Goal: Transaction & Acquisition: Purchase product/service

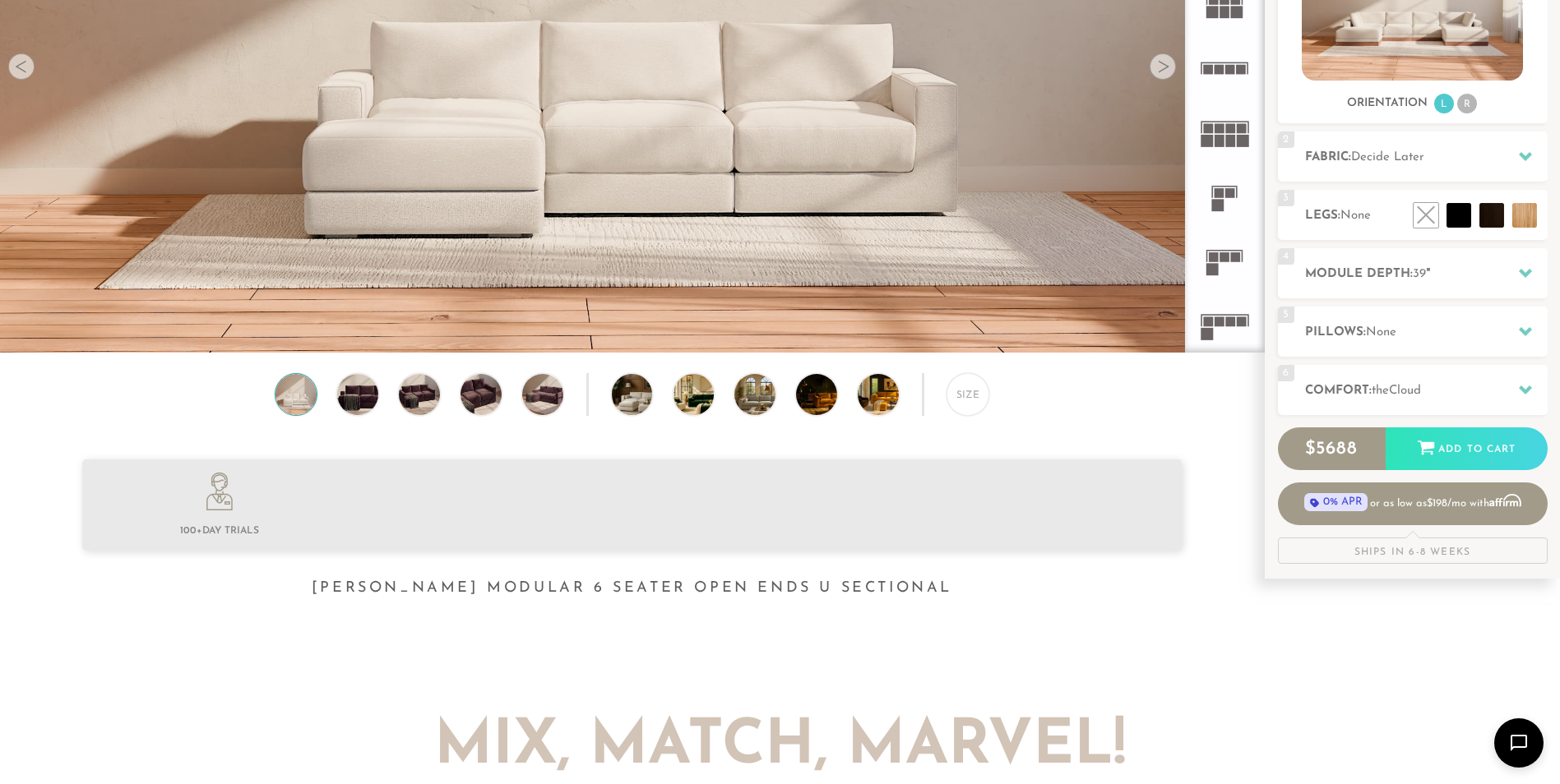
scroll to position [329, 0]
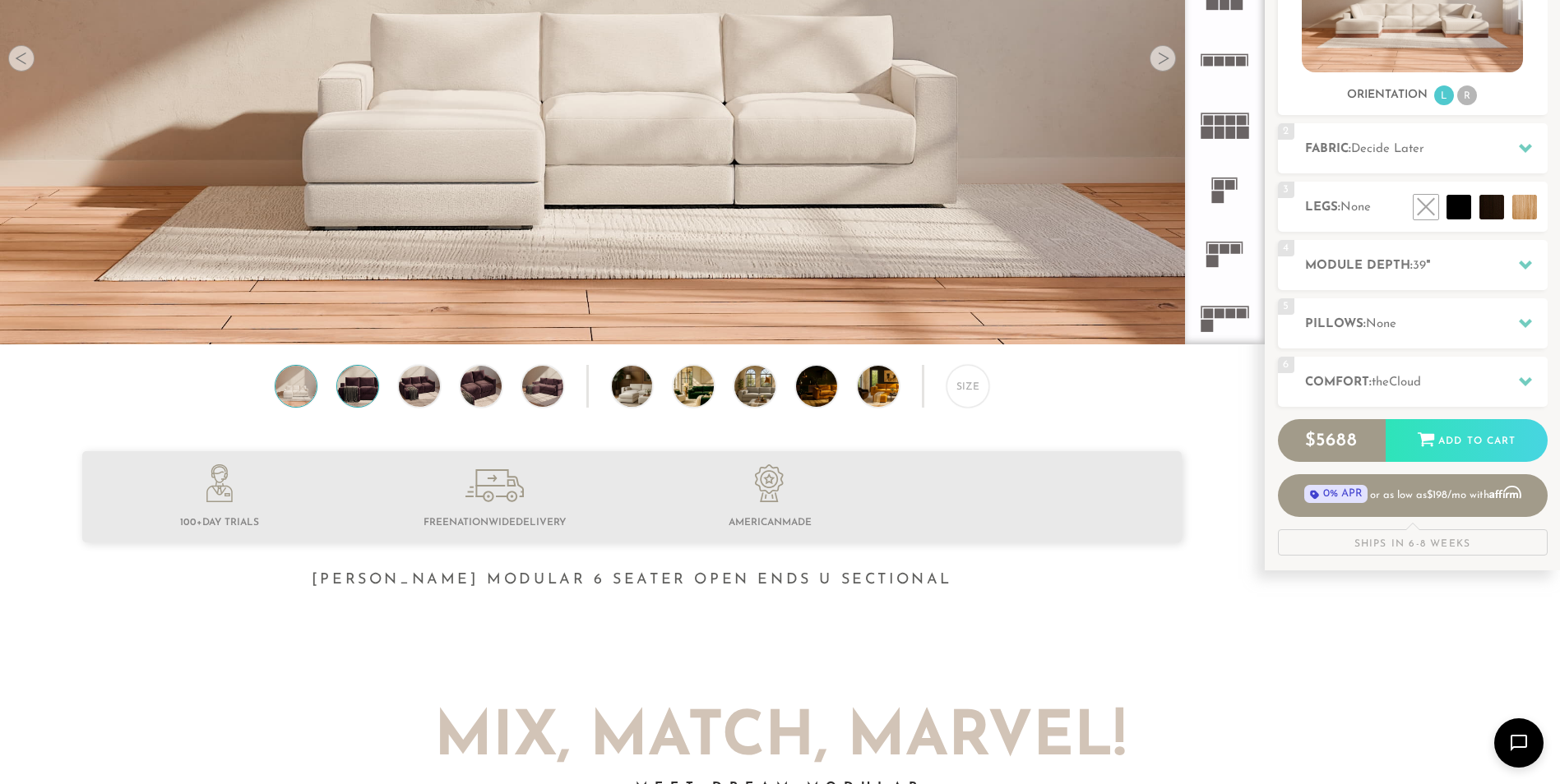
click at [359, 387] on img at bounding box center [358, 386] width 50 height 41
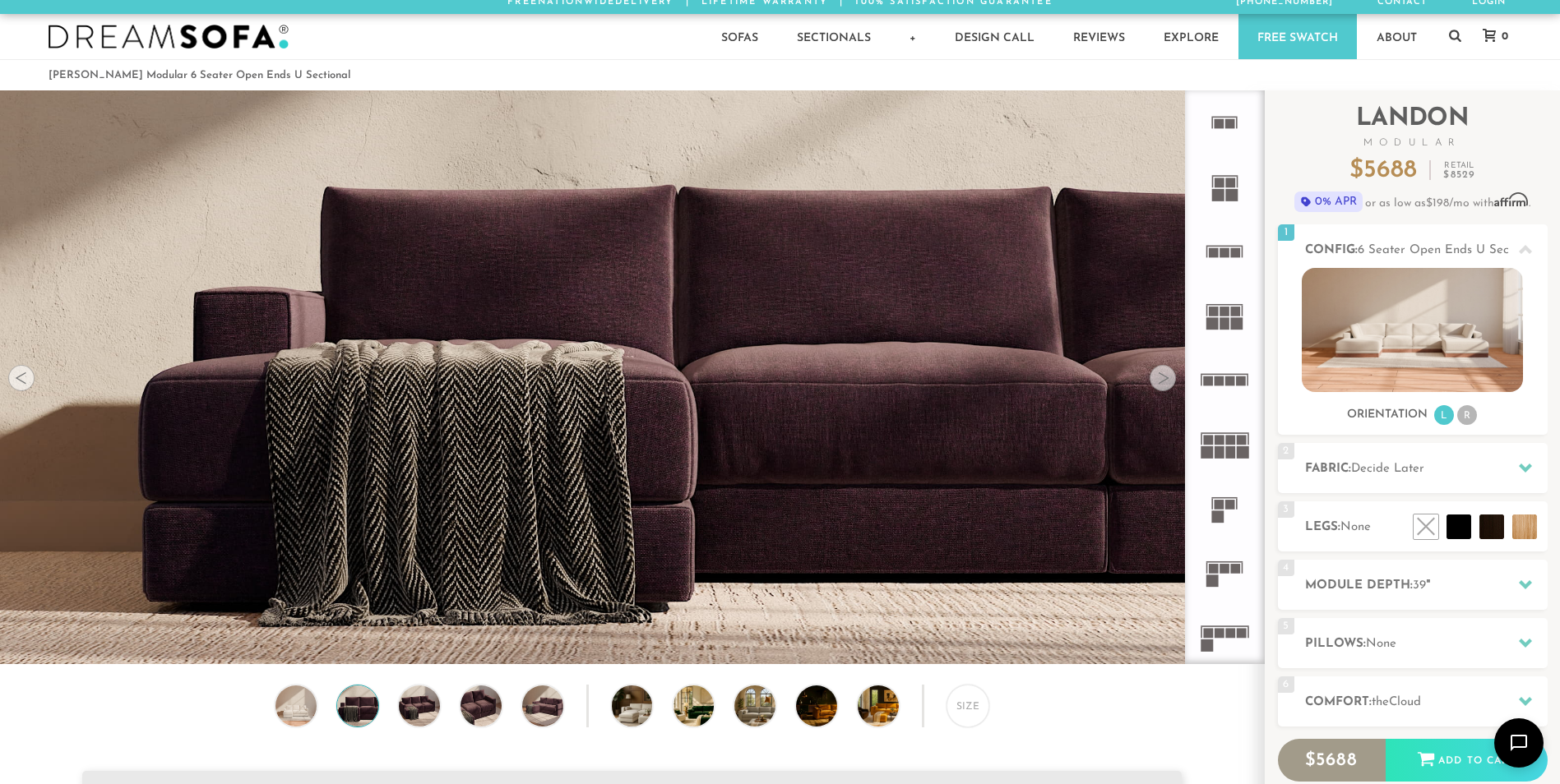
scroll to position [0, 0]
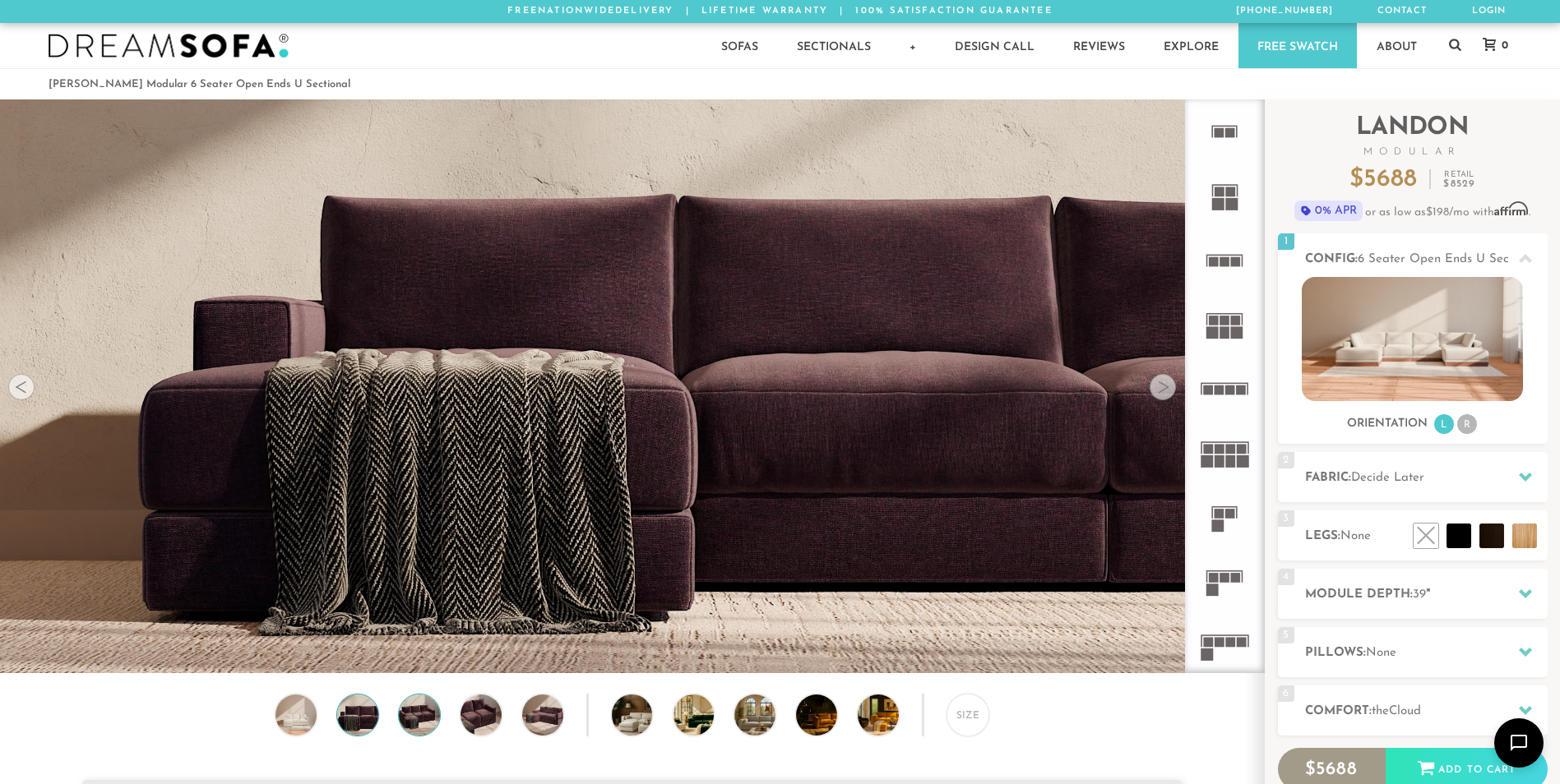
click at [425, 726] on img at bounding box center [420, 715] width 50 height 41
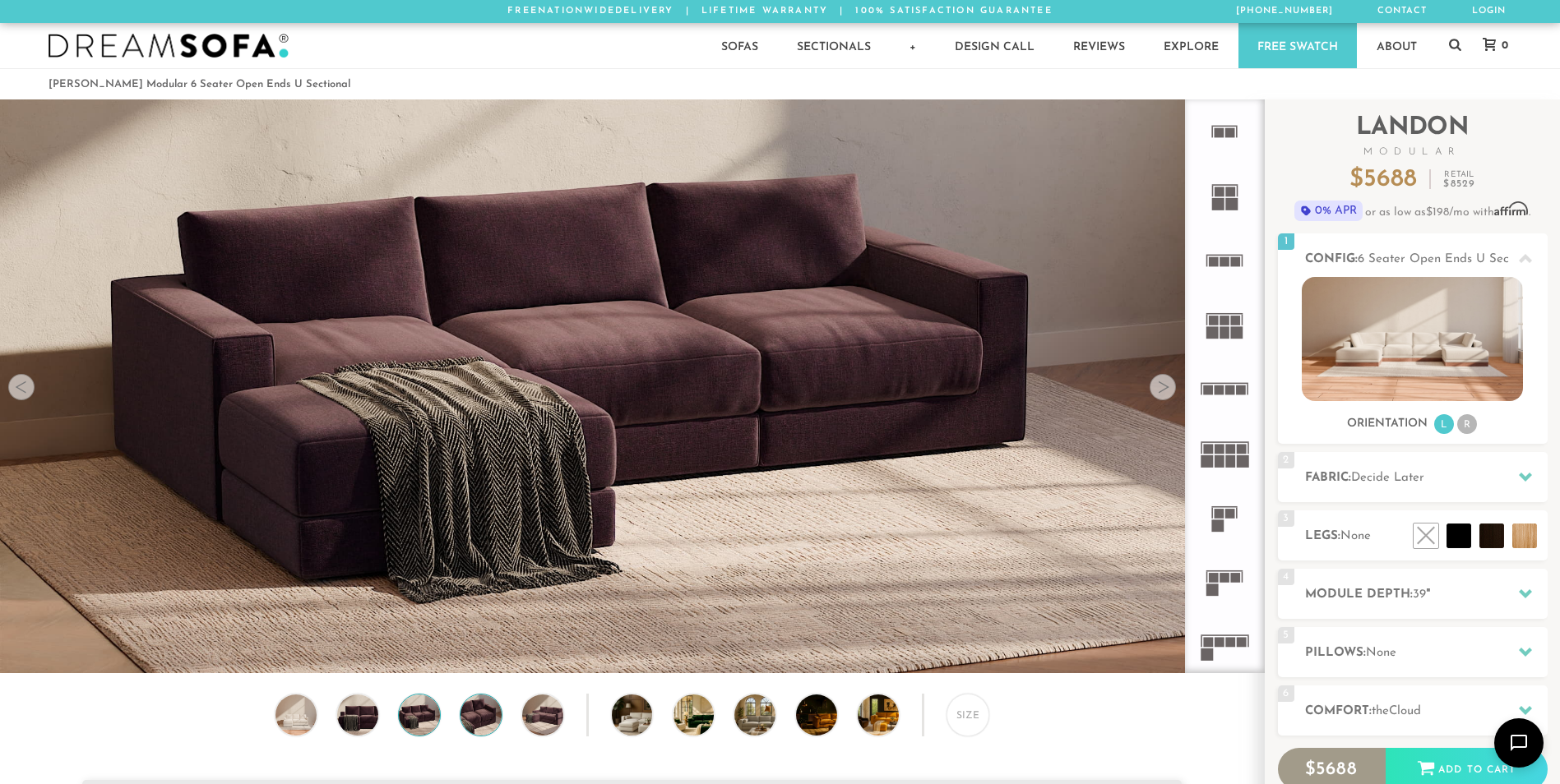
click at [492, 717] on img at bounding box center [481, 715] width 50 height 41
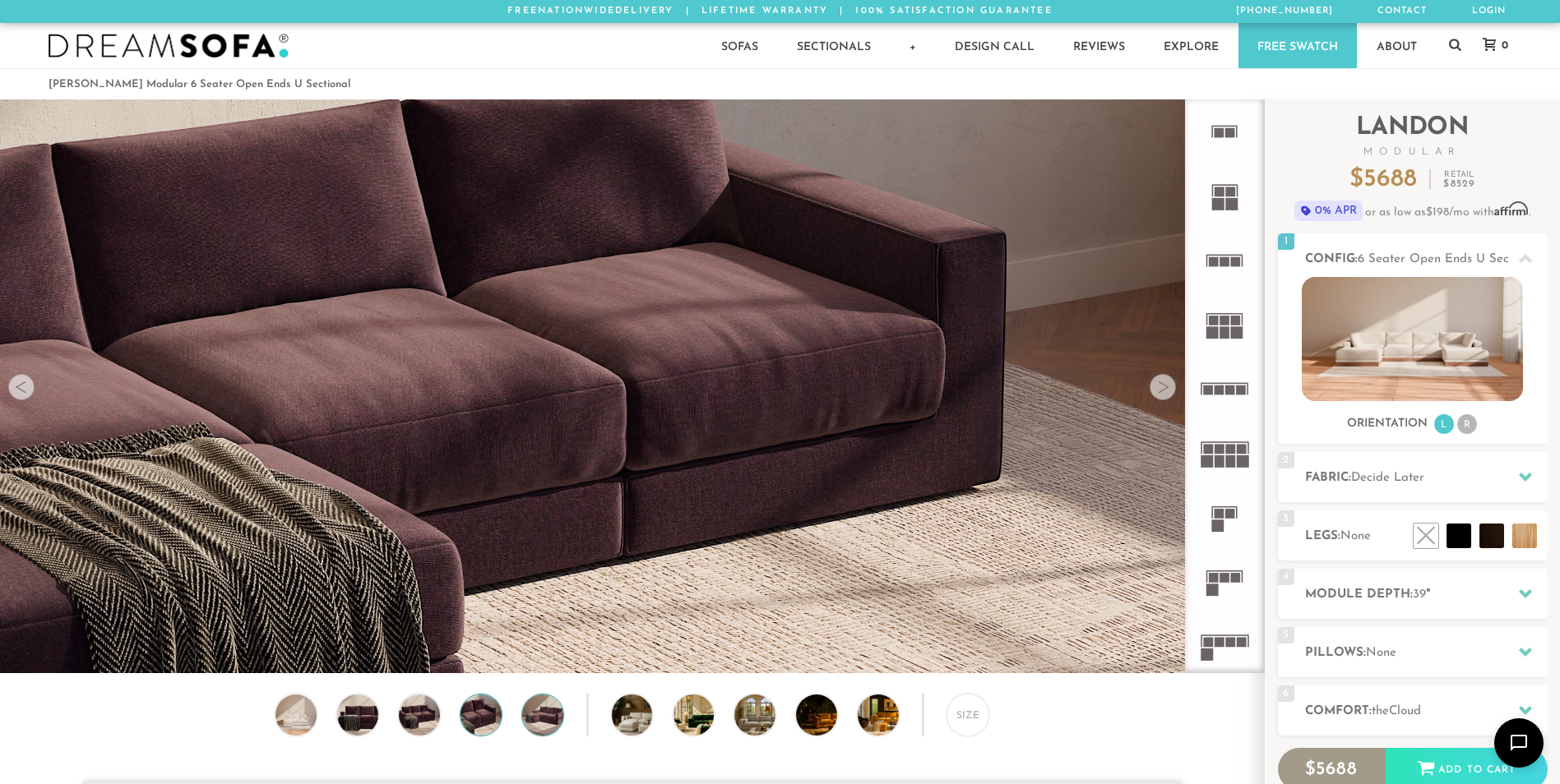
click at [550, 723] on img at bounding box center [542, 715] width 50 height 41
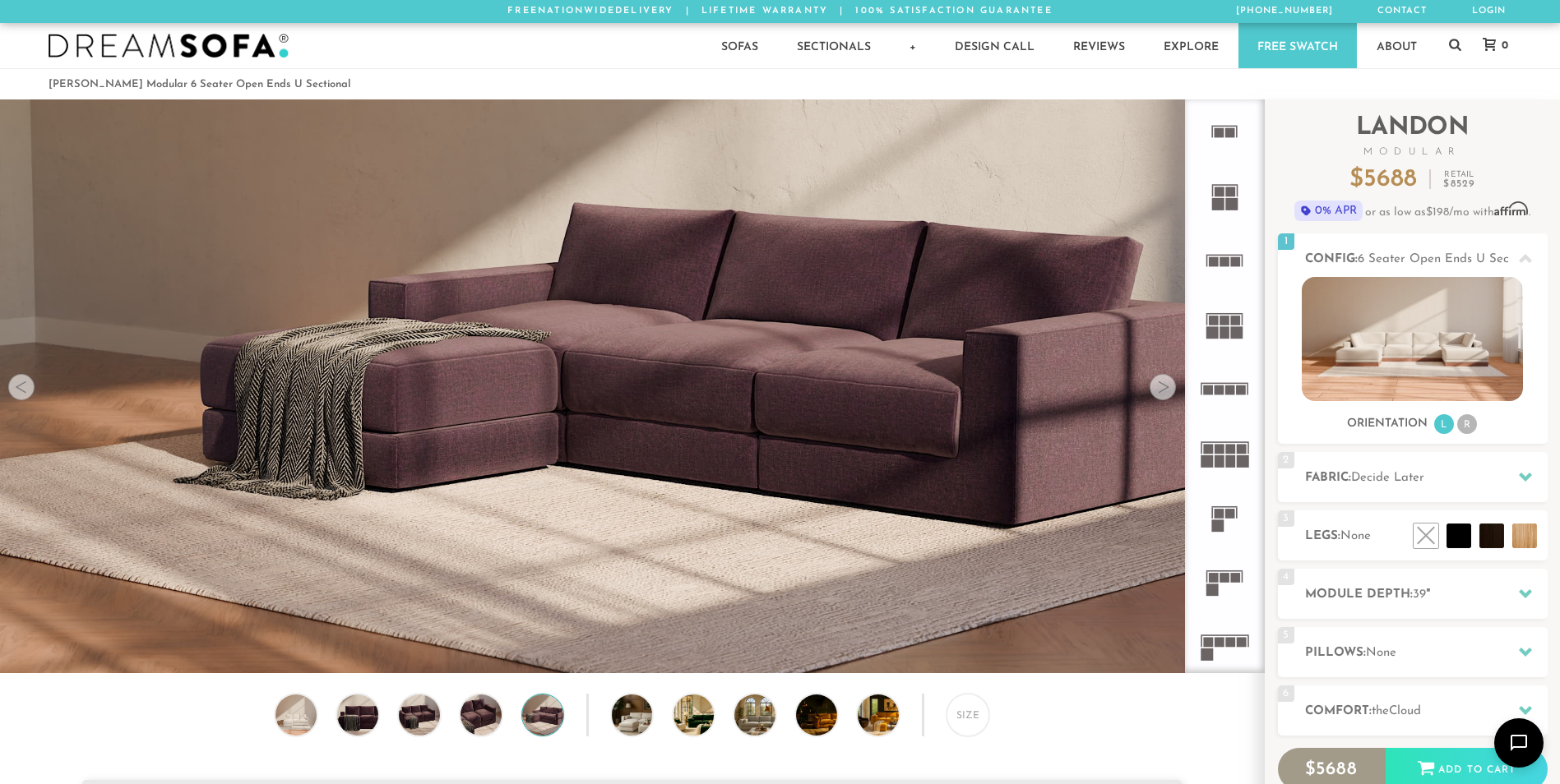
click at [652, 735] on div "Size" at bounding box center [632, 719] width 1263 height 51
click at [647, 730] on img at bounding box center [649, 715] width 73 height 41
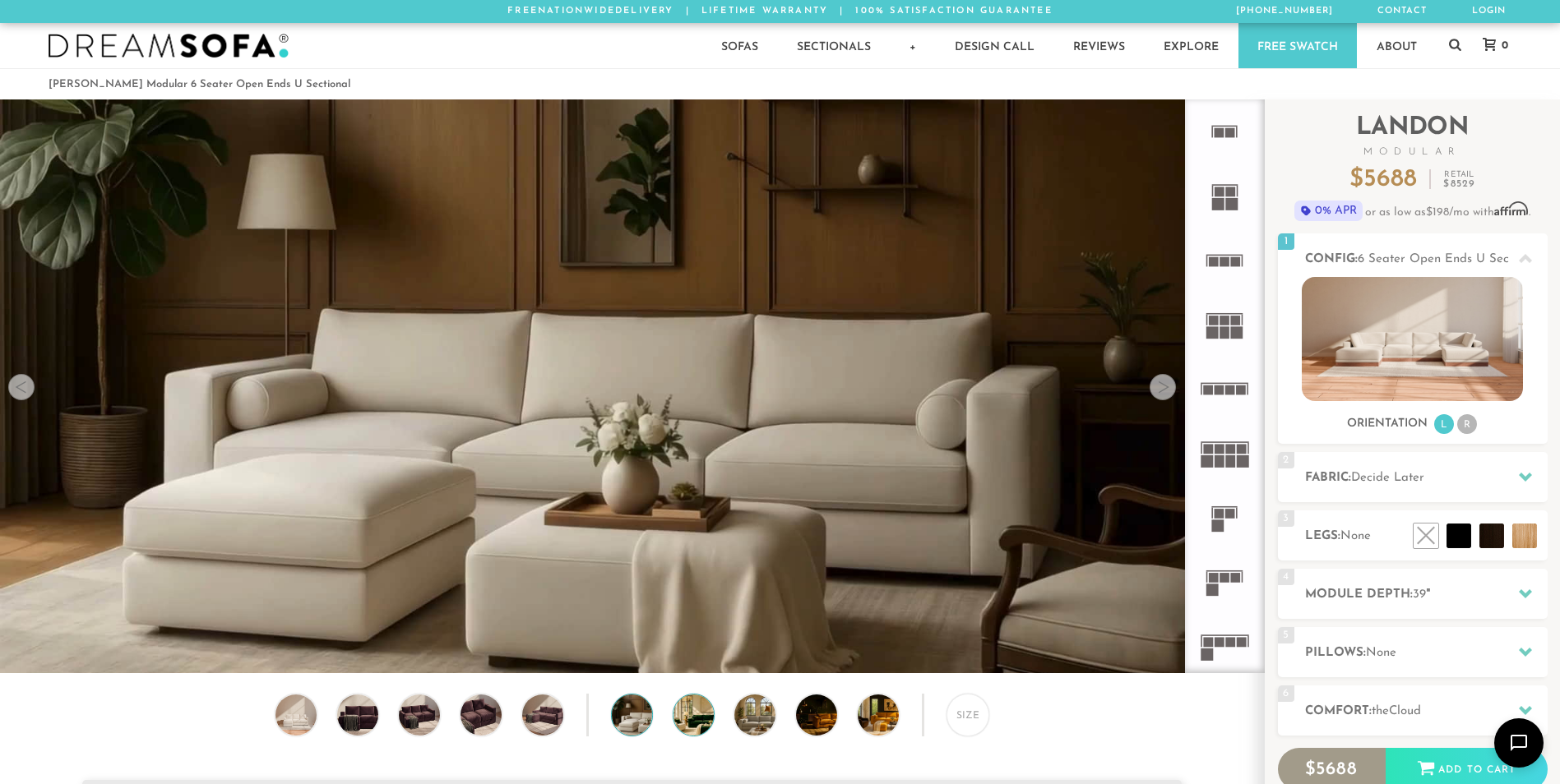
click at [704, 722] on img at bounding box center [710, 715] width 73 height 41
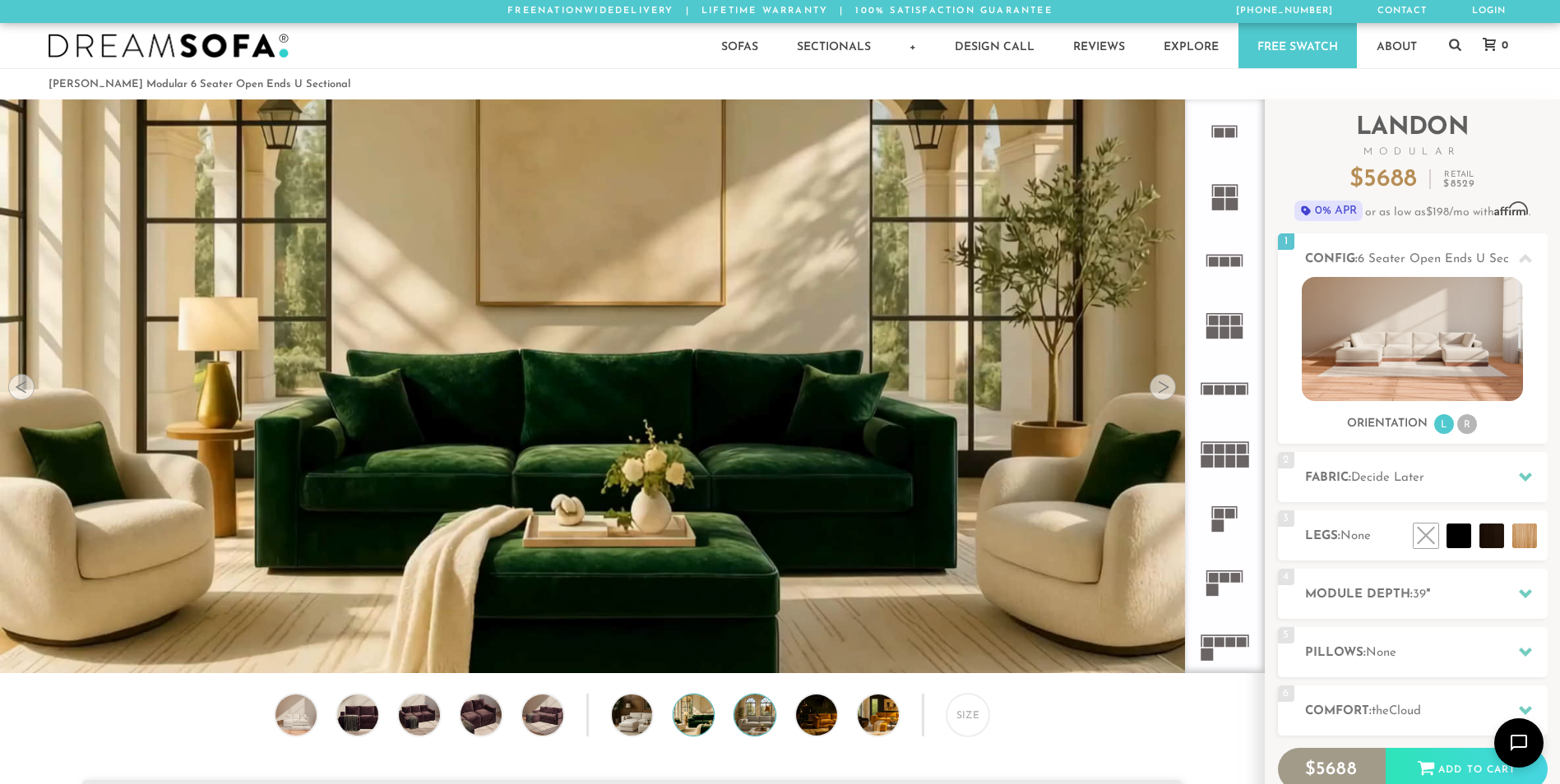
click at [753, 723] on img at bounding box center [771, 715] width 73 height 41
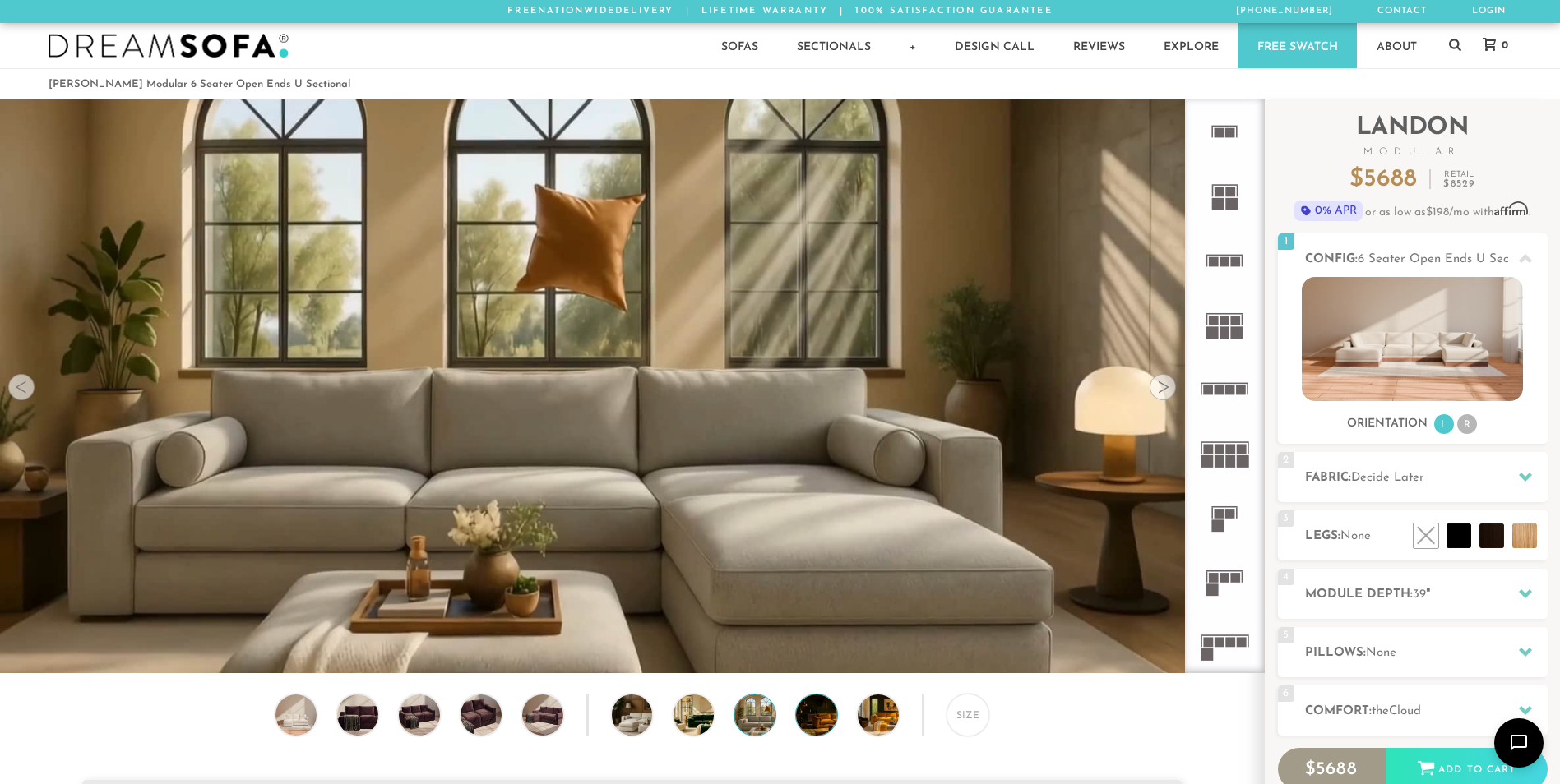
click at [803, 724] on img at bounding box center [832, 715] width 73 height 41
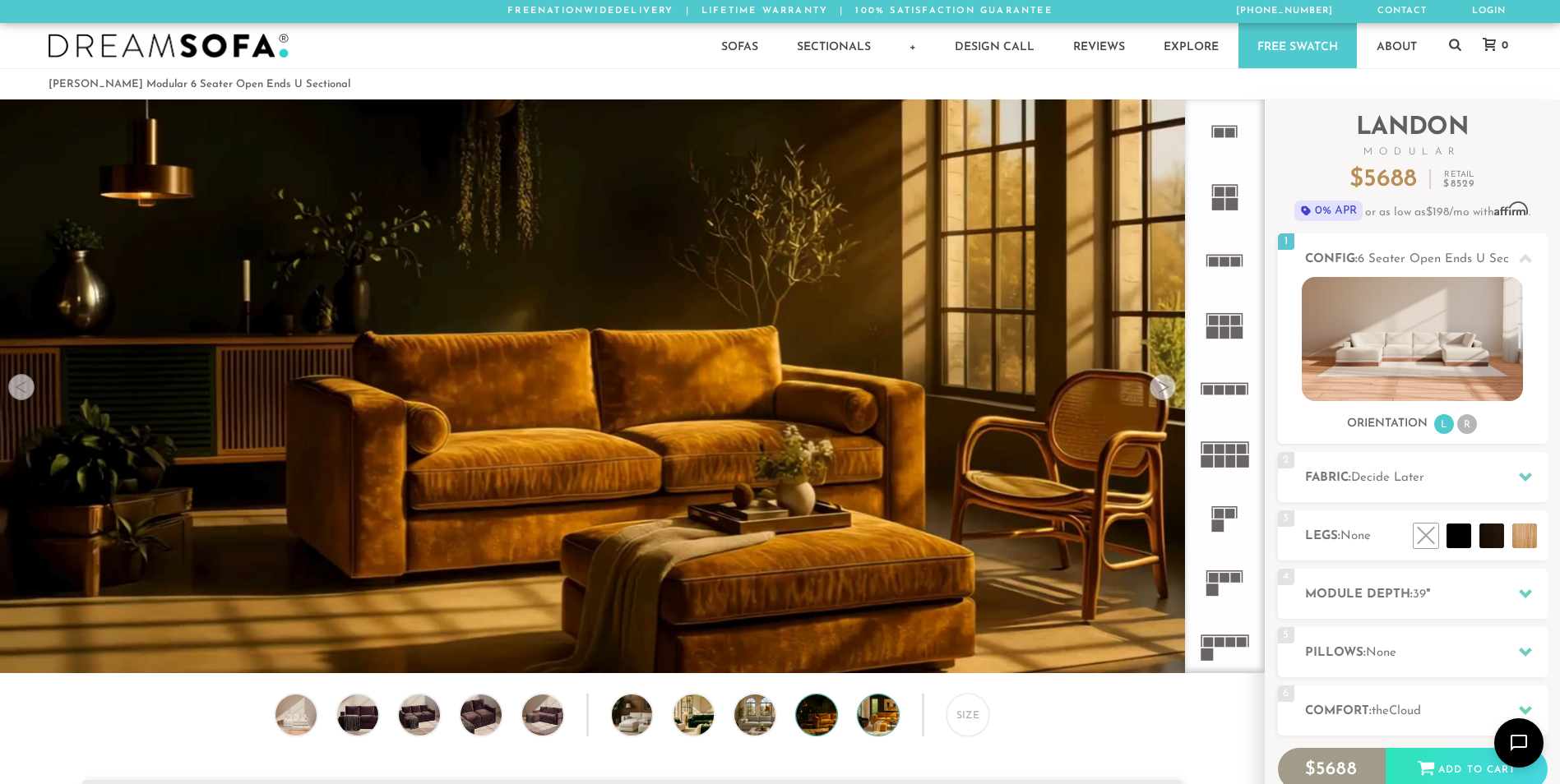
click at [874, 719] on img at bounding box center [895, 715] width 73 height 41
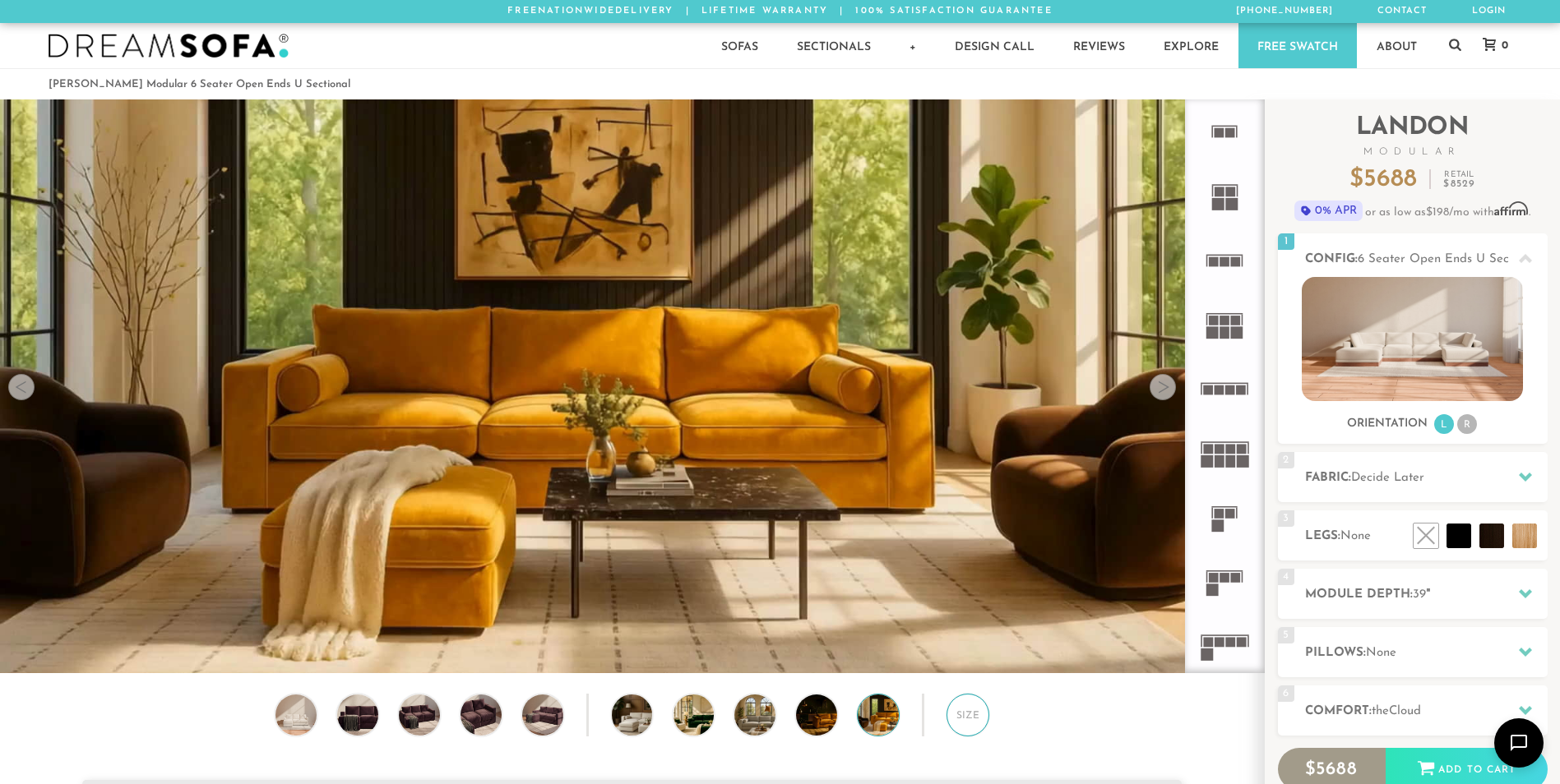
click at [962, 724] on div "Size" at bounding box center [967, 715] width 43 height 43
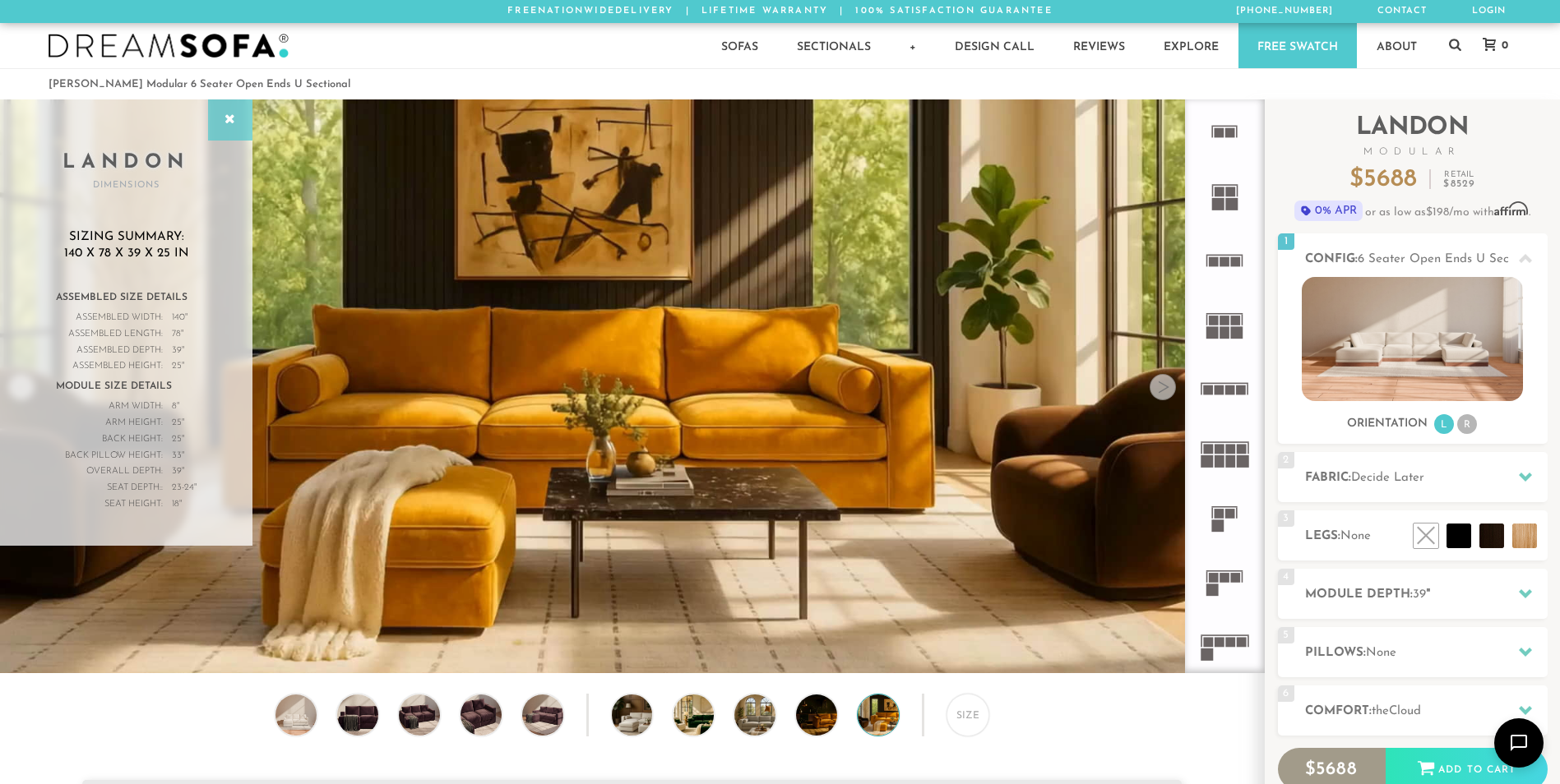
click at [243, 108] on div at bounding box center [230, 119] width 45 height 41
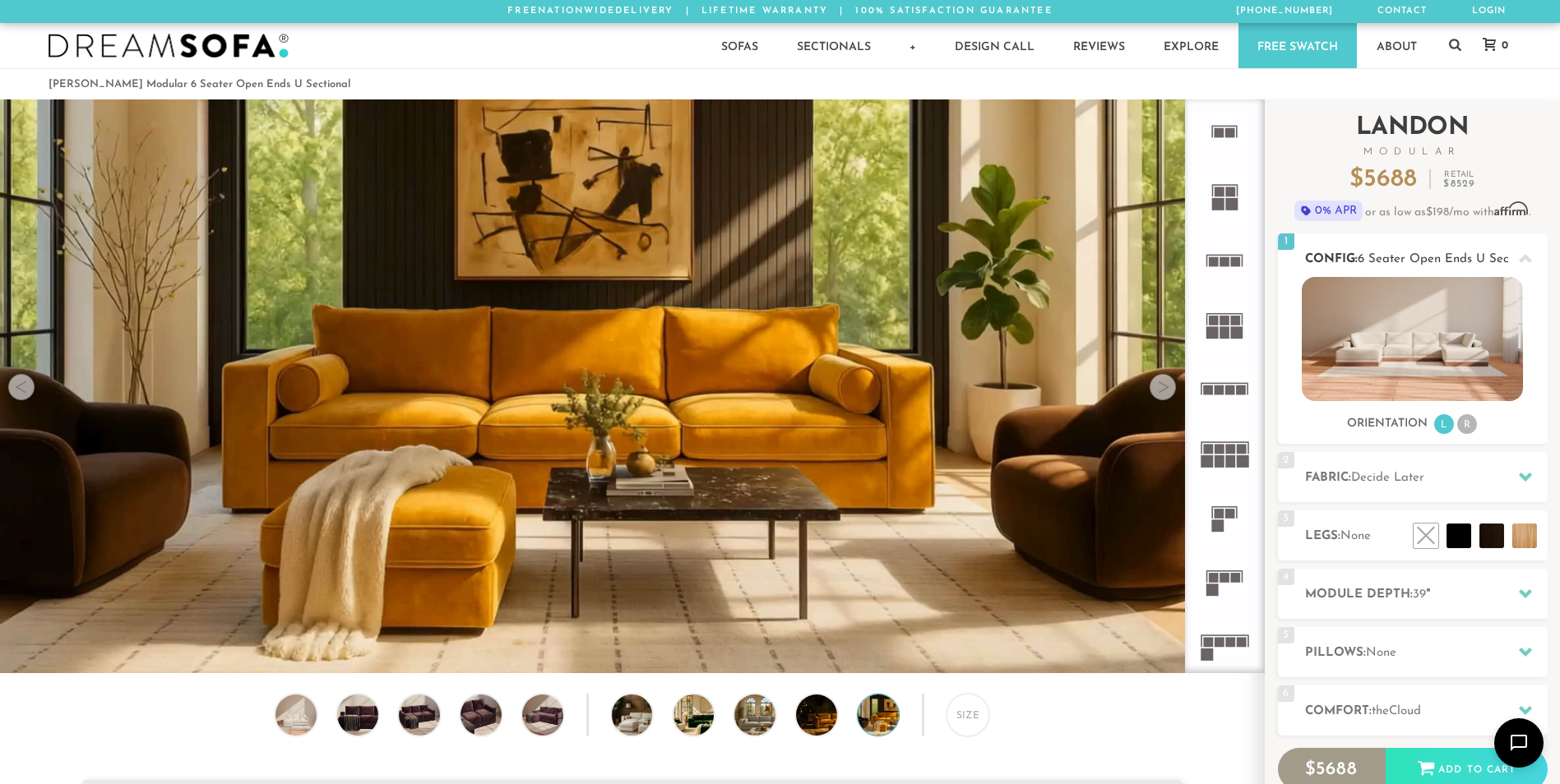
click at [1471, 431] on li "R" at bounding box center [1467, 424] width 20 height 20
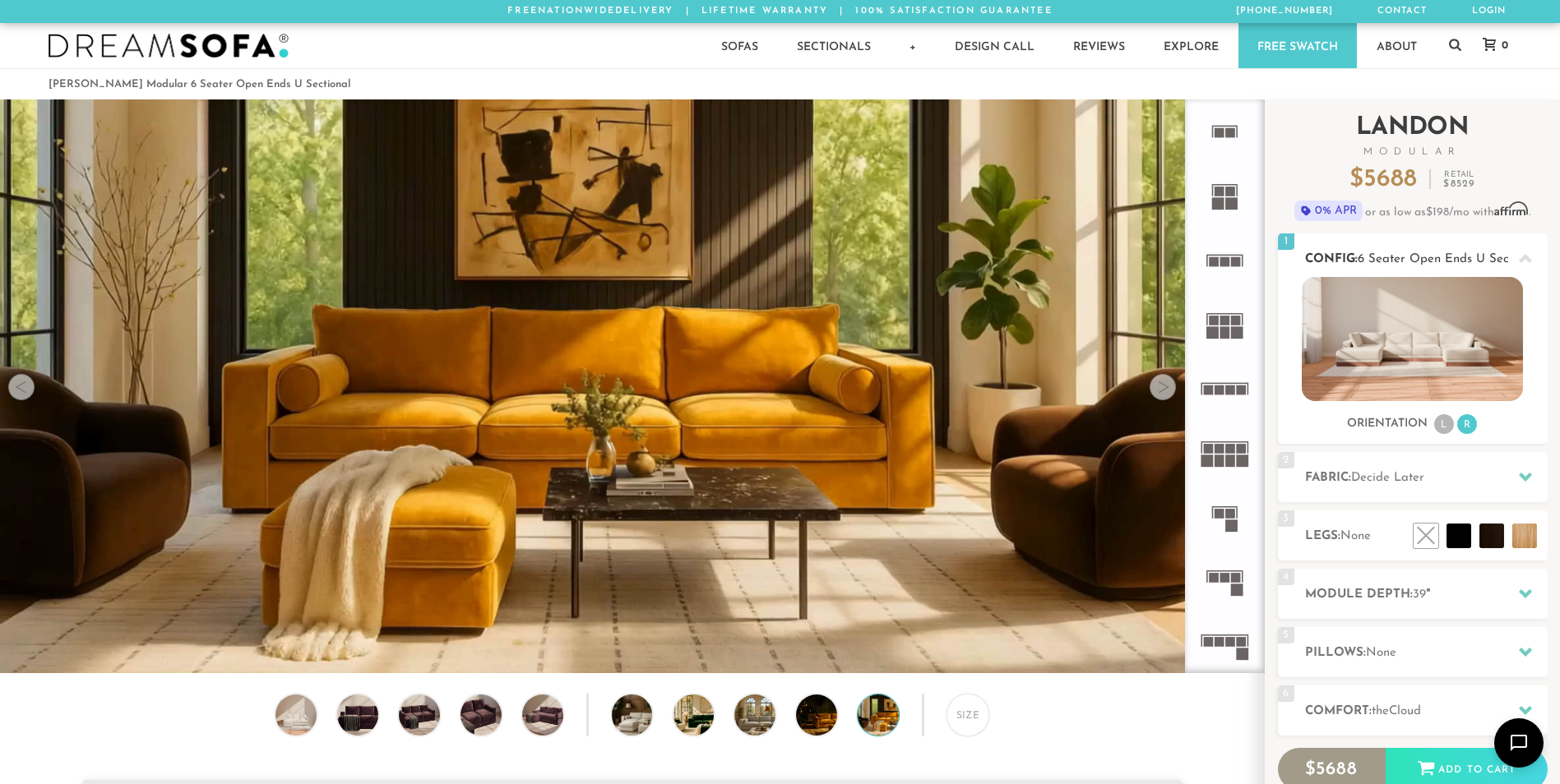
click at [1445, 425] on li "L" at bounding box center [1444, 424] width 20 height 20
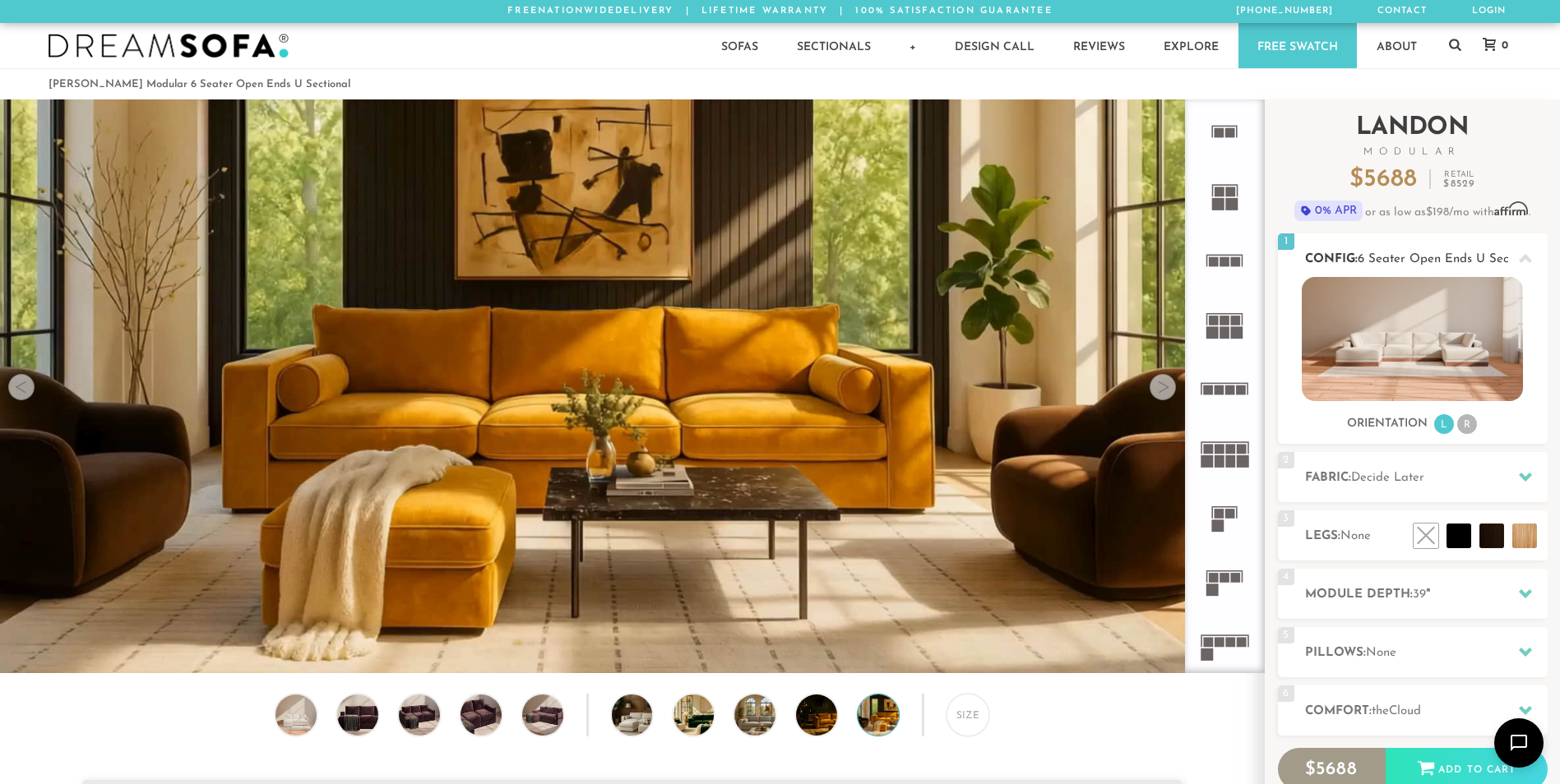
click at [1464, 426] on li "R" at bounding box center [1467, 424] width 20 height 20
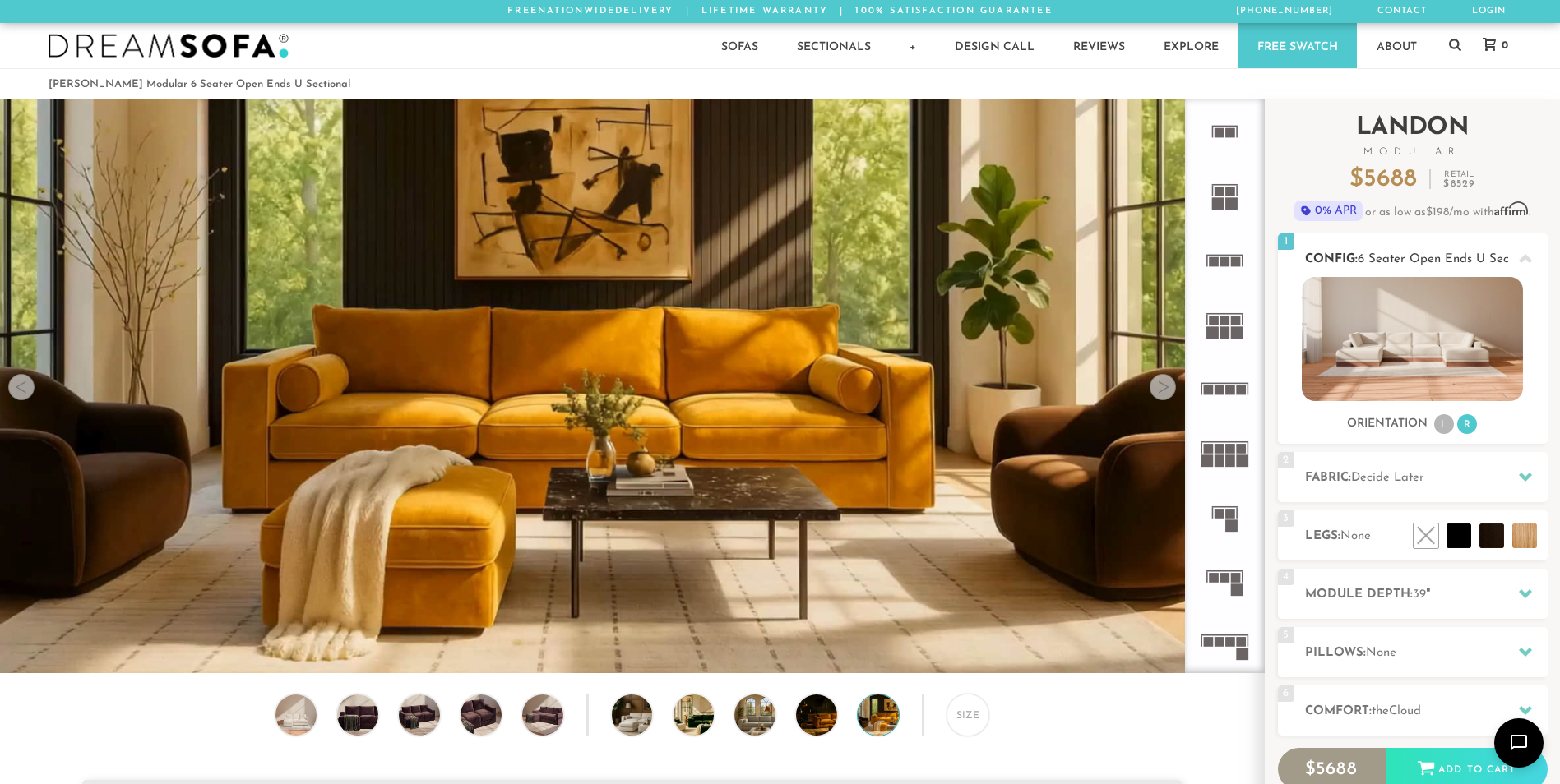
click at [1442, 434] on li "L" at bounding box center [1444, 424] width 20 height 20
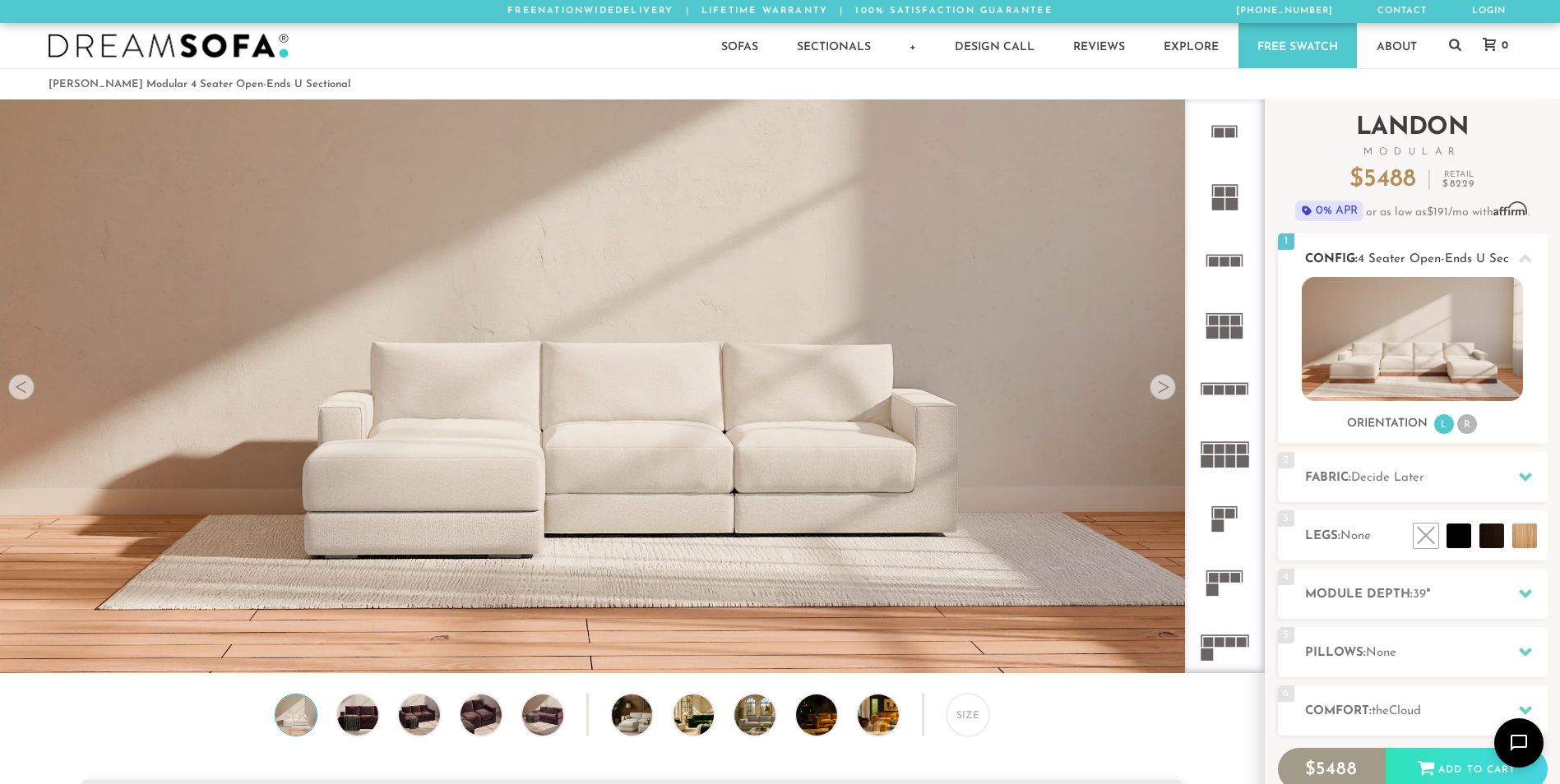
click at [1531, 250] on div at bounding box center [1524, 259] width 35 height 34
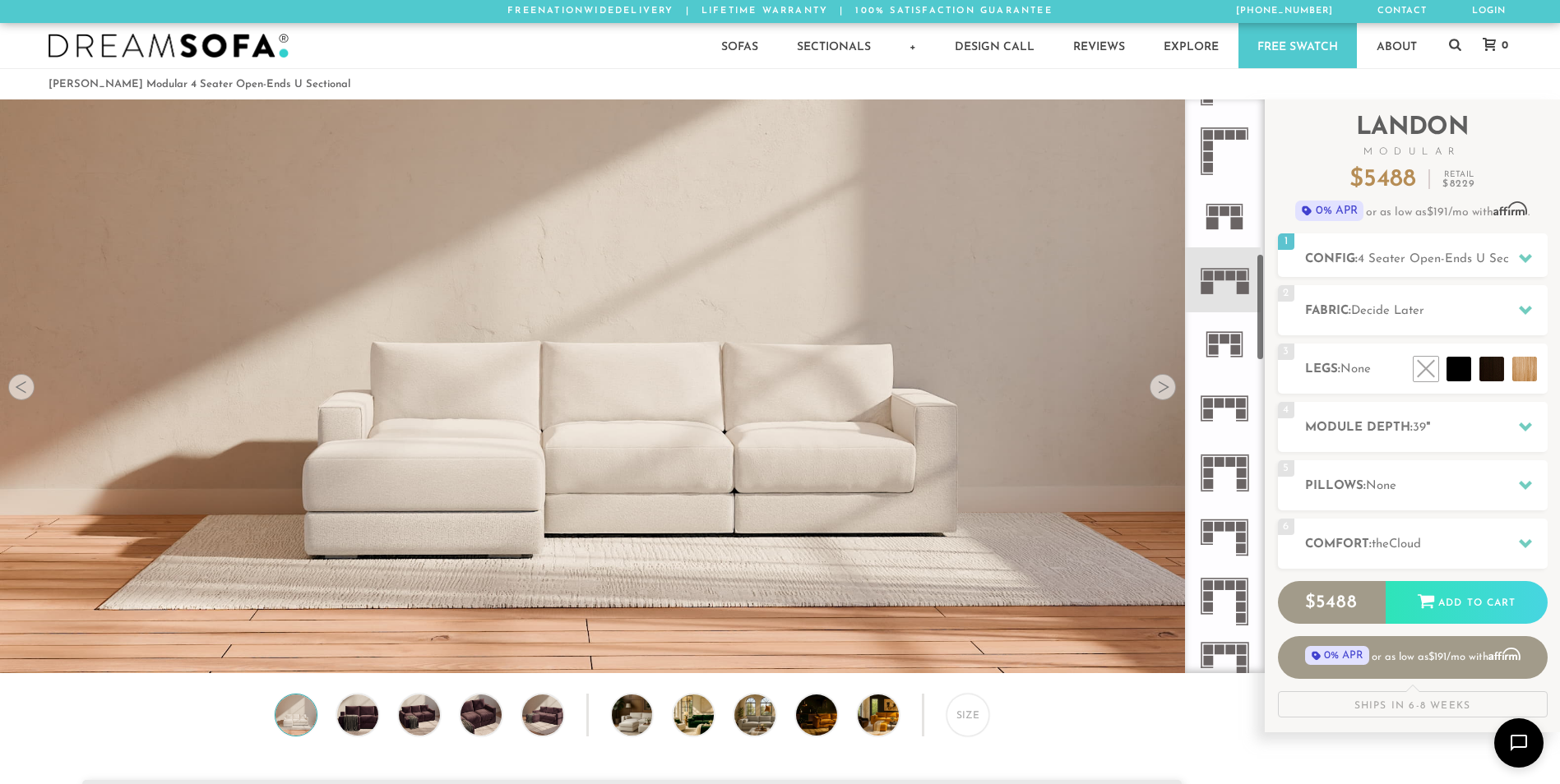
scroll to position [826, 0]
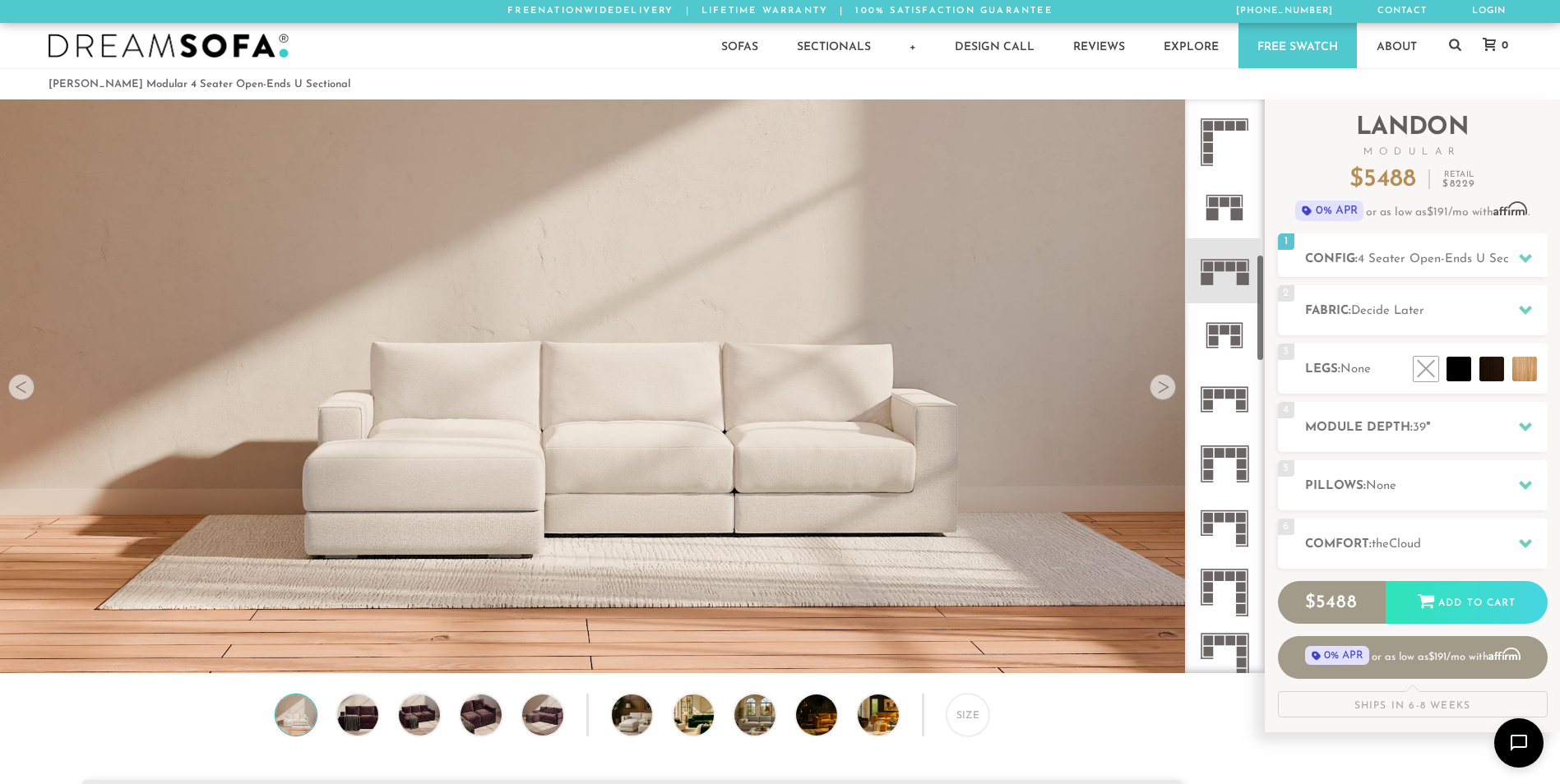
click at [1230, 401] on icon at bounding box center [1224, 399] width 64 height 64
drag, startPoint x: 1229, startPoint y: 399, endPoint x: 1348, endPoint y: 359, distance: 125.5
click at [1229, 398] on icon at bounding box center [1224, 399] width 64 height 64
click at [1512, 254] on div at bounding box center [1524, 259] width 35 height 34
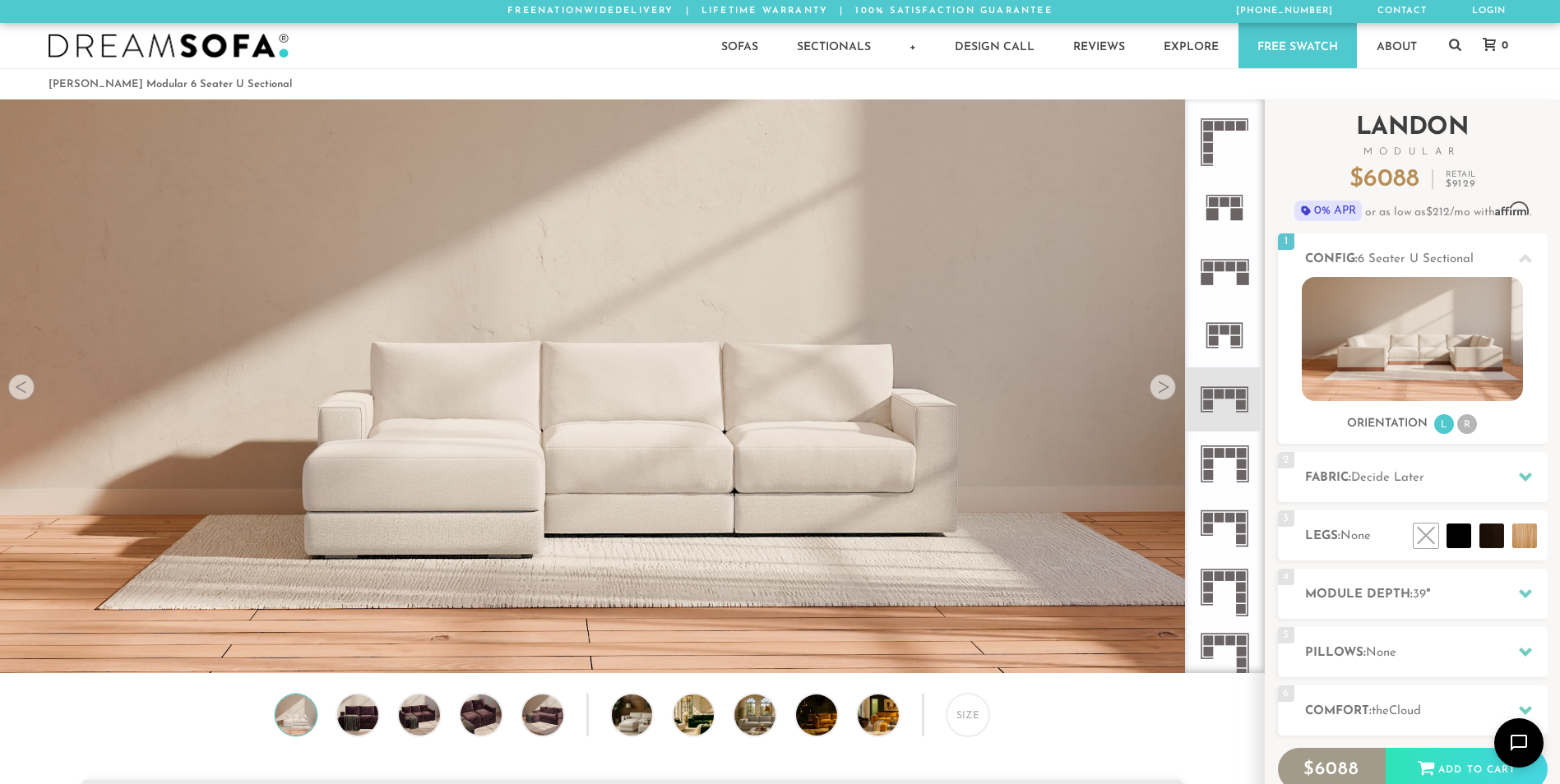
drag, startPoint x: 1512, startPoint y: 254, endPoint x: 1545, endPoint y: 209, distance: 55.8
click at [1545, 209] on p "0% APR or as low as $212 /mo with Affirm . See if you qualify" at bounding box center [1412, 210] width 270 height 21
drag, startPoint x: 1218, startPoint y: 339, endPoint x: 1217, endPoint y: 351, distance: 12.0
click at [1217, 351] on icon at bounding box center [1224, 335] width 64 height 64
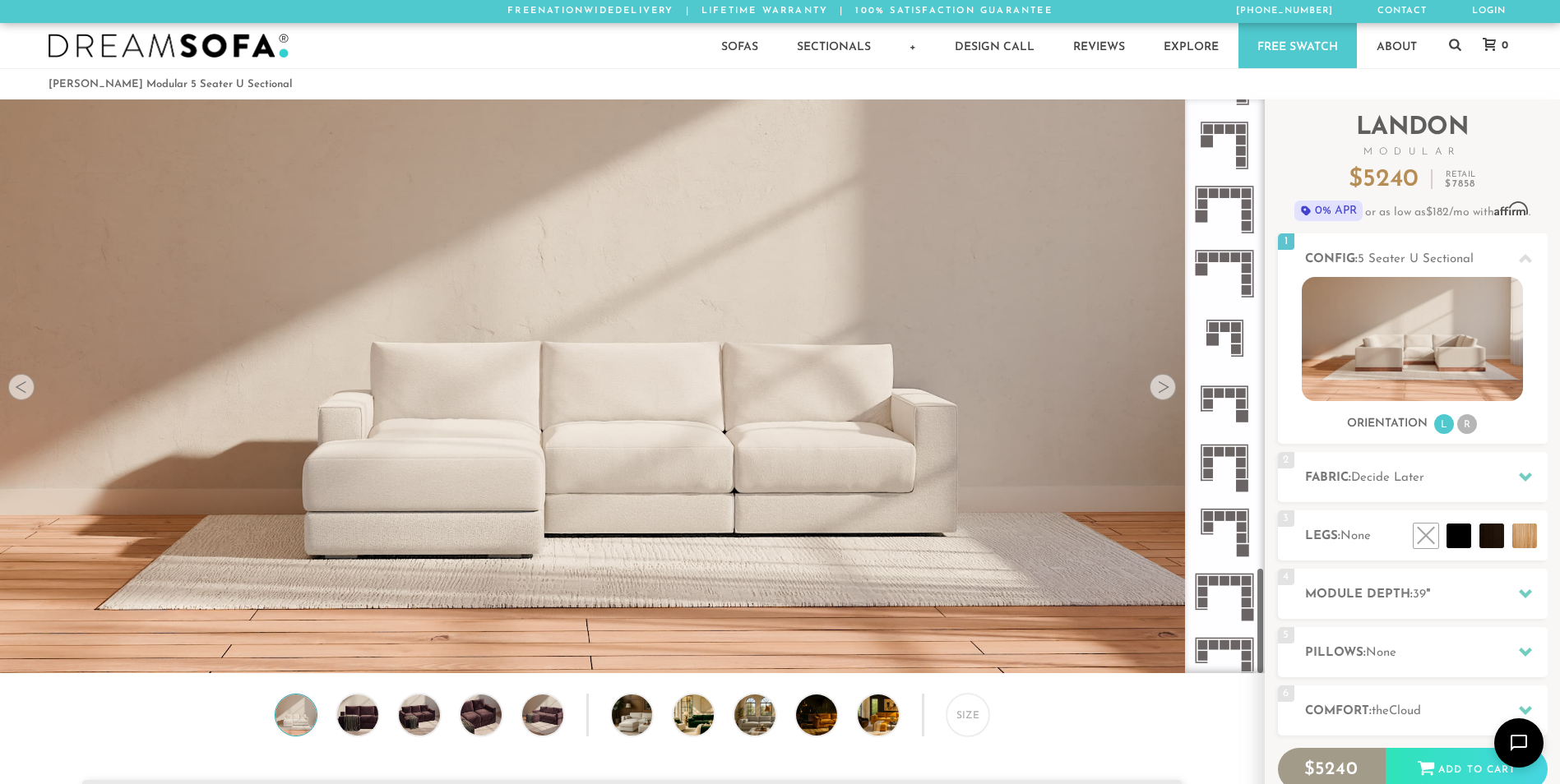
scroll to position [2497, 0]
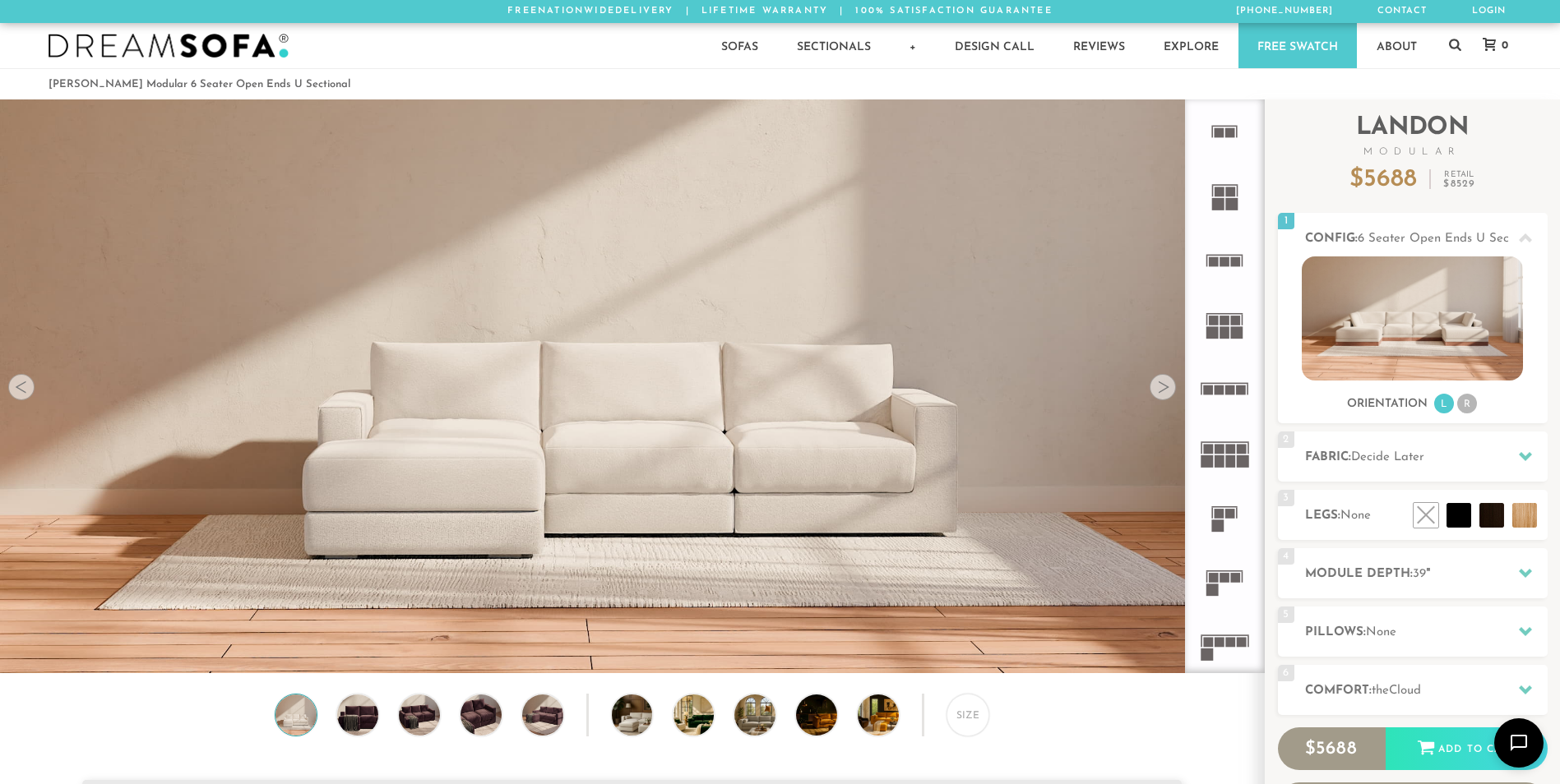
scroll to position [19218, 1547]
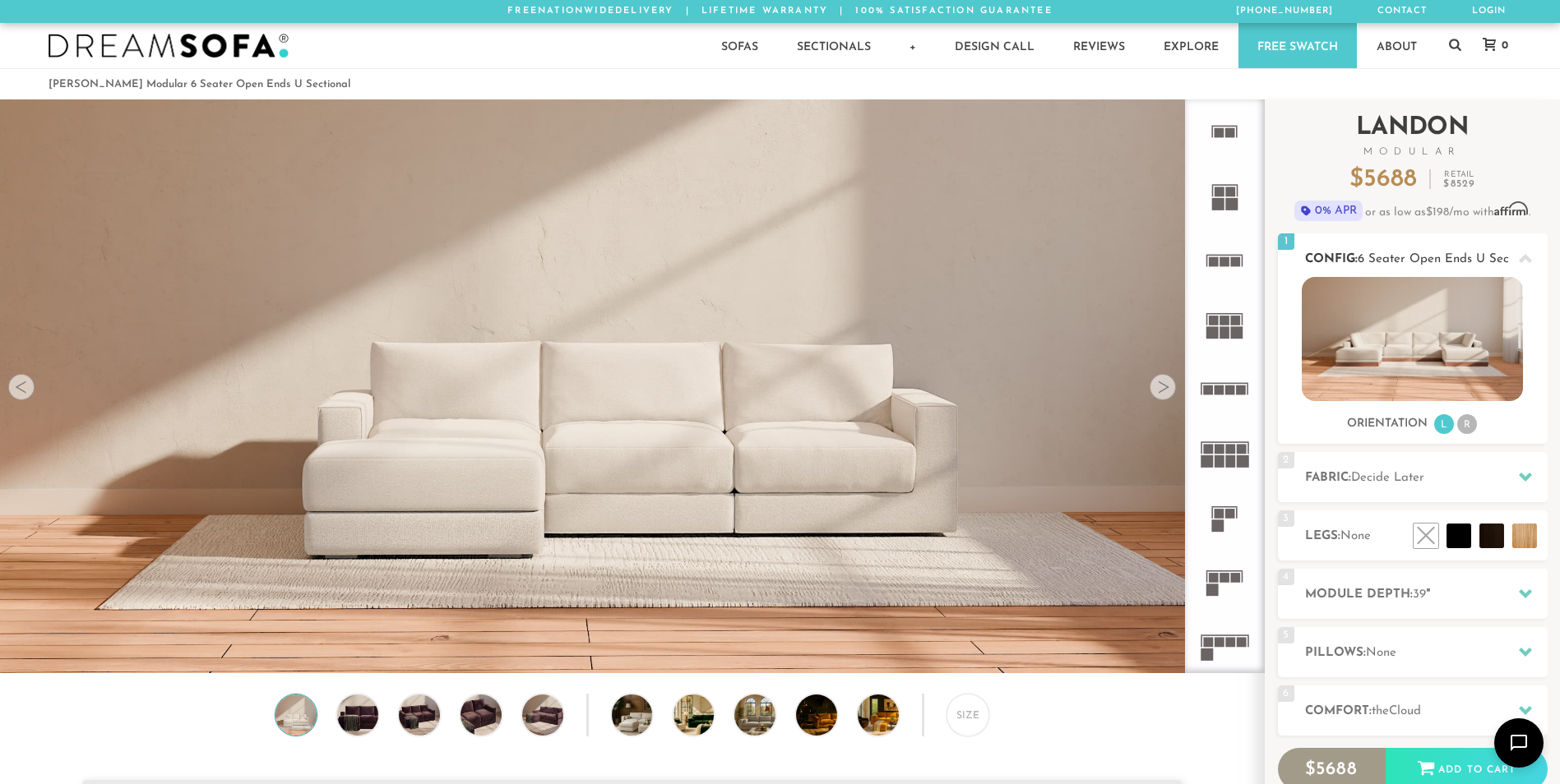
click at [1522, 252] on div at bounding box center [1524, 259] width 35 height 34
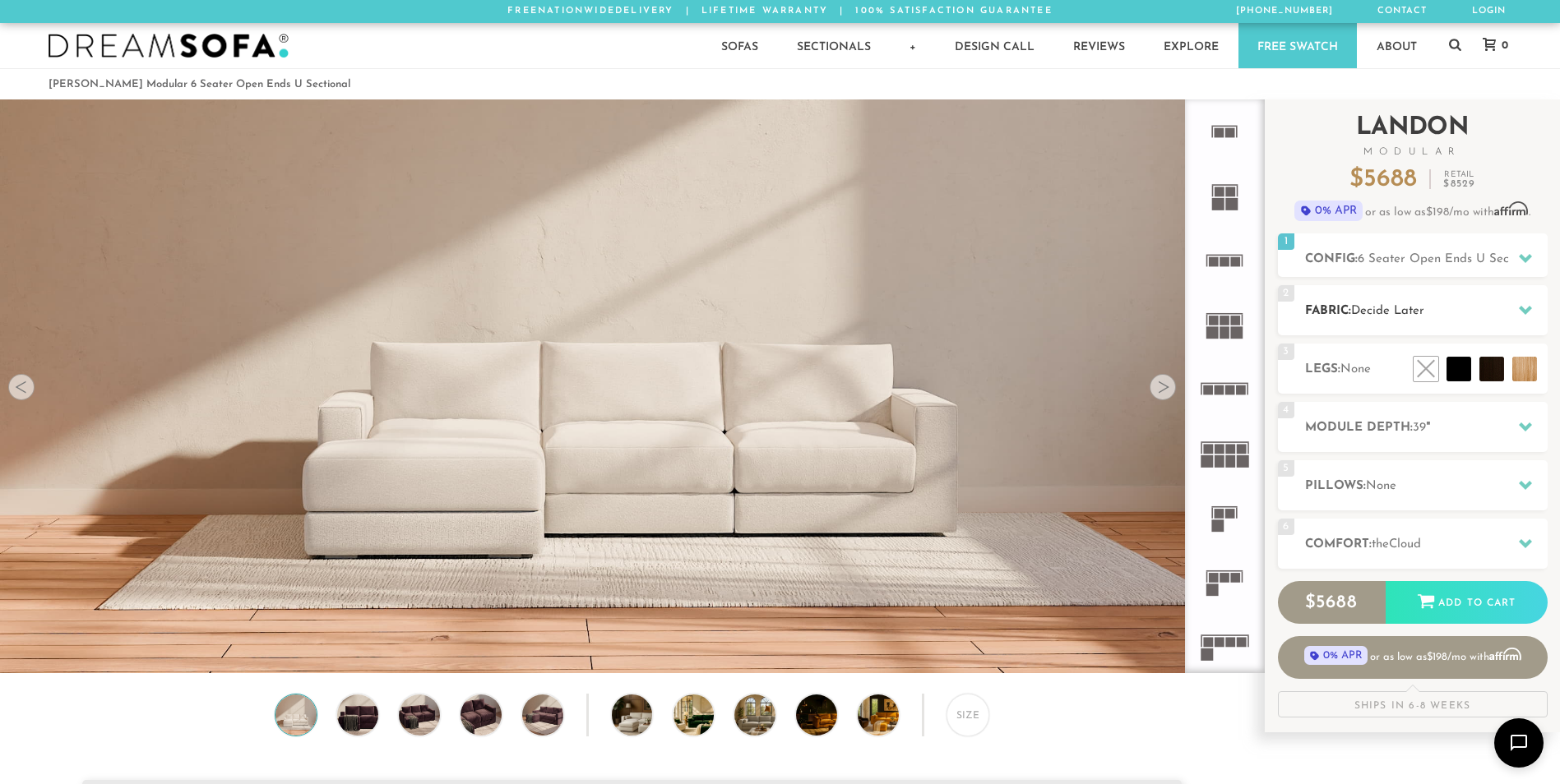
click at [1488, 313] on h2 "Fabric: Decide Later" at bounding box center [1426, 310] width 243 height 19
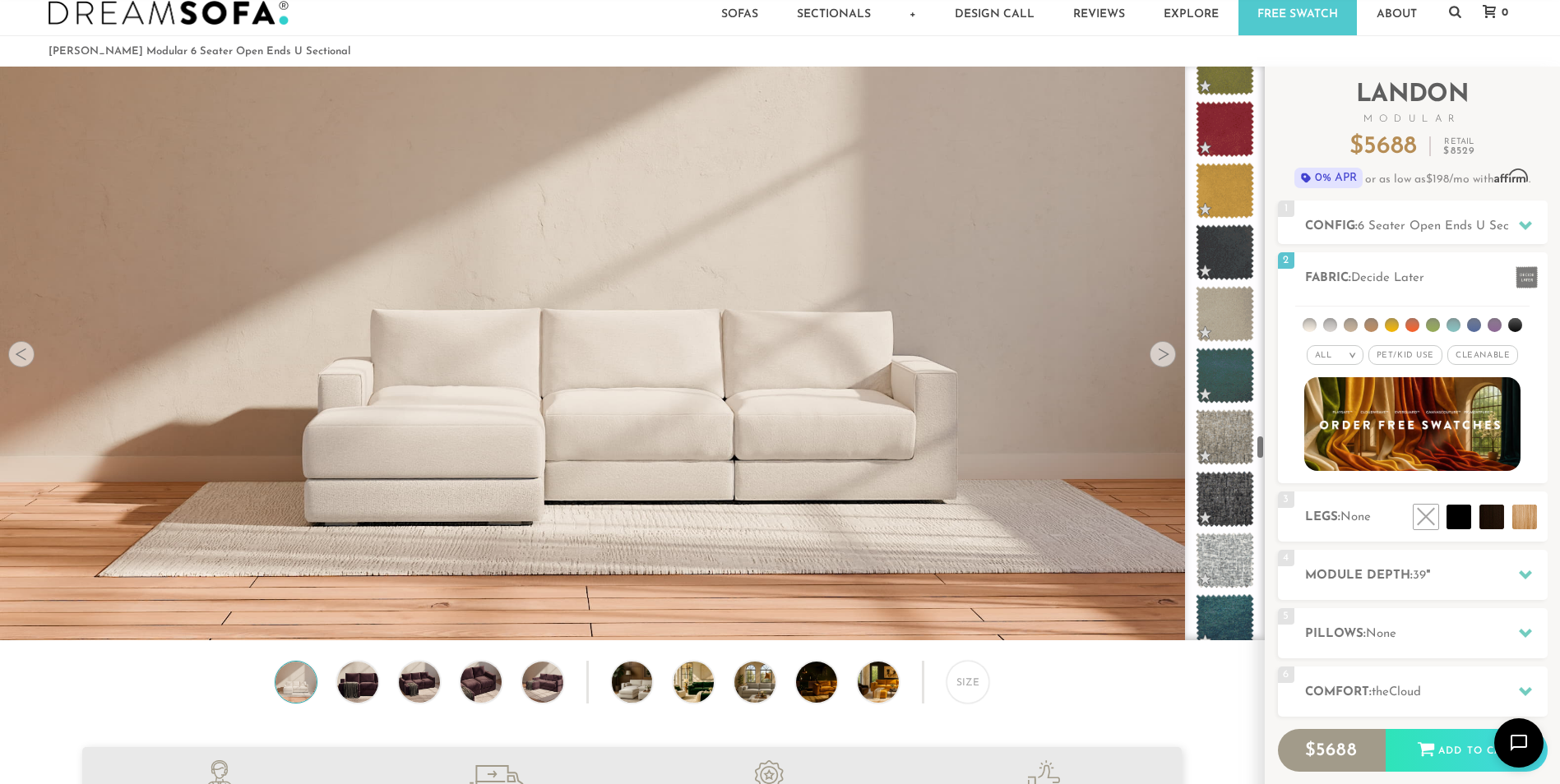
scroll to position [0, 0]
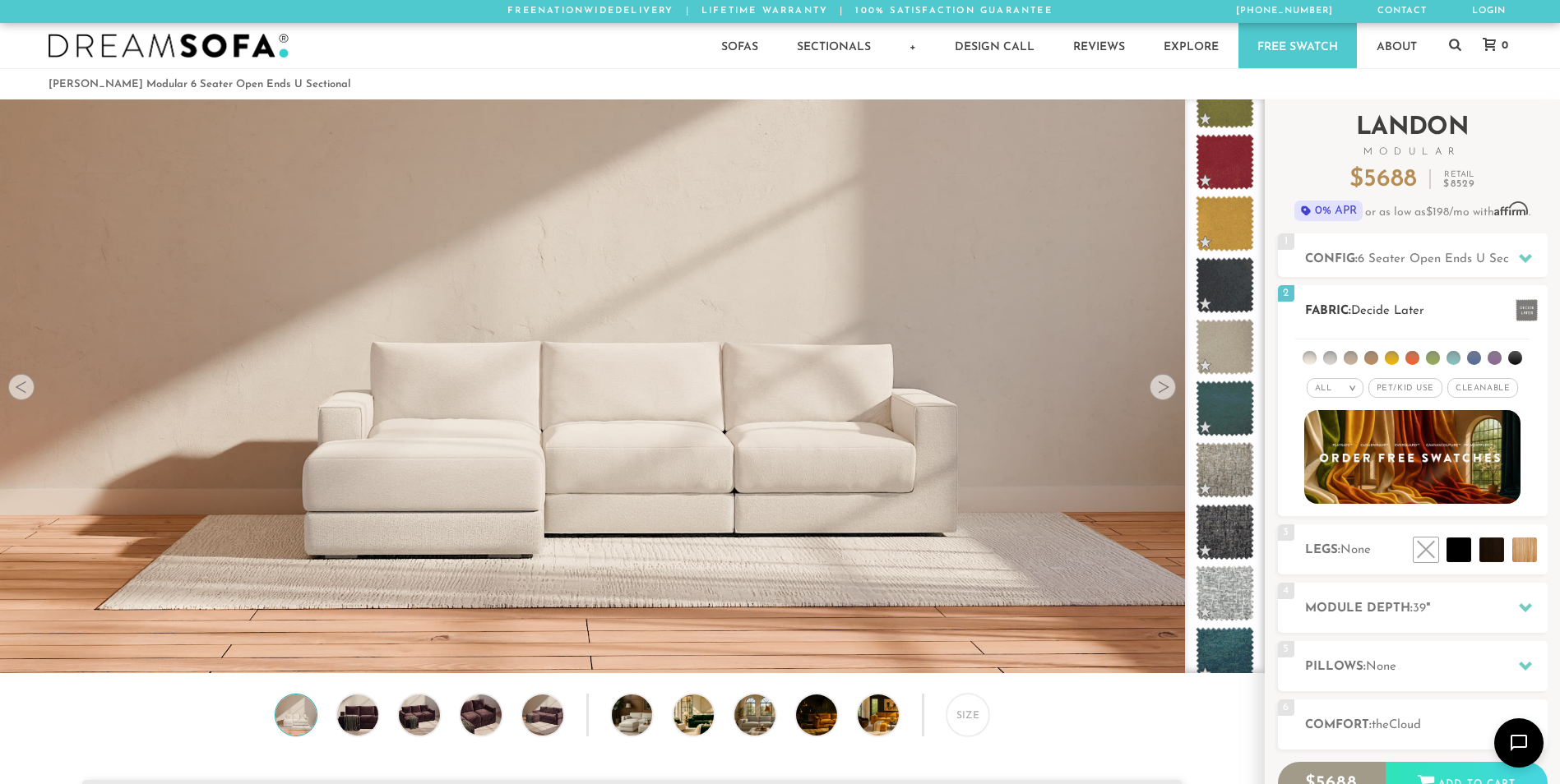
click at [1435, 392] on span "Pet/Kid Use x" at bounding box center [1404, 388] width 74 height 20
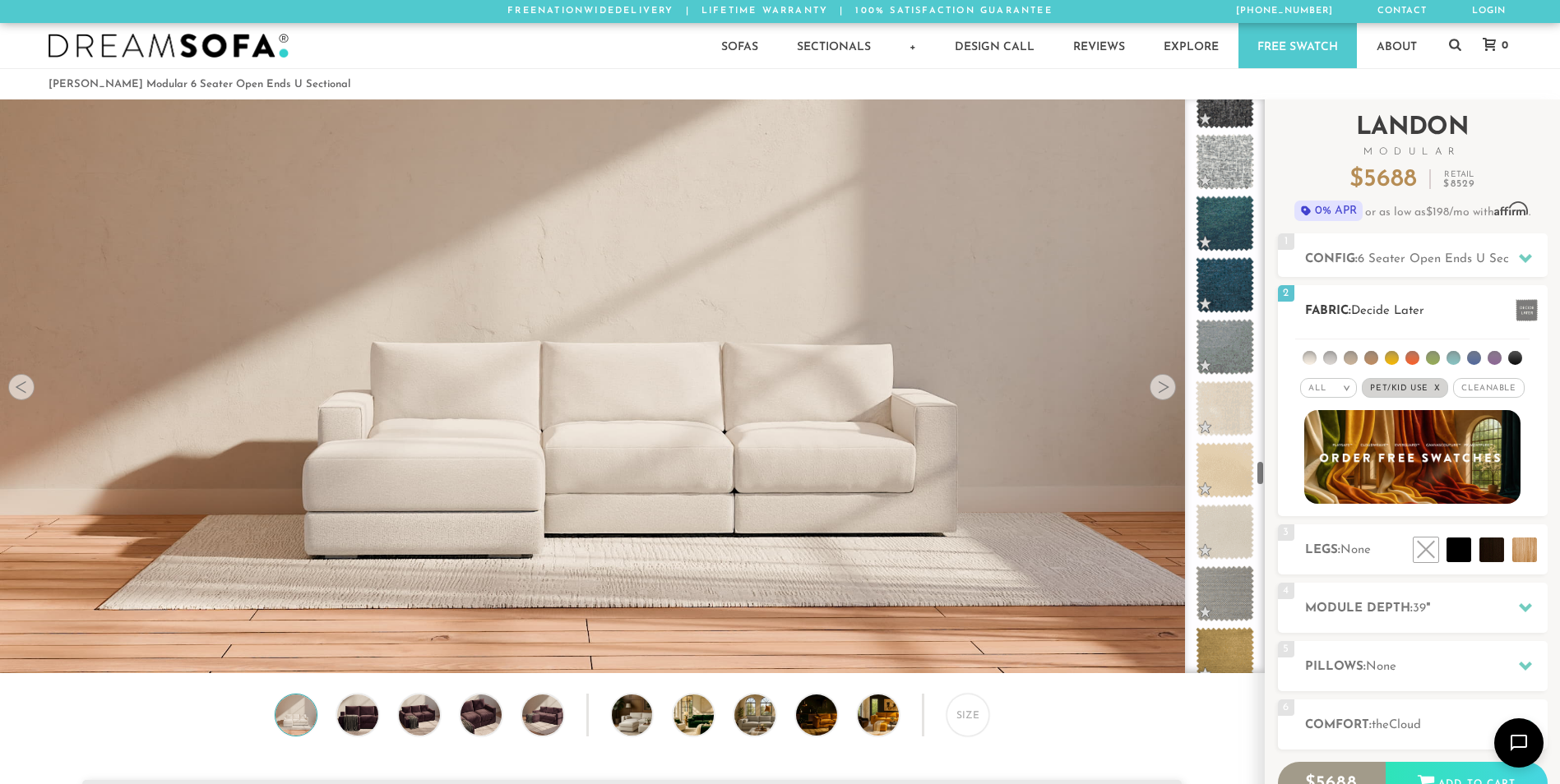
scroll to position [8170, 0]
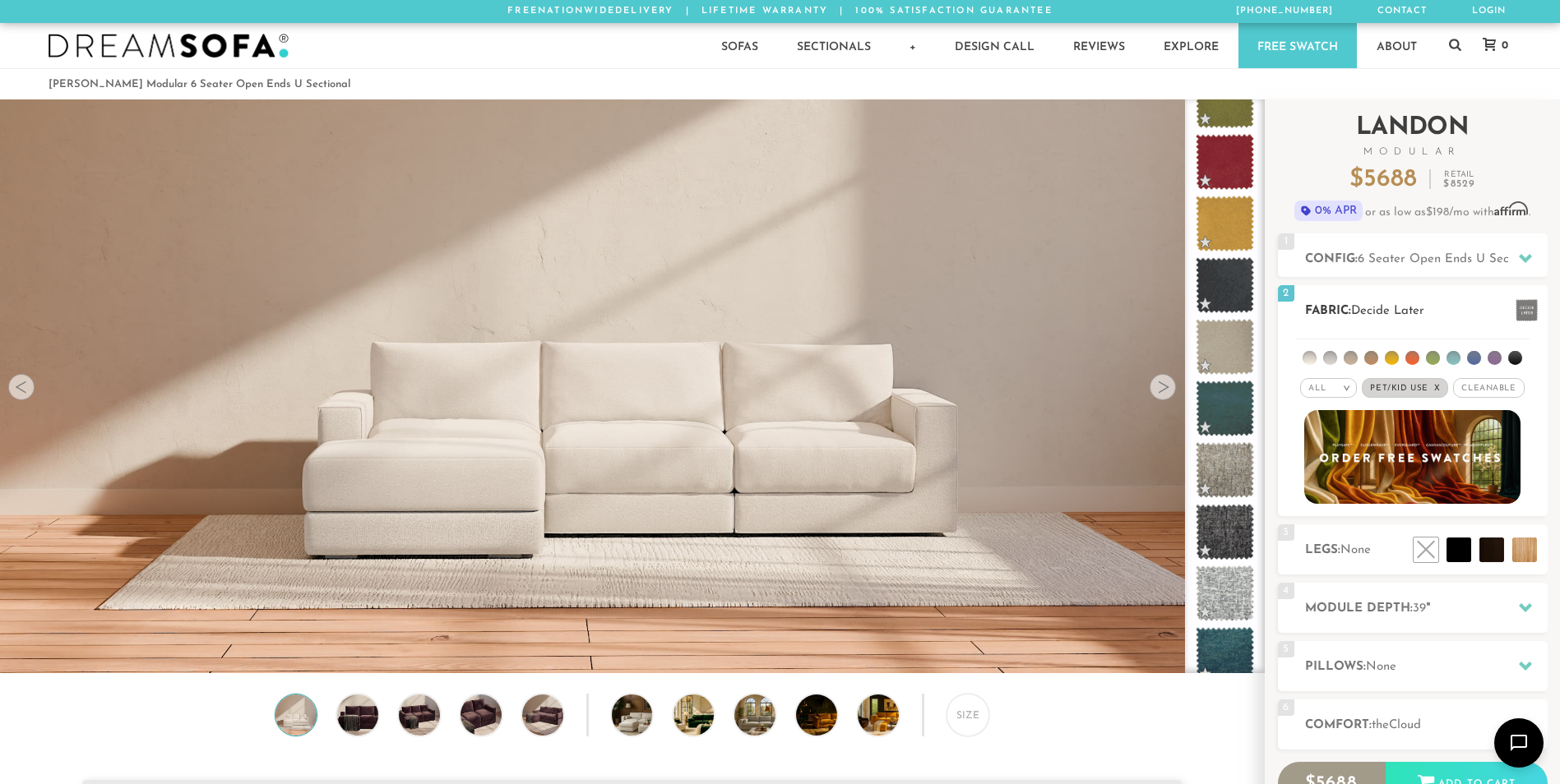
drag, startPoint x: 1507, startPoint y: 401, endPoint x: 1514, endPoint y: 394, distance: 9.9
click at [1512, 397] on div "All > All Tier x x" at bounding box center [1412, 419] width 270 height 168
click at [1514, 394] on span "Cleanable x" at bounding box center [1488, 388] width 70 height 20
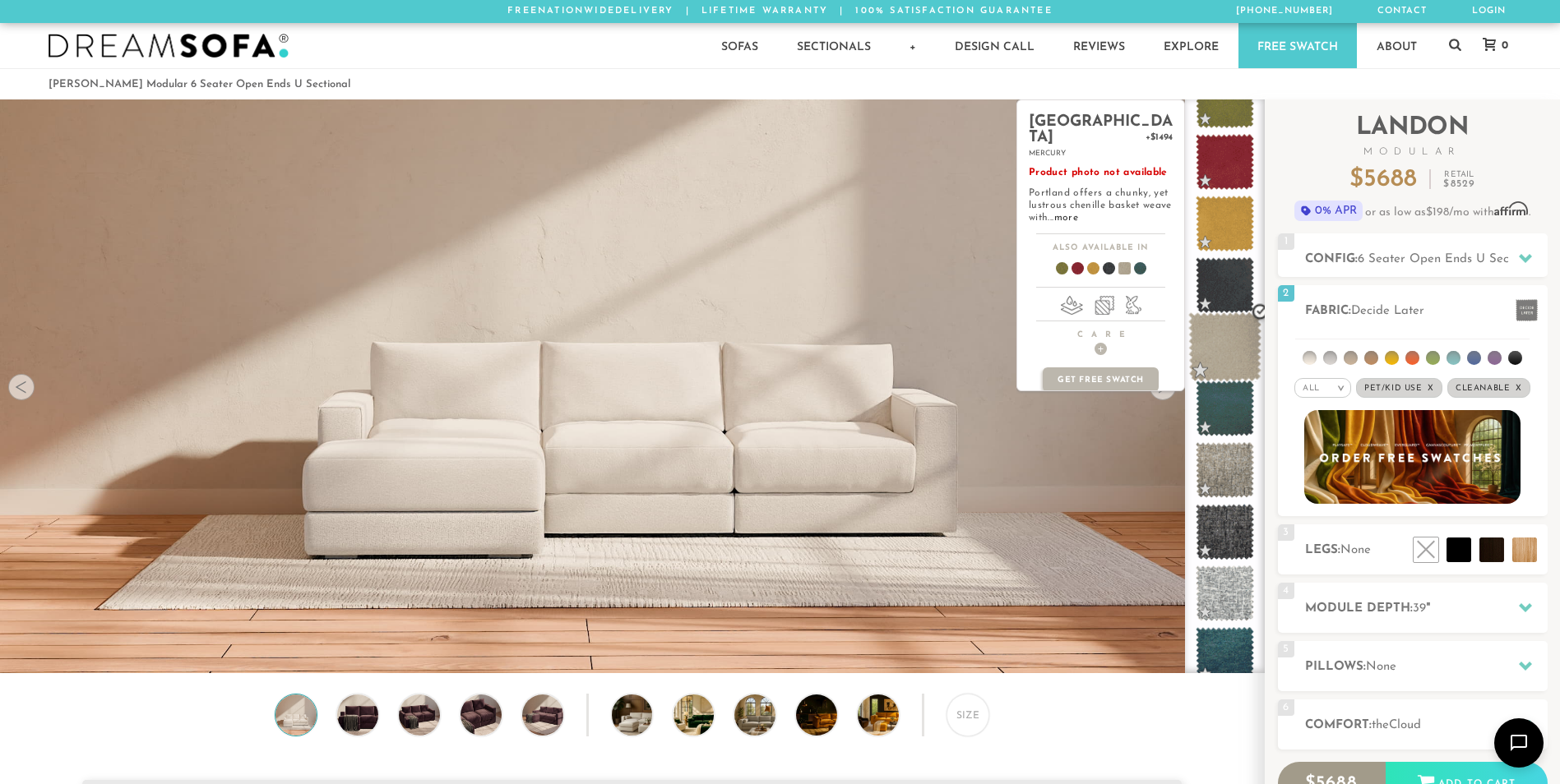
click at [1239, 354] on span at bounding box center [1225, 347] width 73 height 69
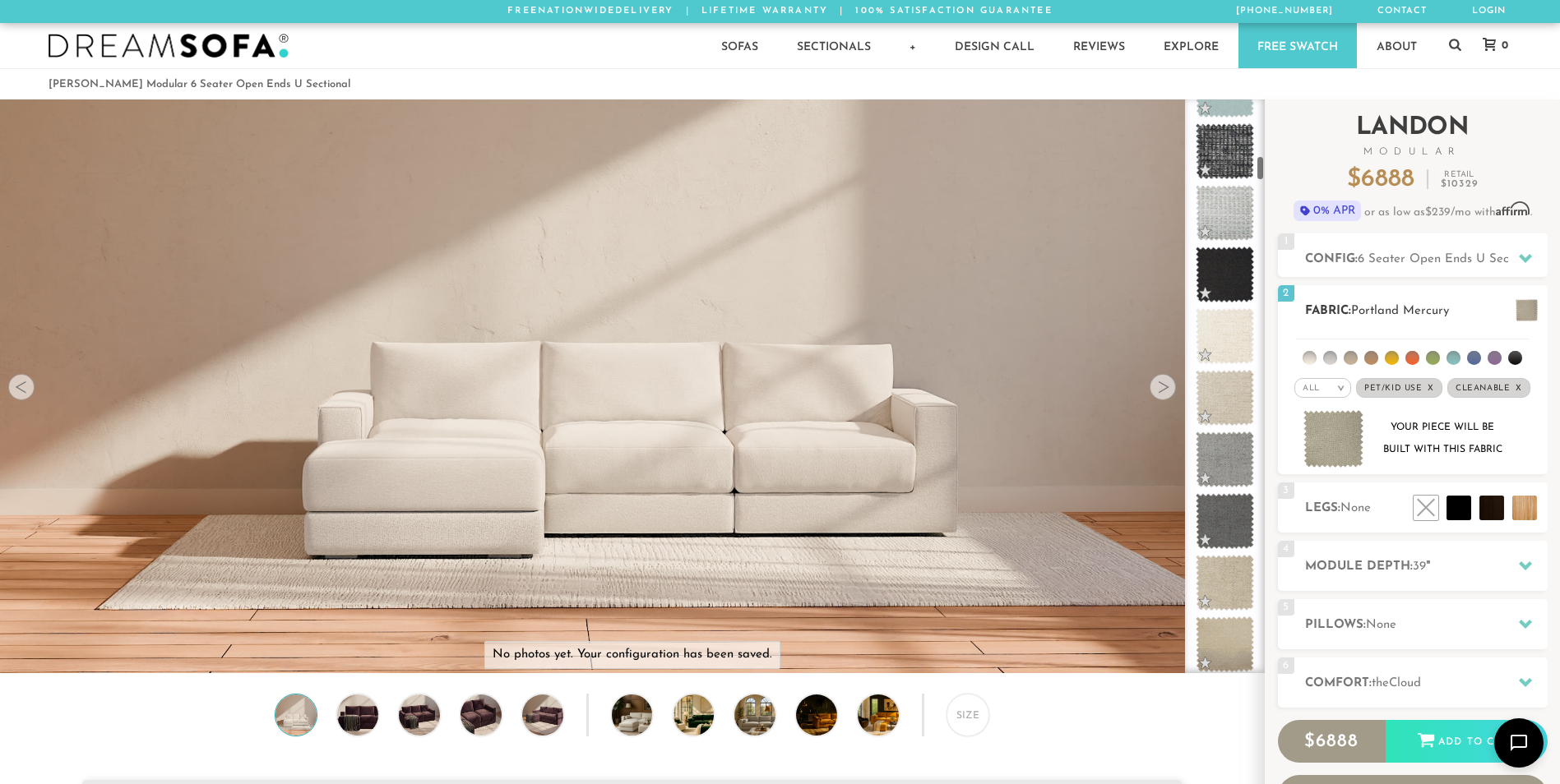
scroll to position [1278, 0]
click at [1310, 354] on li at bounding box center [1309, 358] width 14 height 14
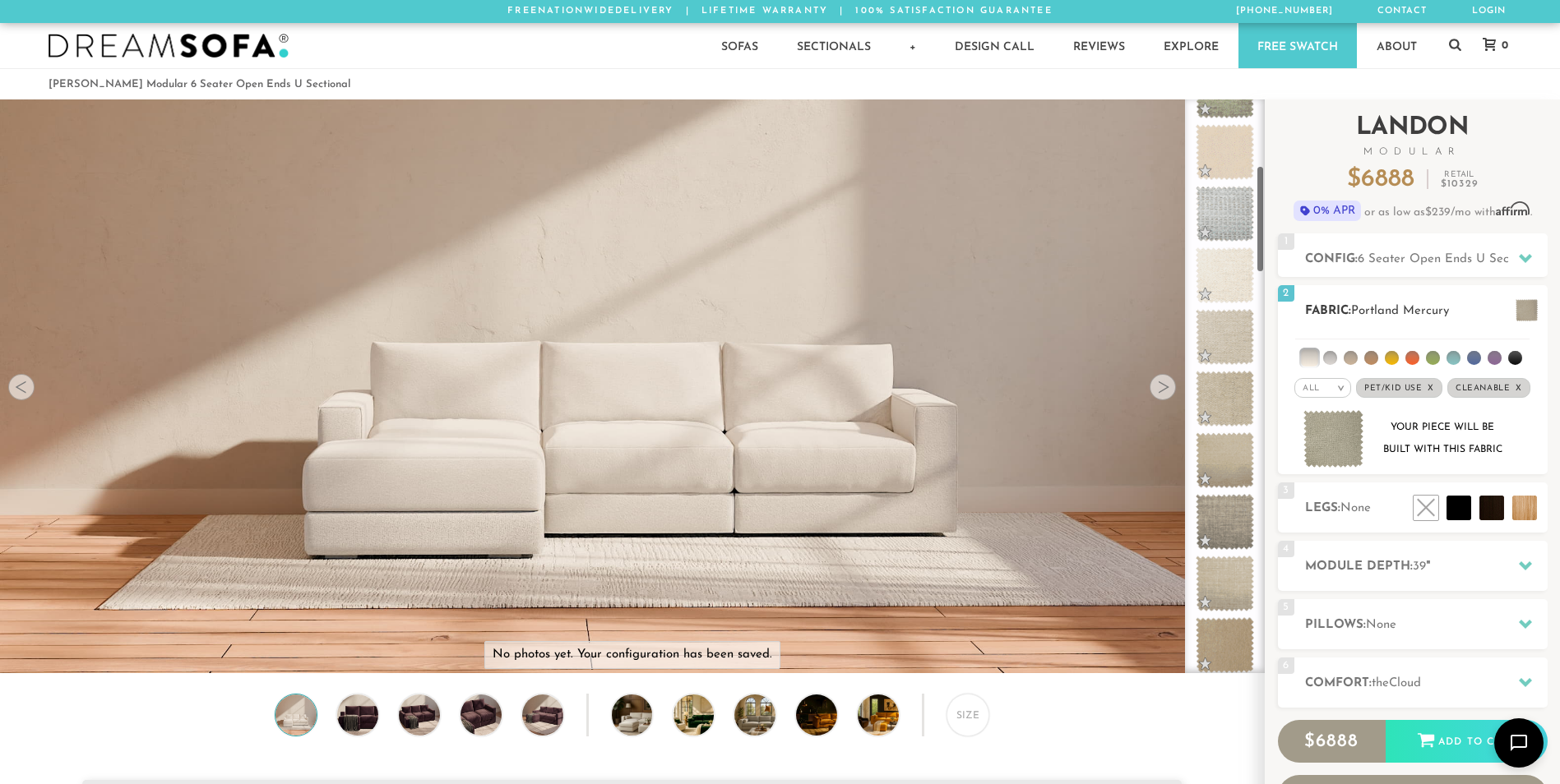
click at [1336, 358] on li at bounding box center [1330, 358] width 14 height 14
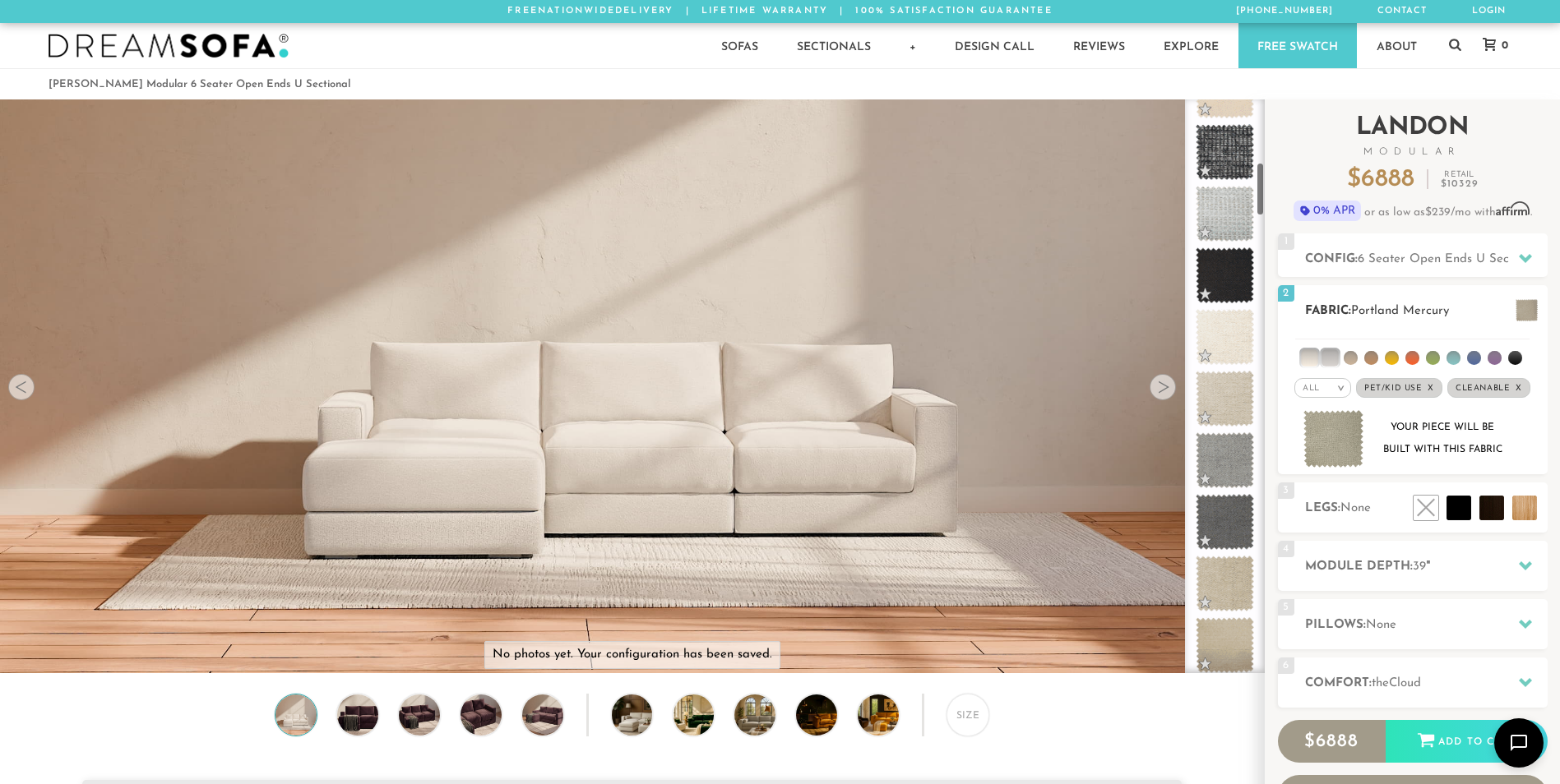
click at [1317, 364] on li at bounding box center [1309, 357] width 17 height 17
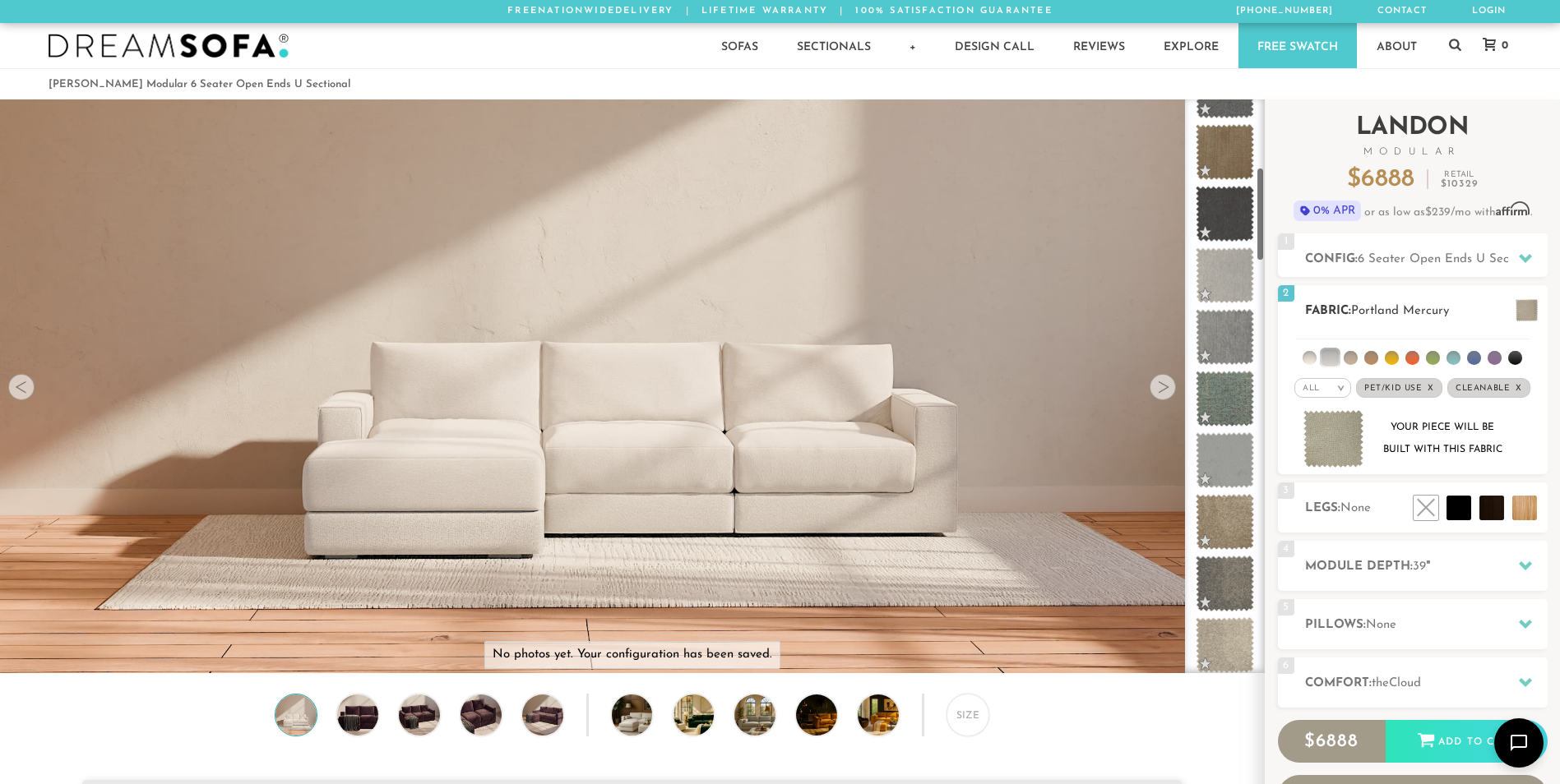
scroll to position [415, 0]
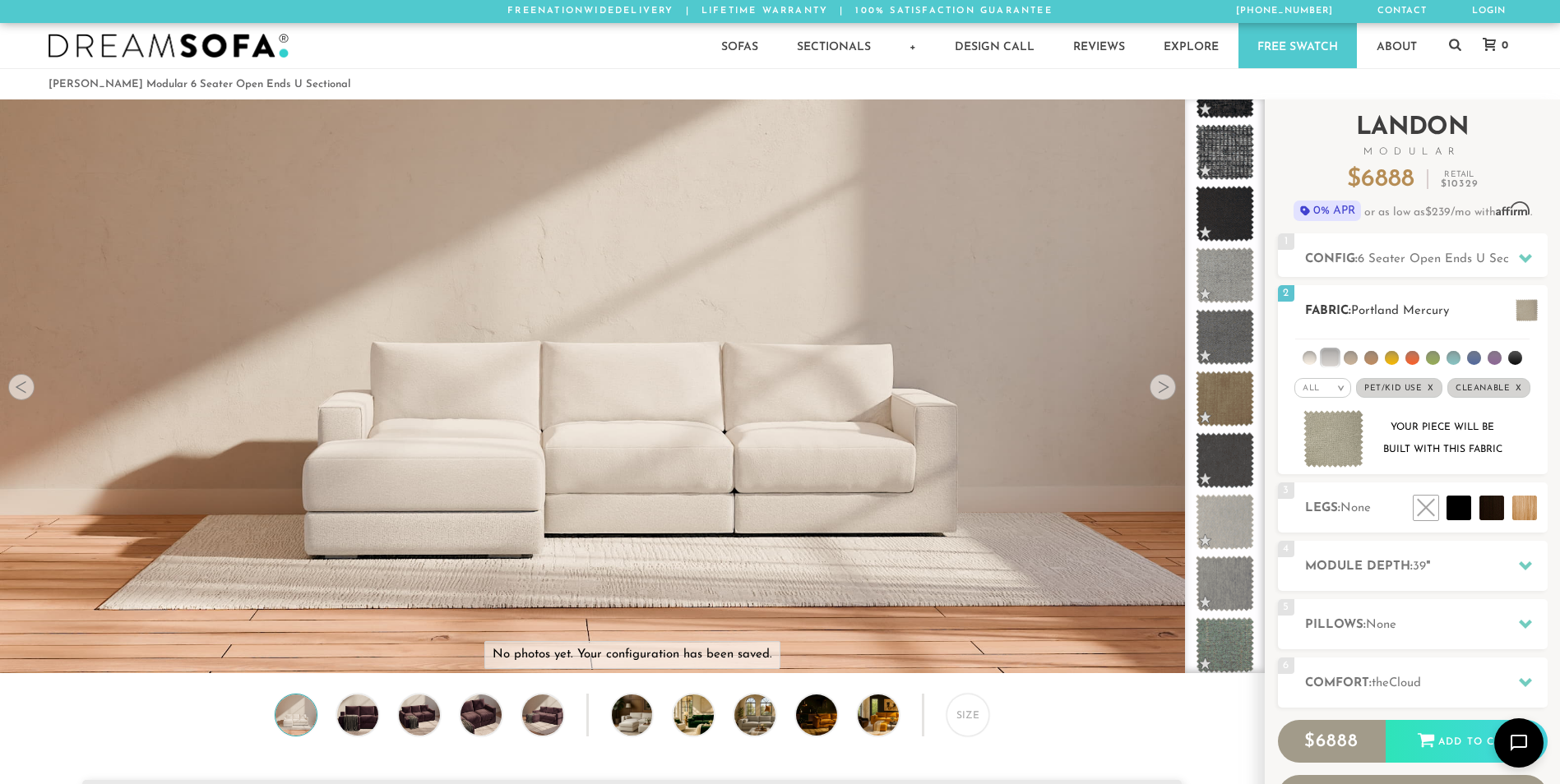
click at [1309, 361] on li at bounding box center [1309, 358] width 14 height 14
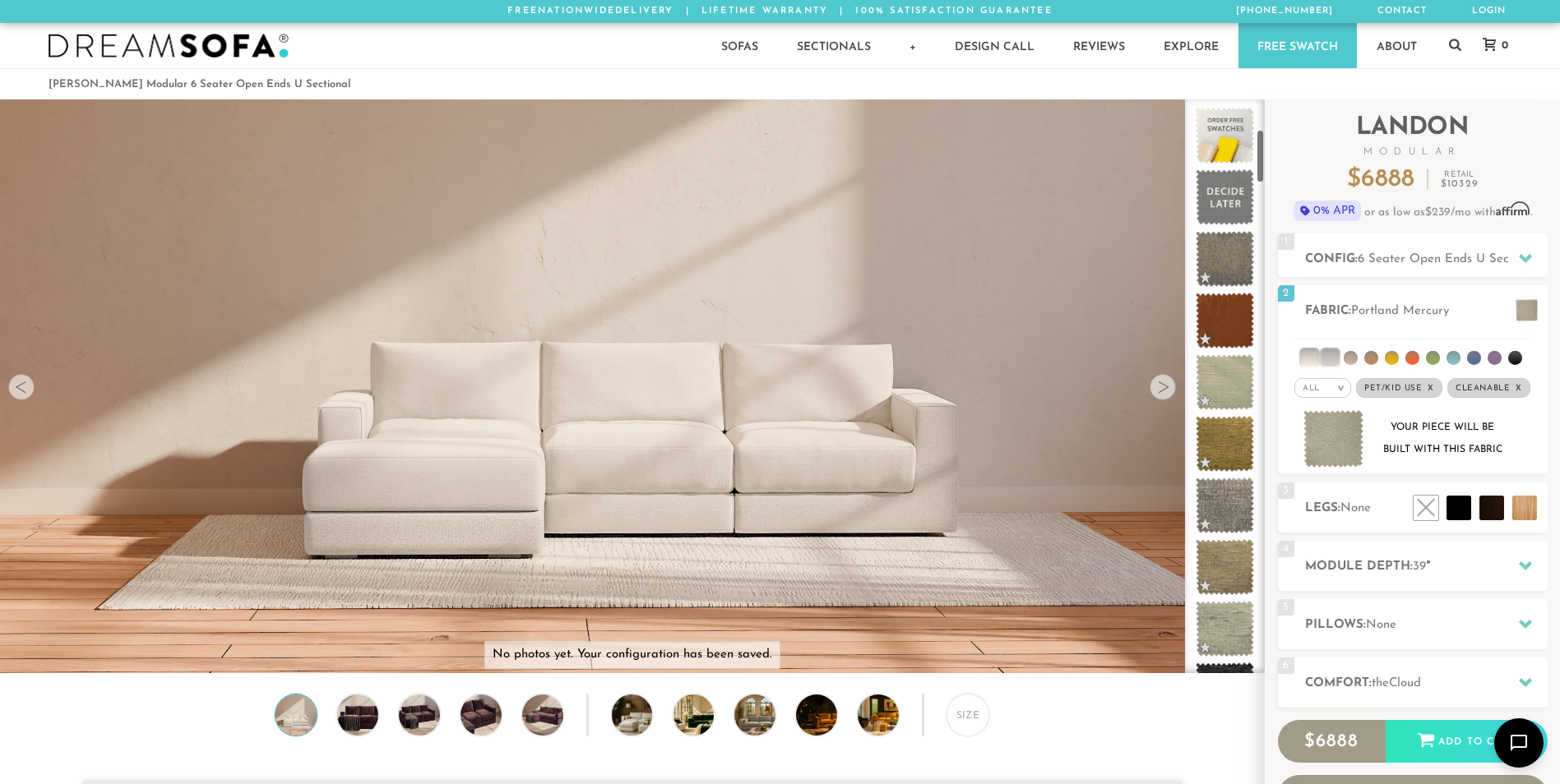
scroll to position [0, 0]
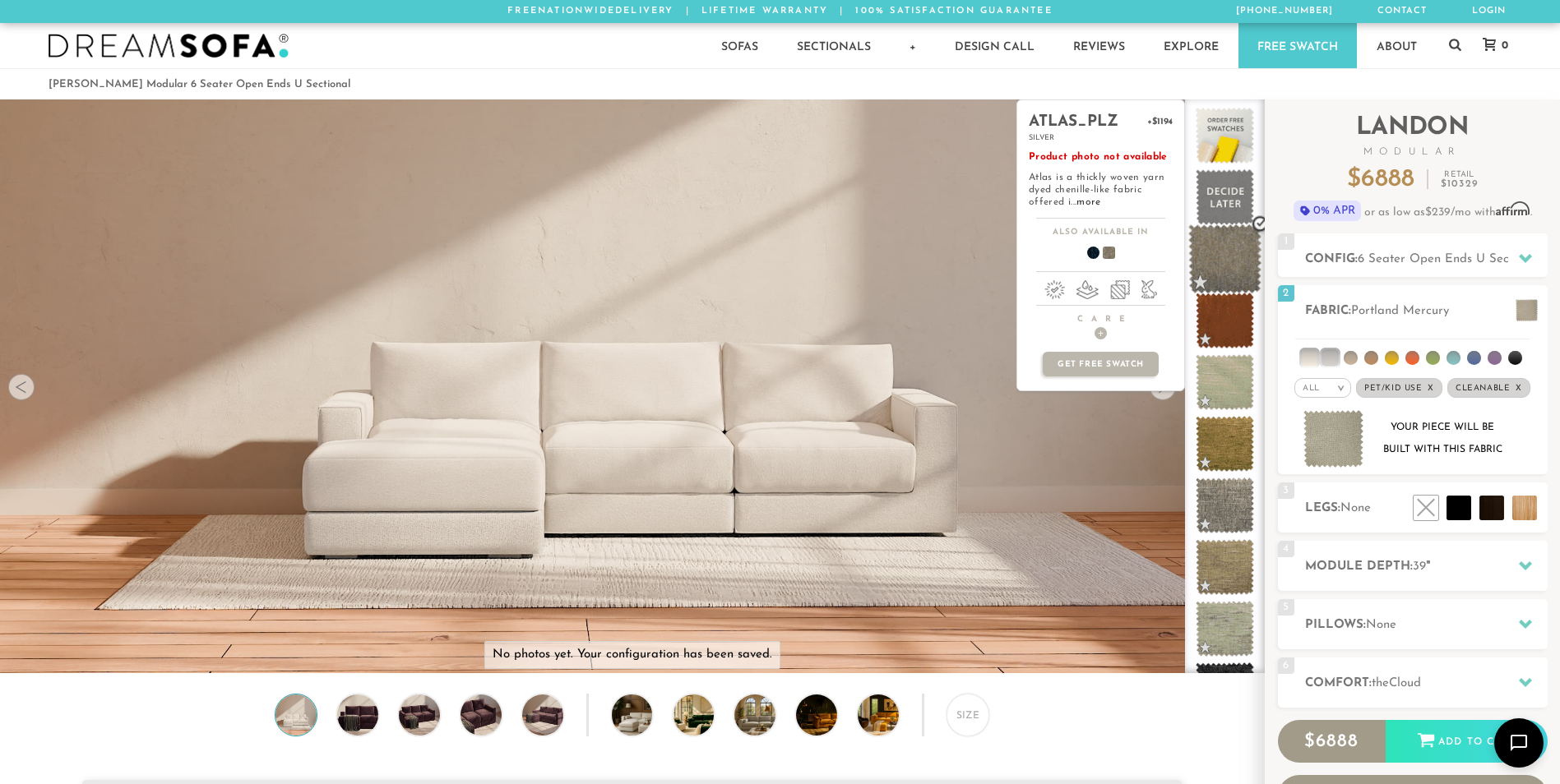
click at [1223, 269] on span at bounding box center [1225, 259] width 73 height 69
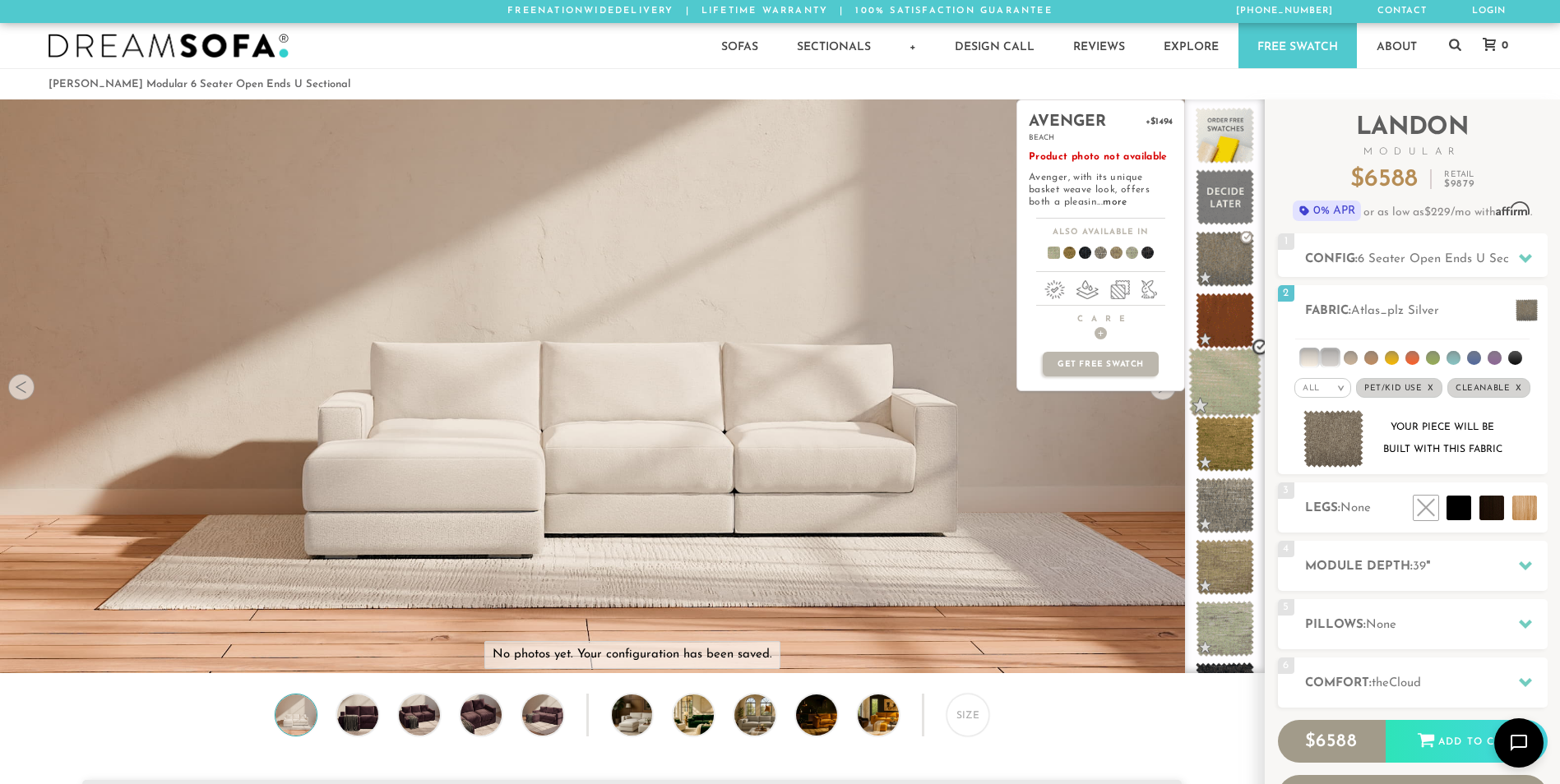
click at [1224, 372] on span at bounding box center [1225, 383] width 73 height 69
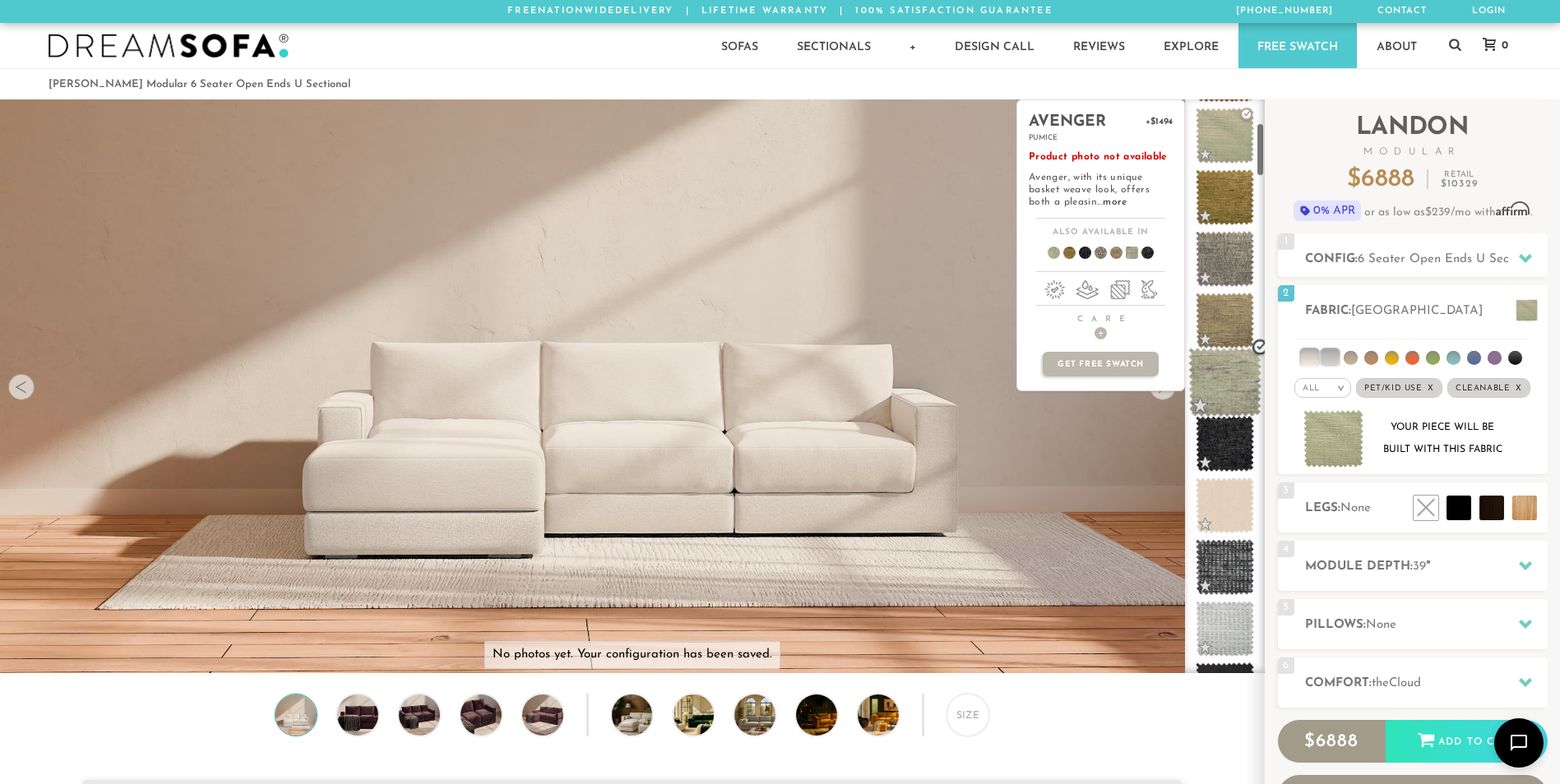
scroll to position [248, 0]
click at [1218, 493] on span at bounding box center [1225, 504] width 73 height 69
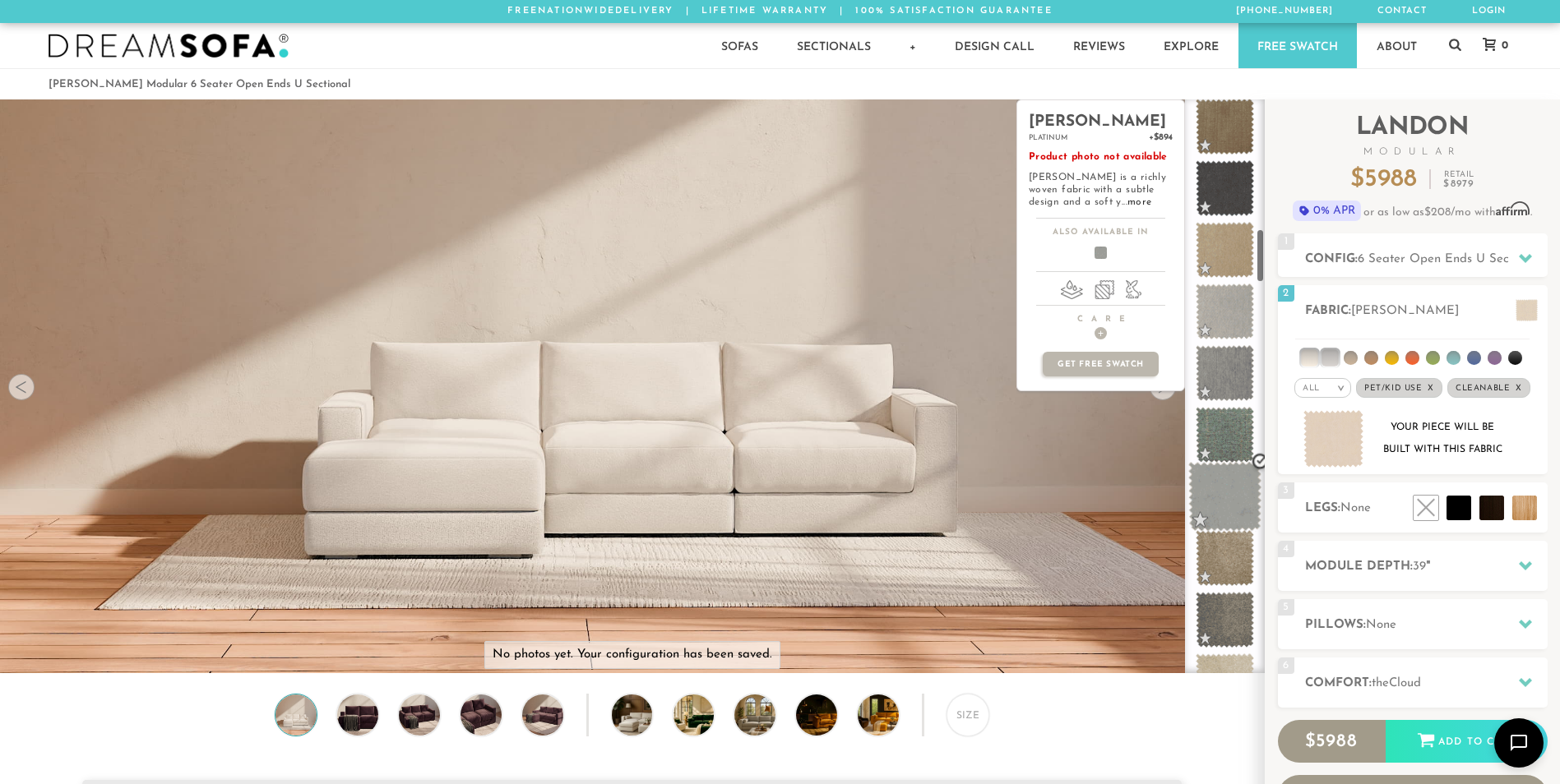
scroll to position [1367, 0]
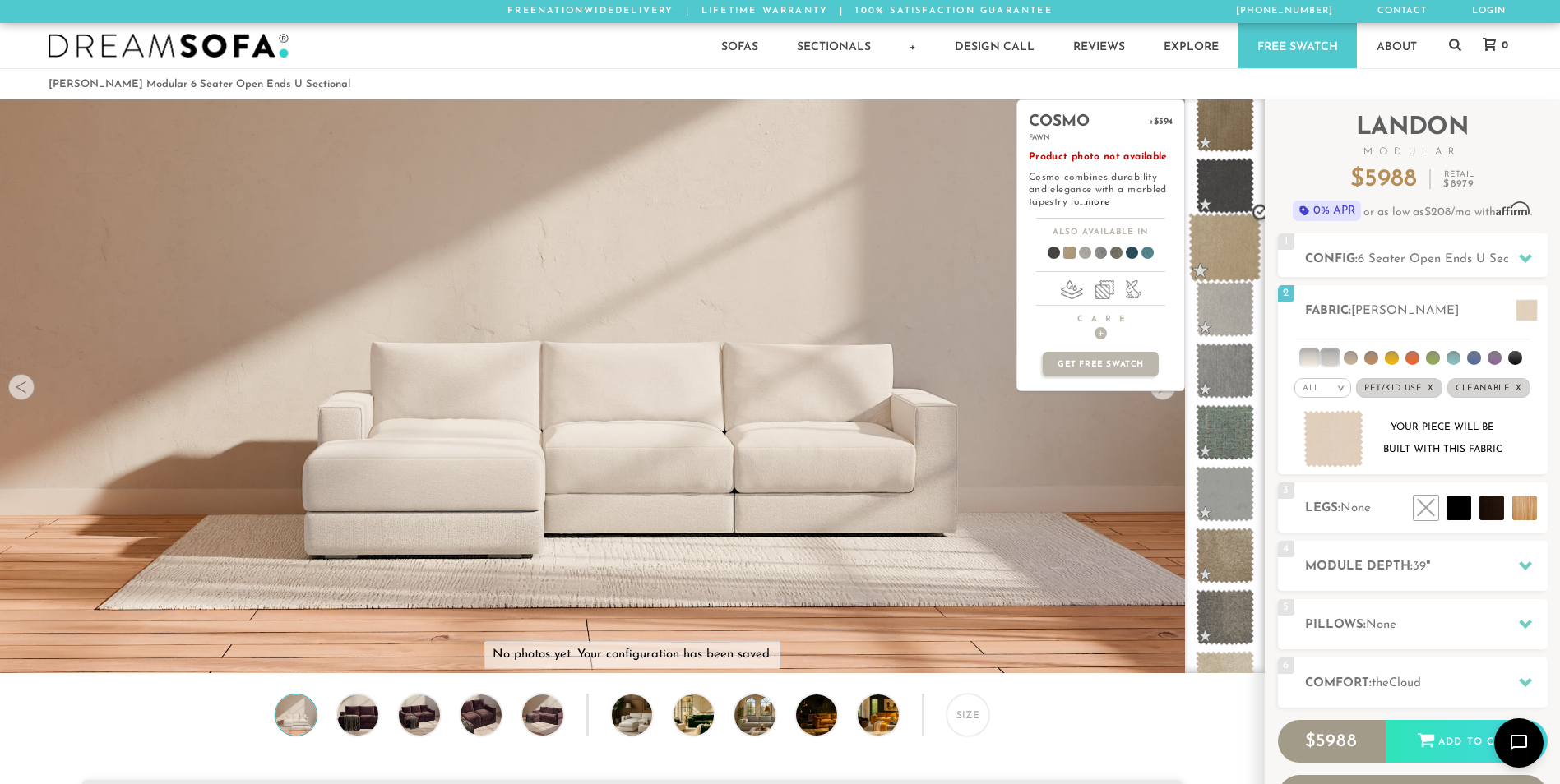
click at [1229, 236] on span at bounding box center [1225, 248] width 73 height 69
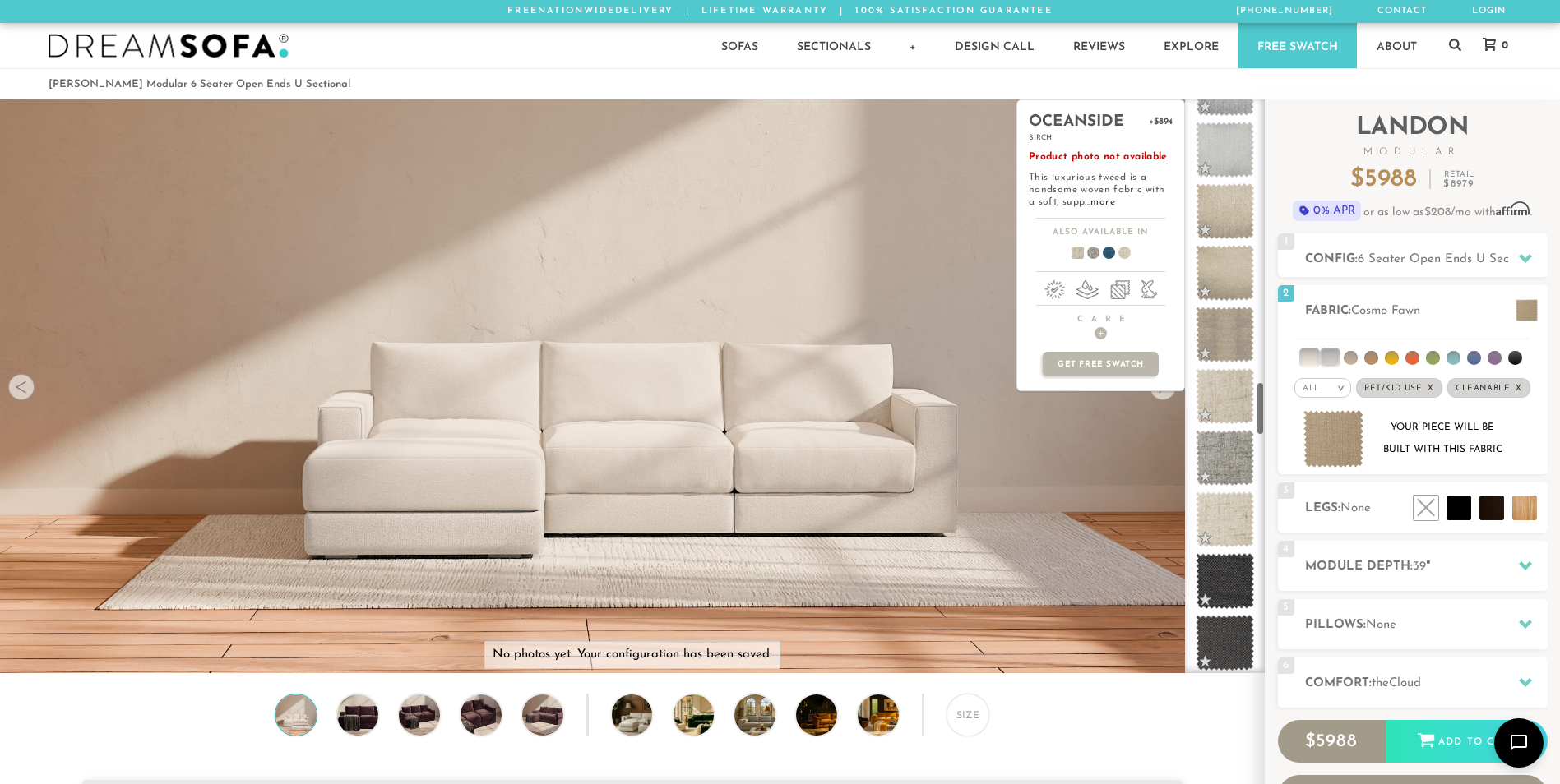
scroll to position [3015, 0]
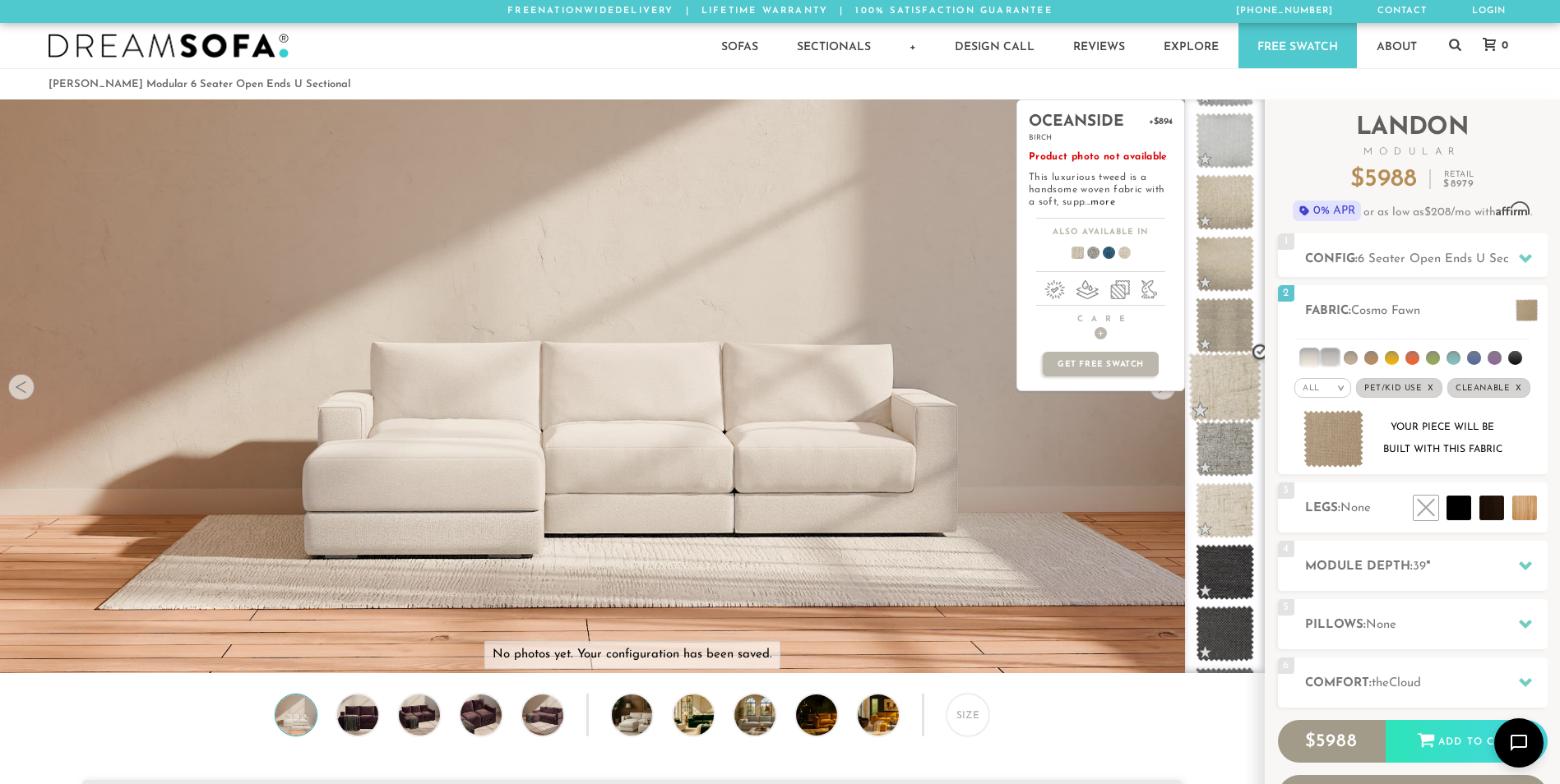
click at [1229, 395] on span at bounding box center [1225, 388] width 73 height 69
click at [1224, 509] on span at bounding box center [1225, 510] width 73 height 69
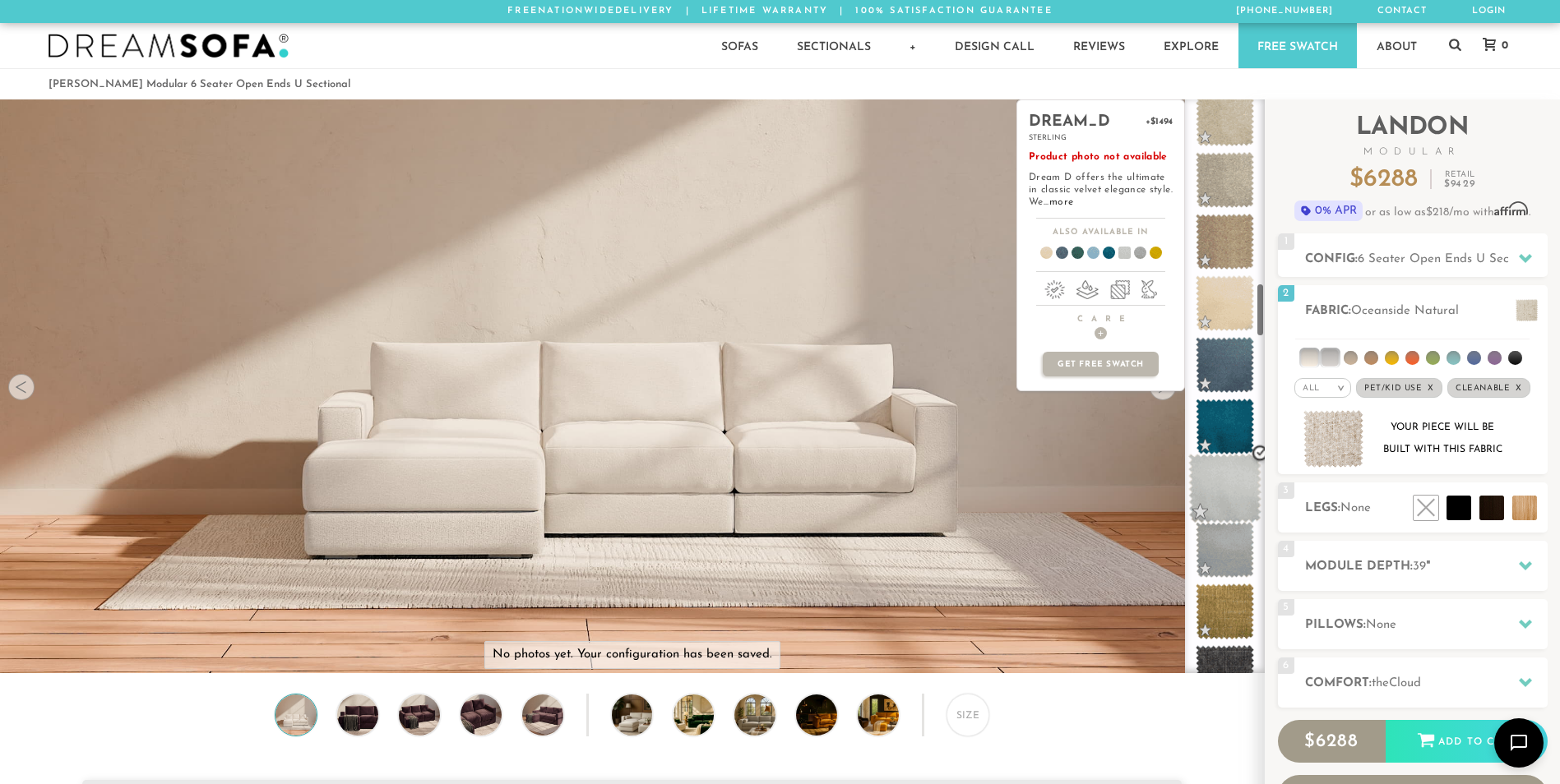
scroll to position [1924, 0]
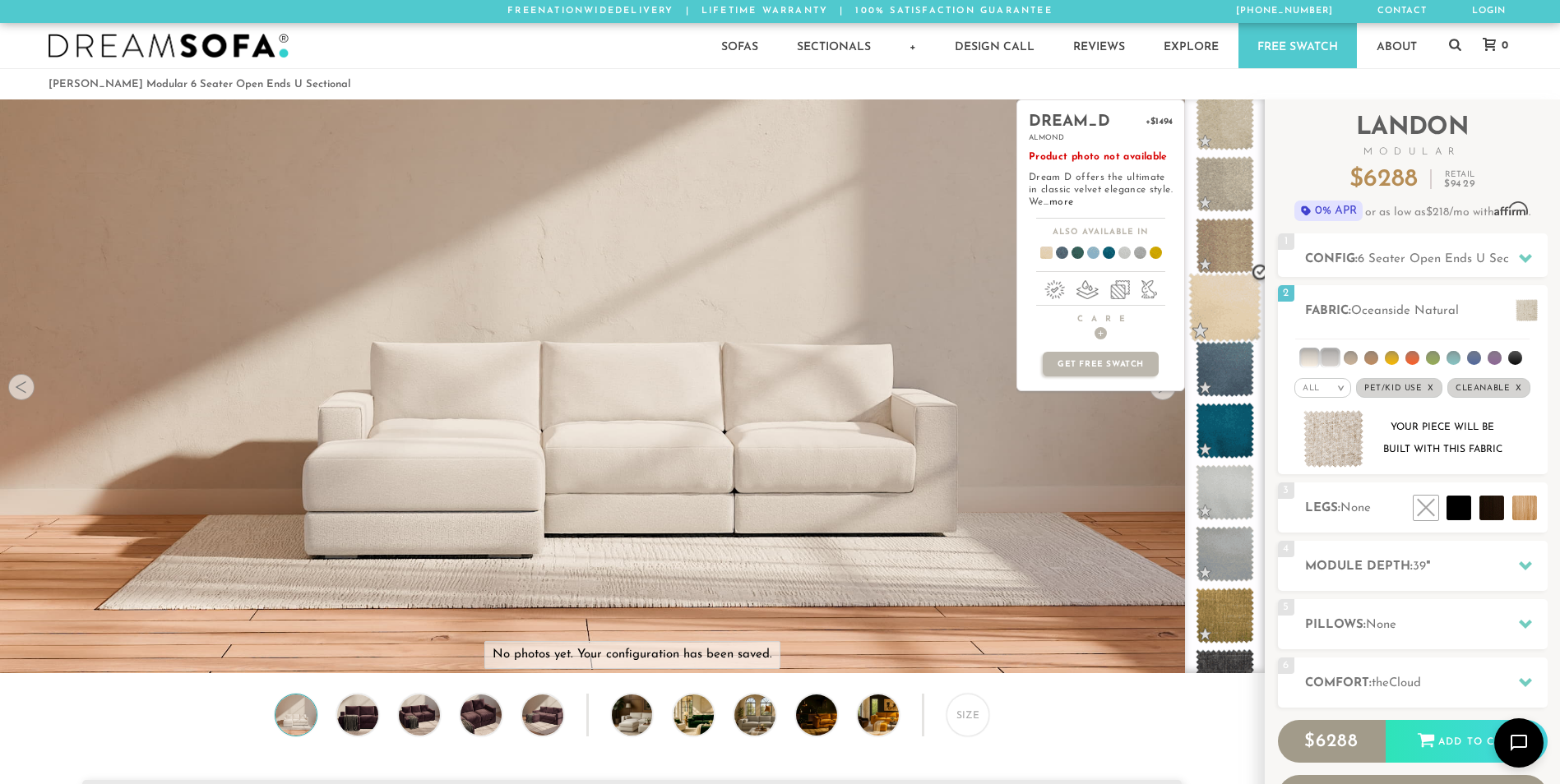
click at [1248, 321] on span at bounding box center [1225, 307] width 73 height 69
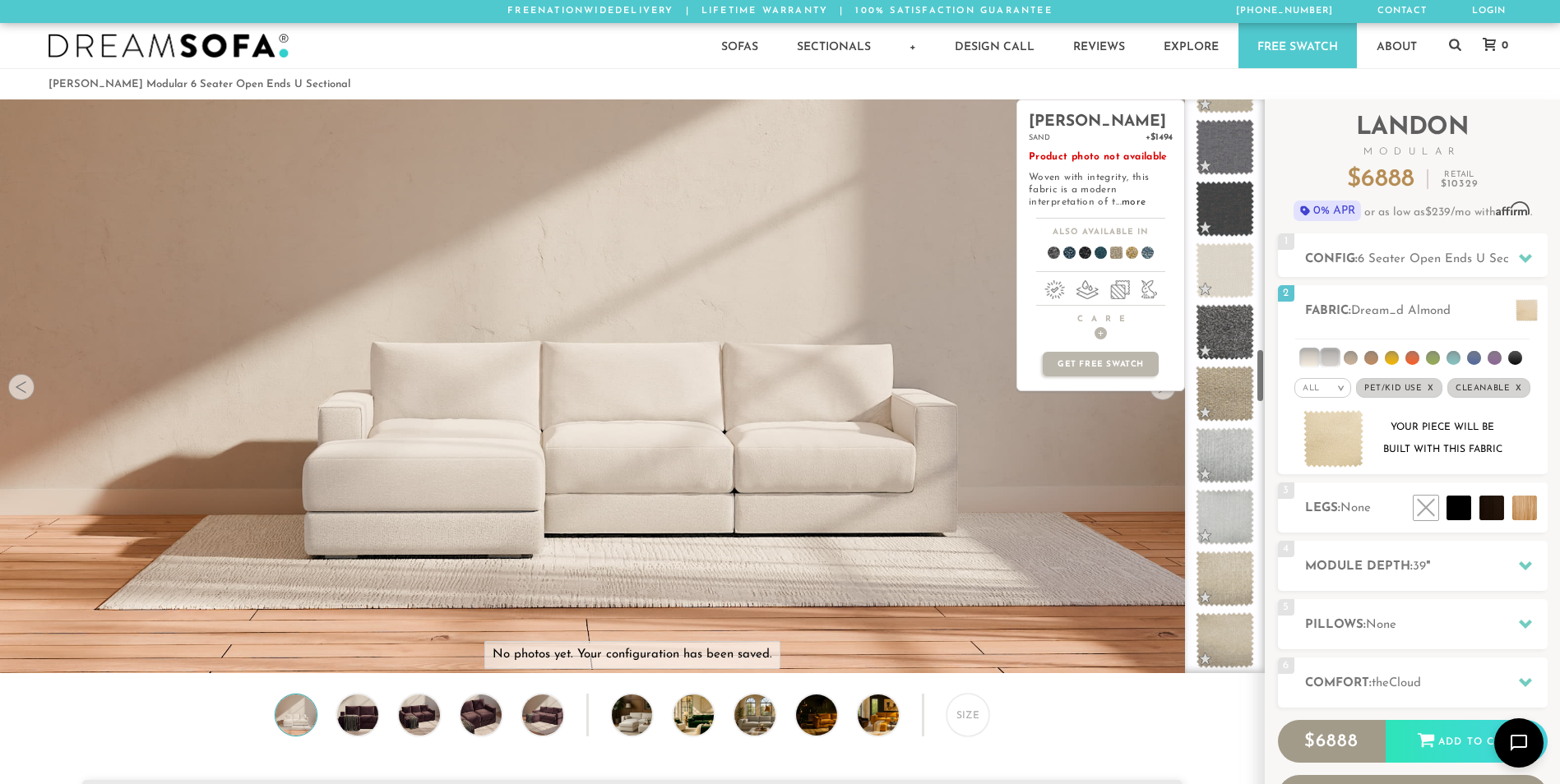
scroll to position [2641, 0]
click at [1235, 286] on span at bounding box center [1225, 268] width 73 height 69
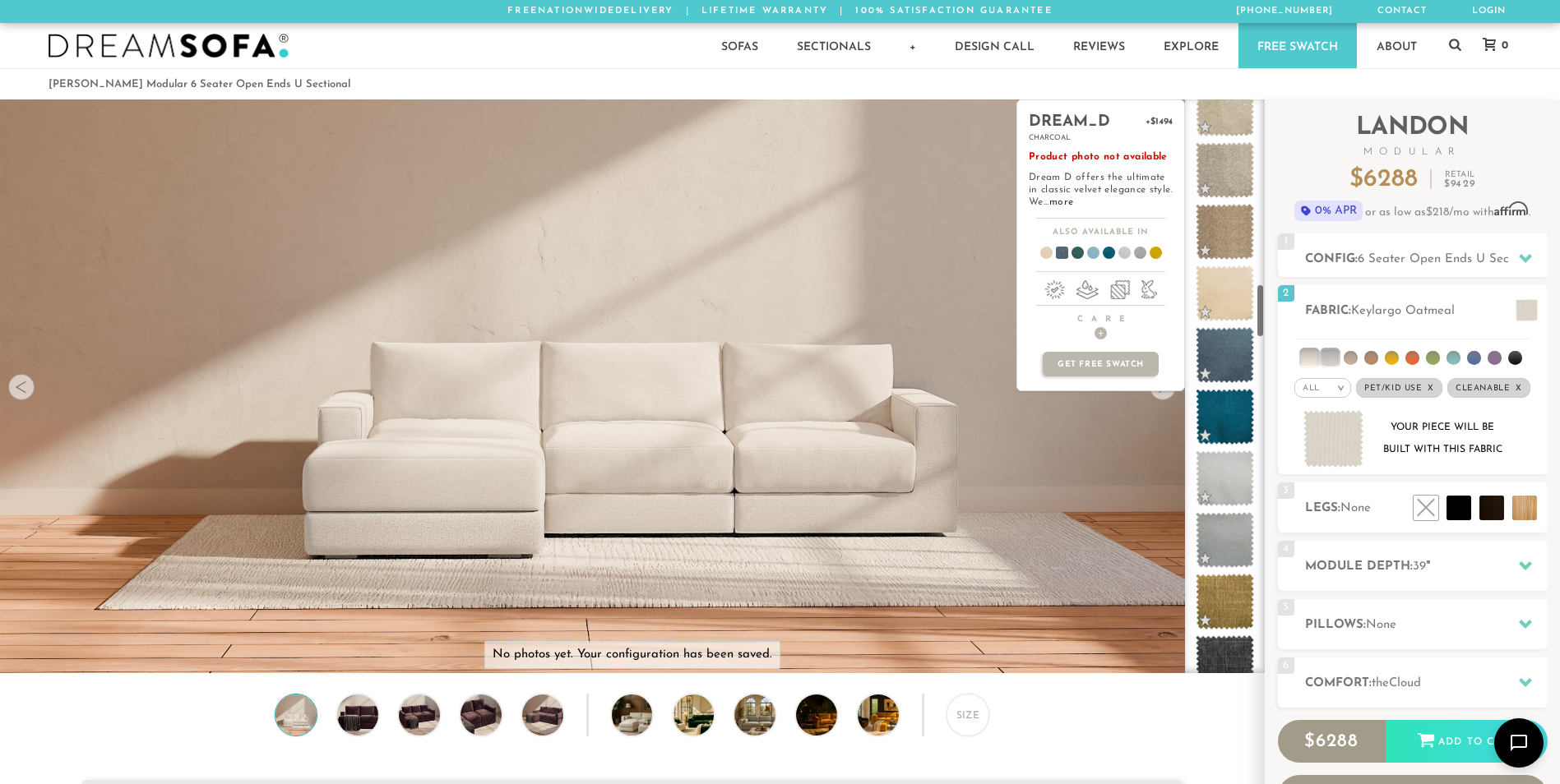
scroll to position [1937, 0]
click at [1228, 338] on span at bounding box center [1224, 356] width 59 height 56
click at [1238, 286] on span at bounding box center [1225, 294] width 73 height 69
click at [1229, 249] on span at bounding box center [1225, 233] width 73 height 69
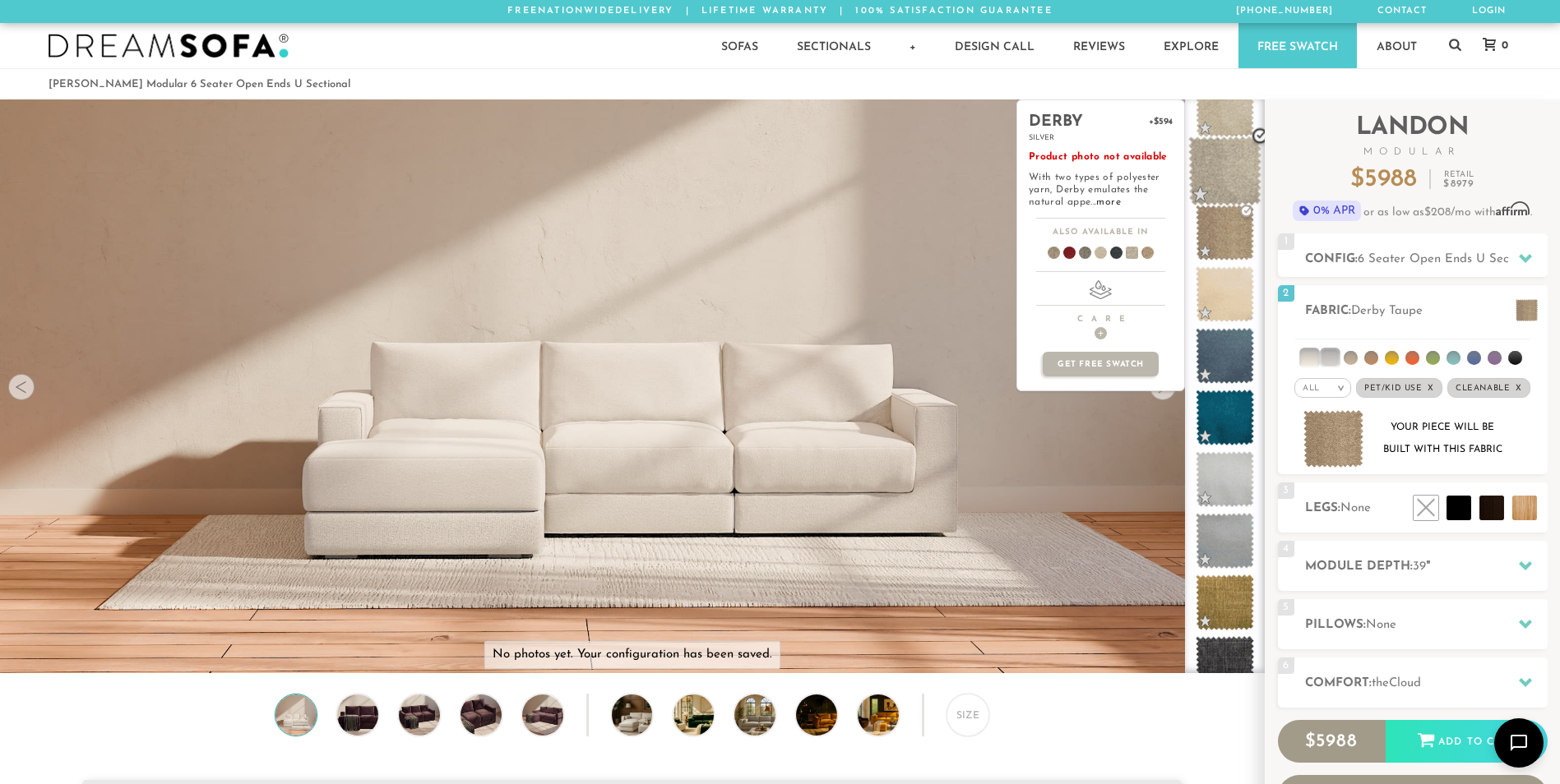
click at [1232, 167] on span at bounding box center [1225, 171] width 73 height 69
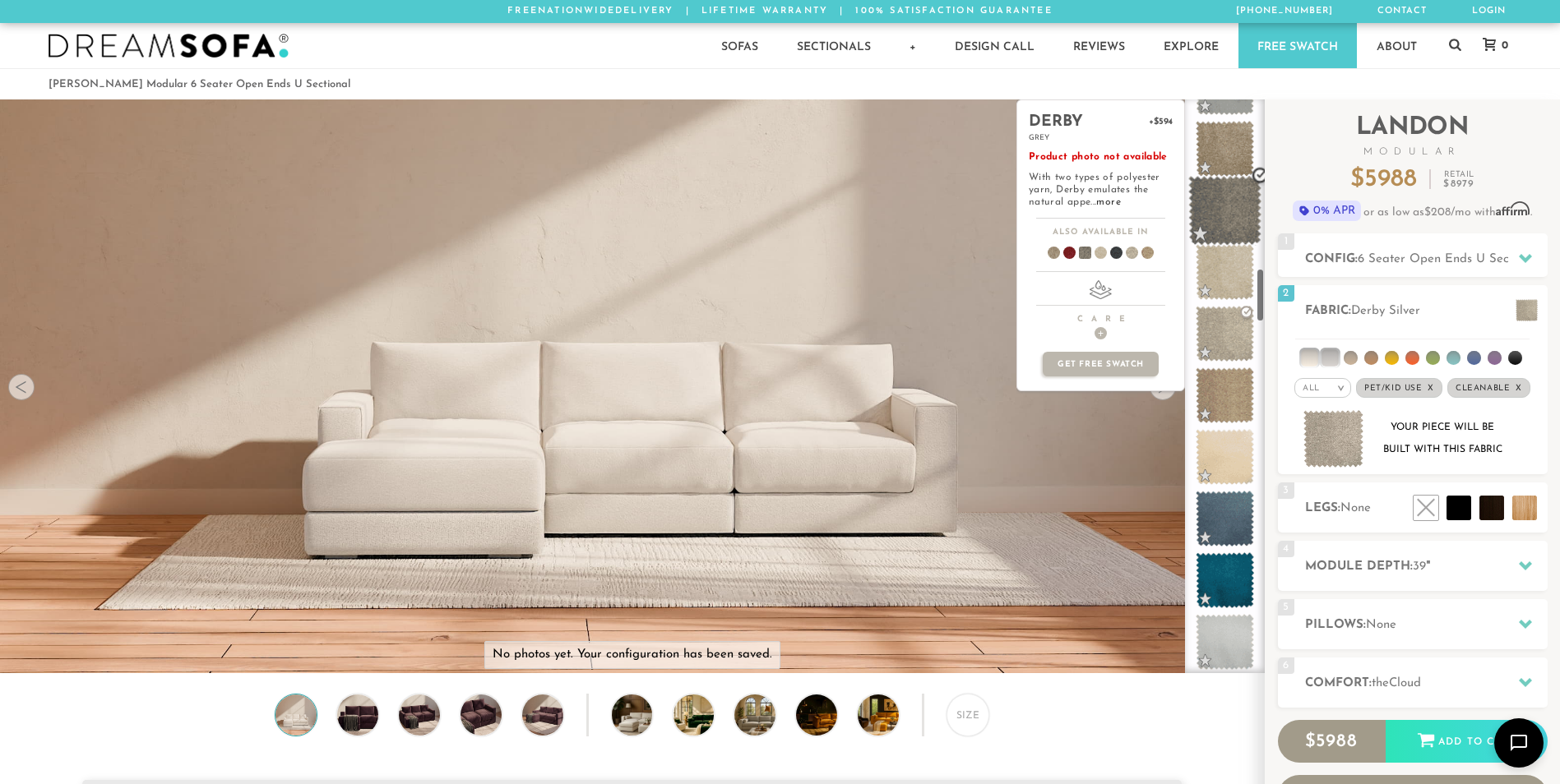
scroll to position [1772, 0]
click at [1215, 233] on span at bounding box center [1225, 212] width 73 height 69
click at [1223, 161] on span at bounding box center [1225, 151] width 73 height 69
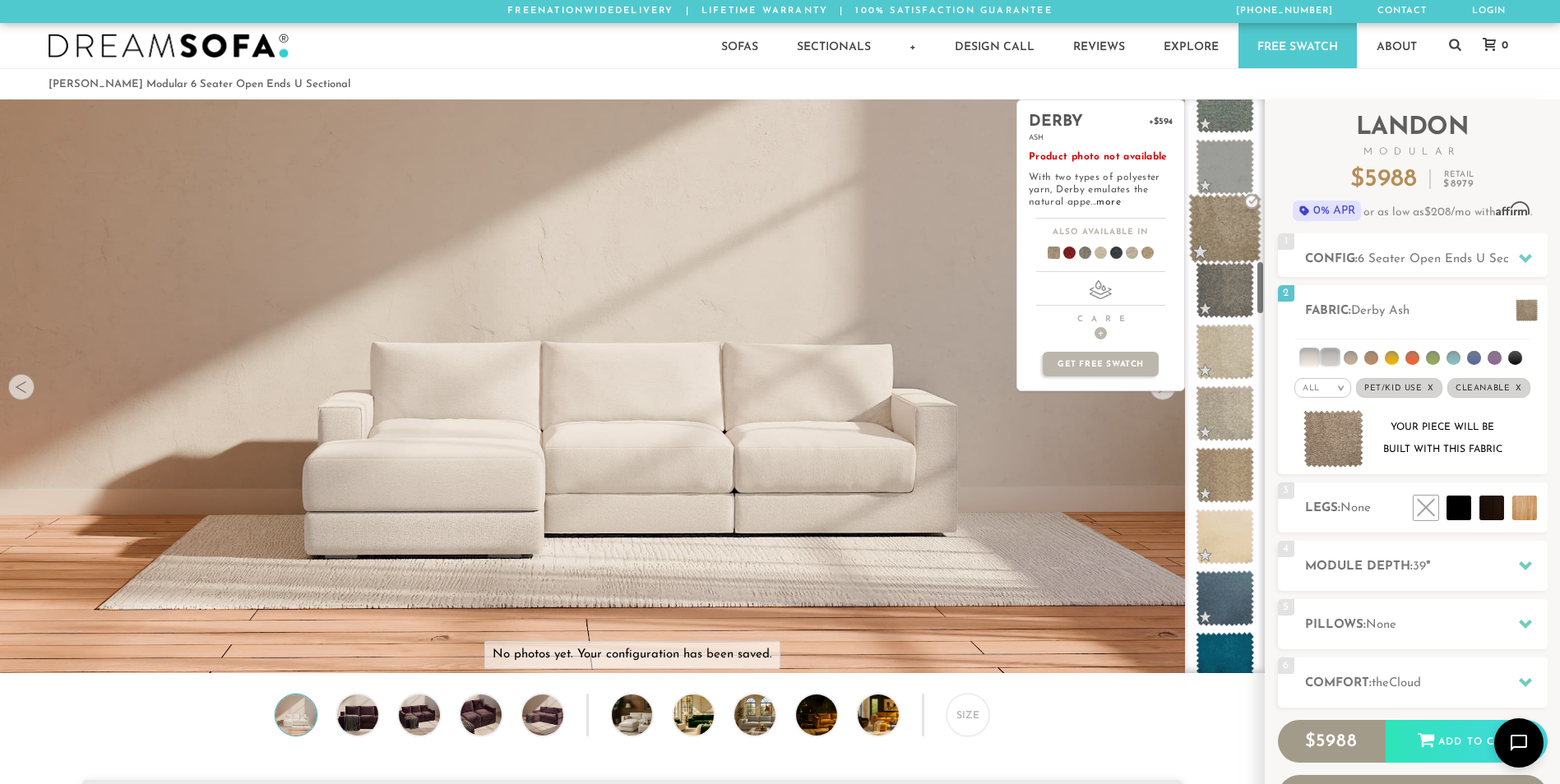
scroll to position [1689, 0]
click at [1226, 219] on span at bounding box center [1225, 234] width 73 height 69
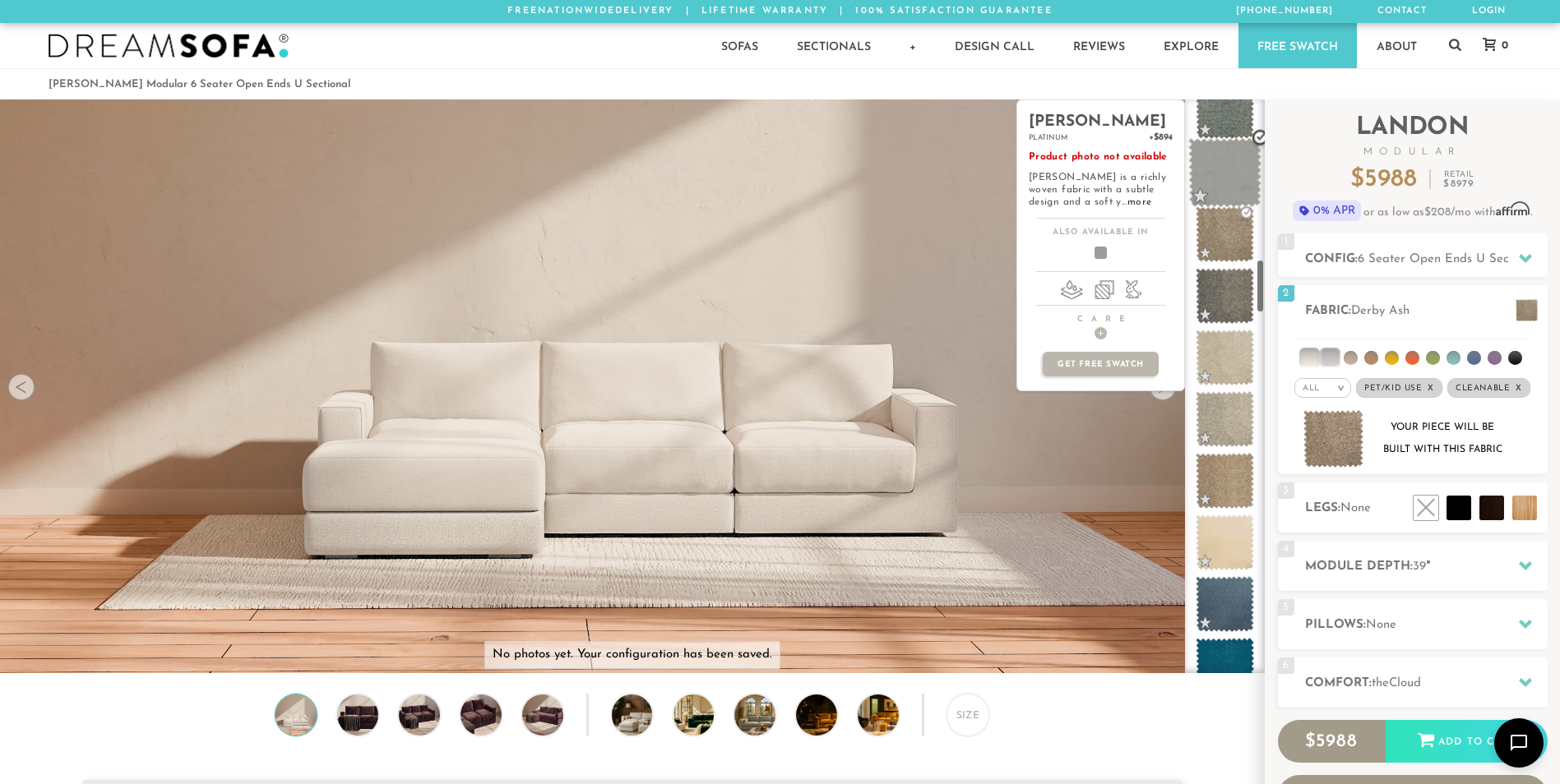
click at [1237, 170] on span at bounding box center [1225, 172] width 73 height 69
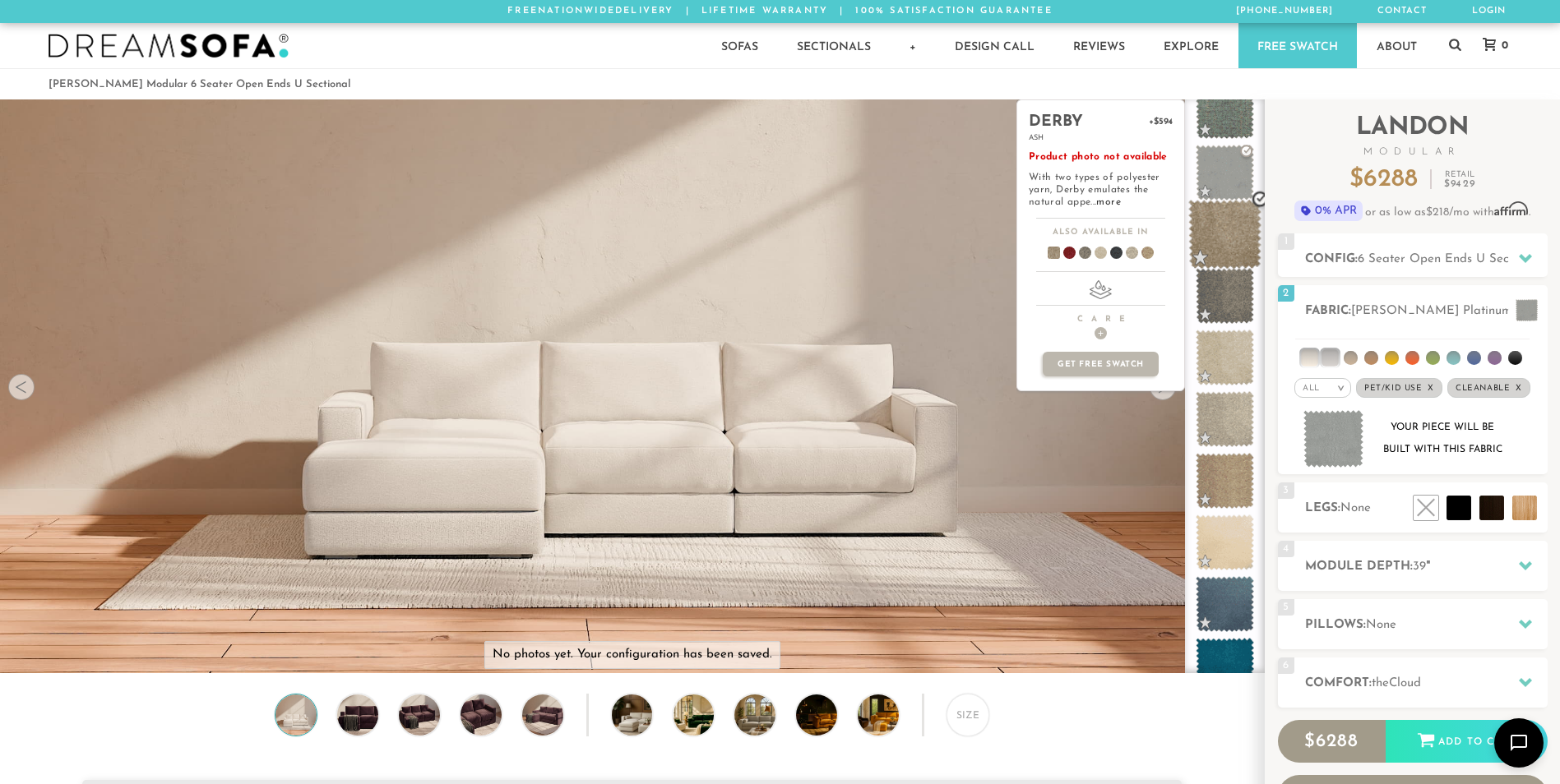
click at [1234, 242] on span at bounding box center [1225, 234] width 73 height 69
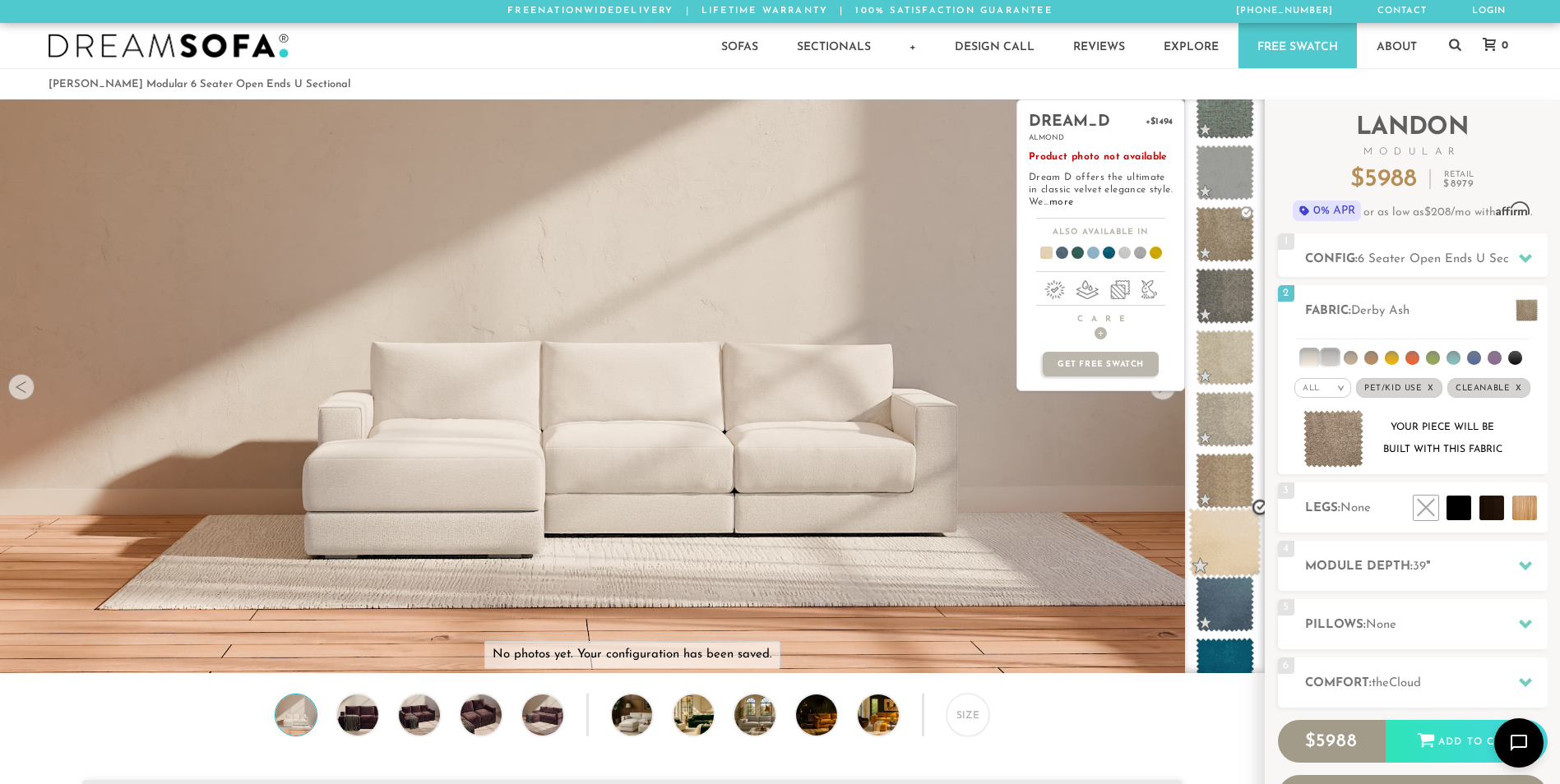
click at [1217, 537] on span at bounding box center [1225, 542] width 73 height 69
click at [1225, 541] on span at bounding box center [1225, 542] width 73 height 69
click at [1073, 199] on link "more" at bounding box center [1061, 202] width 24 height 10
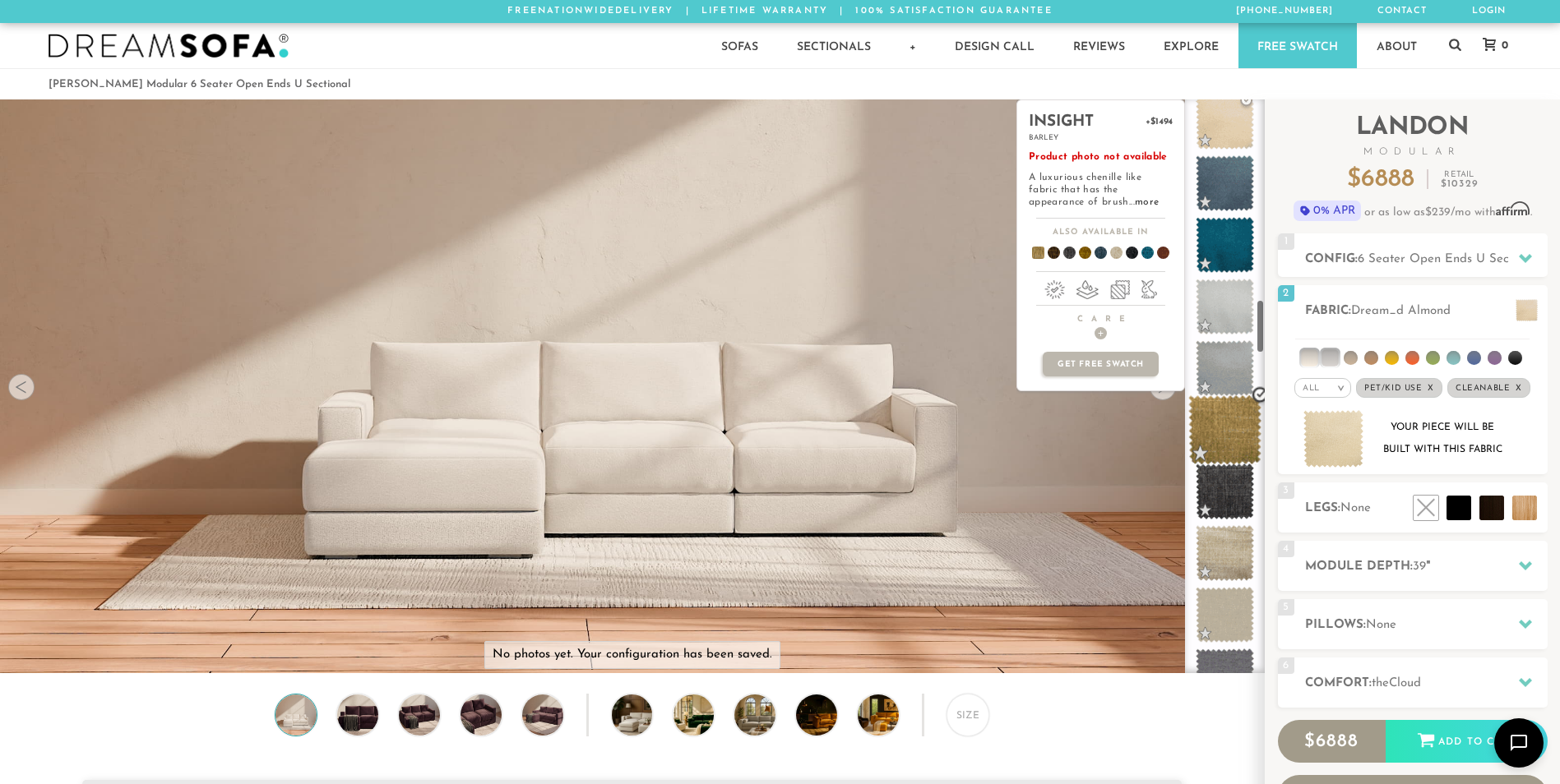
scroll to position [2109, 0]
click at [1221, 420] on span at bounding box center [1225, 430] width 73 height 69
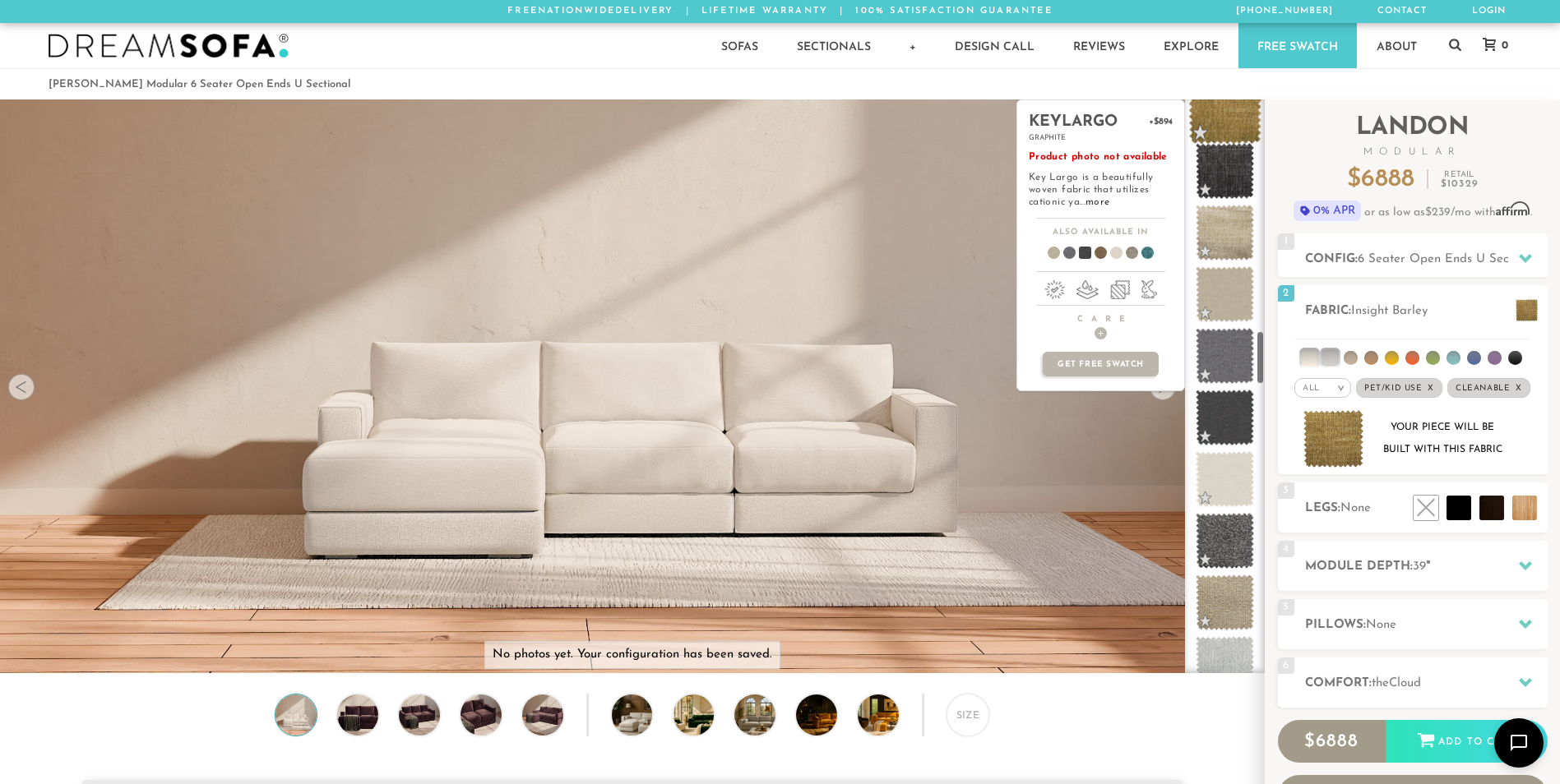
scroll to position [2440, 0]
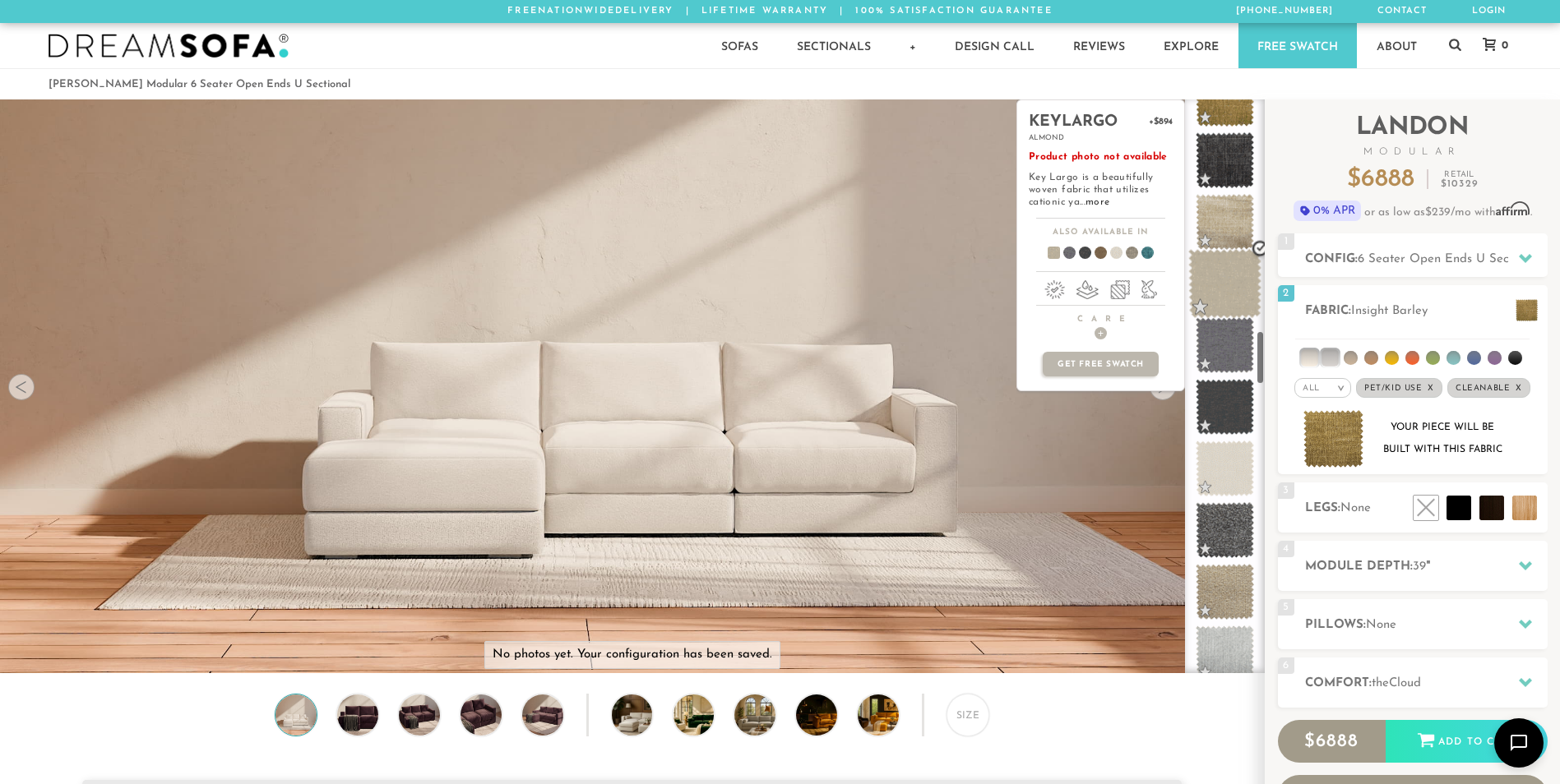
click at [1250, 285] on span at bounding box center [1225, 283] width 73 height 69
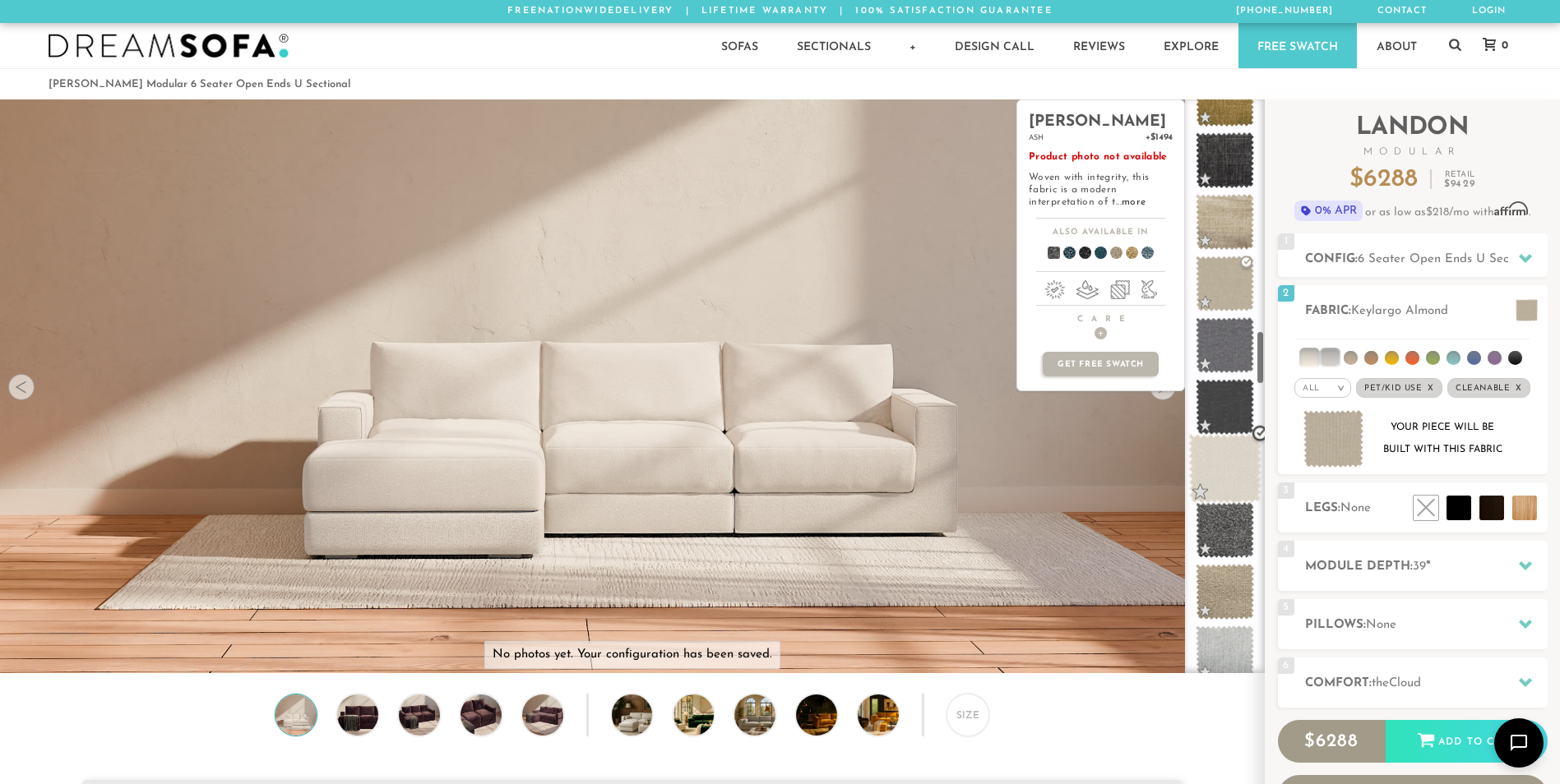
click at [1229, 494] on span at bounding box center [1225, 469] width 73 height 69
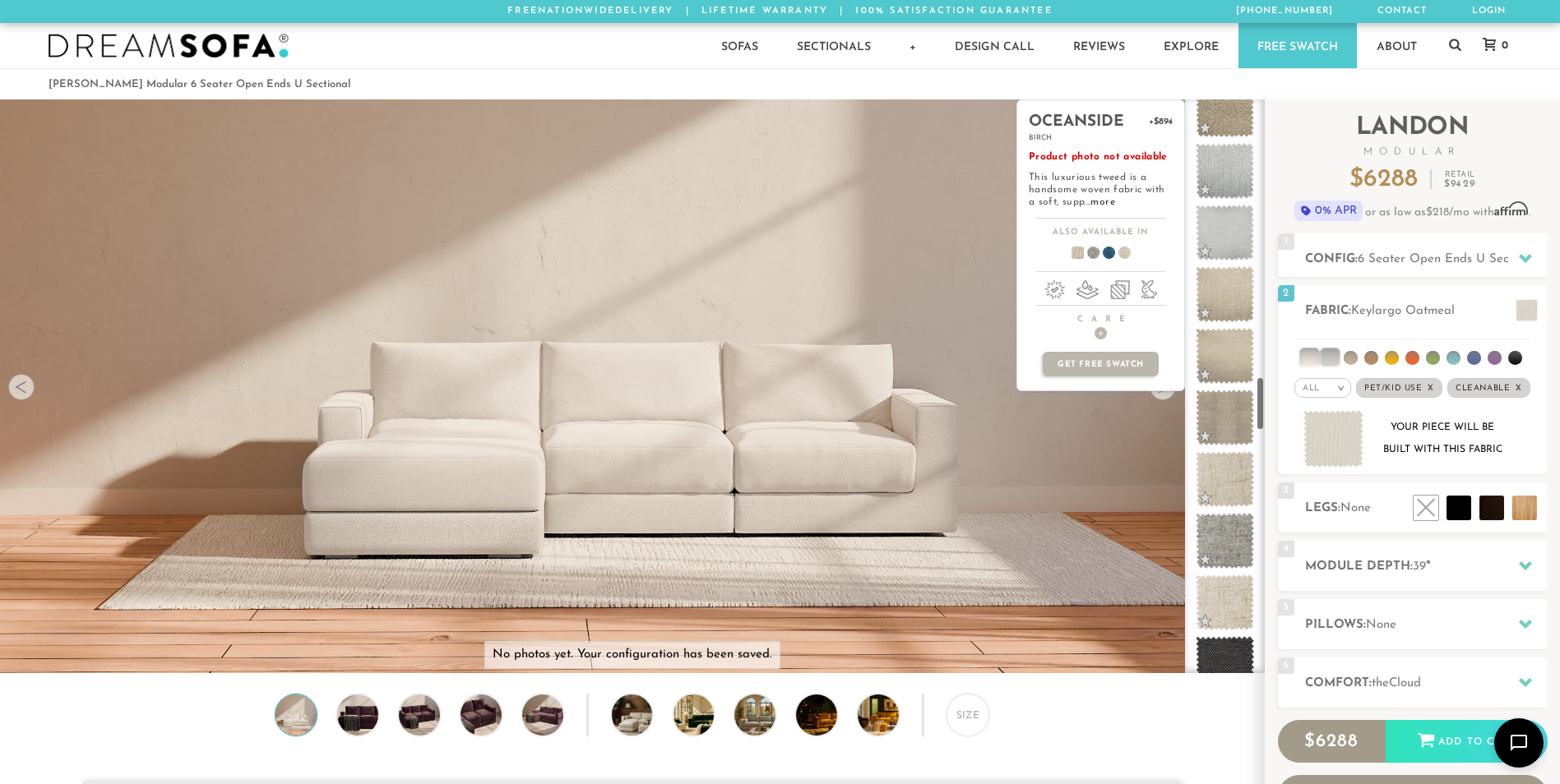
scroll to position [2934, 0]
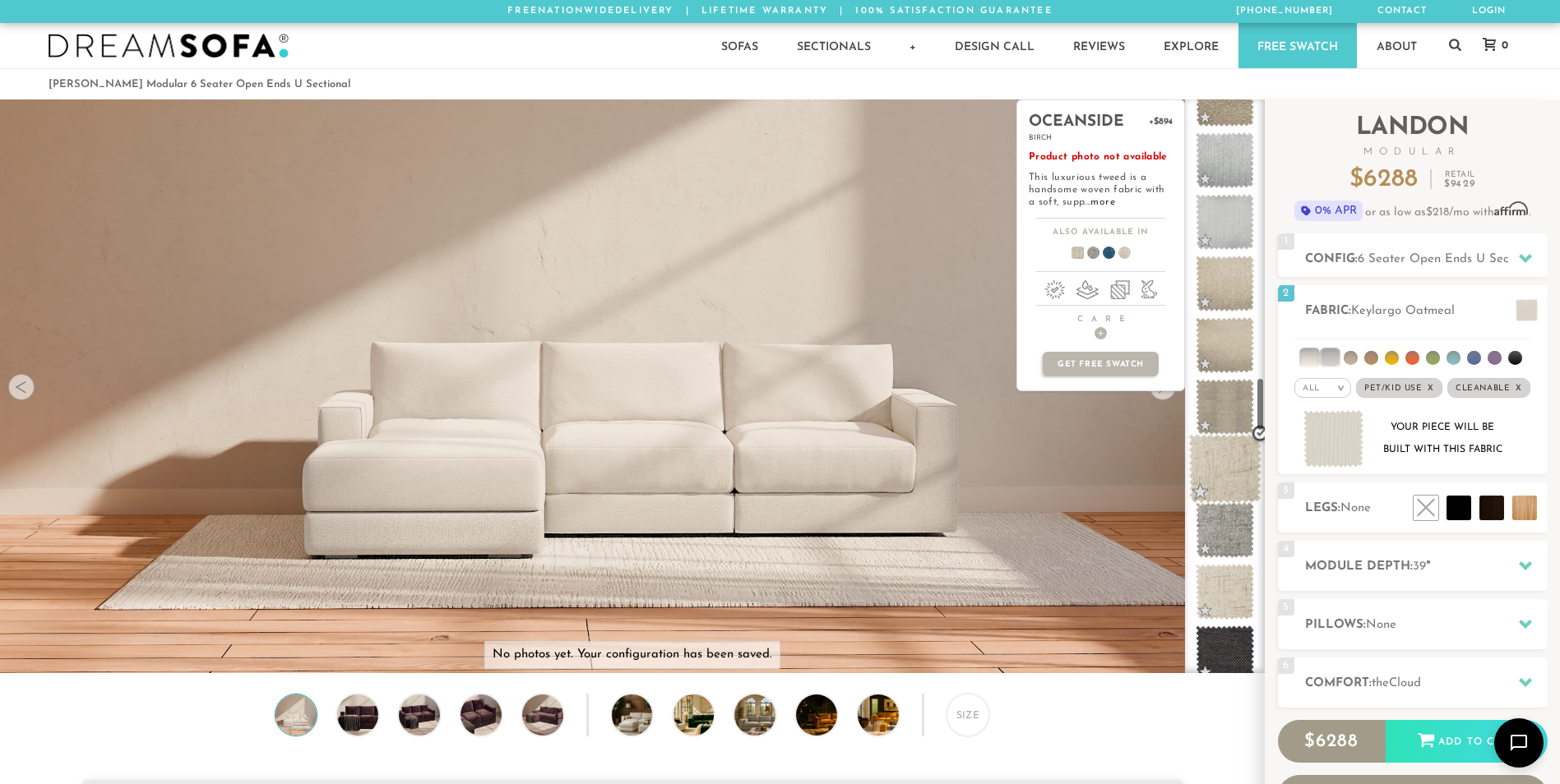
click at [1234, 492] on span at bounding box center [1225, 469] width 73 height 69
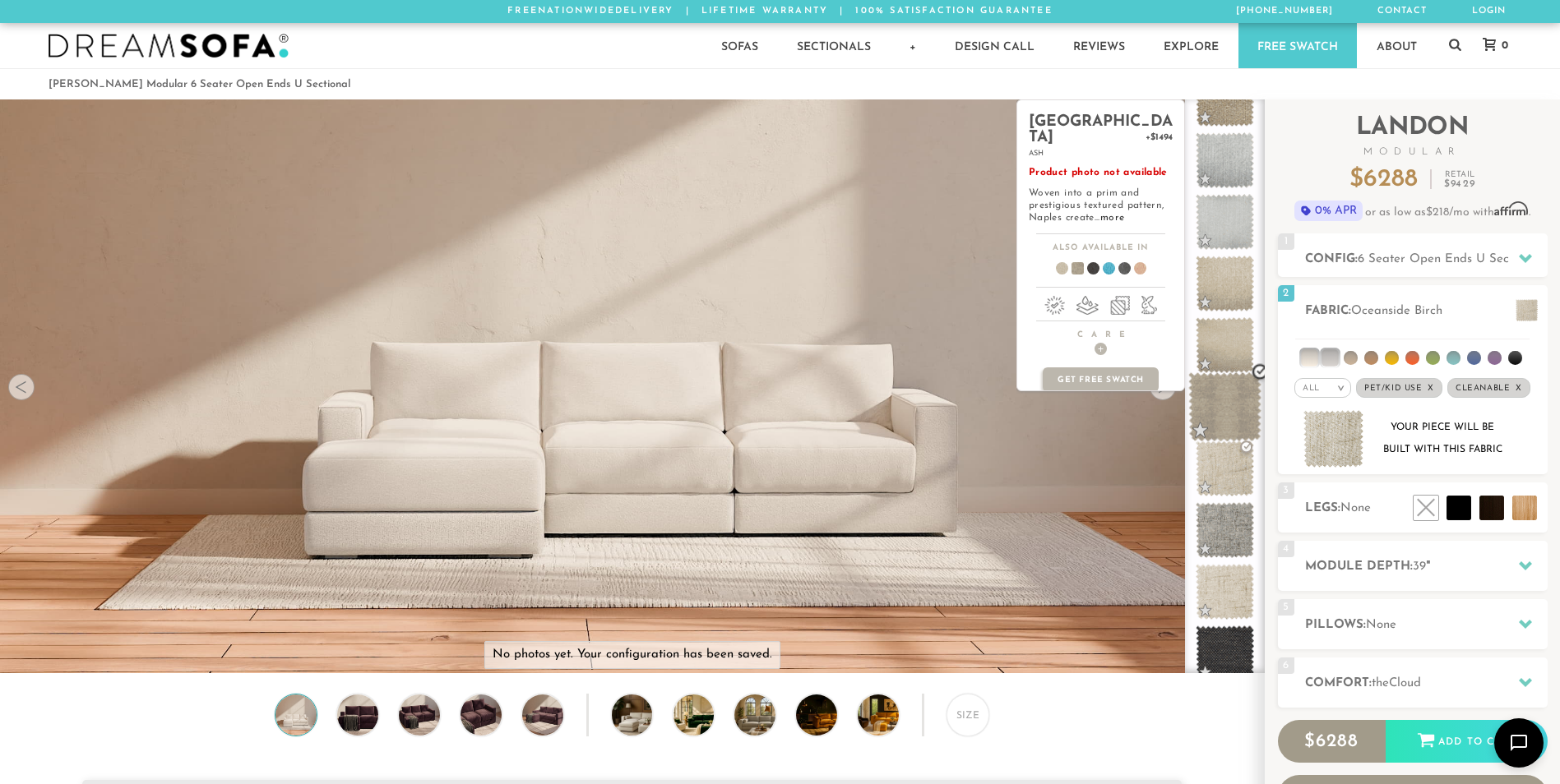
click at [1250, 401] on span at bounding box center [1225, 407] width 73 height 69
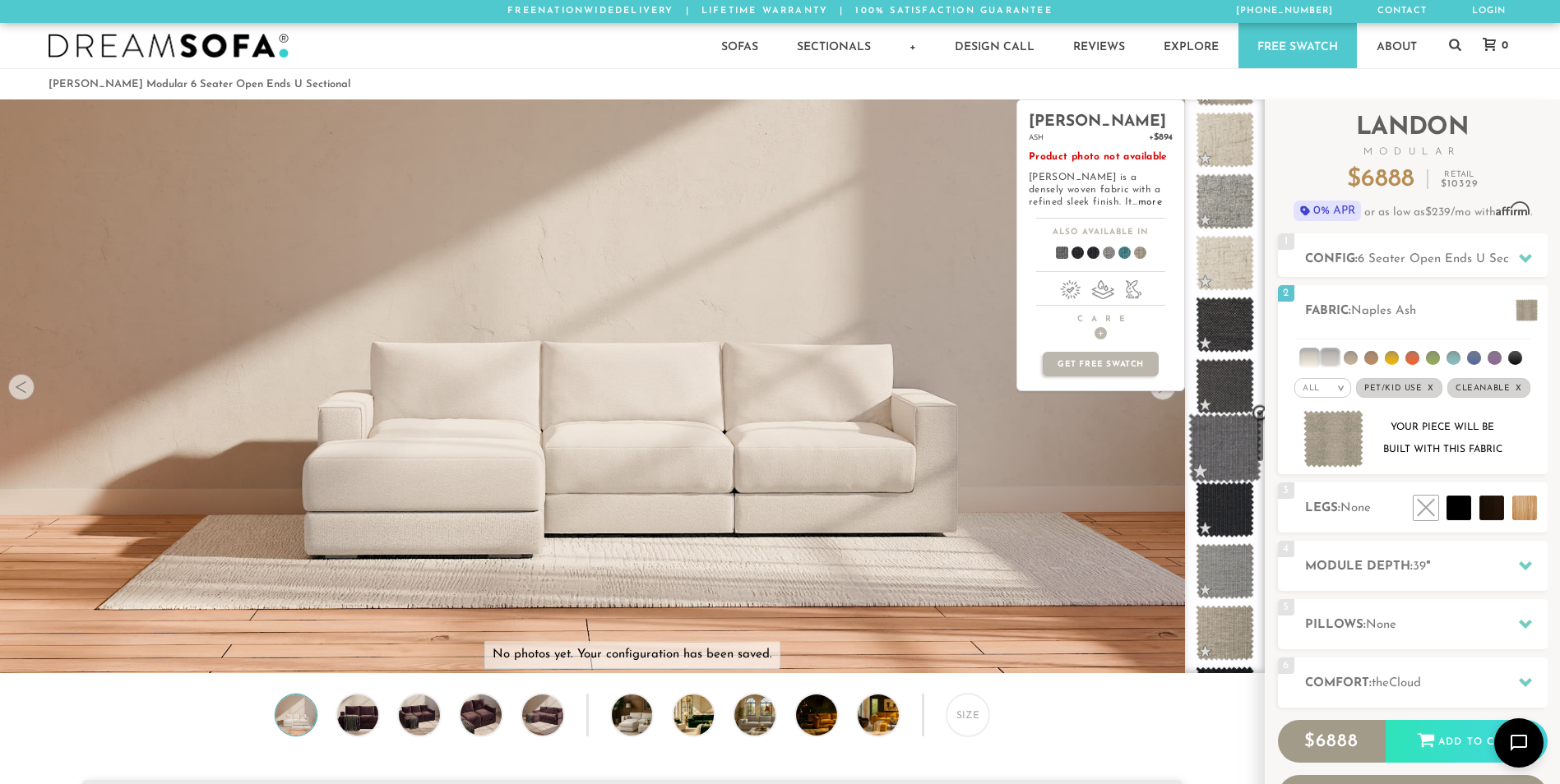
scroll to position [3262, 0]
click at [1235, 621] on span at bounding box center [1225, 633] width 73 height 69
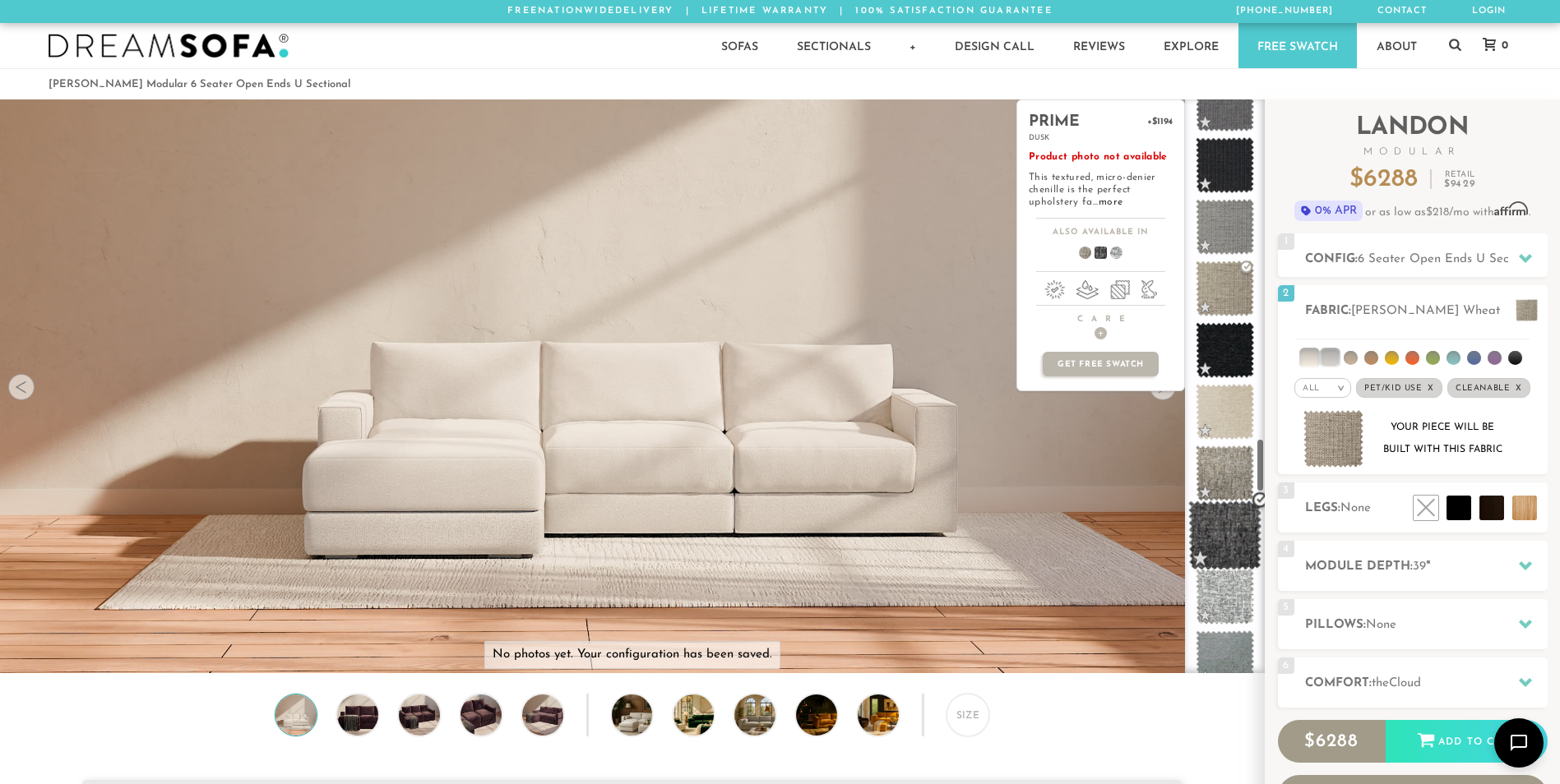
scroll to position [3611, 0]
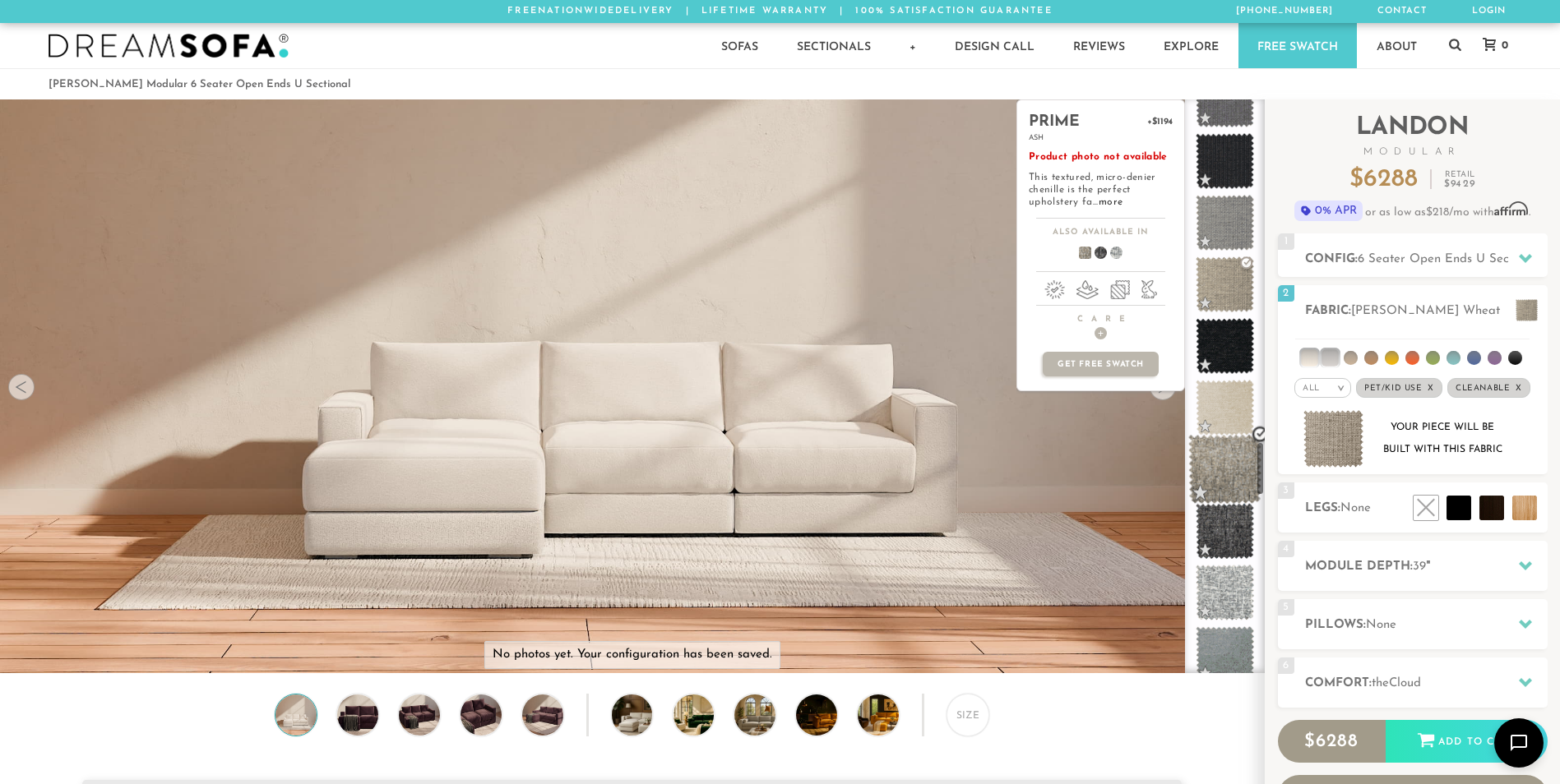
click at [1236, 469] on span at bounding box center [1225, 470] width 73 height 69
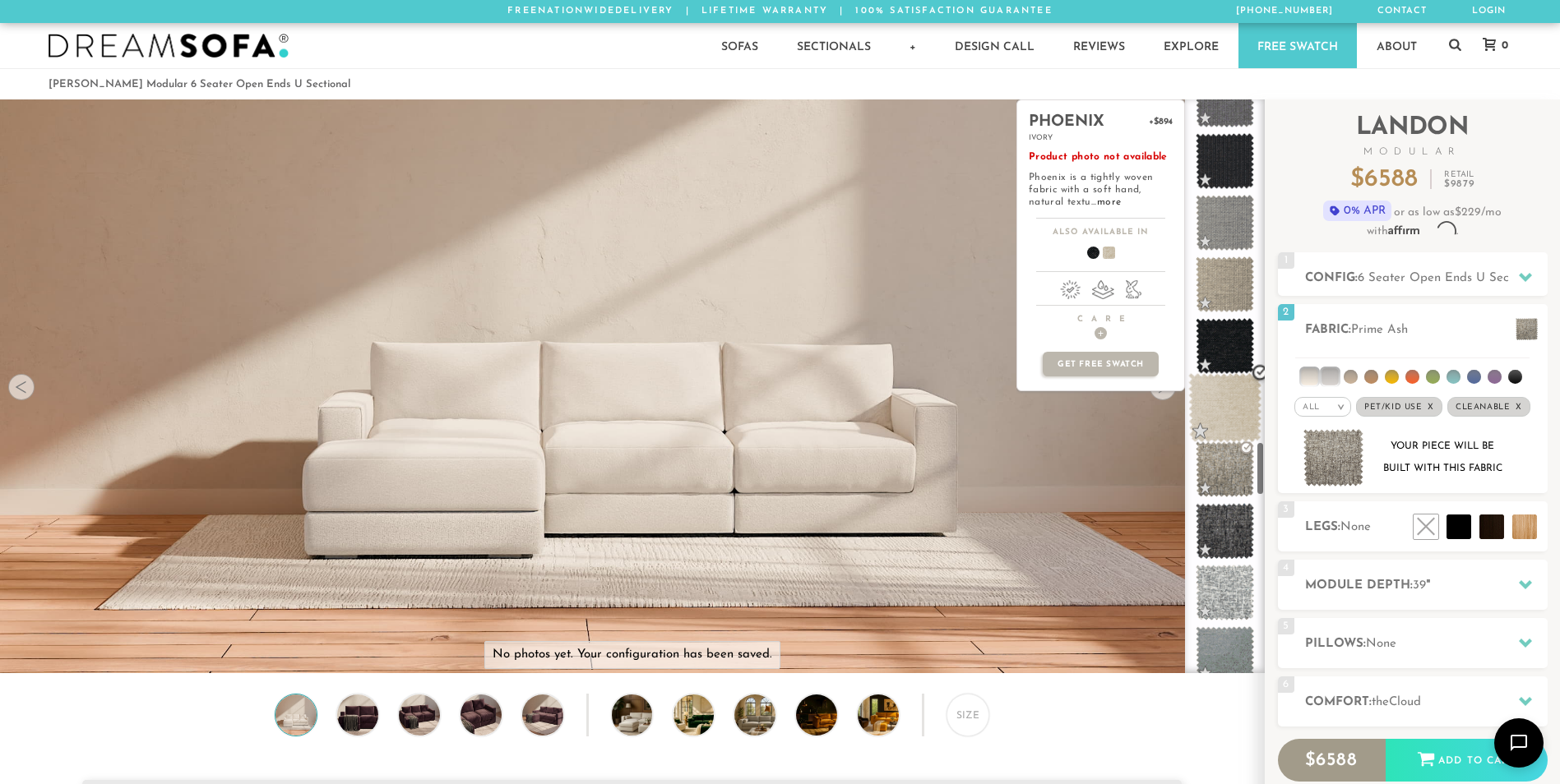
click at [1234, 380] on span at bounding box center [1225, 407] width 73 height 69
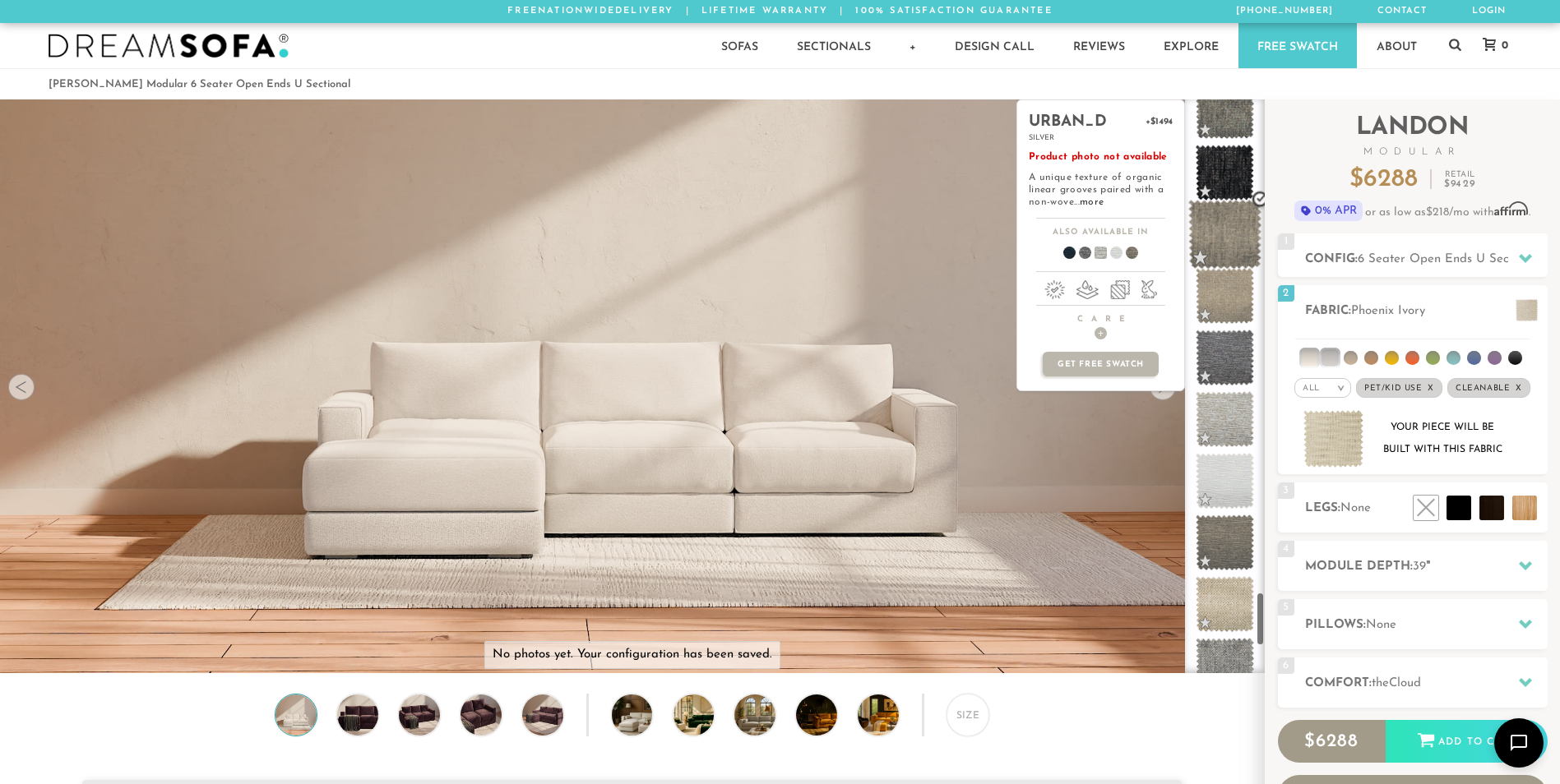
scroll to position [5266, 0]
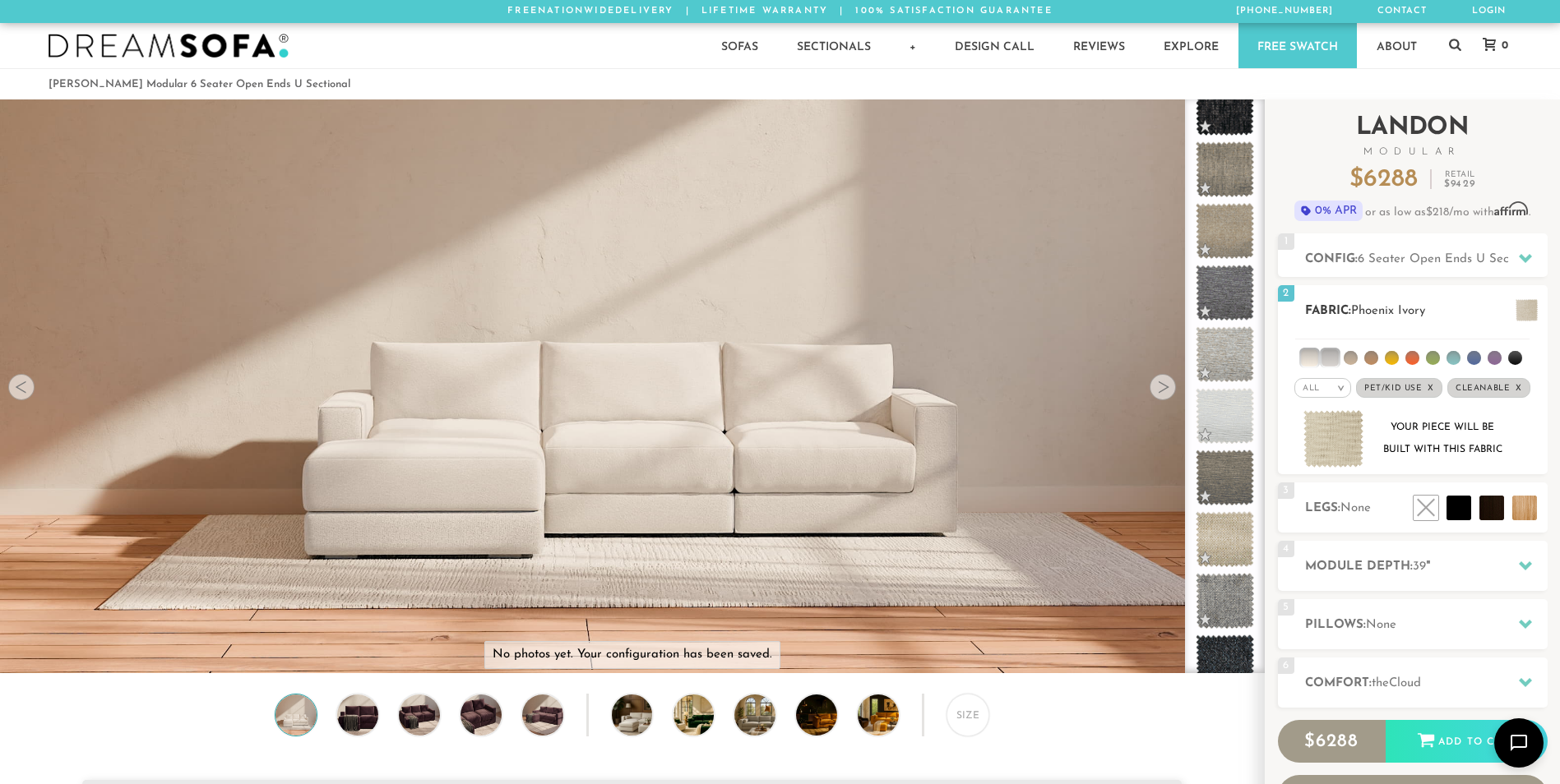
click at [1323, 390] on div "All >" at bounding box center [1322, 388] width 57 height 20
click at [1324, 434] on li "Tier" at bounding box center [1322, 431] width 57 height 23
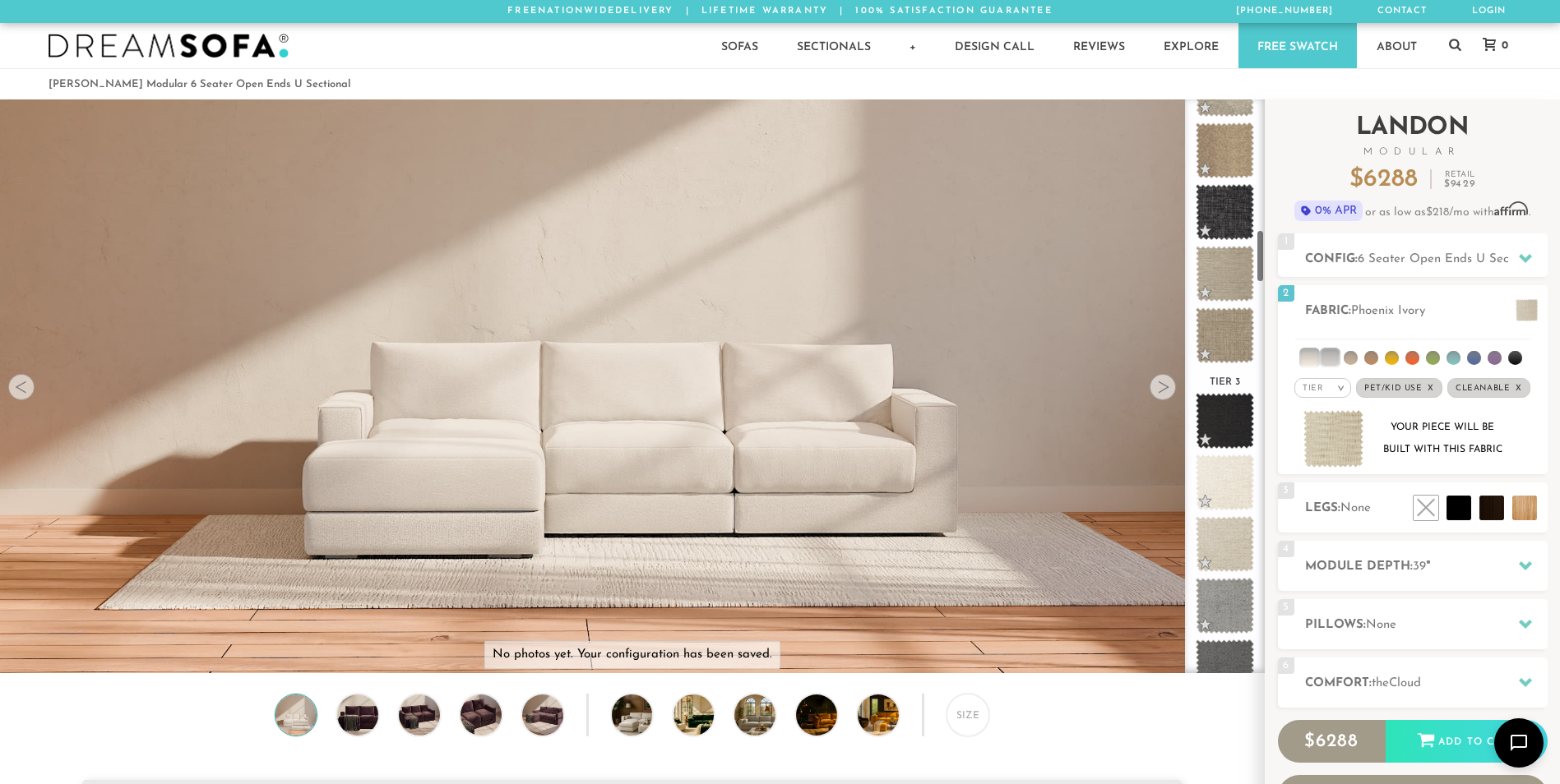
scroll to position [0, 0]
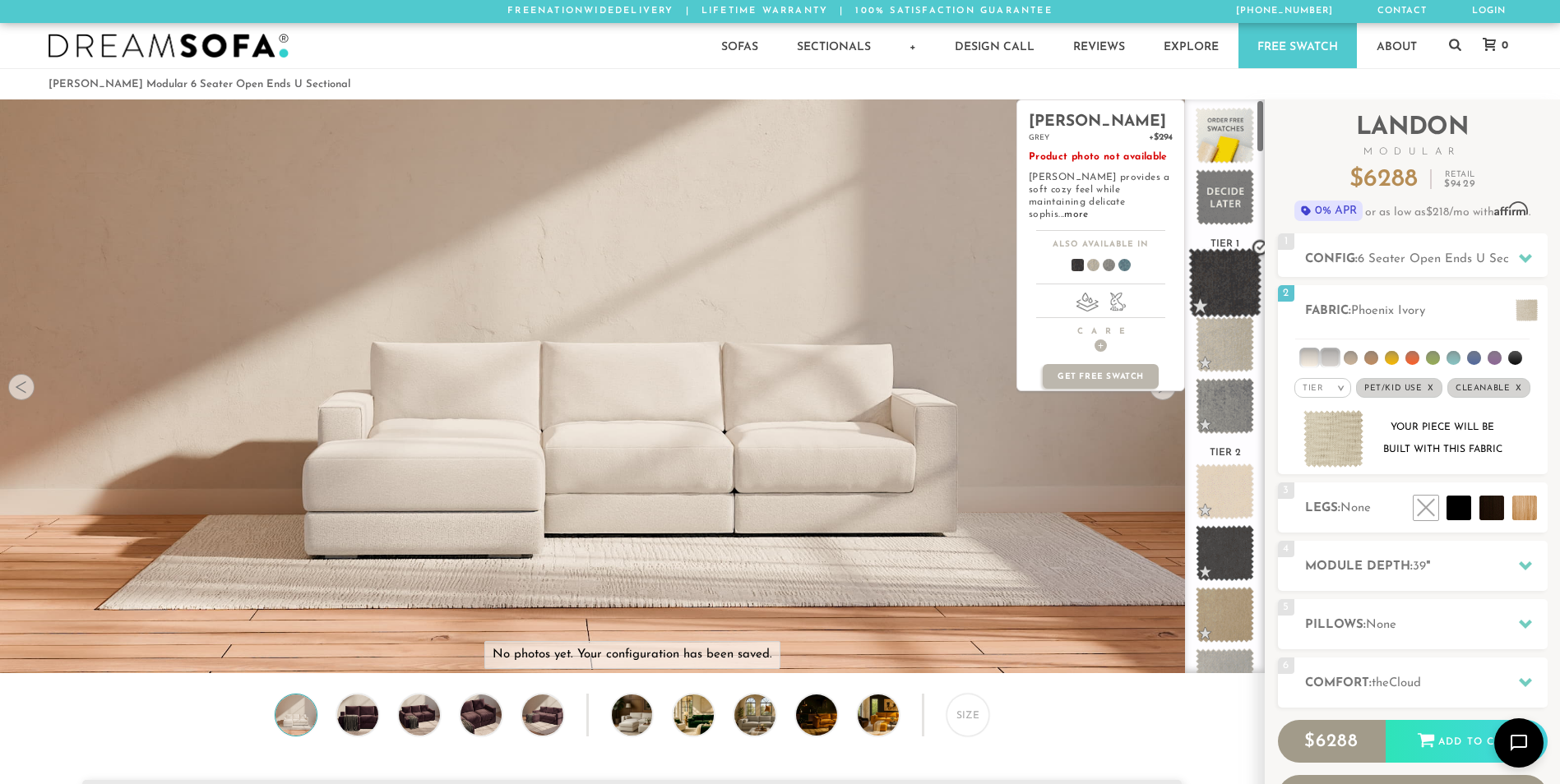
click at [1247, 268] on span at bounding box center [1225, 282] width 73 height 69
click at [1225, 352] on span at bounding box center [1225, 345] width 73 height 69
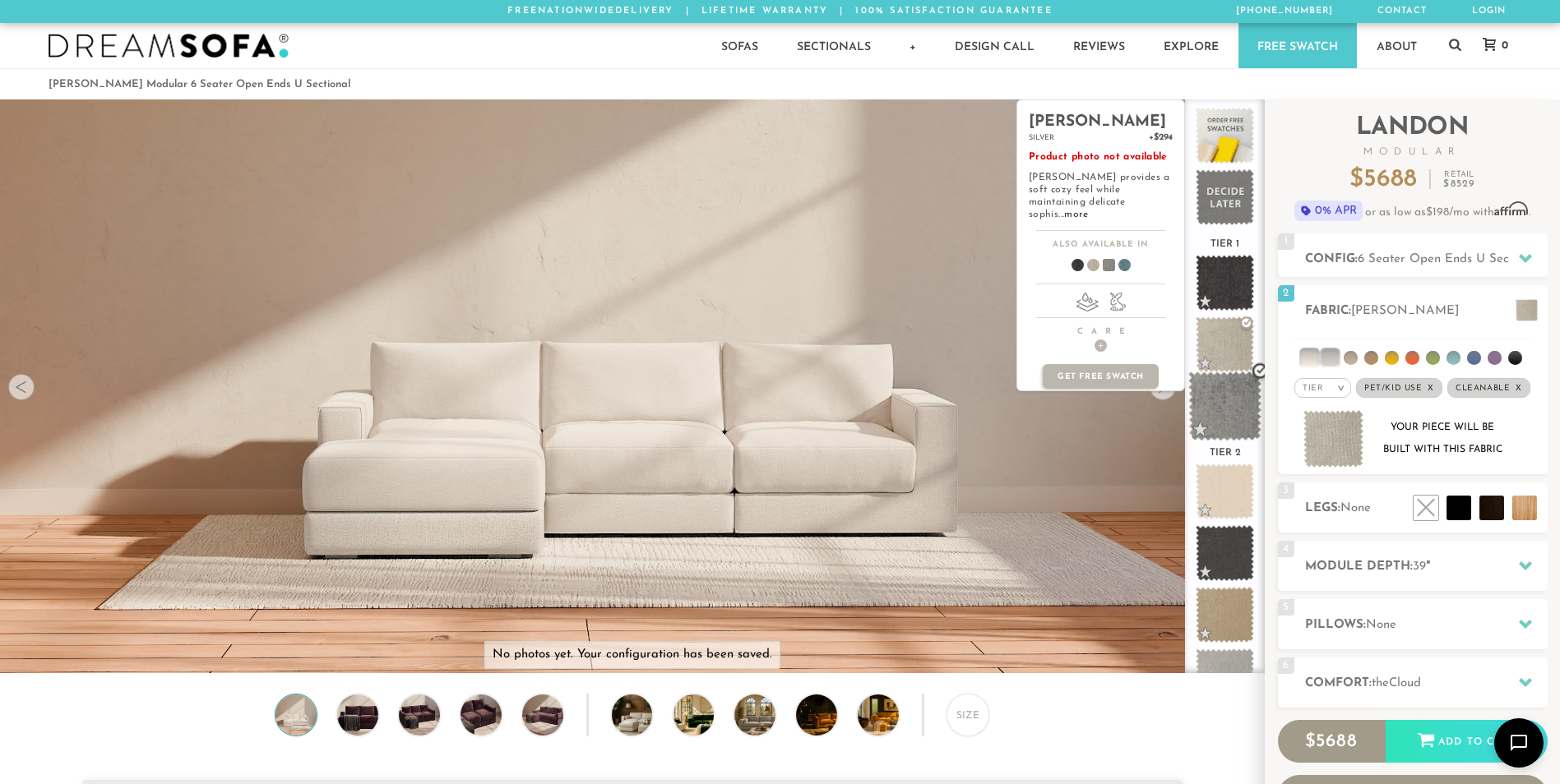
click at [1226, 401] on span at bounding box center [1225, 406] width 73 height 69
click at [1228, 340] on span at bounding box center [1225, 345] width 73 height 69
click at [1225, 272] on span at bounding box center [1225, 282] width 73 height 69
click at [1225, 321] on span at bounding box center [1225, 345] width 73 height 69
click at [1219, 387] on span at bounding box center [1225, 406] width 73 height 69
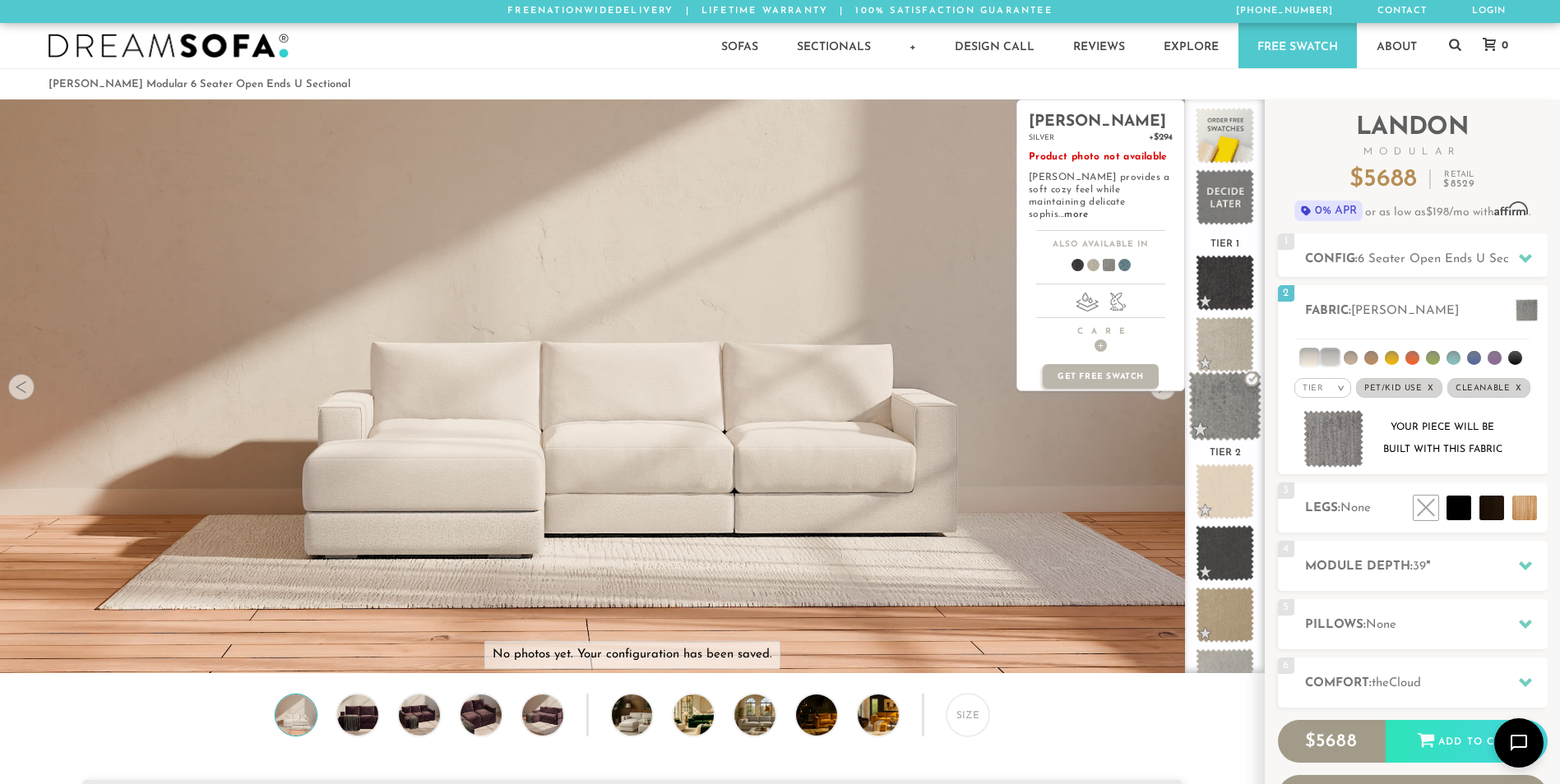
click at [1219, 387] on span at bounding box center [1225, 406] width 73 height 69
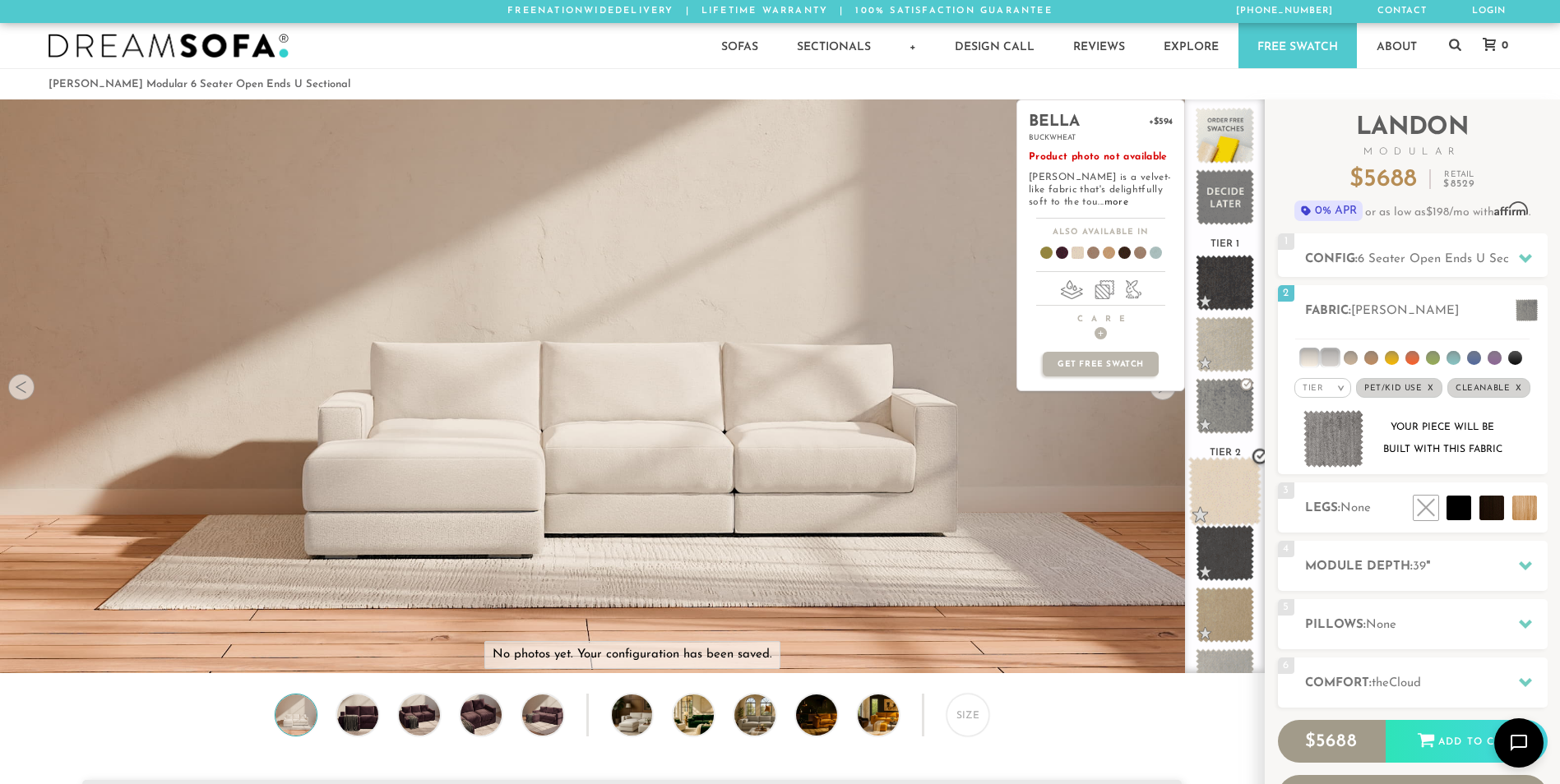
click at [1207, 474] on span at bounding box center [1225, 492] width 73 height 69
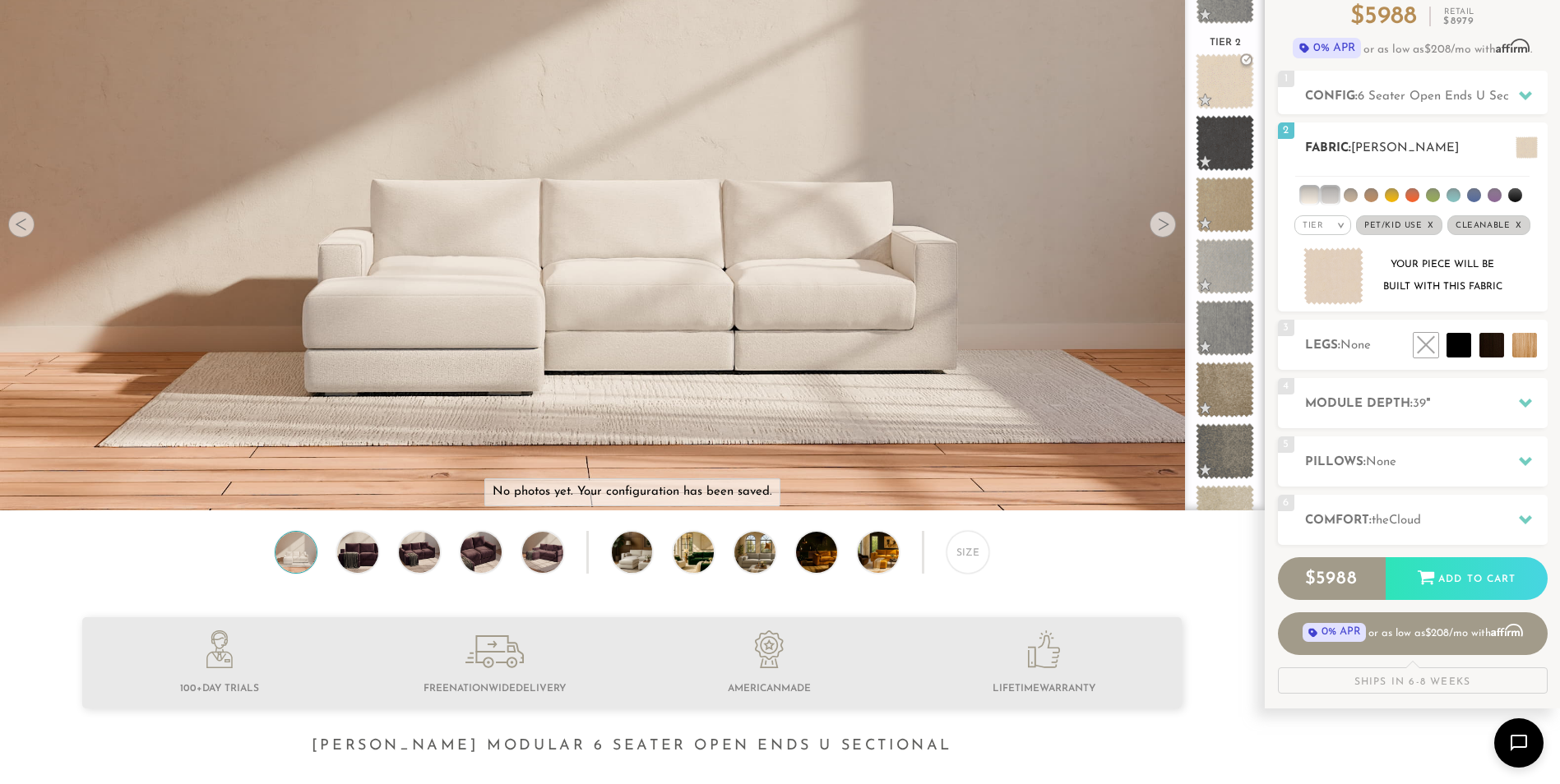
scroll to position [165, 0]
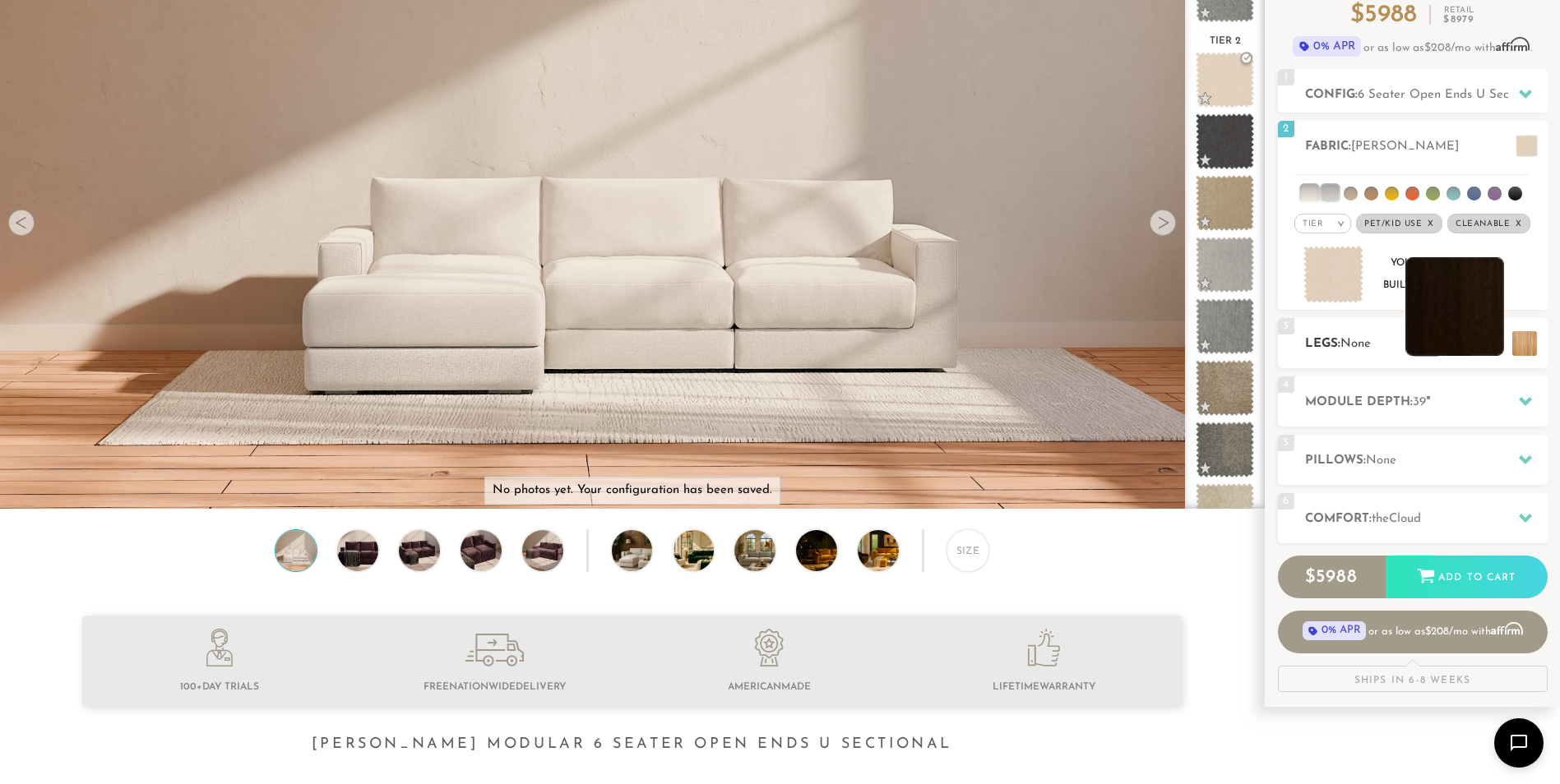
click at [1489, 349] on li at bounding box center [1454, 305] width 98 height 98
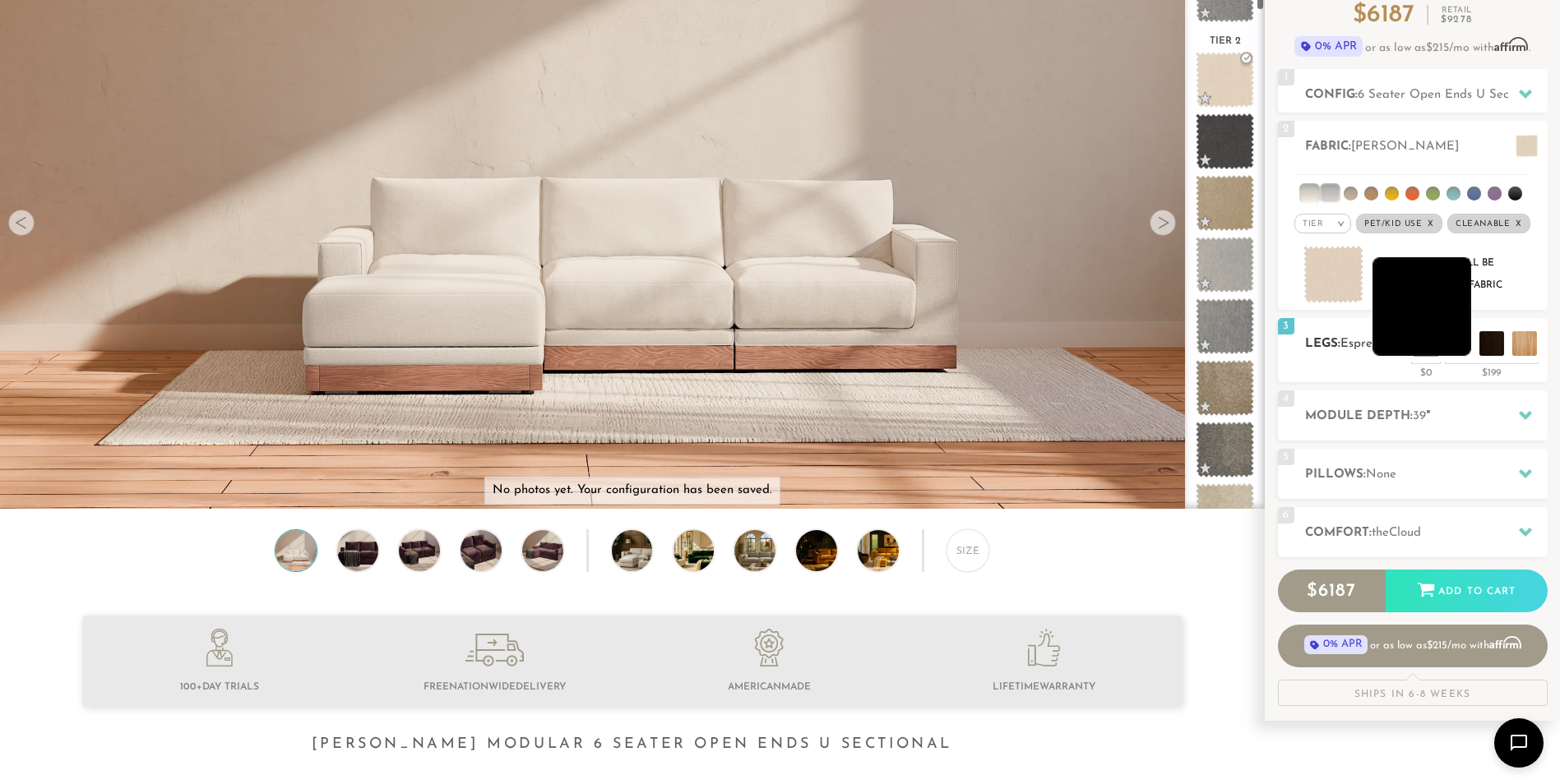
click at [1449, 339] on li at bounding box center [1421, 305] width 98 height 98
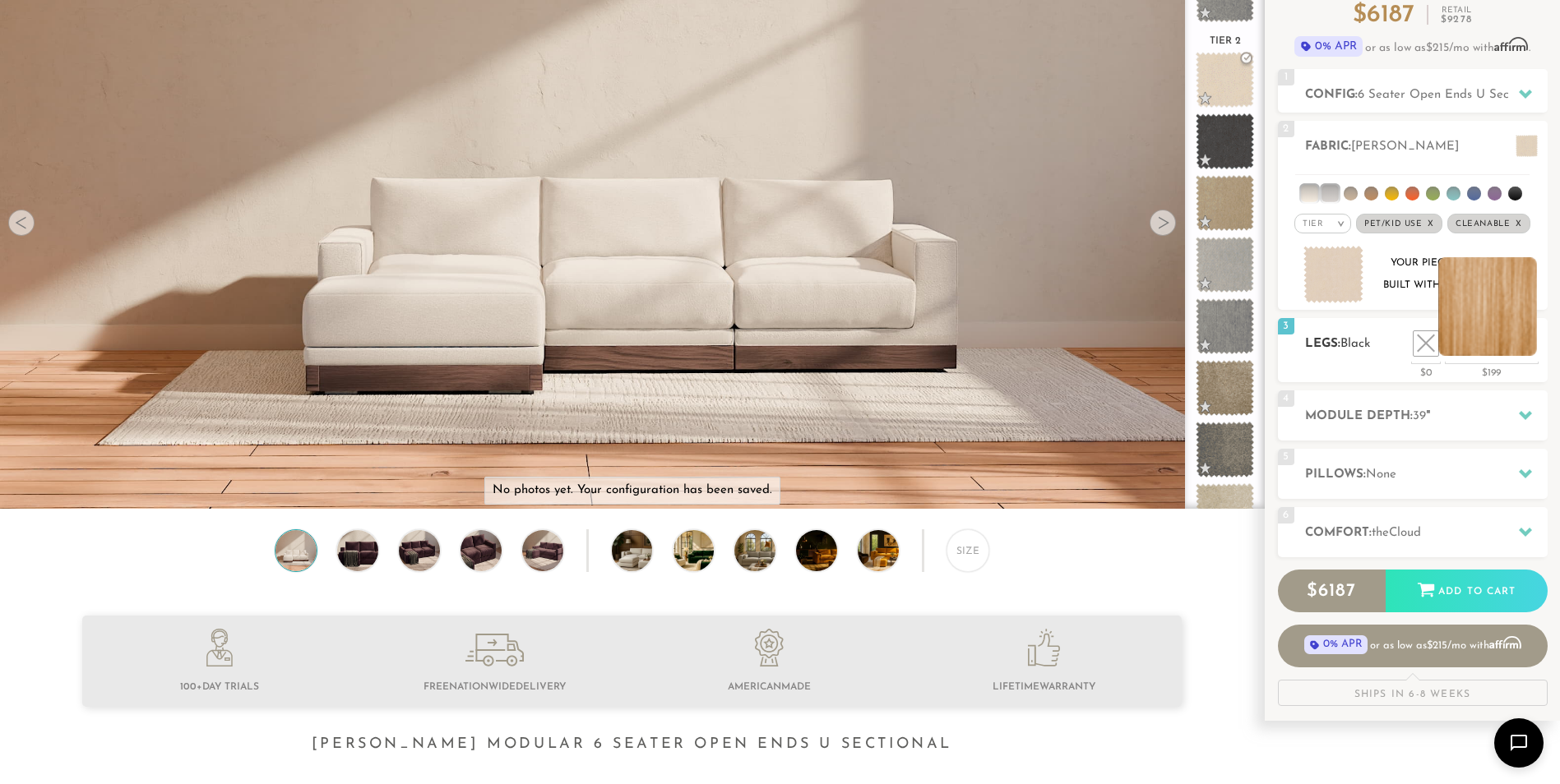
click at [1533, 352] on li at bounding box center [1487, 305] width 98 height 98
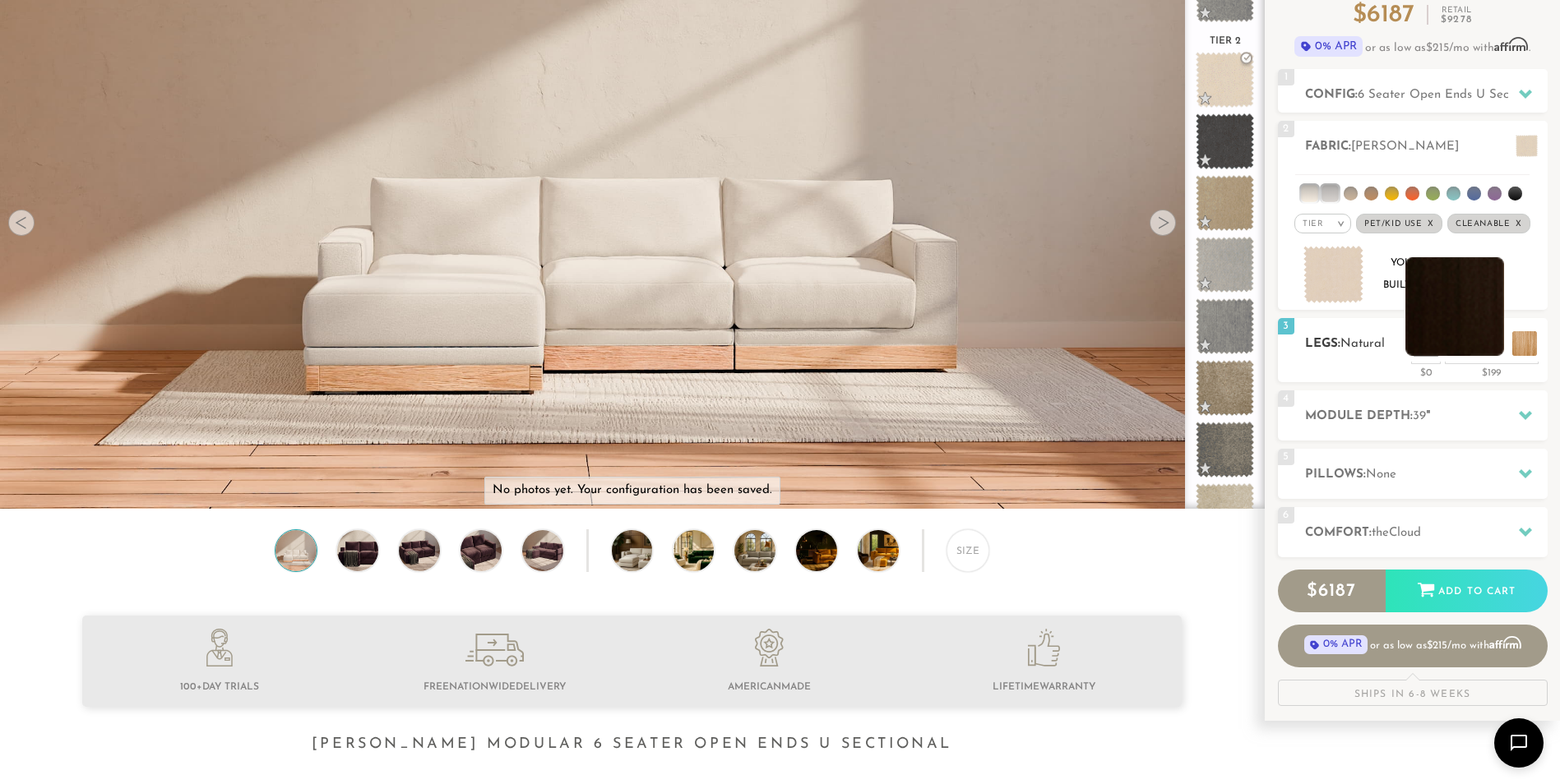
click at [1489, 352] on li at bounding box center [1454, 305] width 98 height 98
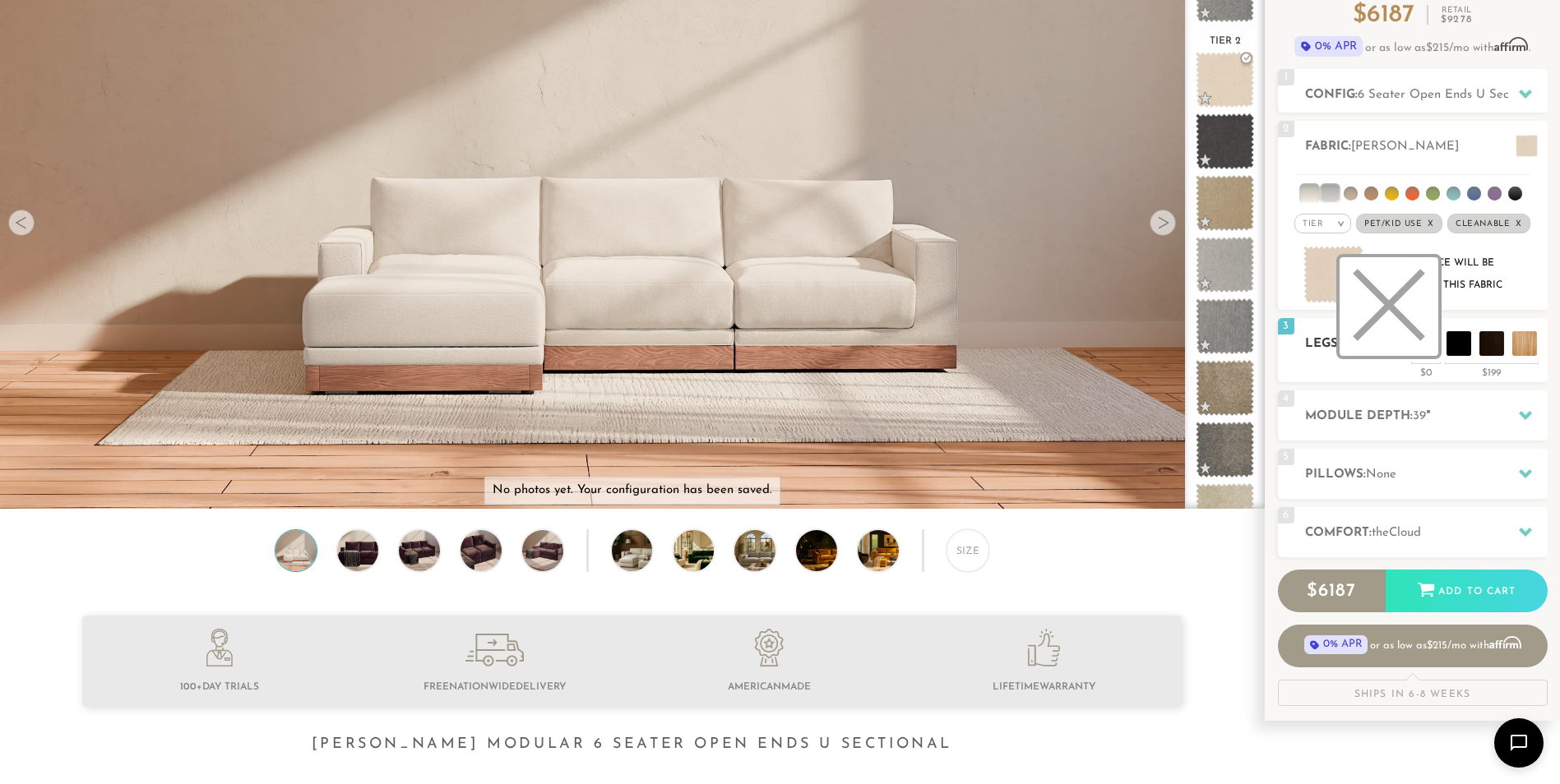
click at [1417, 343] on li at bounding box center [1387, 305] width 98 height 98
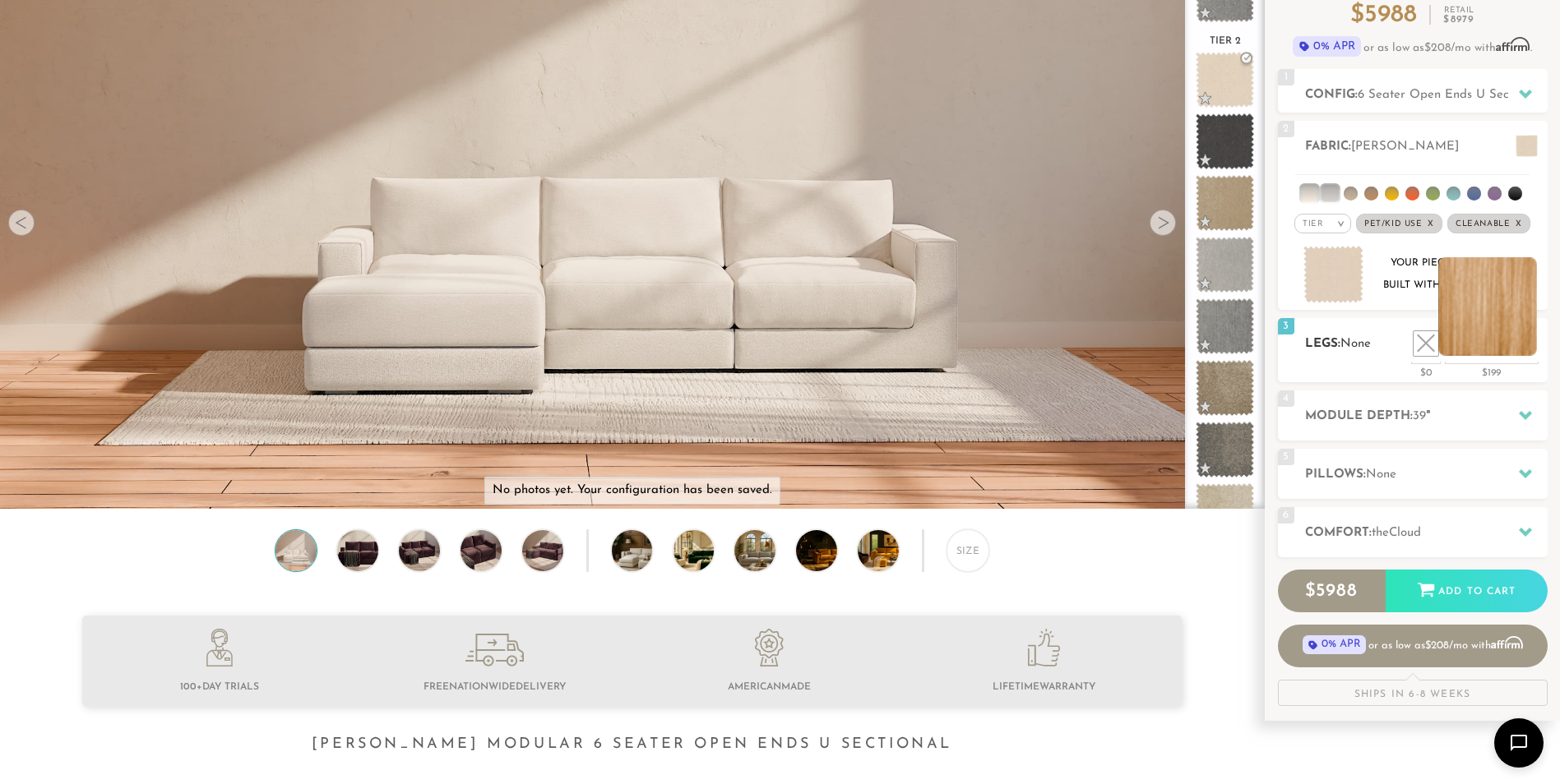
click at [1520, 353] on li at bounding box center [1487, 305] width 98 height 98
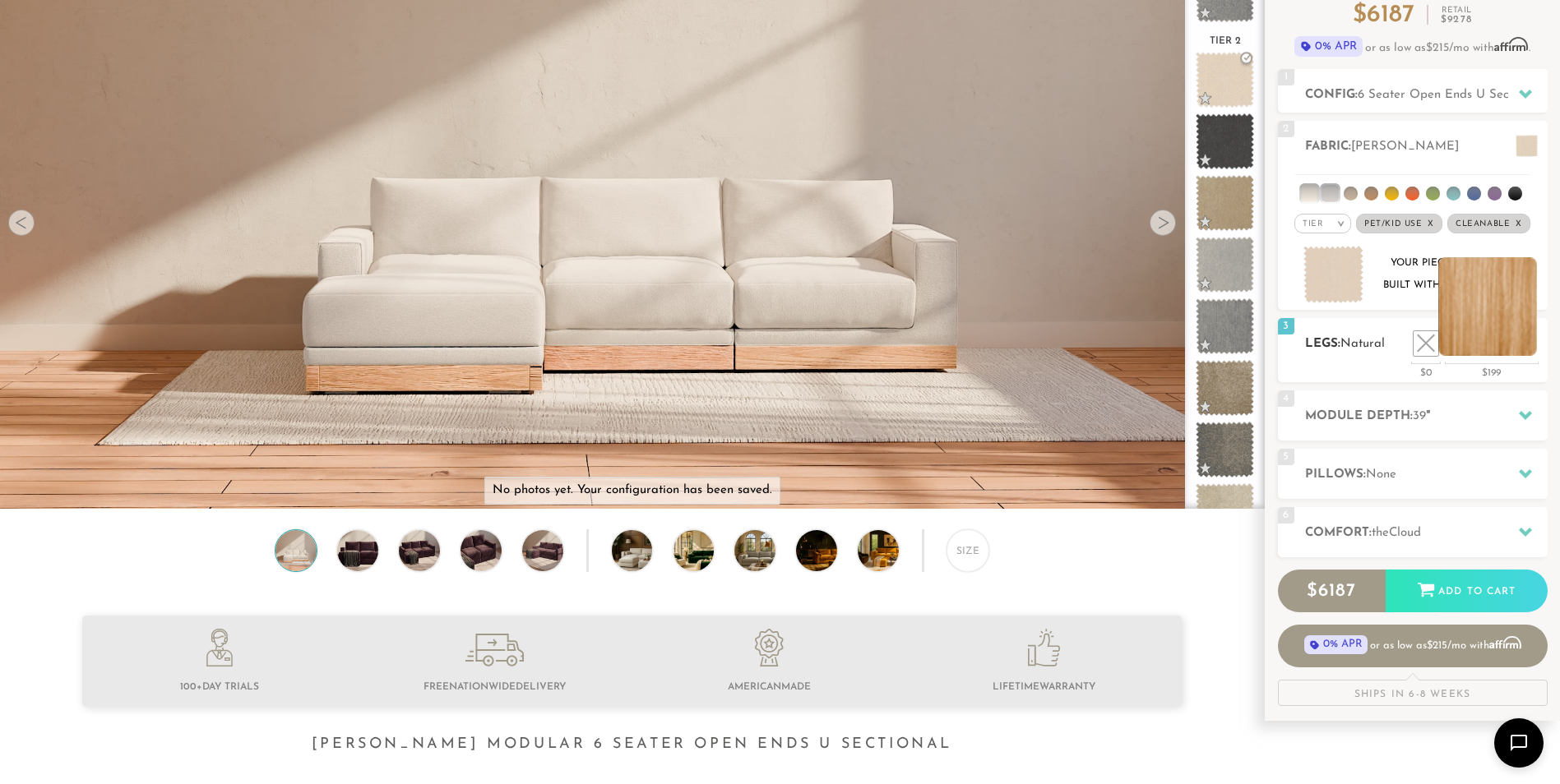
click at [1481, 348] on li at bounding box center [1487, 305] width 98 height 98
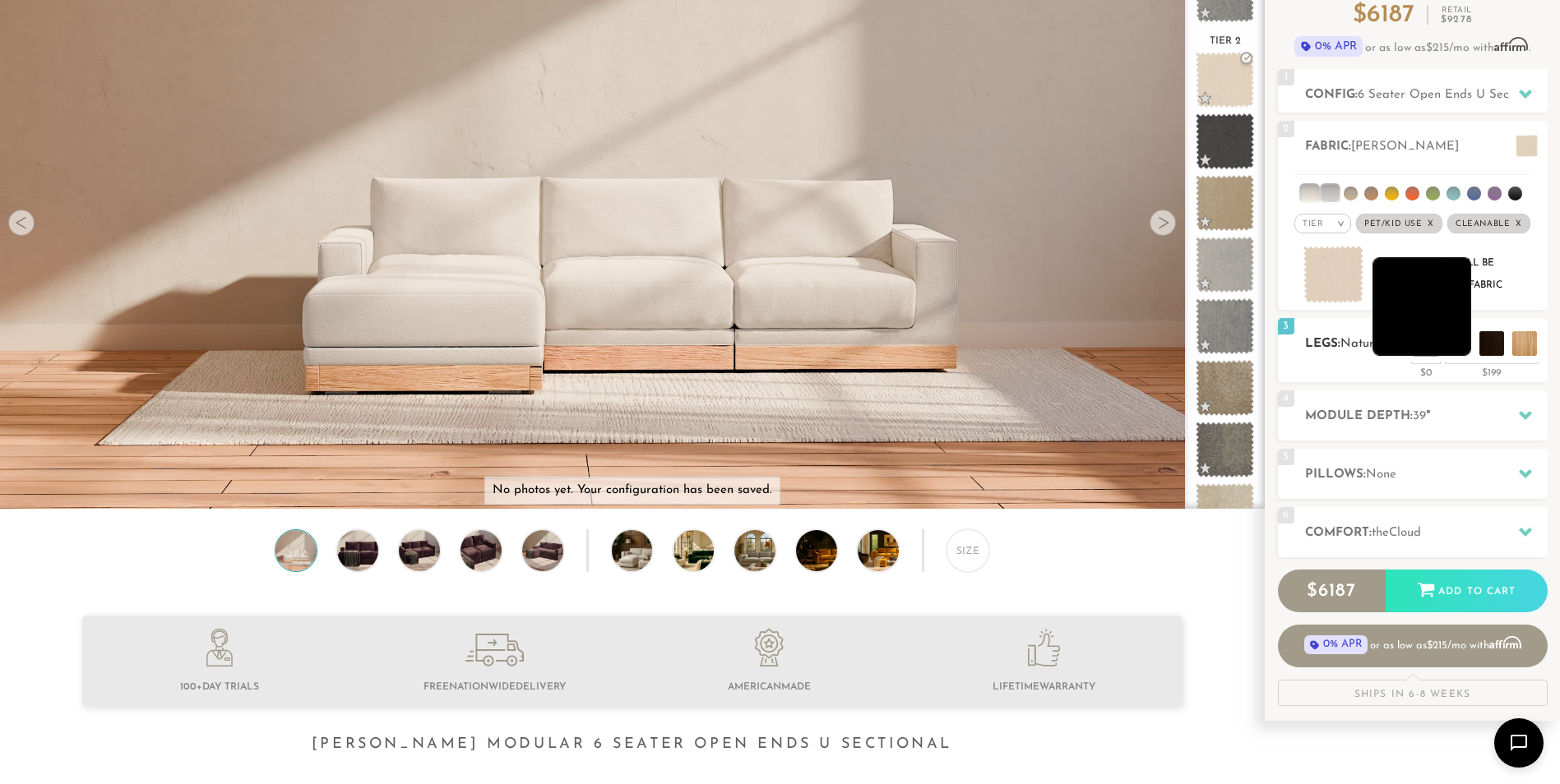
click at [1459, 345] on li at bounding box center [1421, 305] width 98 height 98
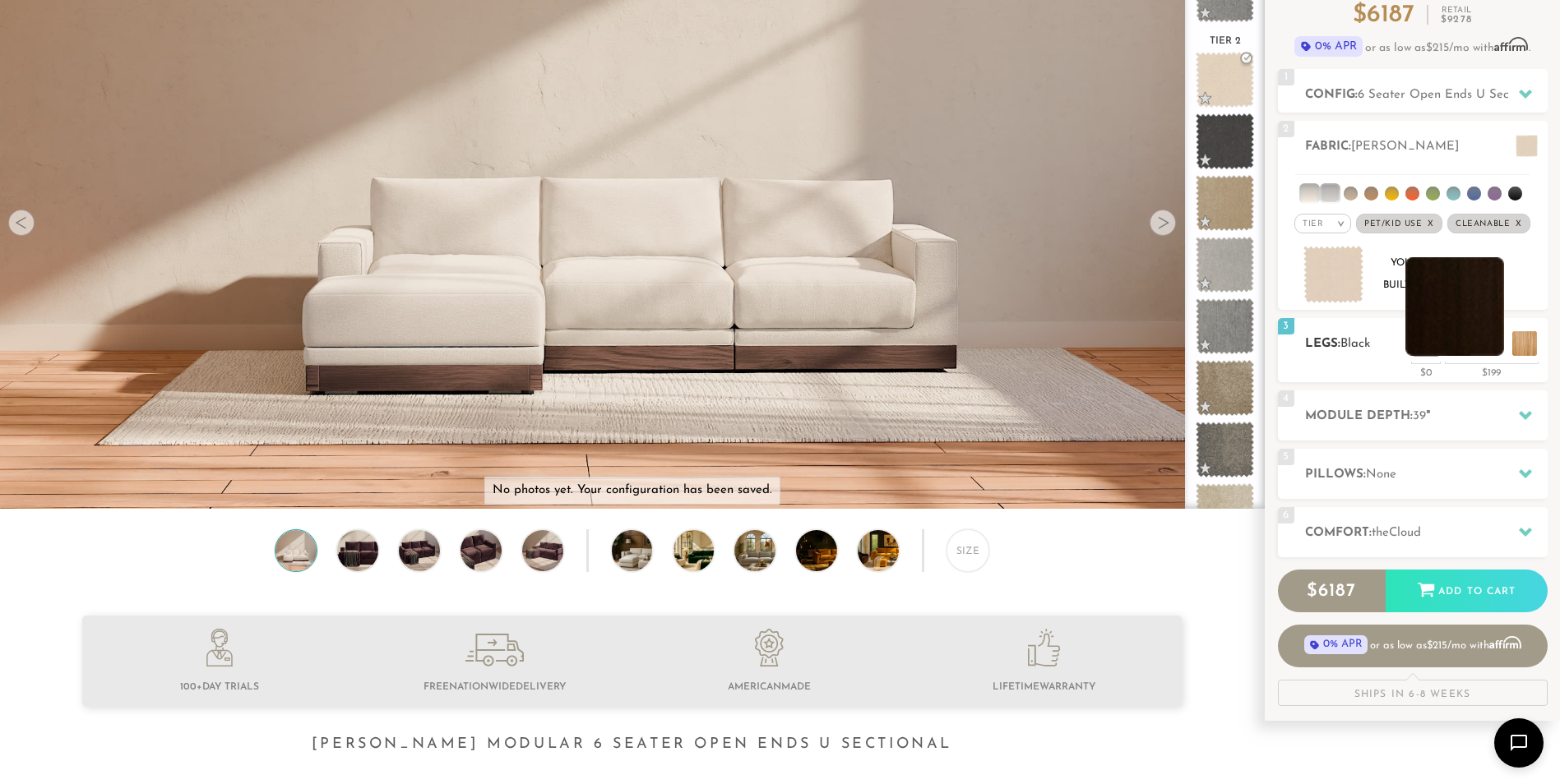
click at [1489, 350] on li at bounding box center [1454, 305] width 98 height 98
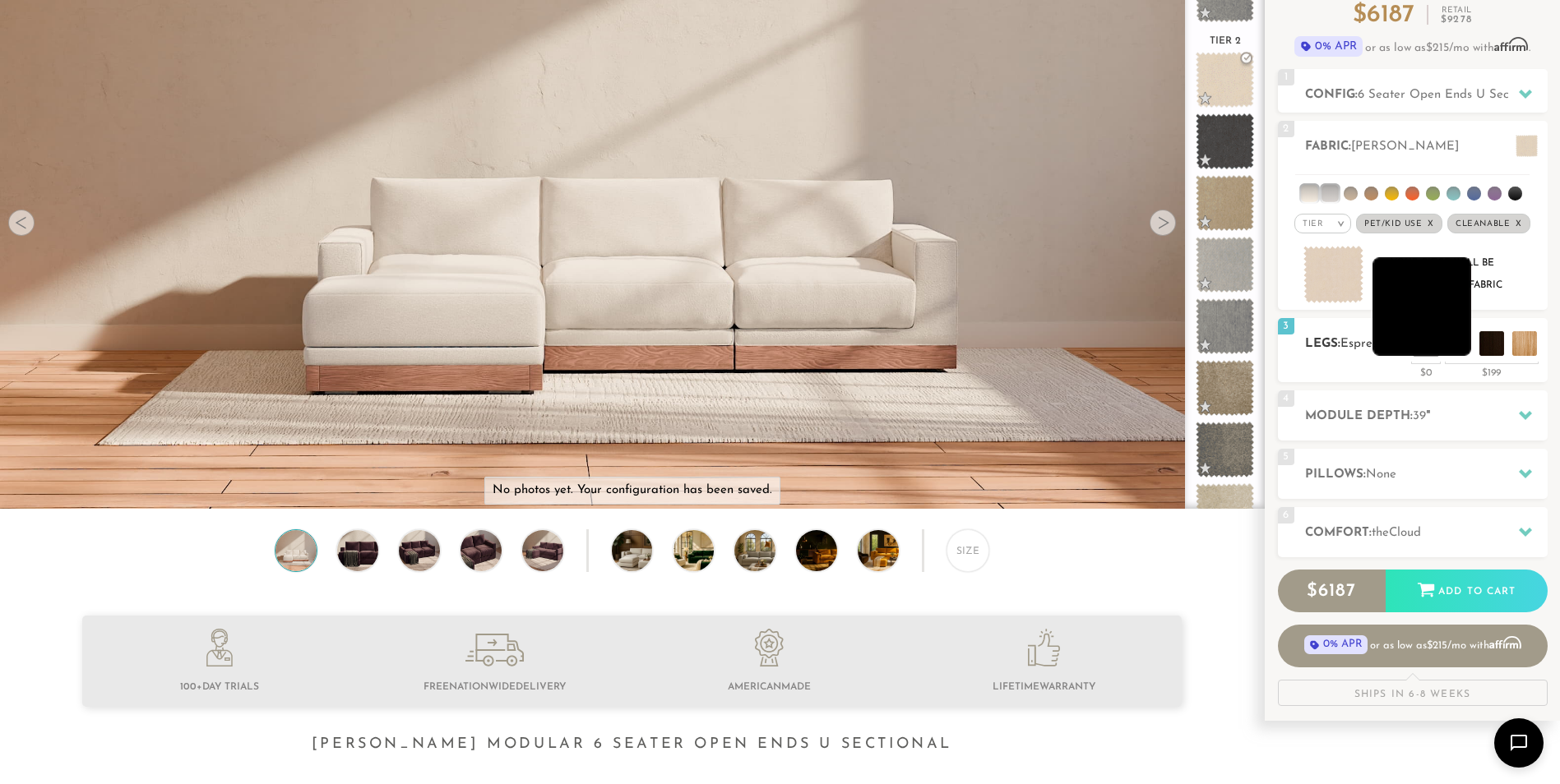
click at [1453, 349] on li at bounding box center [1421, 305] width 98 height 98
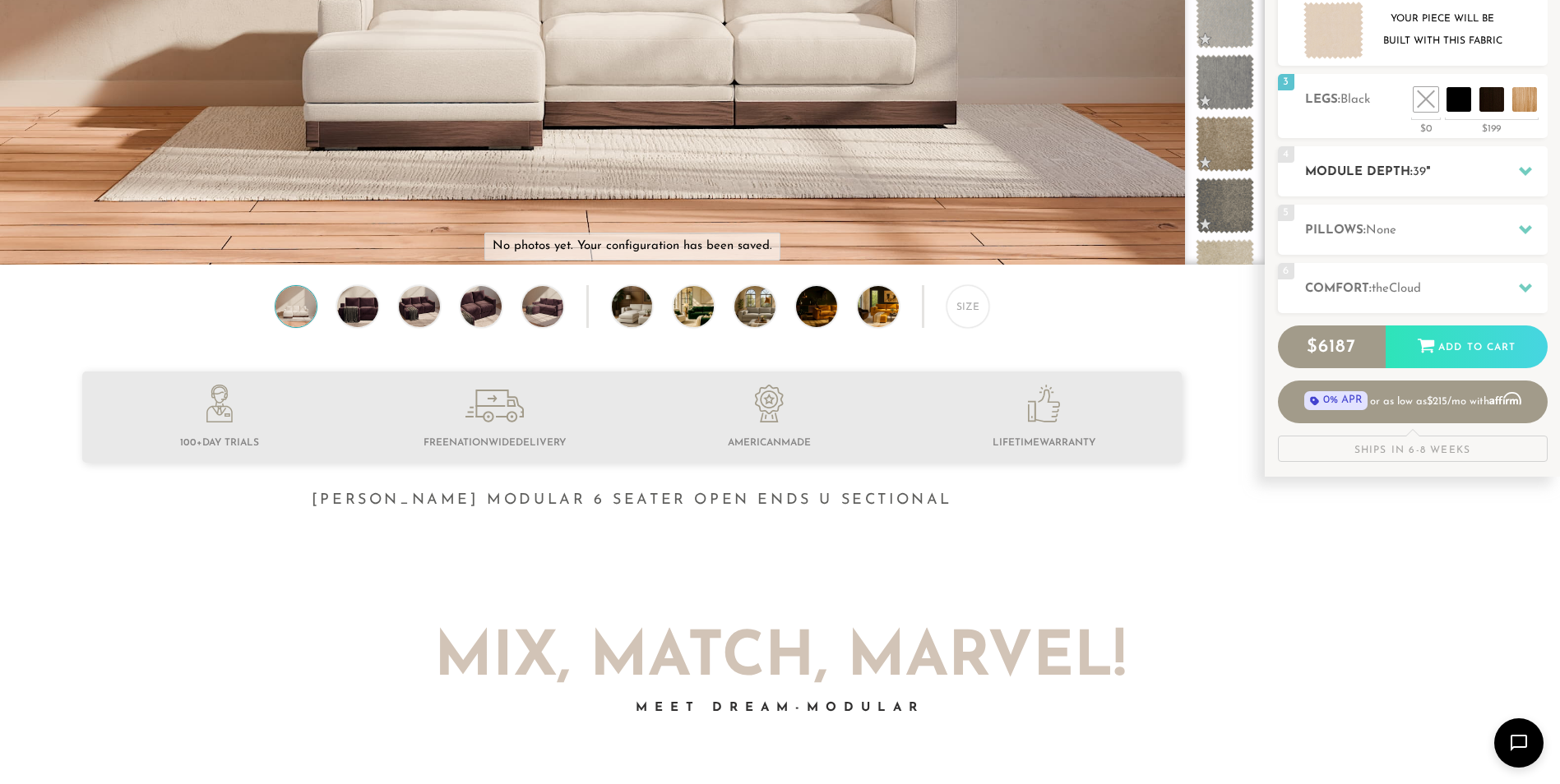
scroll to position [411, 0]
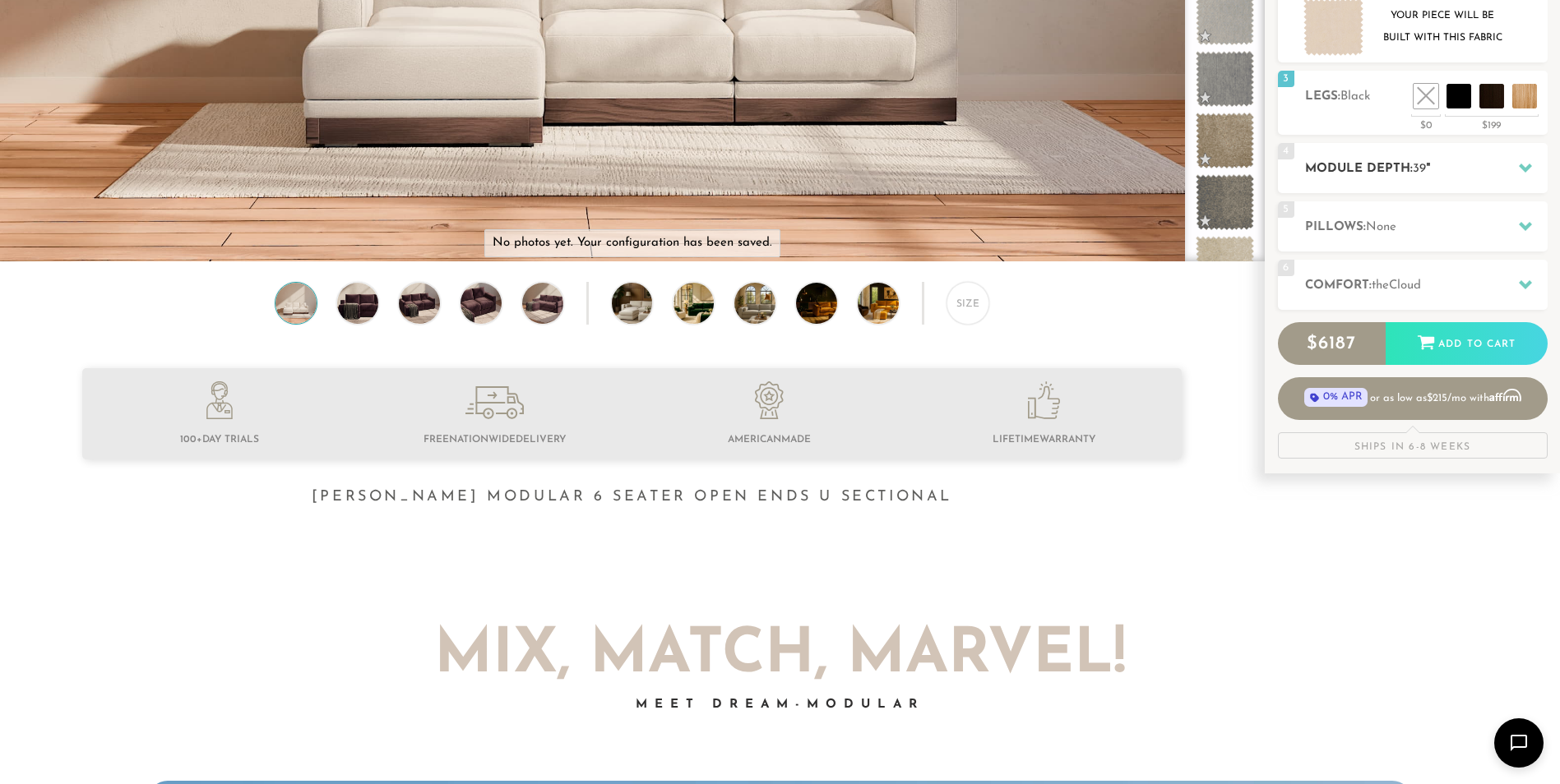
click at [1511, 173] on div at bounding box center [1524, 168] width 35 height 34
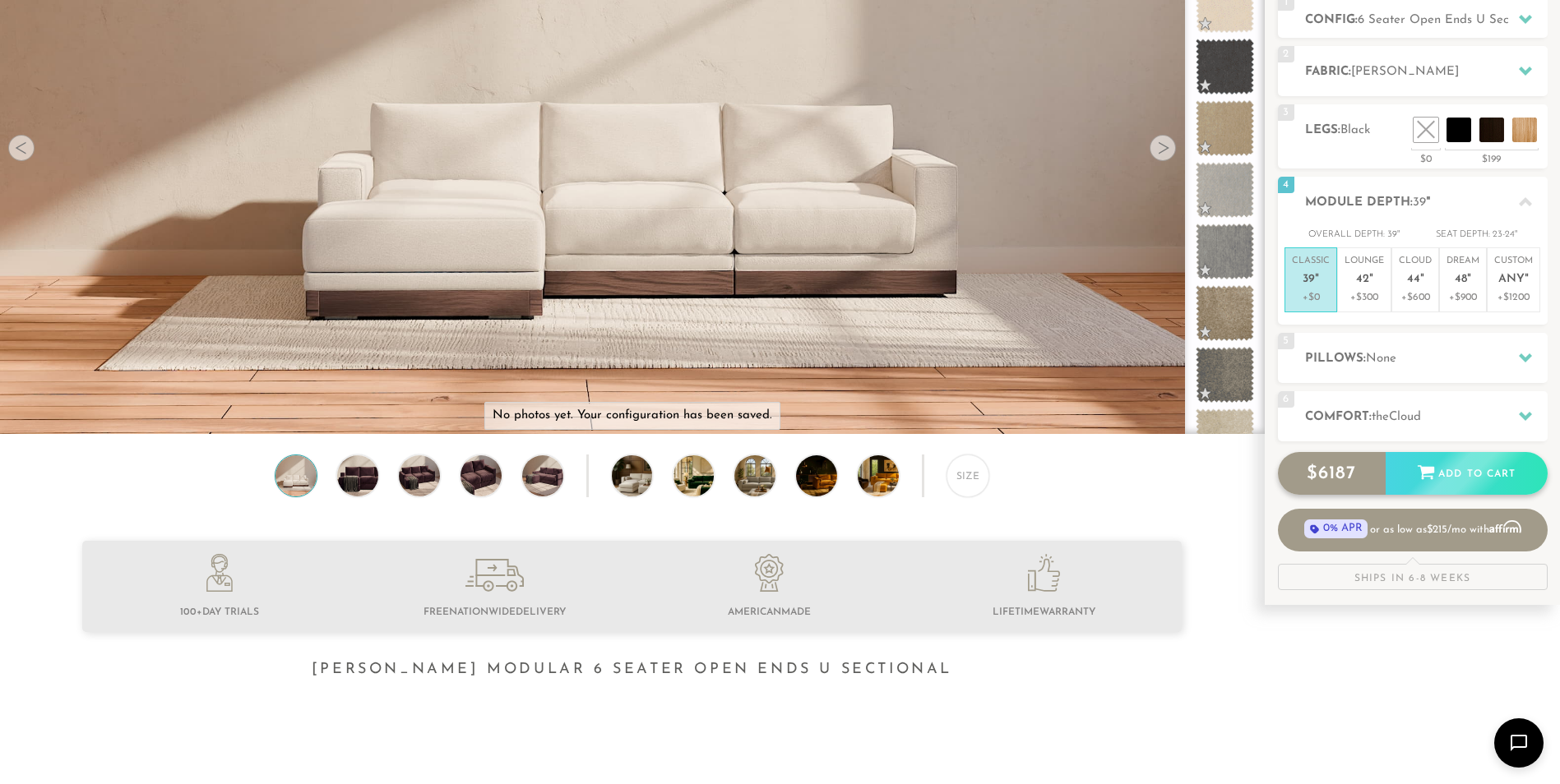
scroll to position [245, 0]
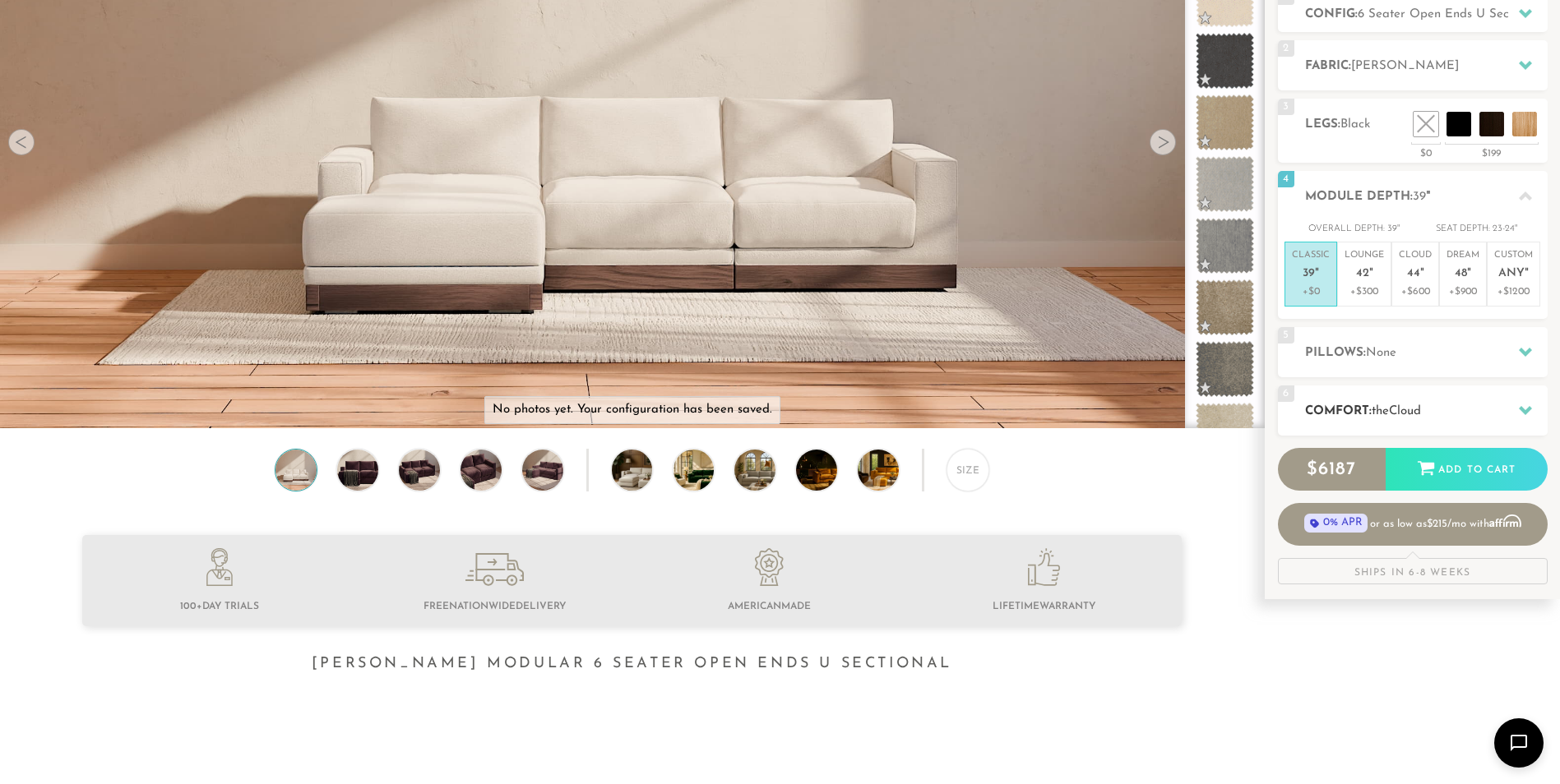
click at [1531, 410] on div at bounding box center [1524, 410] width 35 height 34
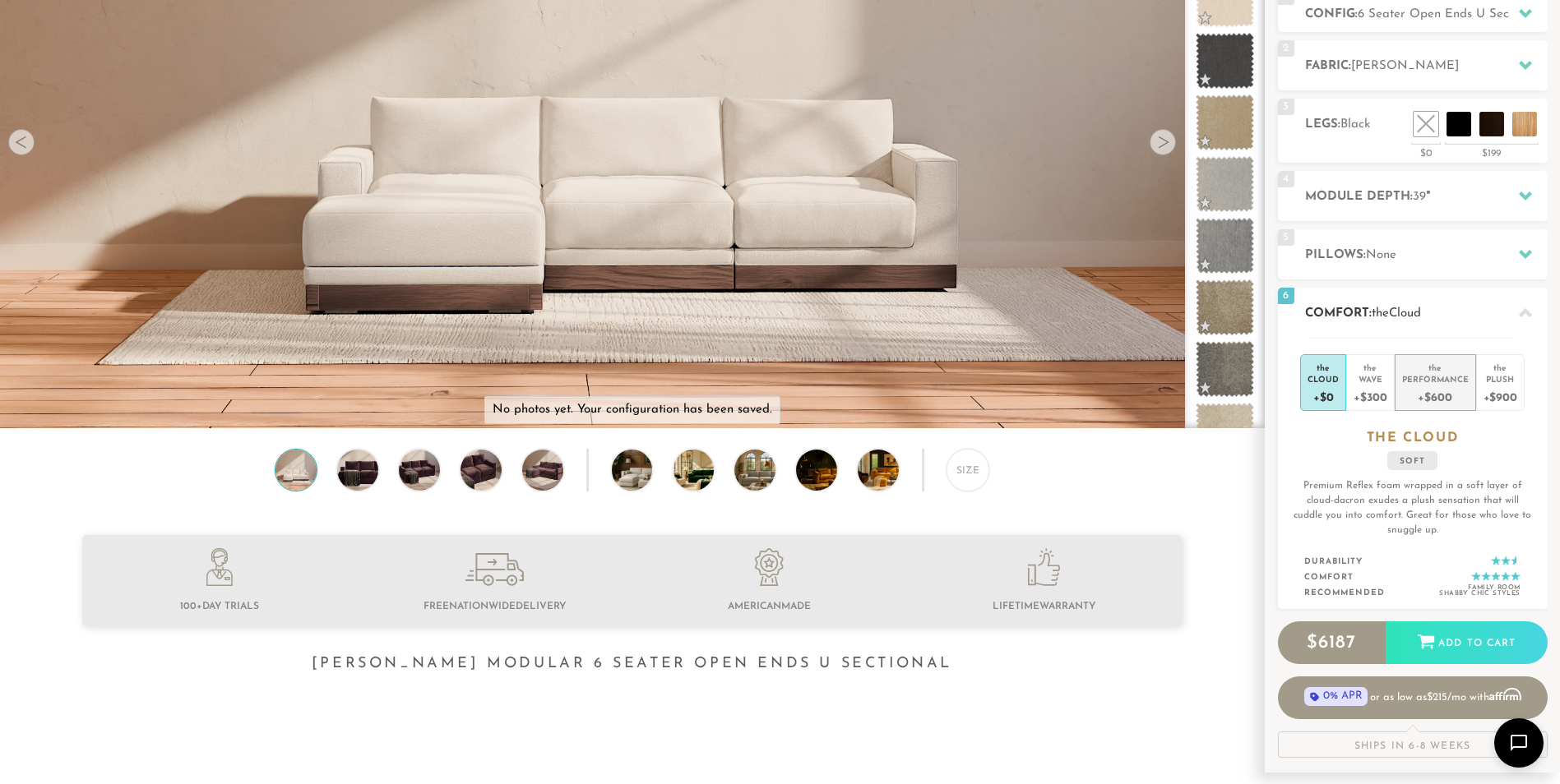
click at [1452, 382] on div "Performance" at bounding box center [1434, 379] width 66 height 12
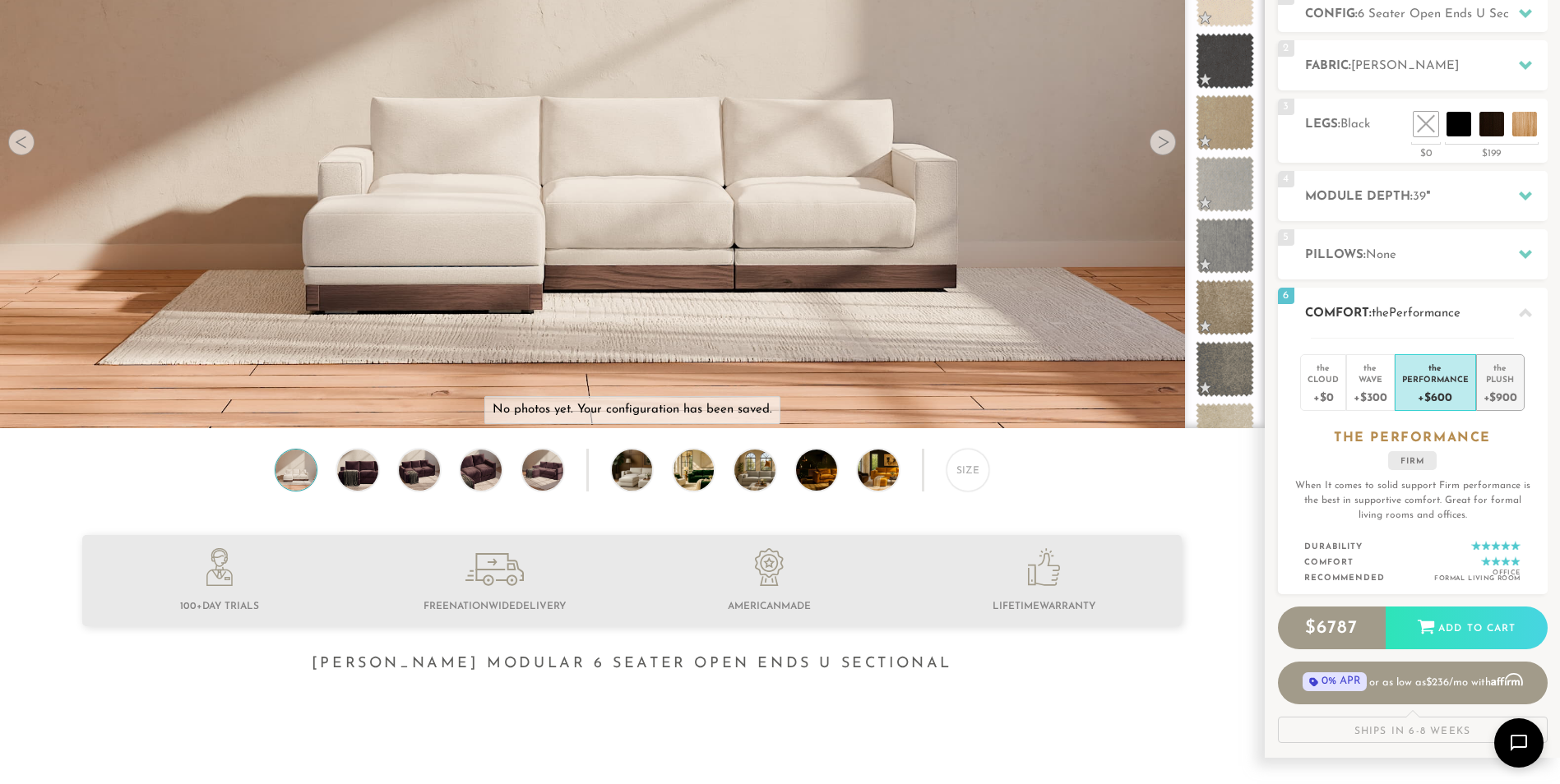
click at [1500, 392] on div "+$900" at bounding box center [1500, 396] width 34 height 24
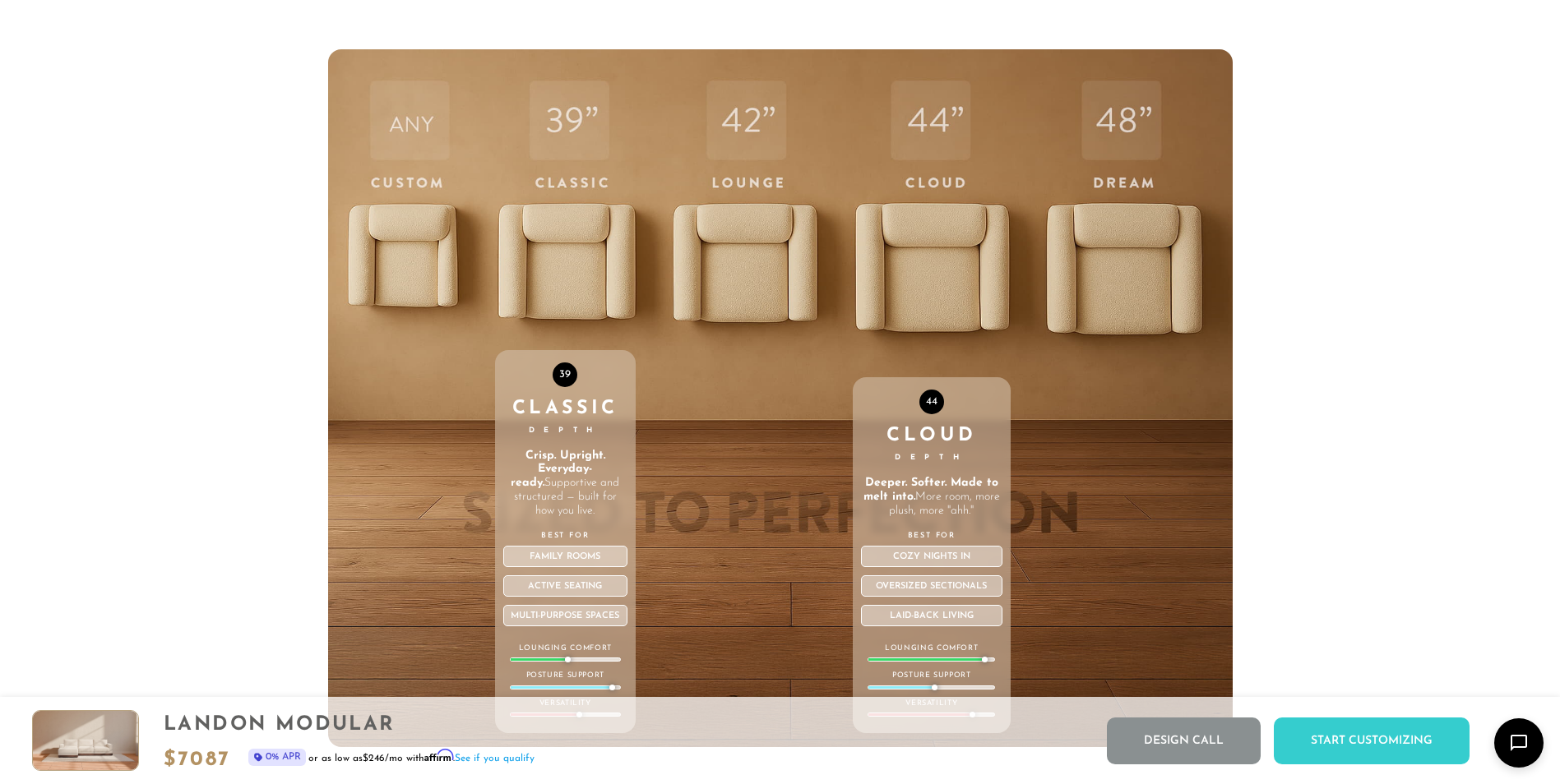
scroll to position [6173, 0]
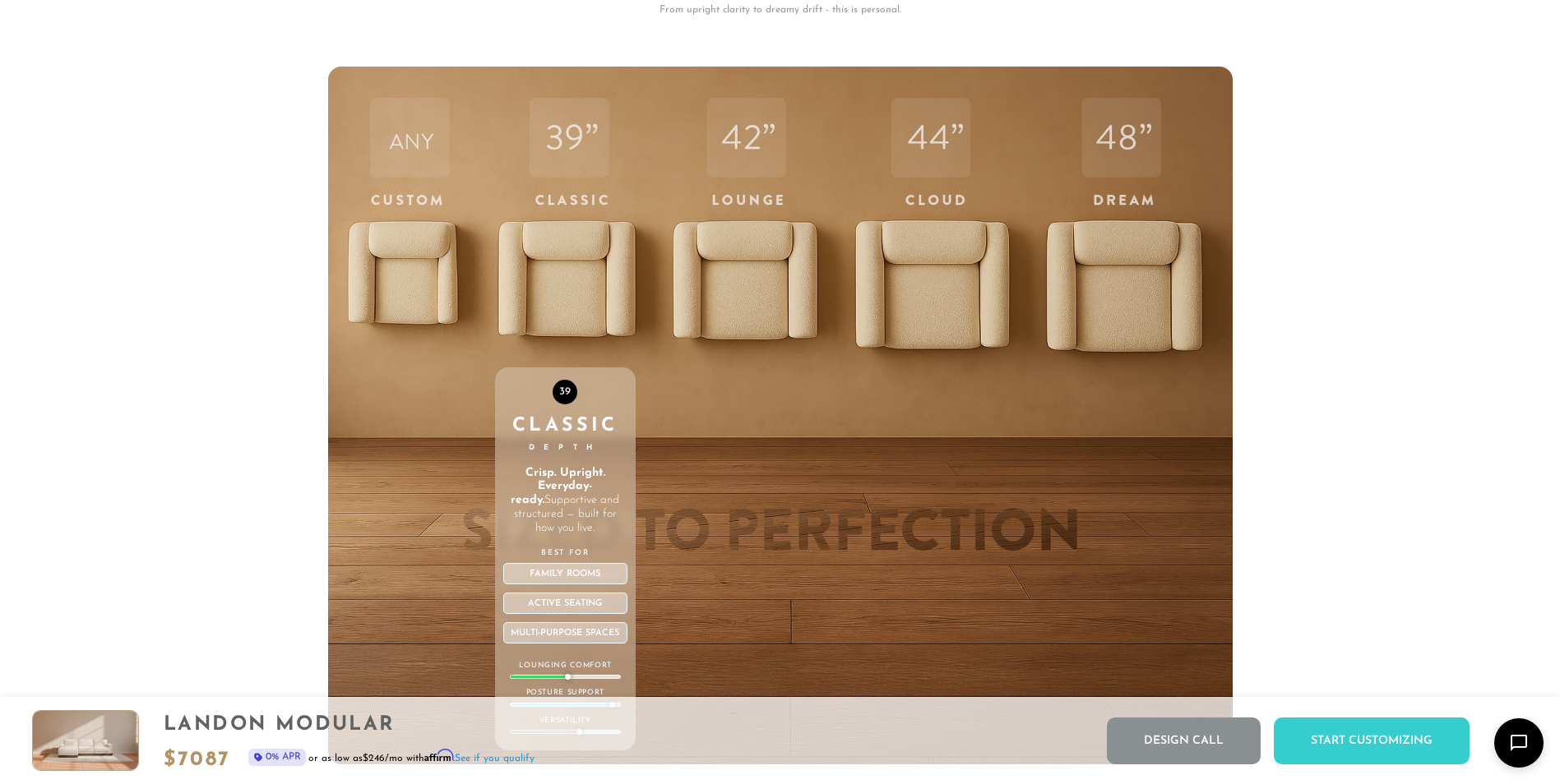
drag, startPoint x: 791, startPoint y: 310, endPoint x: 1405, endPoint y: 295, distance: 614.2
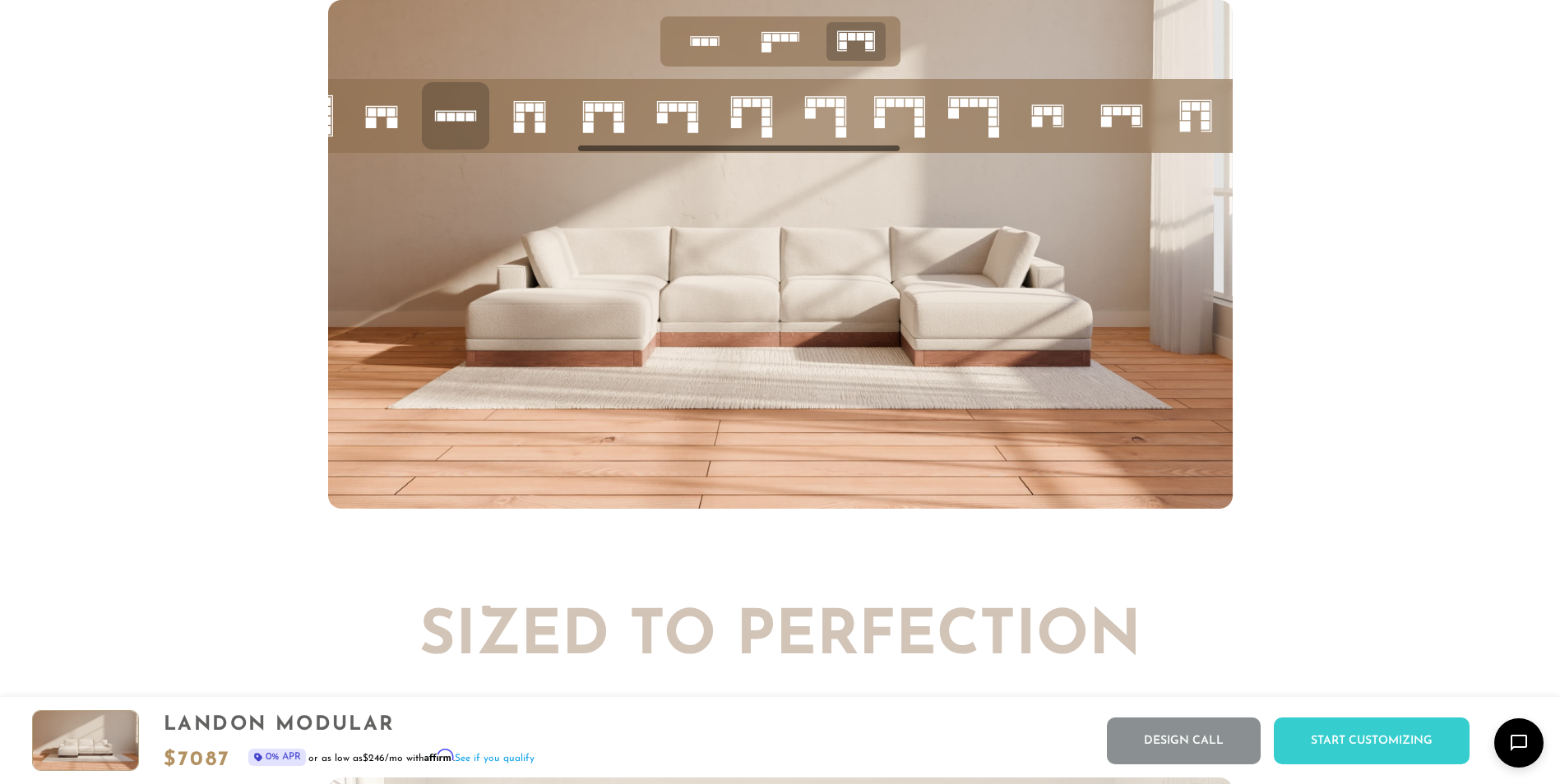
scroll to position [0, 921]
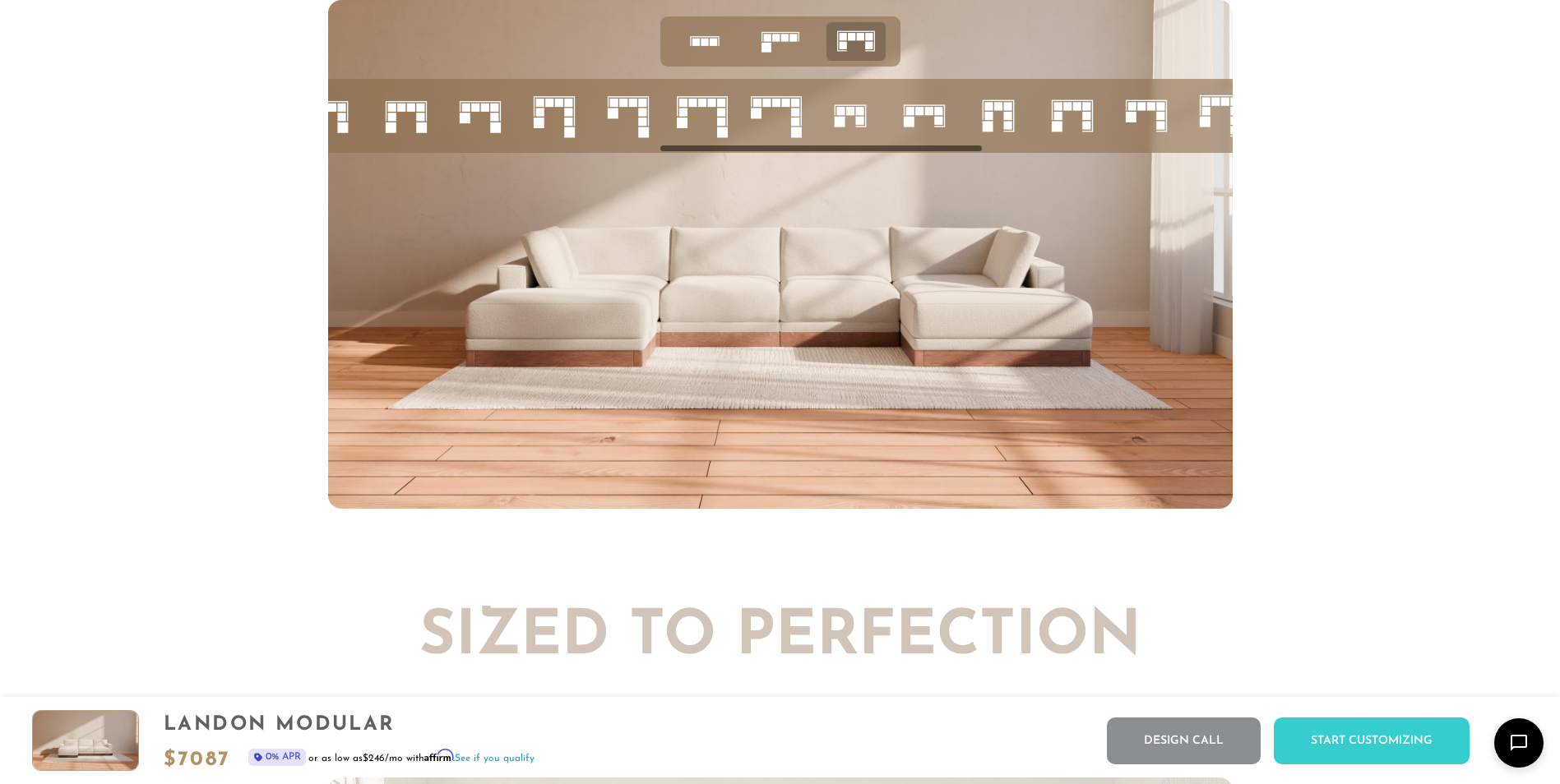
drag, startPoint x: 642, startPoint y: 151, endPoint x: 984, endPoint y: 154, distance: 342.0
click at [1247, 155] on div at bounding box center [780, 254] width 1560 height 508
click at [959, 153] on div at bounding box center [780, 116] width 904 height 74
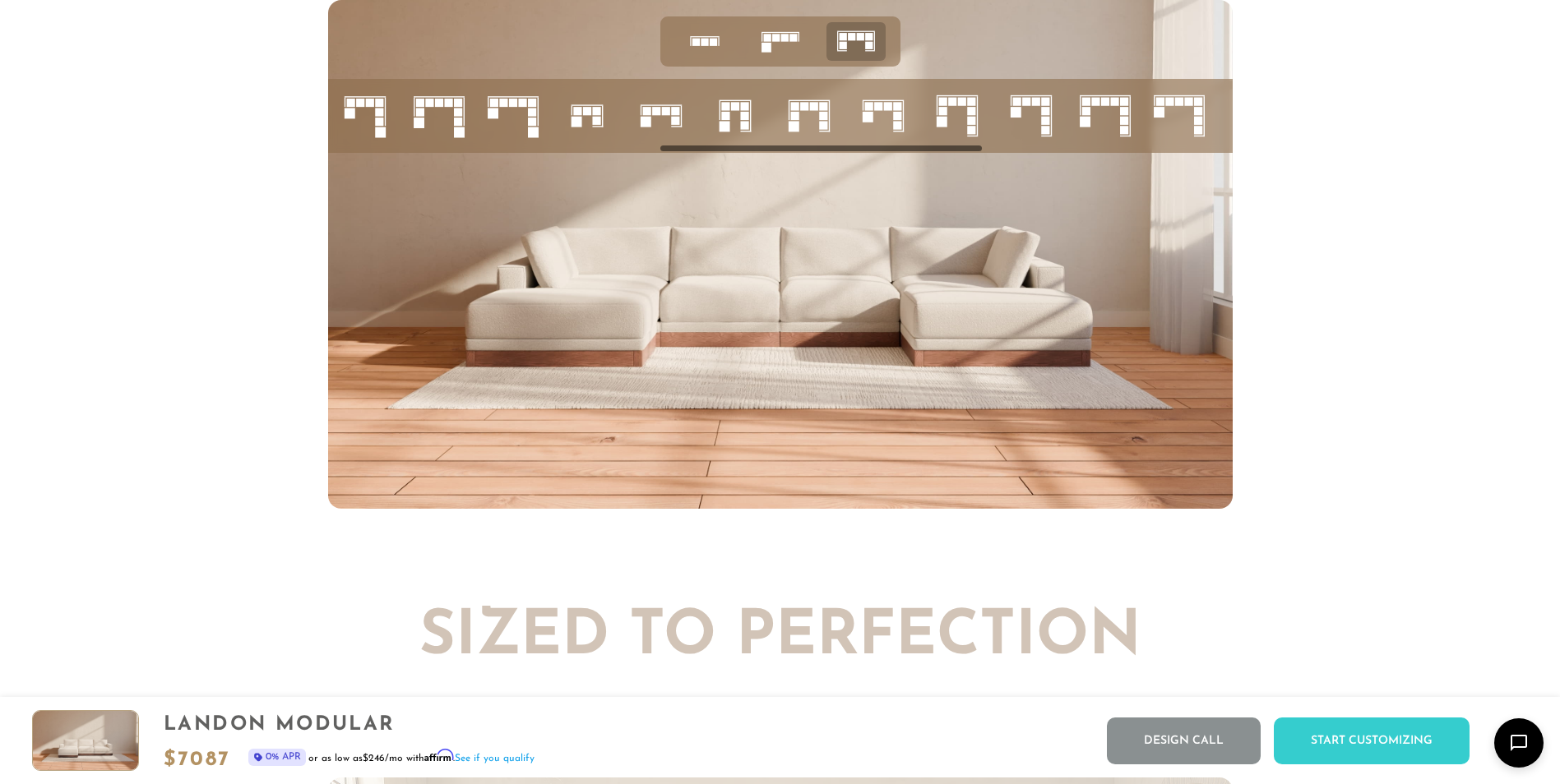
scroll to position [0, 1612]
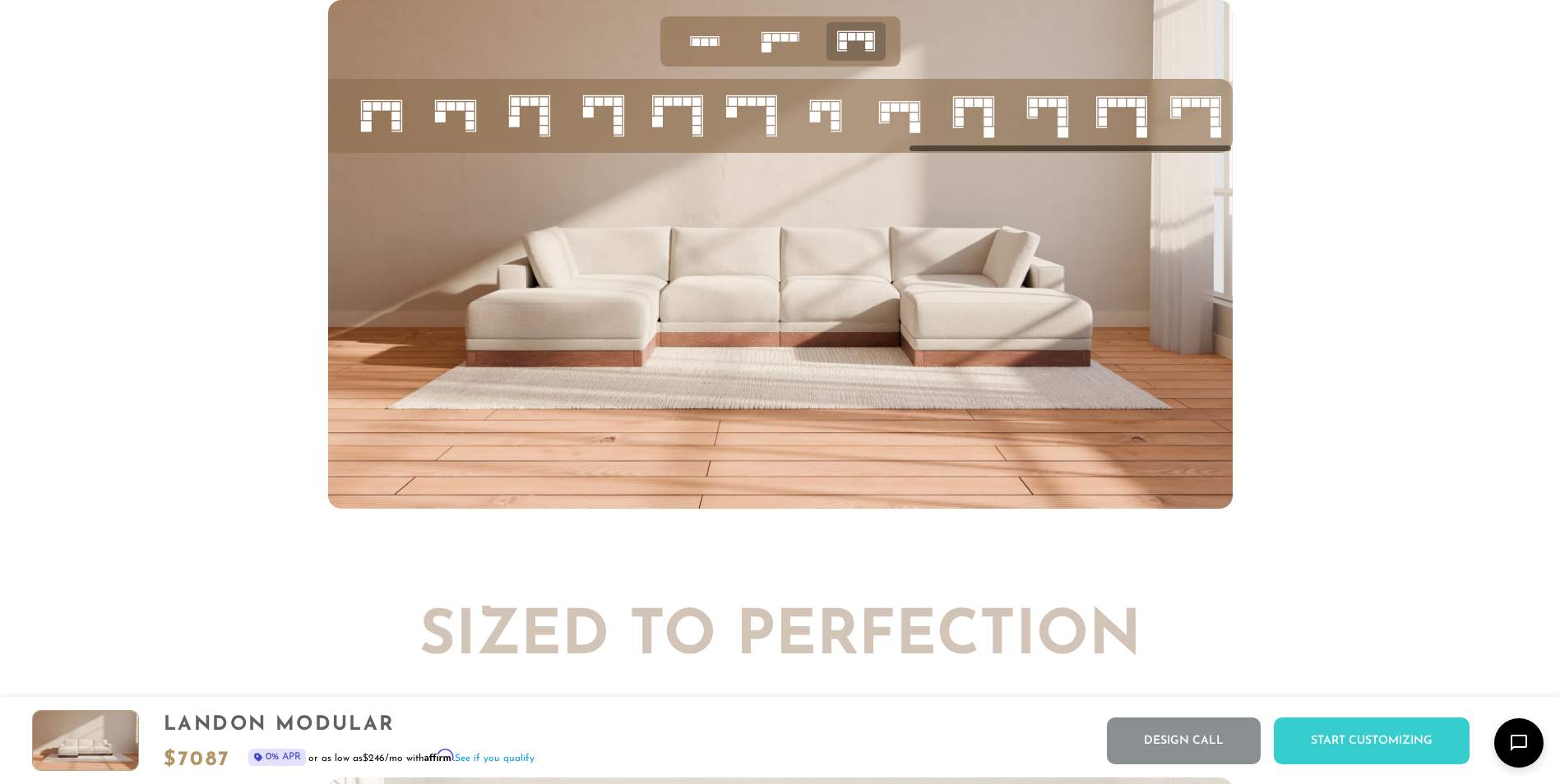
drag, startPoint x: 970, startPoint y: 151, endPoint x: 948, endPoint y: 168, distance: 27.8
click at [948, 169] on div at bounding box center [780, 254] width 904 height 508
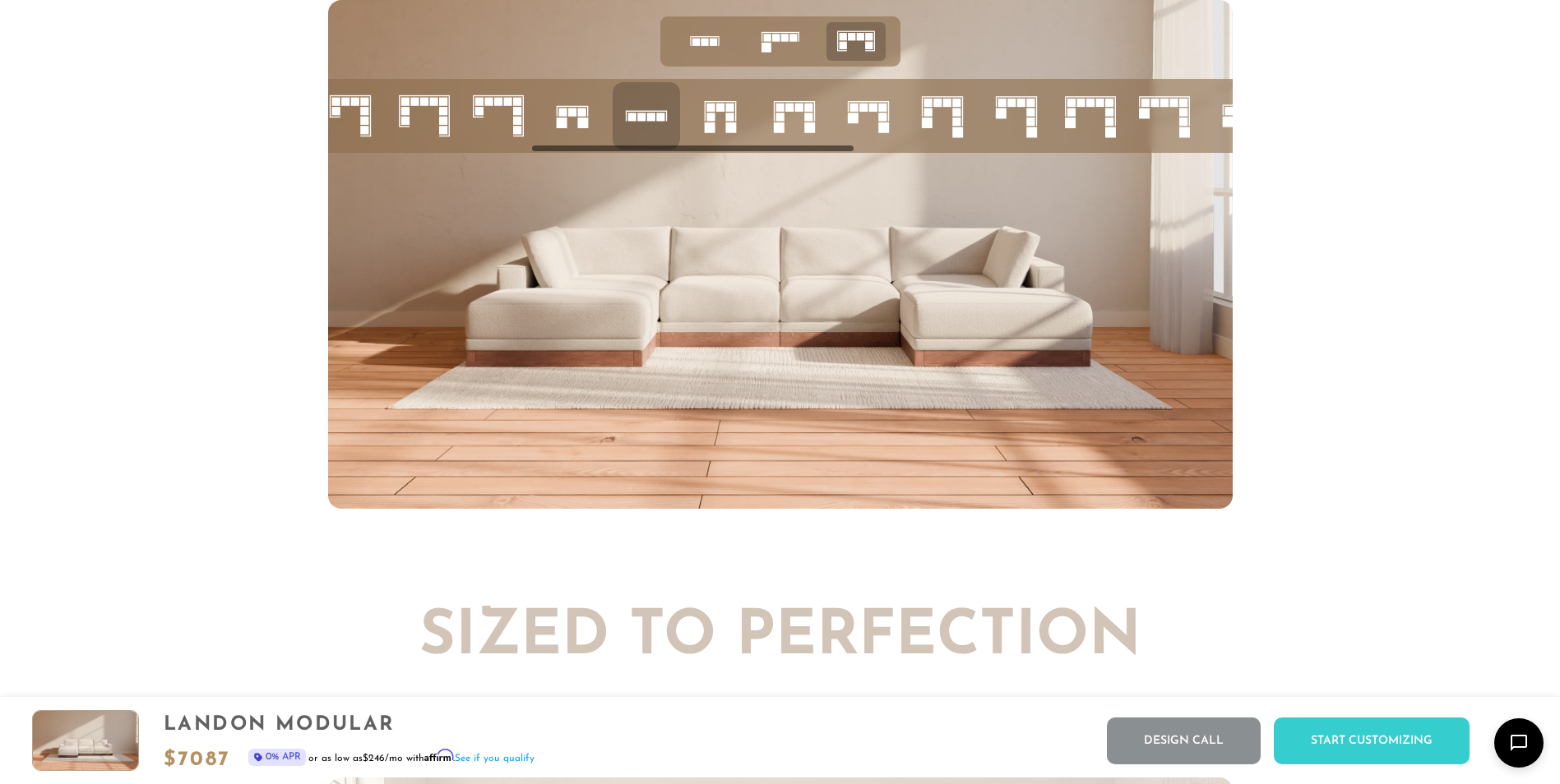
scroll to position [0, 492]
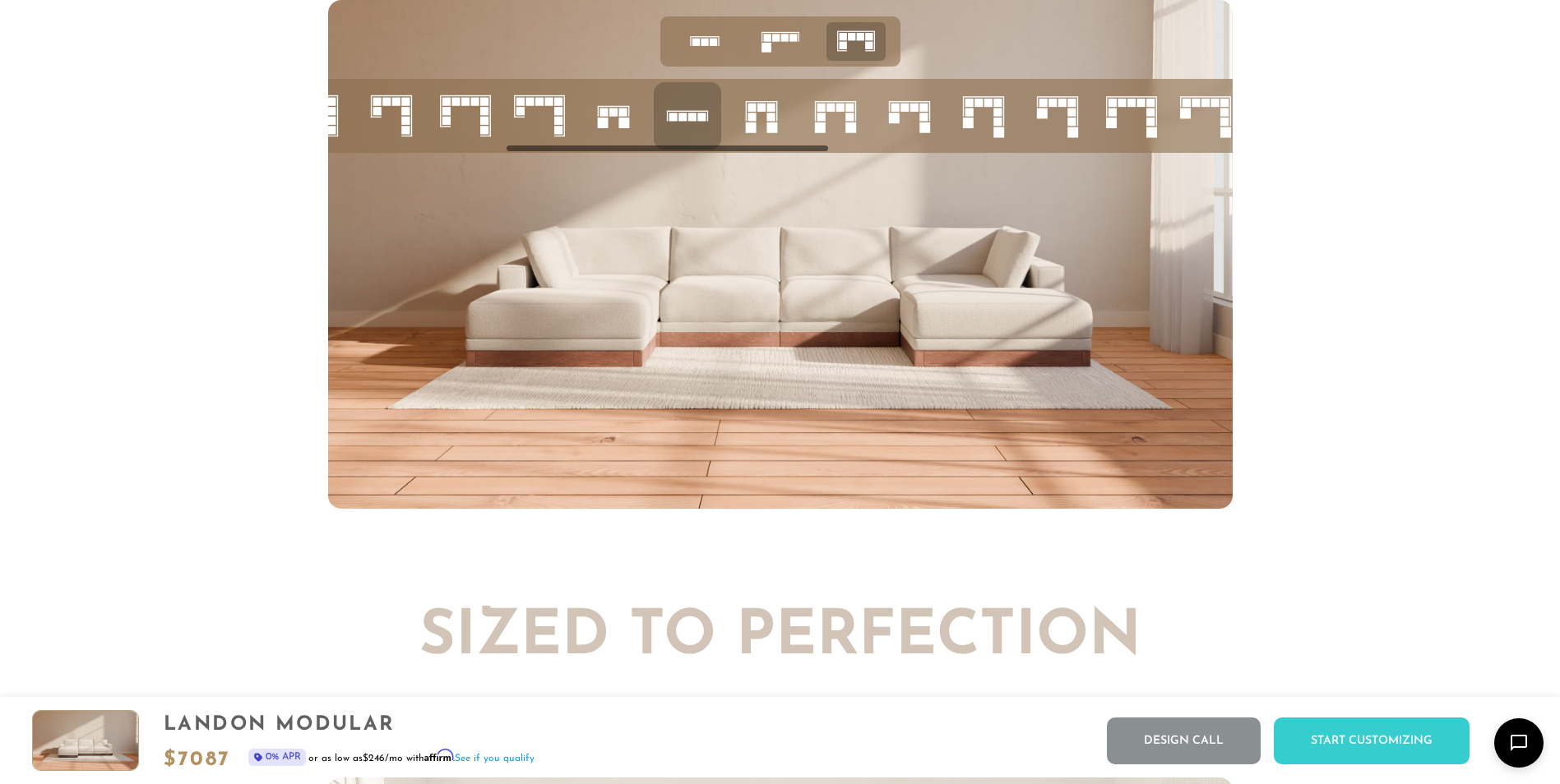
drag, startPoint x: 954, startPoint y: 154, endPoint x: 550, endPoint y: 158, distance: 404.0
click at [550, 153] on div at bounding box center [780, 116] width 904 height 74
click at [620, 126] on rect at bounding box center [623, 123] width 11 height 11
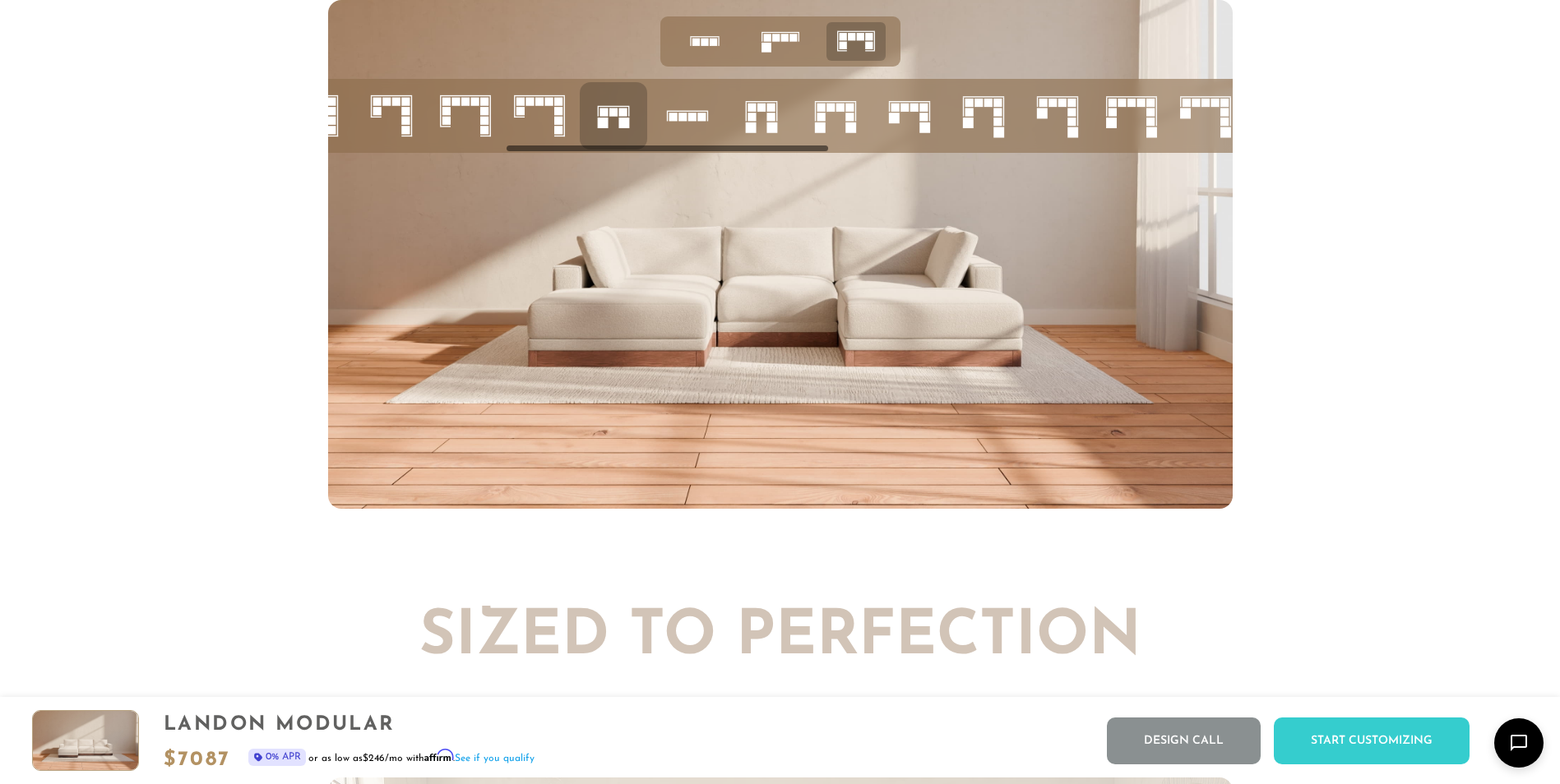
click at [753, 131] on rect at bounding box center [750, 128] width 11 height 11
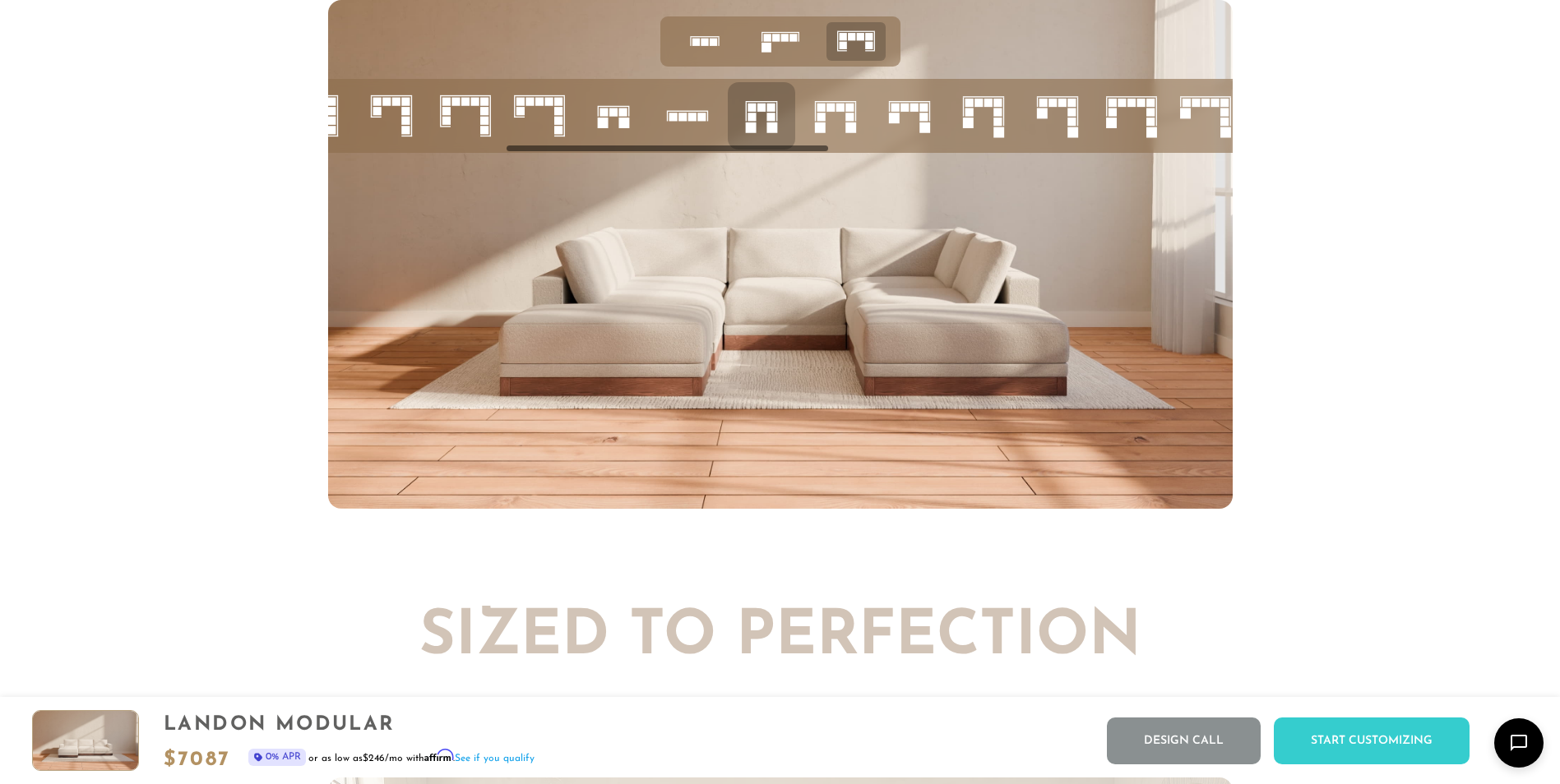
click at [821, 112] on rect at bounding box center [820, 107] width 8 height 8
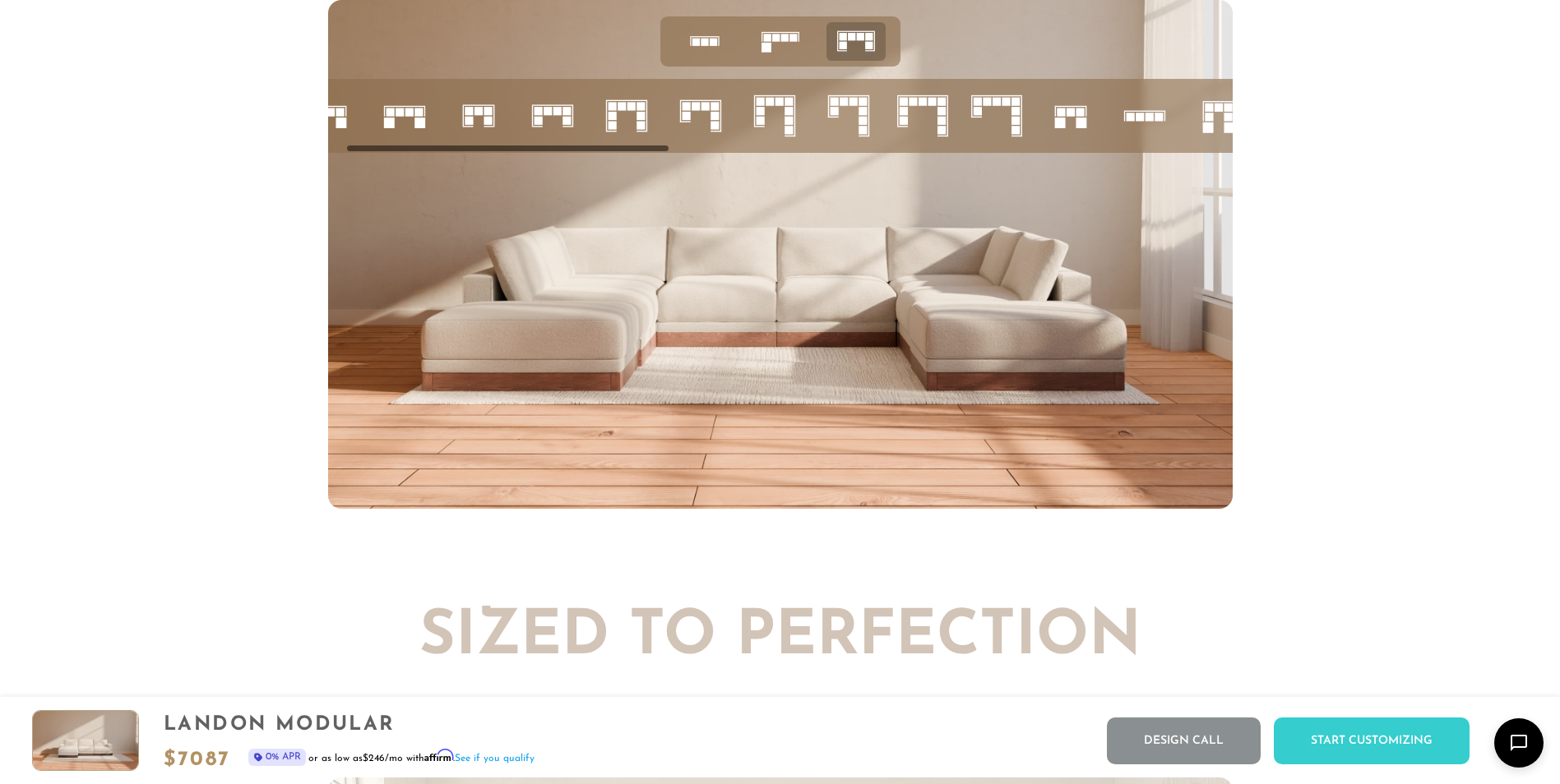
scroll to position [0, 0]
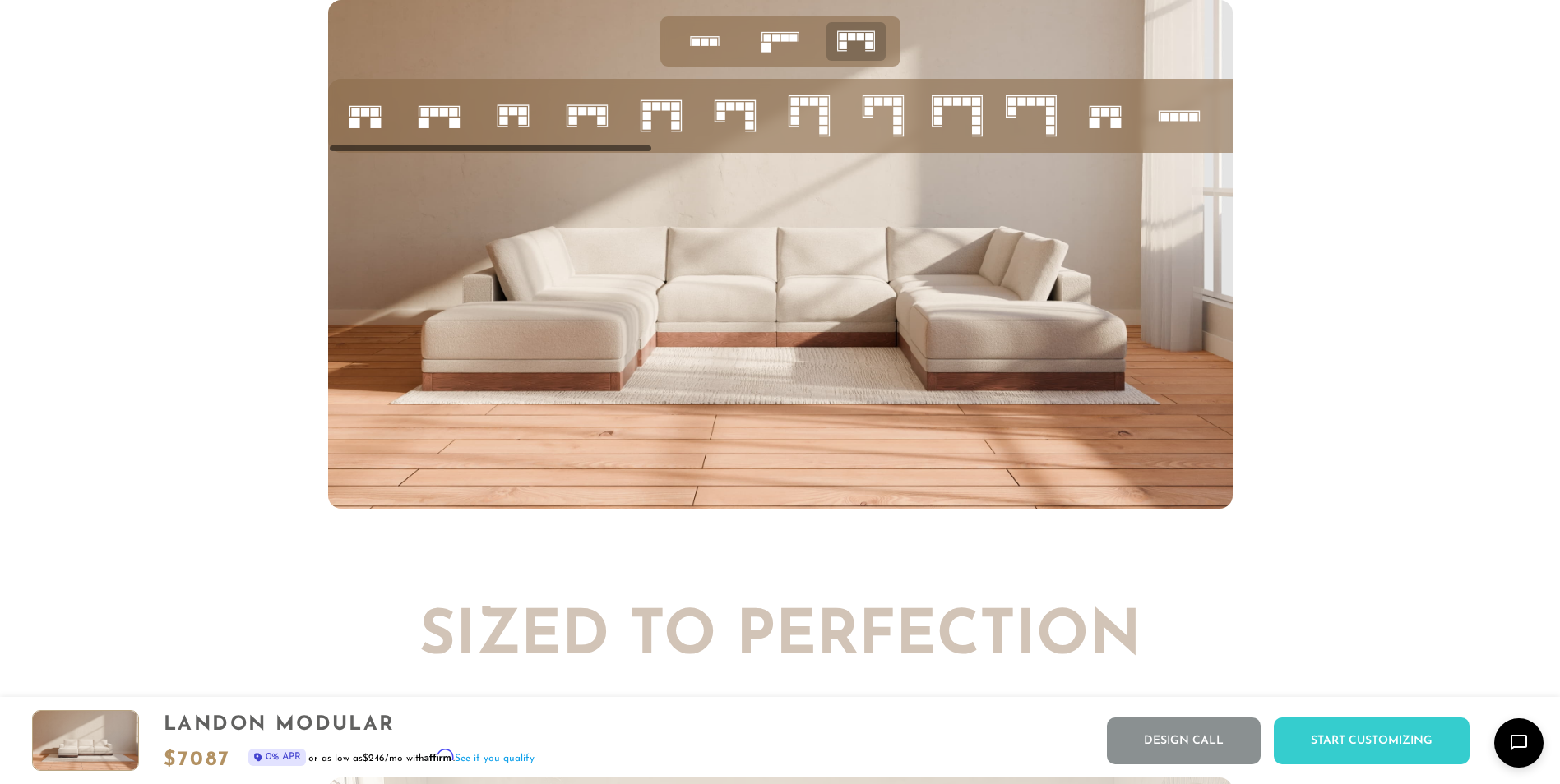
drag, startPoint x: 795, startPoint y: 153, endPoint x: 570, endPoint y: 164, distance: 225.3
click at [570, 164] on div at bounding box center [780, 254] width 904 height 508
click at [439, 113] on icon at bounding box center [439, 116] width 56 height 56
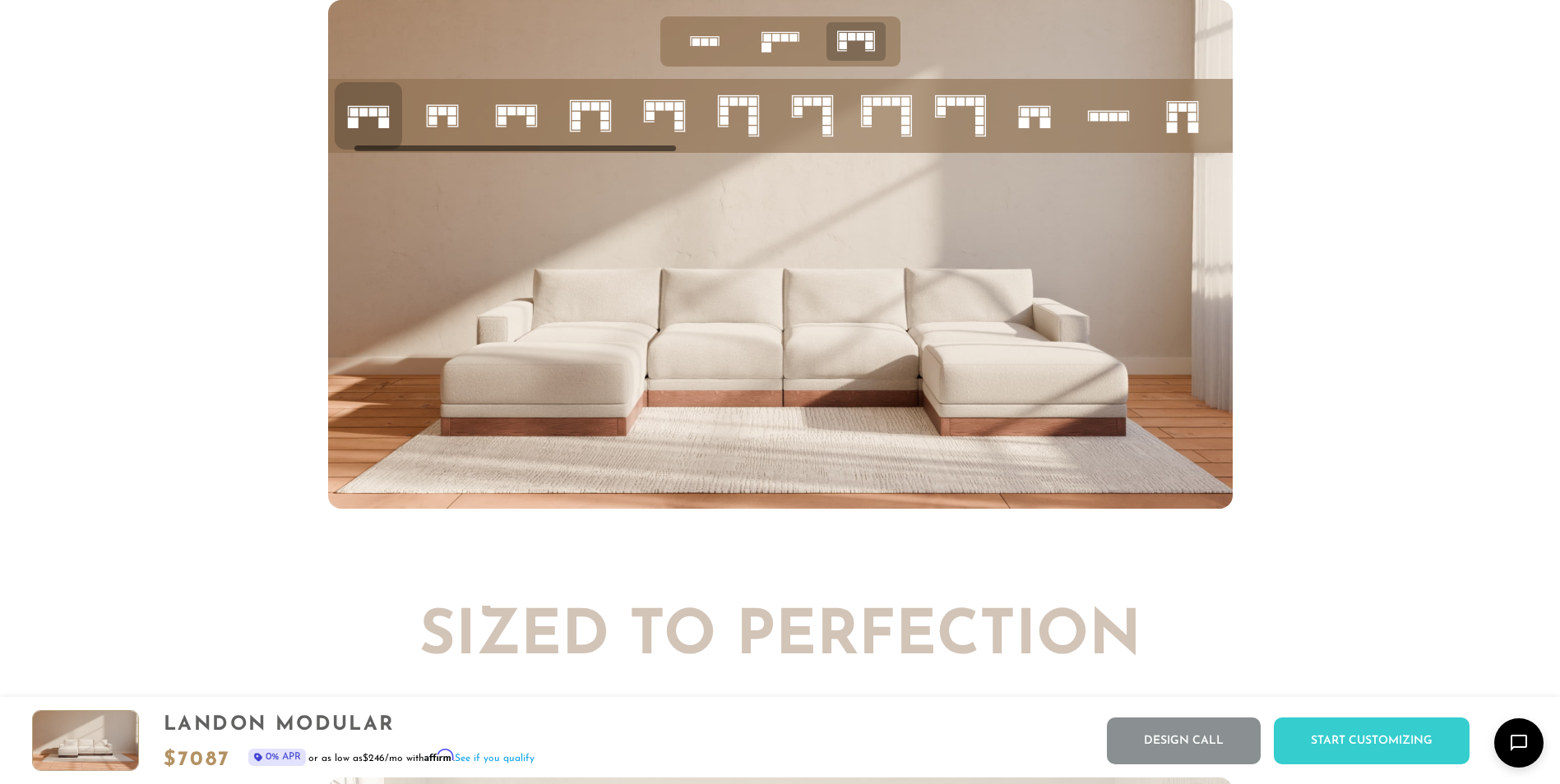
scroll to position [0, 79]
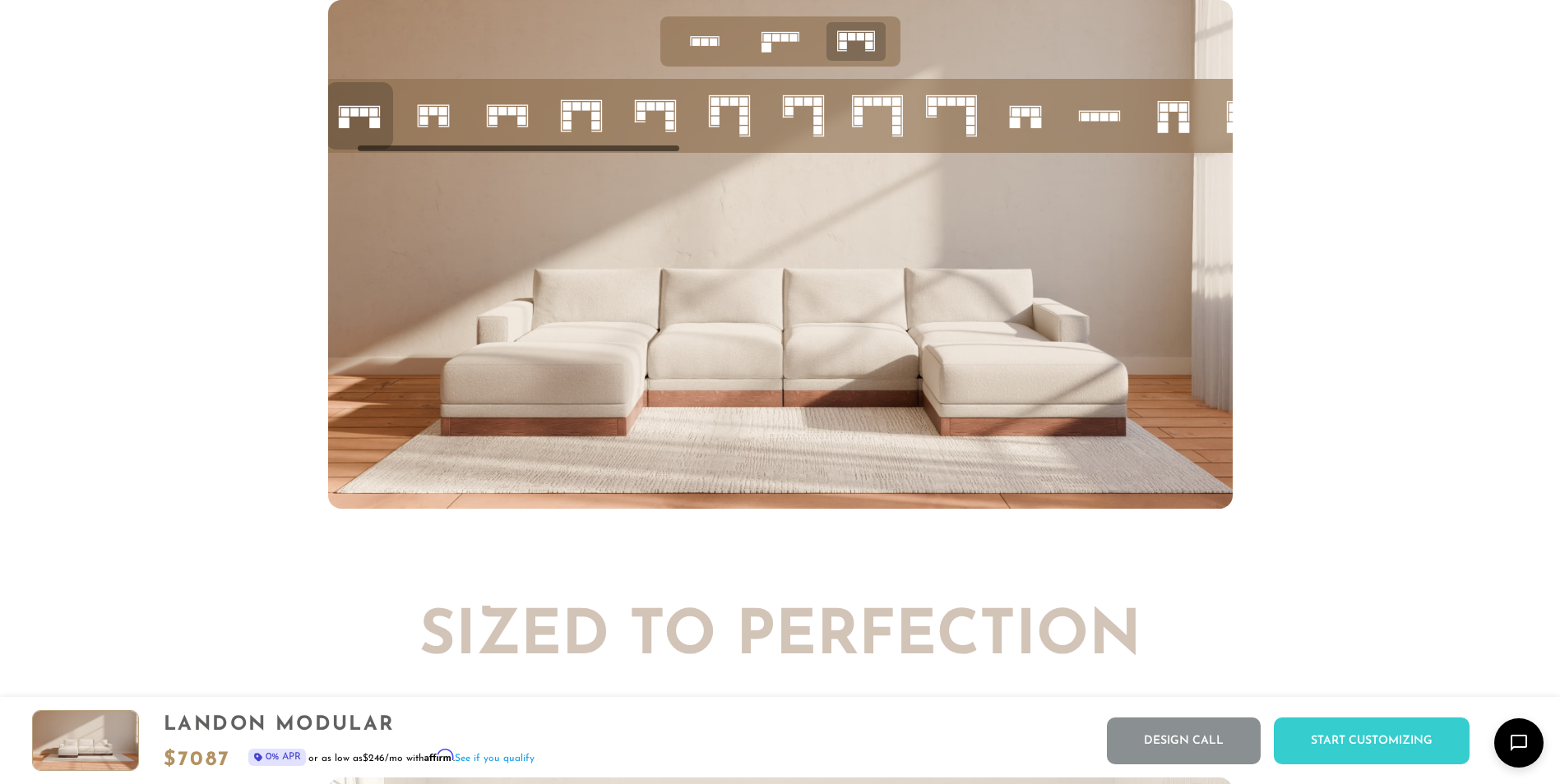
drag, startPoint x: 628, startPoint y: 153, endPoint x: 657, endPoint y: 156, distance: 29.2
click at [657, 153] on div at bounding box center [780, 116] width 904 height 74
click at [1095, 132] on icon at bounding box center [1099, 116] width 56 height 56
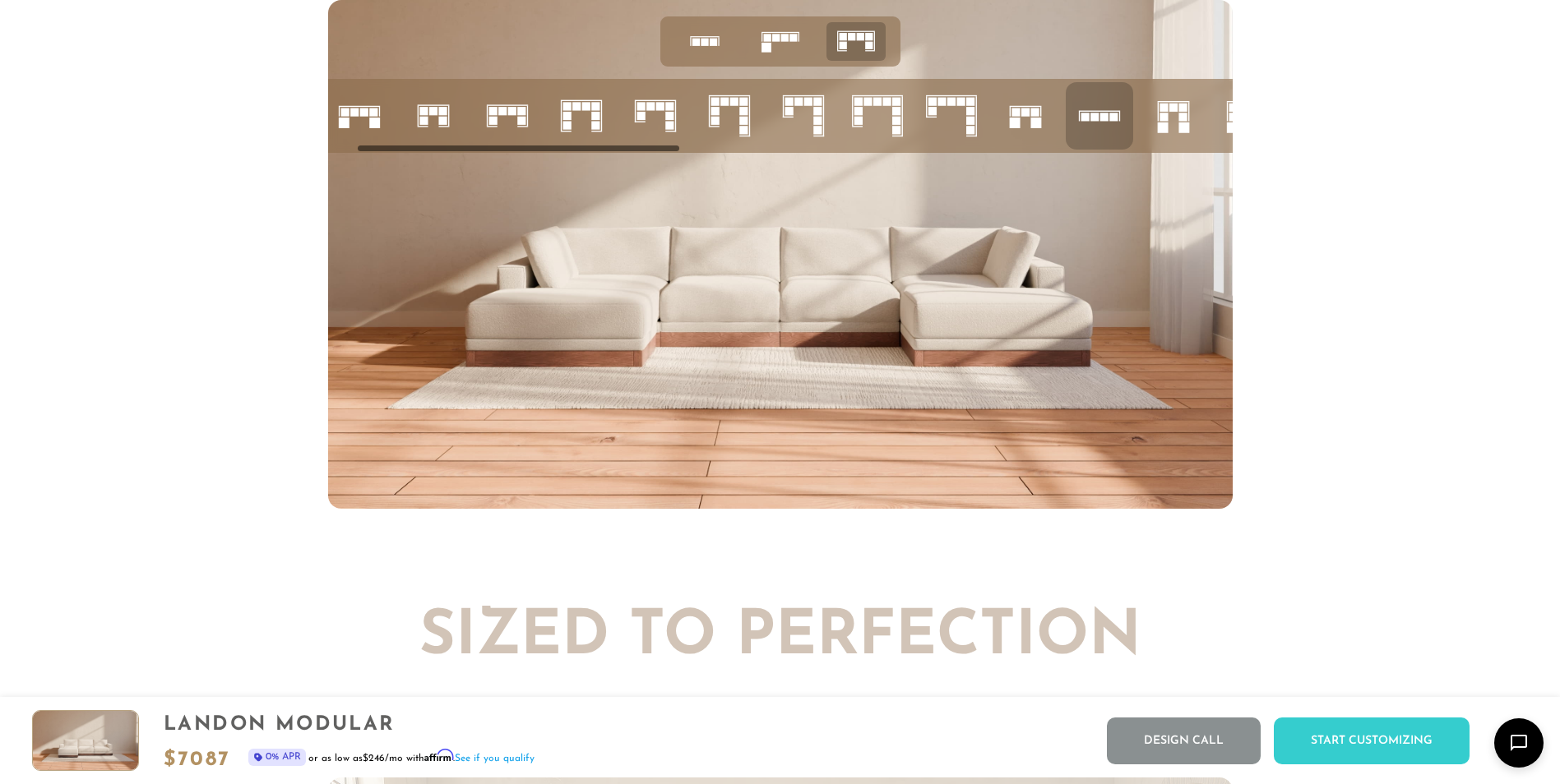
click at [361, 127] on icon at bounding box center [359, 116] width 56 height 56
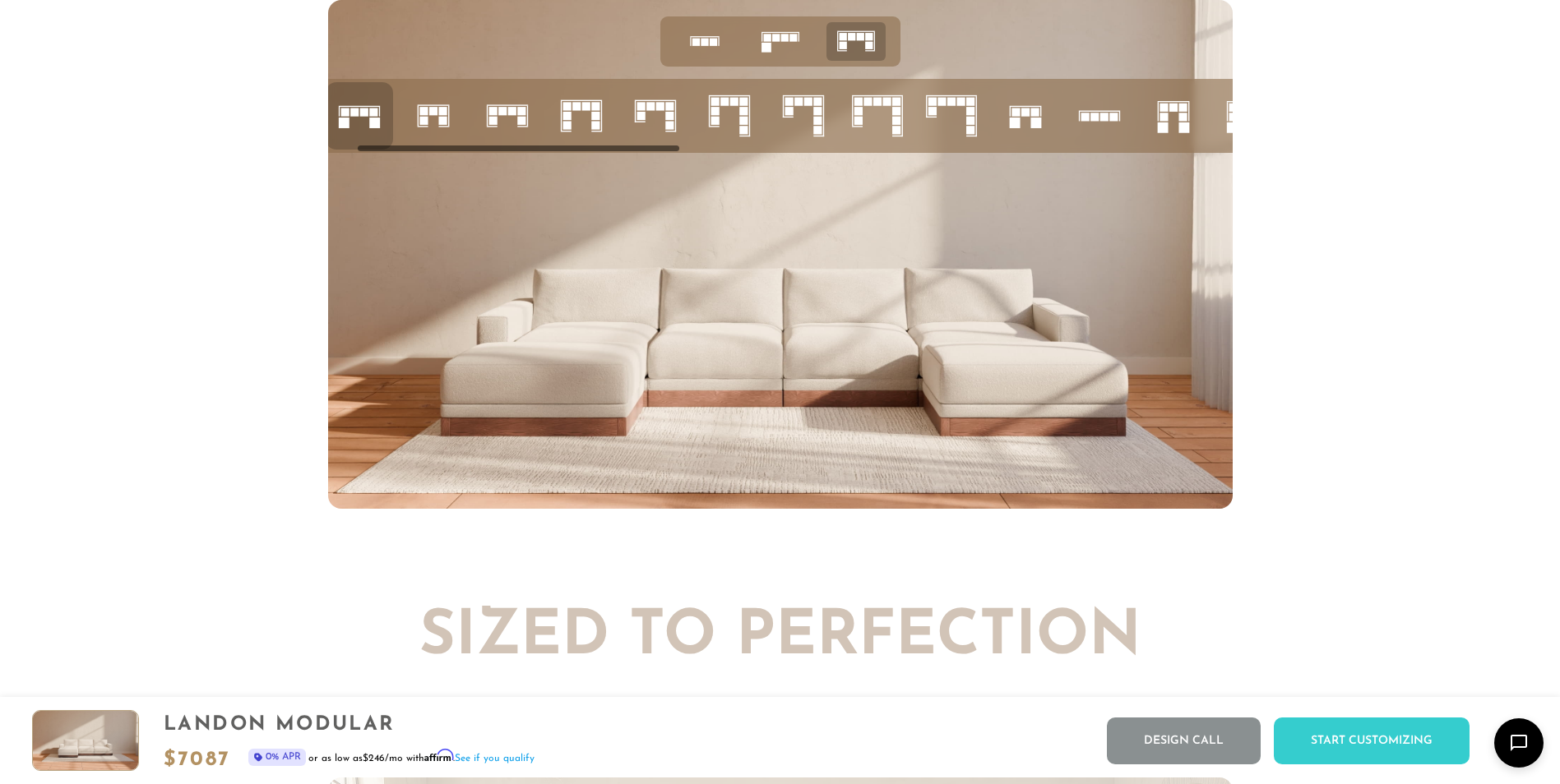
click at [1099, 128] on icon at bounding box center [1099, 116] width 56 height 56
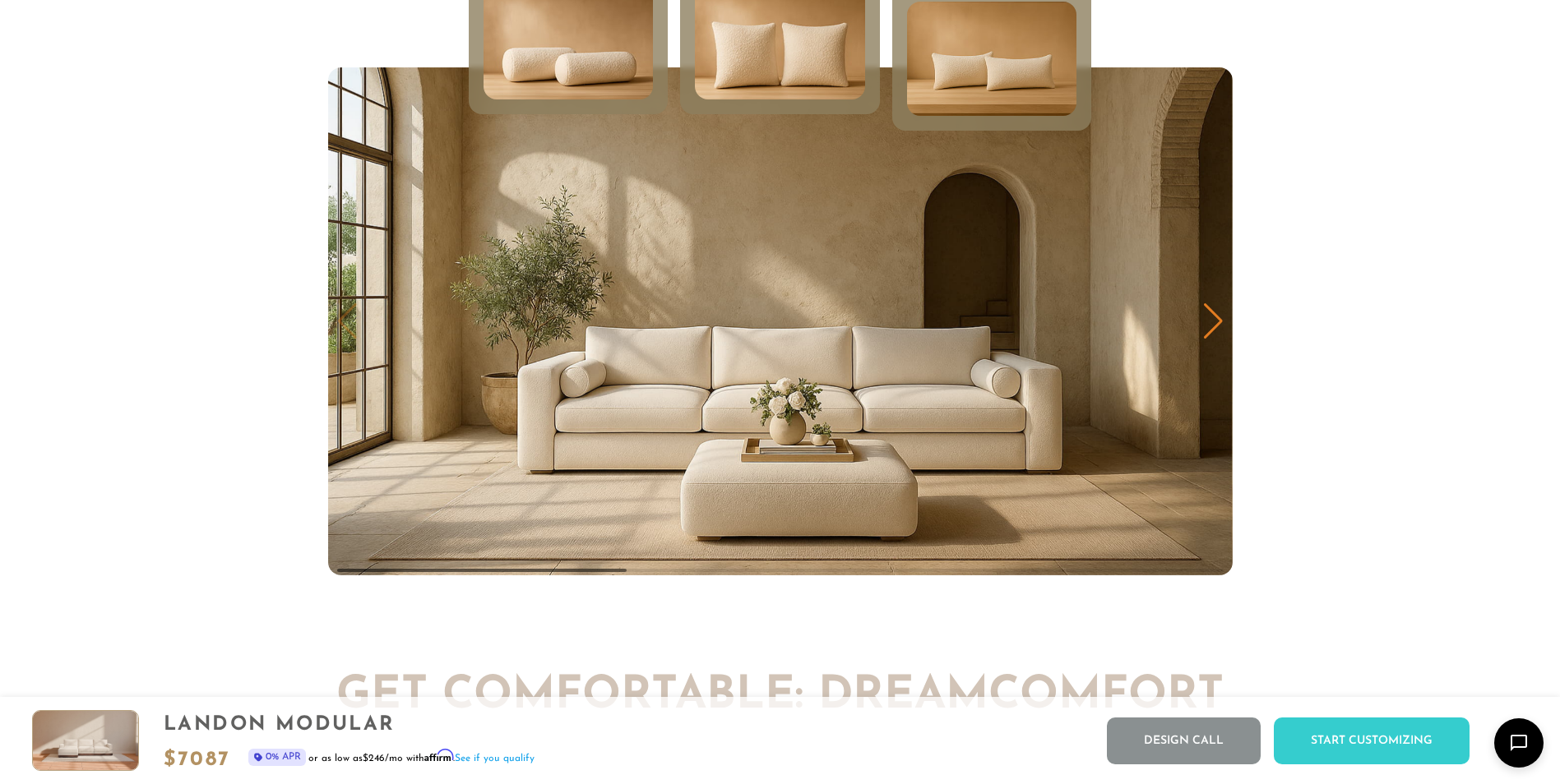
scroll to position [19379, 1547]
click at [834, 83] on img at bounding box center [780, 42] width 203 height 137
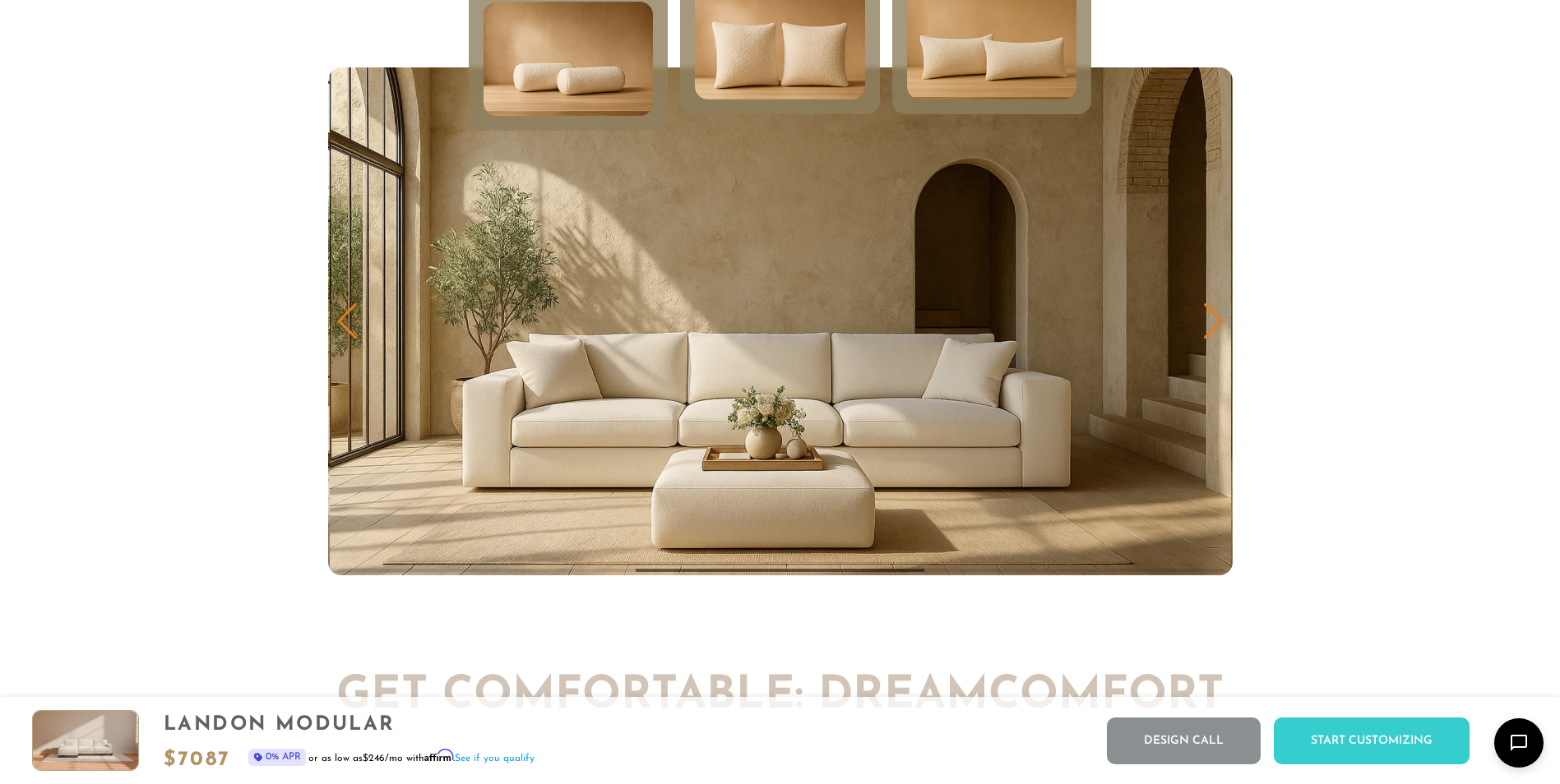
click at [929, 43] on img at bounding box center [992, 42] width 203 height 137
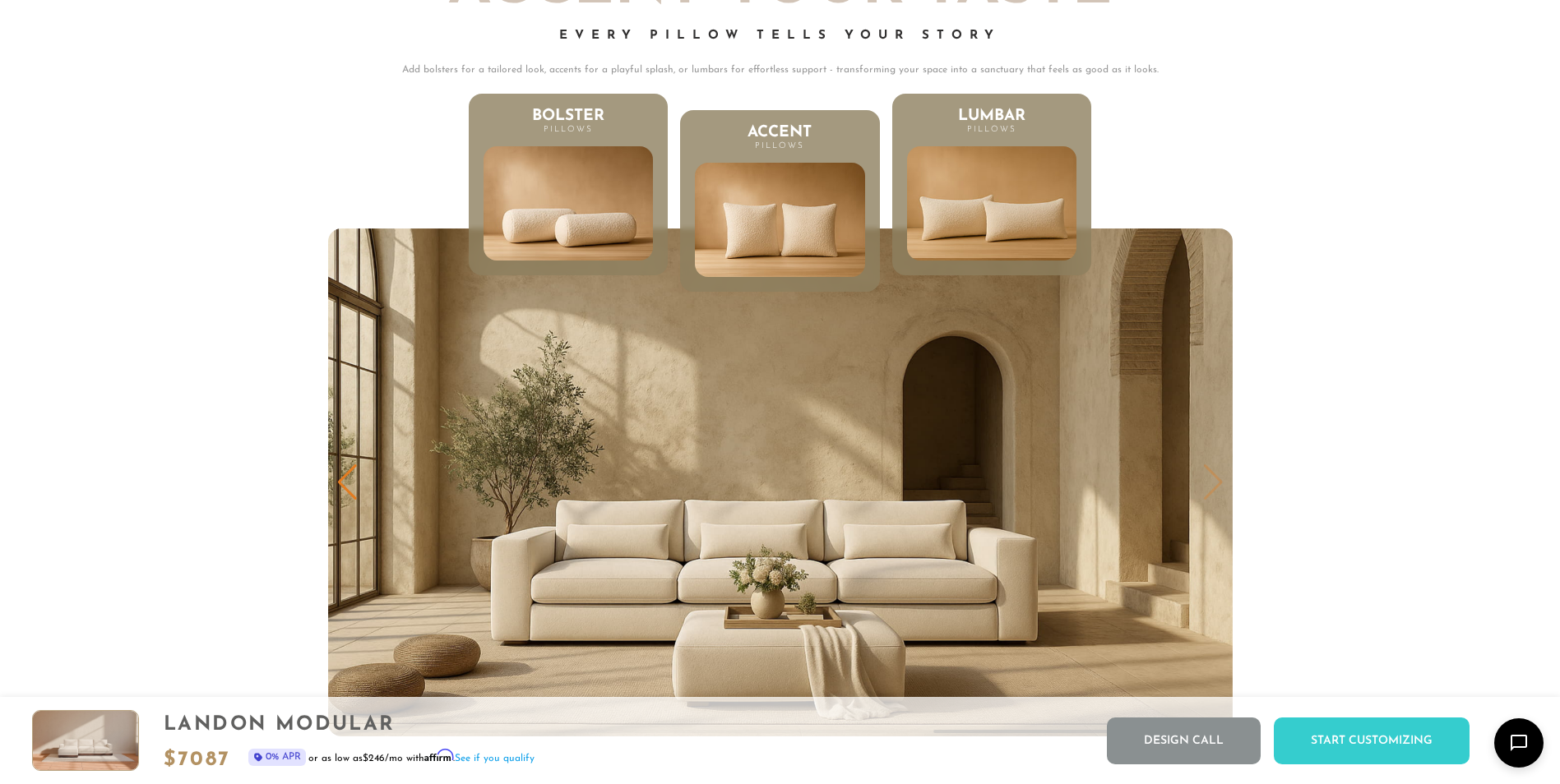
scroll to position [8630, 0]
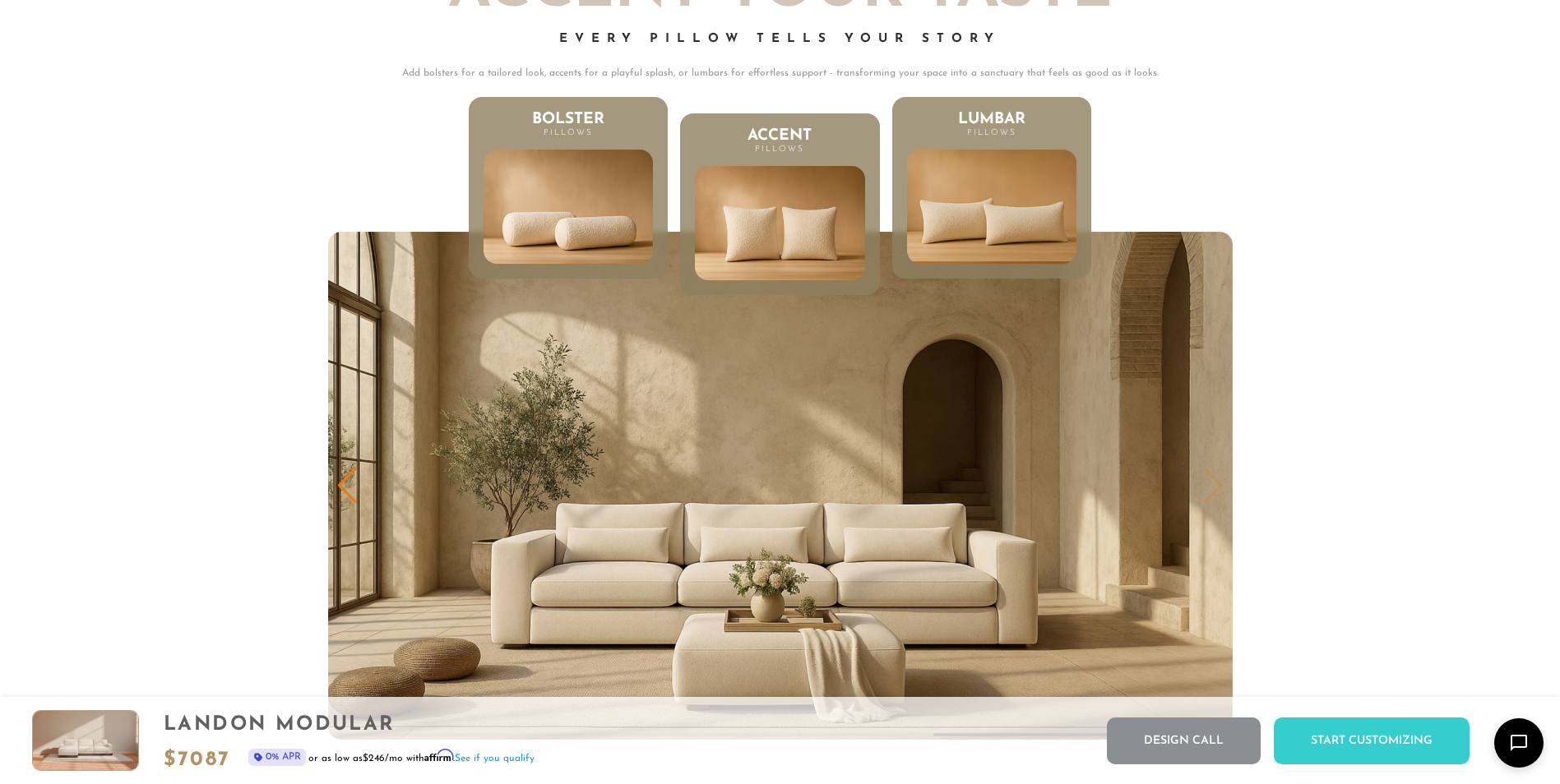
click at [623, 219] on img at bounding box center [567, 206] width 203 height 137
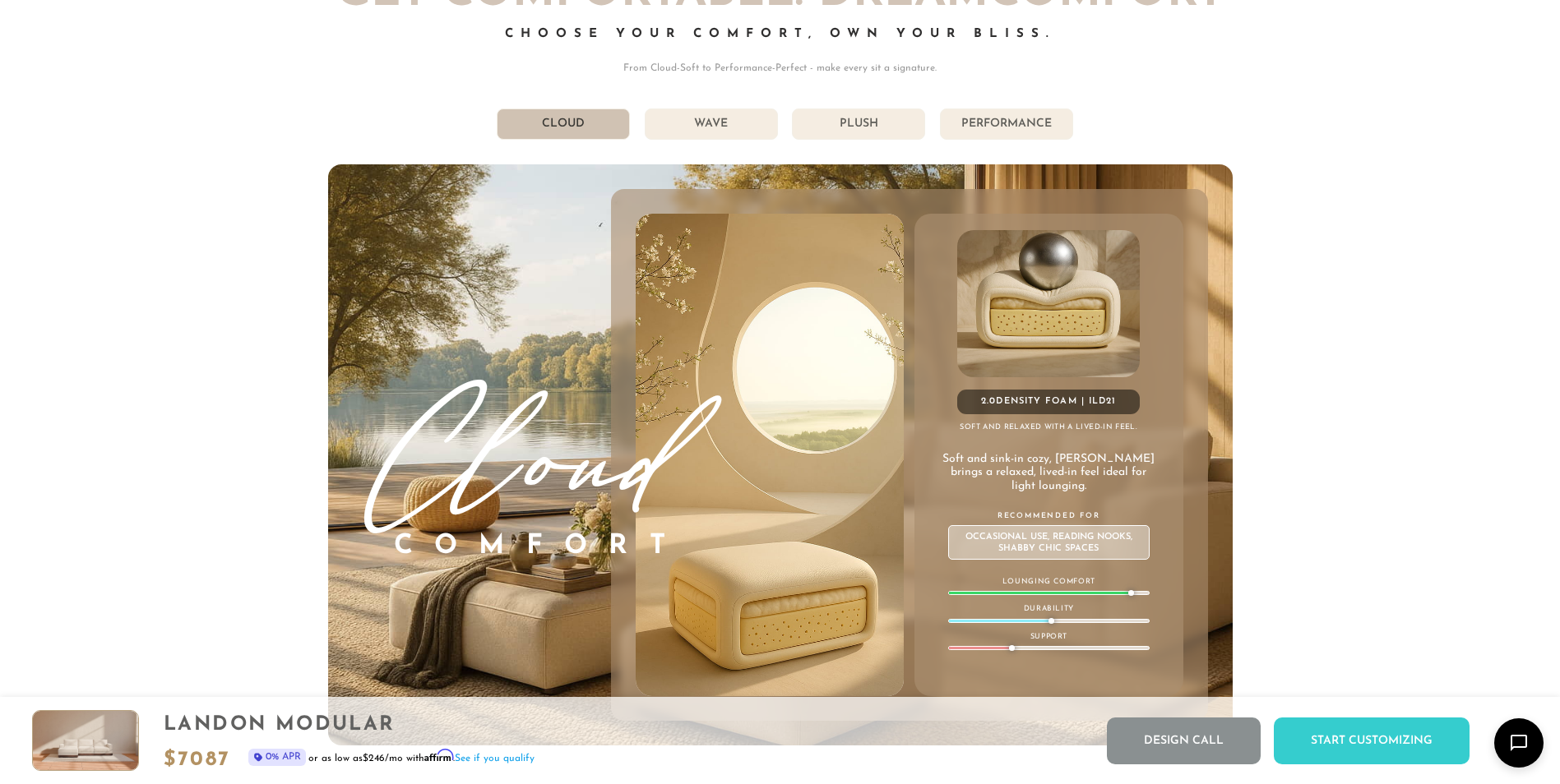
scroll to position [9493, 0]
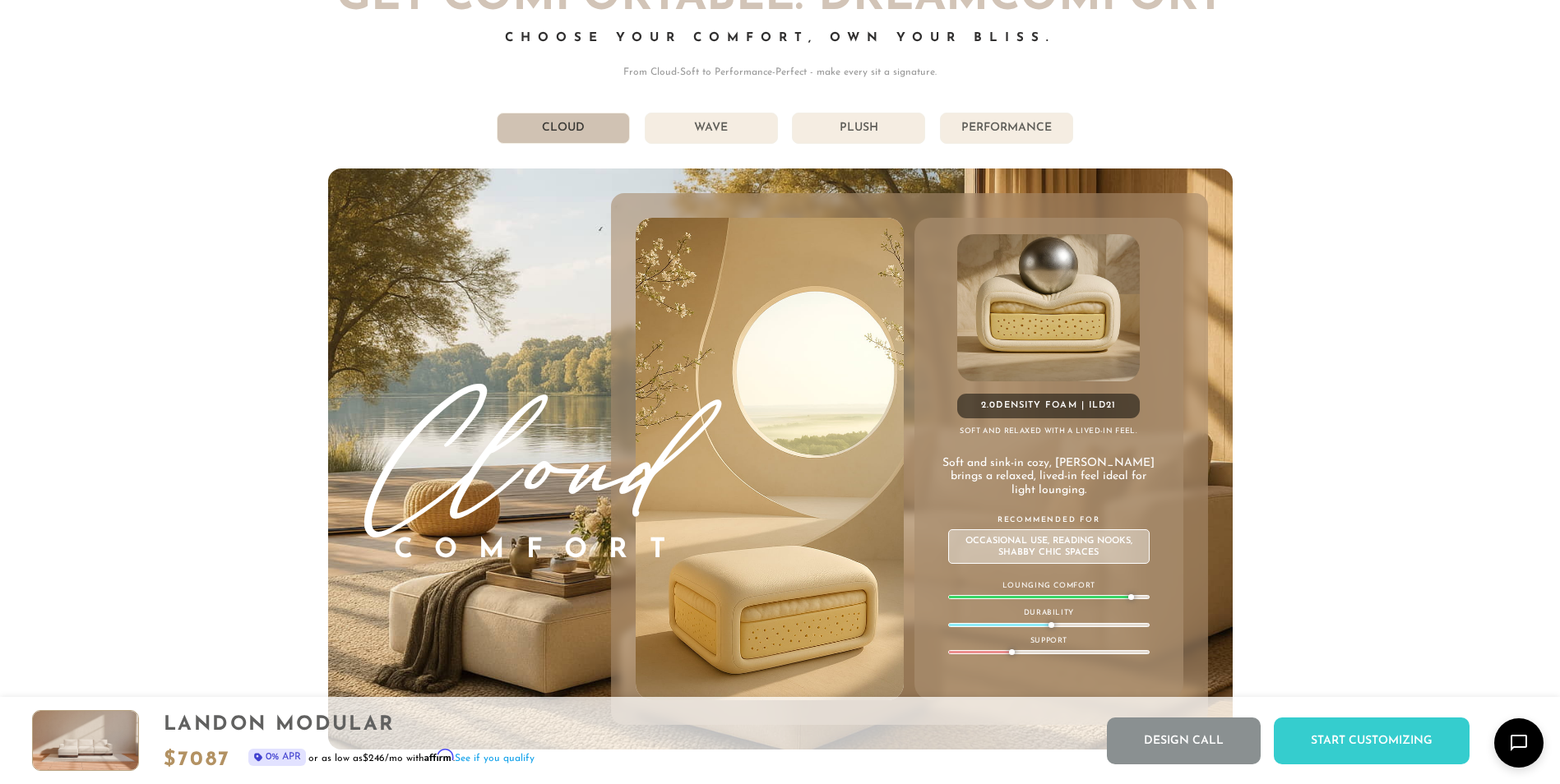
click at [1004, 134] on li "Performance" at bounding box center [1007, 129] width 133 height 32
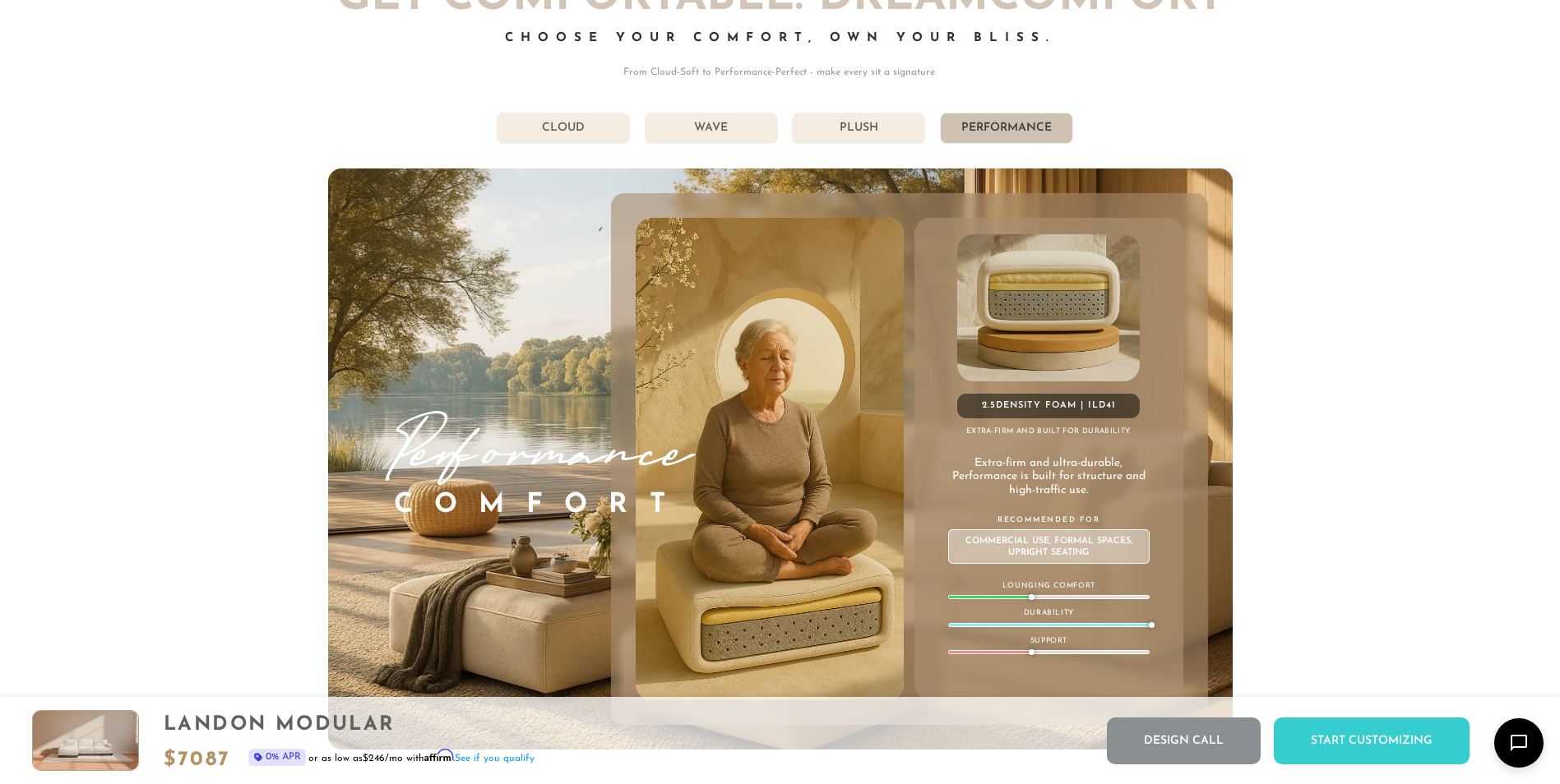
click at [853, 144] on li "Plush" at bounding box center [858, 129] width 133 height 32
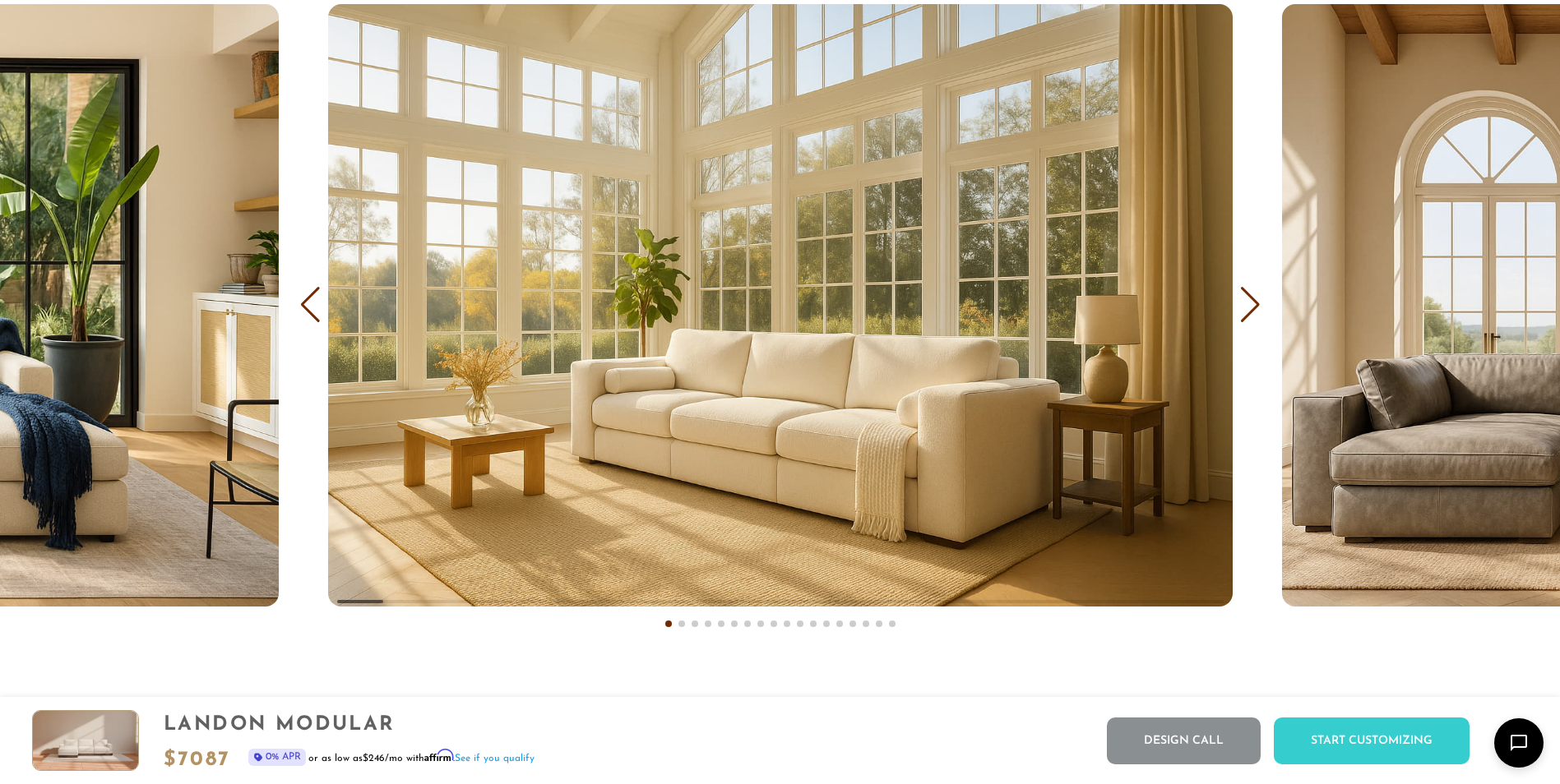
scroll to position [10479, 0]
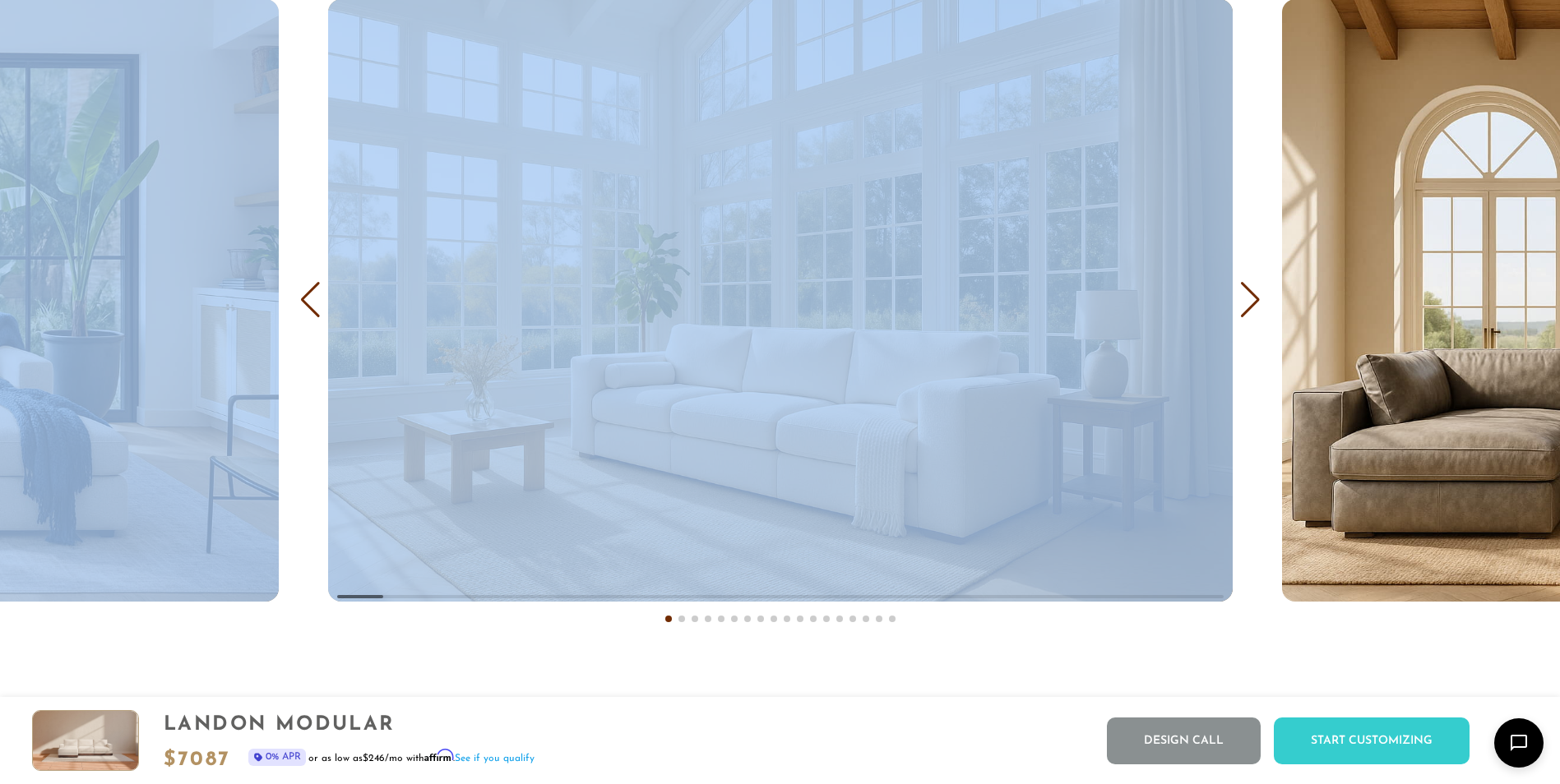
click at [1231, 306] on div "COVER IT: DreamThread Choose Your Fabric, Paint Your Story. Every shade, every …" at bounding box center [780, 232] width 1560 height 839
click at [1093, 358] on img "1 / 18" at bounding box center [780, 300] width 904 height 603
click at [1195, 339] on img "1 / 18" at bounding box center [780, 300] width 904 height 603
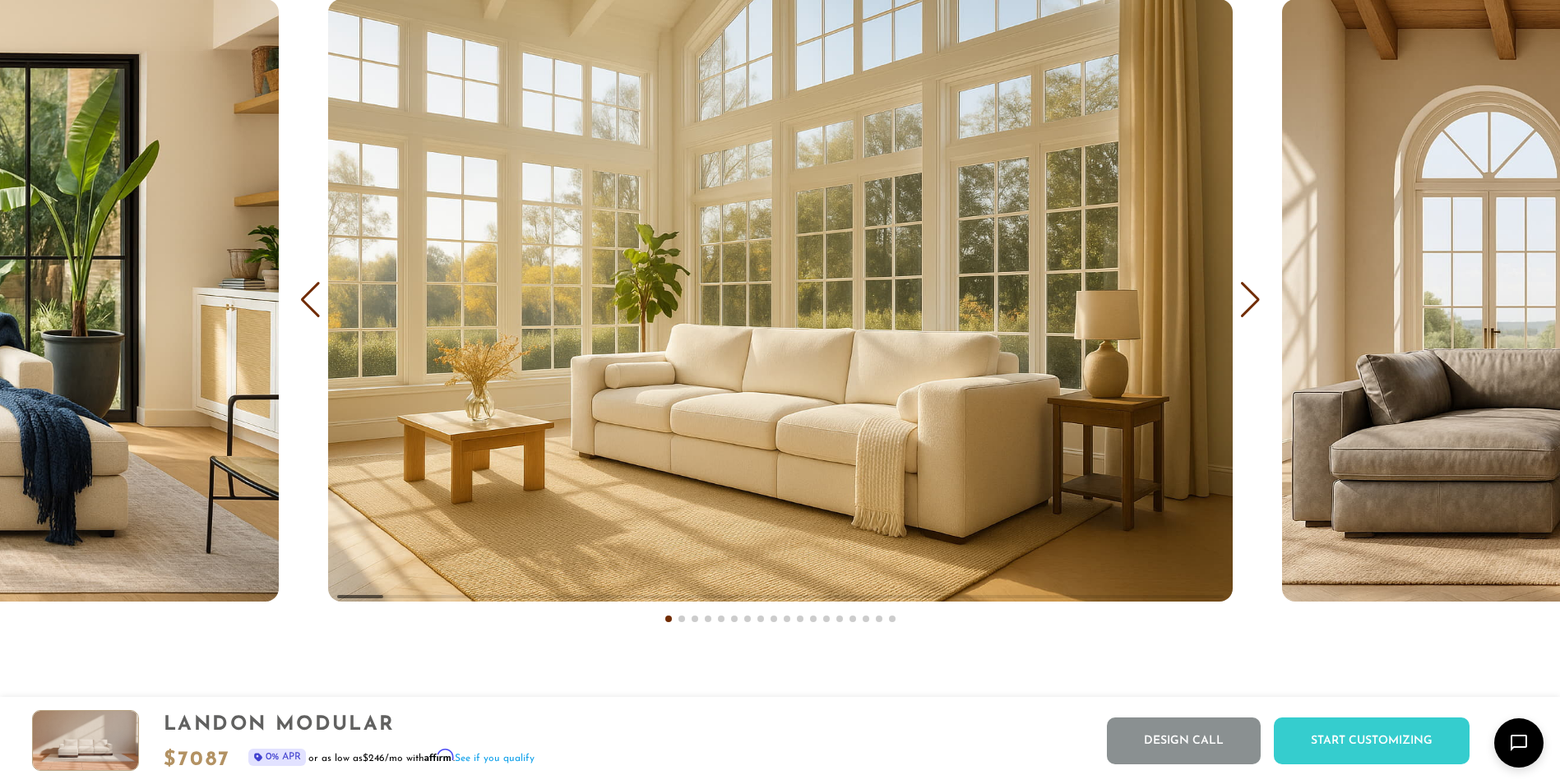
click at [1250, 314] on div "Next slide" at bounding box center [1250, 299] width 22 height 36
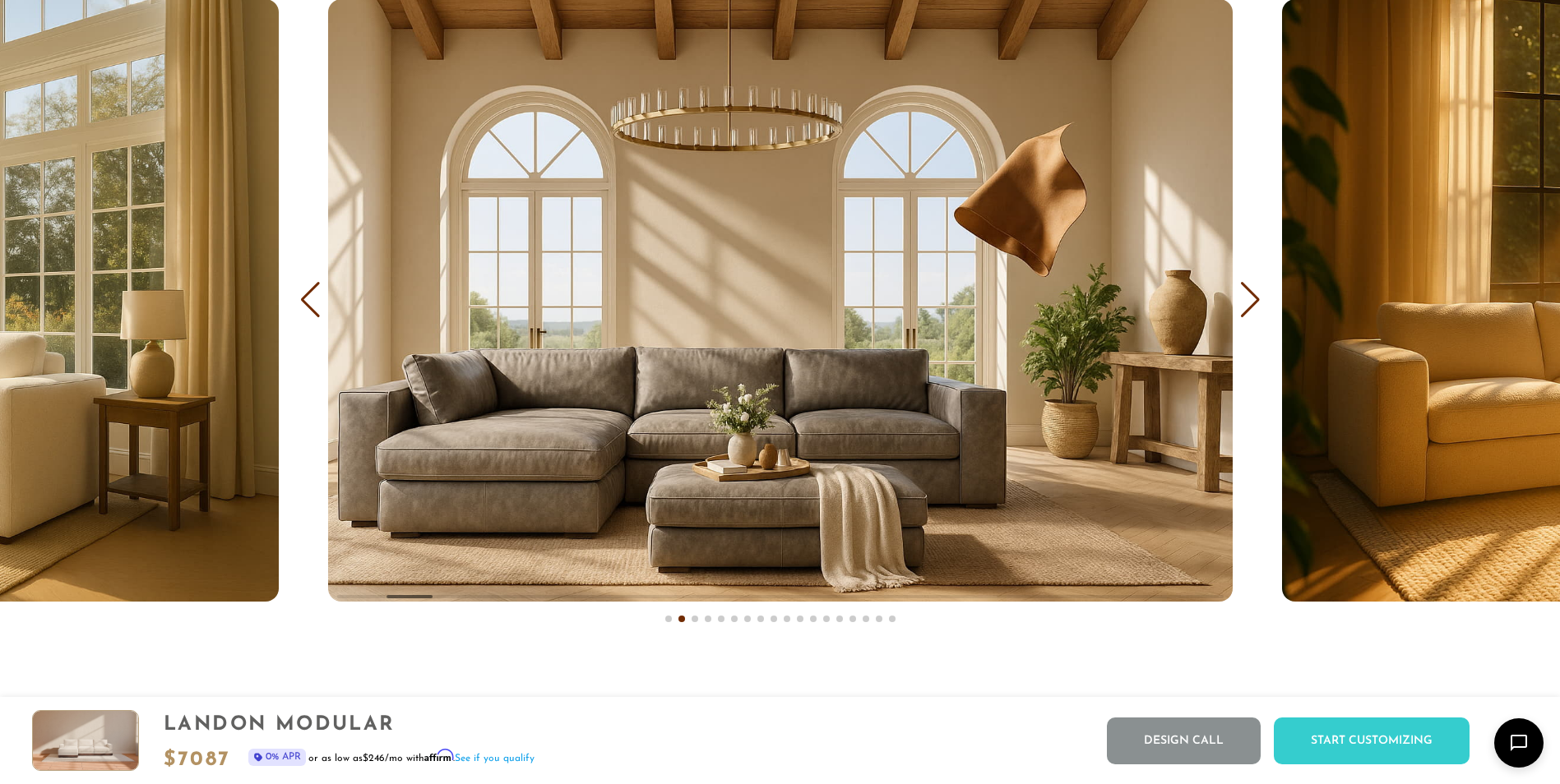
click at [1250, 314] on div "Next slide" at bounding box center [1250, 299] width 22 height 36
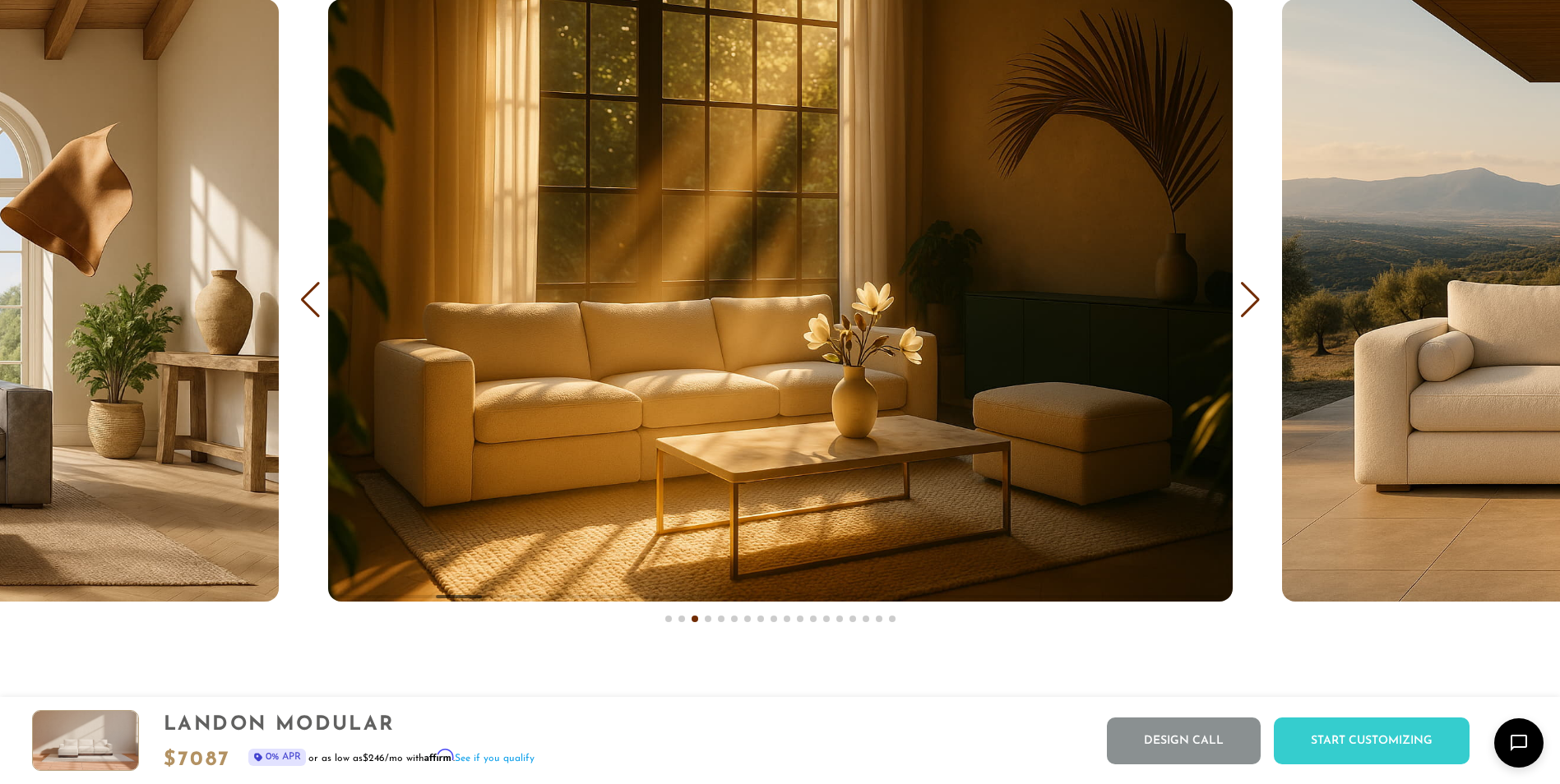
click at [1250, 314] on div "Next slide" at bounding box center [1250, 299] width 22 height 36
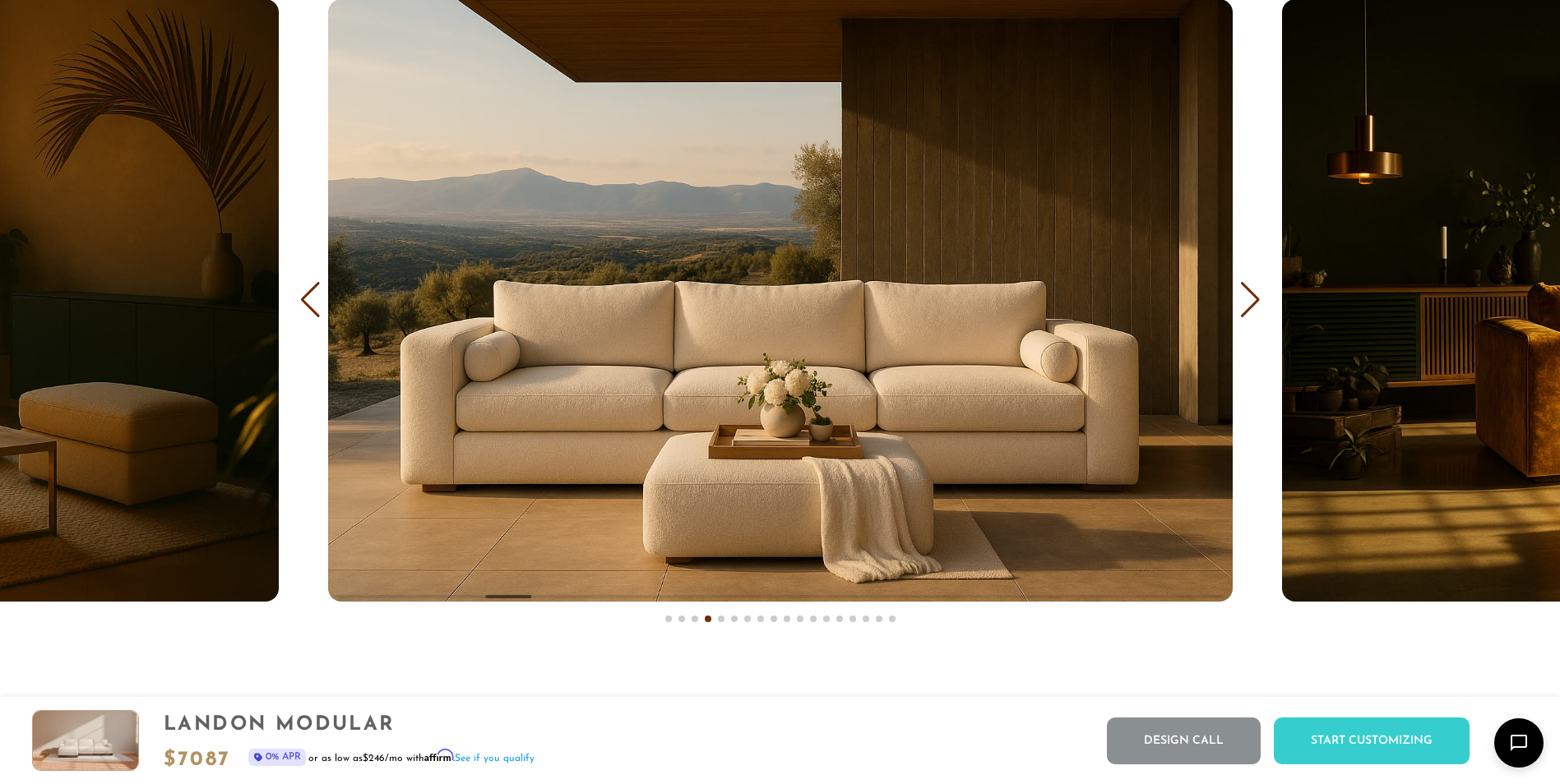
click at [1250, 314] on div "Next slide" at bounding box center [1250, 299] width 22 height 36
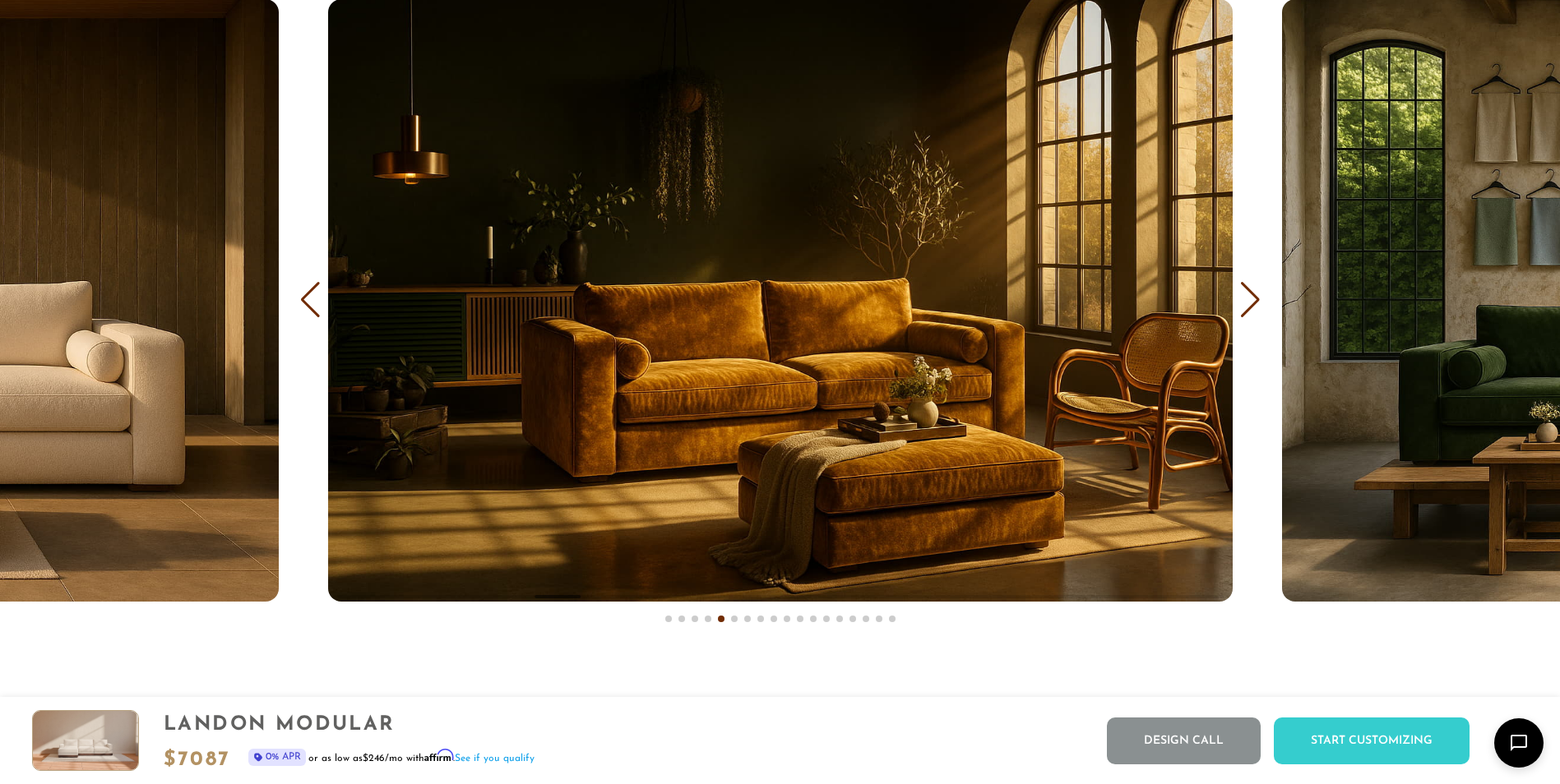
click at [1250, 314] on div "Next slide" at bounding box center [1250, 299] width 22 height 36
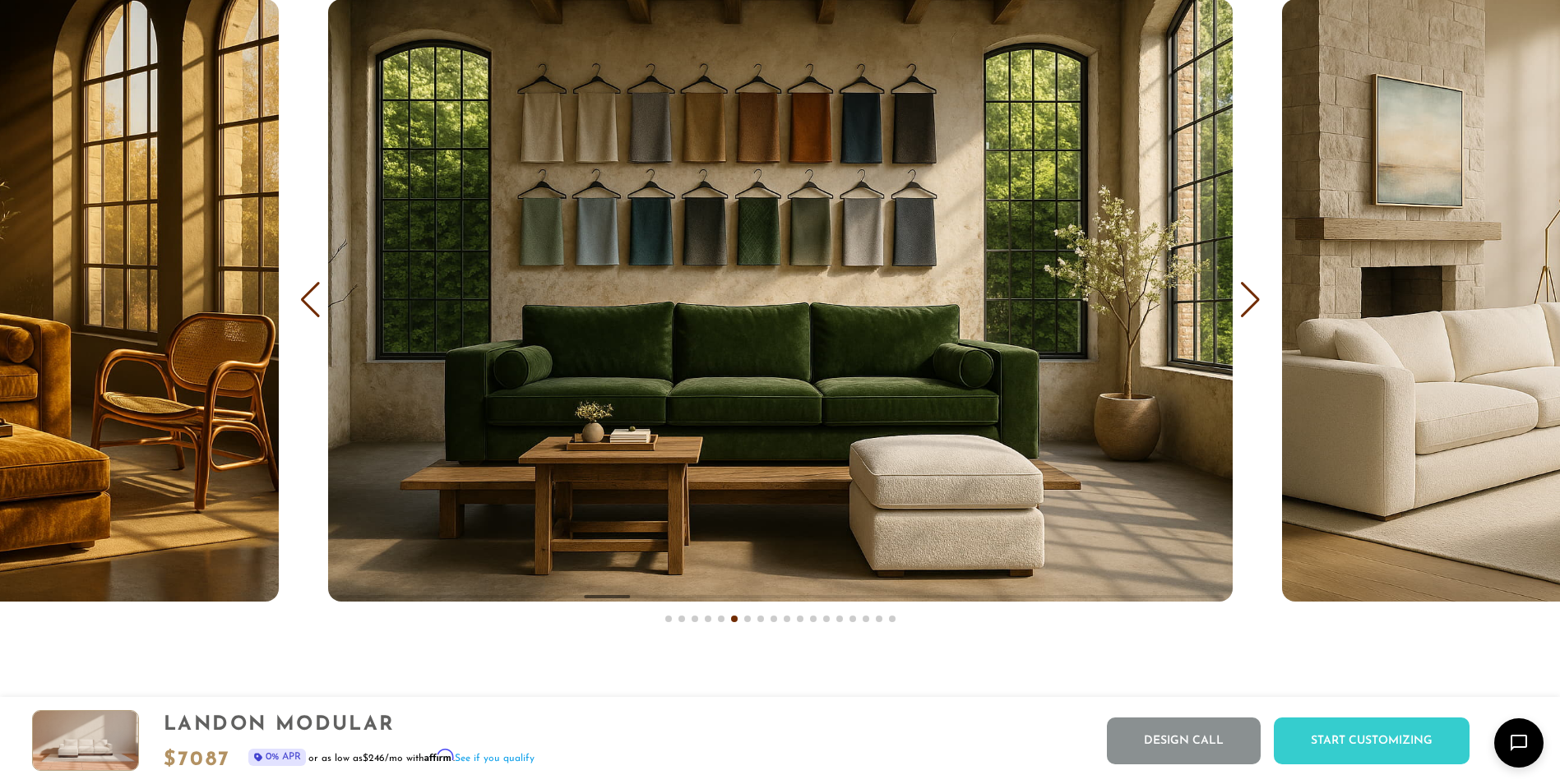
click at [1250, 314] on div "Next slide" at bounding box center [1250, 299] width 22 height 36
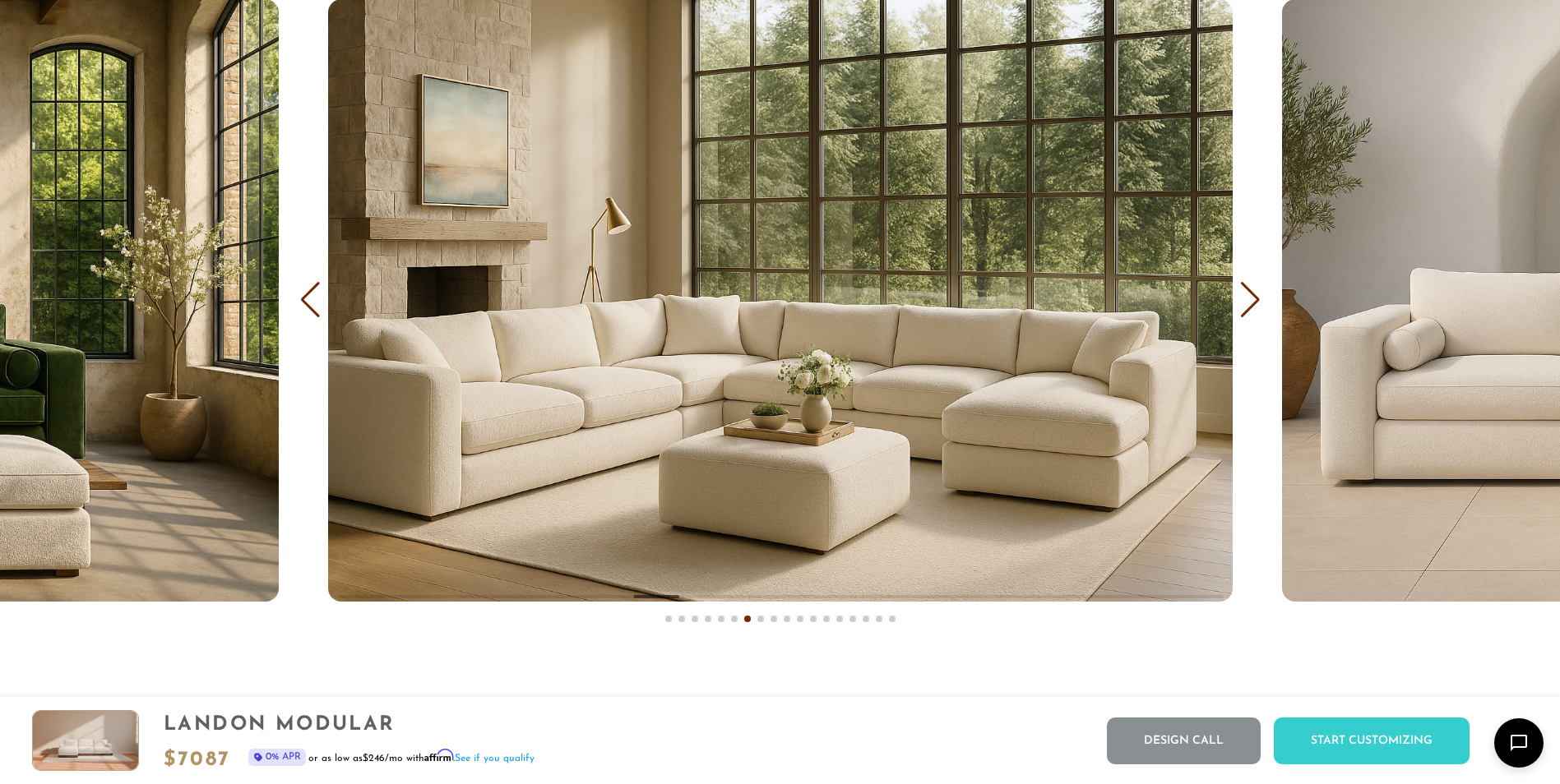
click at [1250, 314] on div "Next slide" at bounding box center [1250, 299] width 22 height 36
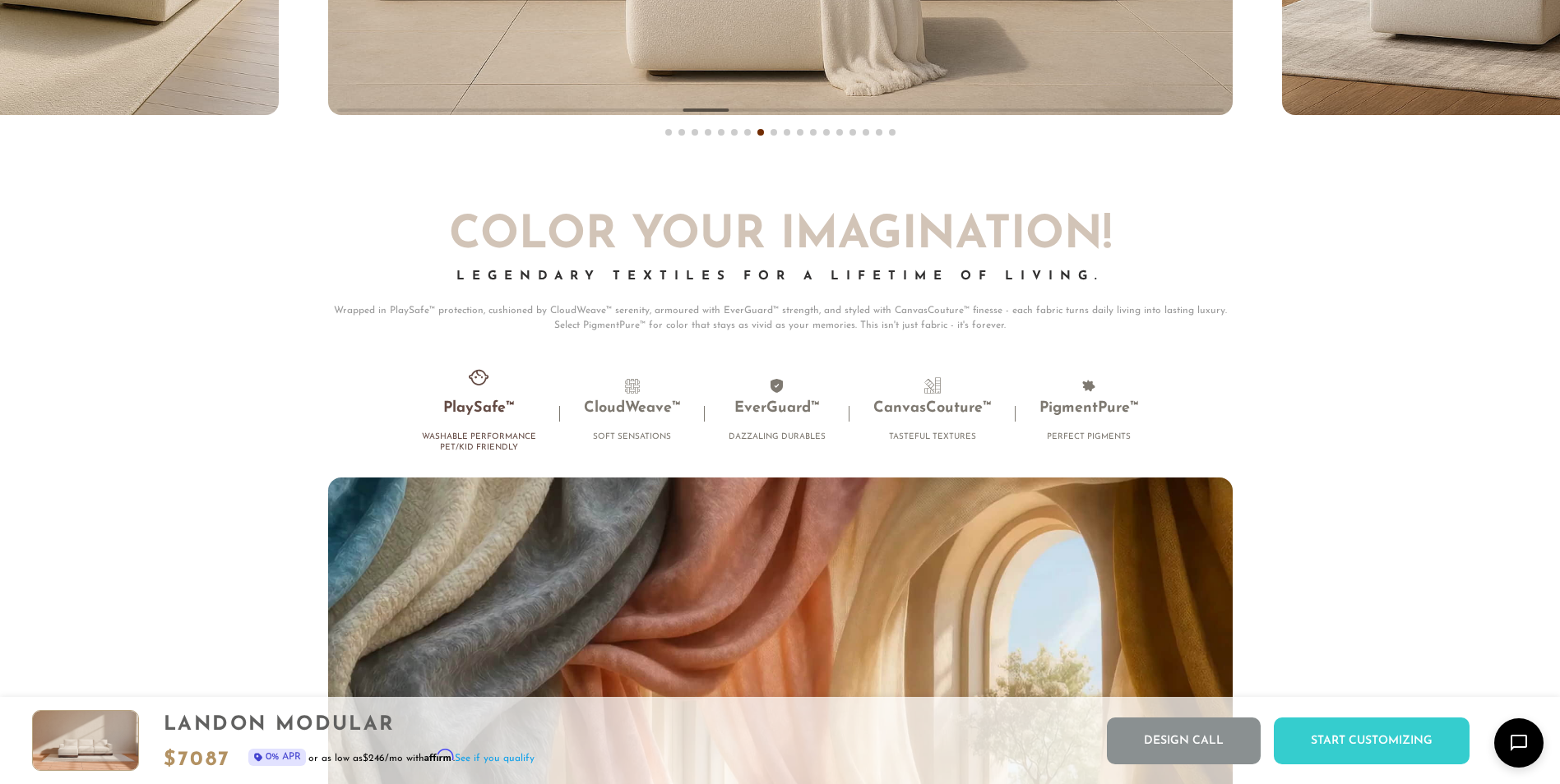
scroll to position [10972, 0]
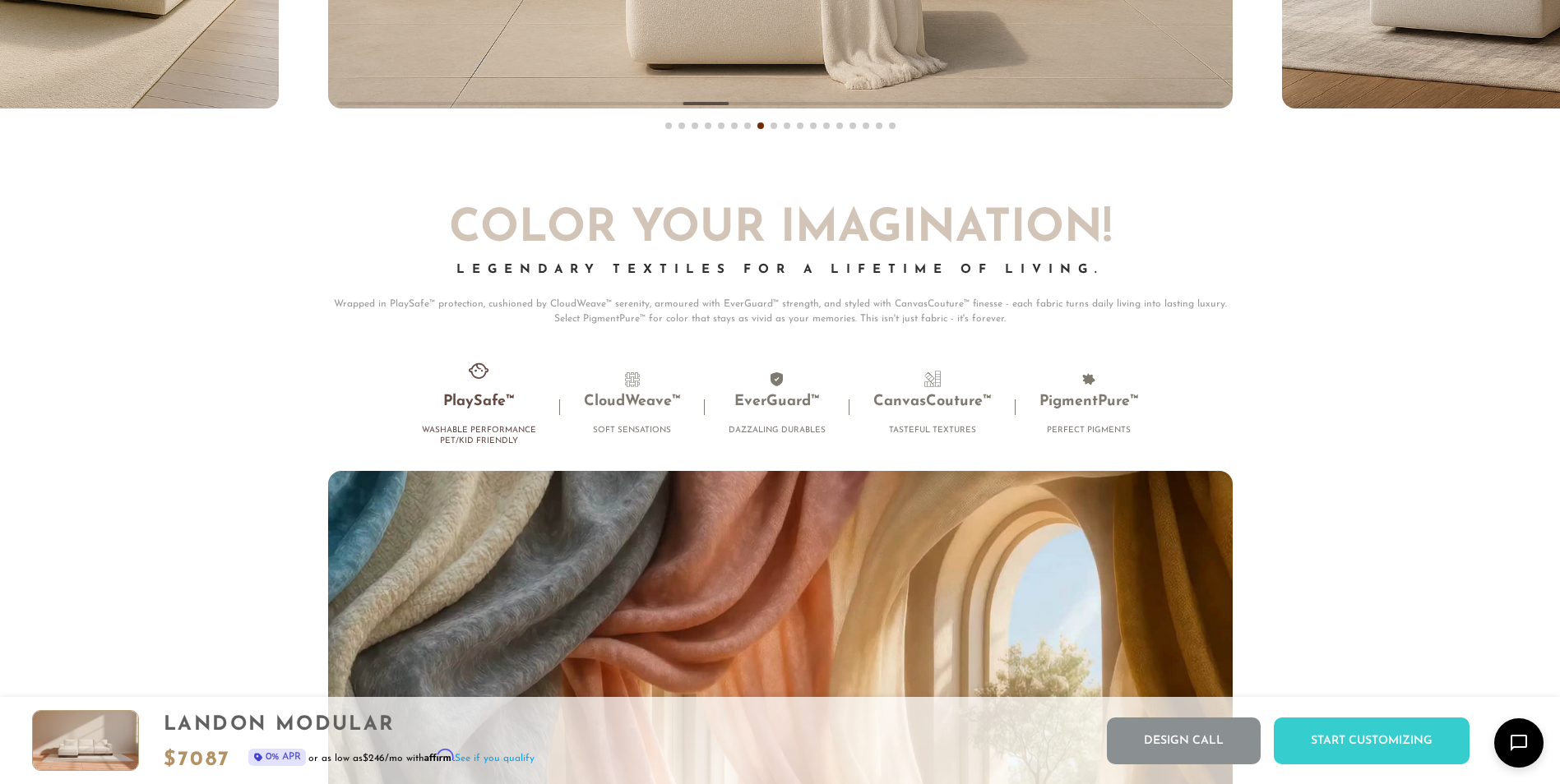
drag, startPoint x: 1250, startPoint y: 314, endPoint x: 1310, endPoint y: 261, distance: 80.1
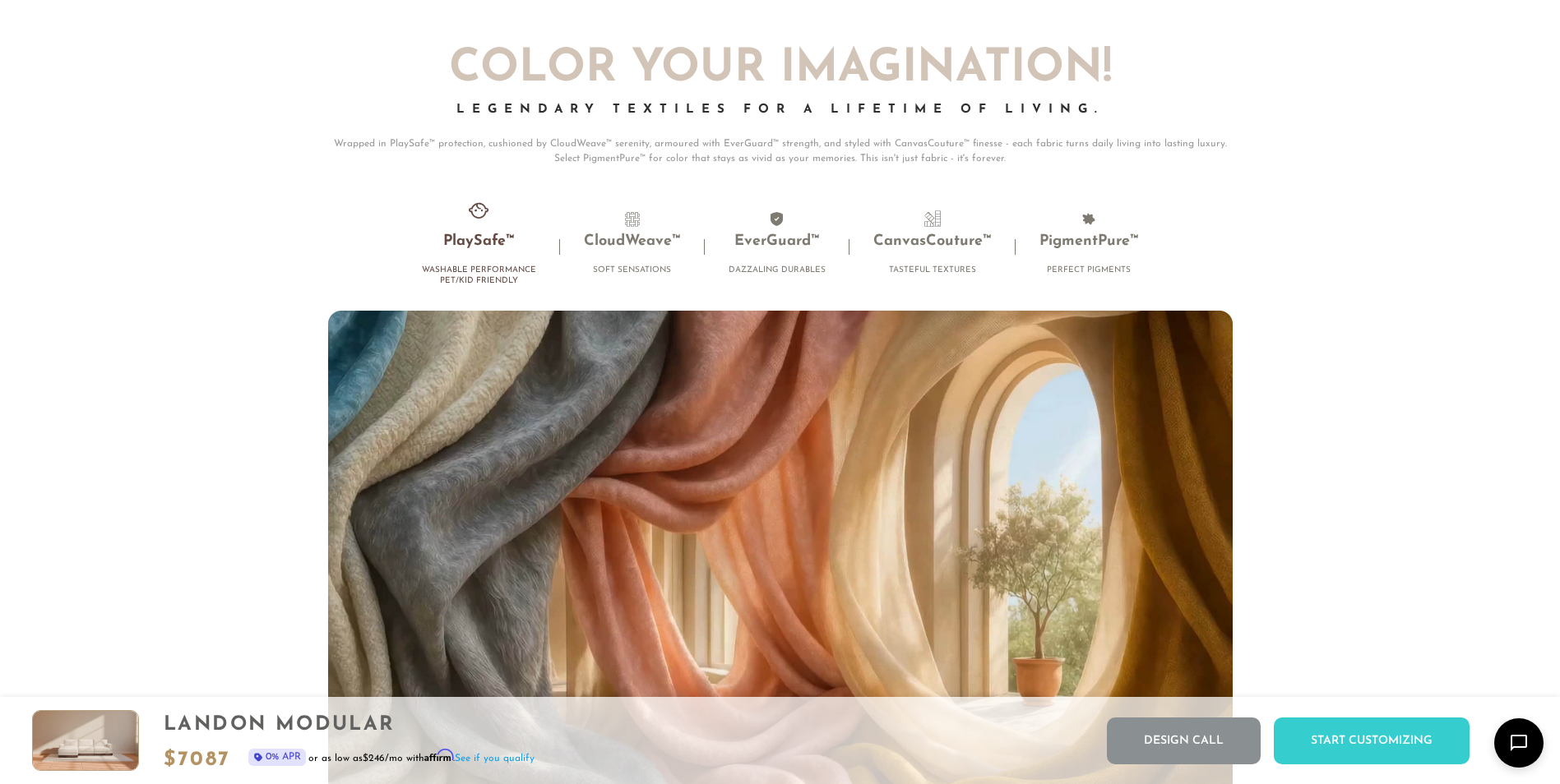
scroll to position [11137, 0]
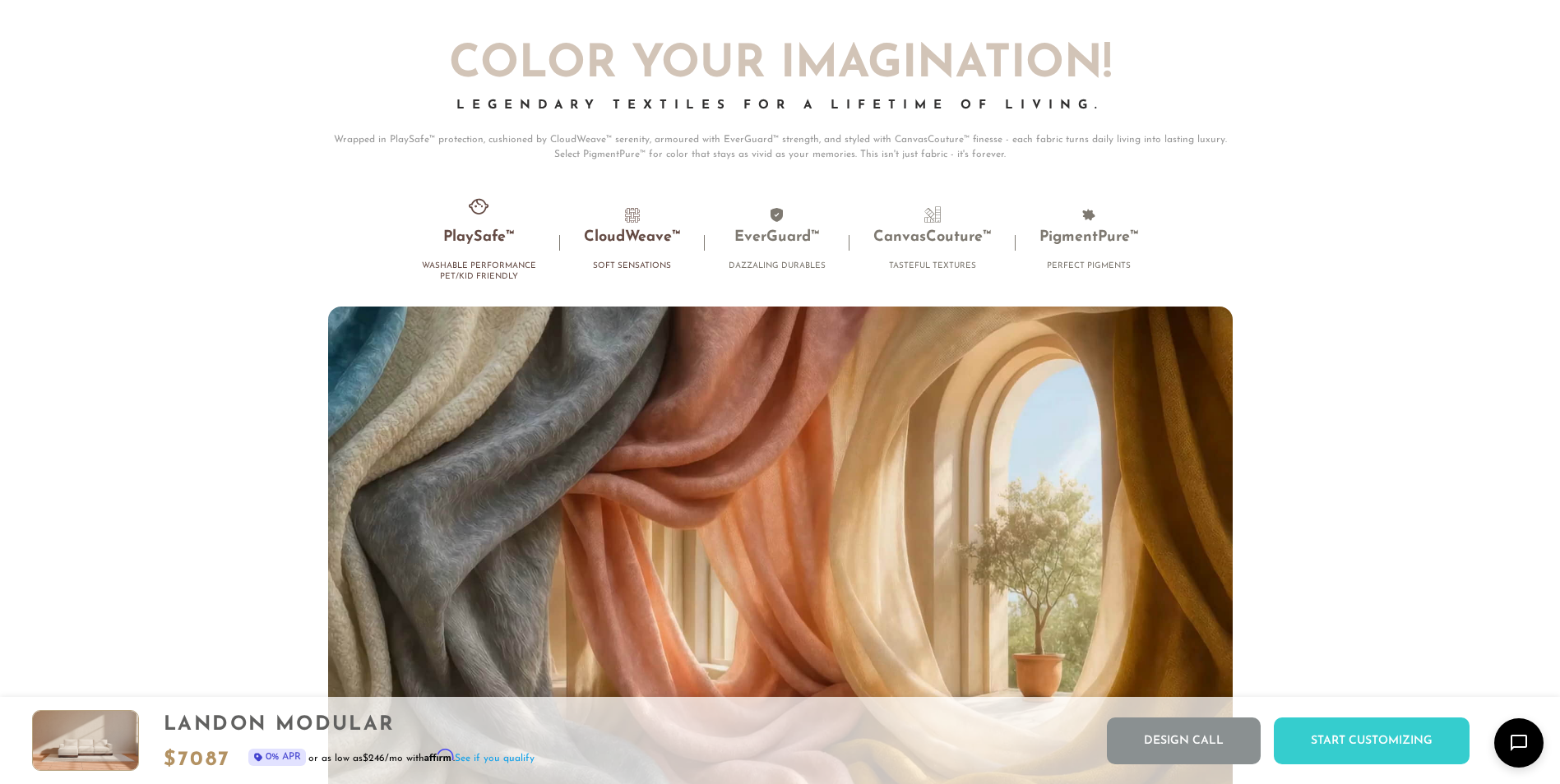
click at [655, 217] on li "CloudWeave™ Soft Sensations" at bounding box center [633, 242] width 145 height 72
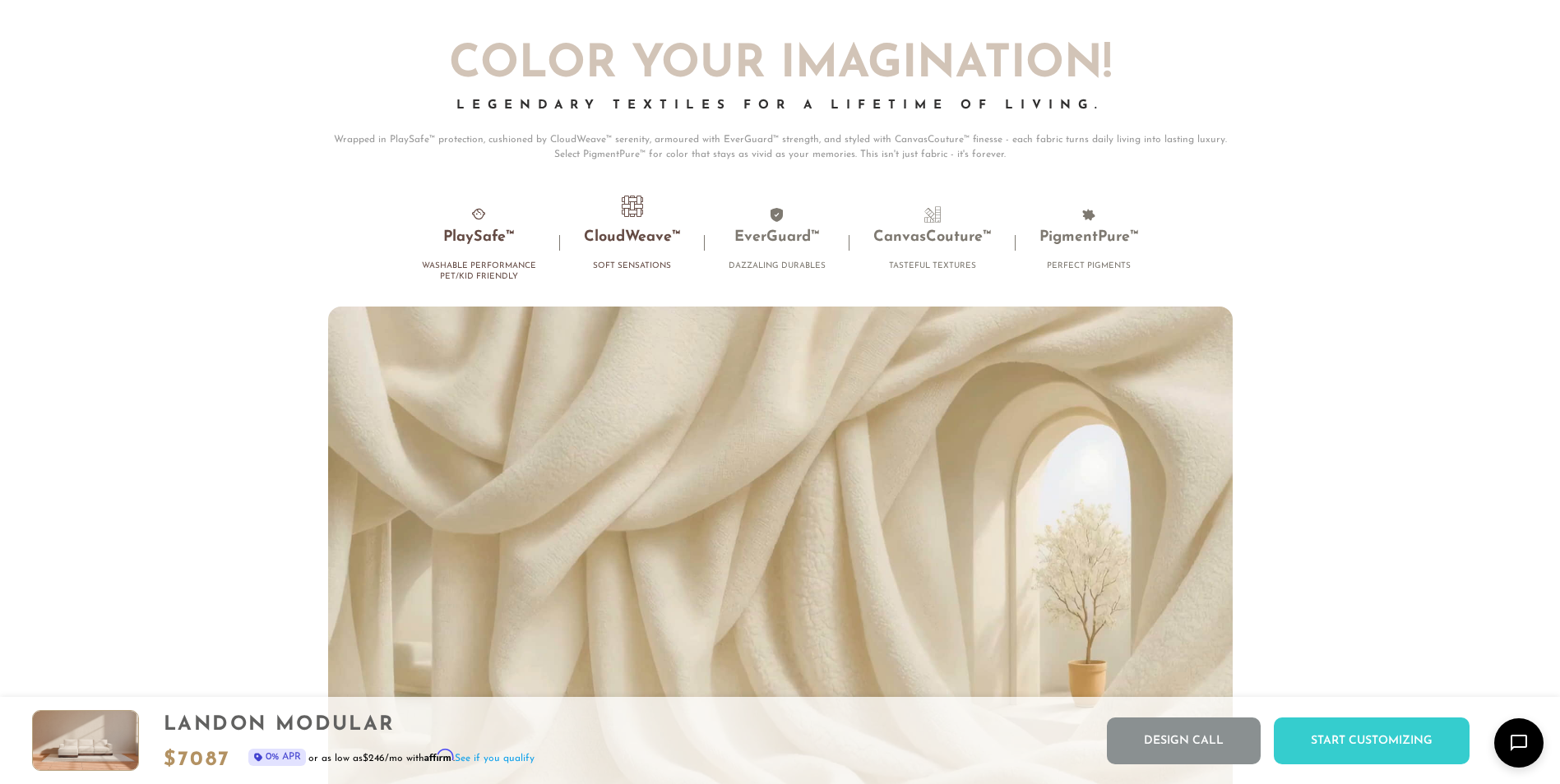
click at [472, 256] on li "PlaySafe™ Washable Performance Pet/Kid Friendly" at bounding box center [478, 248] width 162 height 83
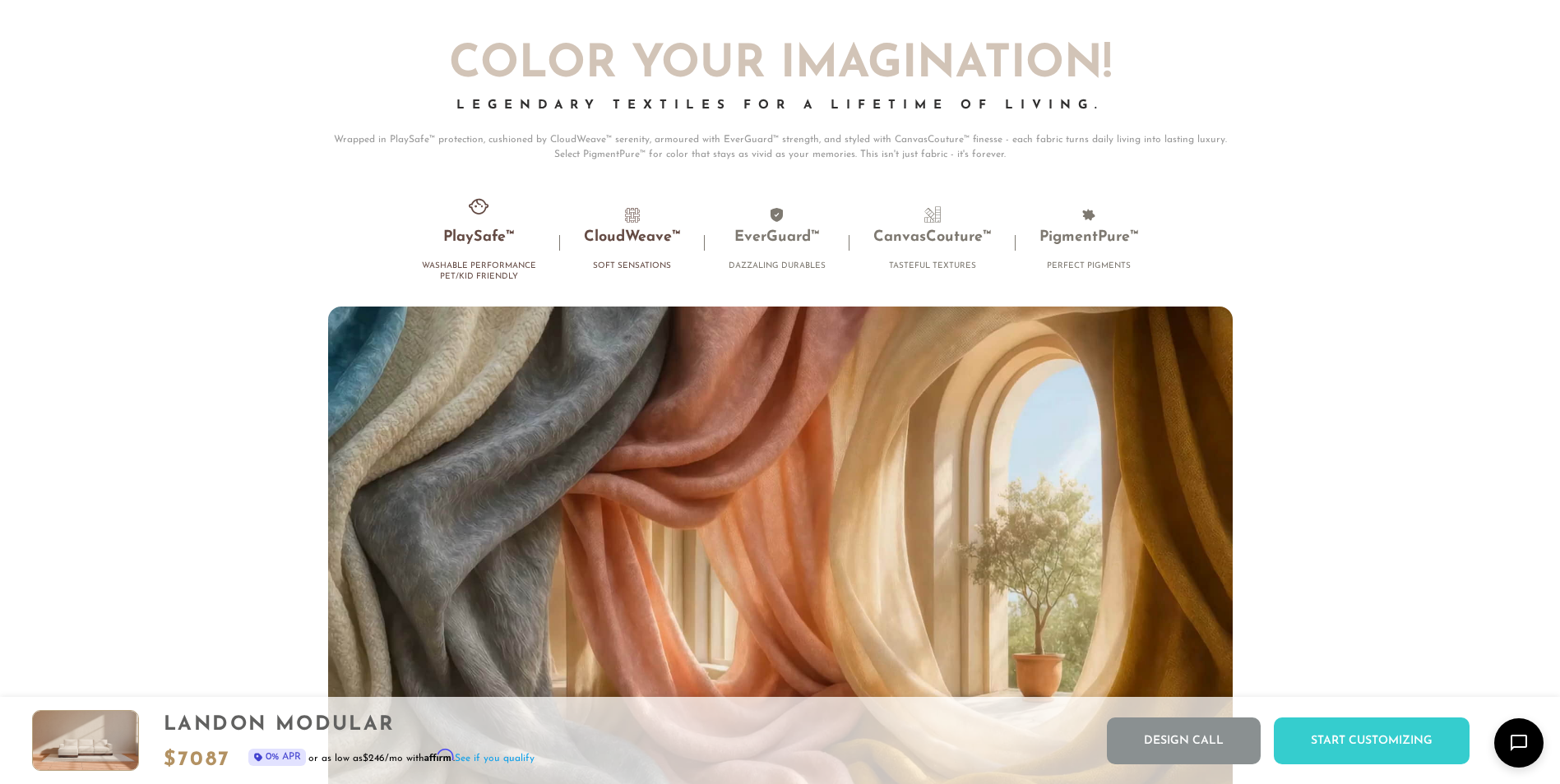
click at [616, 232] on li "CloudWeave™ Soft Sensations" at bounding box center [633, 242] width 145 height 72
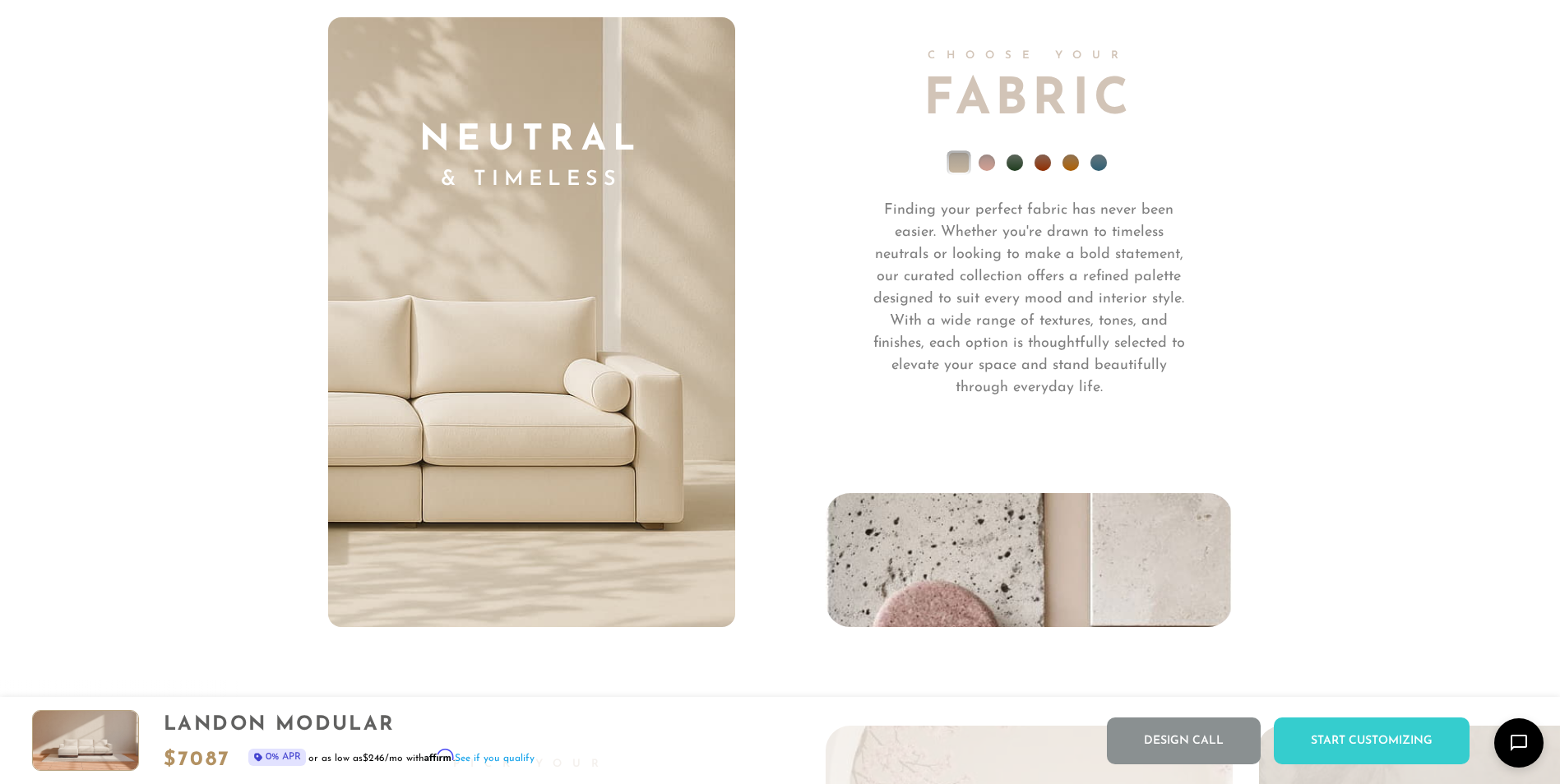
scroll to position [12171, 0]
click at [988, 169] on li at bounding box center [987, 161] width 17 height 17
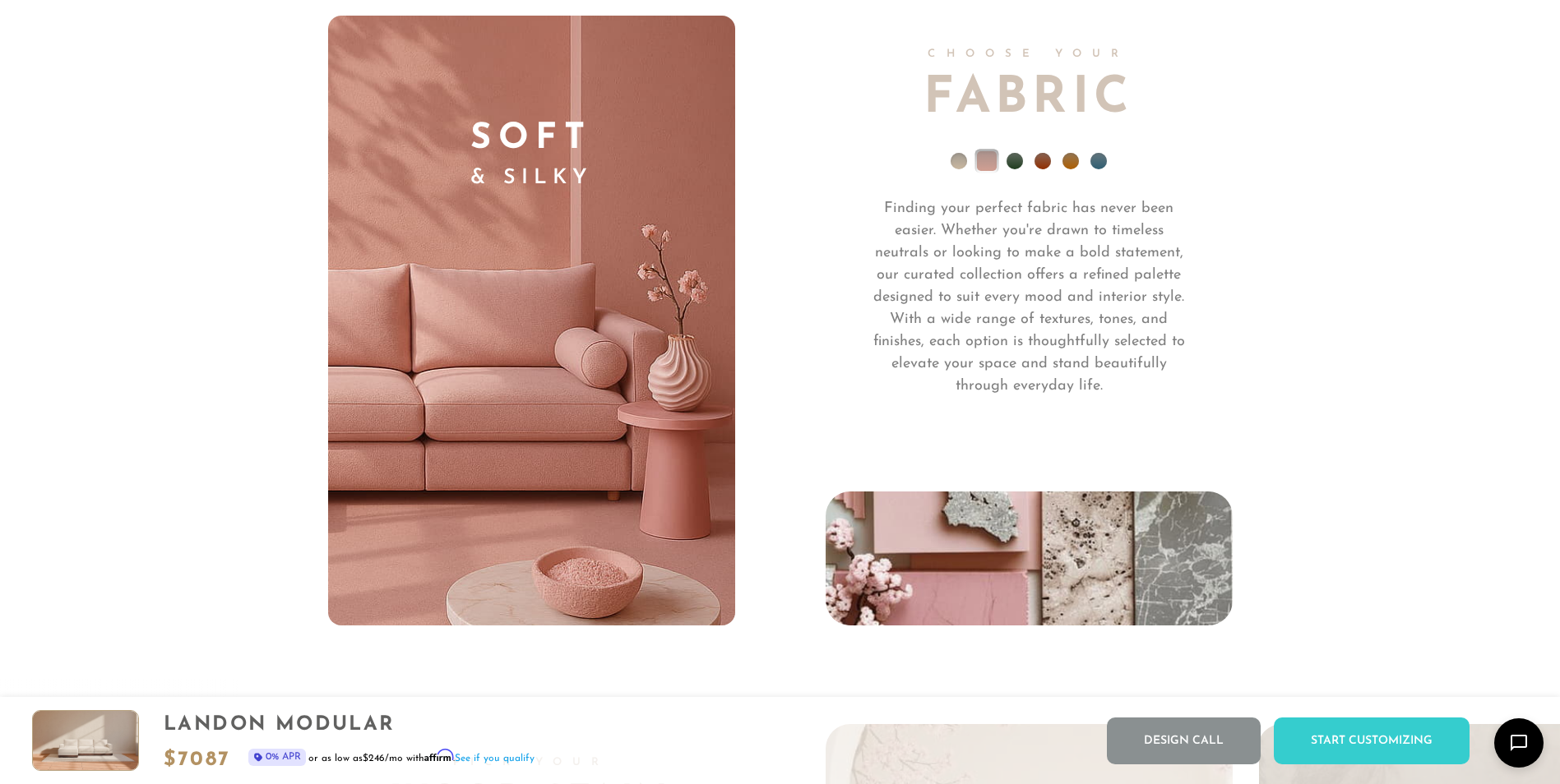
click at [1011, 168] on li at bounding box center [1015, 161] width 17 height 17
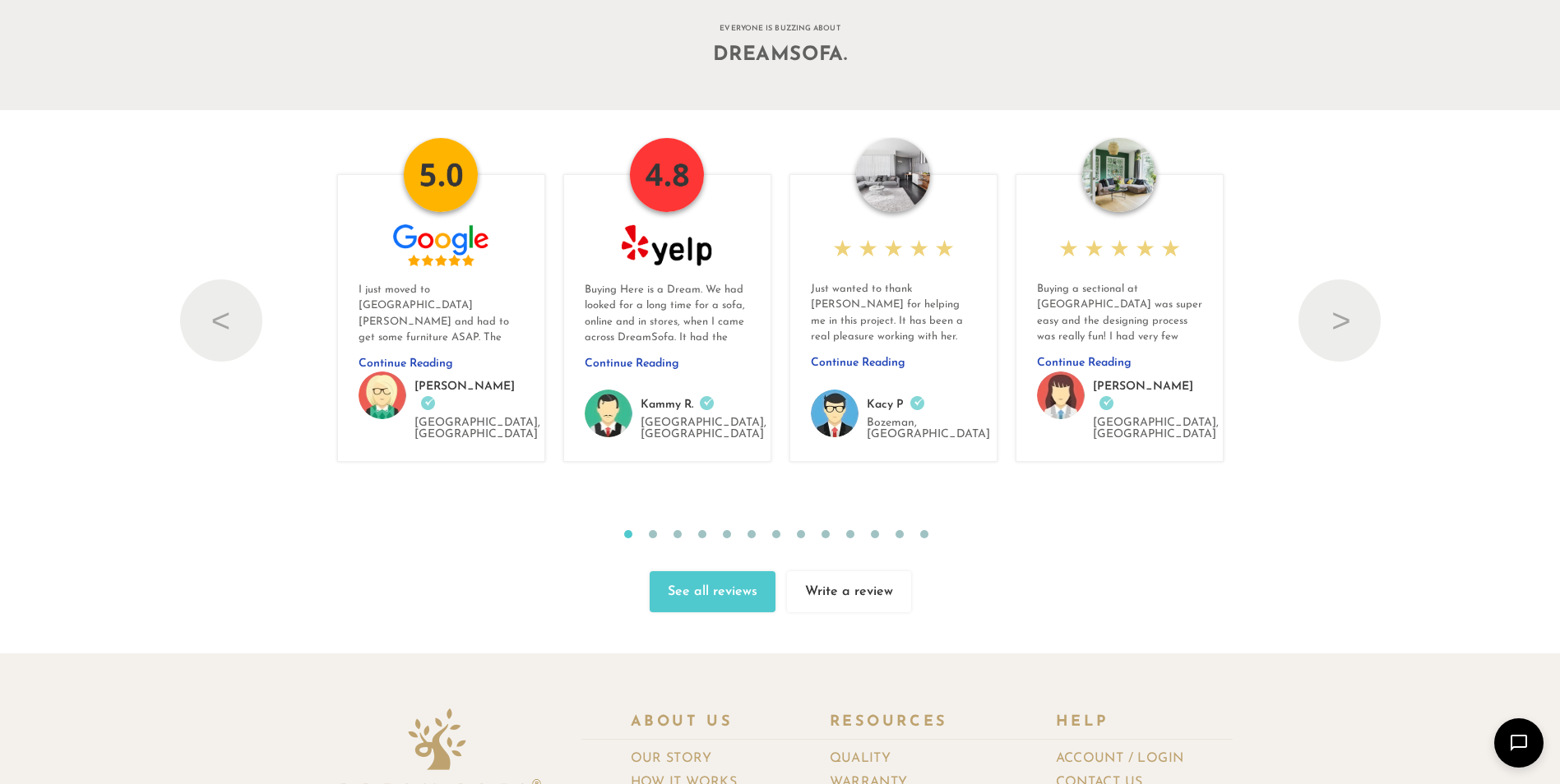
scroll to position [18609, 0]
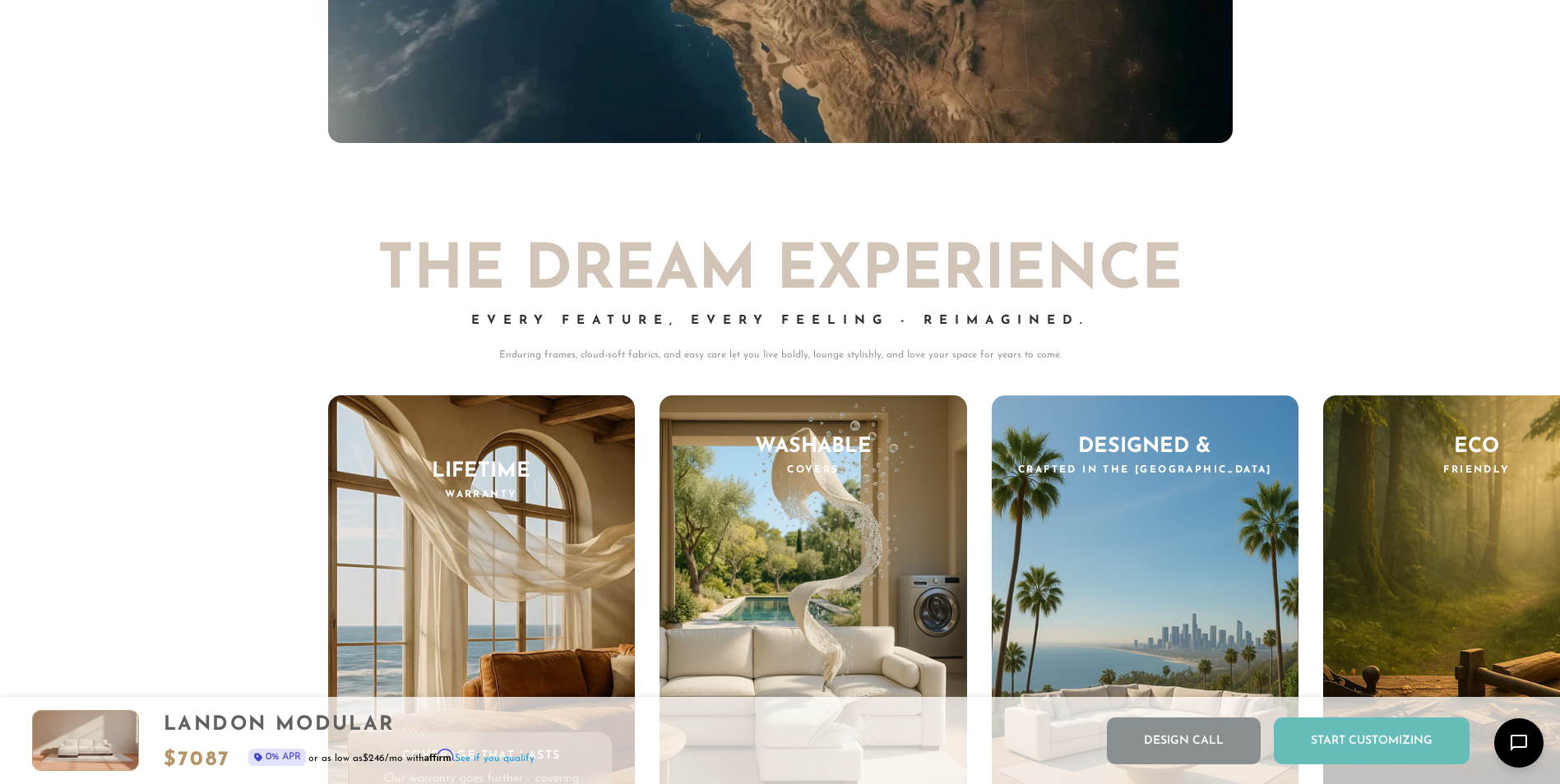
click at [1320, 746] on div "Start Customizing" at bounding box center [1371, 740] width 195 height 47
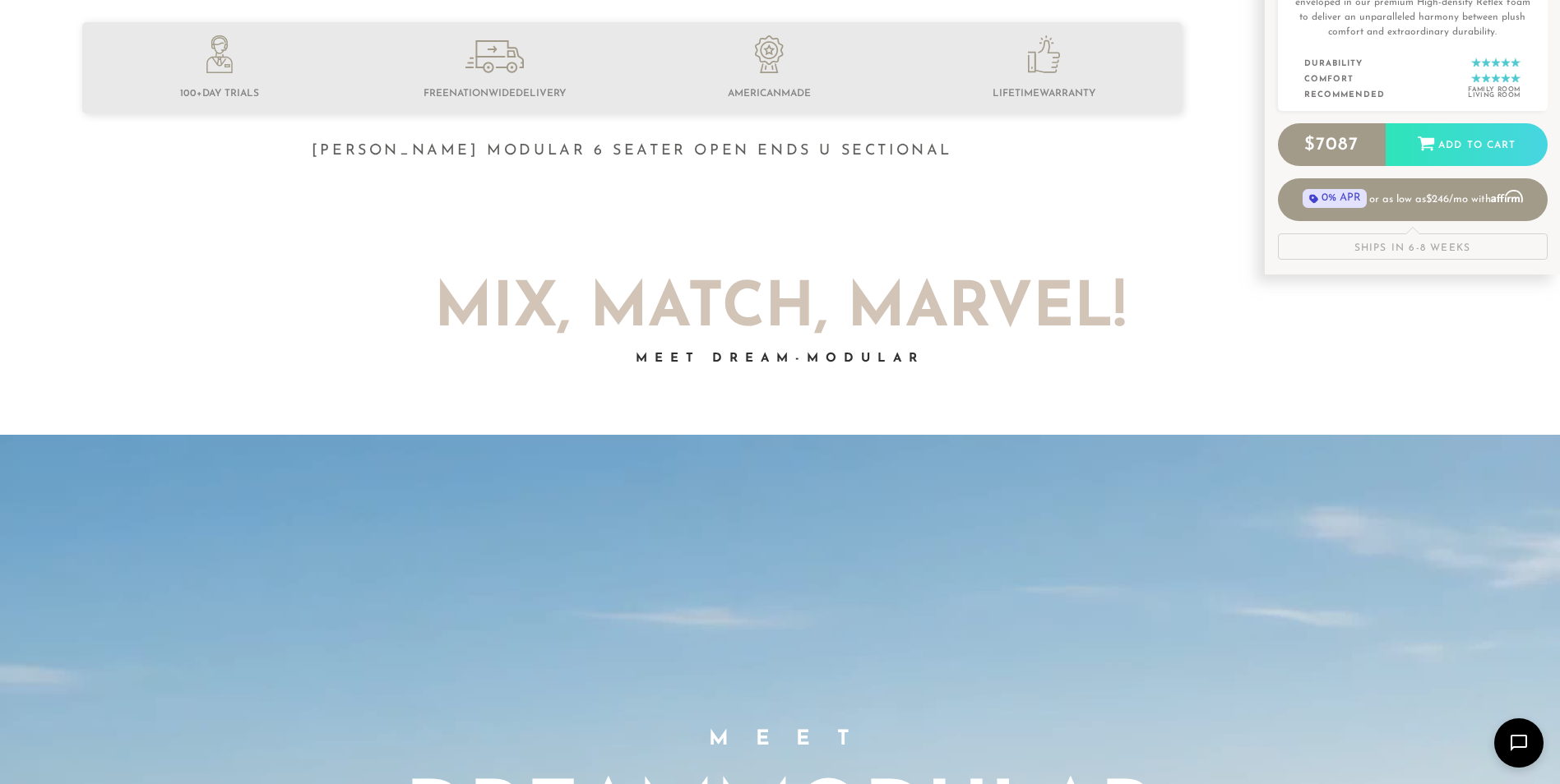
scroll to position [805, 0]
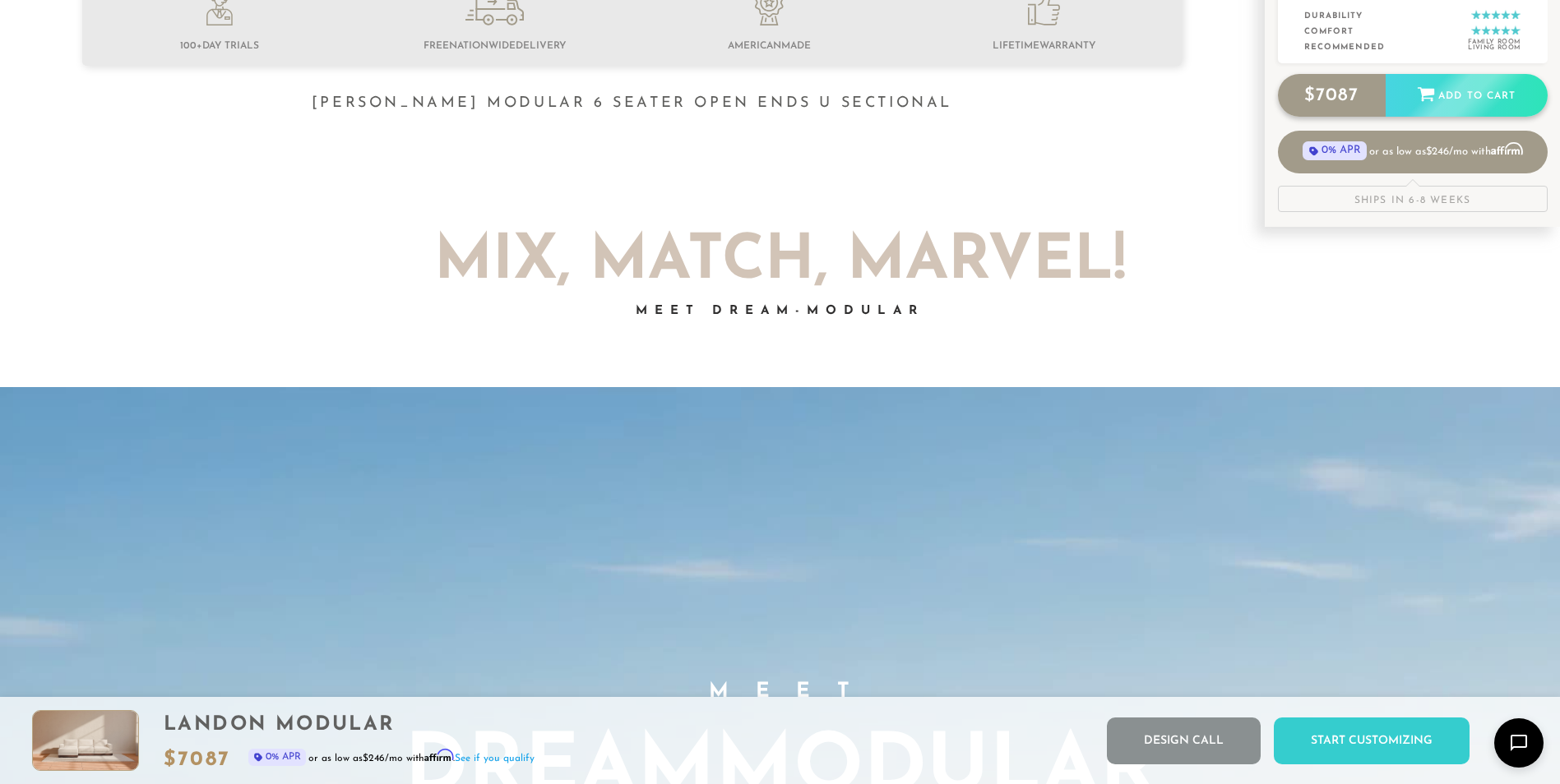
click at [1312, 93] on div "$ 7087 Add to Cart" at bounding box center [1412, 95] width 270 height 43
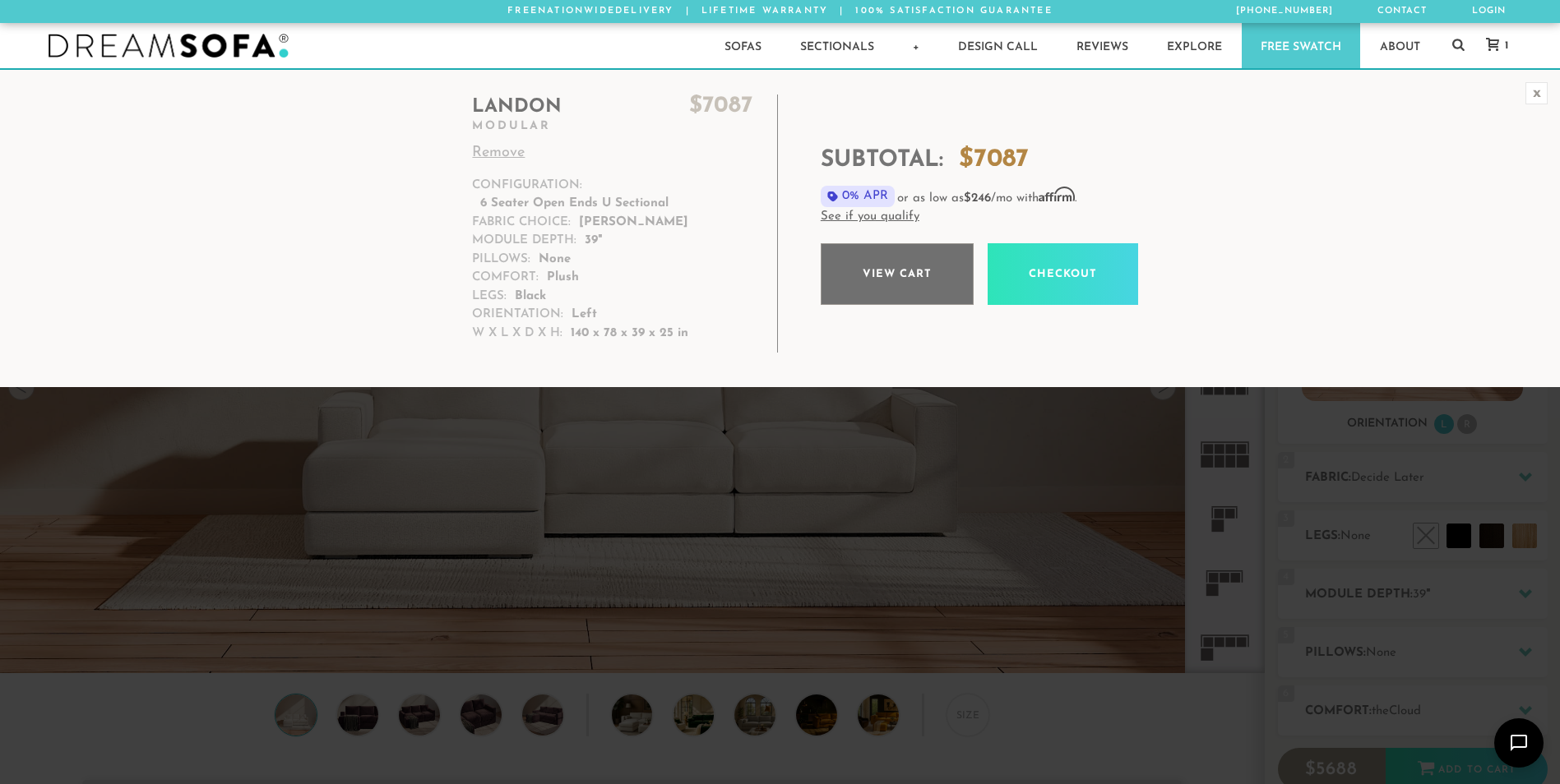
click at [906, 277] on link "View cart" at bounding box center [897, 274] width 153 height 61
click at [1535, 94] on div "x" at bounding box center [1536, 93] width 22 height 22
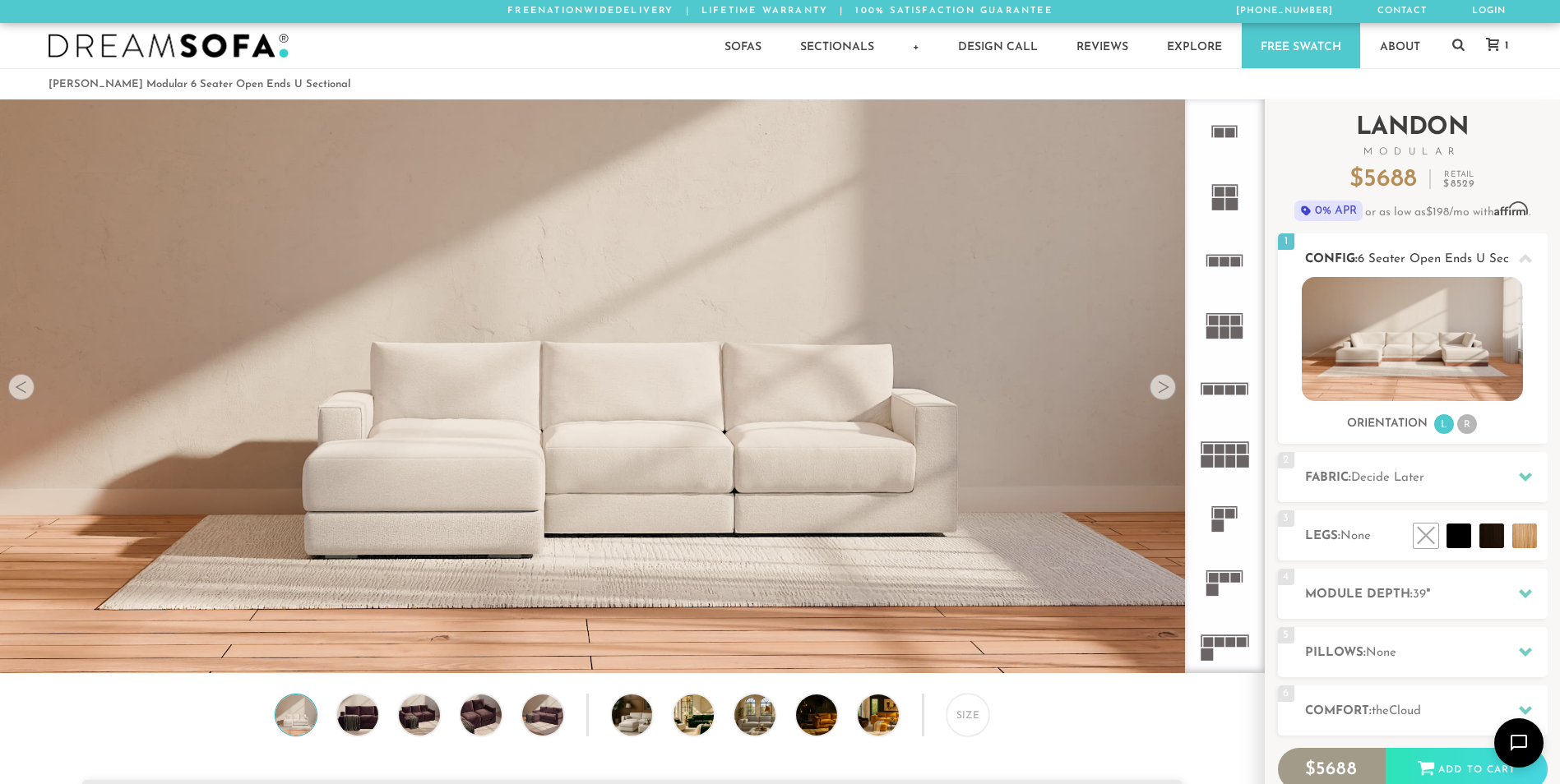
click at [1521, 258] on icon at bounding box center [1524, 259] width 13 height 13
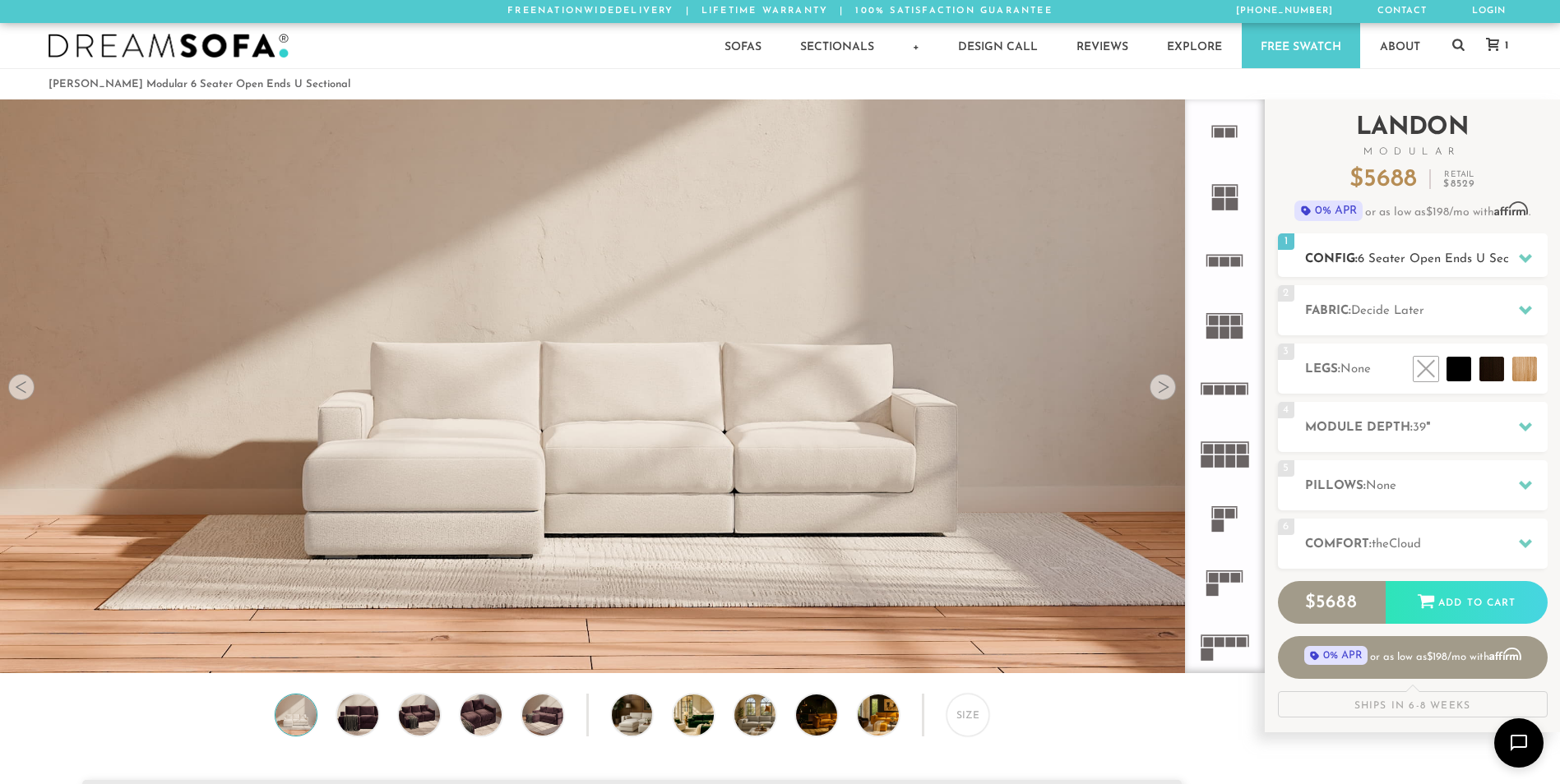
click at [1351, 259] on h2 "Config: 6 Seater Open Ends U Sectional" at bounding box center [1426, 259] width 243 height 19
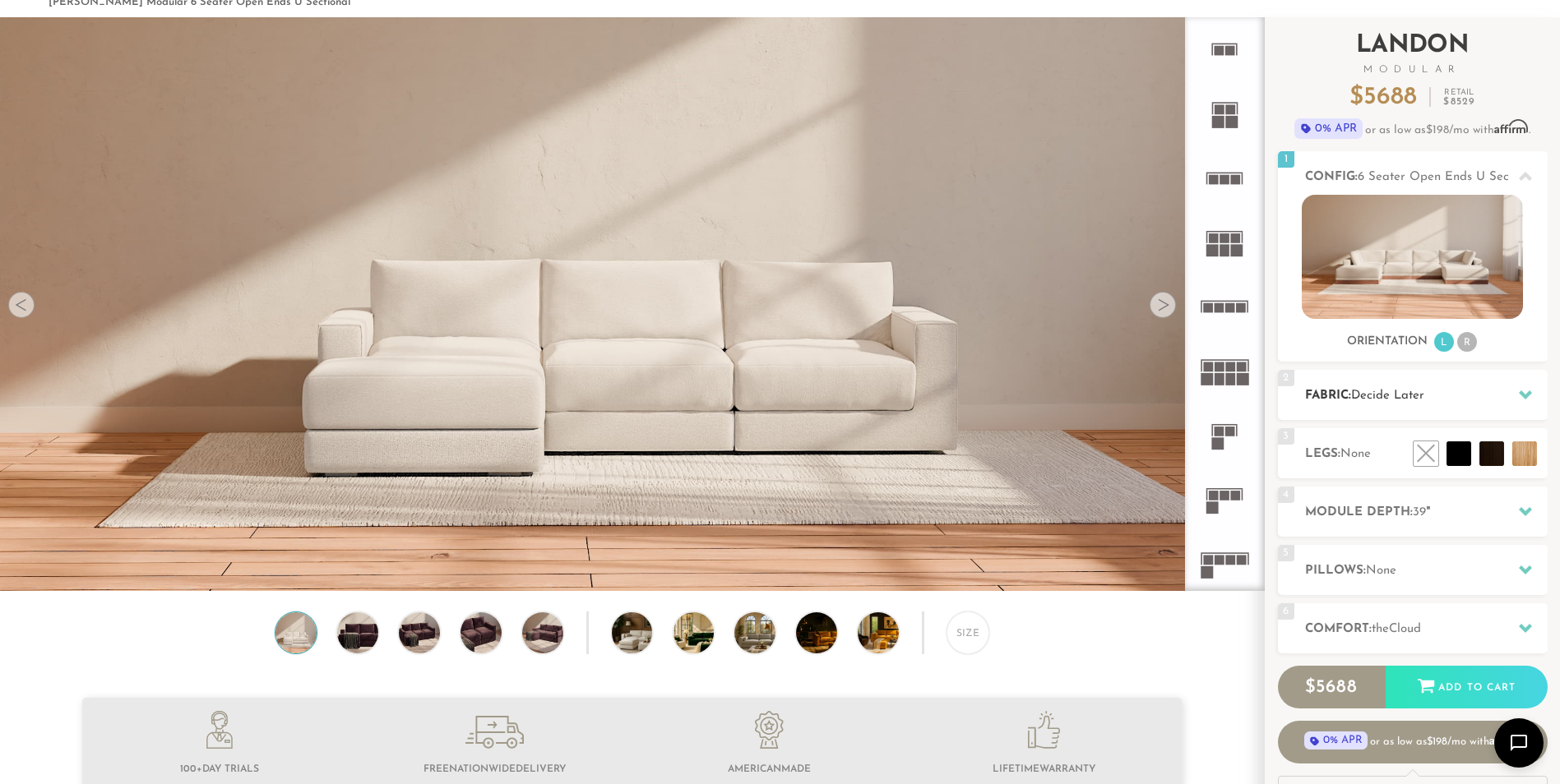
scroll to position [84, 0]
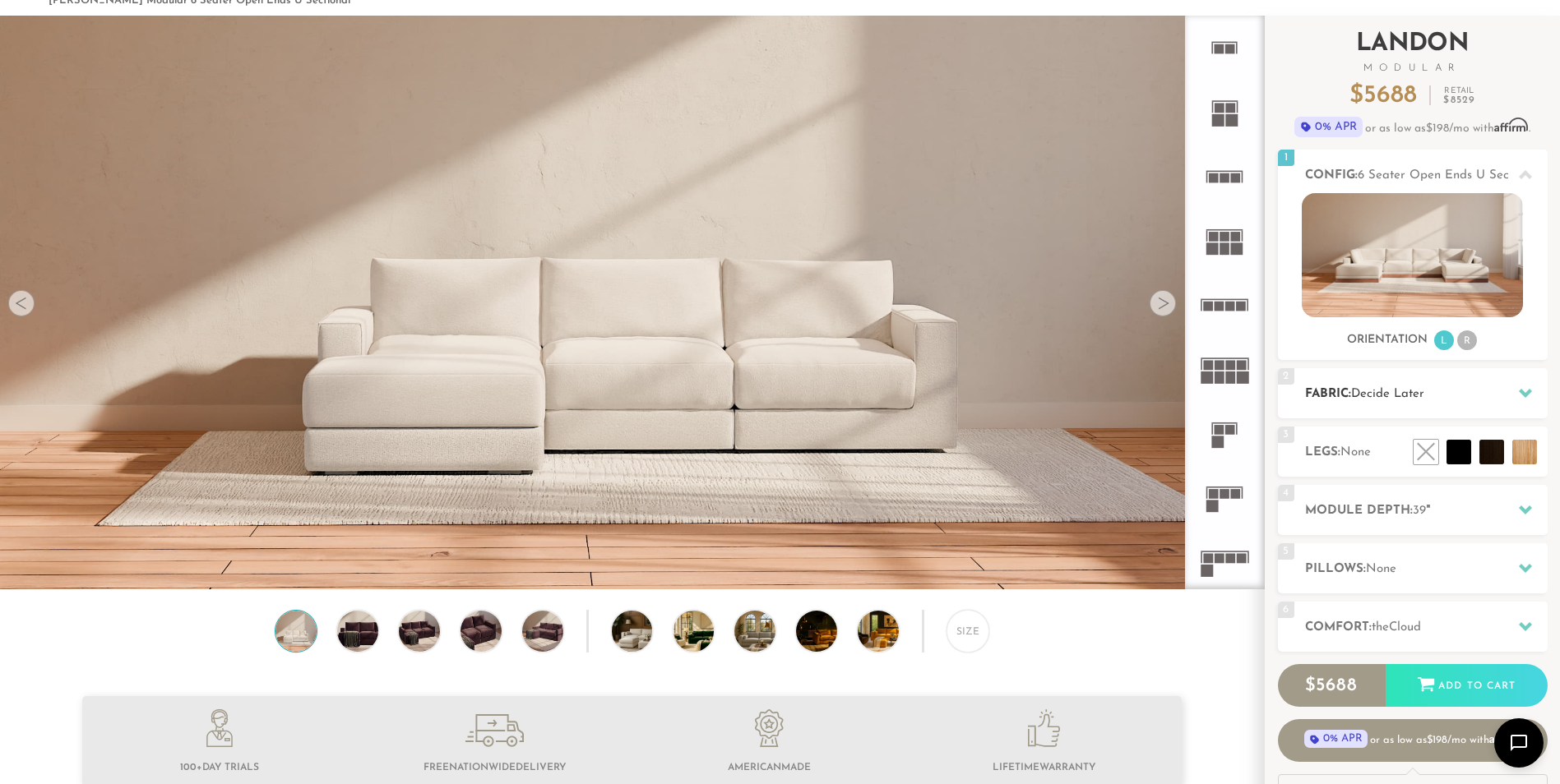
click at [1500, 389] on h2 "Fabric: Decide Later" at bounding box center [1426, 393] width 243 height 19
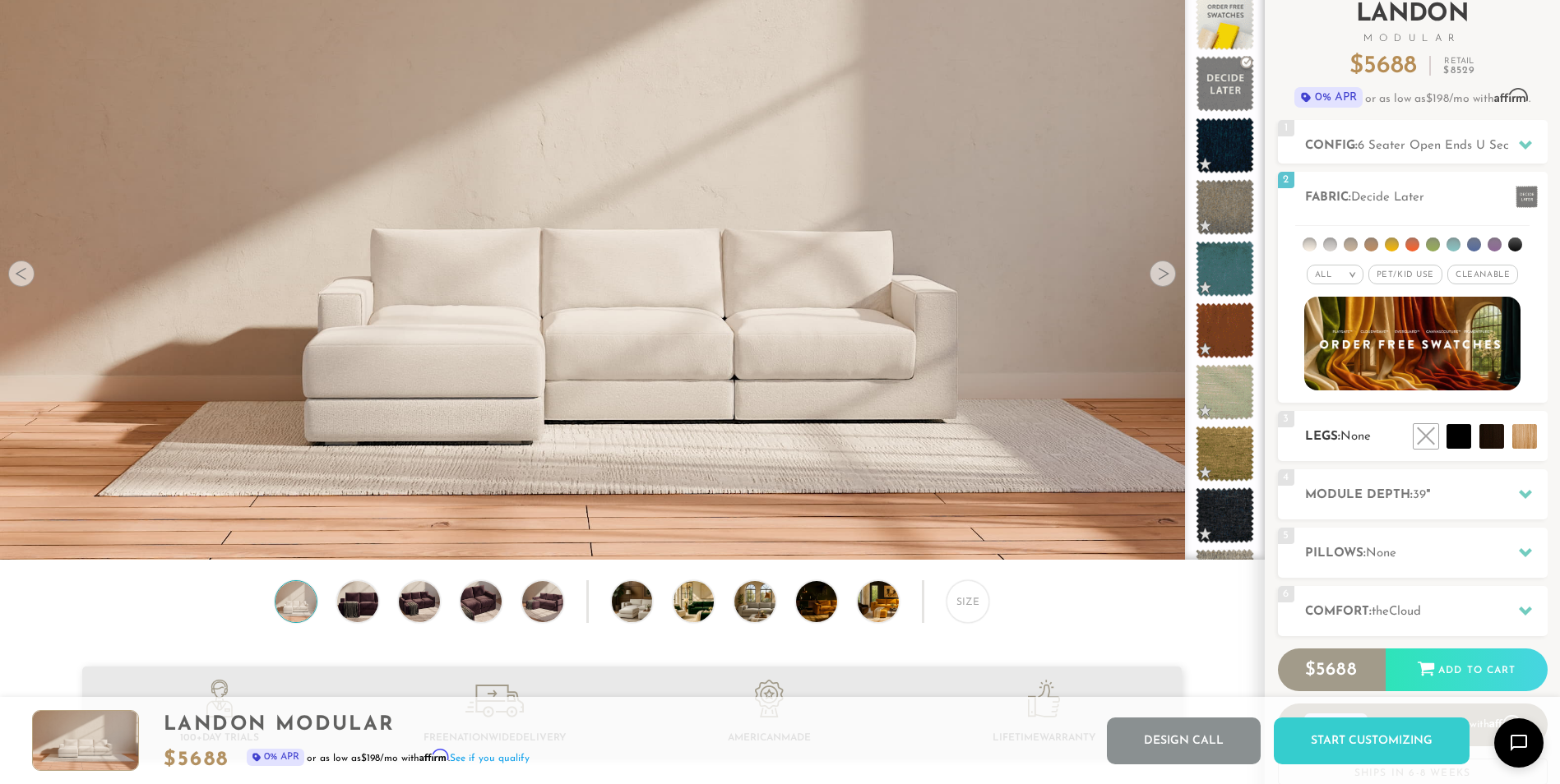
scroll to position [0, 0]
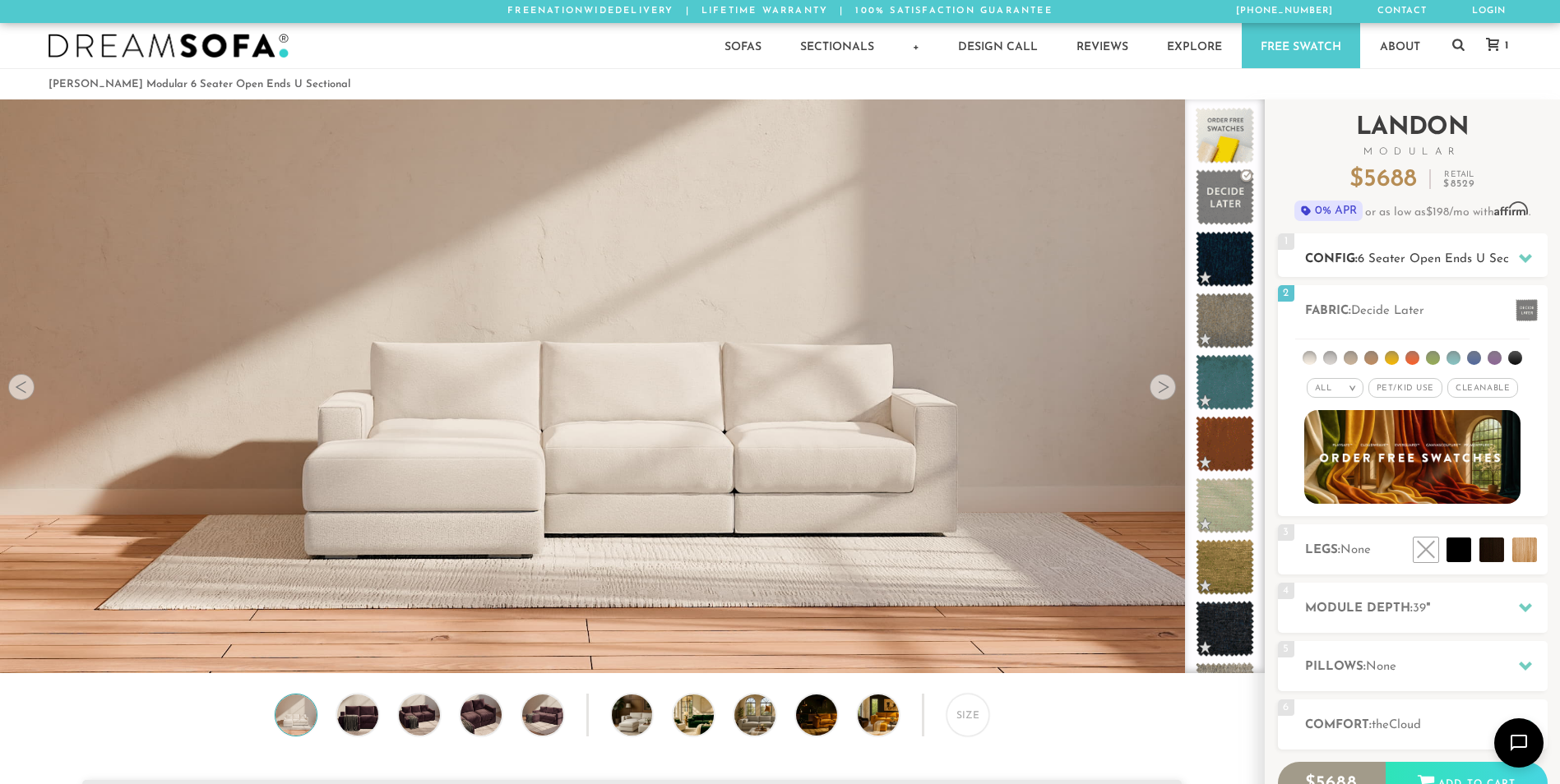
click at [1522, 253] on icon at bounding box center [1524, 258] width 13 height 13
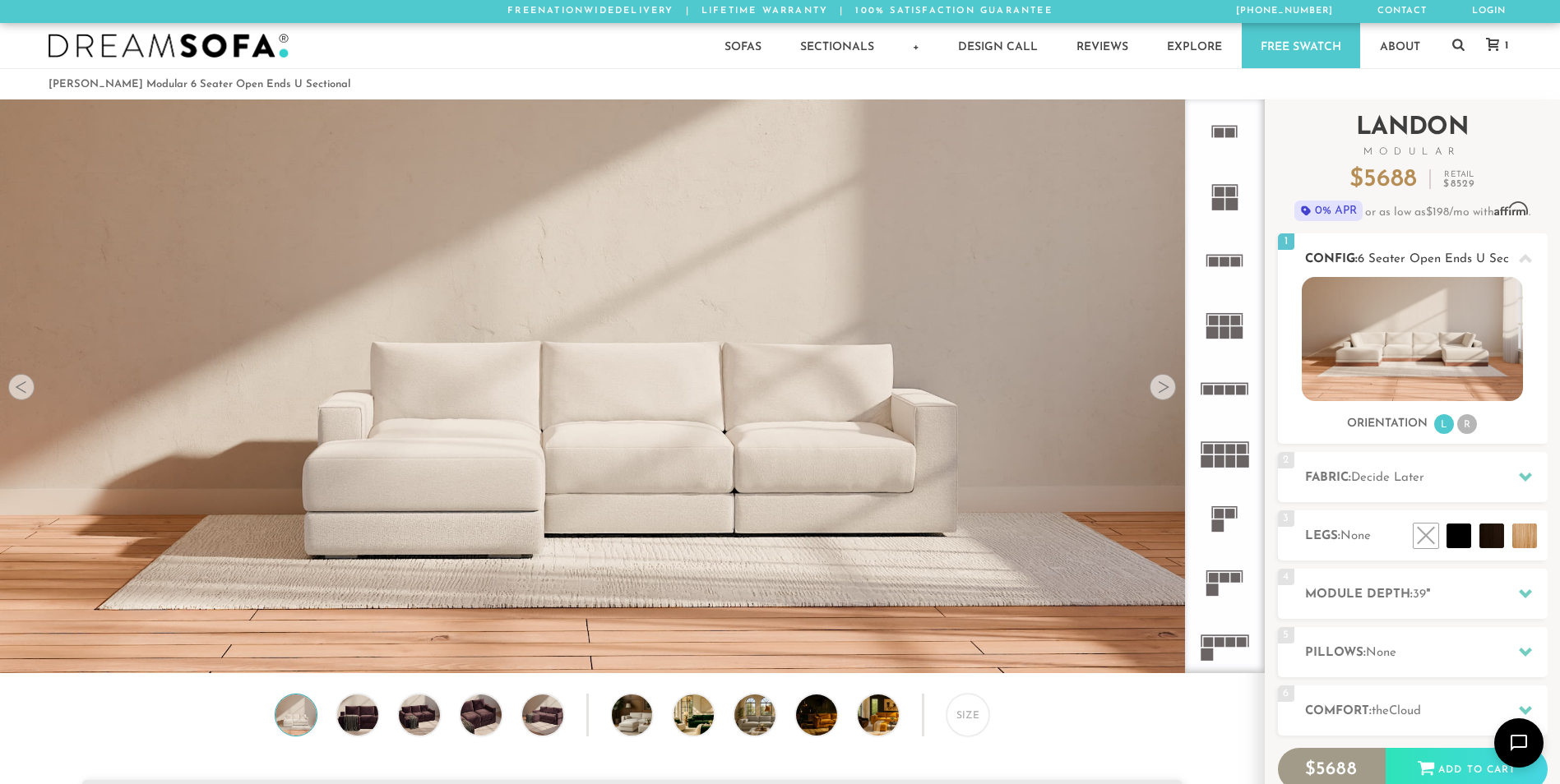
click at [1517, 255] on div at bounding box center [1524, 259] width 35 height 34
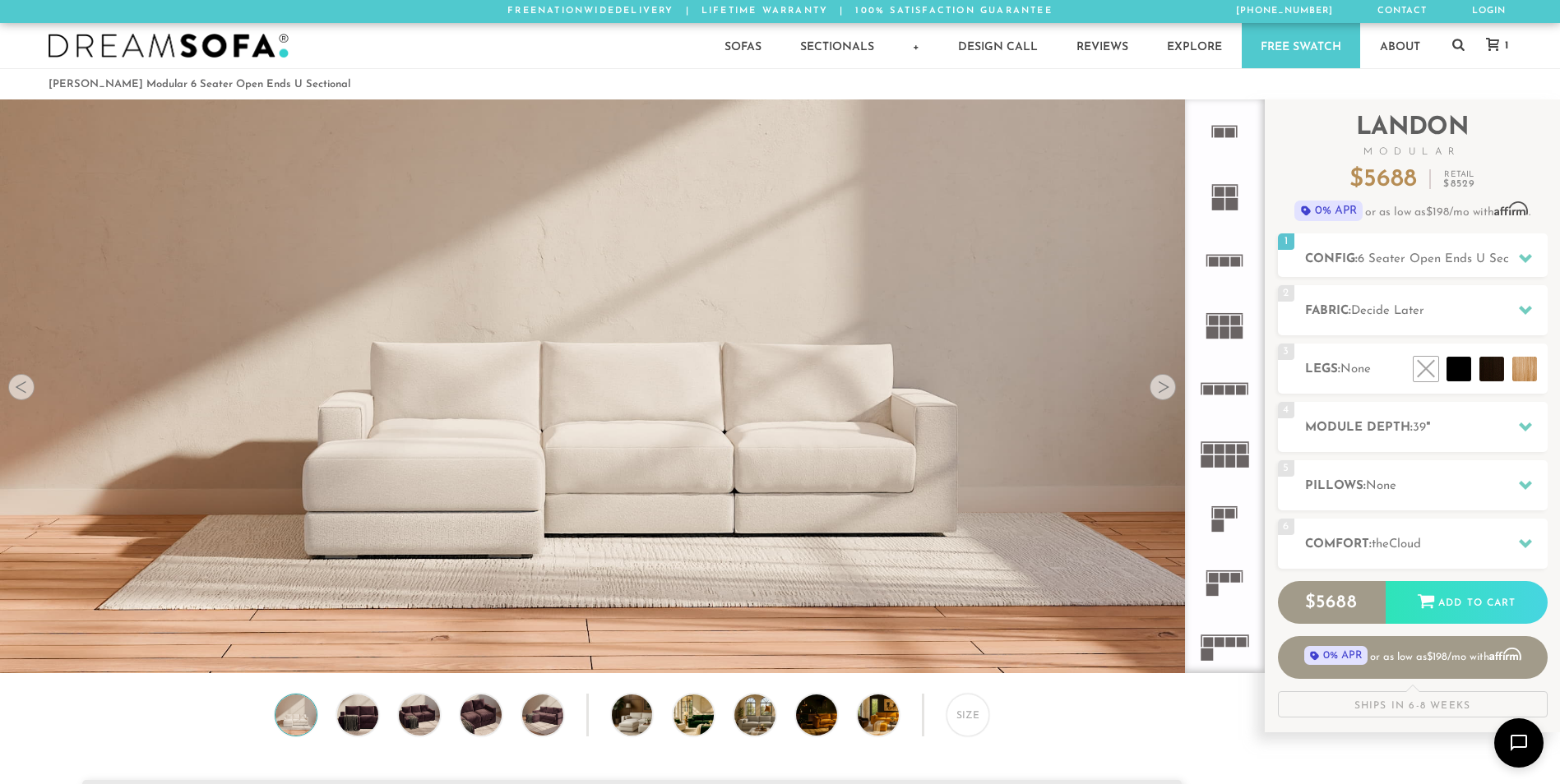
click at [1242, 331] on rect at bounding box center [1237, 332] width 12 height 12
click at [1334, 257] on h2 "Config: 3 Seater Daybed Sofa Sectional" at bounding box center [1426, 259] width 243 height 19
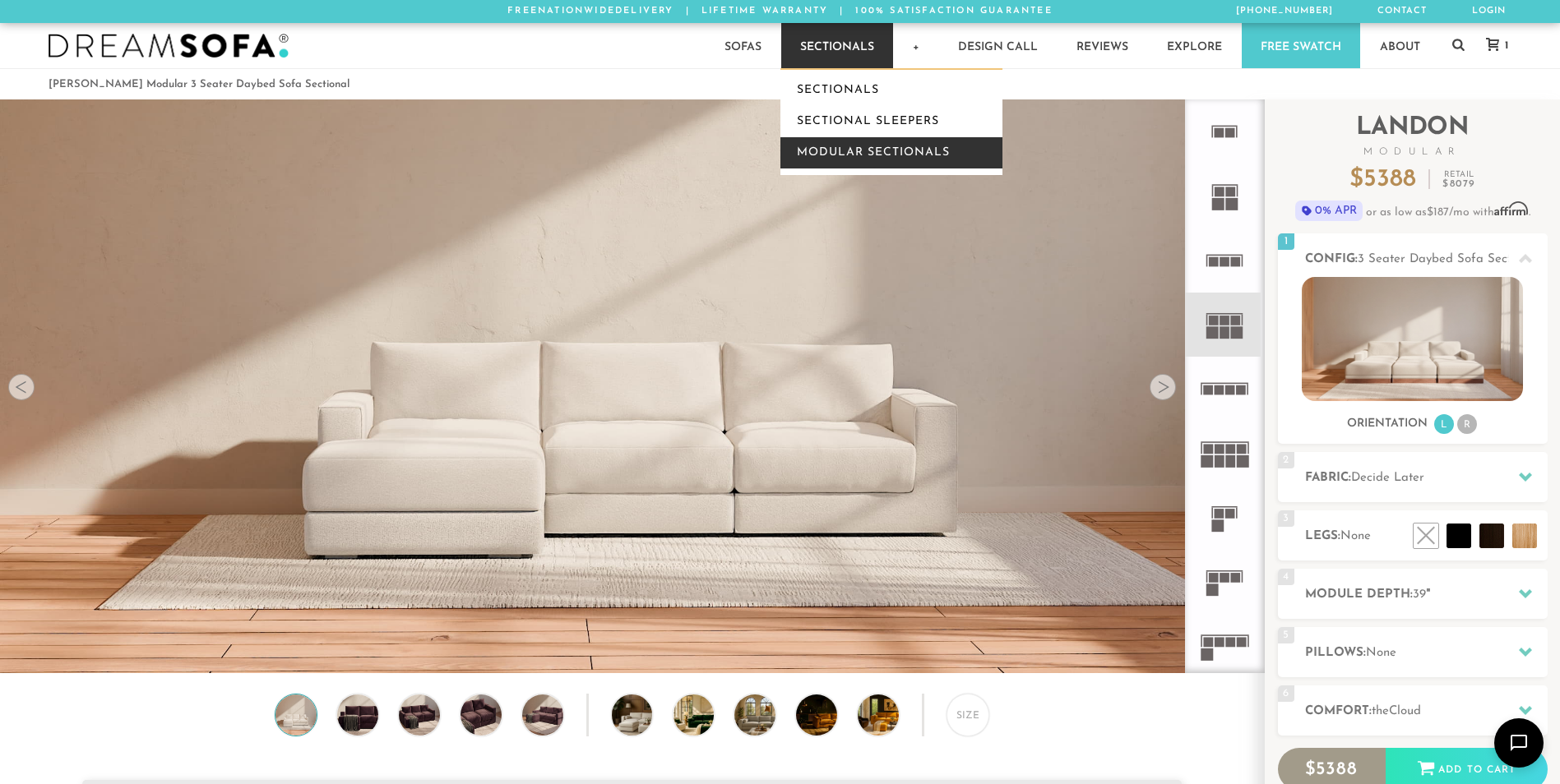
click at [857, 147] on link "Modular Sectionals" at bounding box center [892, 153] width 222 height 32
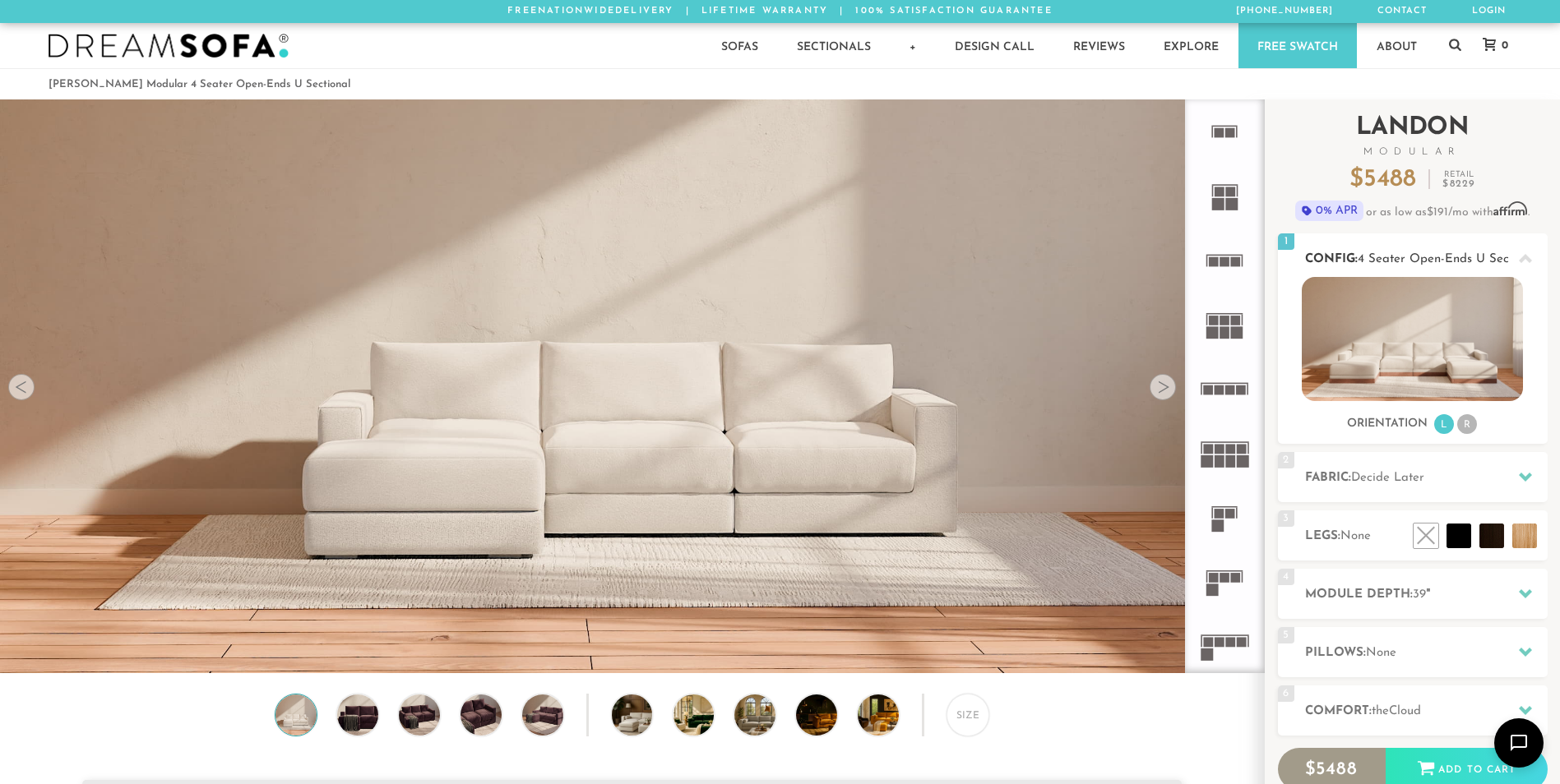
click at [1474, 430] on li "R" at bounding box center [1467, 424] width 20 height 20
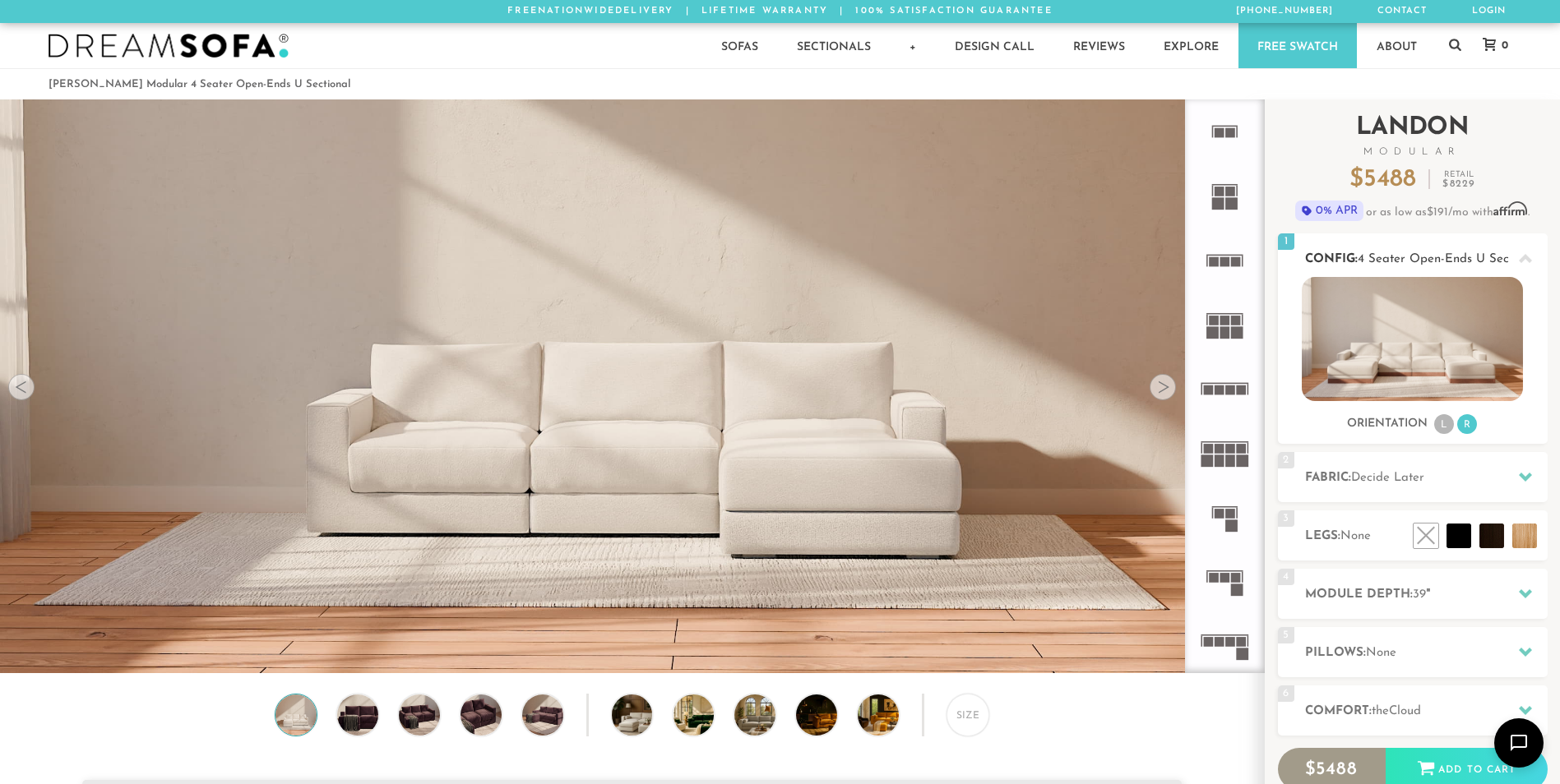
drag, startPoint x: 1449, startPoint y: 423, endPoint x: 1440, endPoint y: 440, distance: 19.2
click at [1440, 443] on div "1 Config: 4 Seater Open-Ends U Sectional R Sofas L Sectionals U Sectionals" at bounding box center [1412, 338] width 270 height 210
click at [1441, 423] on li "L" at bounding box center [1444, 424] width 20 height 20
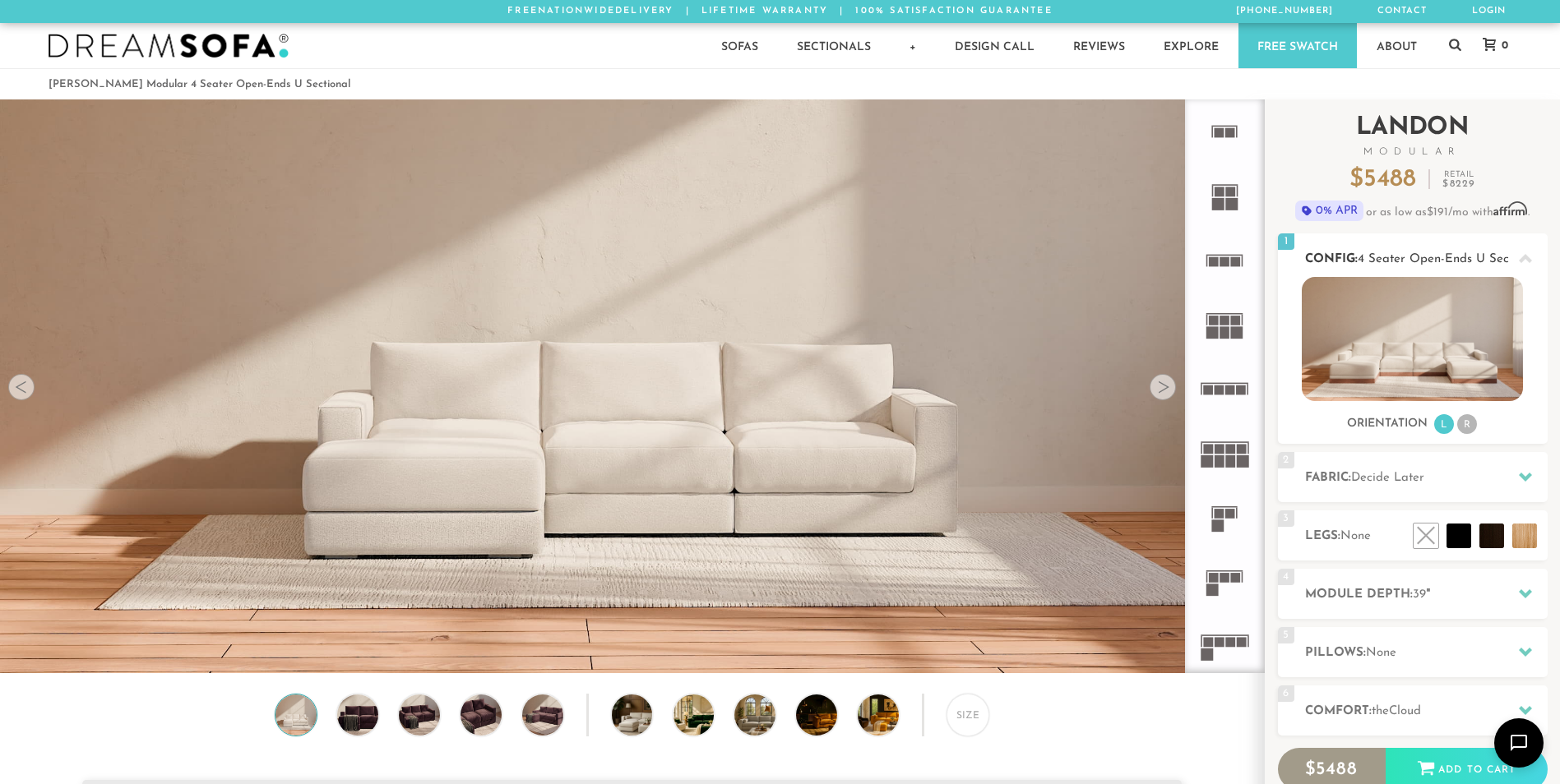
click at [1464, 426] on li "R" at bounding box center [1467, 424] width 20 height 20
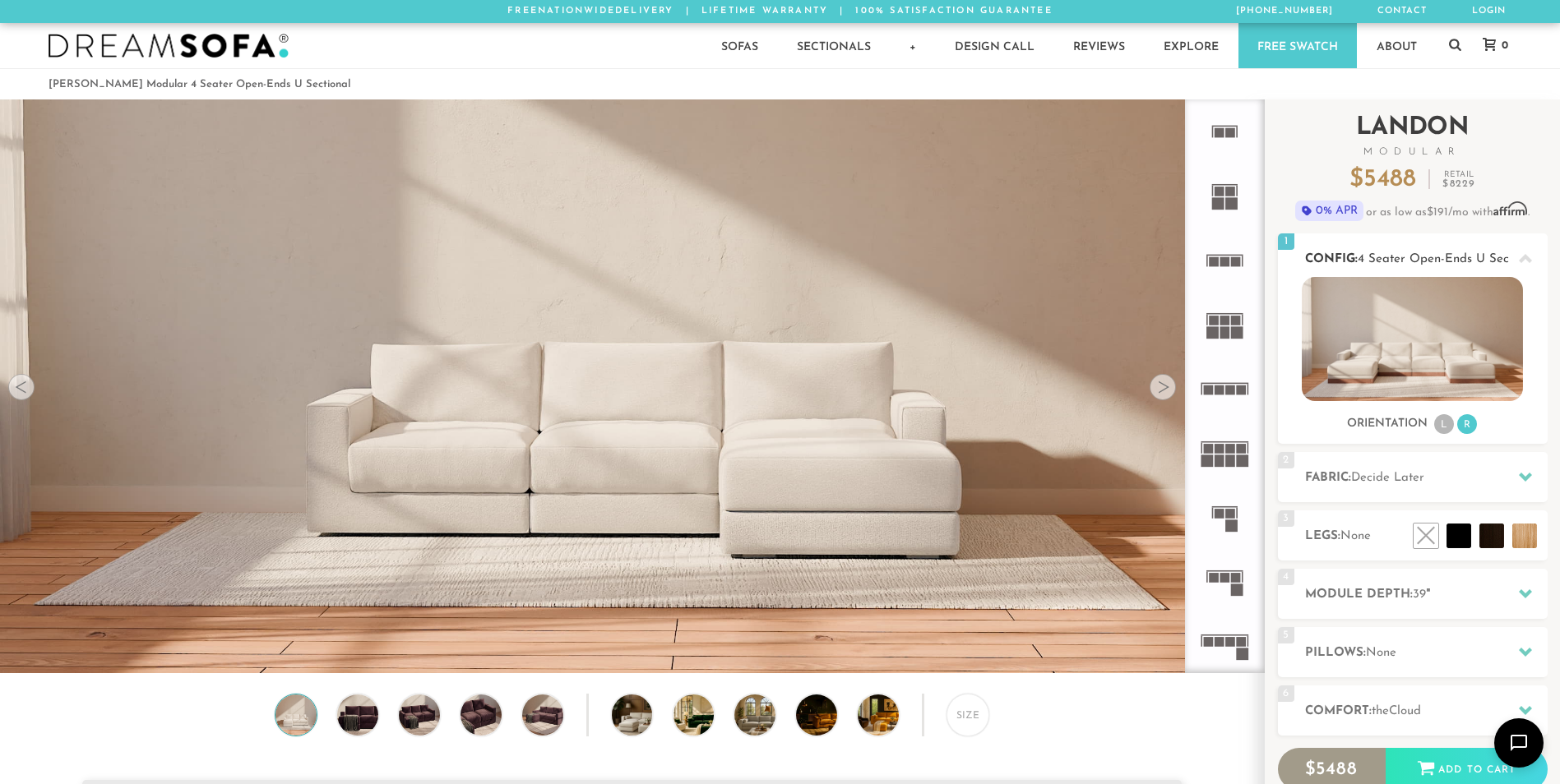
click at [1446, 426] on li "L" at bounding box center [1444, 424] width 20 height 20
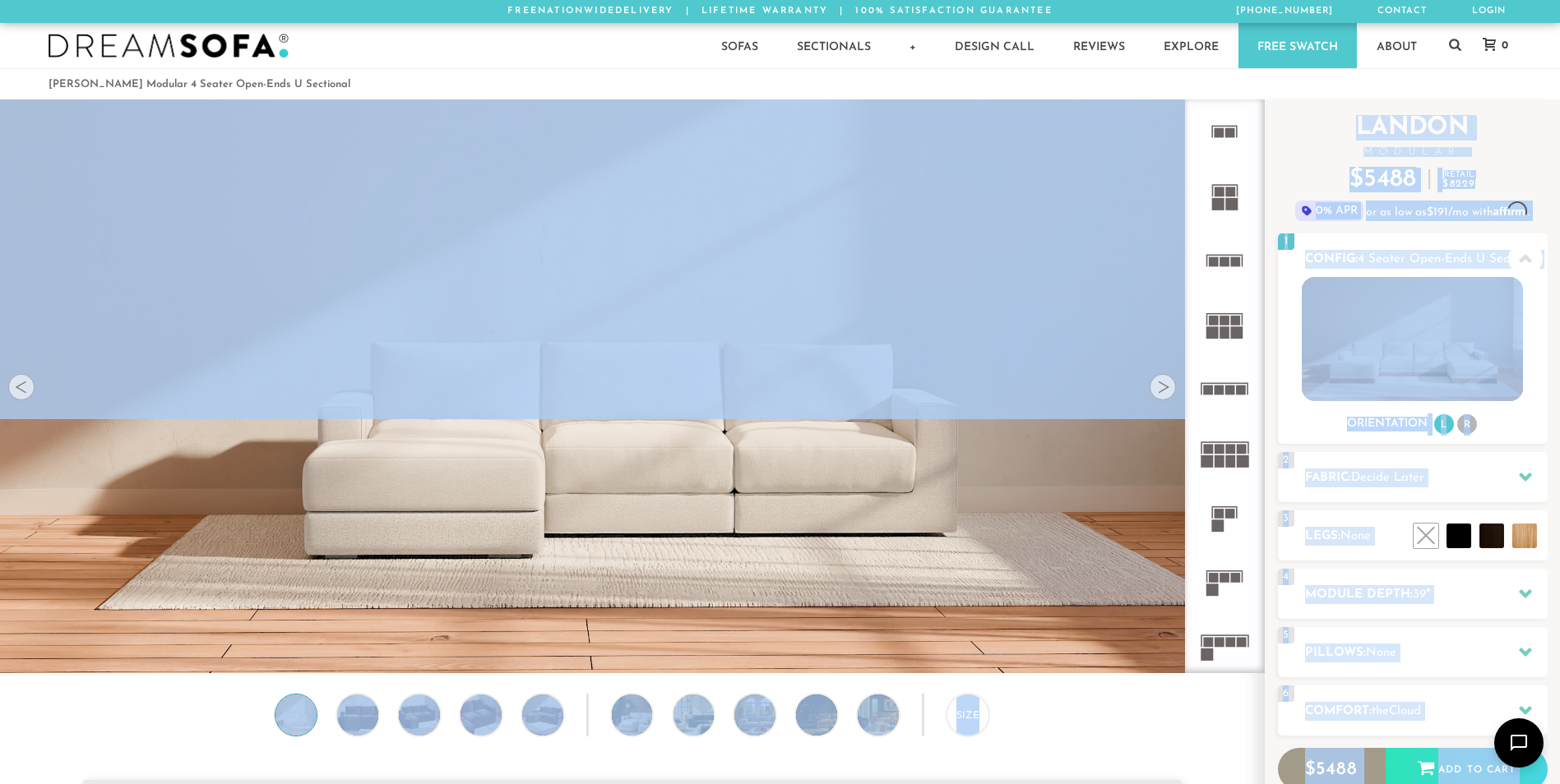
drag, startPoint x: 1214, startPoint y: 272, endPoint x: 926, endPoint y: 301, distance: 289.5
click at [926, 301] on div "Lifetime Warranty American Made Personalized by You Designer Experience 1800-78…" at bounding box center [780, 386] width 1560 height 574
click at [1309, 128] on h2 "Landon Modular" at bounding box center [1412, 136] width 270 height 41
click at [1046, 256] on img at bounding box center [632, 208] width 1263 height 420
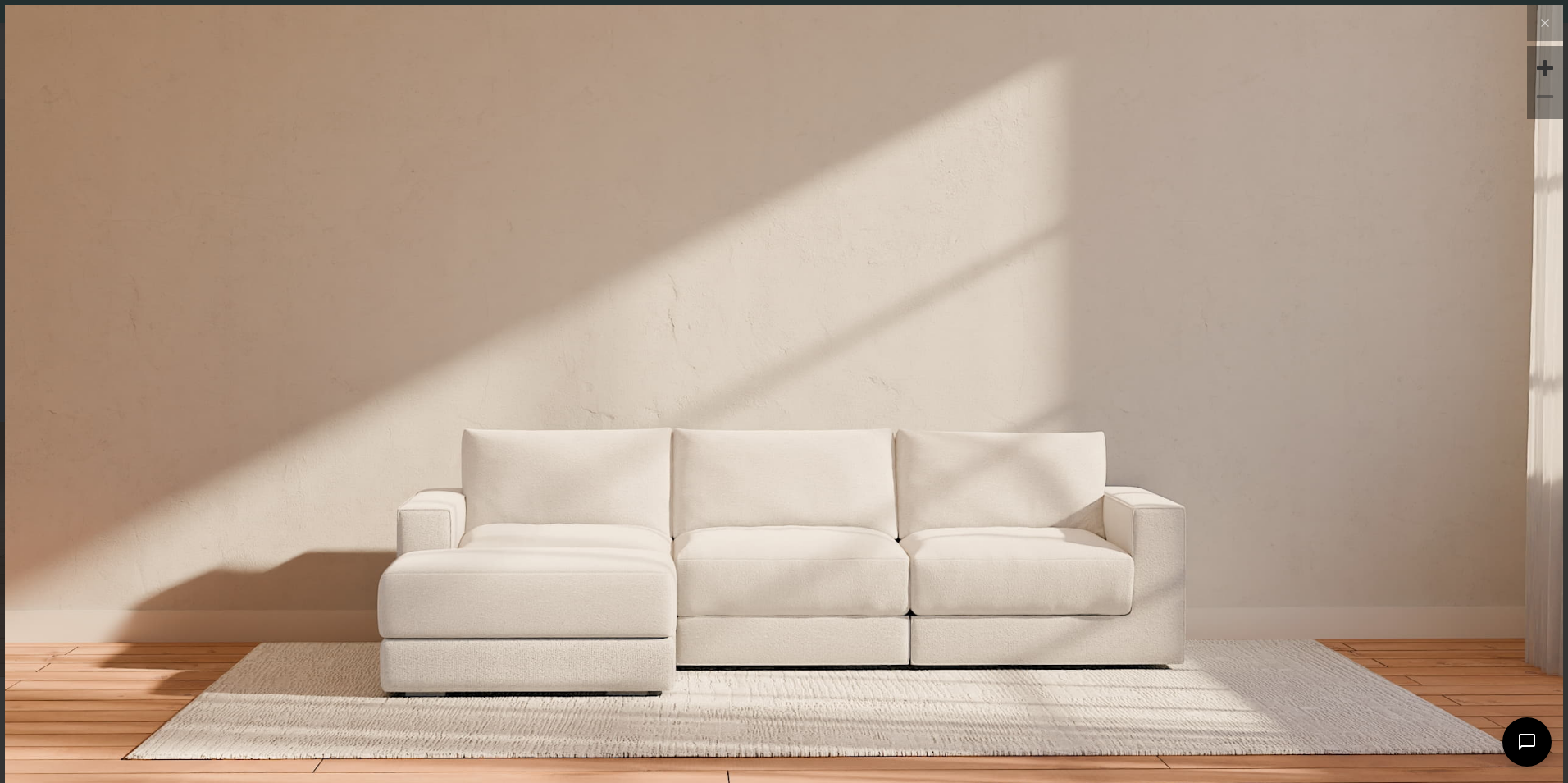
click at [1044, 255] on img at bounding box center [784, 264] width 1558 height 520
click at [1535, 28] on icon at bounding box center [1545, 23] width 20 height 20
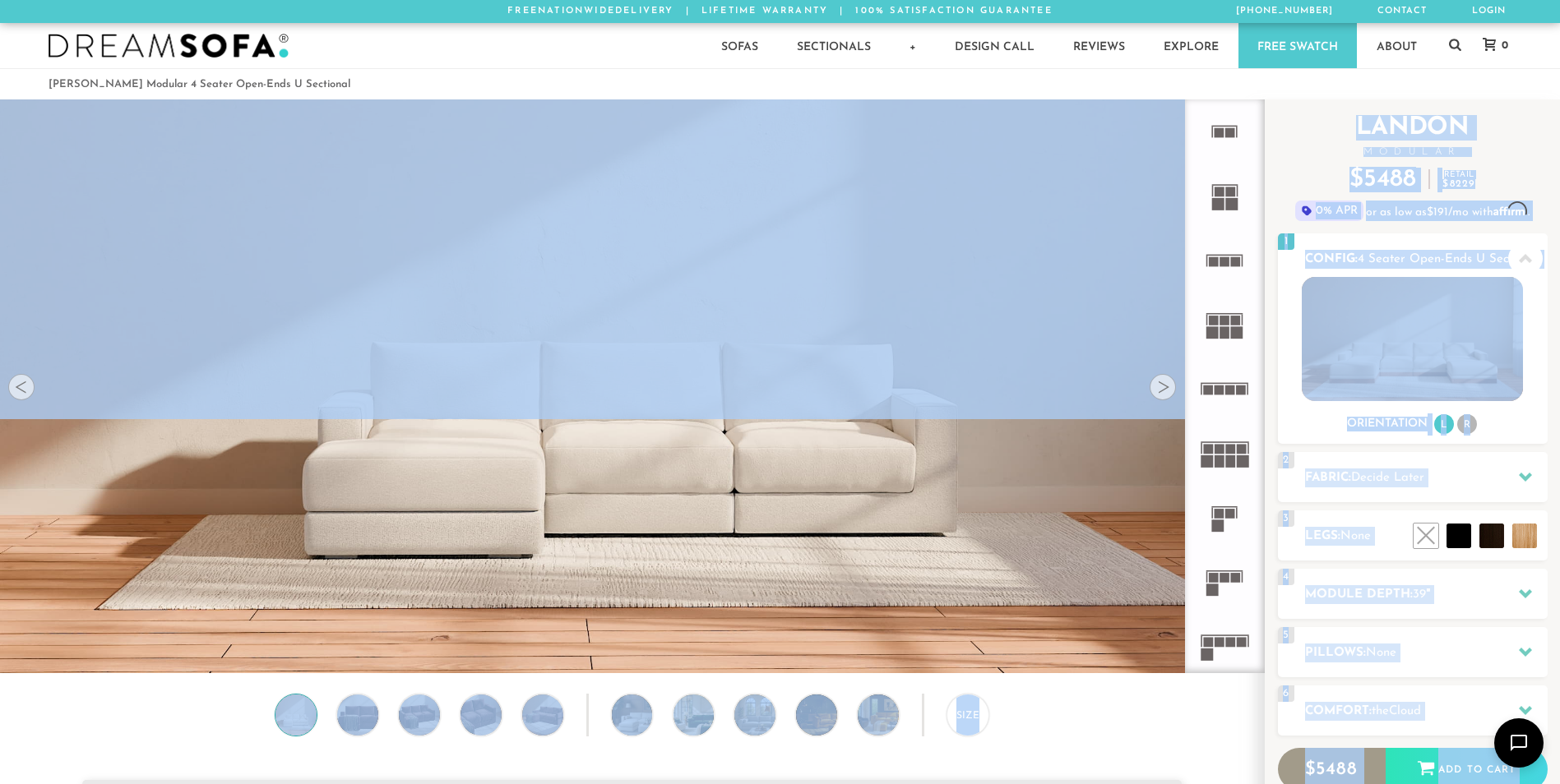
scroll to position [19218, 1547]
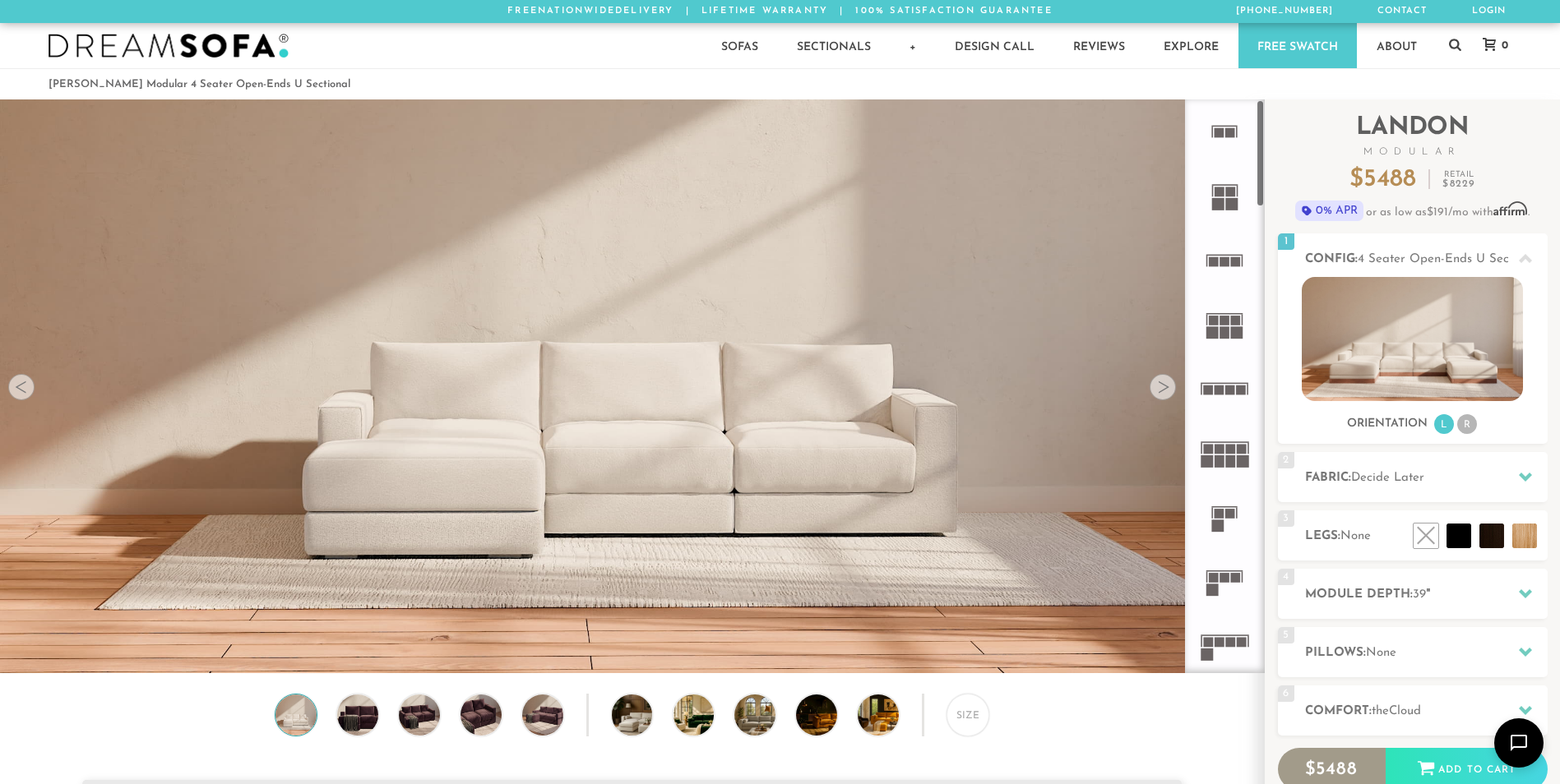
click at [1169, 398] on div at bounding box center [1162, 387] width 27 height 27
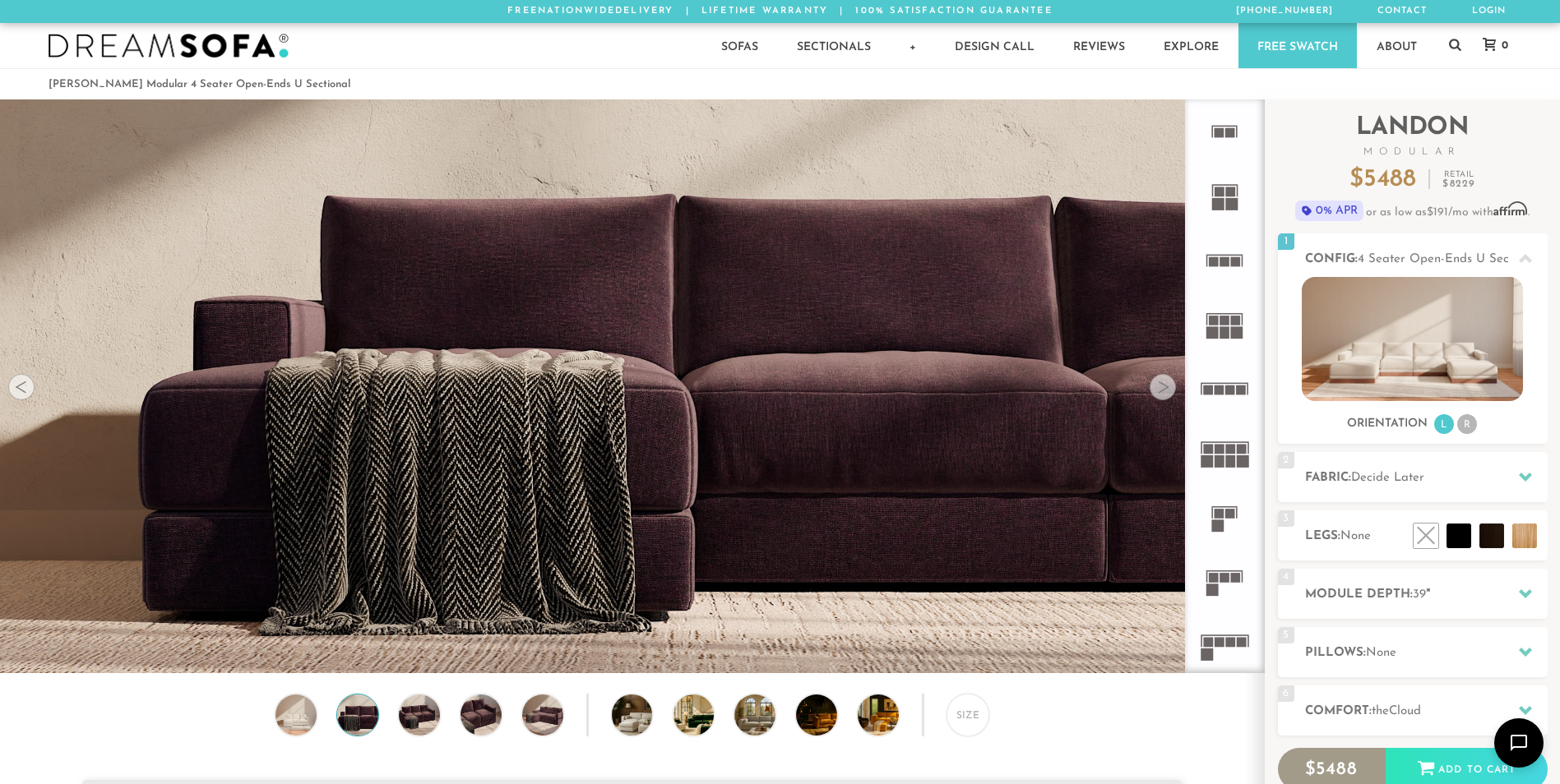
click at [1169, 398] on div at bounding box center [1162, 387] width 27 height 27
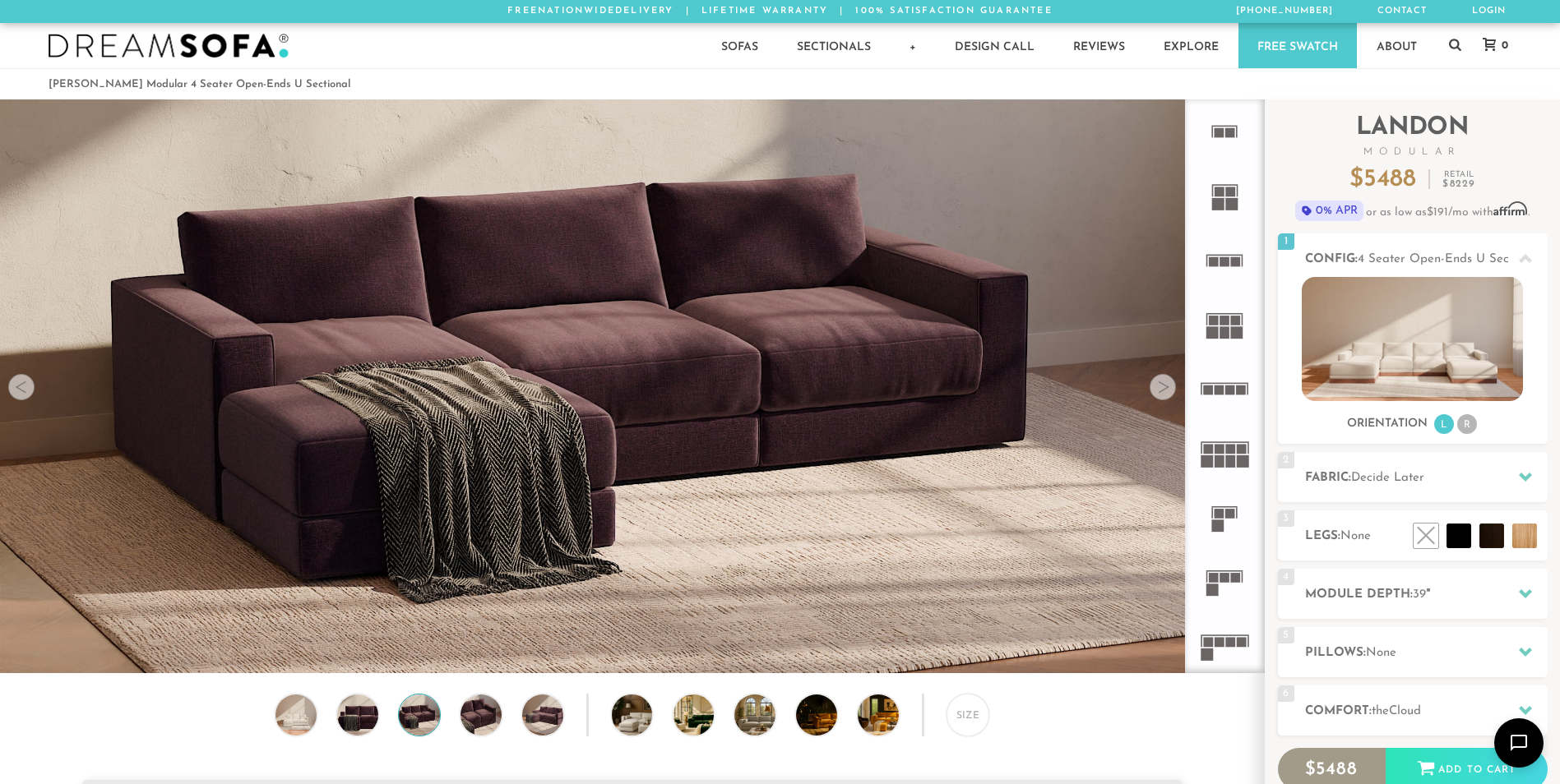
click at [1169, 398] on div at bounding box center [1162, 387] width 27 height 27
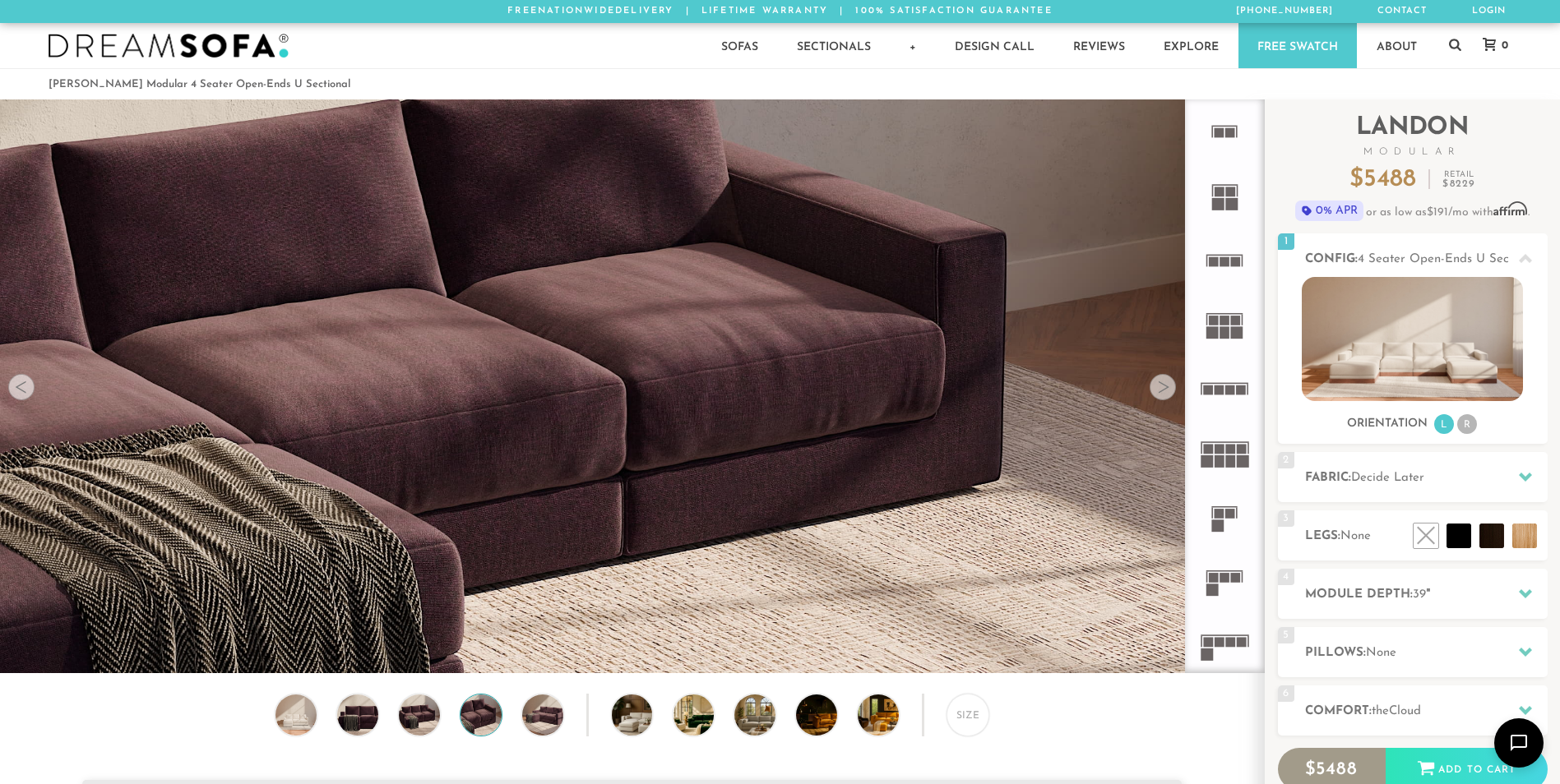
click at [1169, 398] on div at bounding box center [1162, 387] width 27 height 27
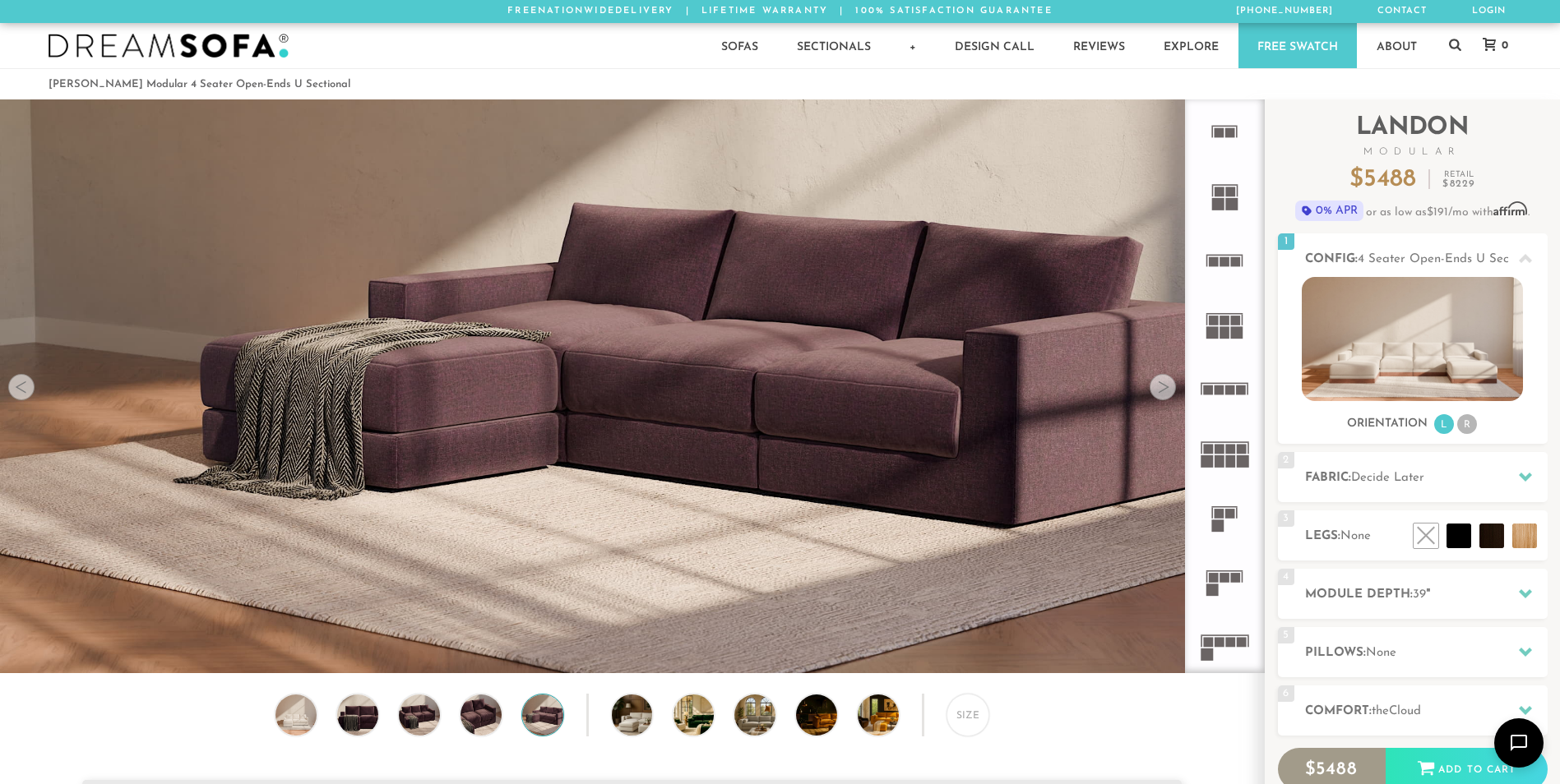
click at [1169, 398] on div at bounding box center [1162, 387] width 27 height 27
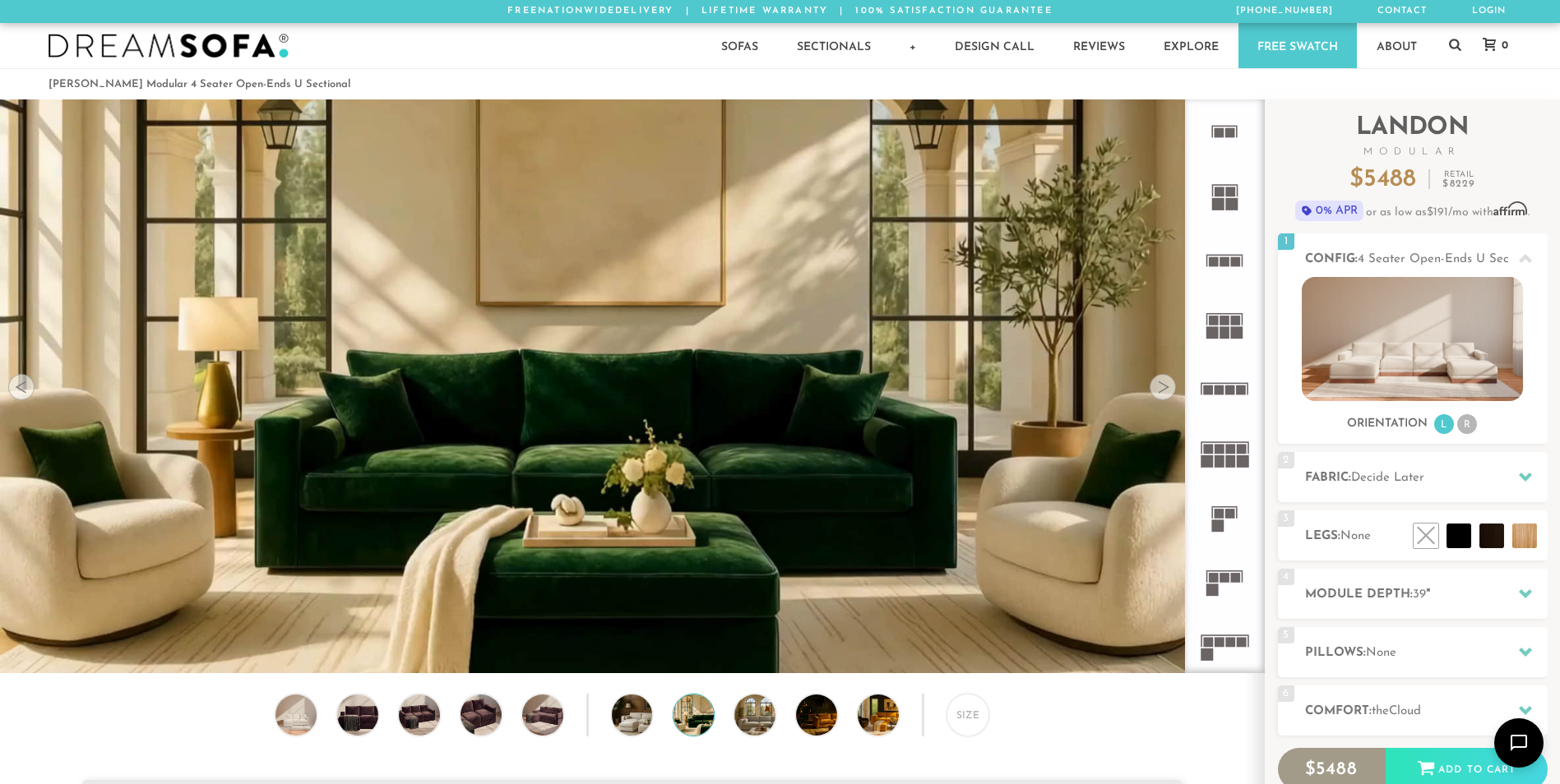
click at [1169, 398] on div at bounding box center [1162, 387] width 27 height 27
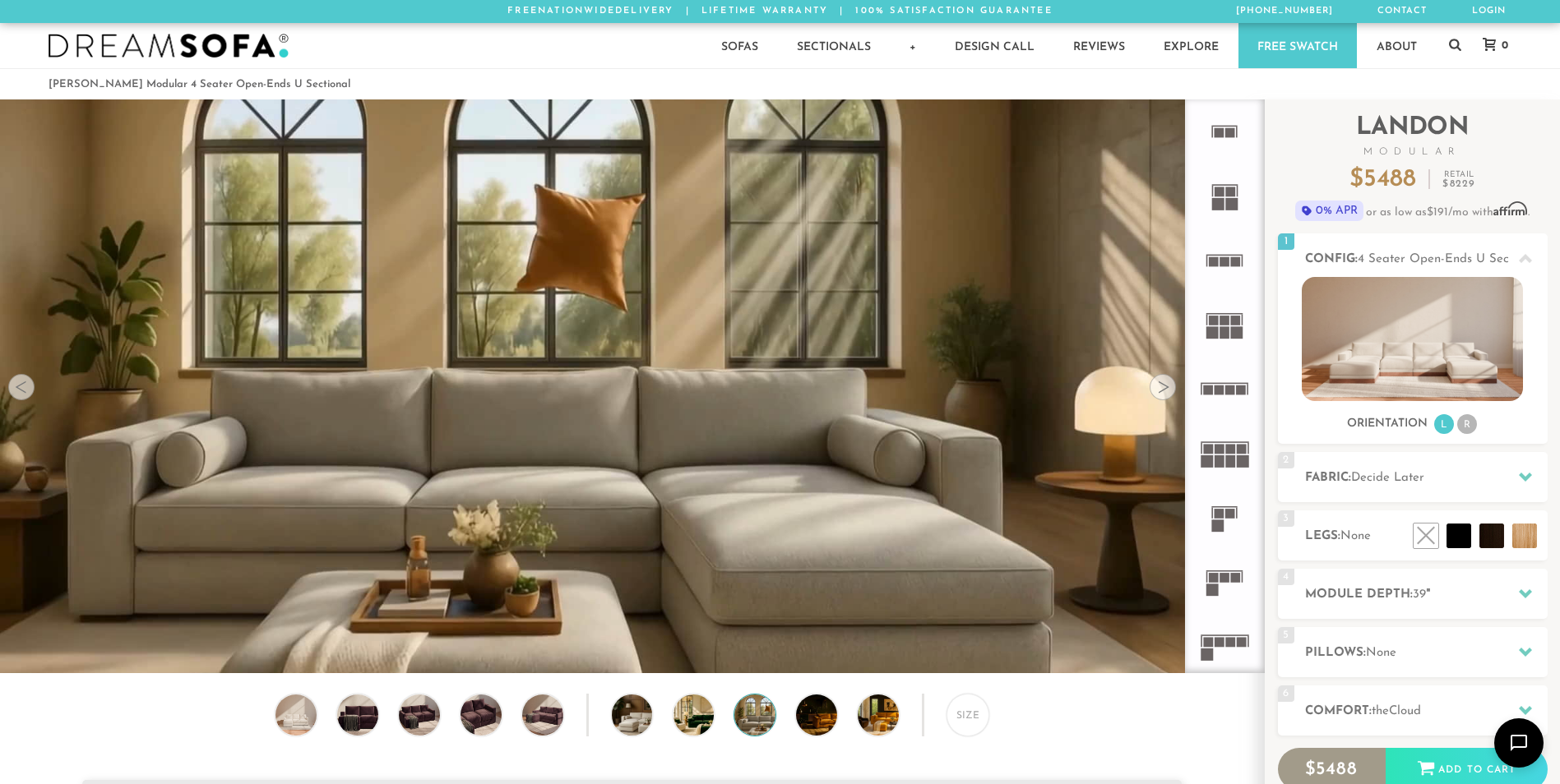
click at [1169, 398] on div at bounding box center [1162, 387] width 27 height 27
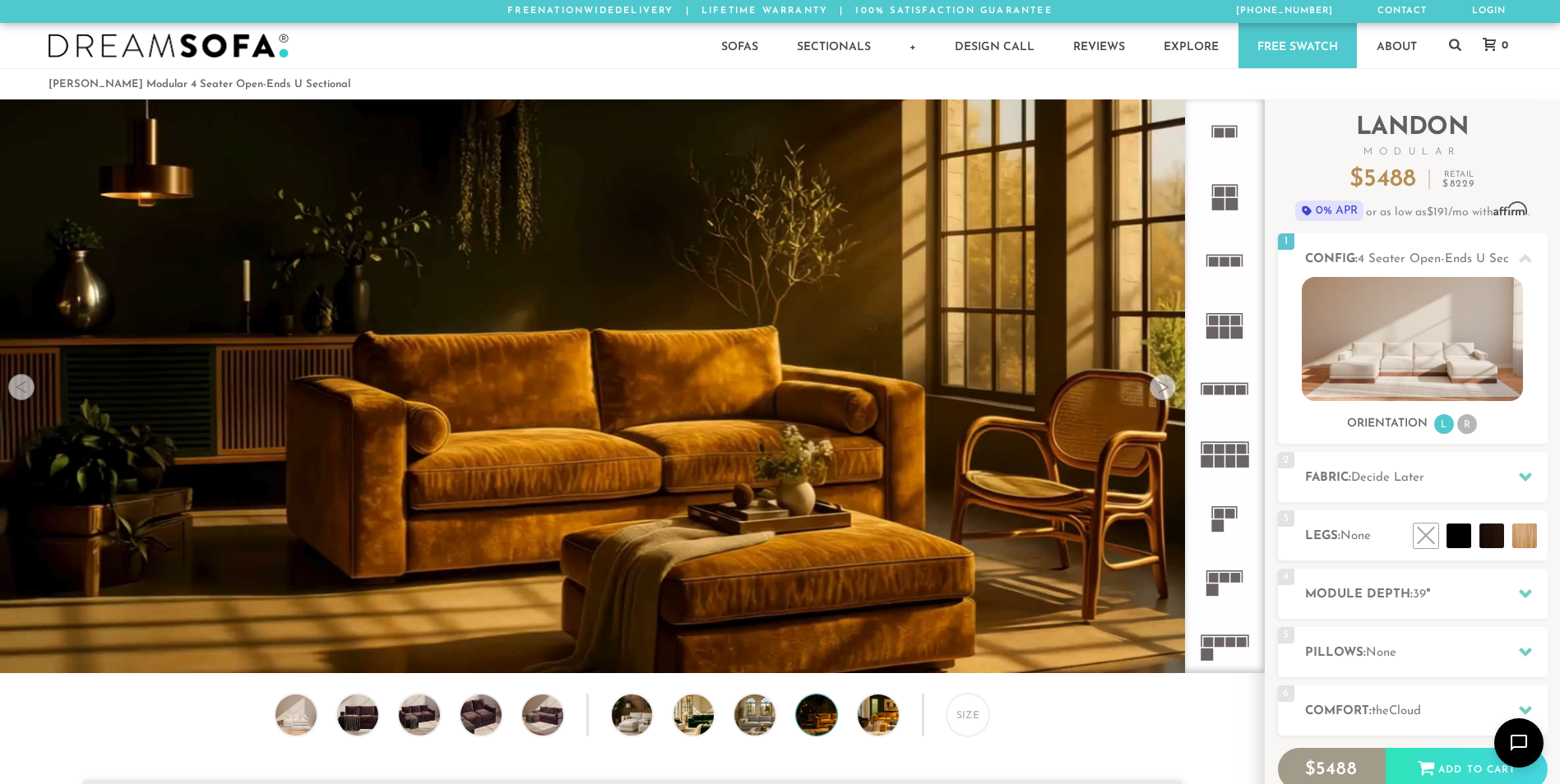
click at [1169, 398] on div at bounding box center [1162, 387] width 27 height 27
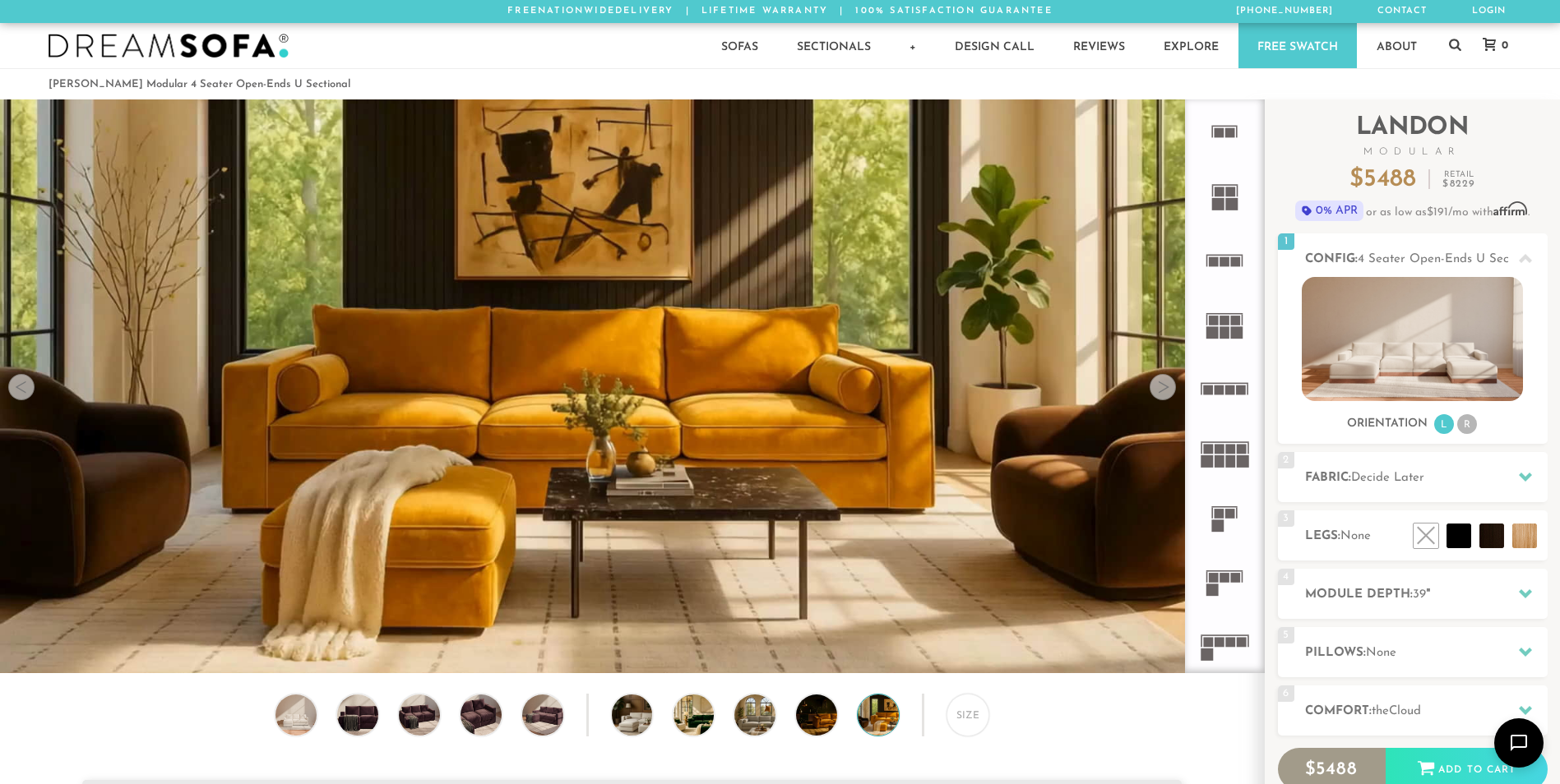
click at [1169, 398] on div at bounding box center [1162, 387] width 27 height 27
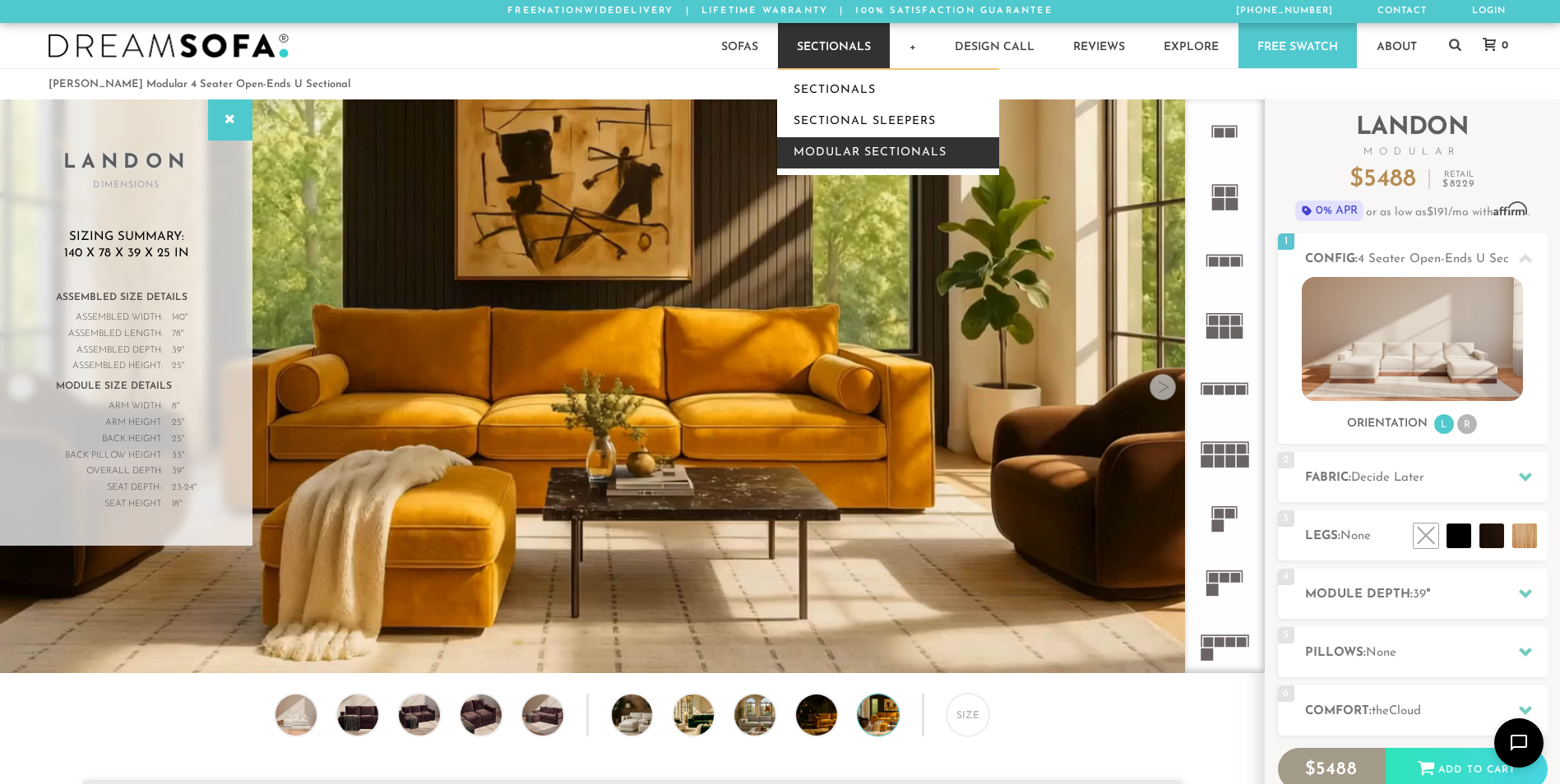
click at [826, 145] on link "Modular Sectionals" at bounding box center [888, 153] width 222 height 32
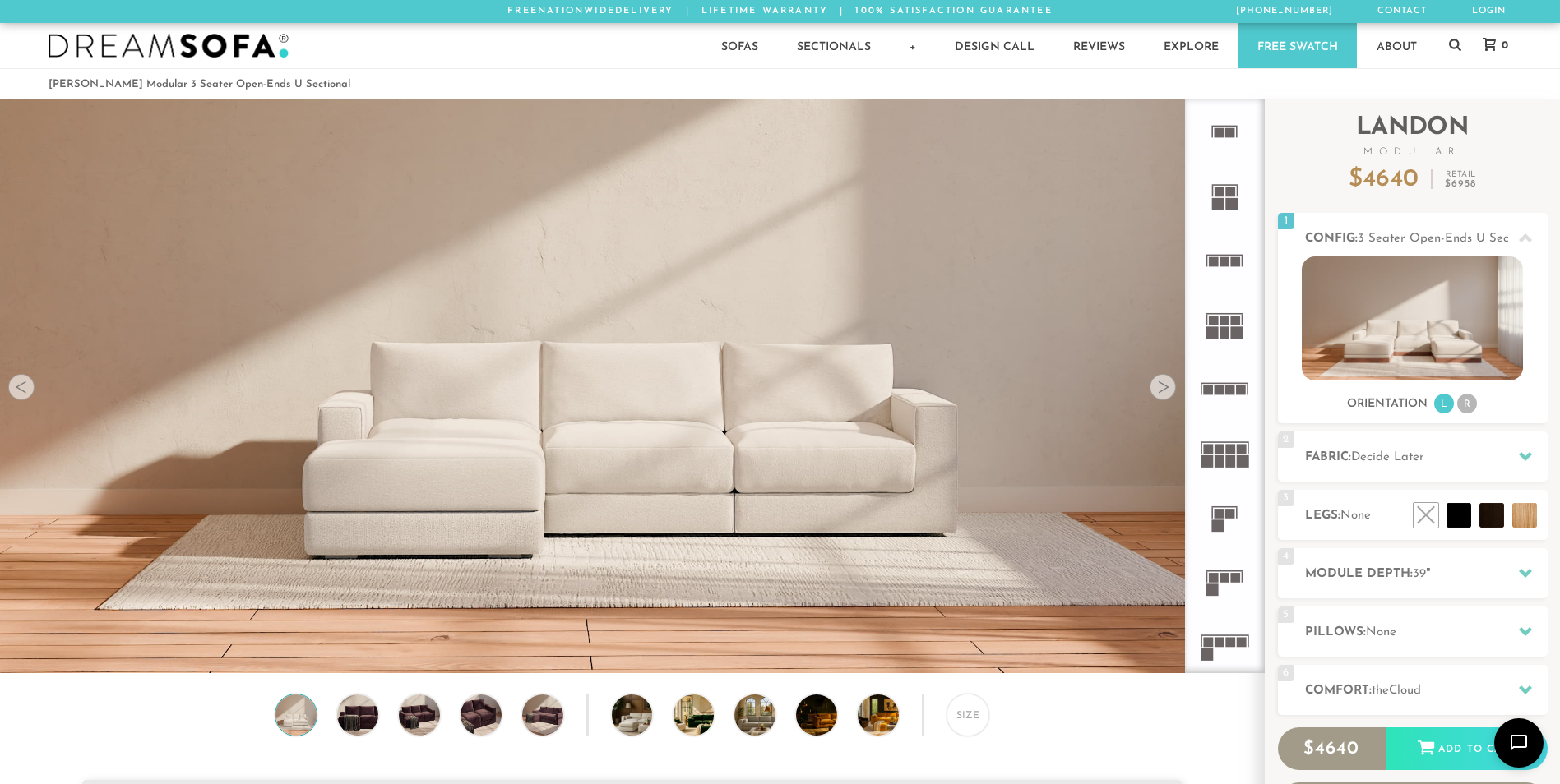
scroll to position [19218, 1547]
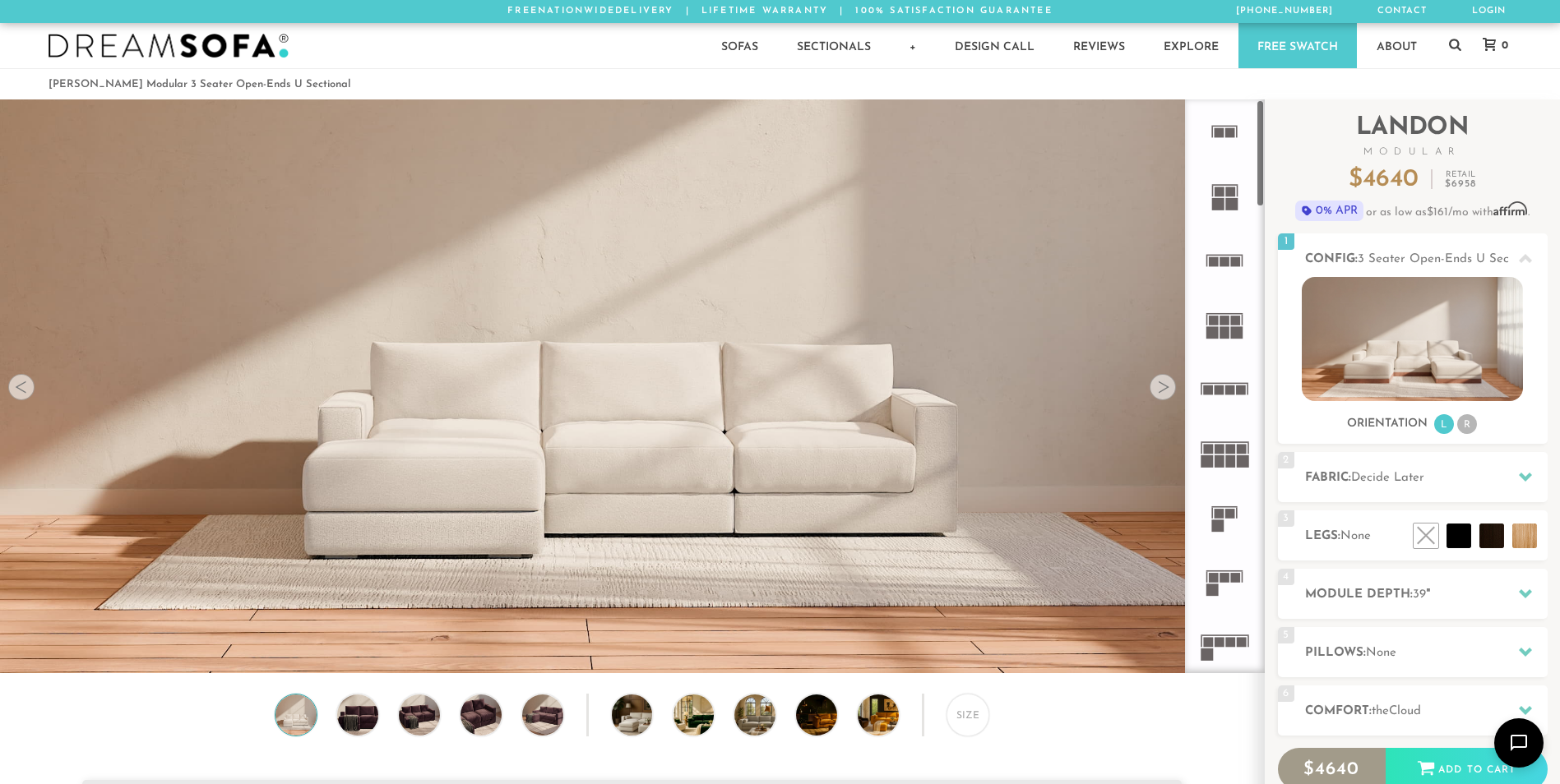
click at [1136, 392] on img at bounding box center [632, 208] width 1263 height 420
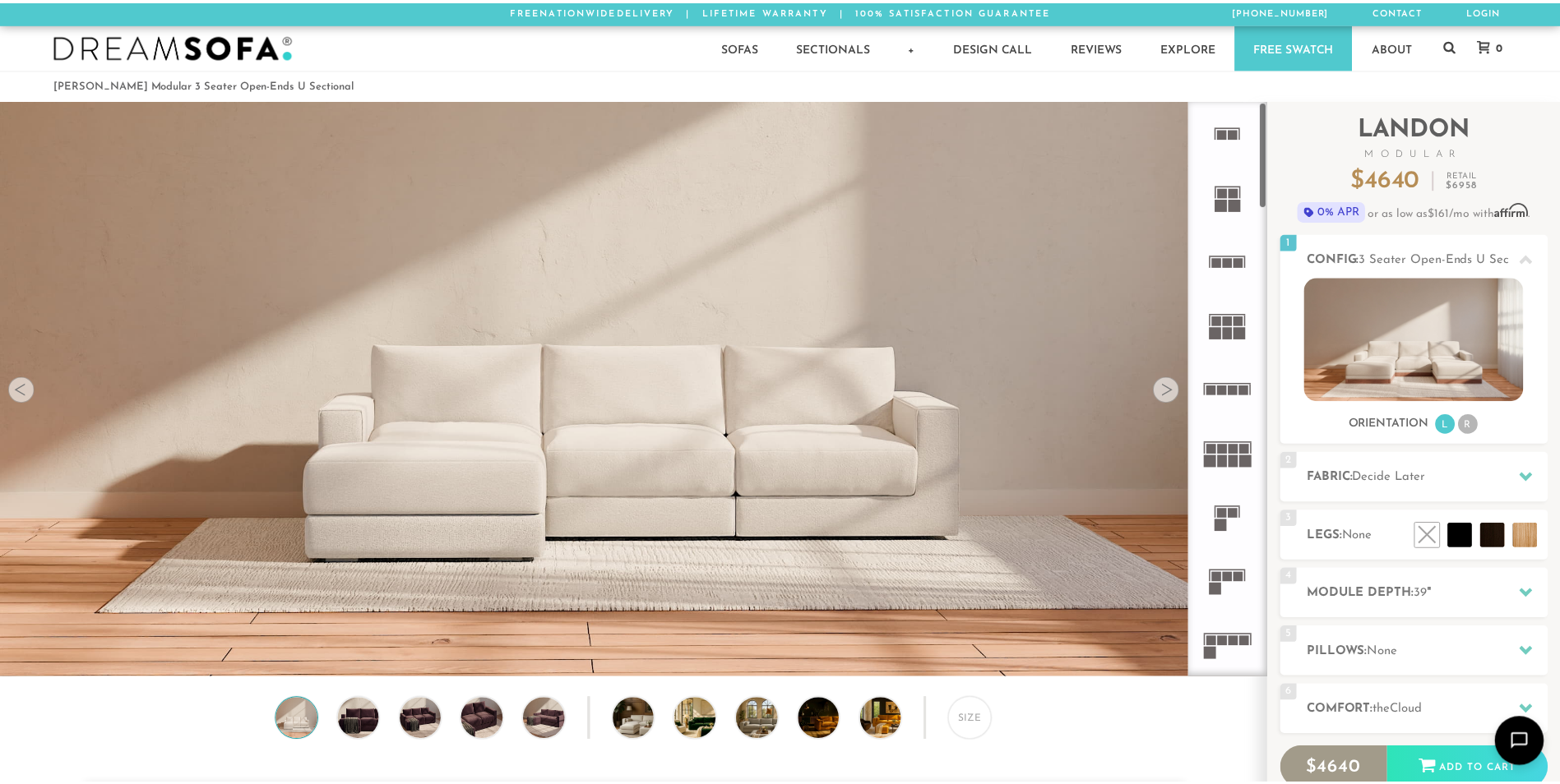
scroll to position [19242, 1560]
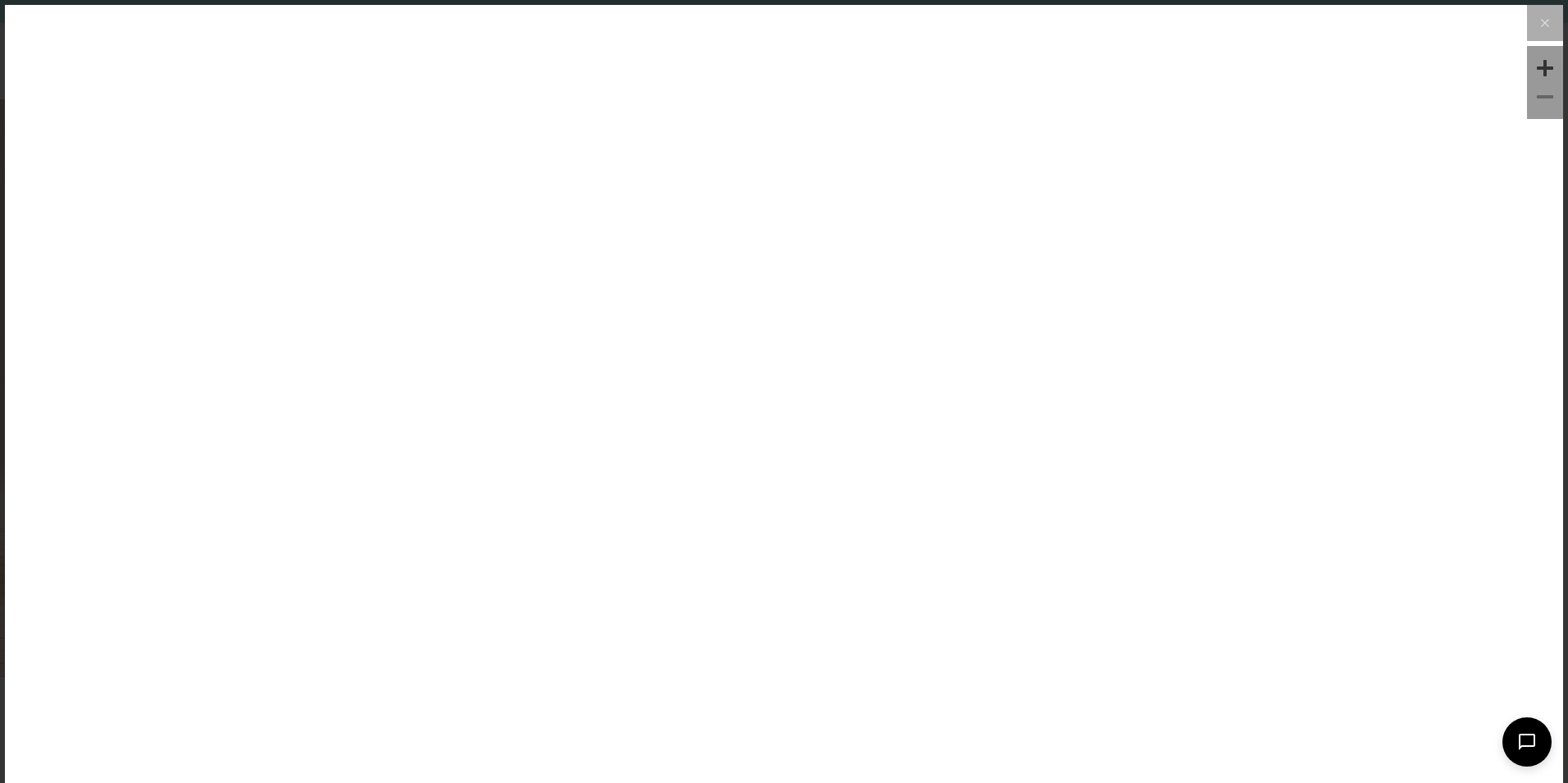
click at [1133, 392] on div at bounding box center [784, 440] width 1558 height 870
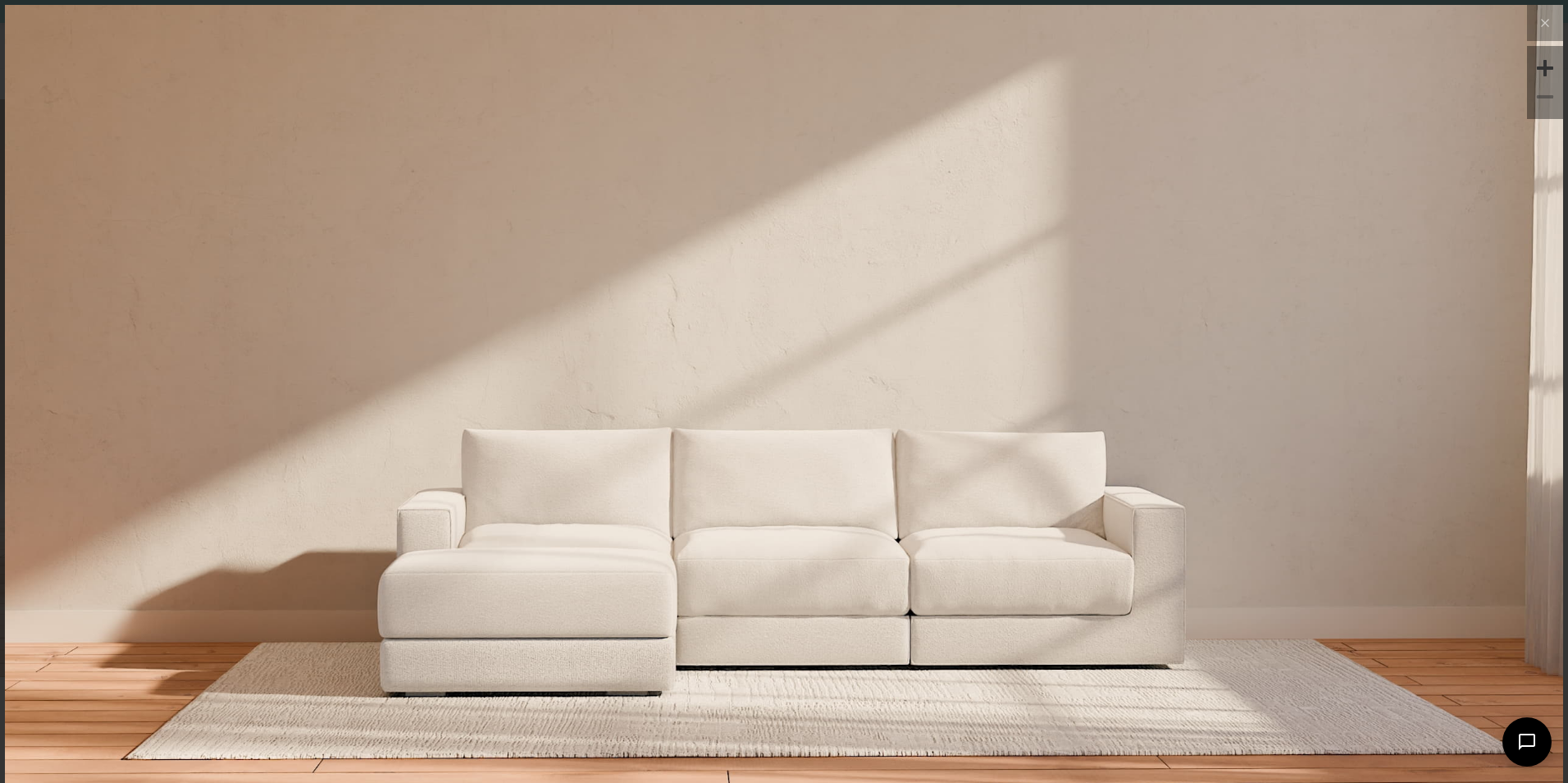
click at [1133, 392] on img at bounding box center [784, 264] width 1558 height 520
click at [1535, 16] on icon at bounding box center [1545, 23] width 20 height 20
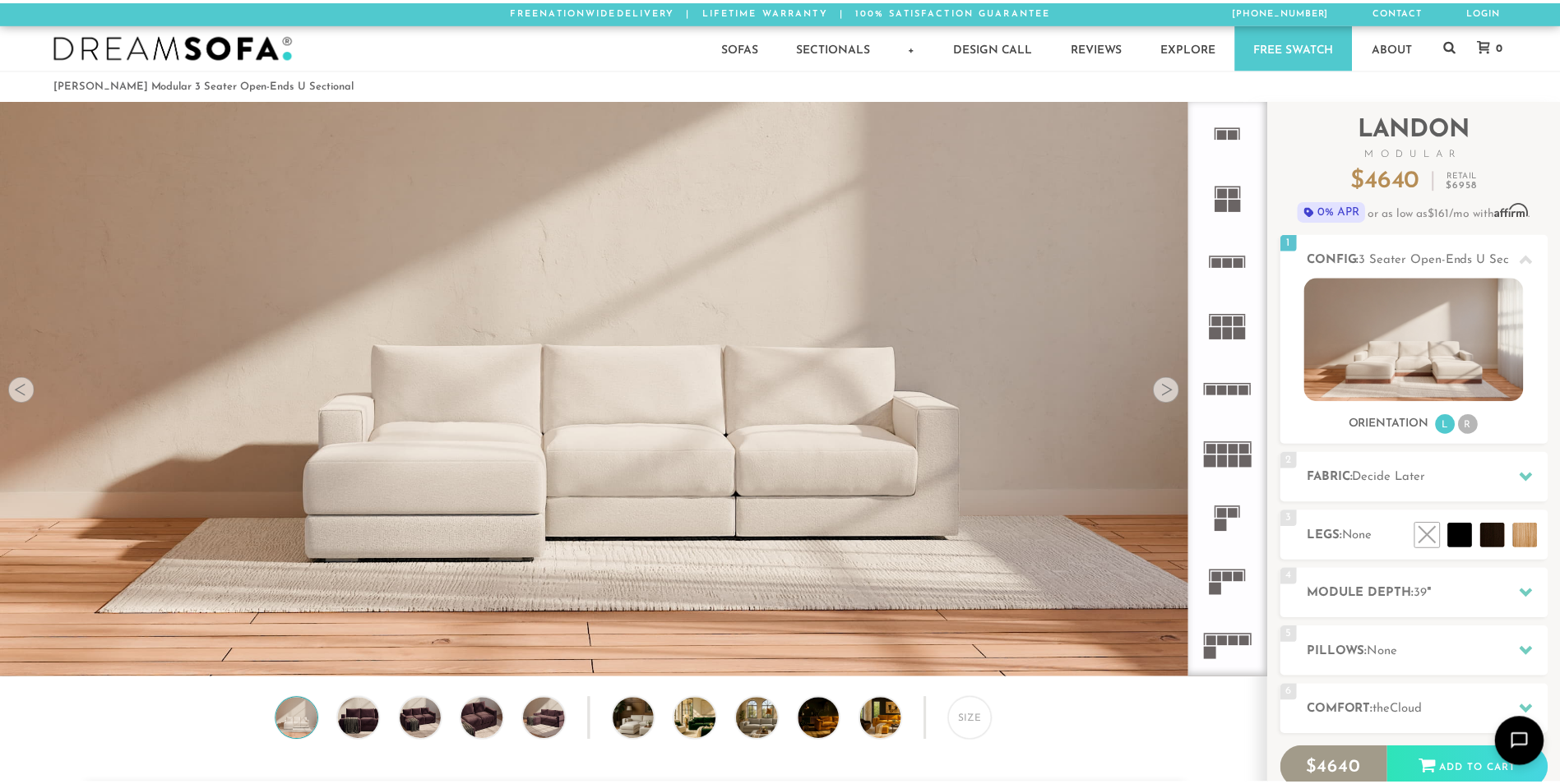
scroll to position [19218, 1547]
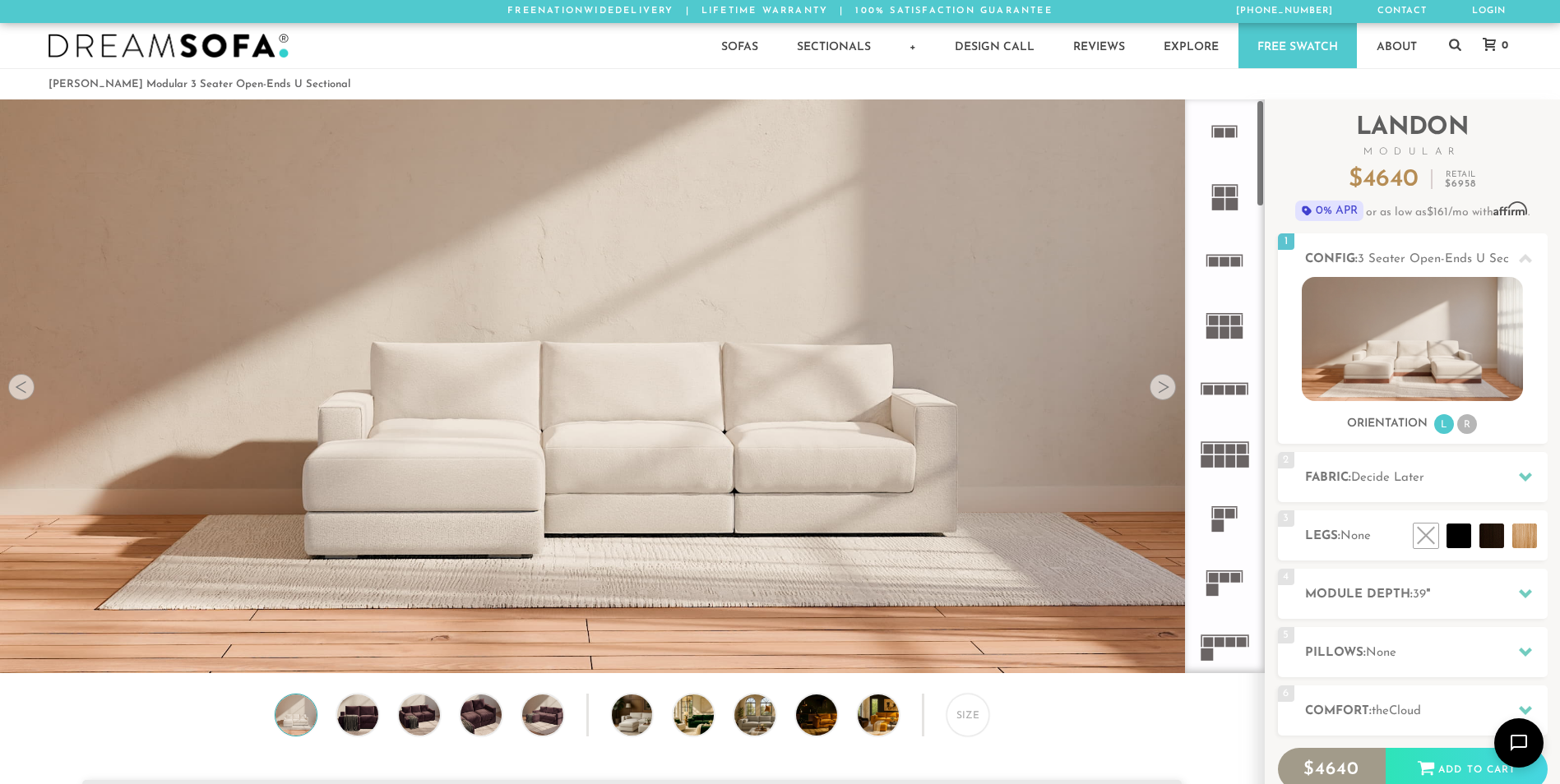
click at [1165, 388] on div at bounding box center [1162, 387] width 27 height 27
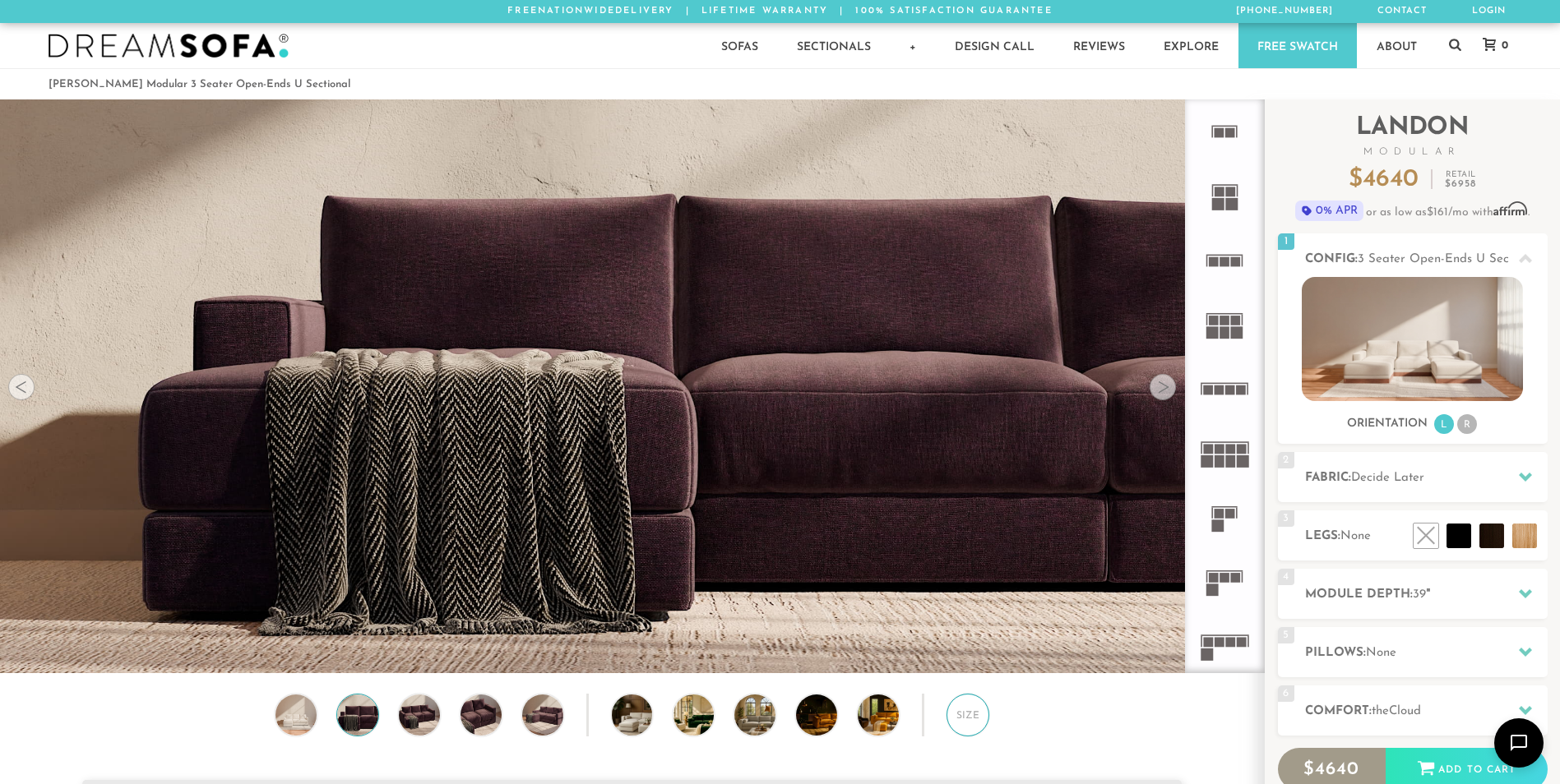
click at [964, 728] on div "Size" at bounding box center [967, 715] width 43 height 43
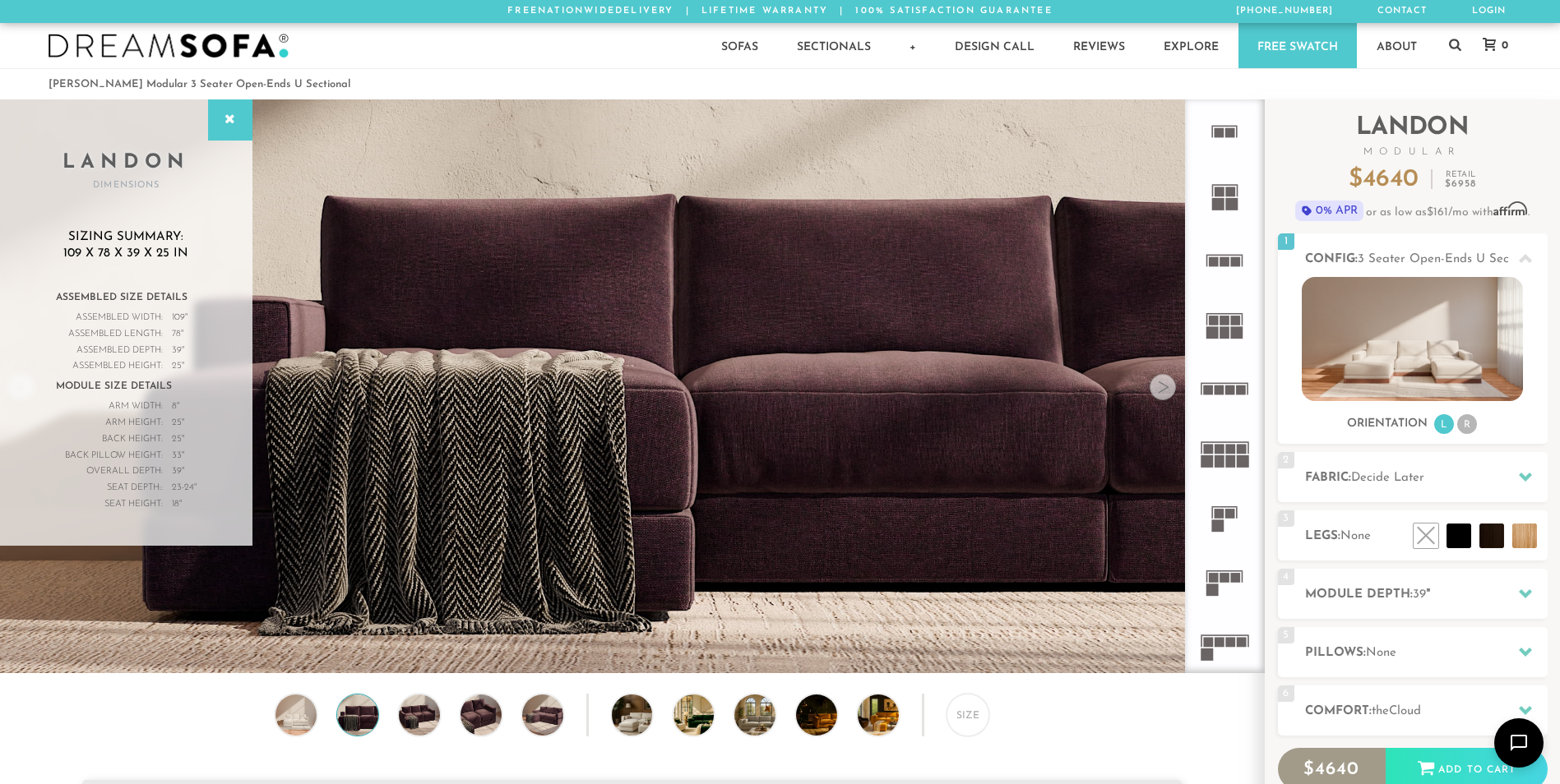
click at [1229, 442] on rect at bounding box center [1225, 443] width 48 height 2
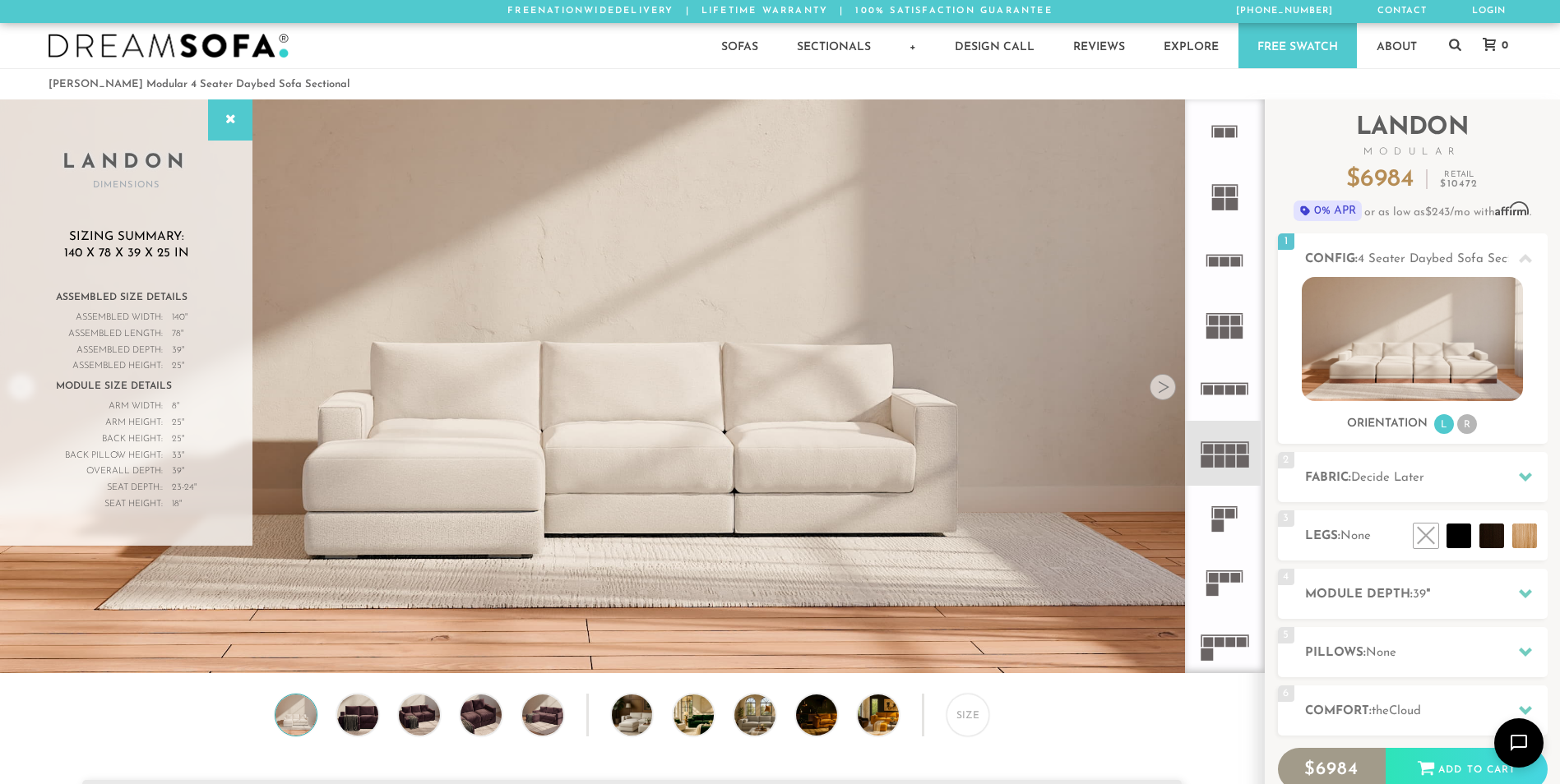
click at [1235, 510] on icon at bounding box center [1224, 517] width 64 height 64
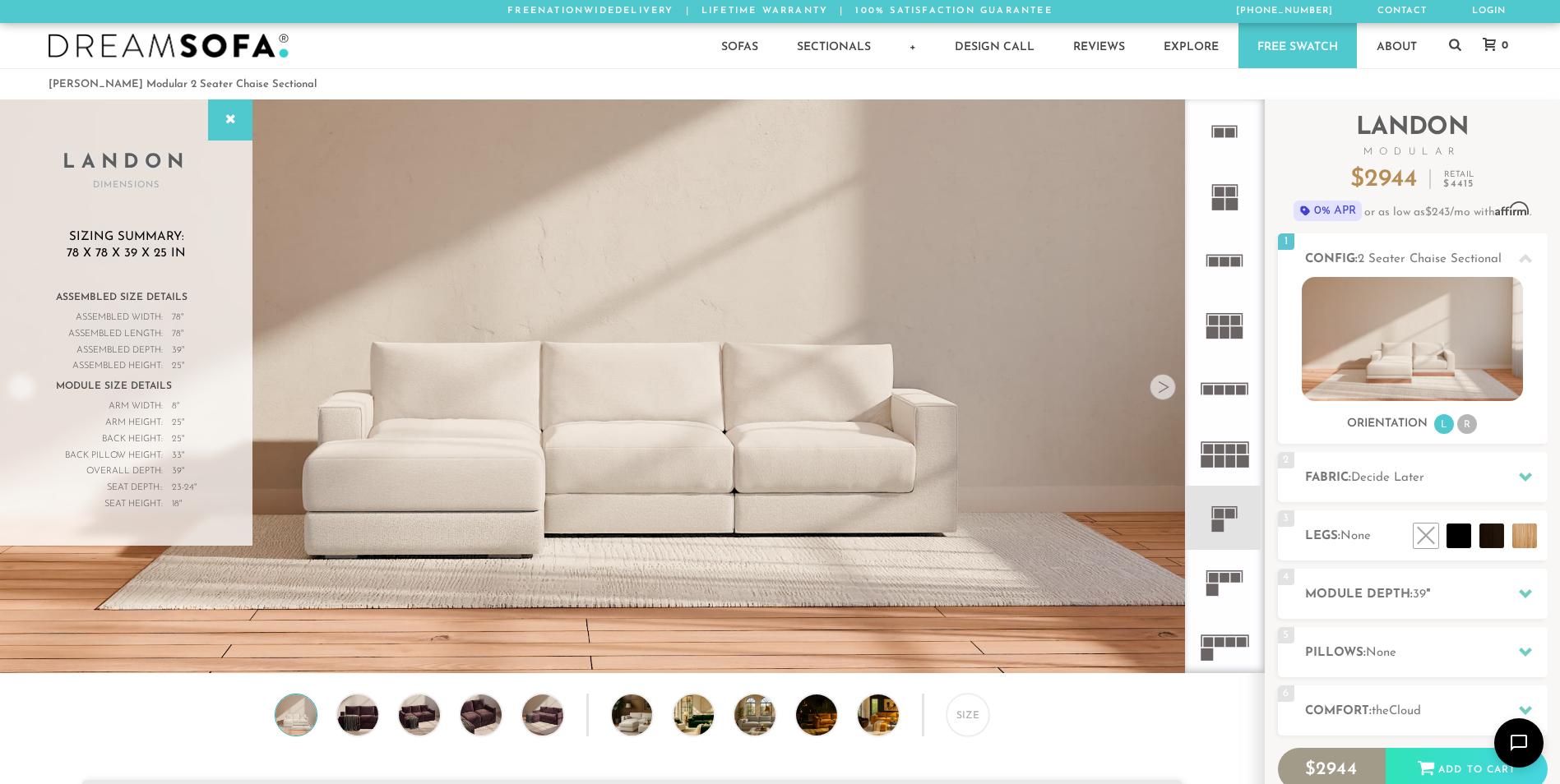
click at [1223, 589] on icon at bounding box center [1224, 582] width 64 height 64
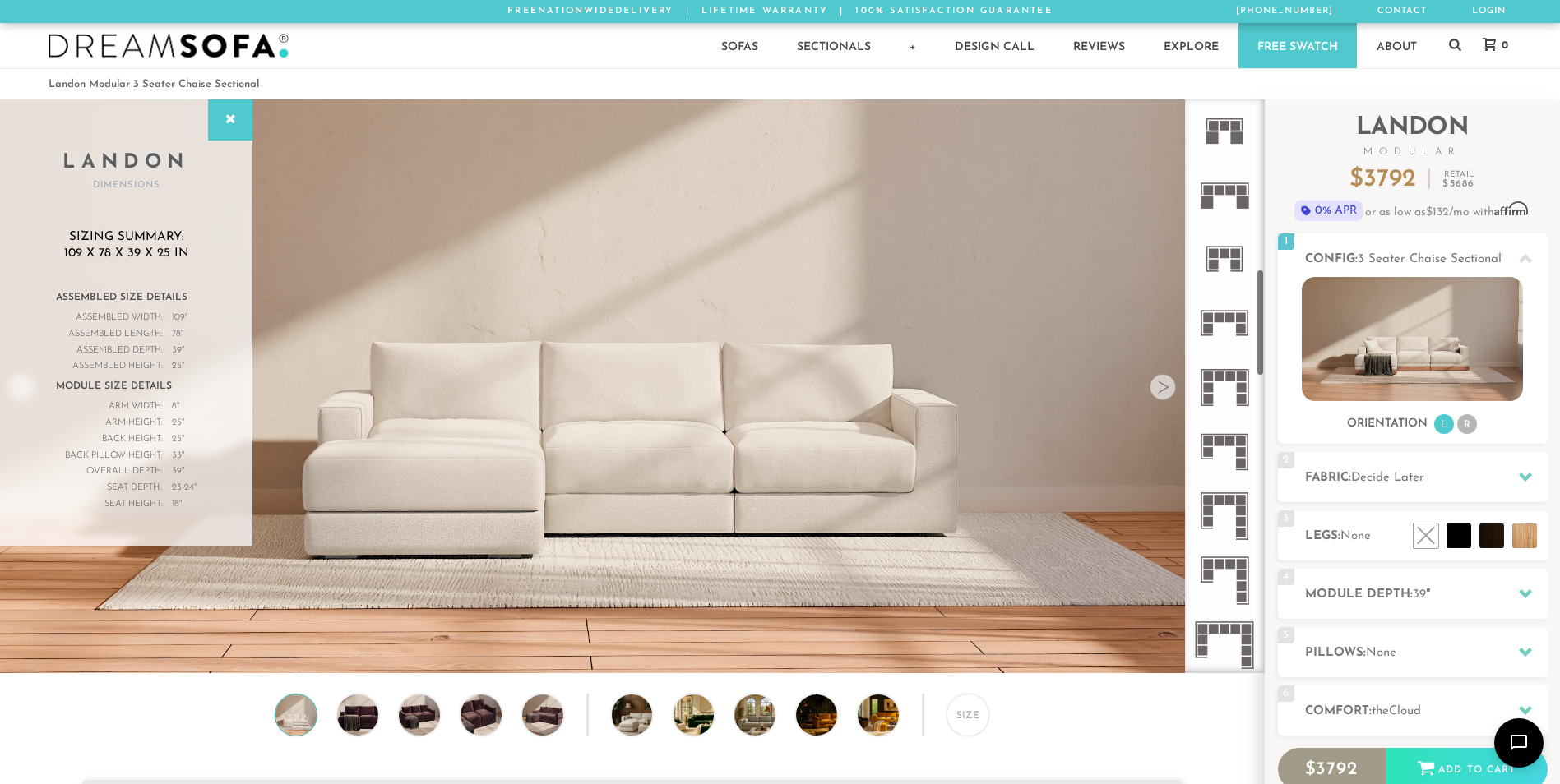
scroll to position [903, 0]
click at [1229, 602] on icon at bounding box center [1224, 579] width 64 height 64
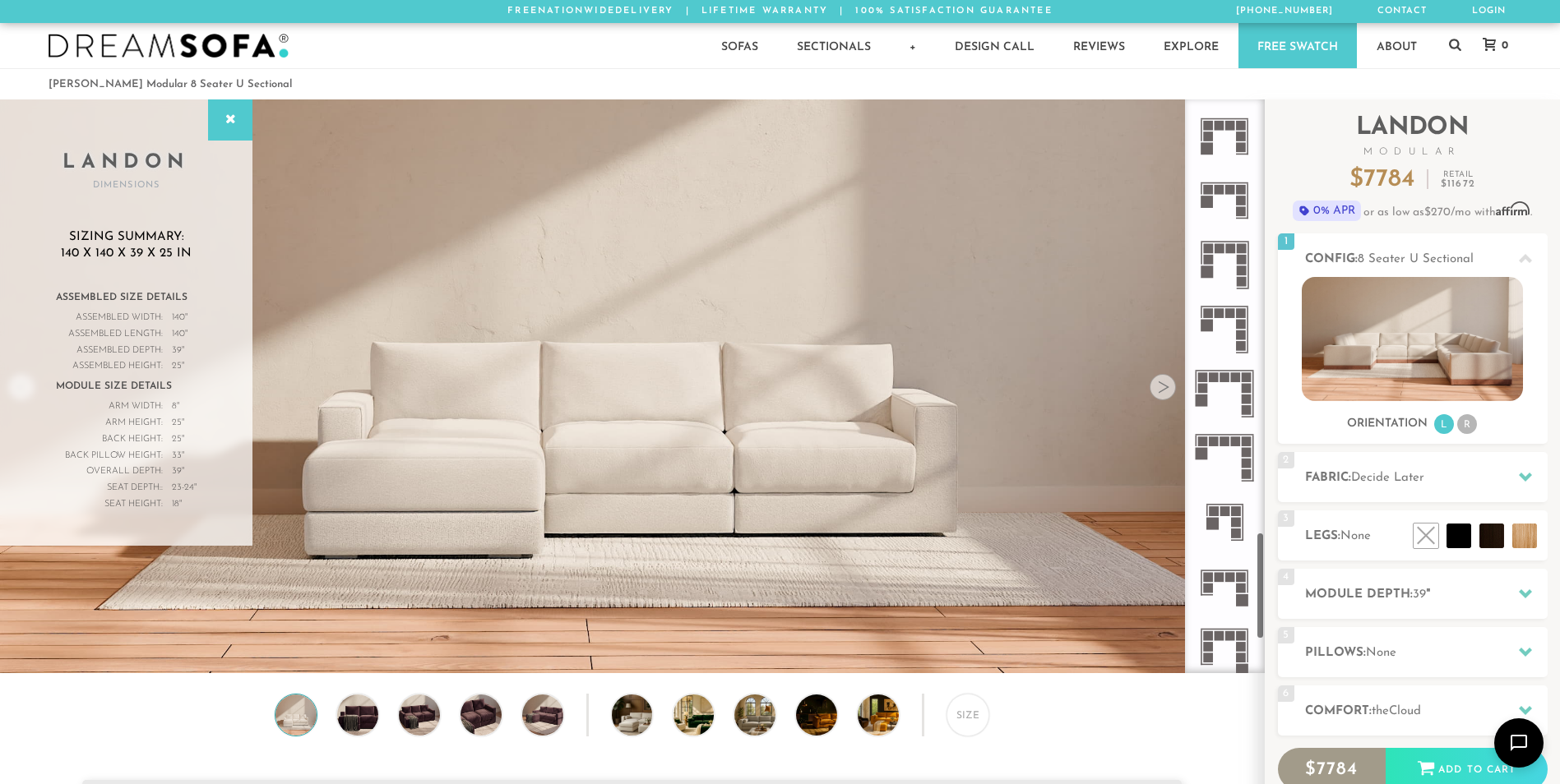
scroll to position [2316, 0]
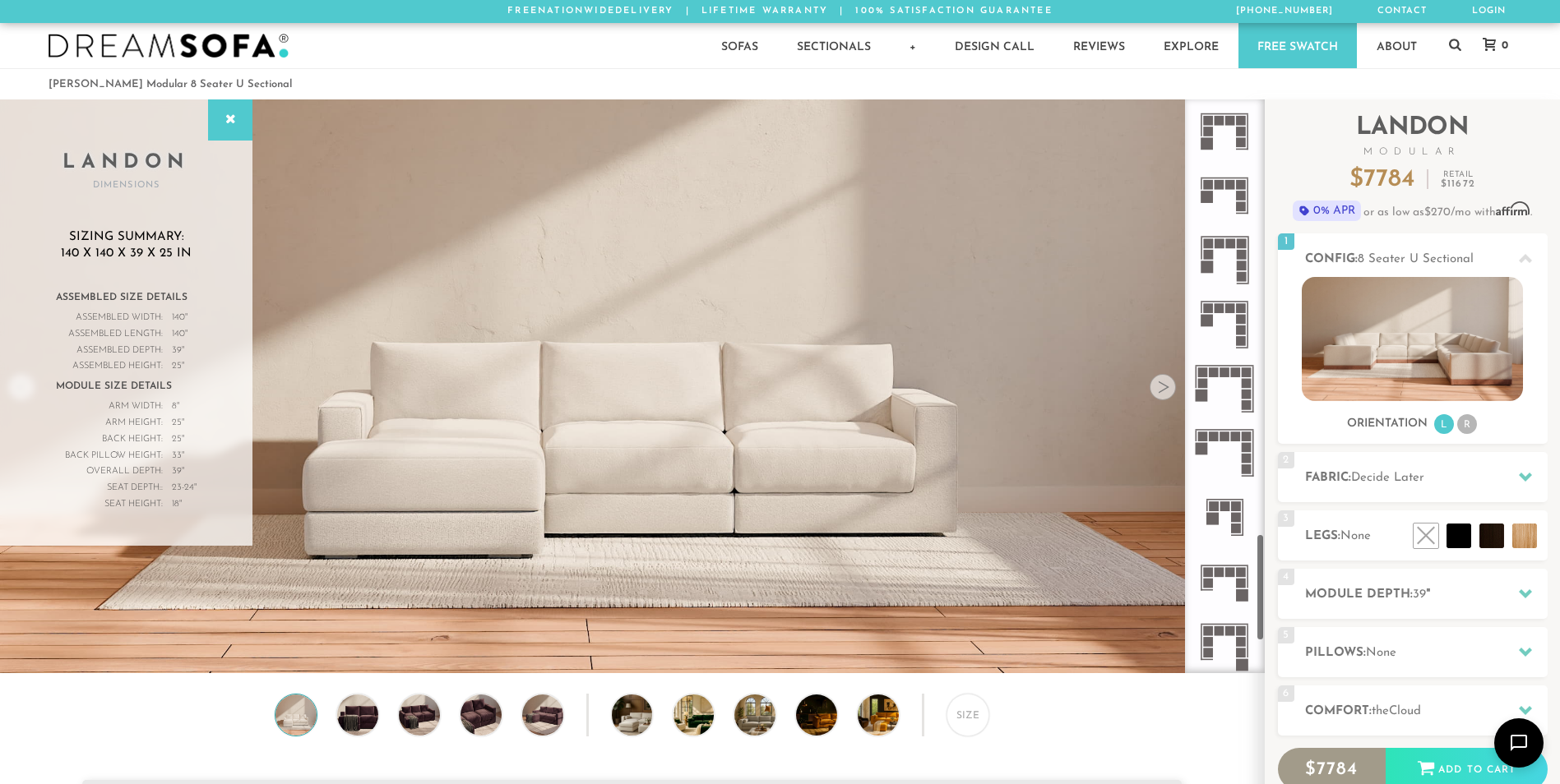
click at [1230, 594] on icon at bounding box center [1224, 582] width 64 height 64
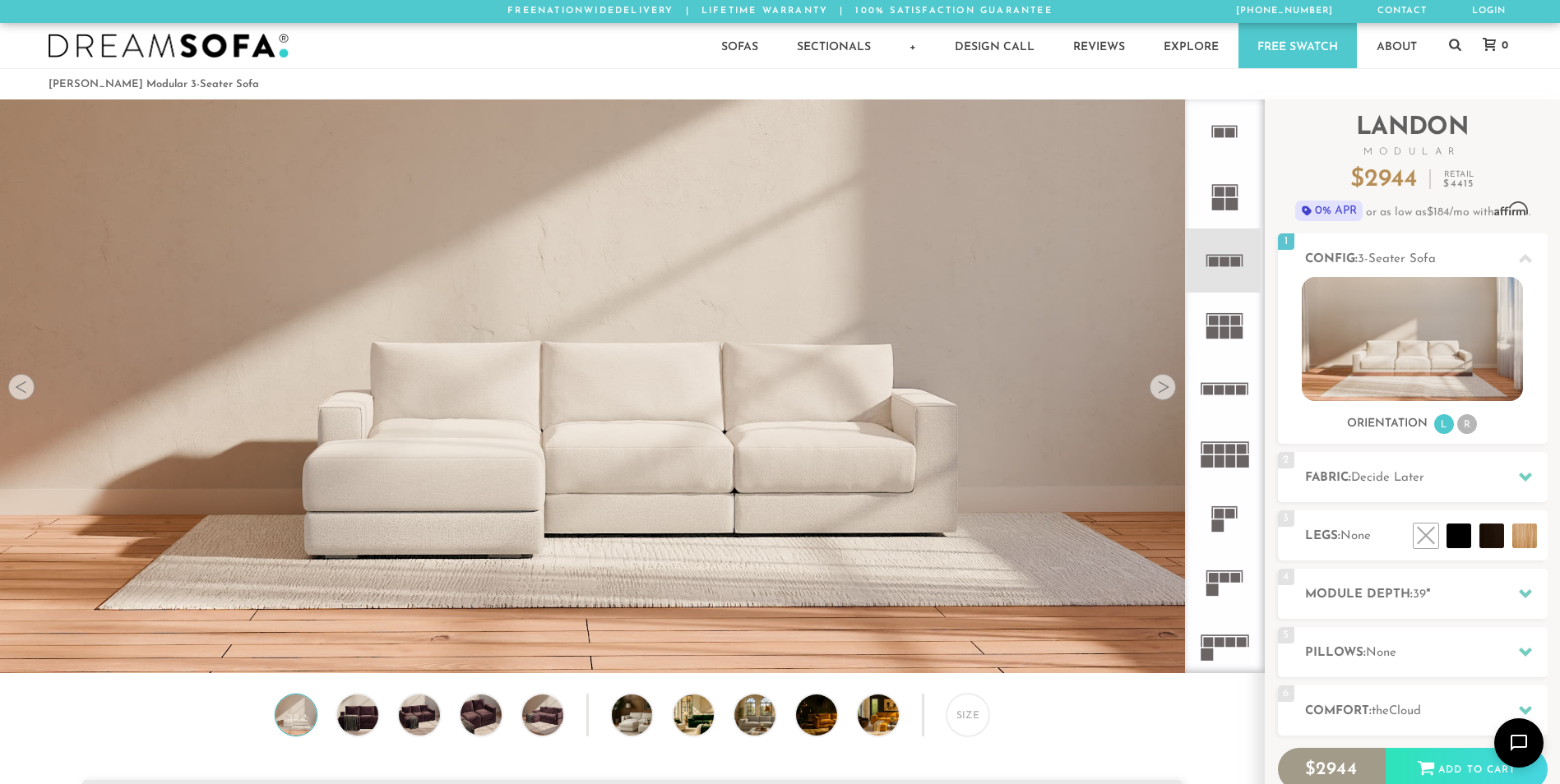
drag, startPoint x: 977, startPoint y: 431, endPoint x: 859, endPoint y: 403, distance: 121.3
click at [859, 403] on img at bounding box center [632, 208] width 1263 height 420
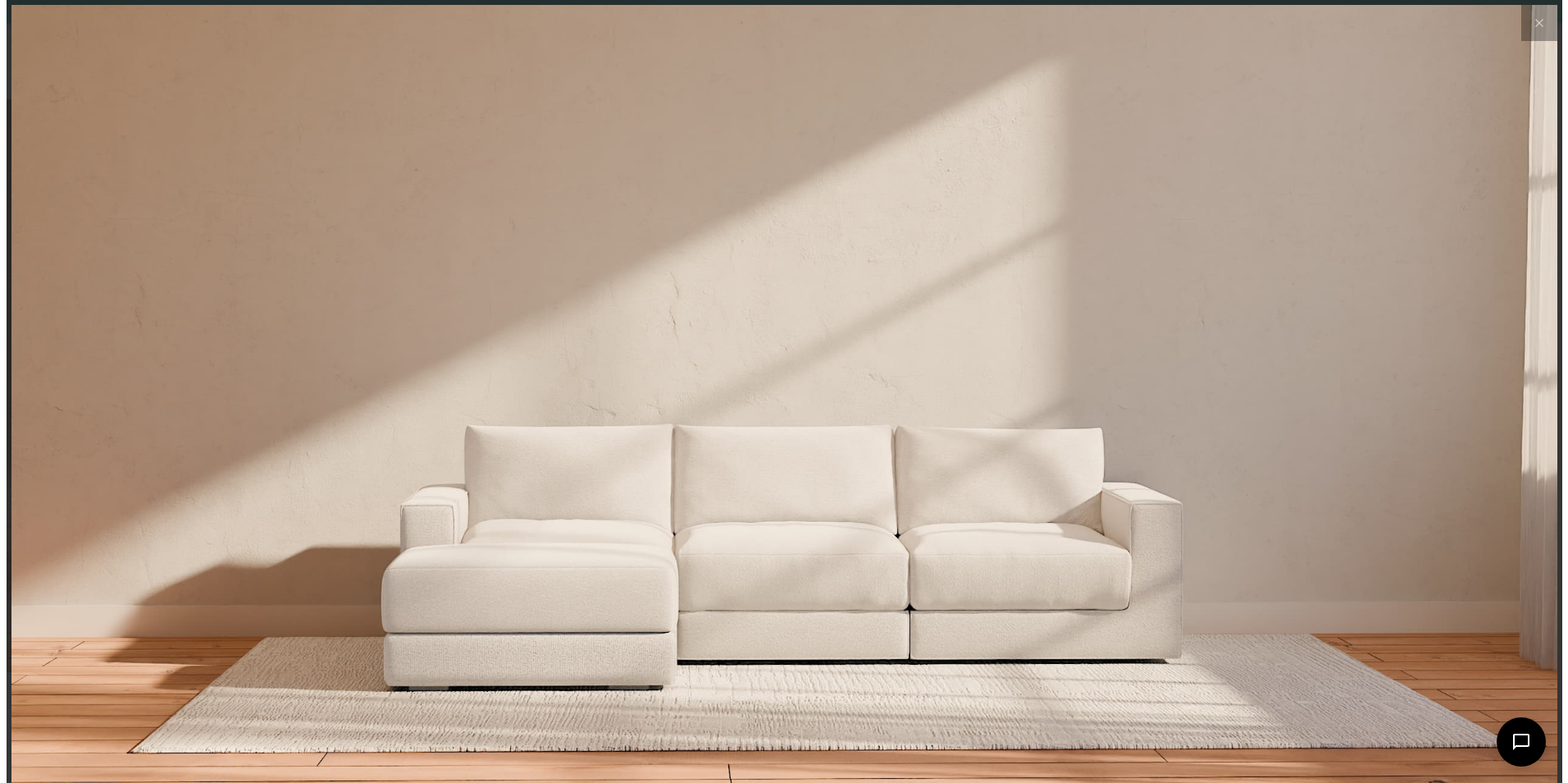
scroll to position [19218, 1556]
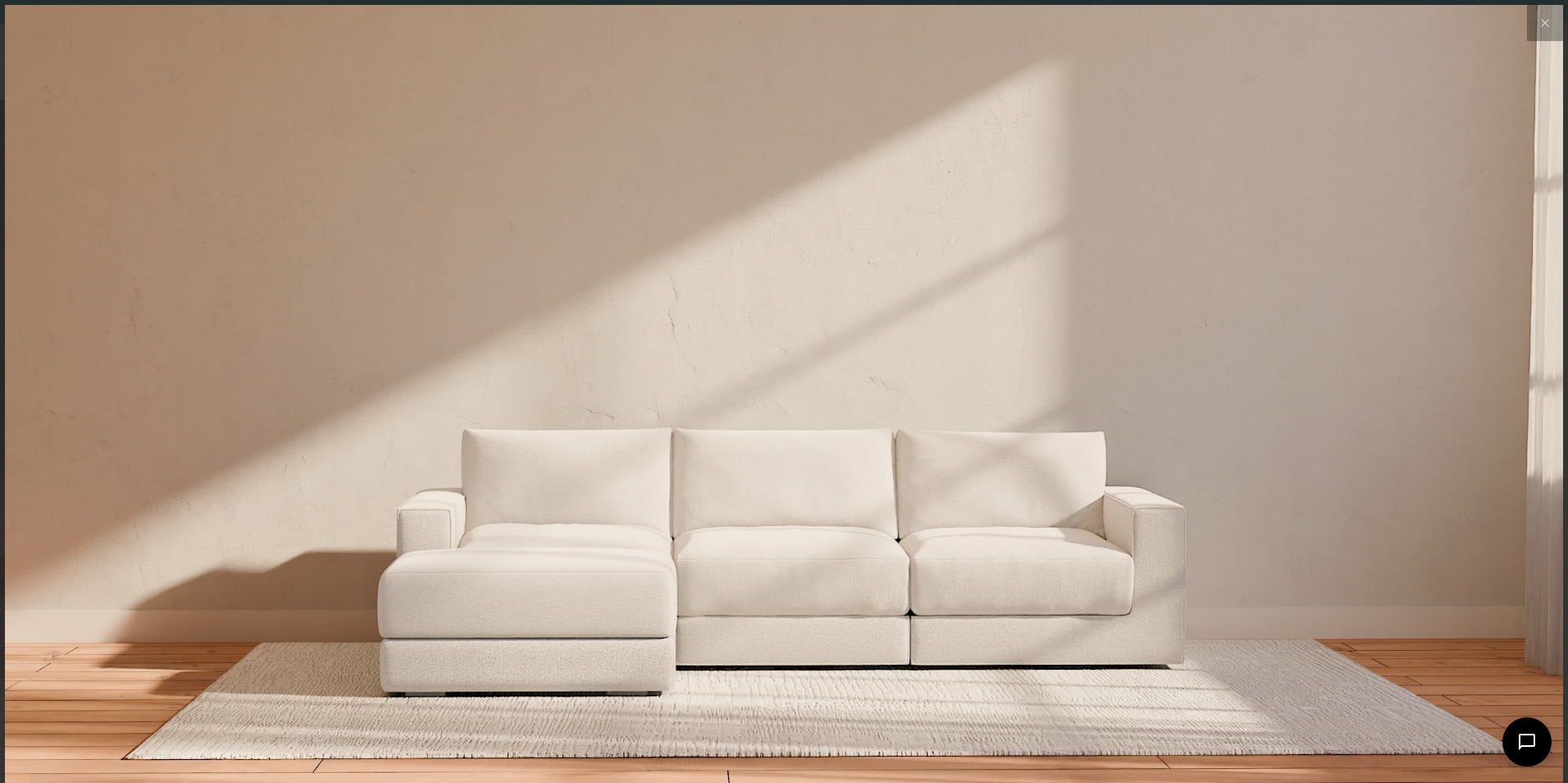
click at [857, 403] on img at bounding box center [784, 264] width 1558 height 520
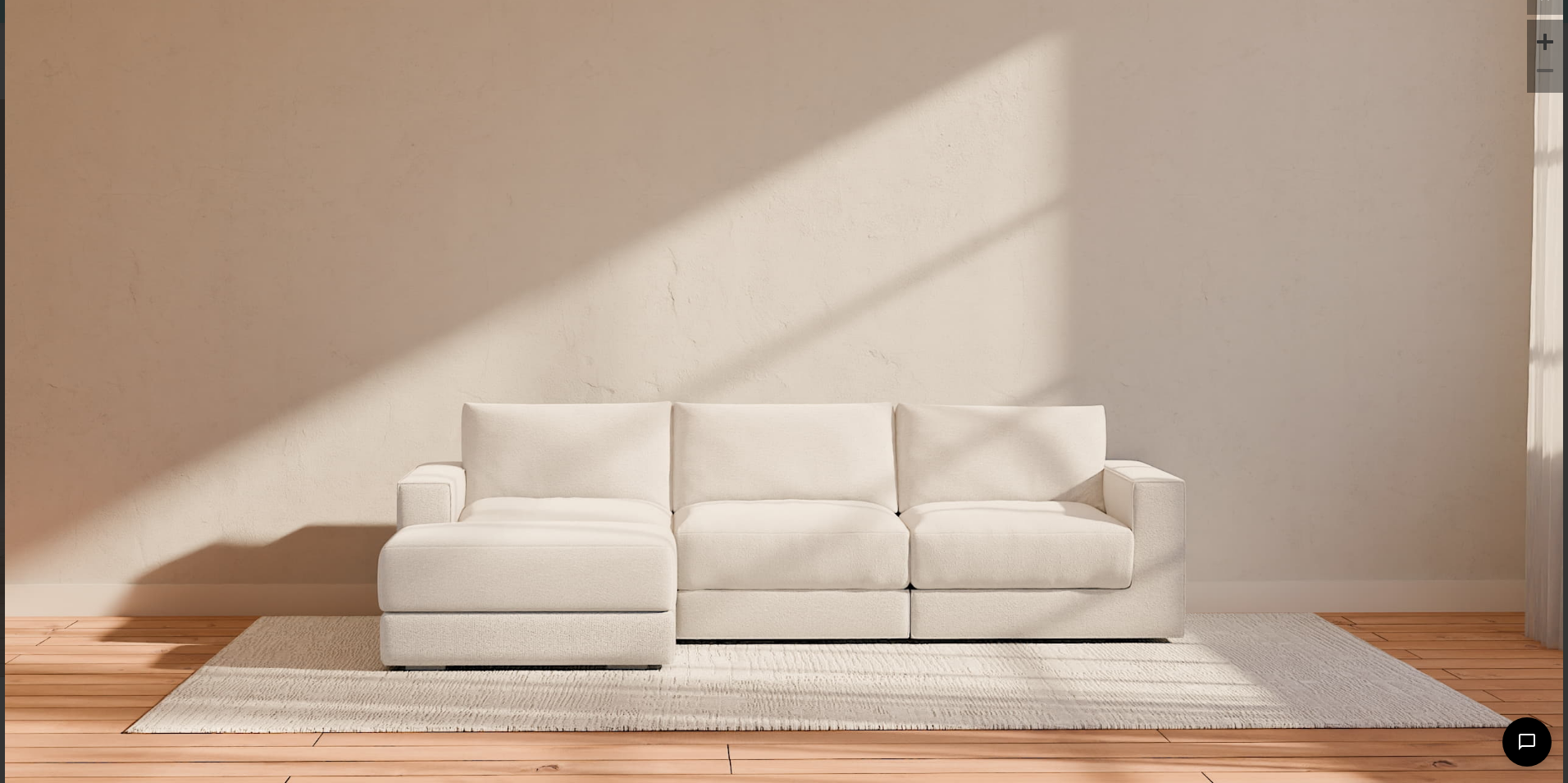
scroll to position [30, 0]
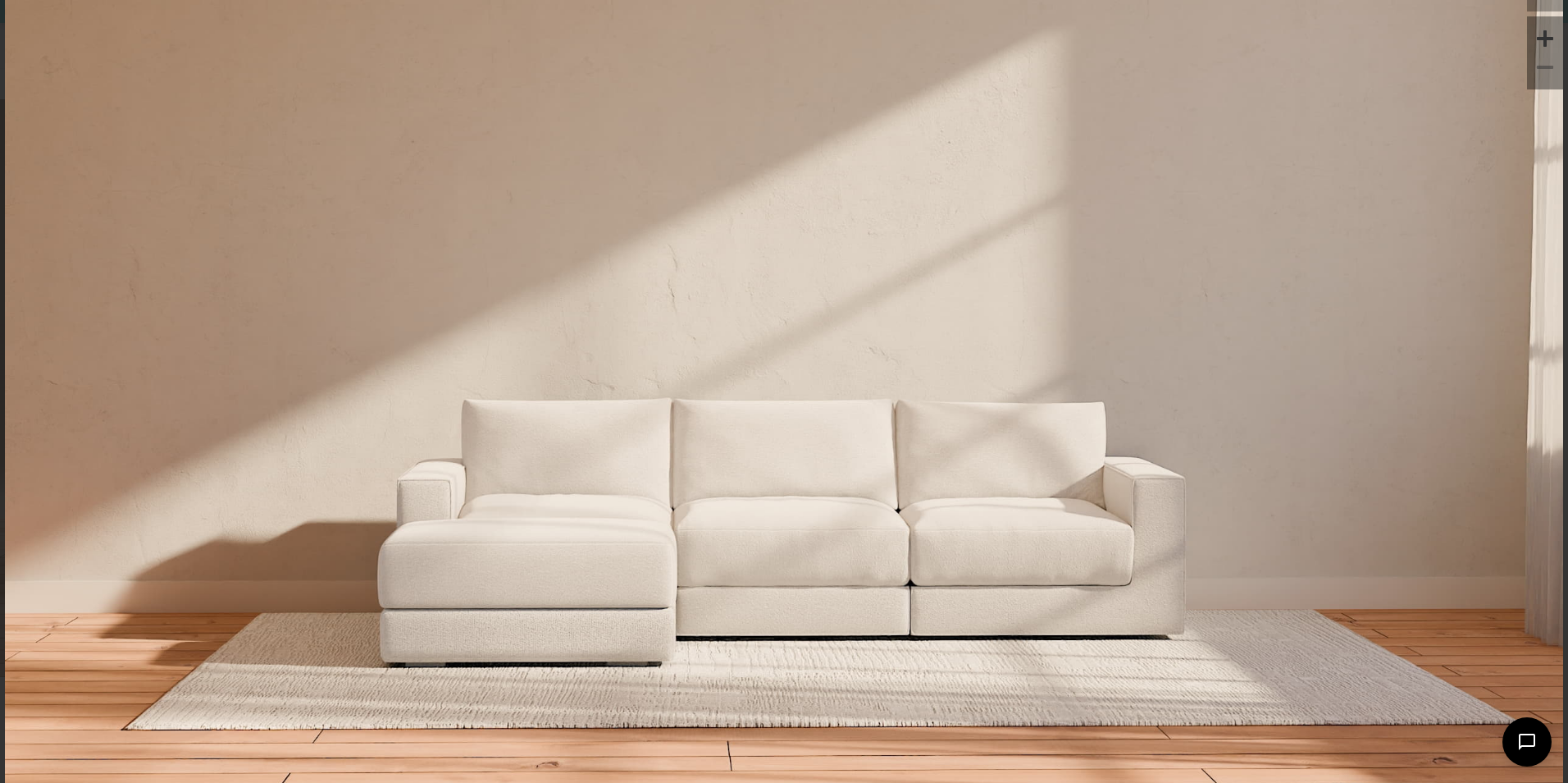
click at [1547, 720] on div at bounding box center [1527, 742] width 49 height 49
click at [1532, 736] on icon "button" at bounding box center [1527, 742] width 22 height 22
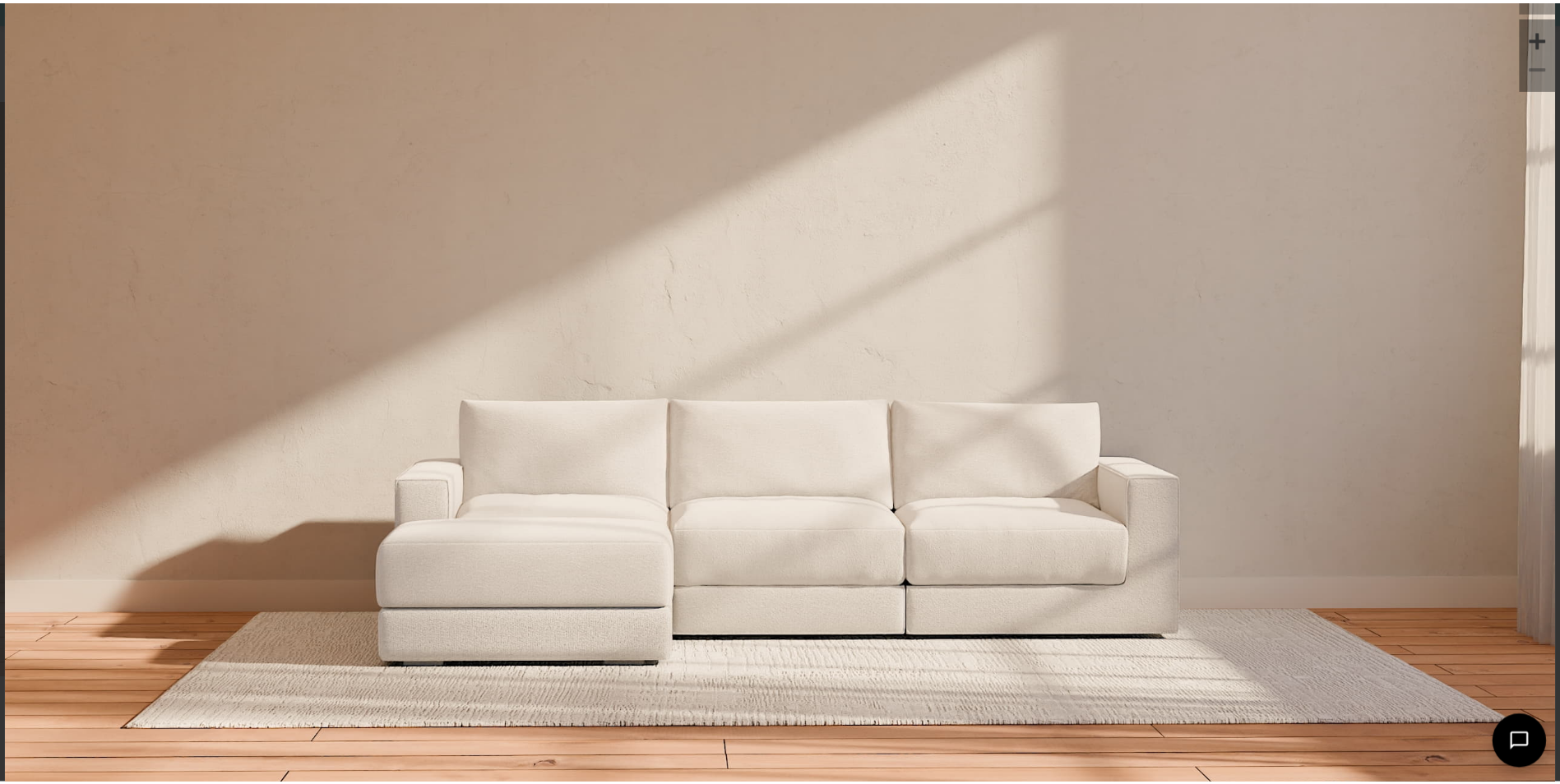
scroll to position [5, 0]
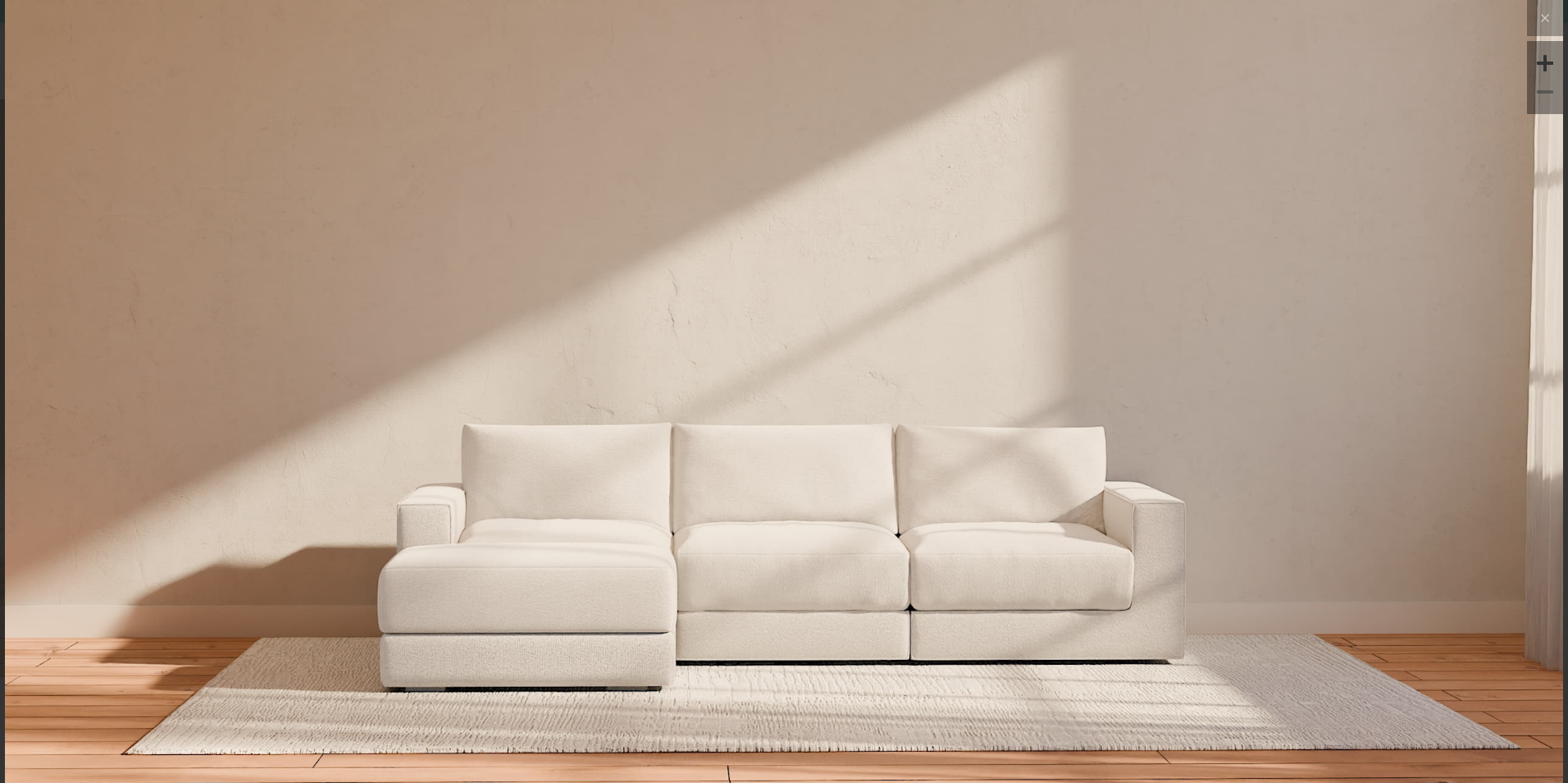
click at [1157, 497] on img at bounding box center [784, 259] width 1558 height 520
click at [1544, 9] on button at bounding box center [1545, 18] width 36 height 36
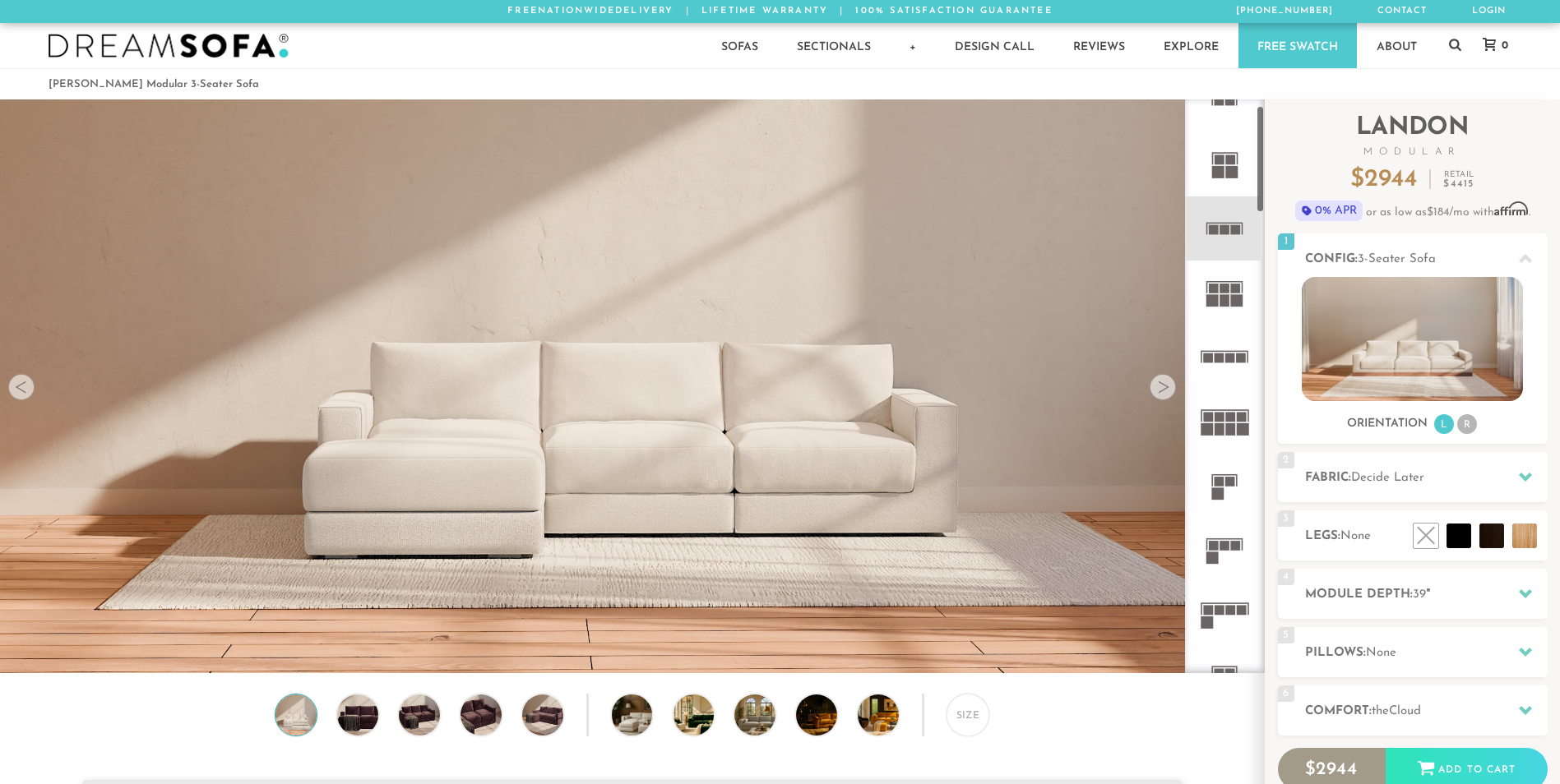
scroll to position [27, 0]
click at [1240, 366] on rect at bounding box center [1242, 363] width 10 height 10
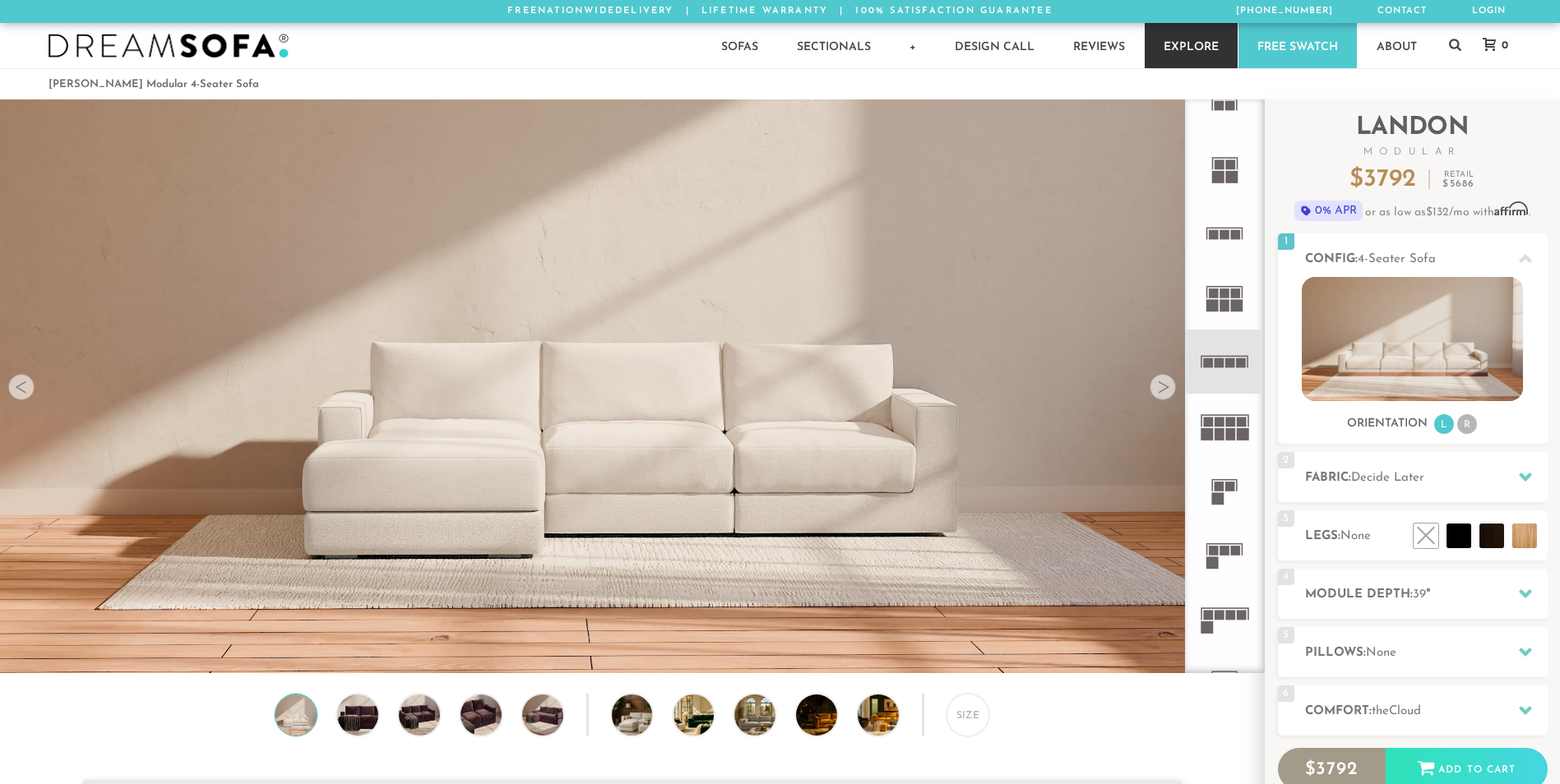
click at [1170, 48] on link "Explore" at bounding box center [1191, 46] width 93 height 46
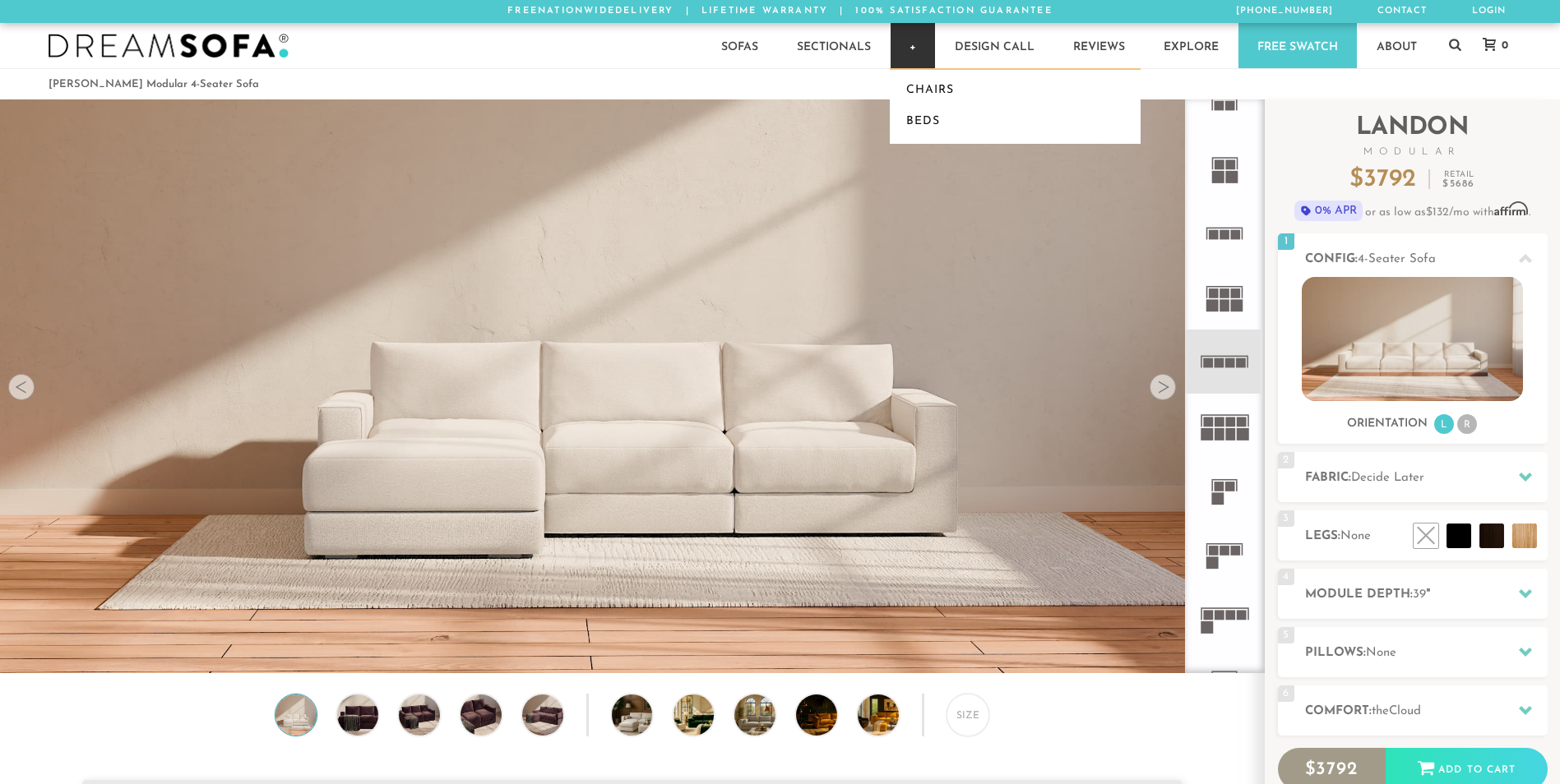
click at [919, 39] on link "+" at bounding box center [912, 46] width 45 height 46
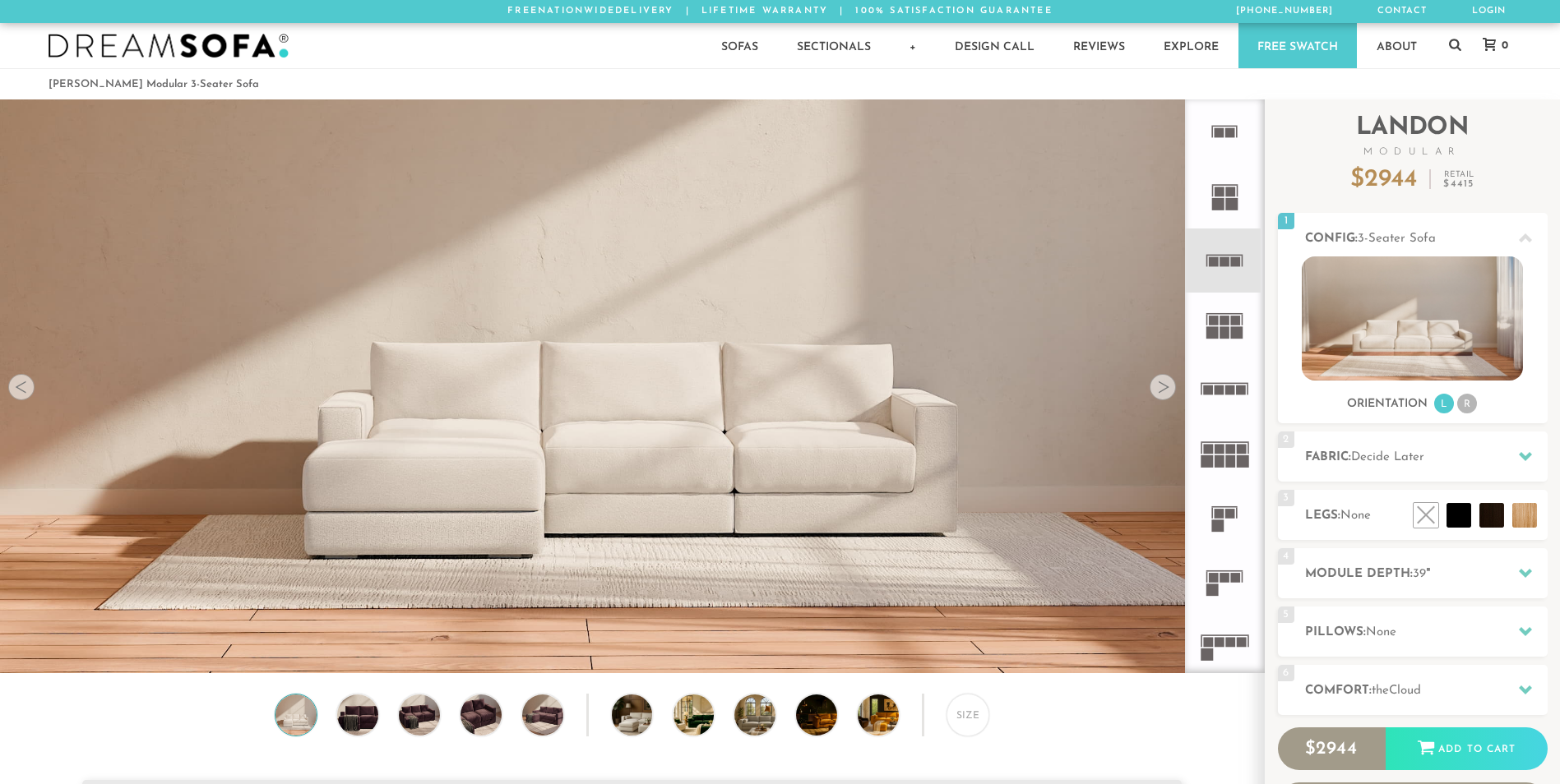
scroll to position [19218, 1547]
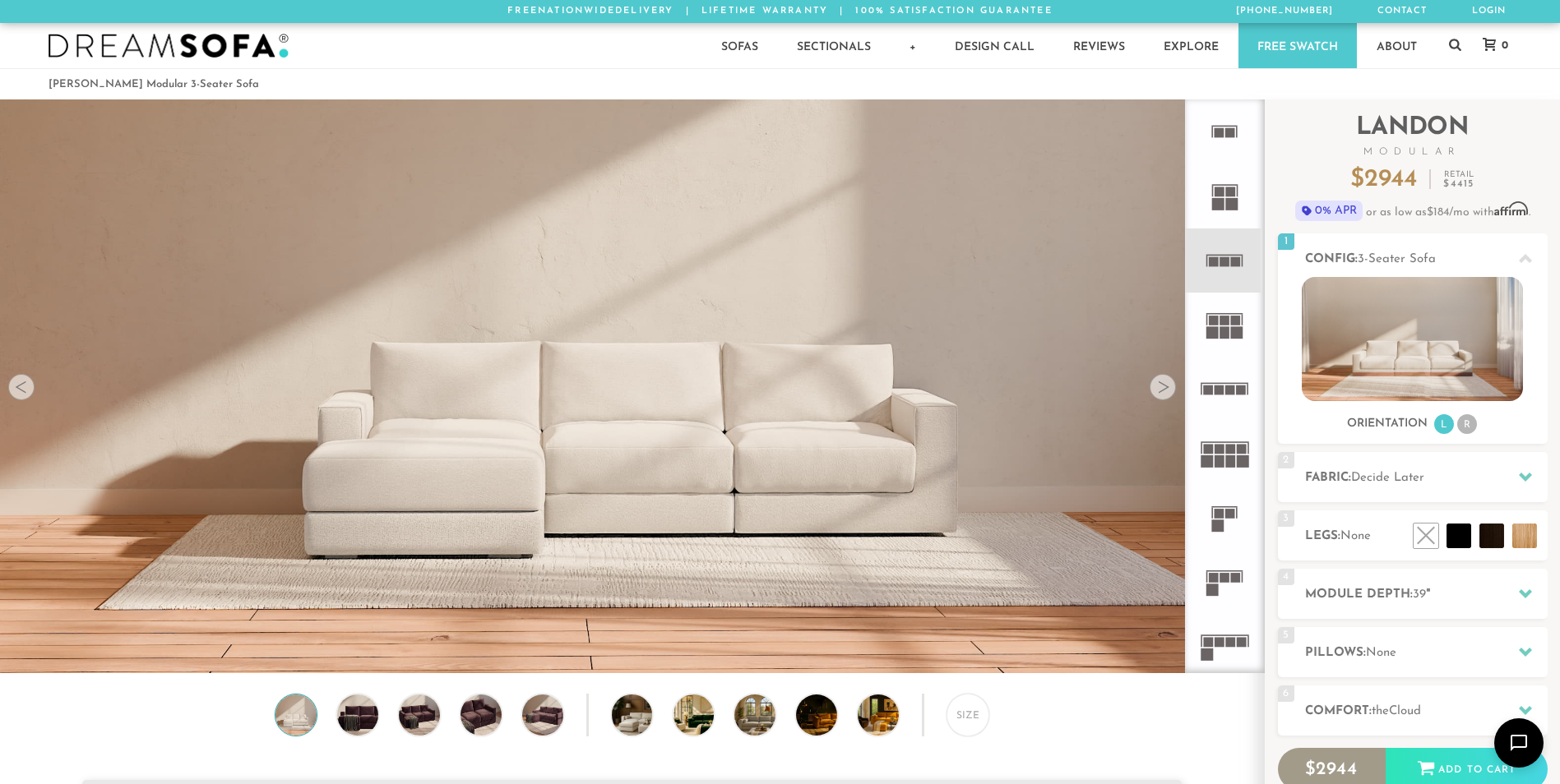
click at [1231, 205] on rect at bounding box center [1231, 204] width 12 height 12
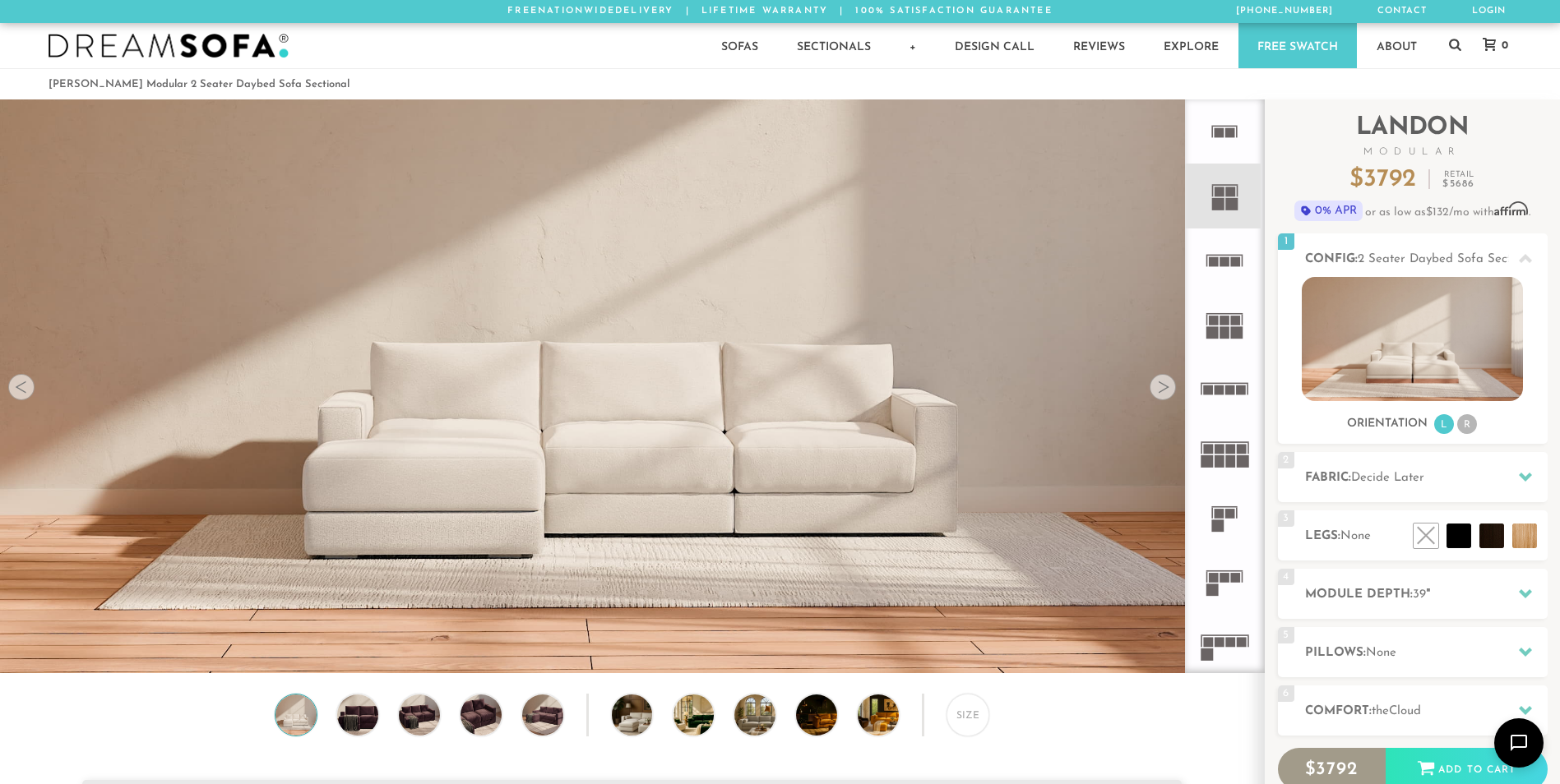
click at [1223, 131] on rect at bounding box center [1219, 133] width 10 height 10
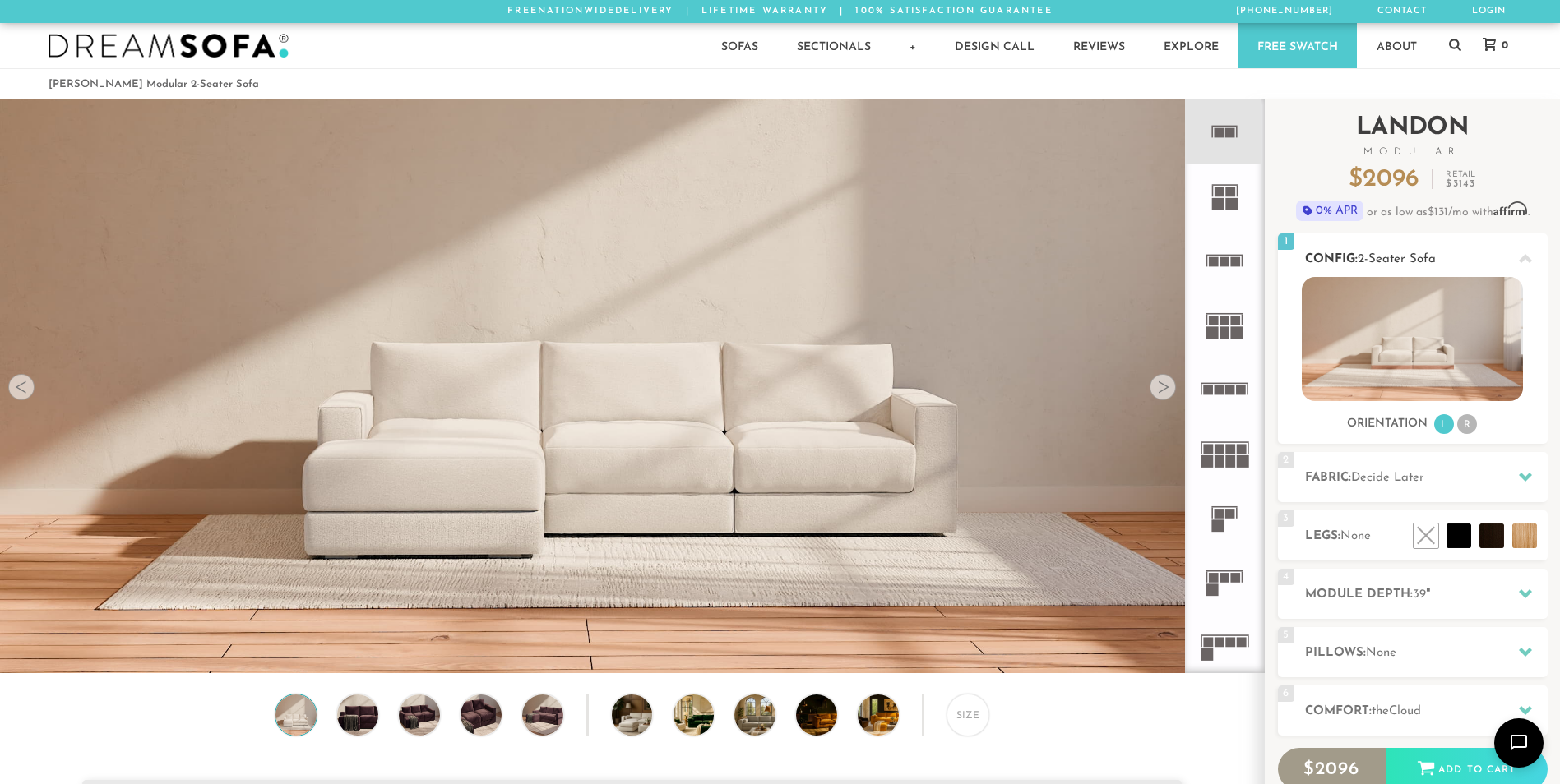
click at [1351, 344] on img at bounding box center [1411, 338] width 221 height 124
click at [1352, 339] on img at bounding box center [1411, 338] width 221 height 124
click at [1522, 255] on icon at bounding box center [1524, 259] width 13 height 13
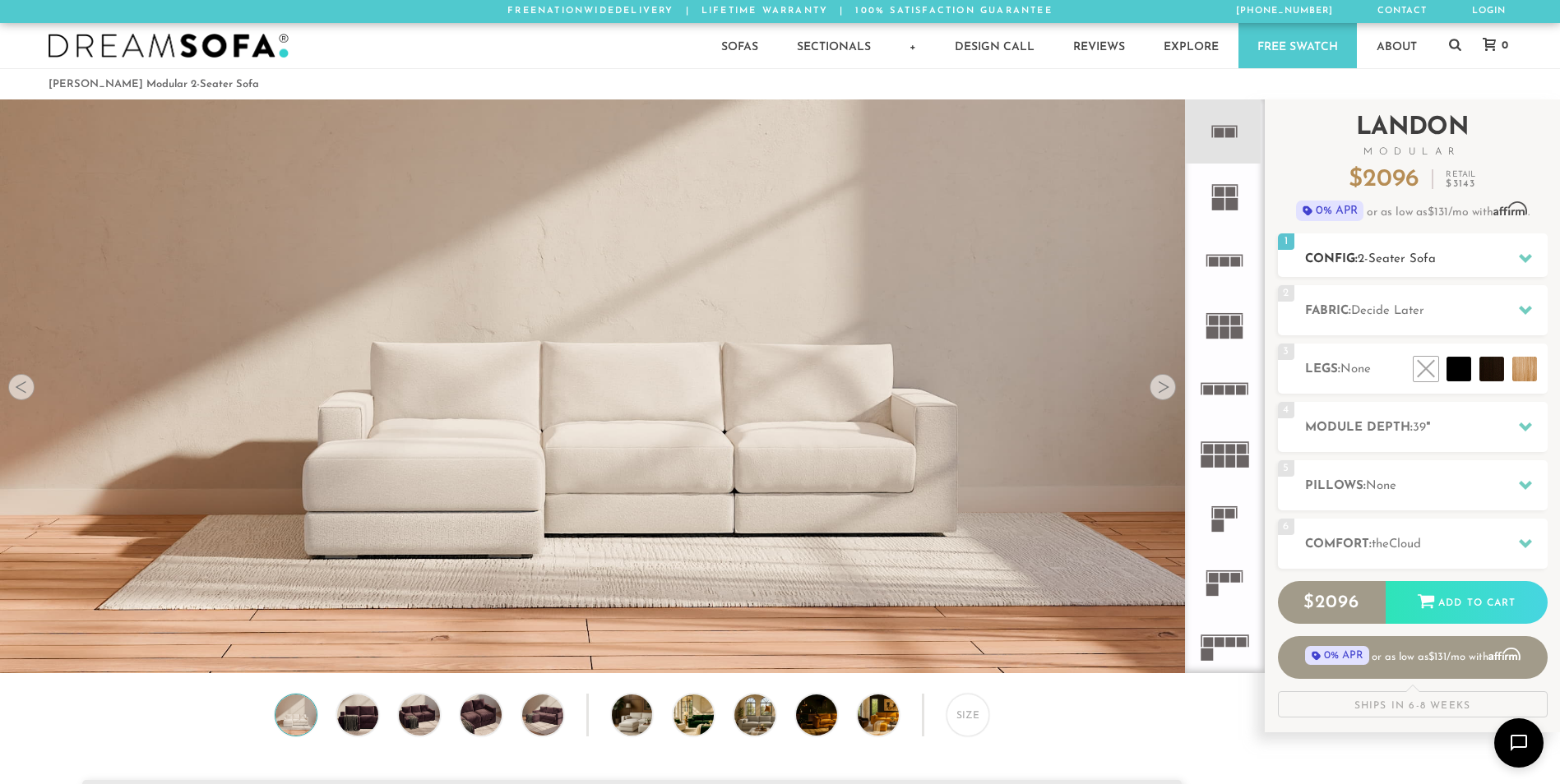
click at [1522, 255] on icon at bounding box center [1524, 258] width 13 height 13
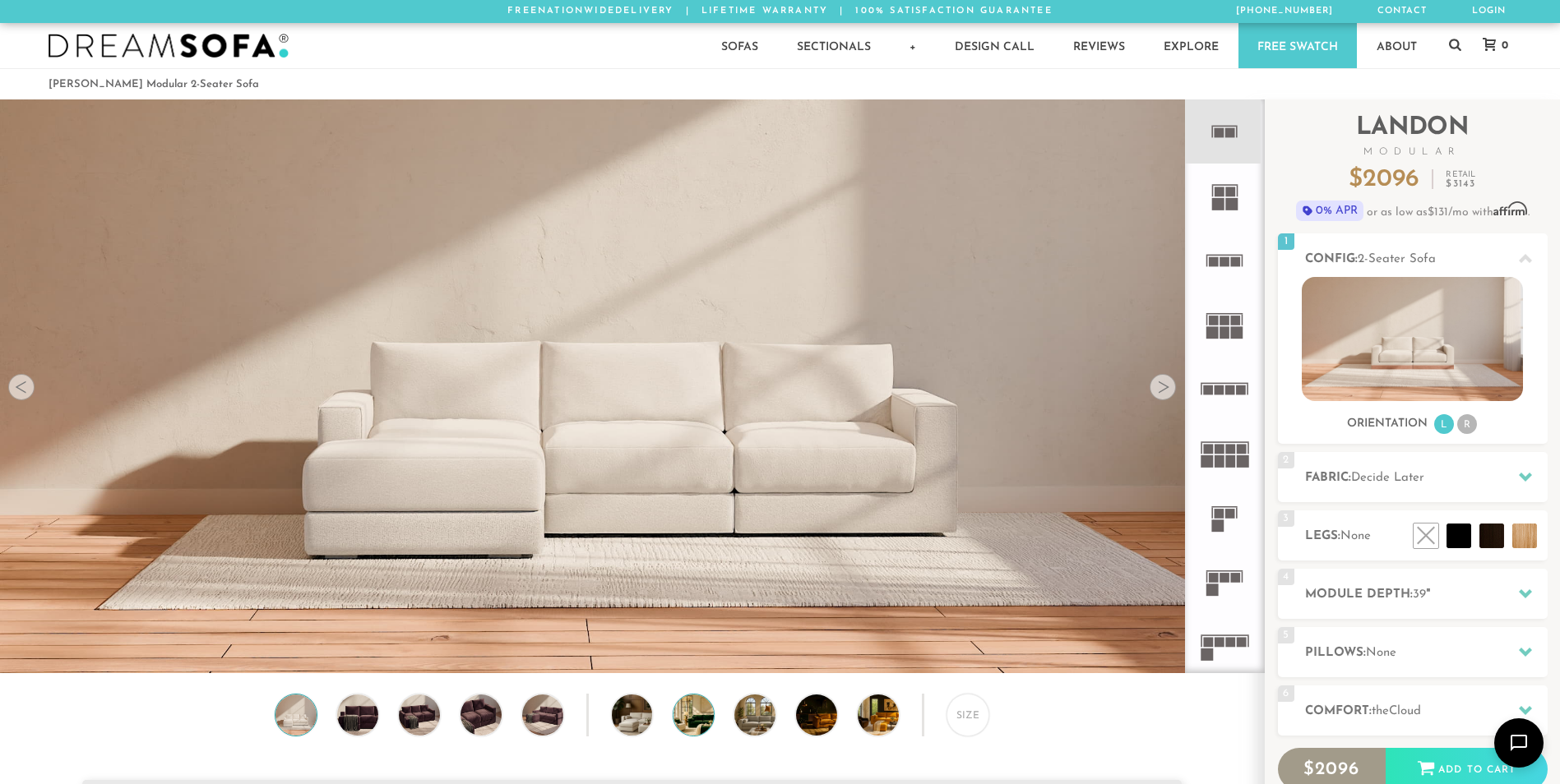
click at [690, 705] on img at bounding box center [710, 715] width 73 height 41
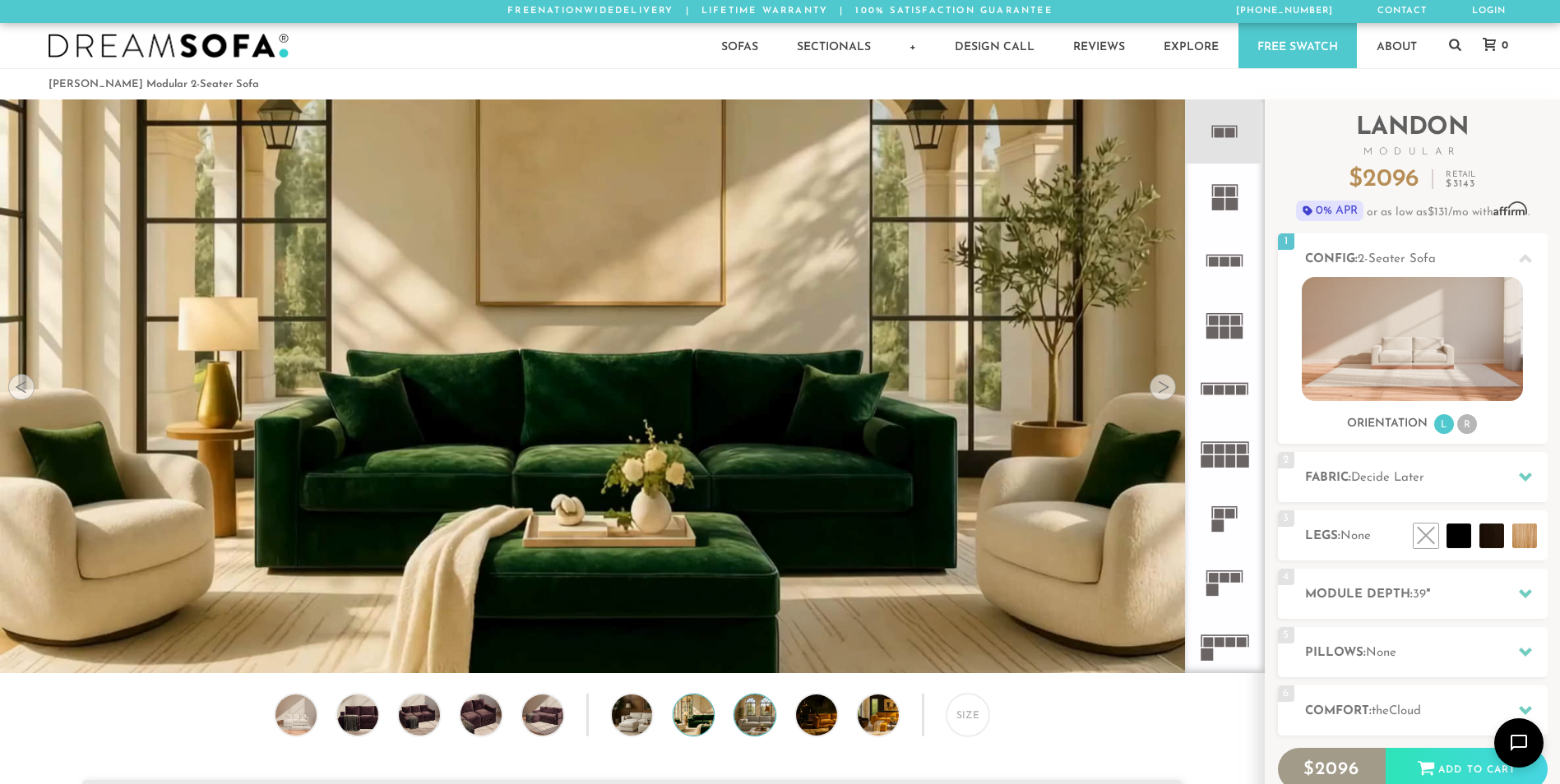
click at [749, 709] on img at bounding box center [771, 715] width 73 height 41
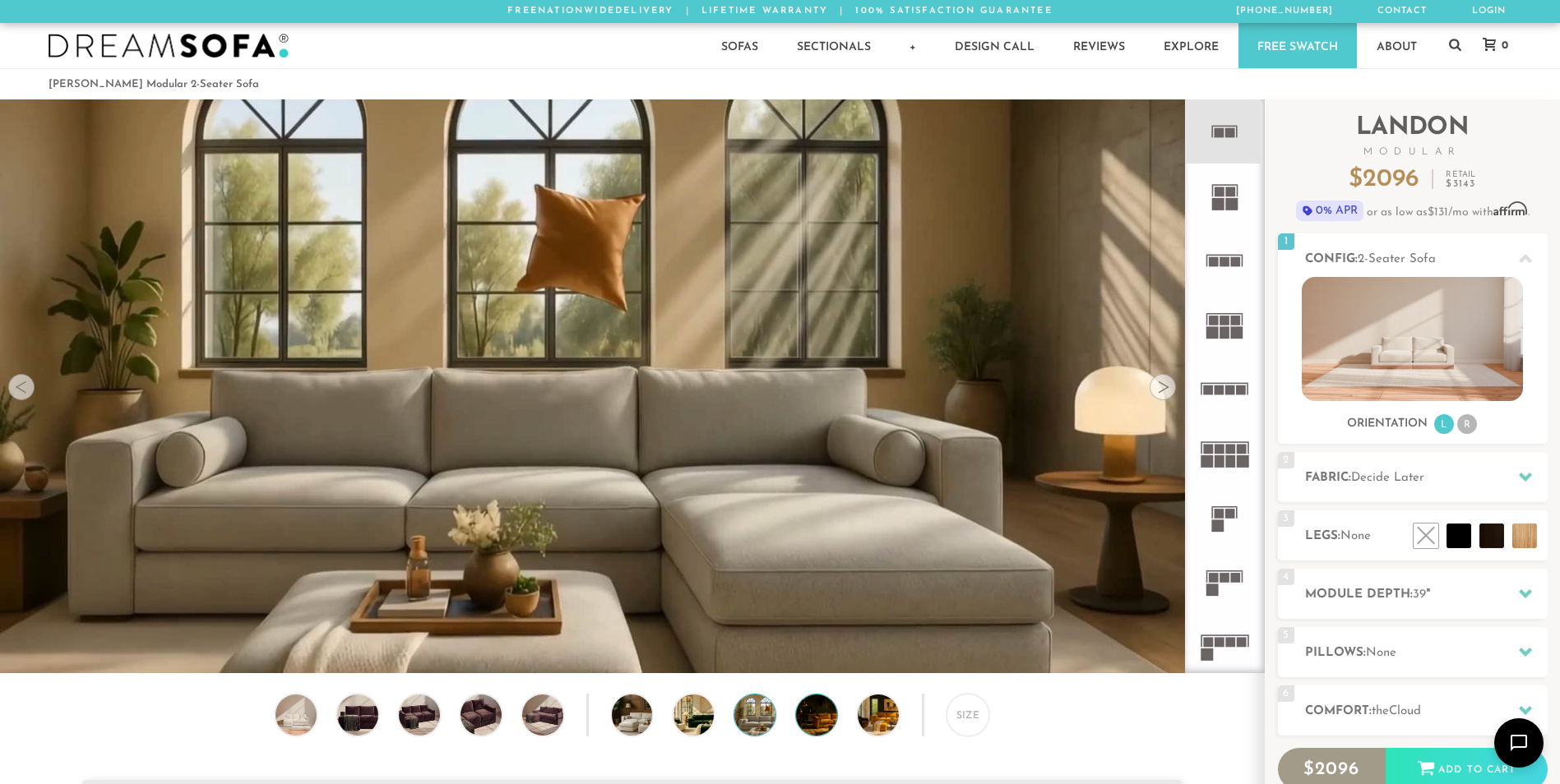
click at [818, 708] on img at bounding box center [832, 715] width 73 height 41
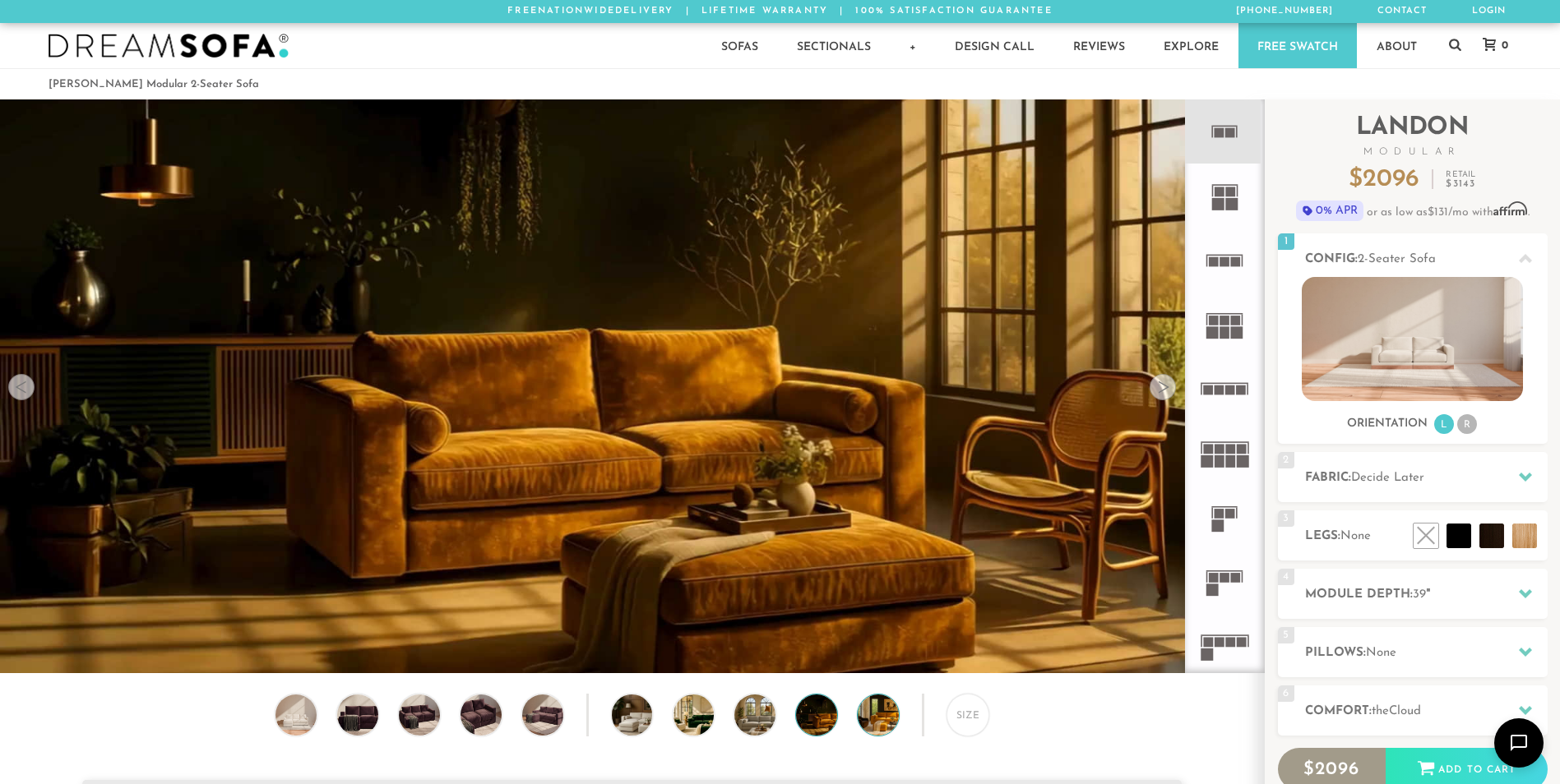
click at [868, 705] on img at bounding box center [895, 715] width 73 height 41
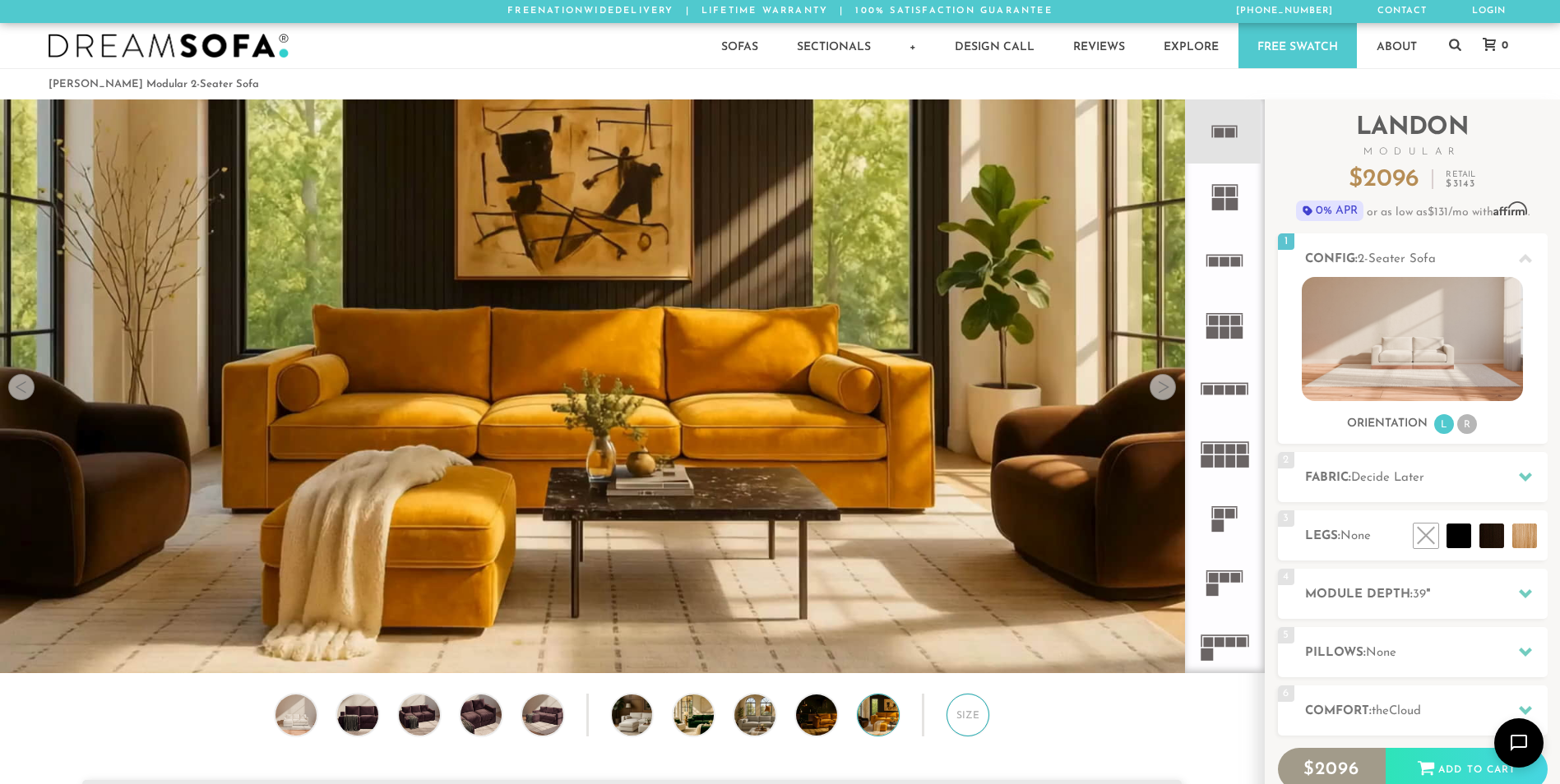
click at [949, 721] on div "Size" at bounding box center [967, 715] width 43 height 43
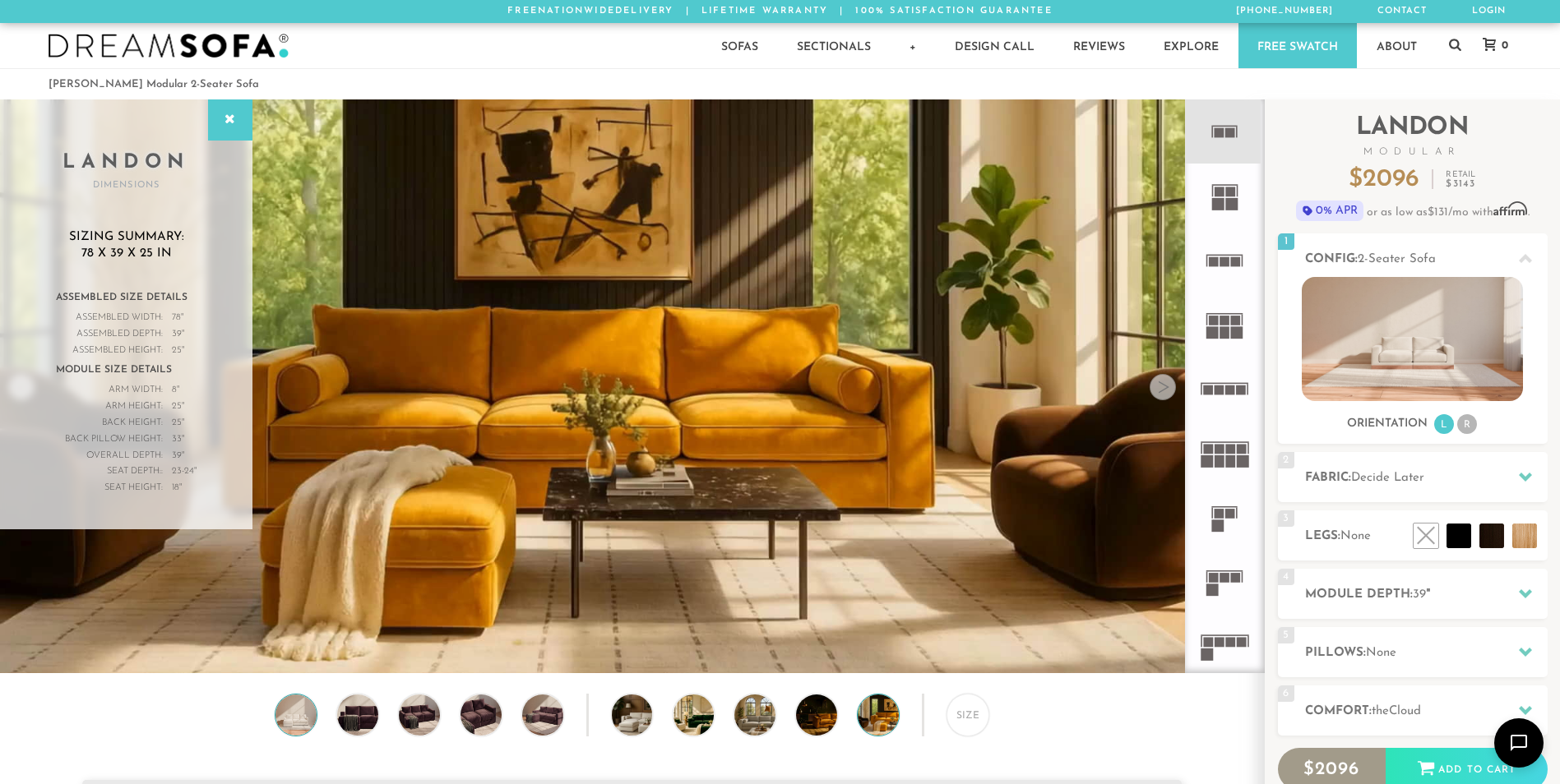
click at [305, 721] on img at bounding box center [297, 715] width 50 height 41
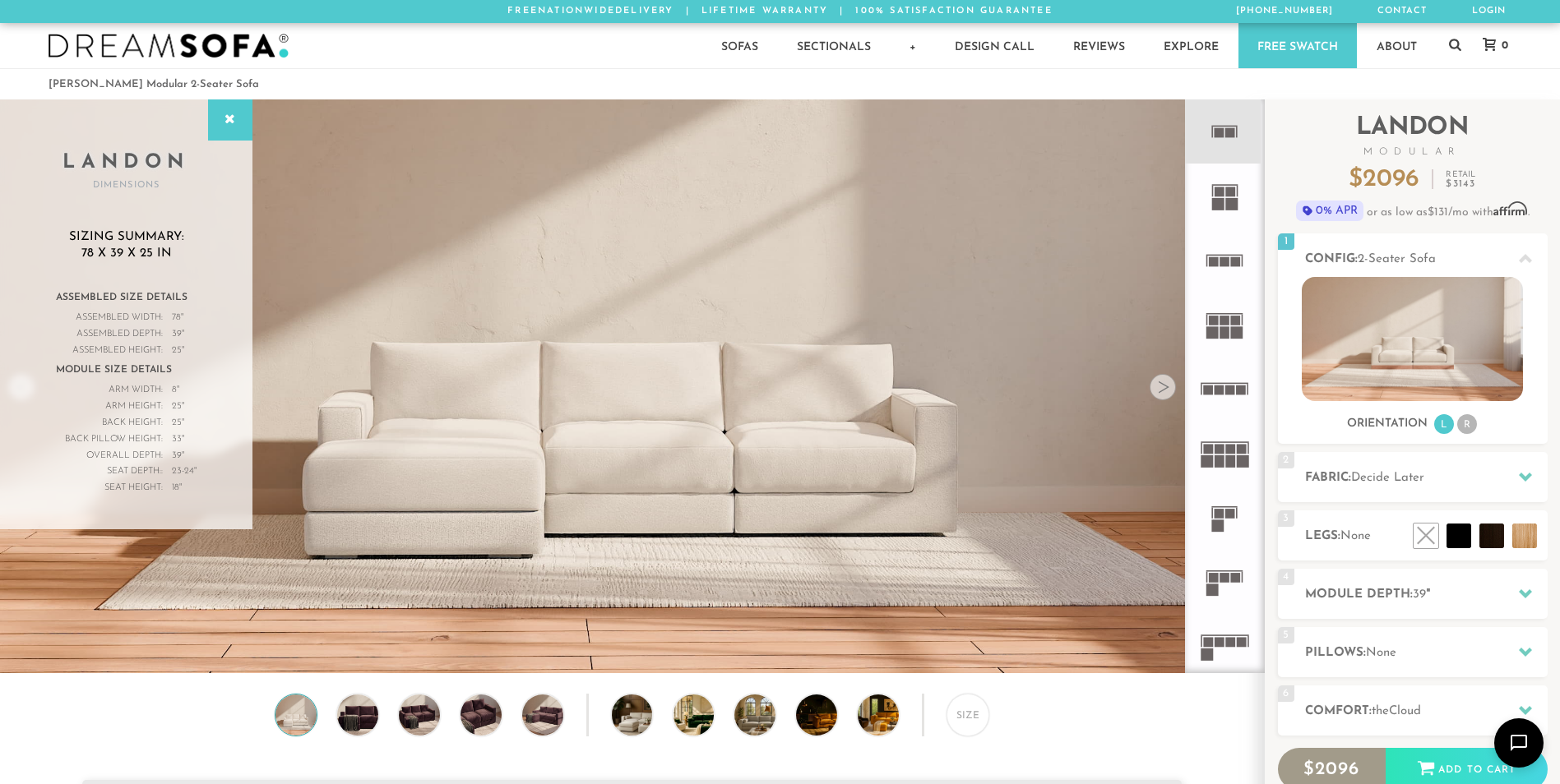
click at [739, 477] on img at bounding box center [632, 353] width 1263 height 711
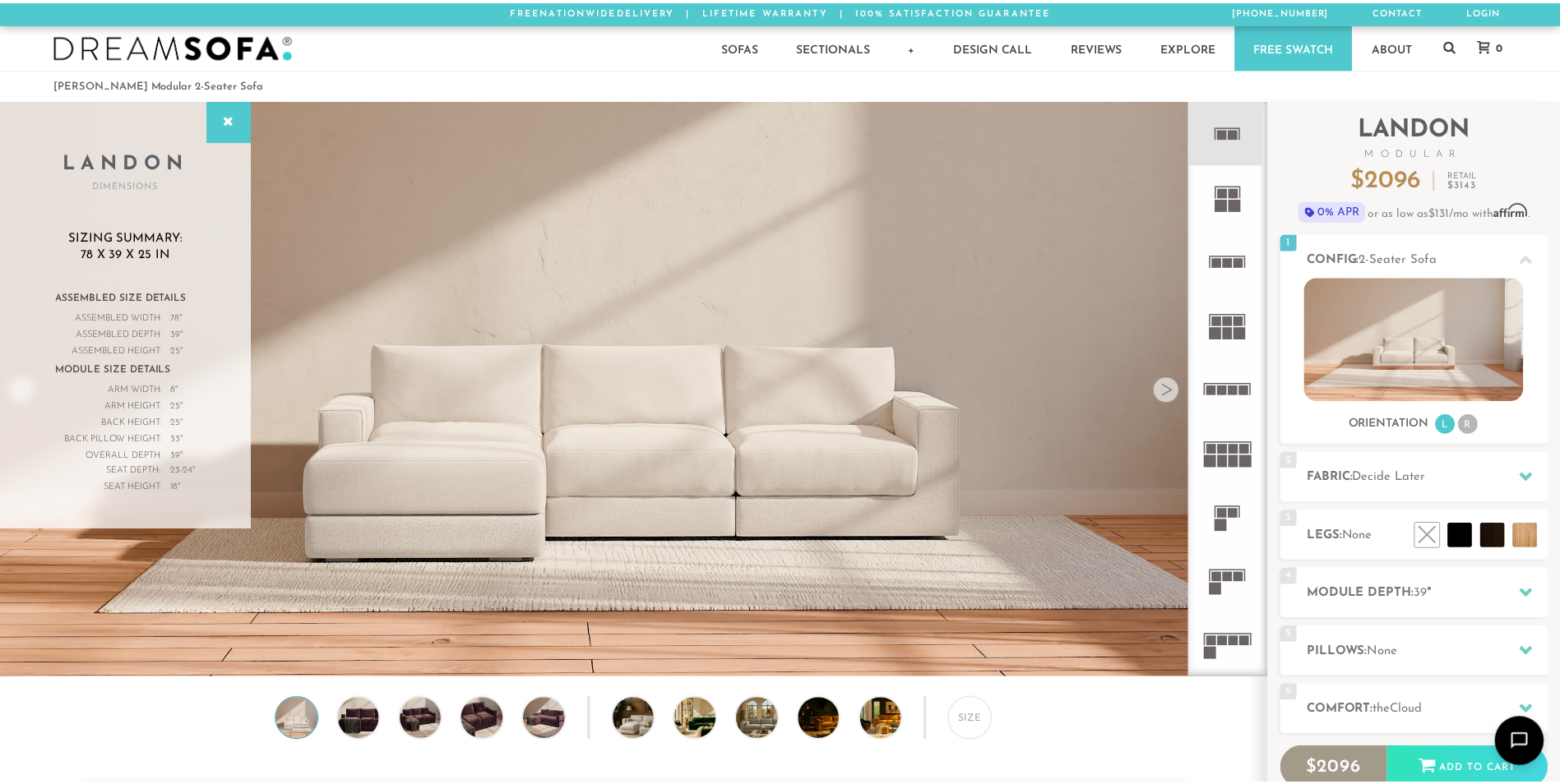
scroll to position [19242, 1560]
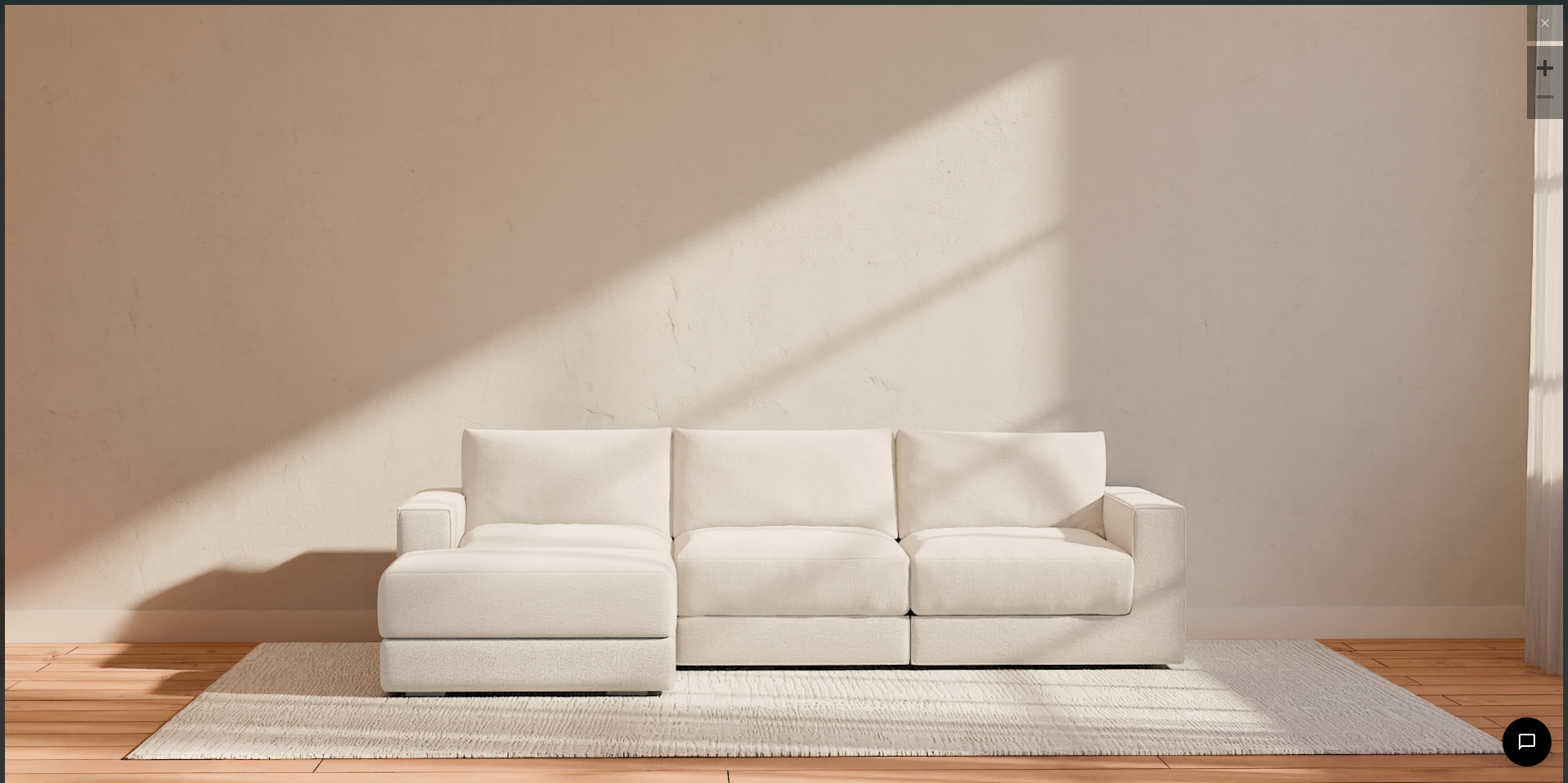
click at [1537, 101] on div at bounding box center [1544, 96] width 25 height 25
click at [1536, 69] on div at bounding box center [1544, 67] width 25 height 25
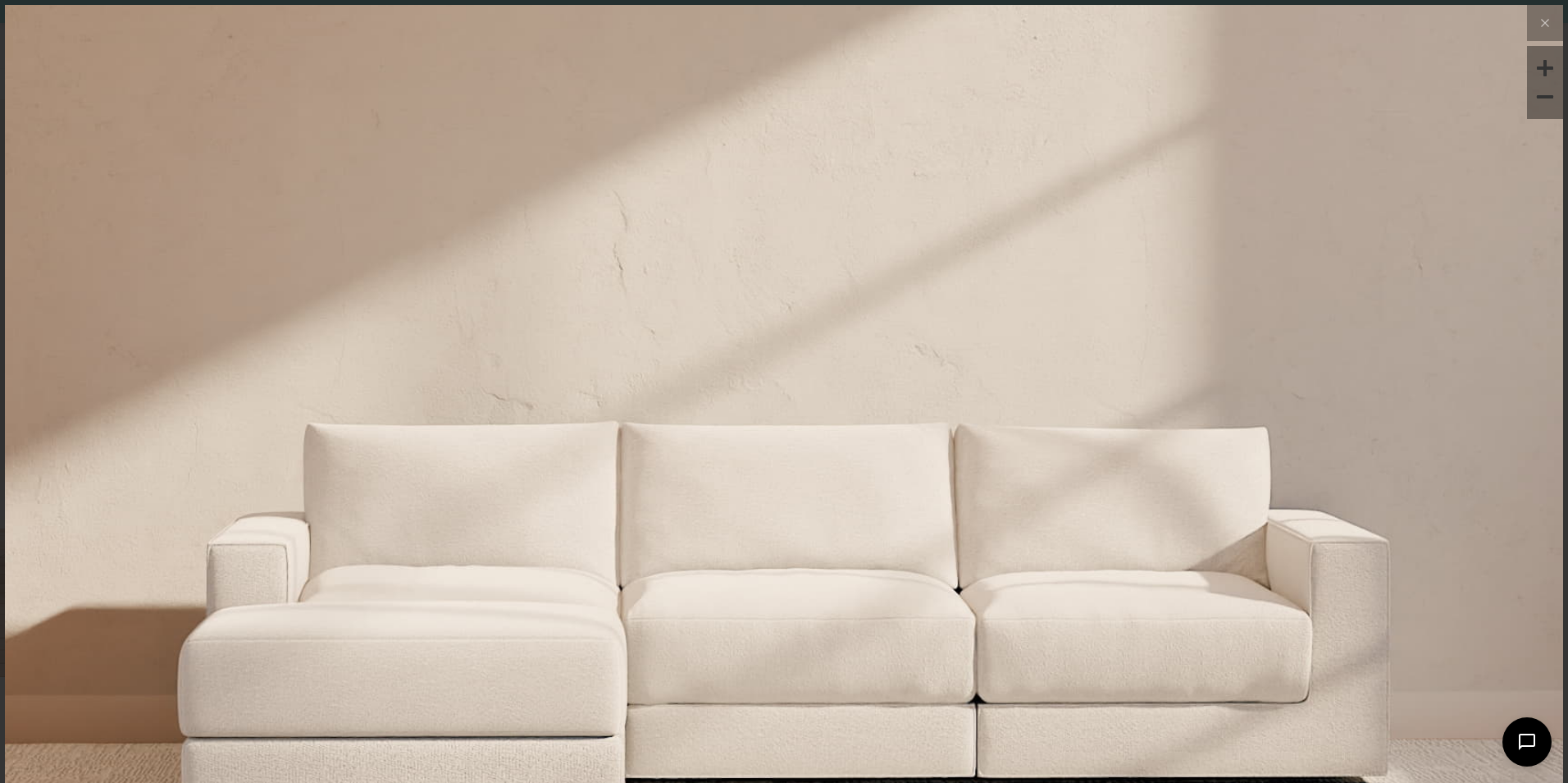
click at [1536, 69] on div at bounding box center [1544, 67] width 25 height 25
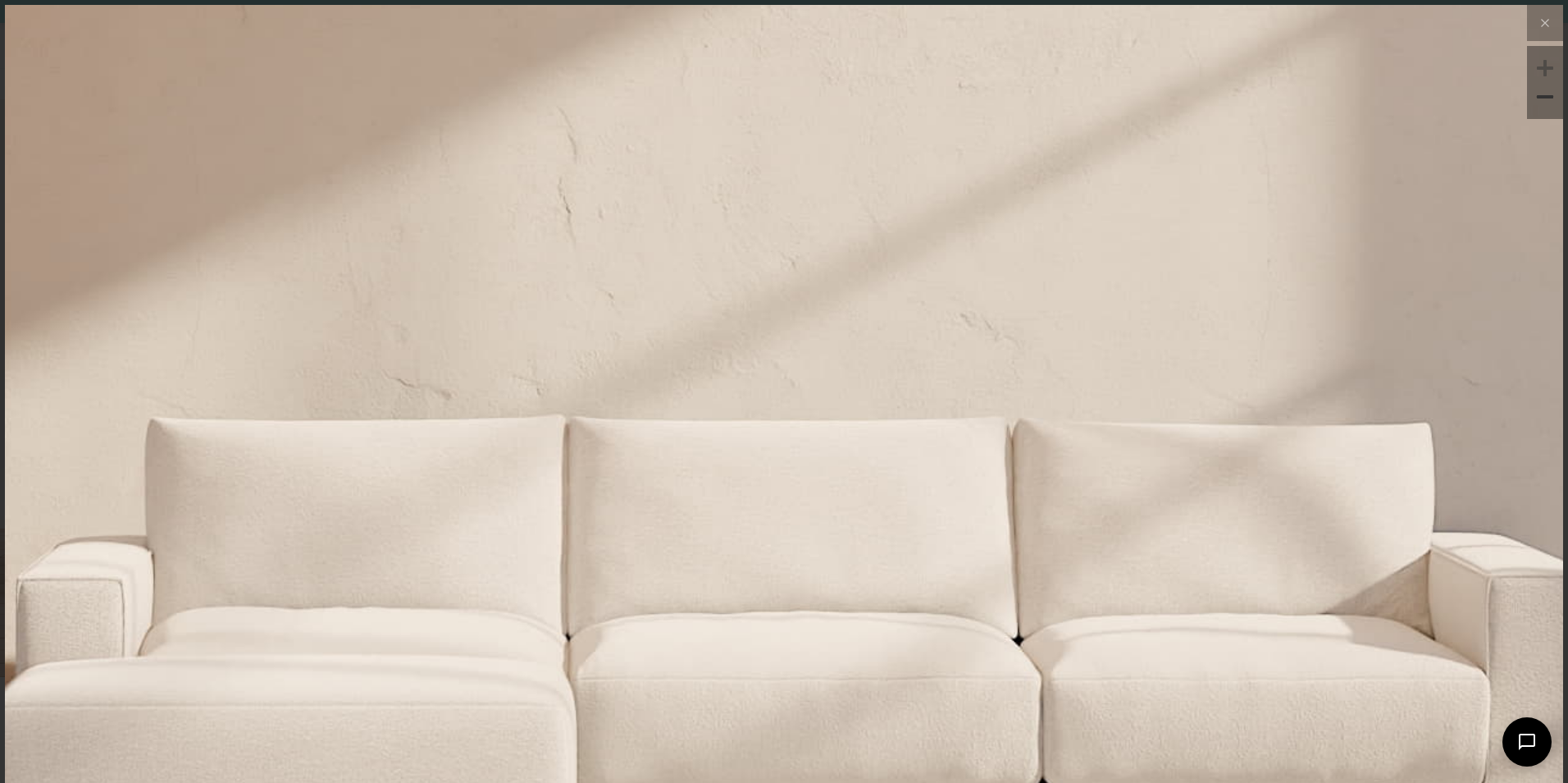
click at [1536, 69] on div at bounding box center [1544, 67] width 25 height 25
click at [1541, 106] on div at bounding box center [1544, 96] width 25 height 25
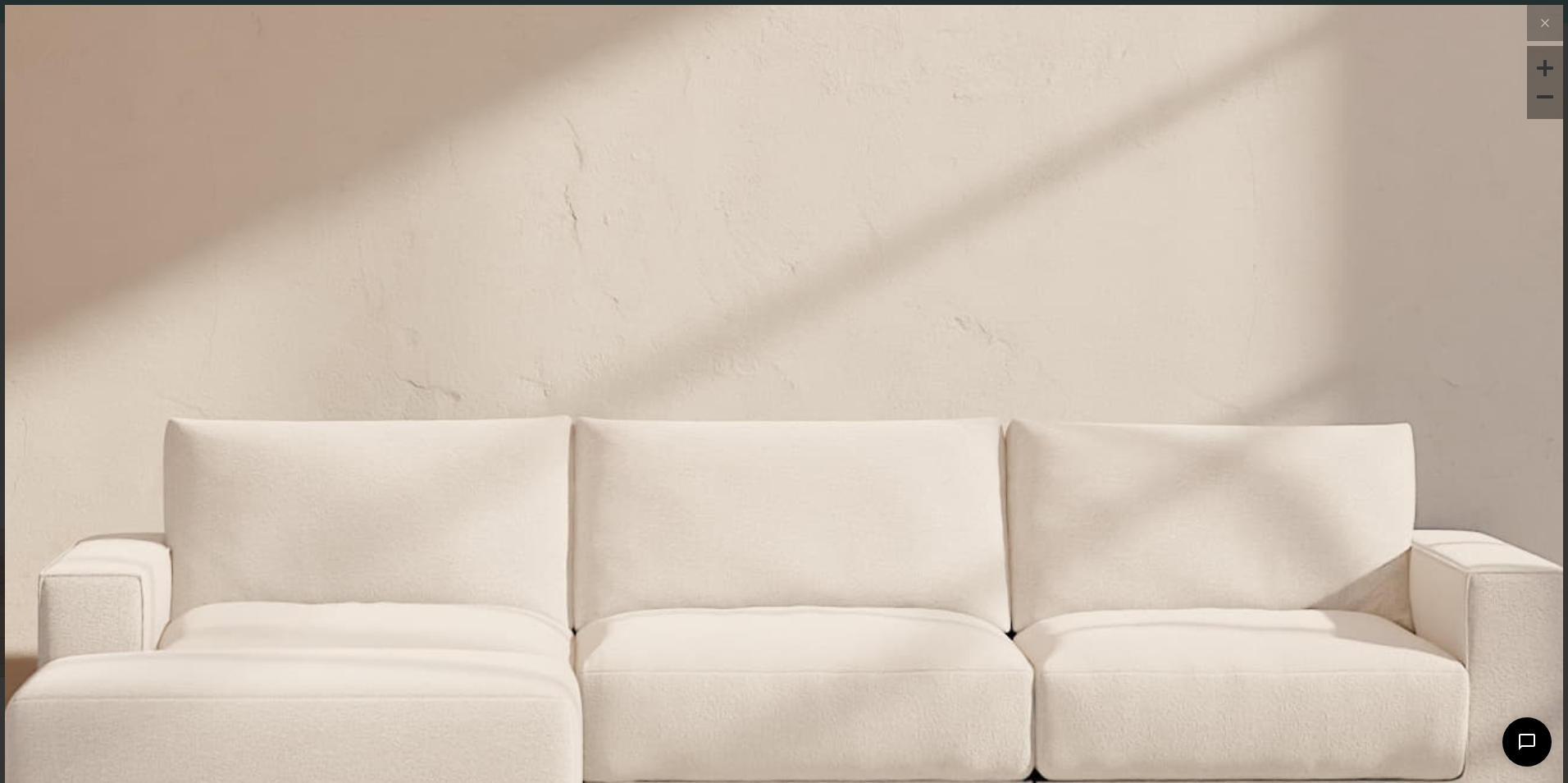
click at [1541, 106] on div at bounding box center [1544, 96] width 25 height 25
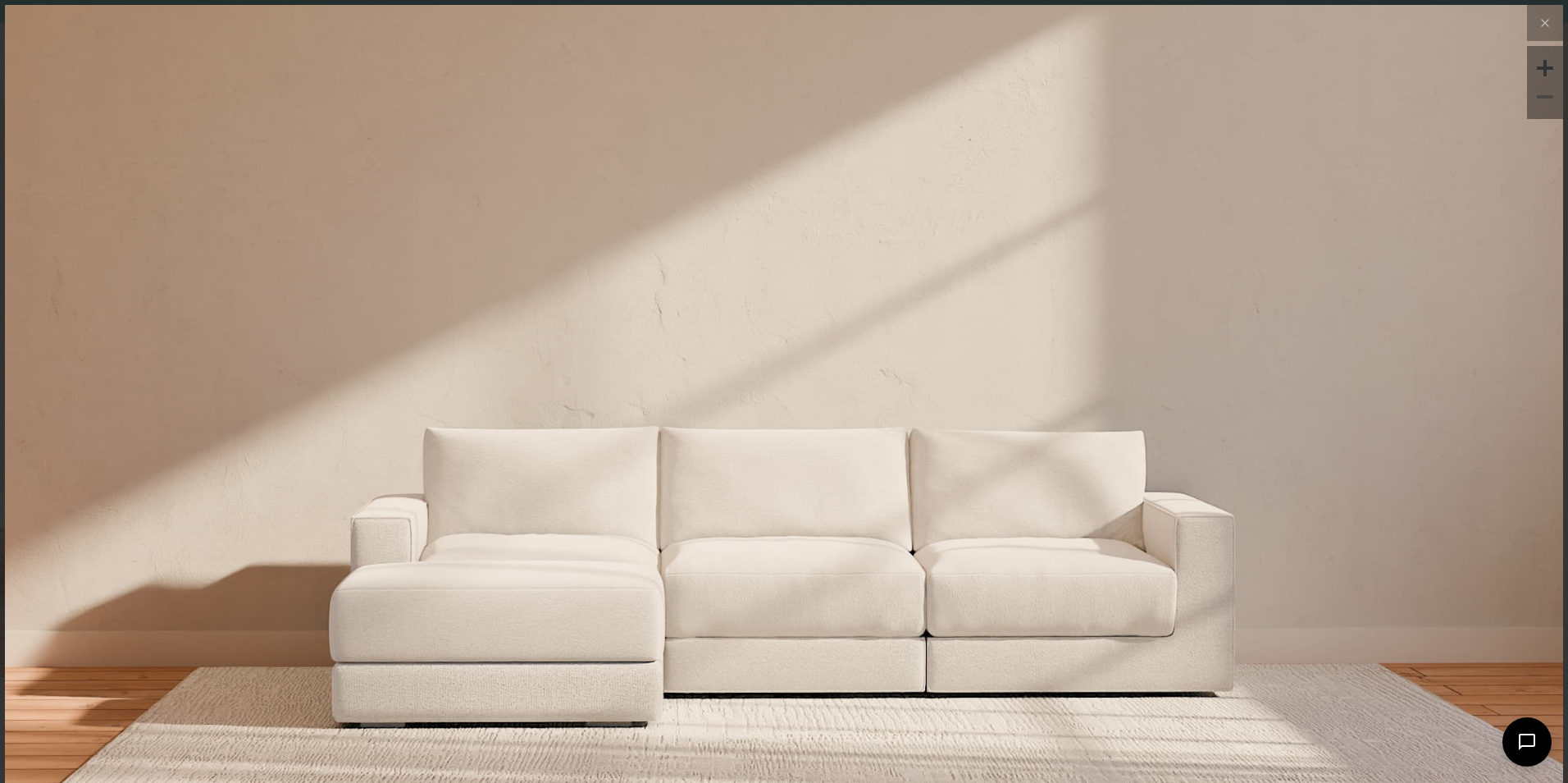
click at [1541, 106] on div at bounding box center [1544, 96] width 25 height 25
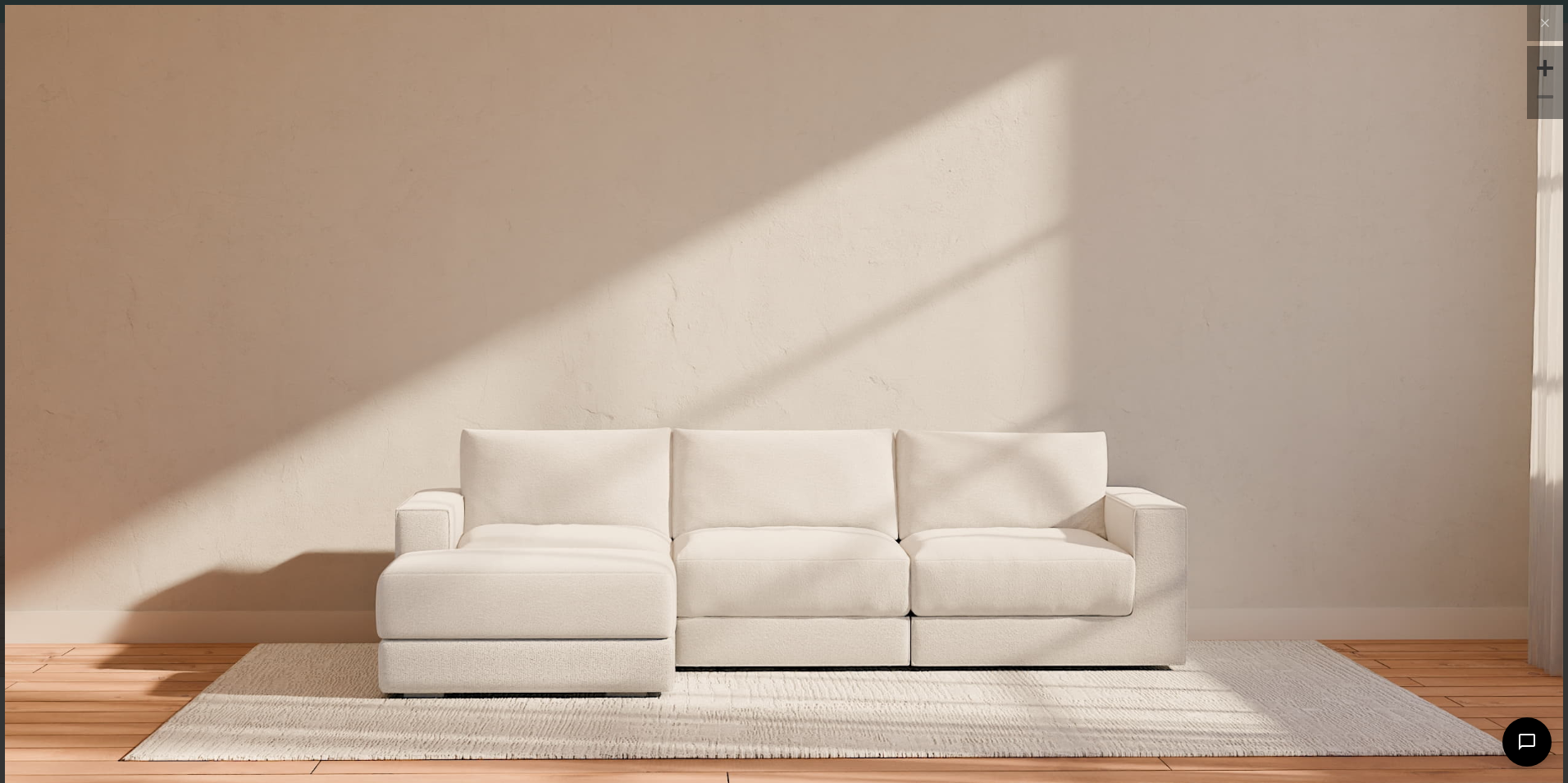
click at [1541, 106] on div at bounding box center [1544, 96] width 25 height 25
click at [1424, 325] on img at bounding box center [784, 265] width 1558 height 521
click at [1168, 289] on img at bounding box center [784, 264] width 1558 height 520
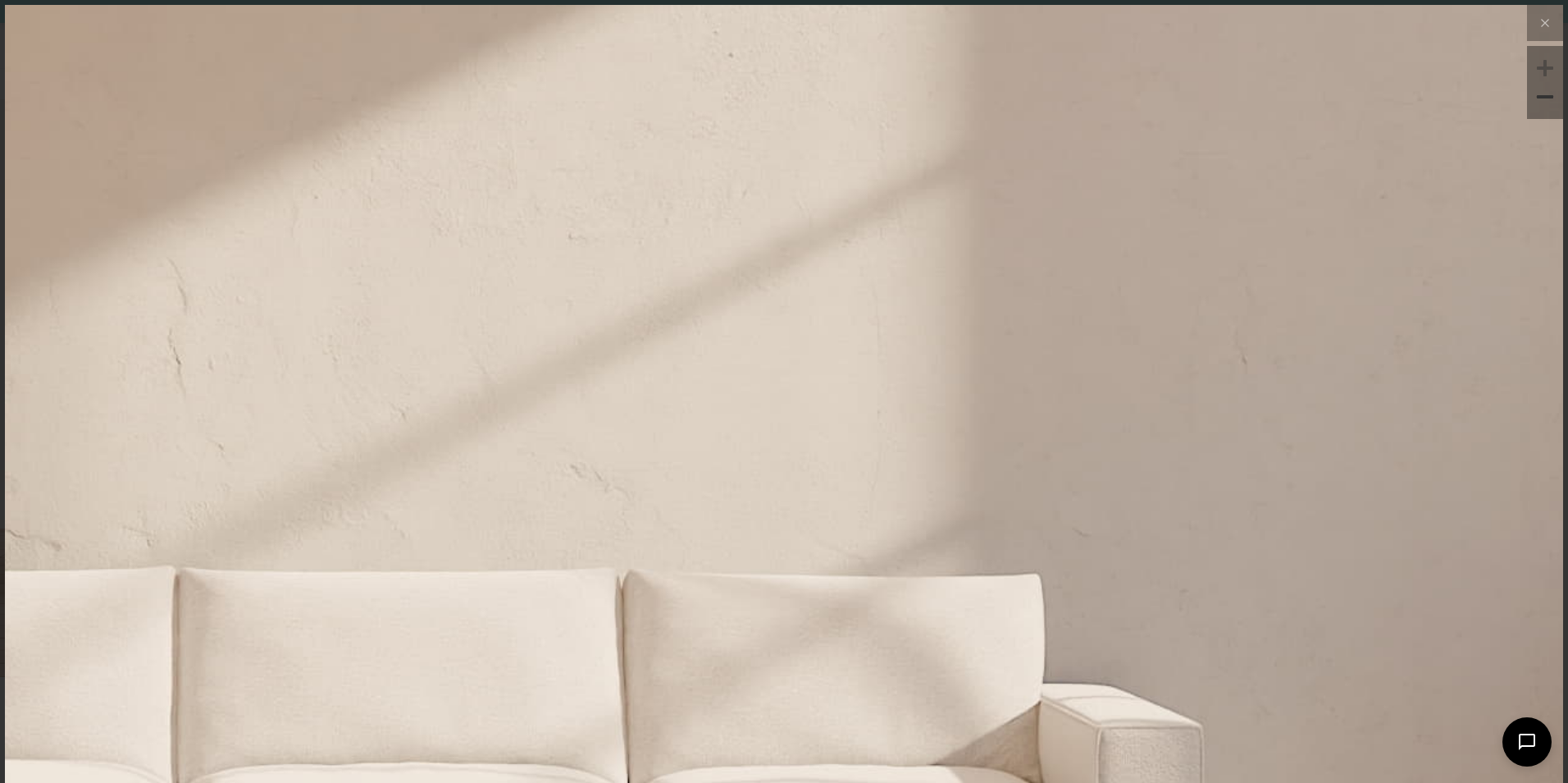
click at [1163, 290] on img at bounding box center [400, 241] width 3116 height 1039
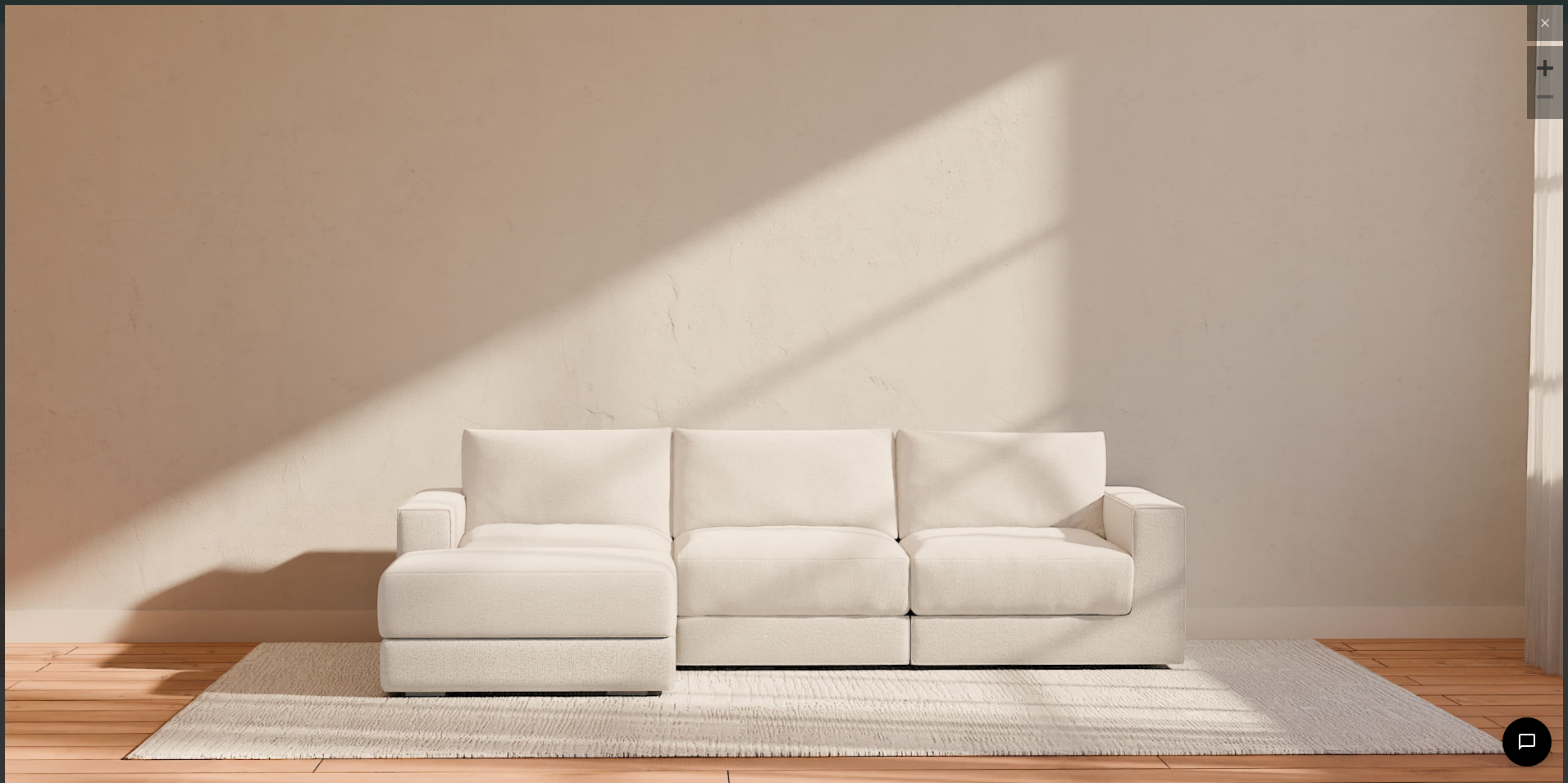
click at [1535, 27] on icon at bounding box center [1545, 23] width 20 height 20
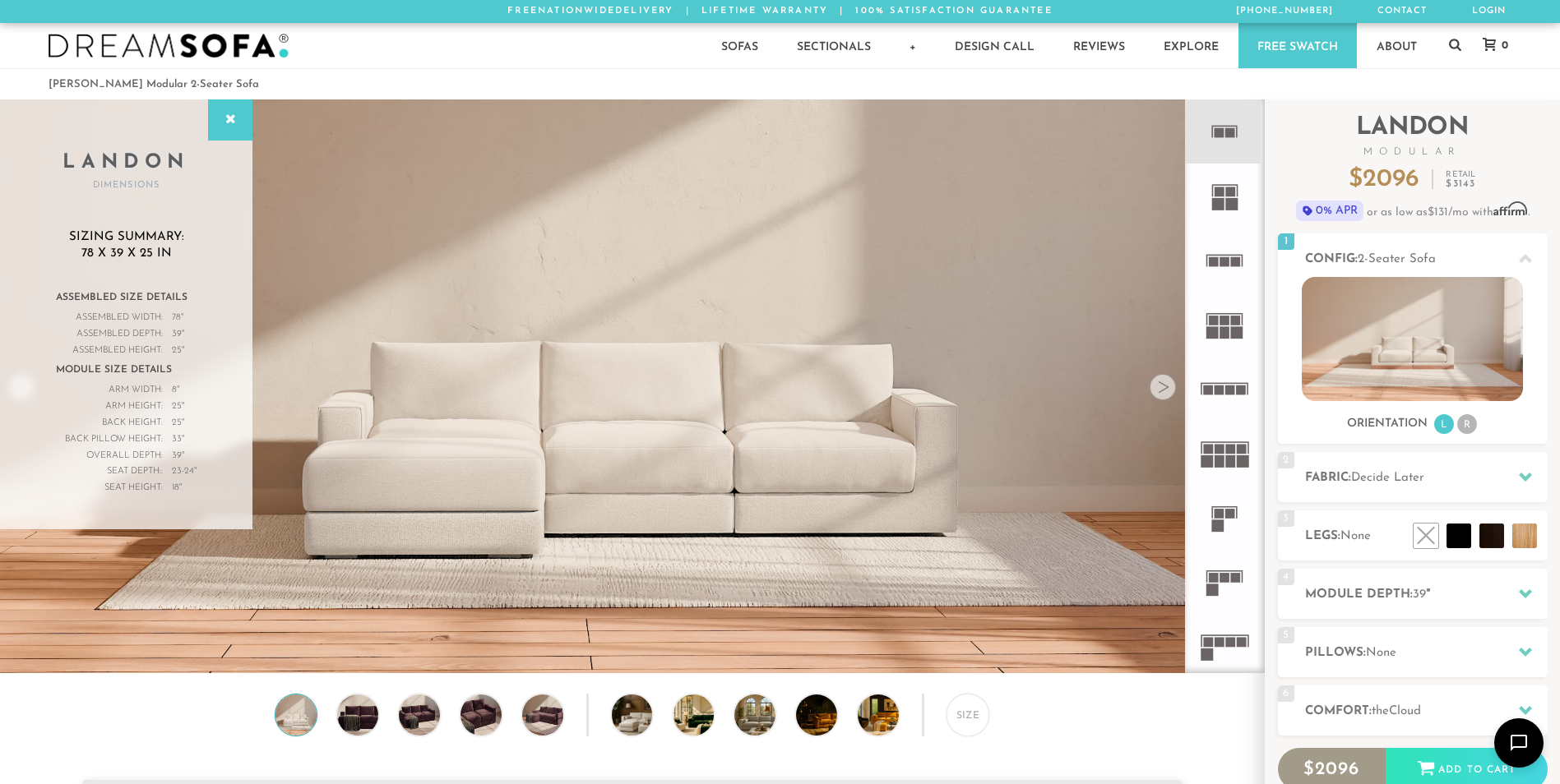
scroll to position [19218, 1547]
click at [1174, 391] on div at bounding box center [1162, 387] width 27 height 27
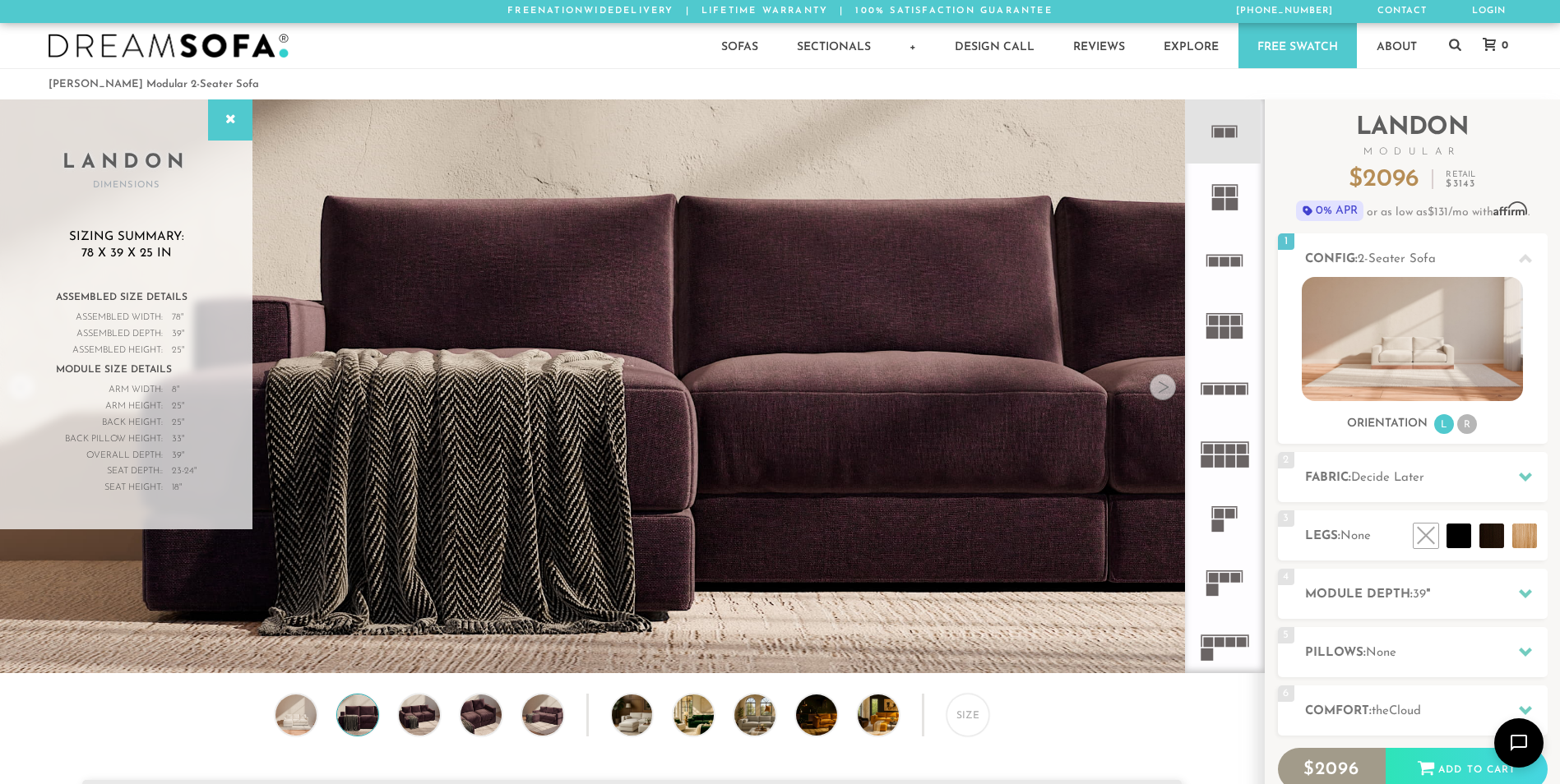
click at [219, 50] on img at bounding box center [169, 46] width 240 height 25
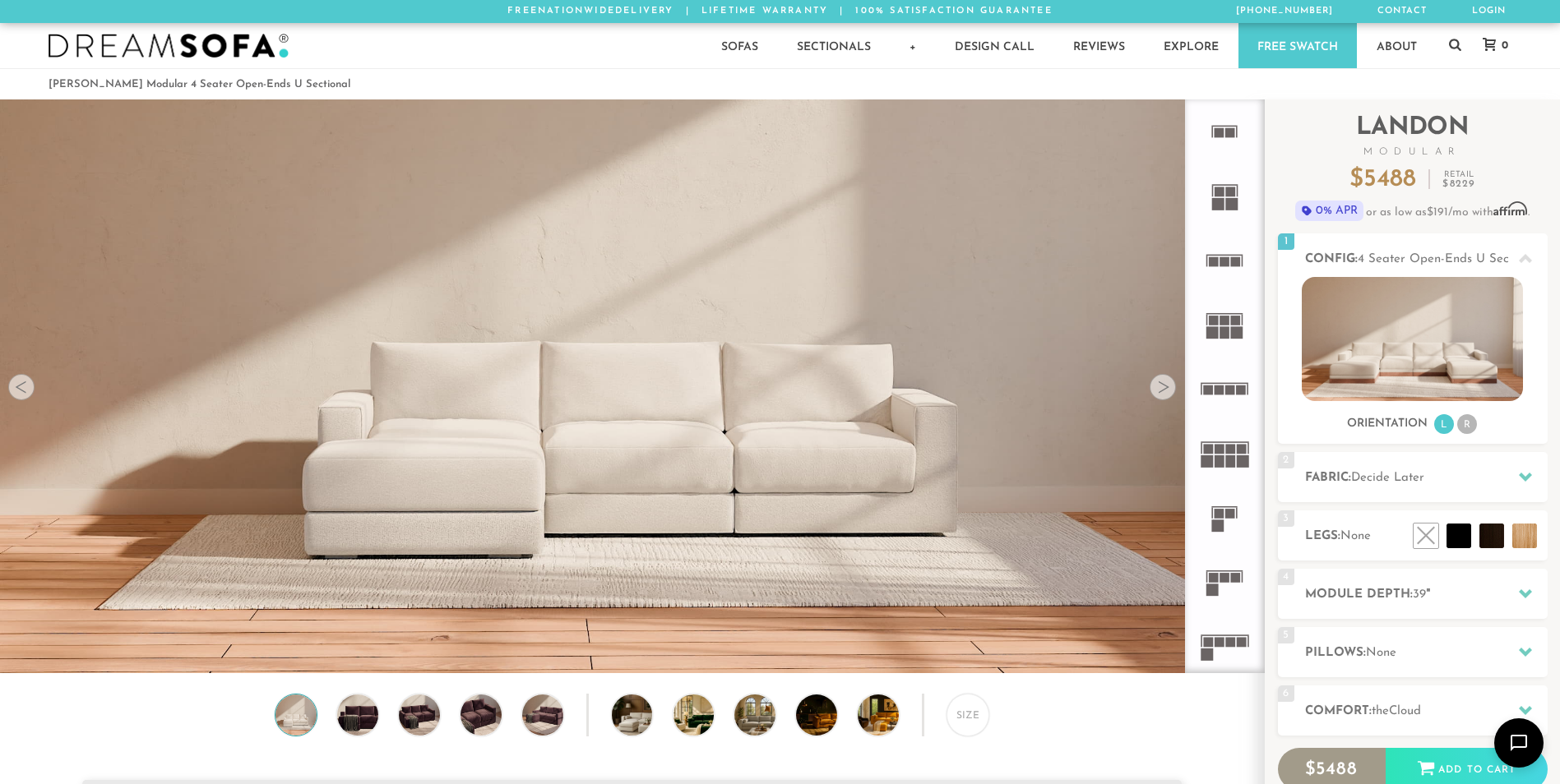
click at [26, 393] on div at bounding box center [21, 387] width 27 height 27
click at [360, 723] on img at bounding box center [358, 715] width 50 height 41
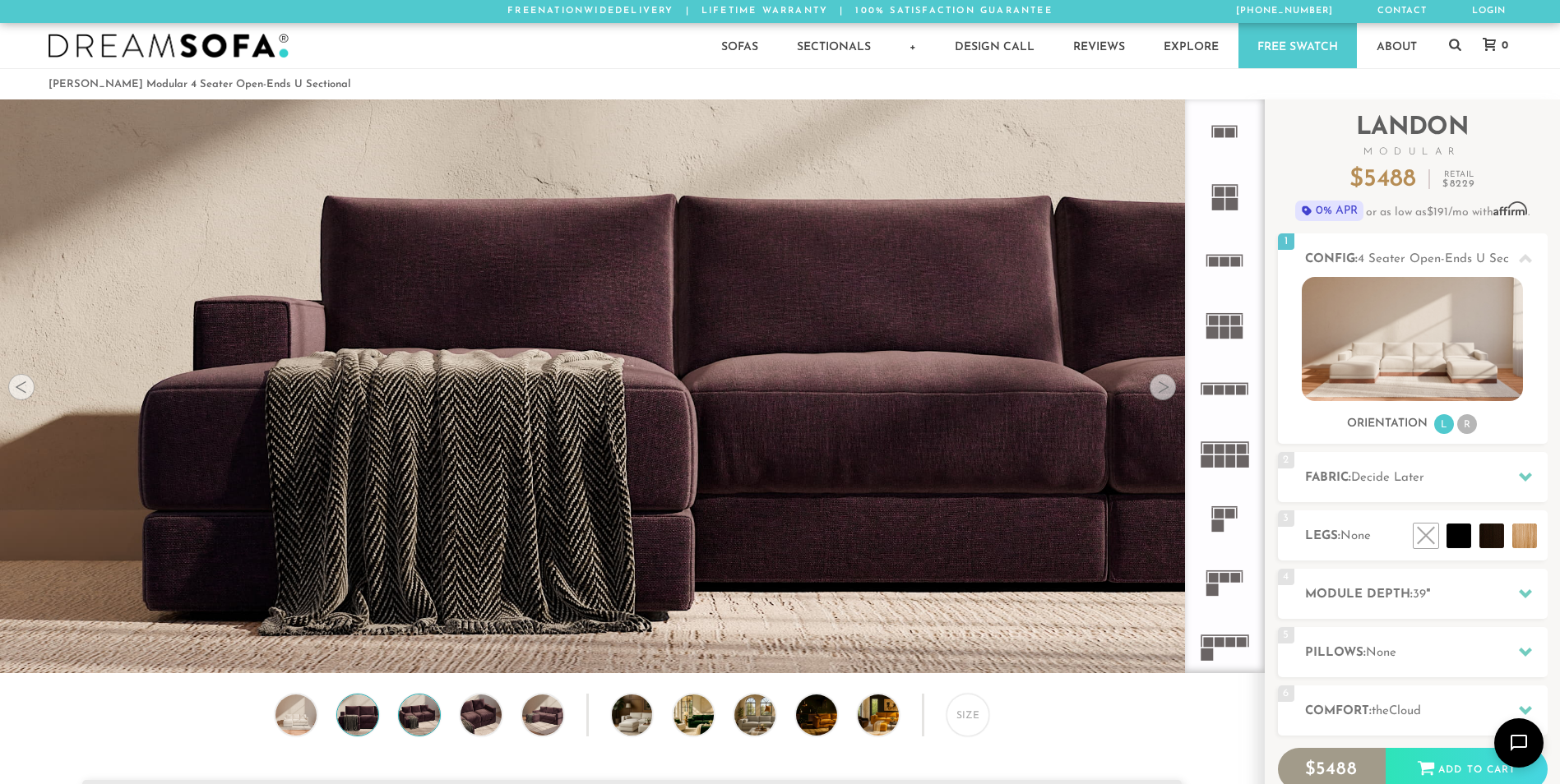
click at [413, 724] on img at bounding box center [420, 715] width 50 height 41
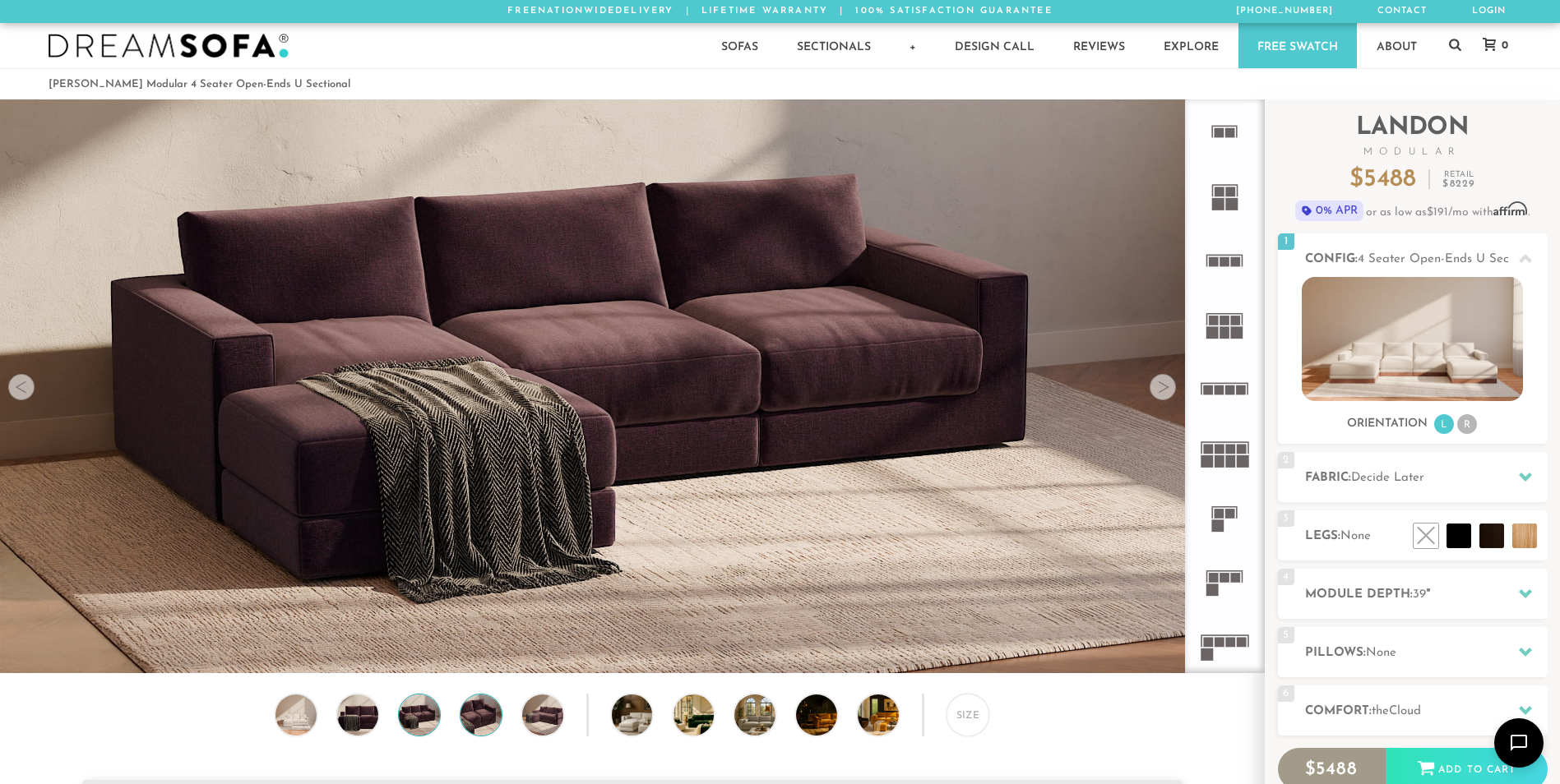
click at [466, 720] on img at bounding box center [481, 715] width 50 height 41
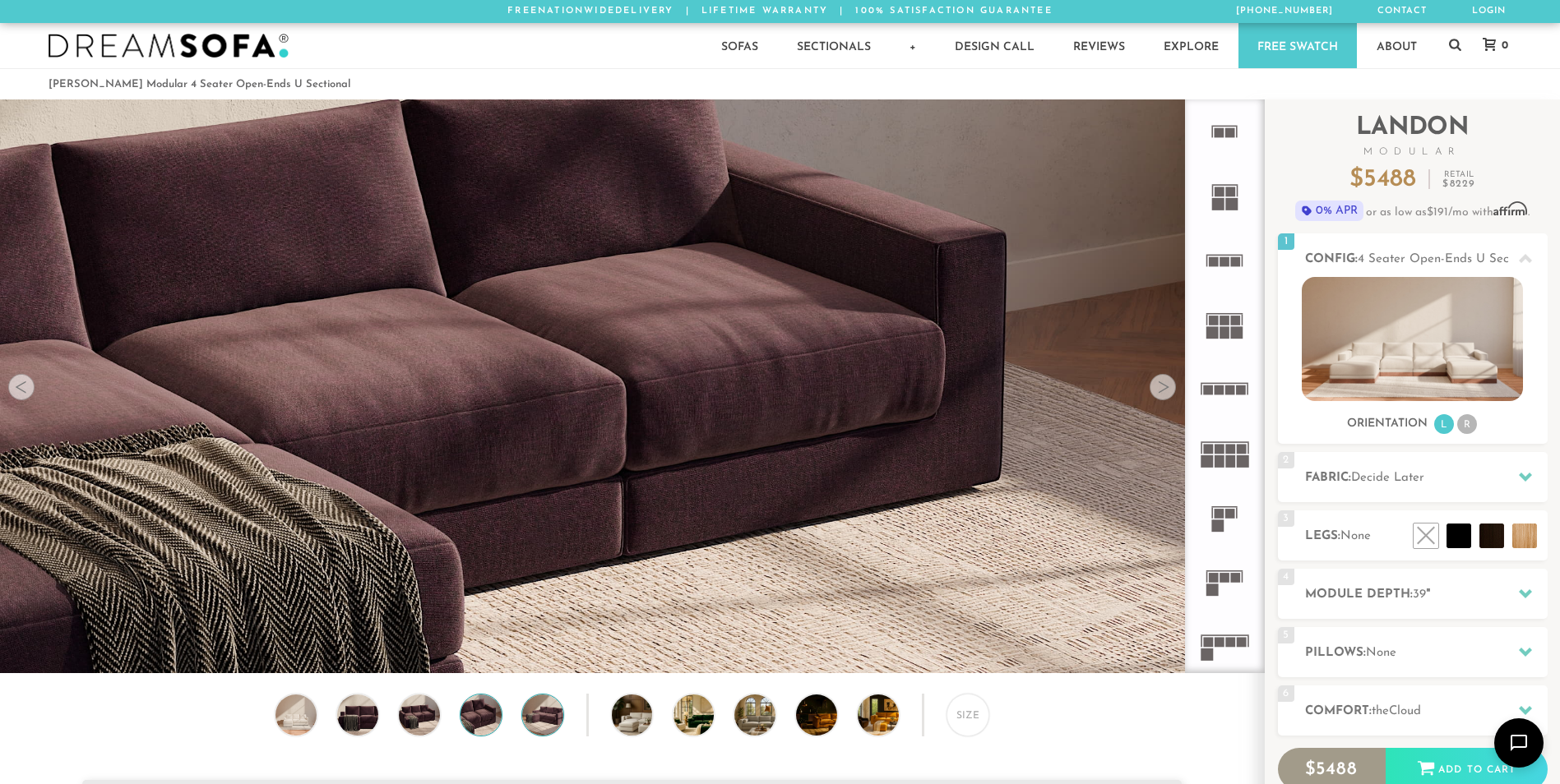
click at [529, 717] on img at bounding box center [542, 715] width 50 height 41
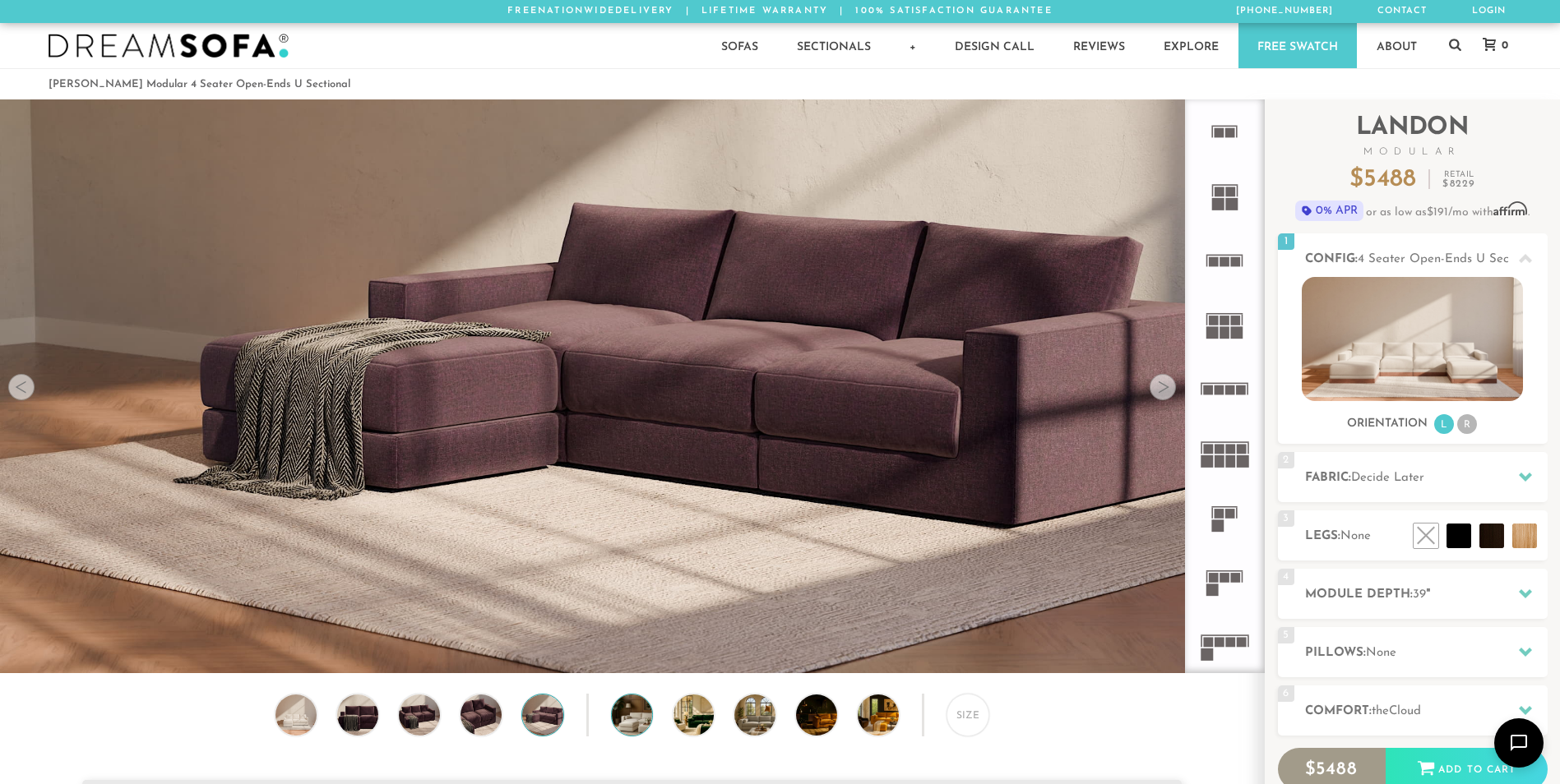
click at [633, 725] on img at bounding box center [649, 715] width 73 height 41
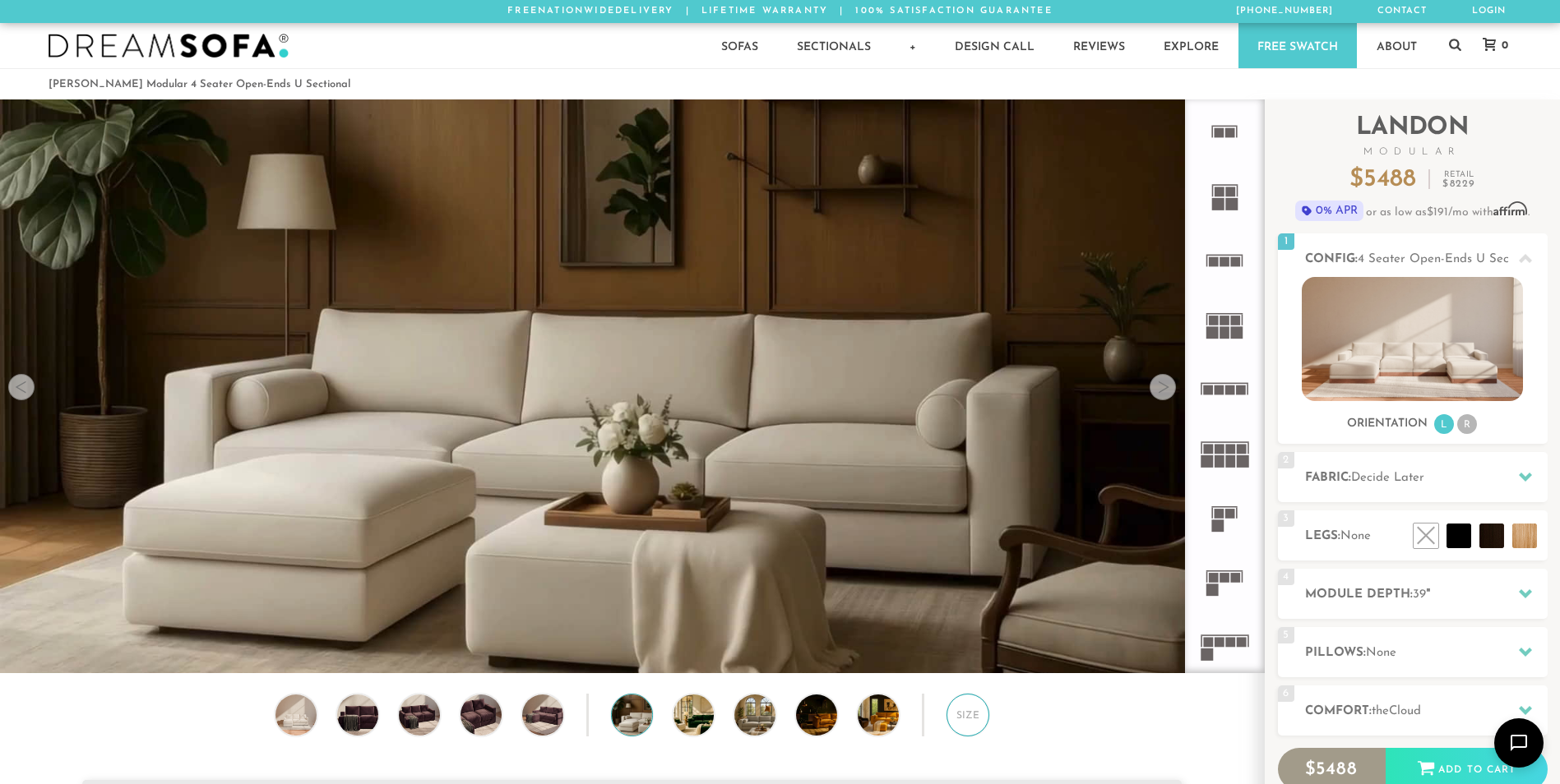
click at [970, 724] on div "Size" at bounding box center [967, 715] width 43 height 43
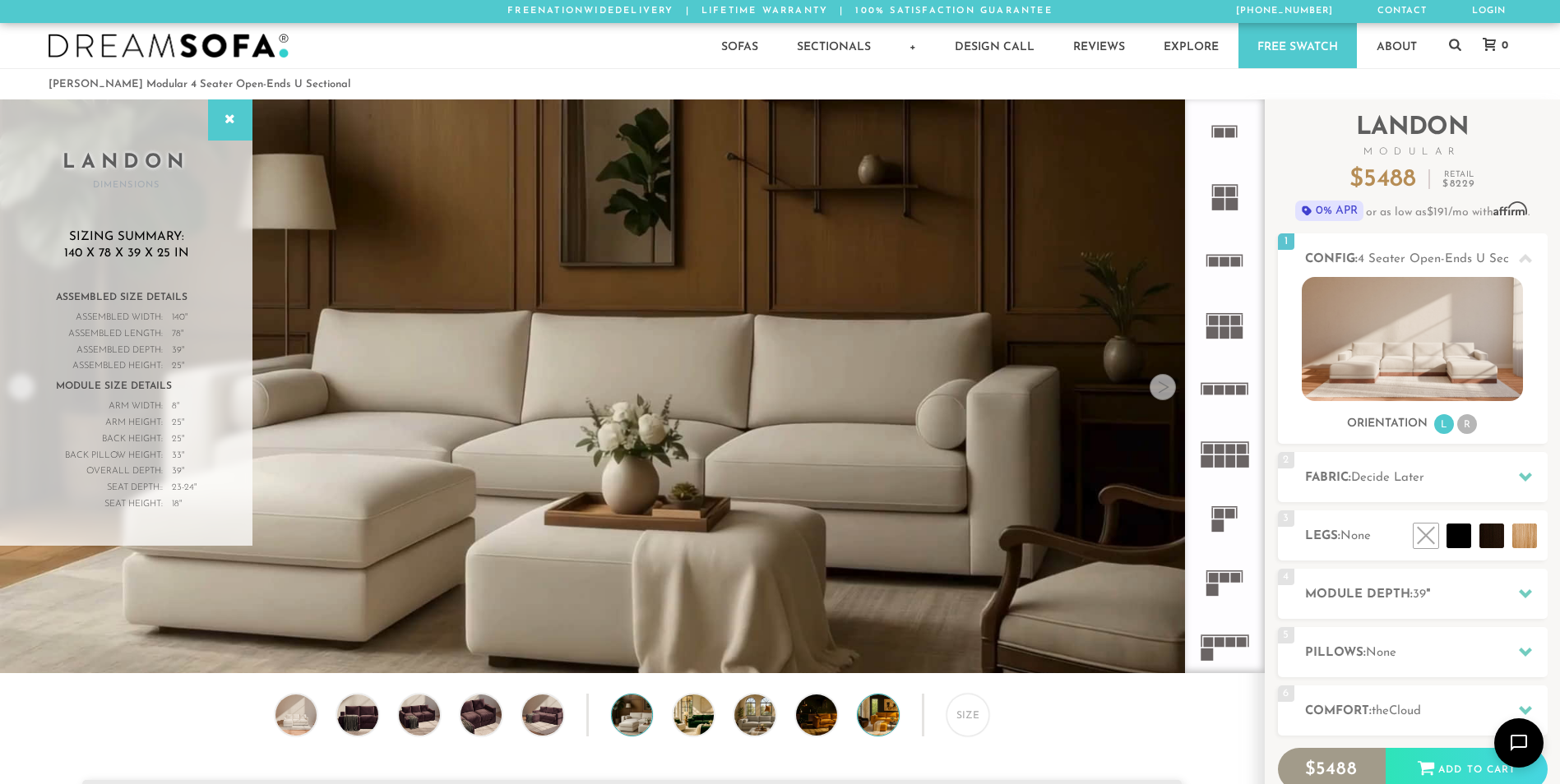
click at [888, 723] on img at bounding box center [895, 715] width 73 height 41
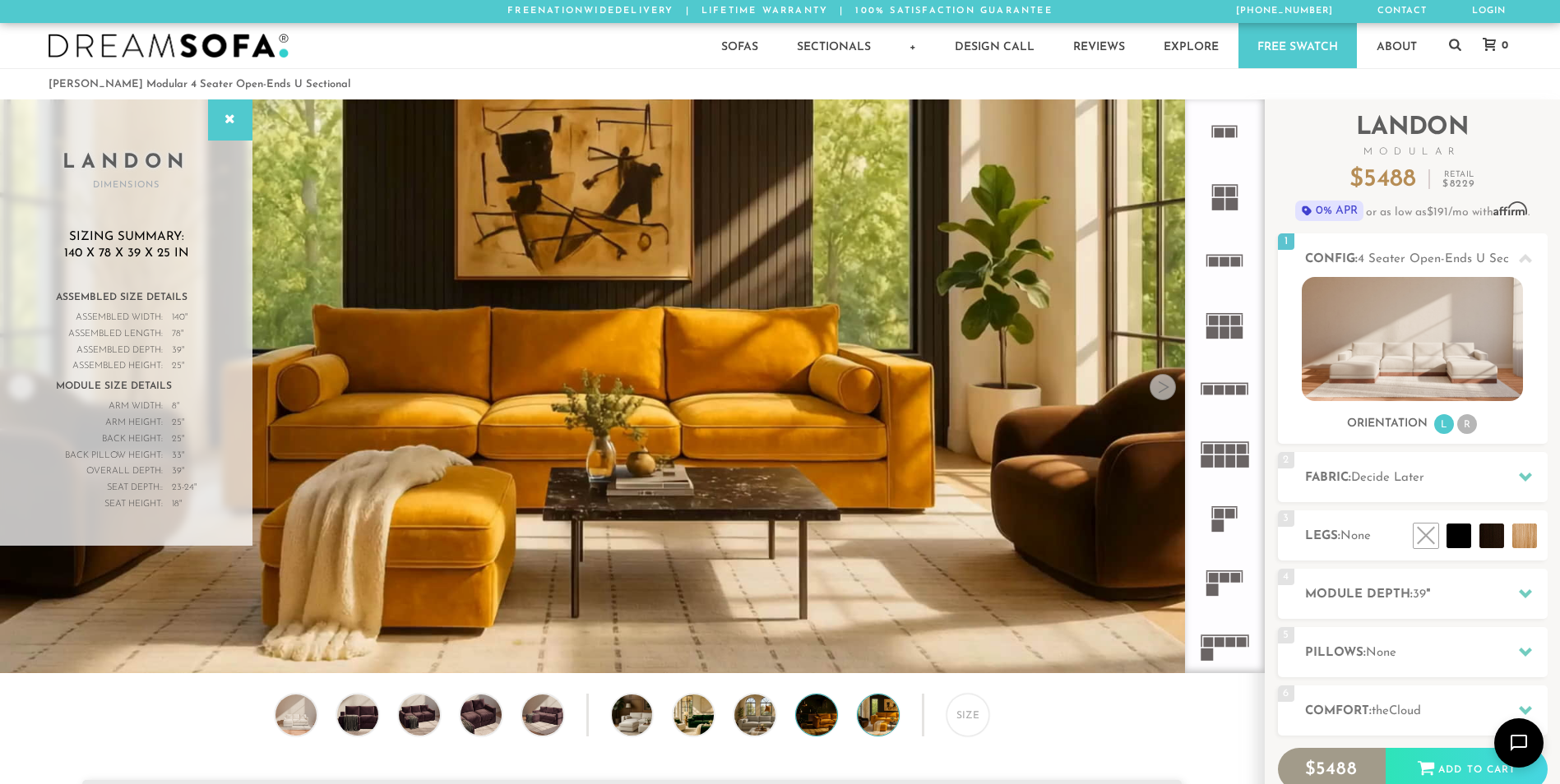
click at [828, 735] on img at bounding box center [832, 715] width 73 height 41
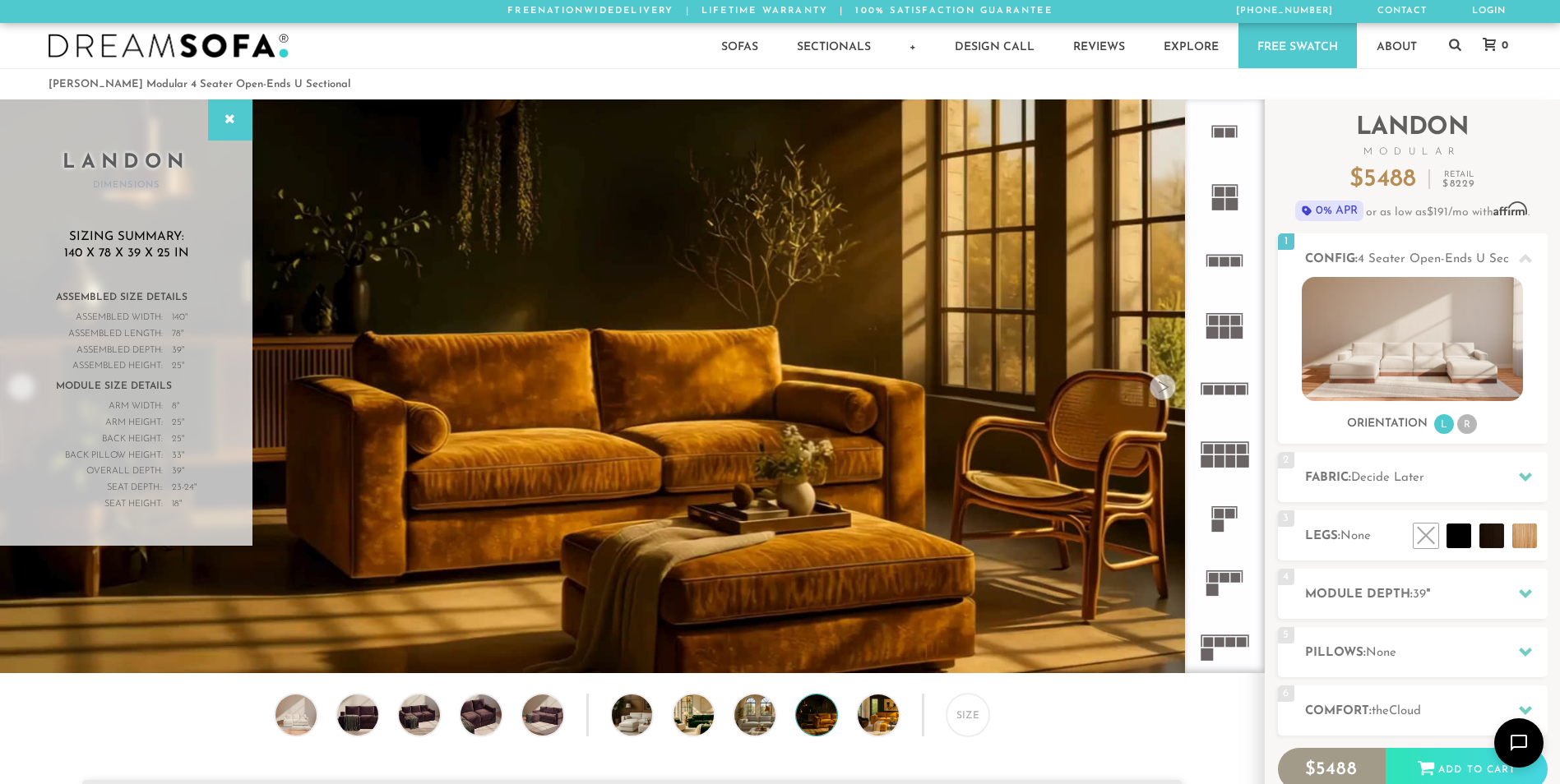
click at [818, 732] on img at bounding box center [832, 715] width 73 height 41
click at [763, 724] on img at bounding box center [771, 715] width 73 height 41
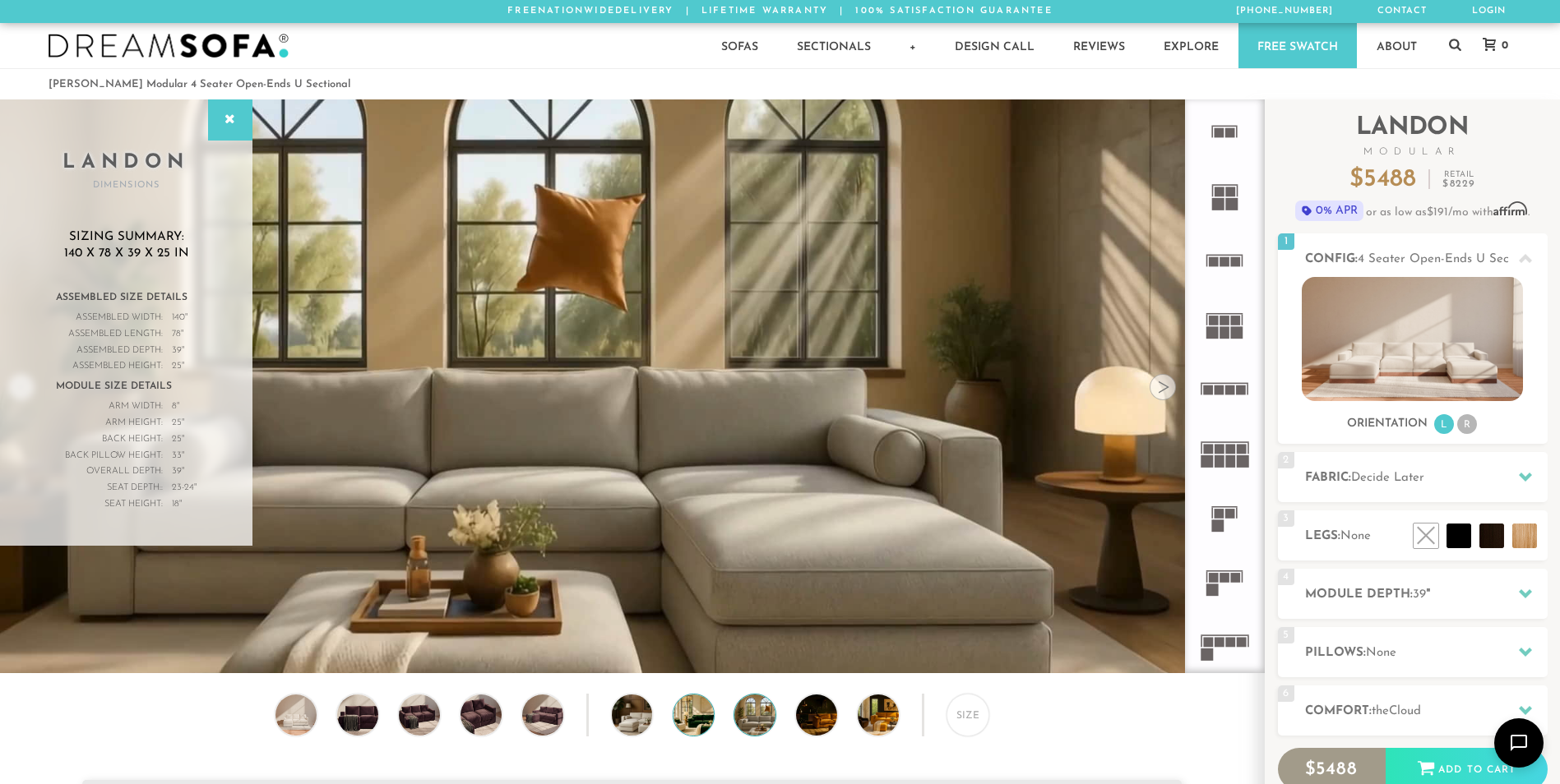
click at [701, 715] on img at bounding box center [710, 715] width 73 height 41
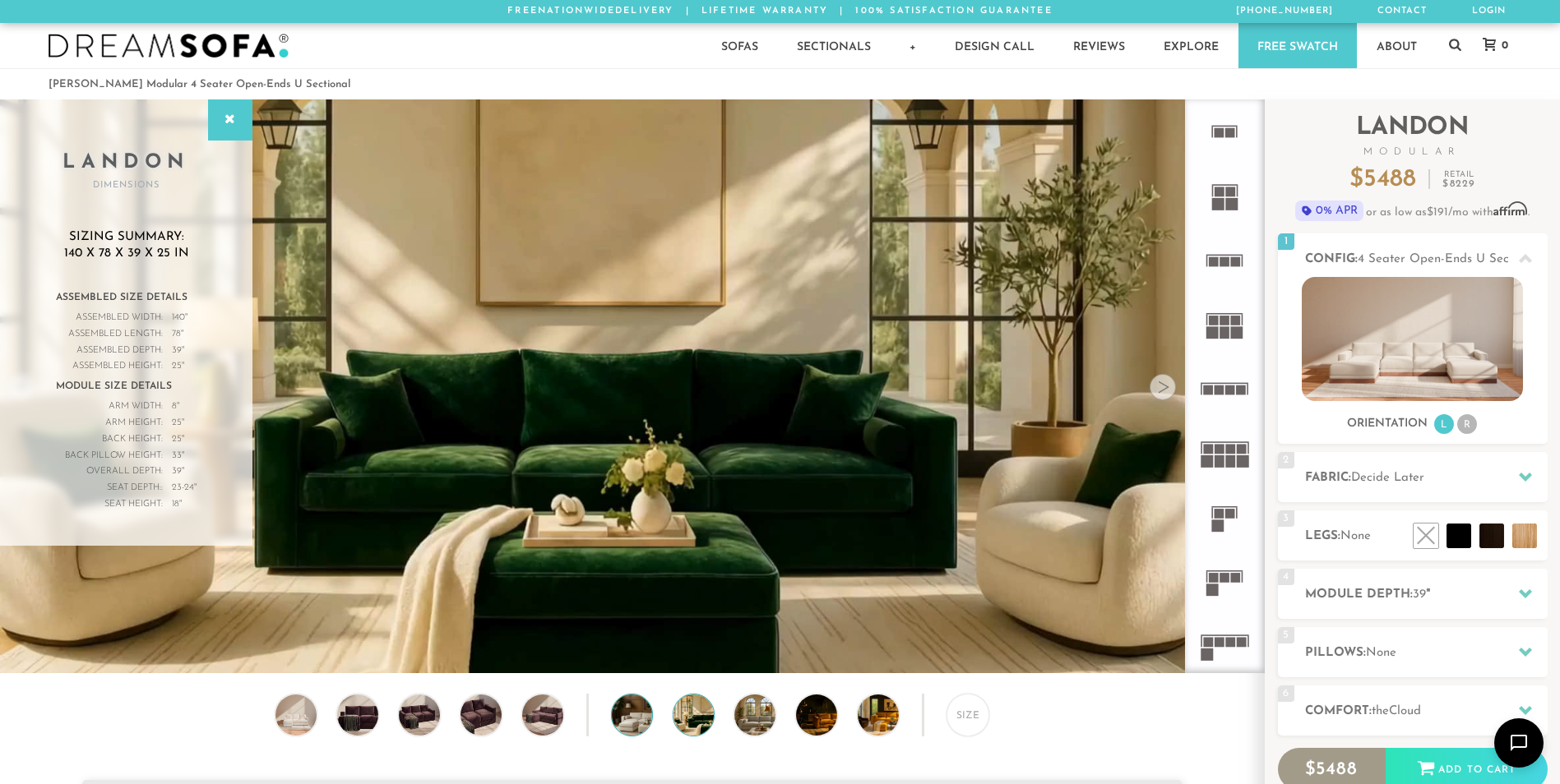
click at [627, 708] on img at bounding box center [649, 715] width 73 height 41
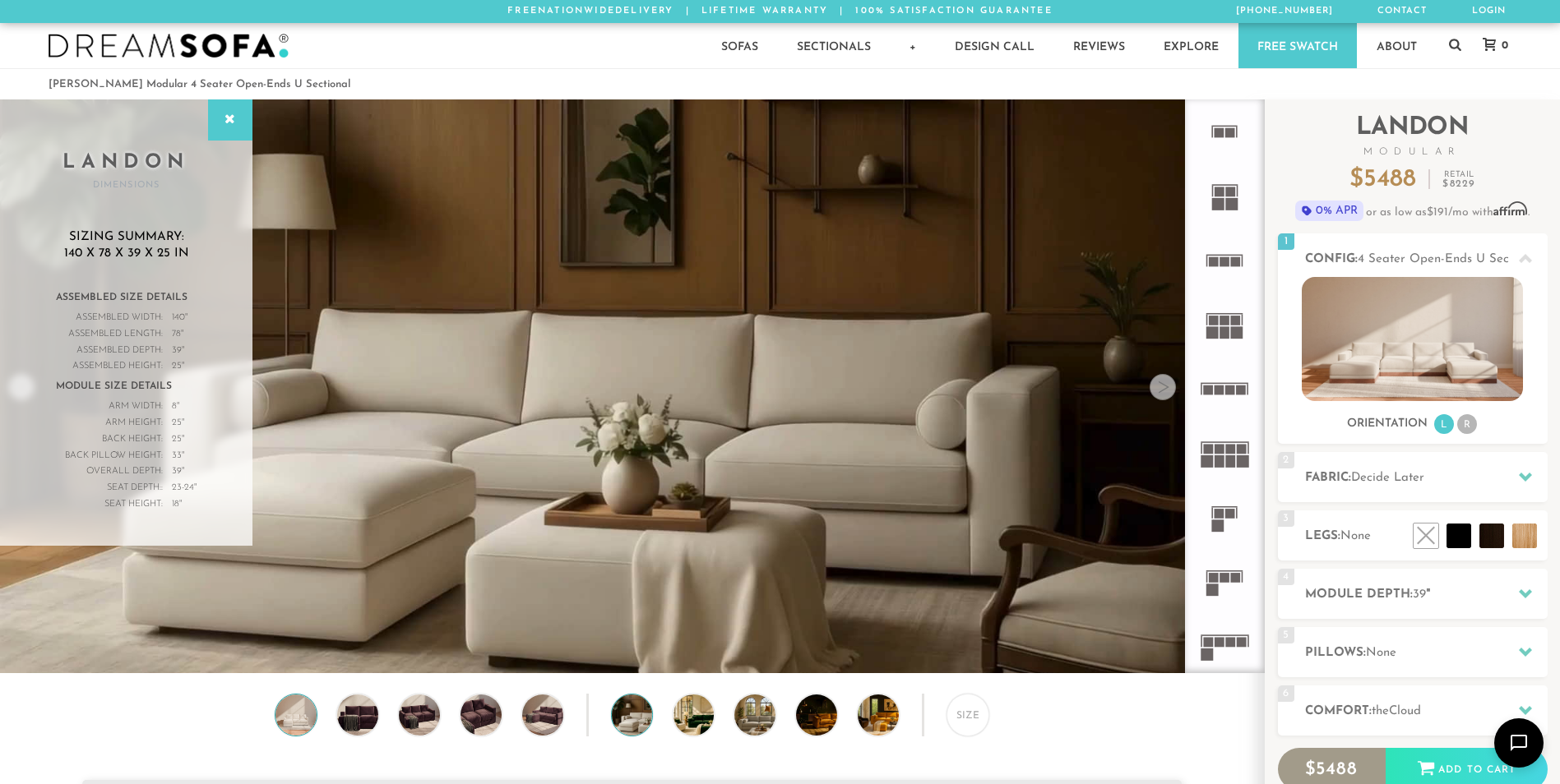
click at [295, 724] on img at bounding box center [297, 715] width 50 height 41
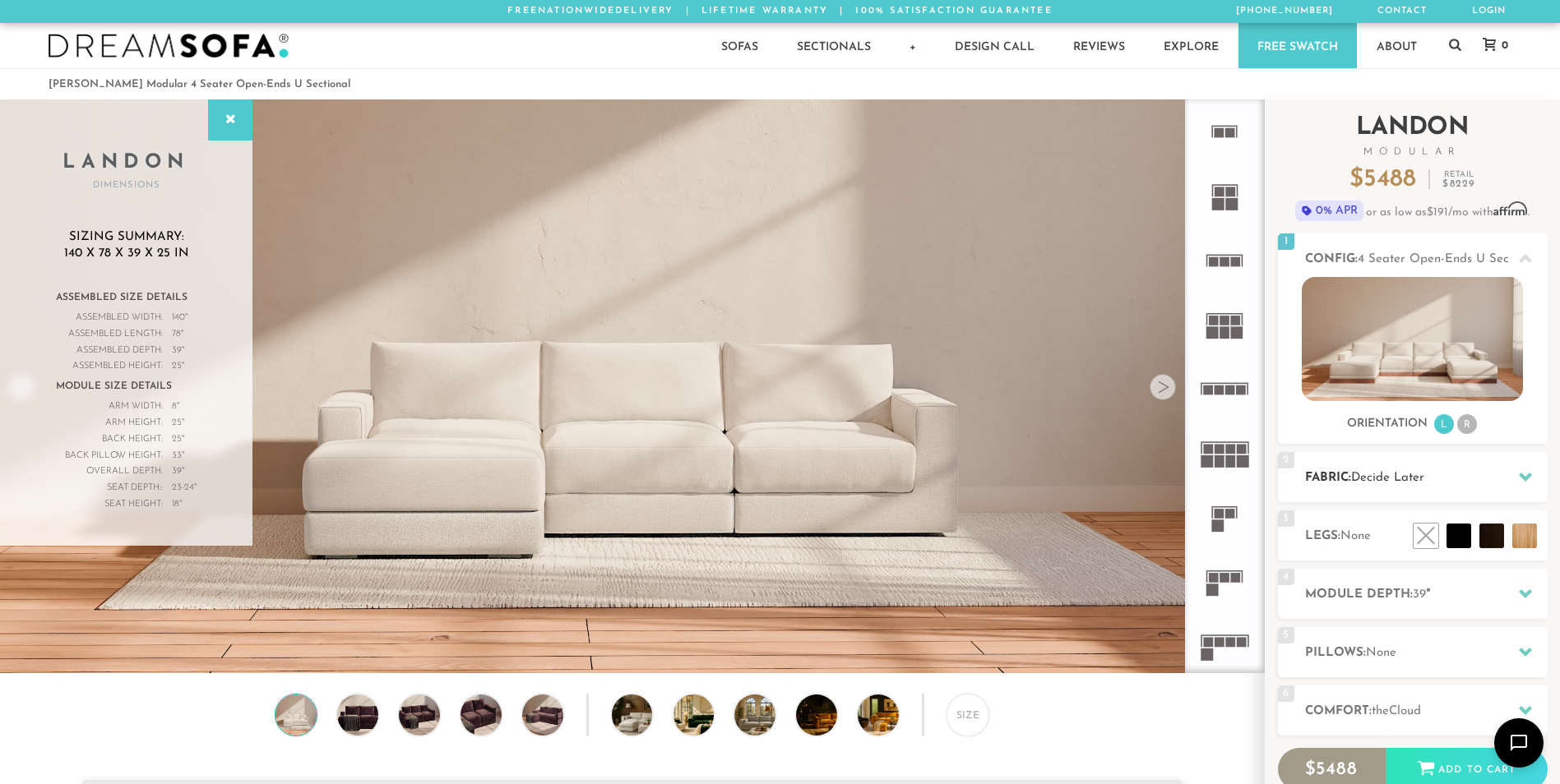
click at [1536, 477] on div at bounding box center [1524, 477] width 35 height 34
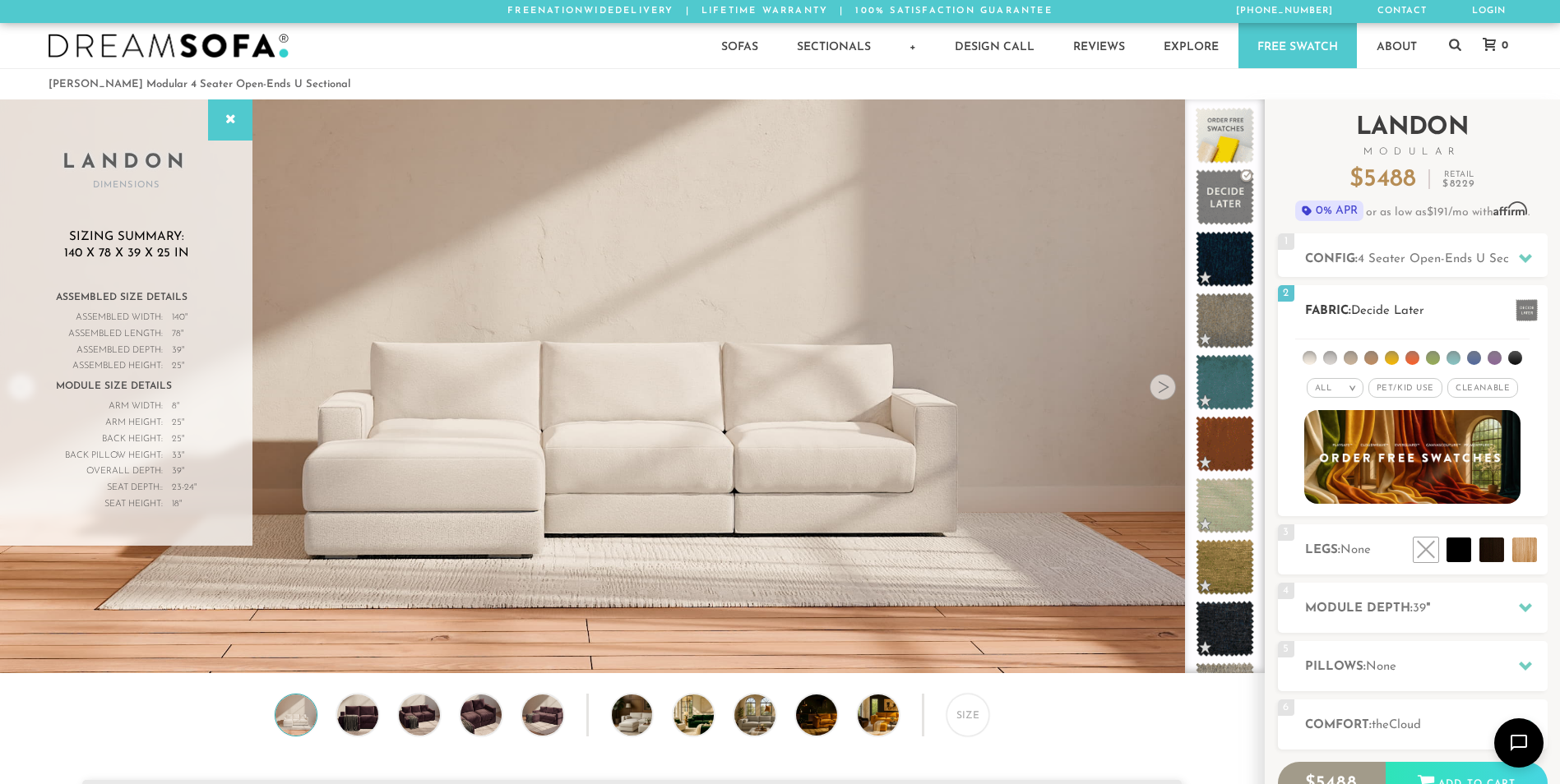
click at [1340, 390] on div "All >" at bounding box center [1334, 388] width 57 height 20
click at [1341, 432] on li "Tier" at bounding box center [1334, 431] width 57 height 23
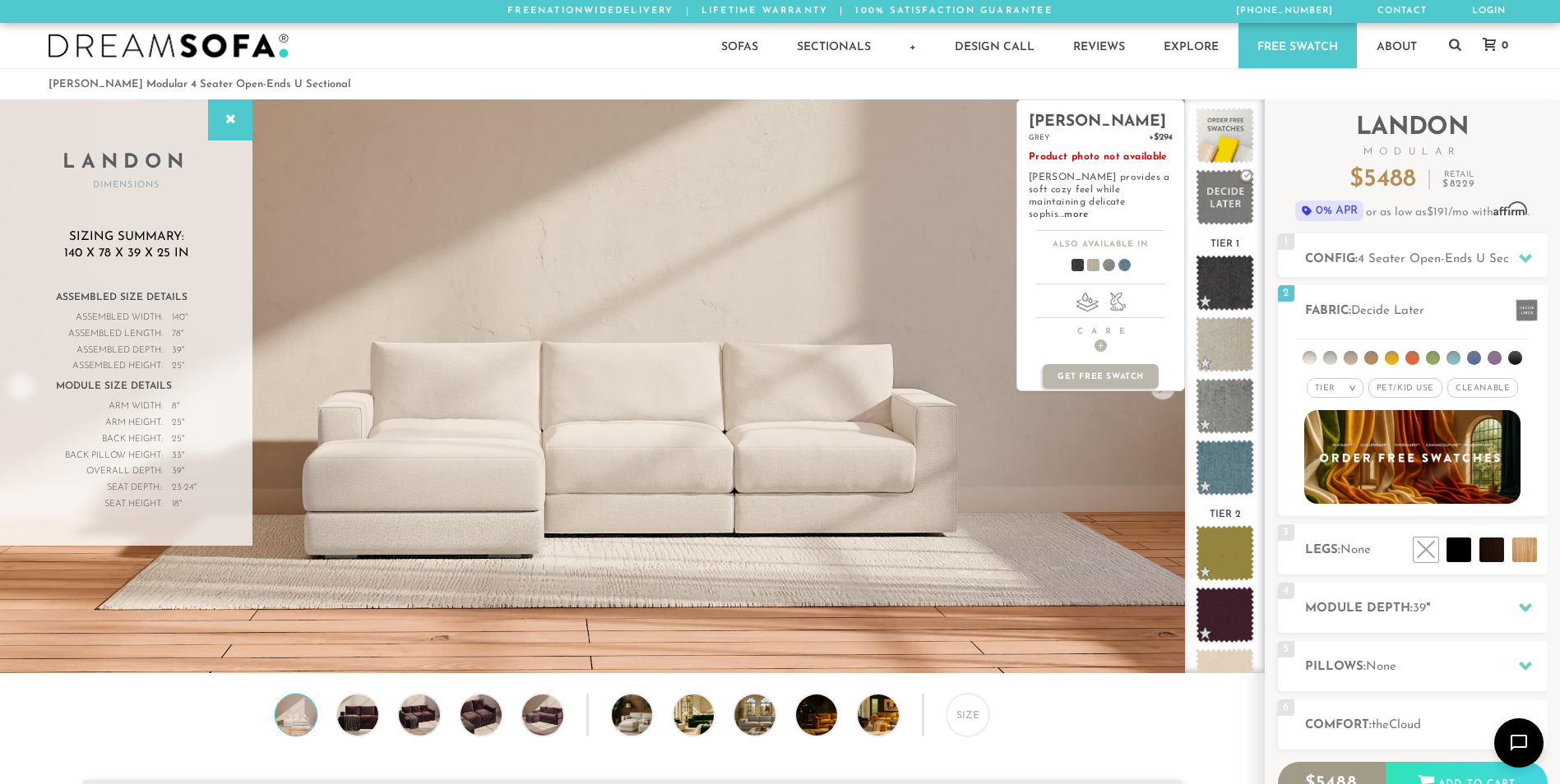
click at [1098, 258] on span at bounding box center [1087, 268] width 63 height 60
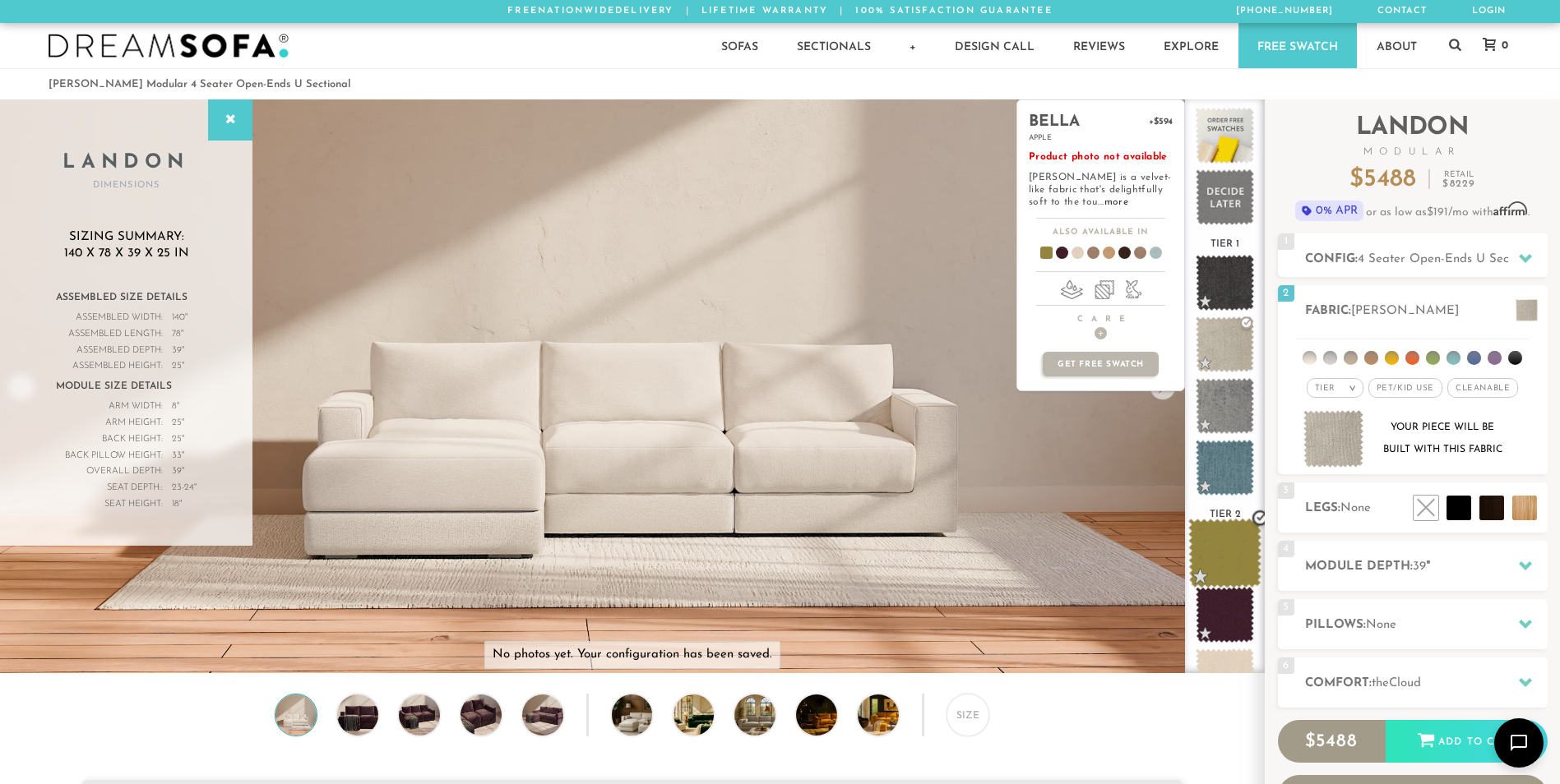
click at [1219, 540] on span at bounding box center [1225, 553] width 73 height 69
click at [1219, 539] on span at bounding box center [1225, 553] width 73 height 69
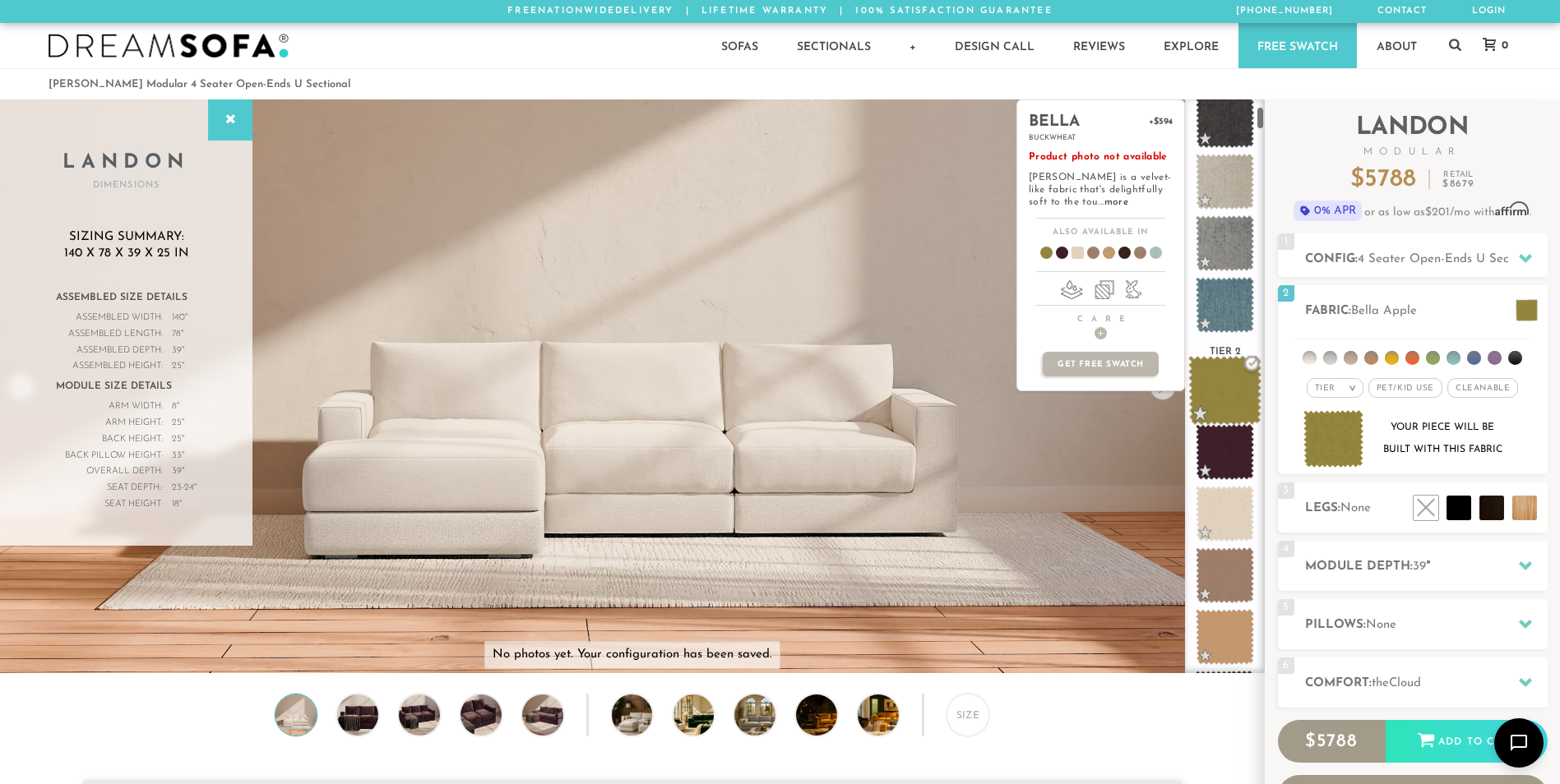
scroll to position [165, 0]
click at [1219, 586] on span at bounding box center [1225, 574] width 73 height 69
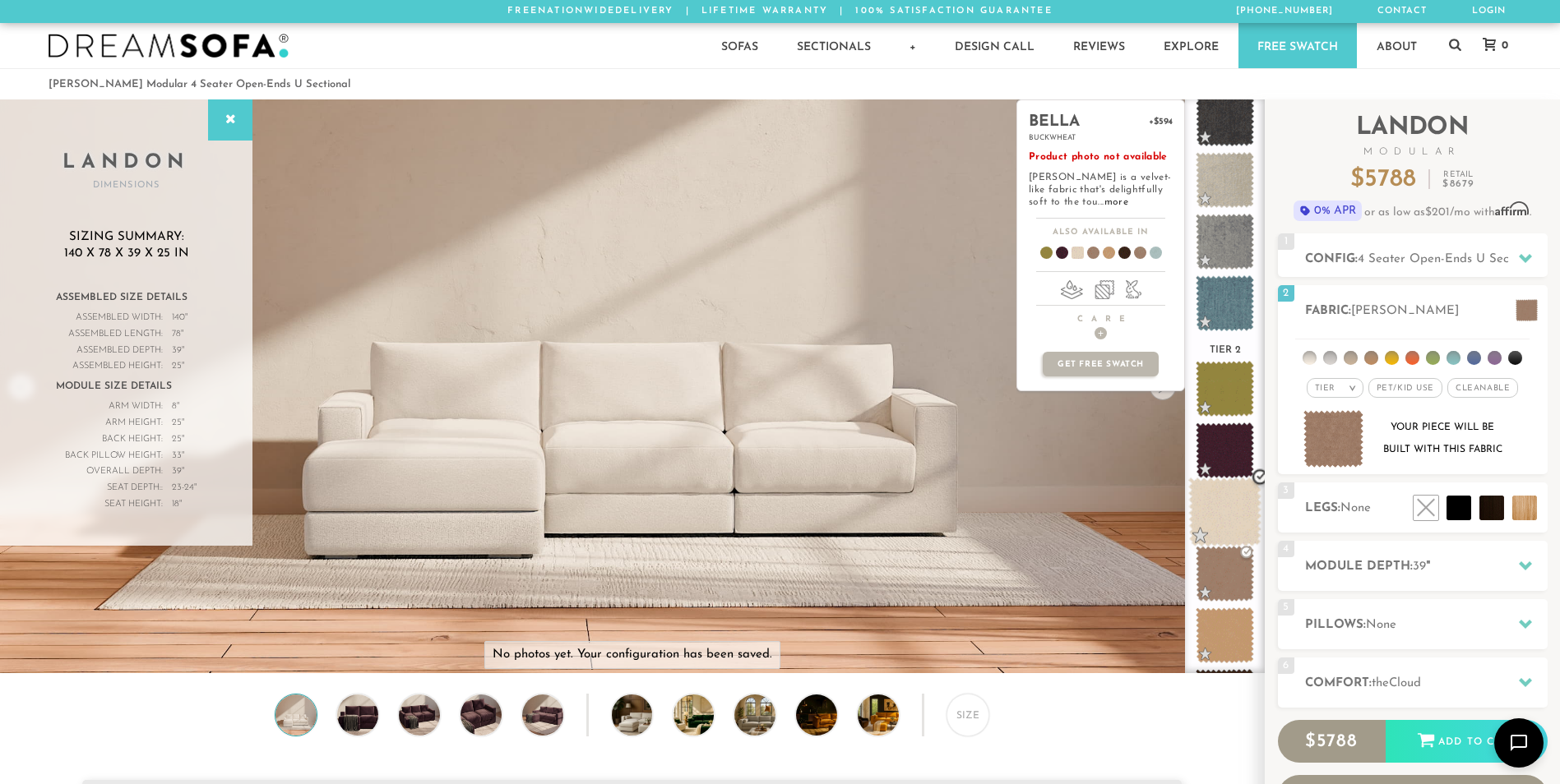
click at [1226, 519] on span at bounding box center [1225, 512] width 73 height 69
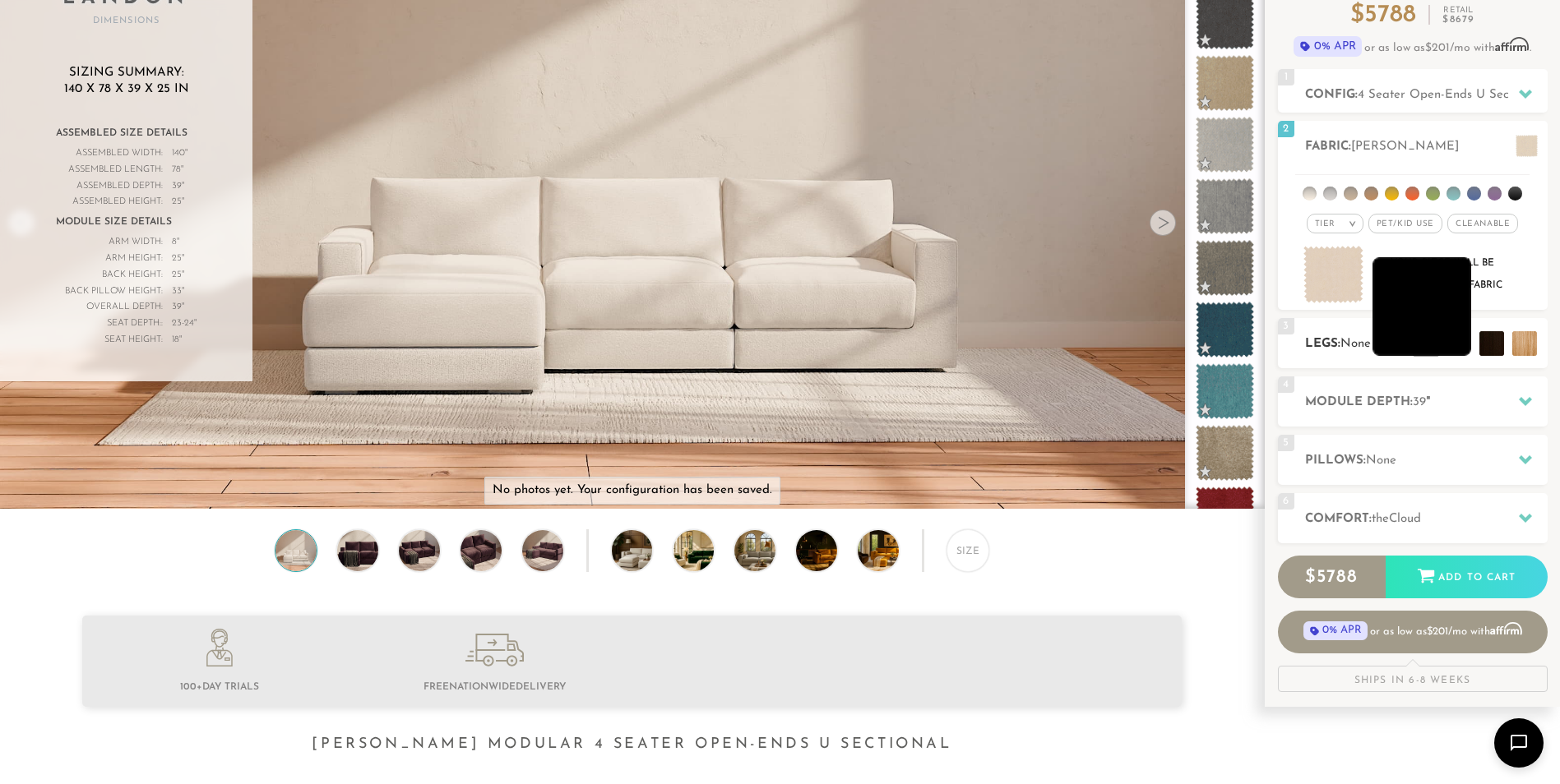
click at [1465, 348] on li at bounding box center [1421, 305] width 98 height 98
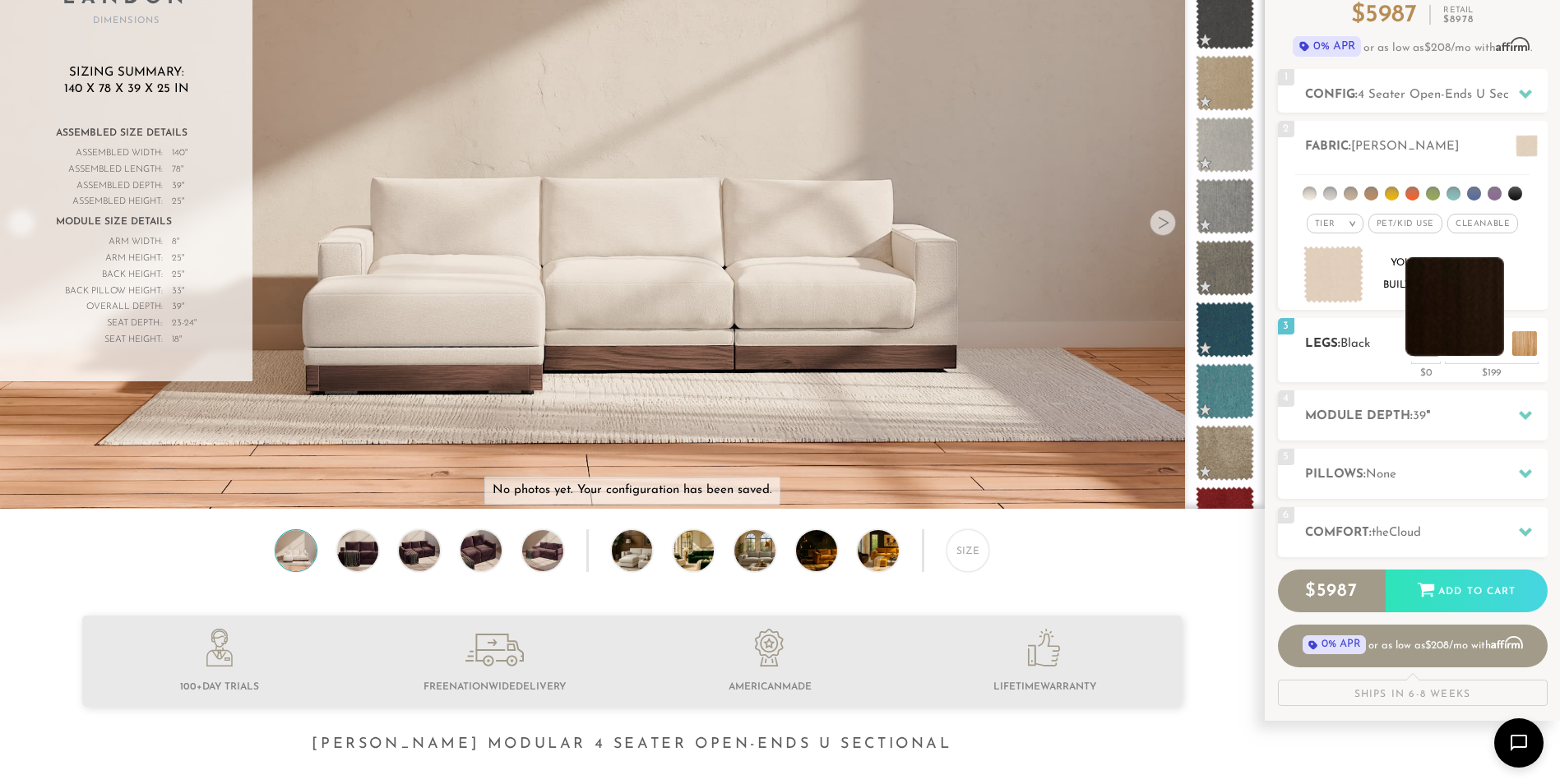
click at [1498, 353] on li at bounding box center [1454, 305] width 98 height 98
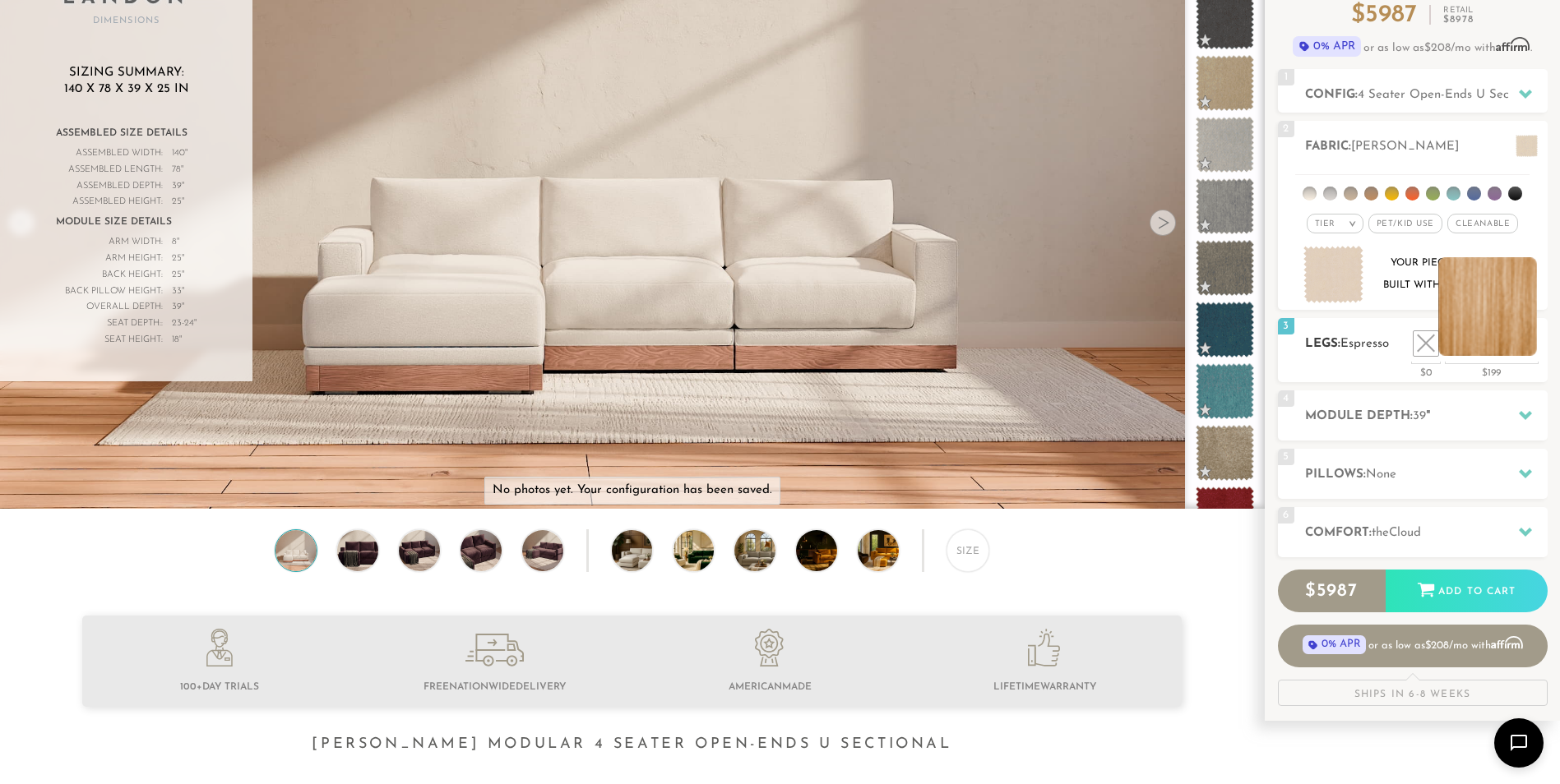
click at [1523, 339] on li at bounding box center [1487, 305] width 98 height 98
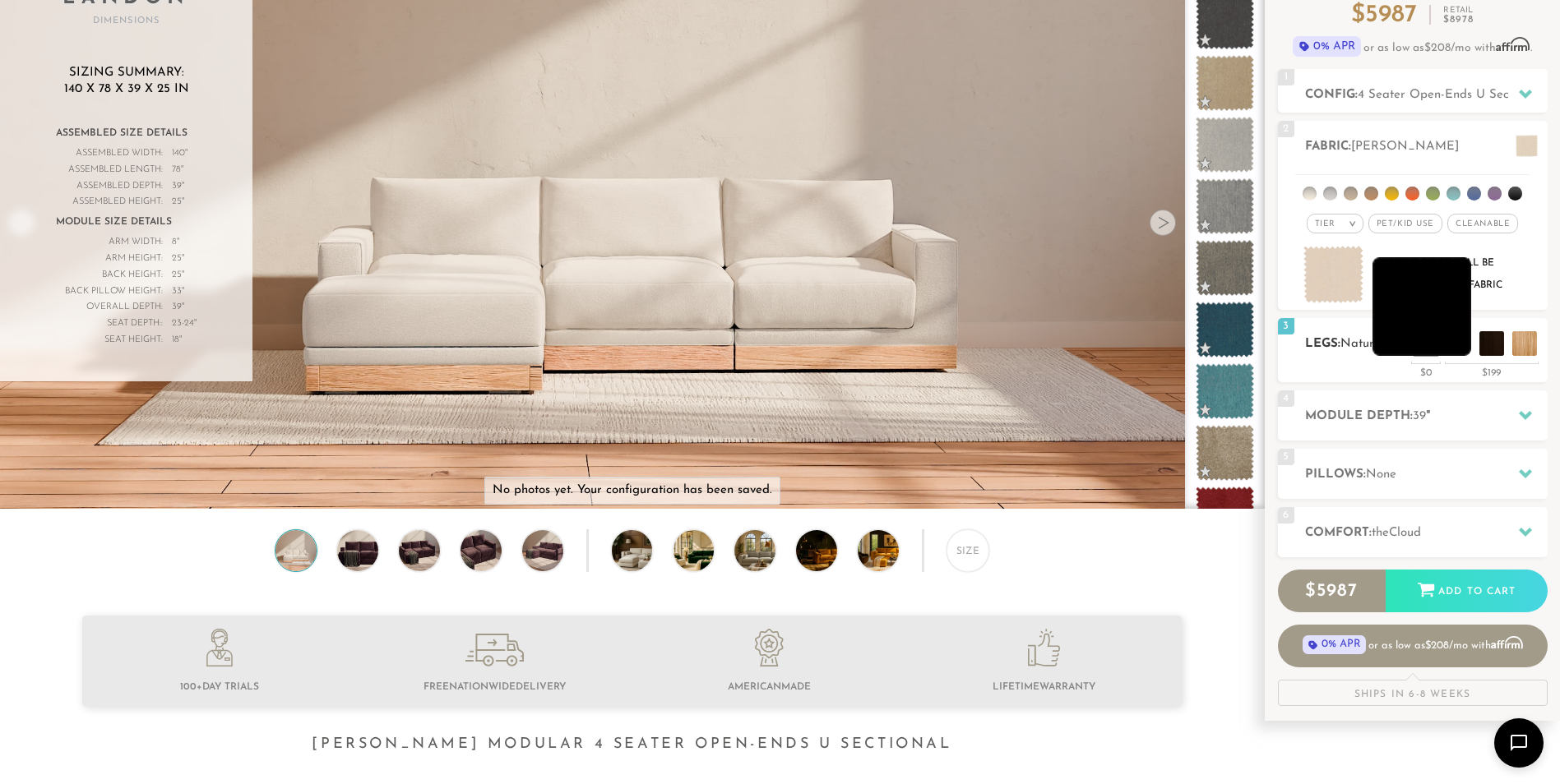
click at [1462, 351] on li at bounding box center [1421, 305] width 98 height 98
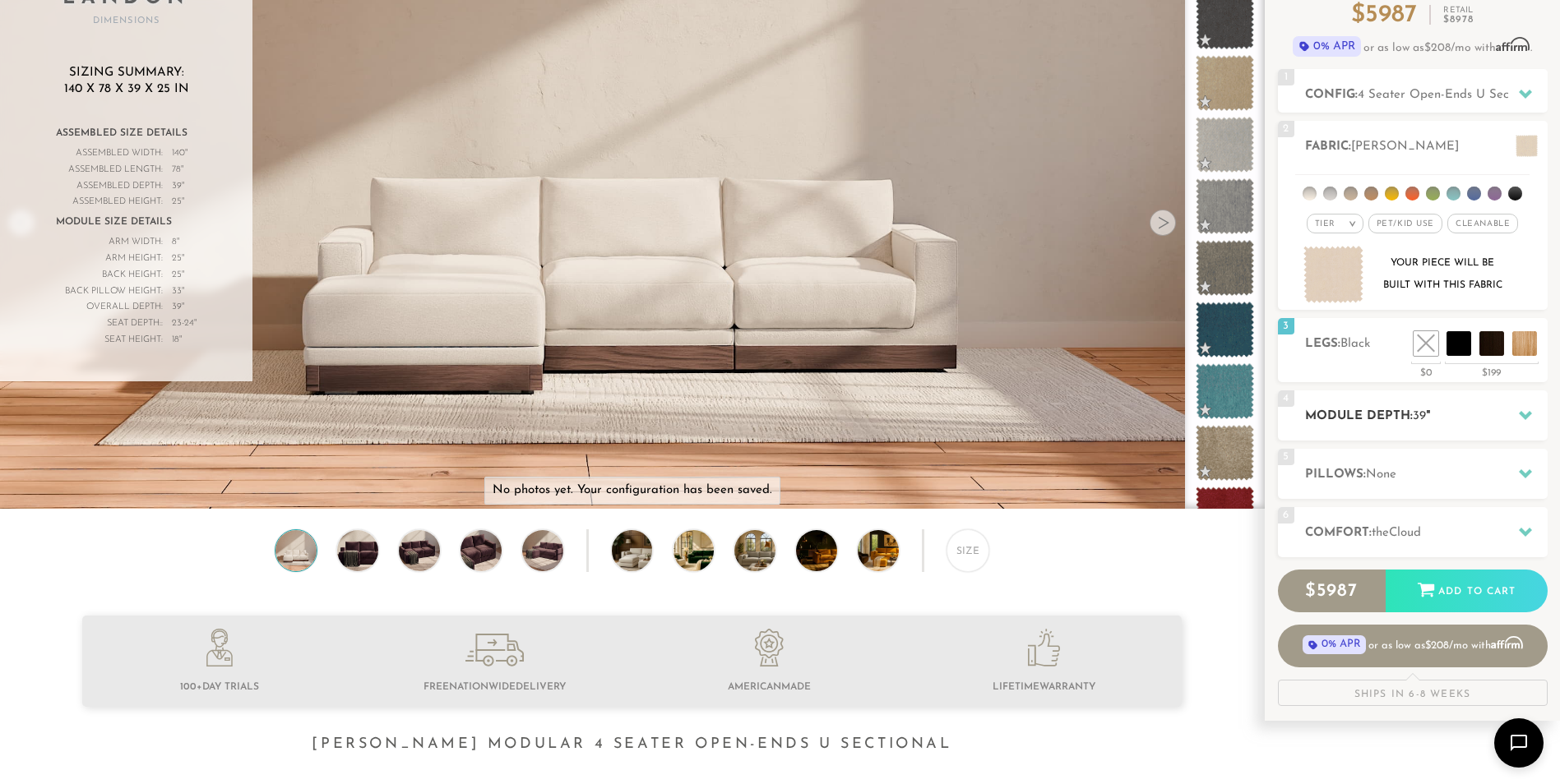
click at [1524, 425] on div at bounding box center [1524, 415] width 35 height 34
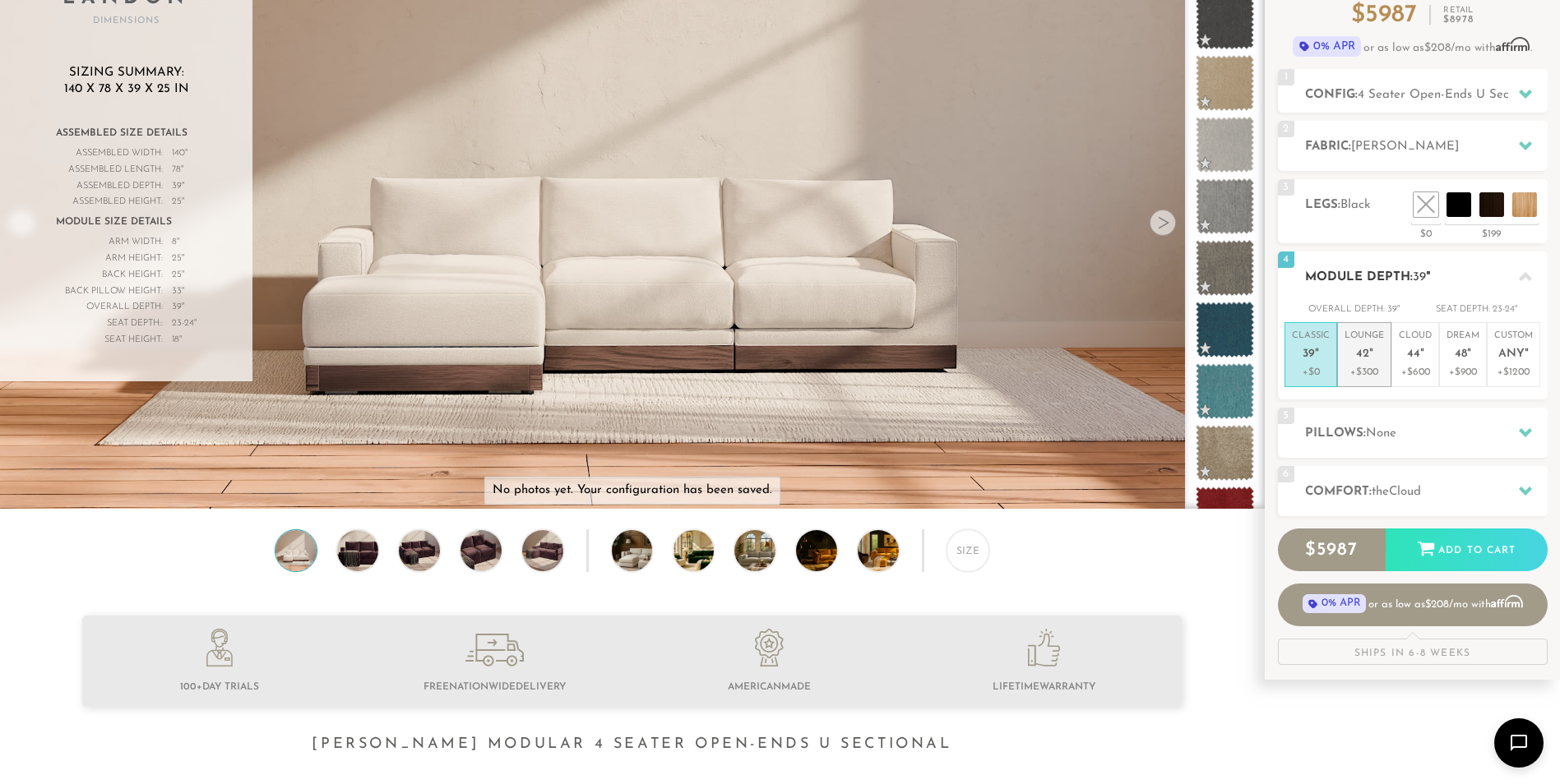
click at [1355, 361] on p "Lounge 42 "" at bounding box center [1364, 347] width 40 height 36
click at [1413, 359] on span "44" at bounding box center [1412, 355] width 13 height 14
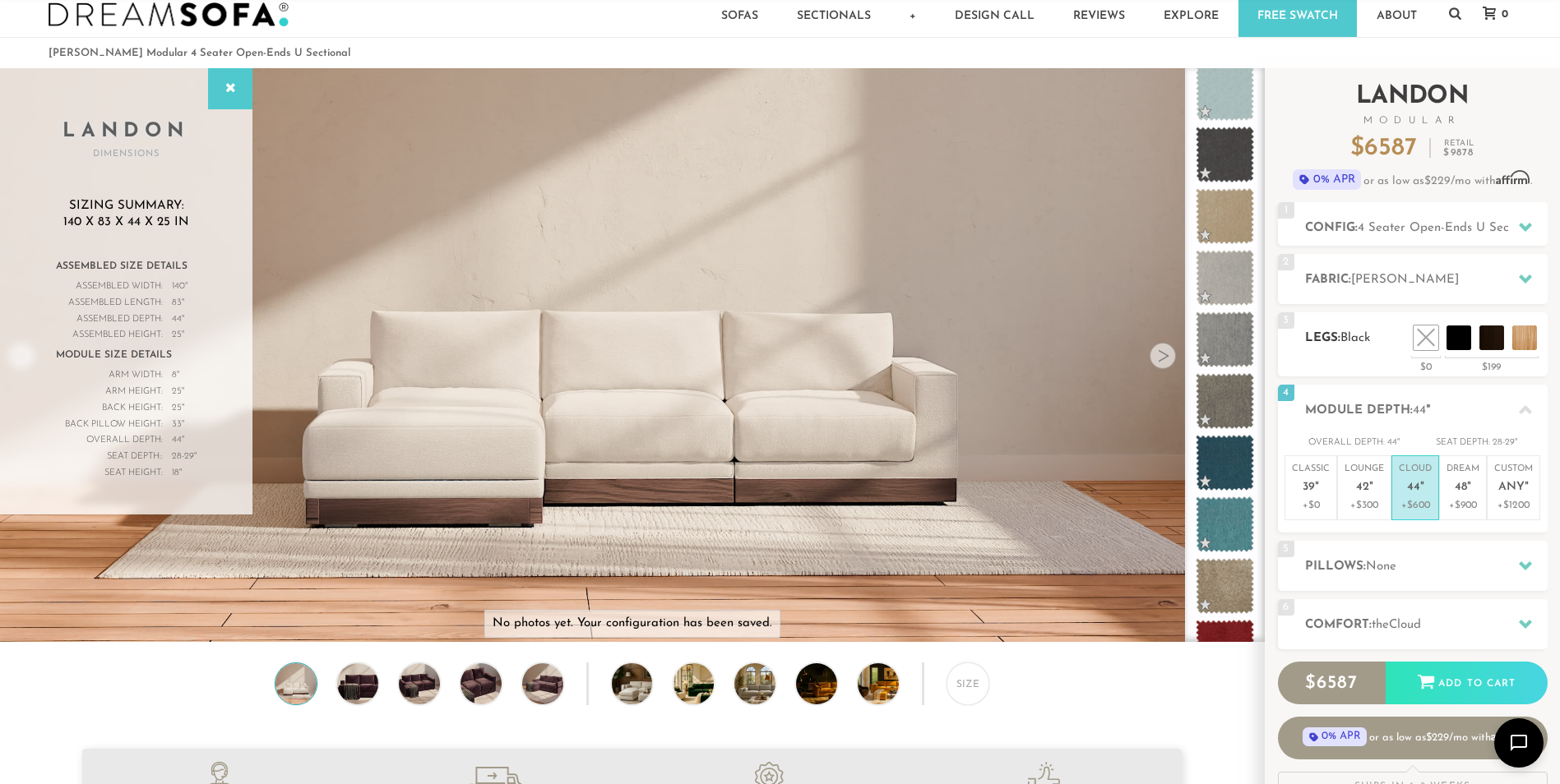
scroll to position [0, 0]
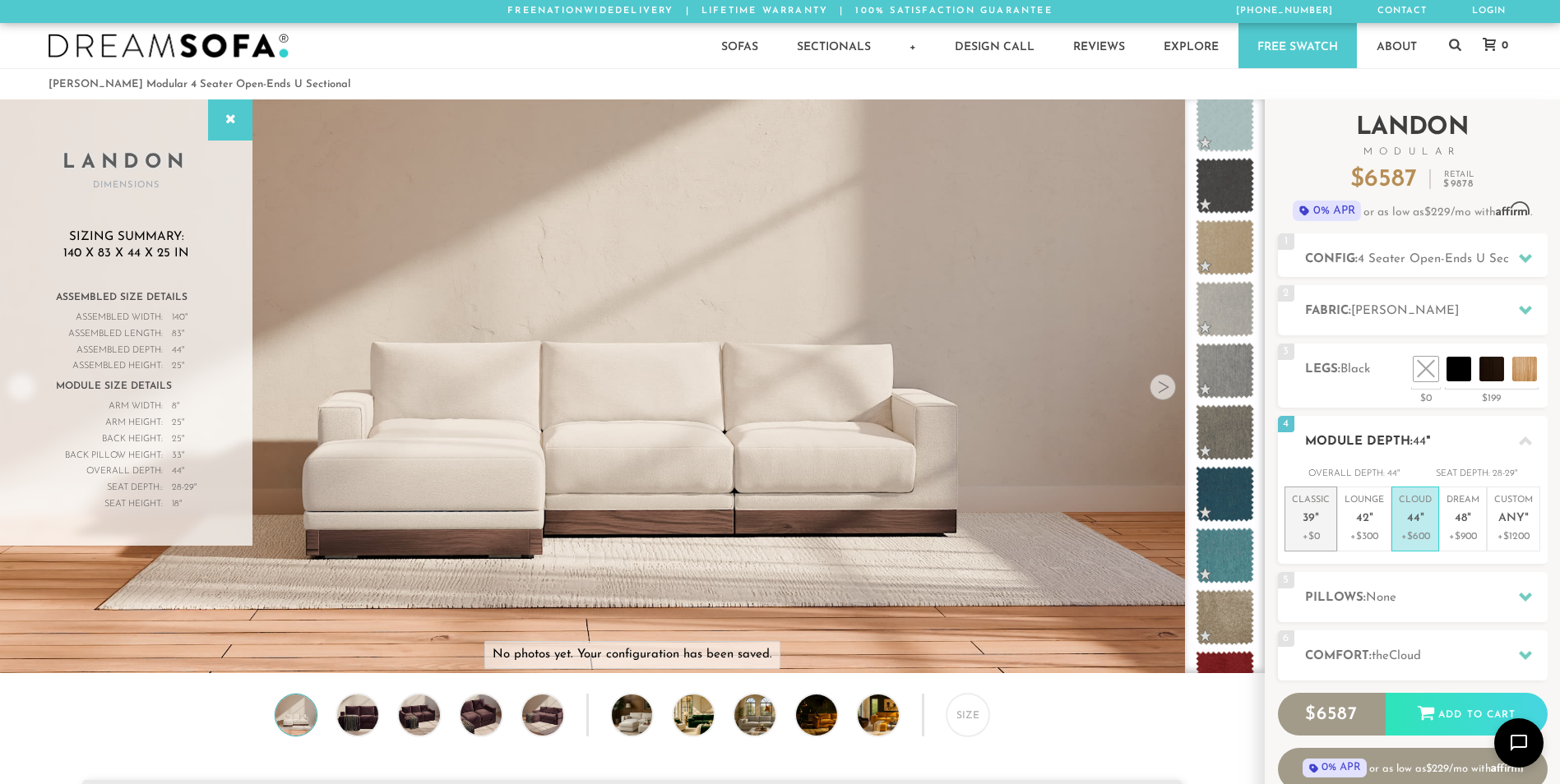
click at [1309, 527] on p "Classic 39 "" at bounding box center [1310, 511] width 38 height 36
click at [1526, 446] on icon at bounding box center [1524, 441] width 13 height 13
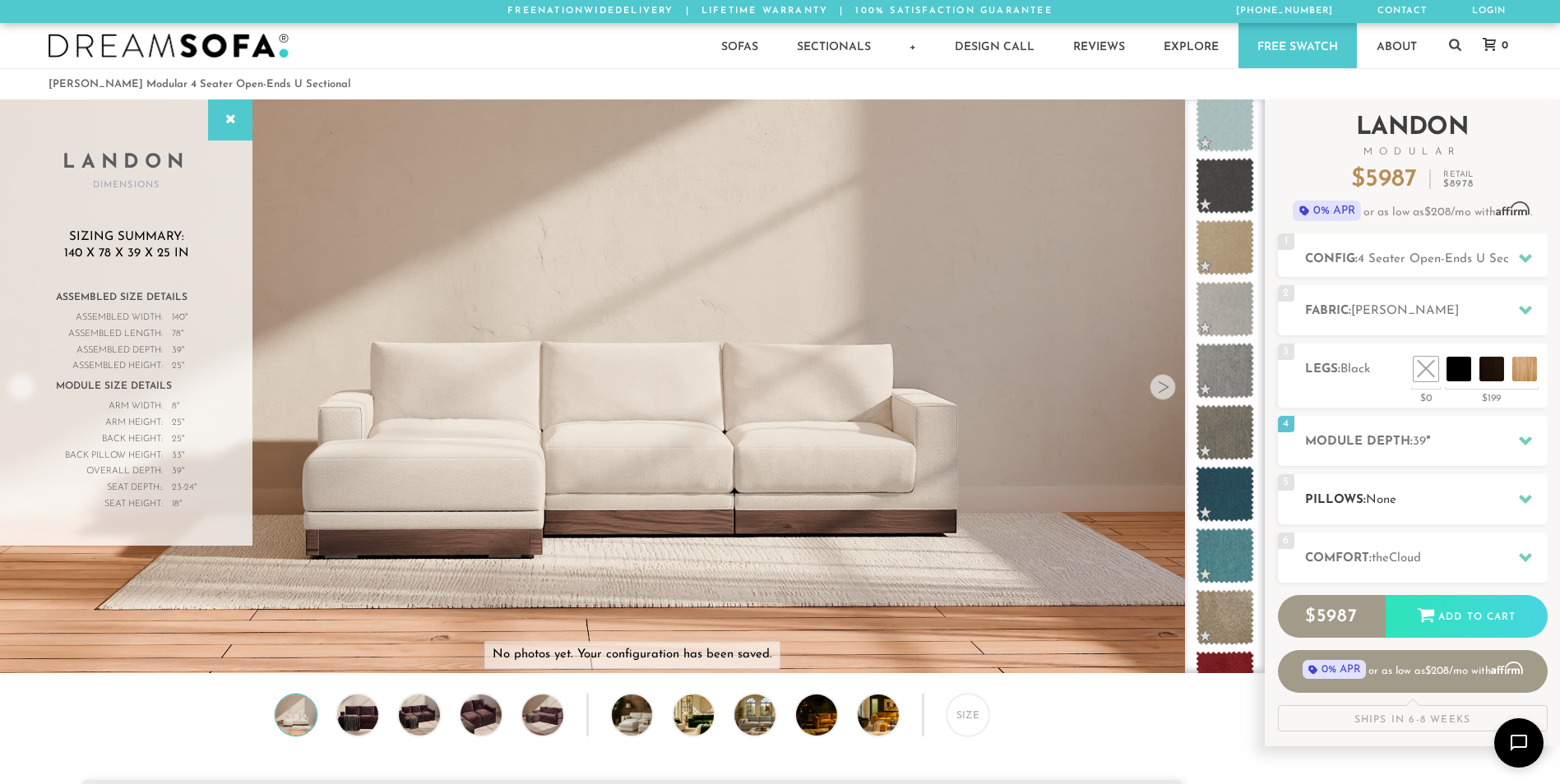
click at [1522, 495] on icon at bounding box center [1524, 499] width 13 height 13
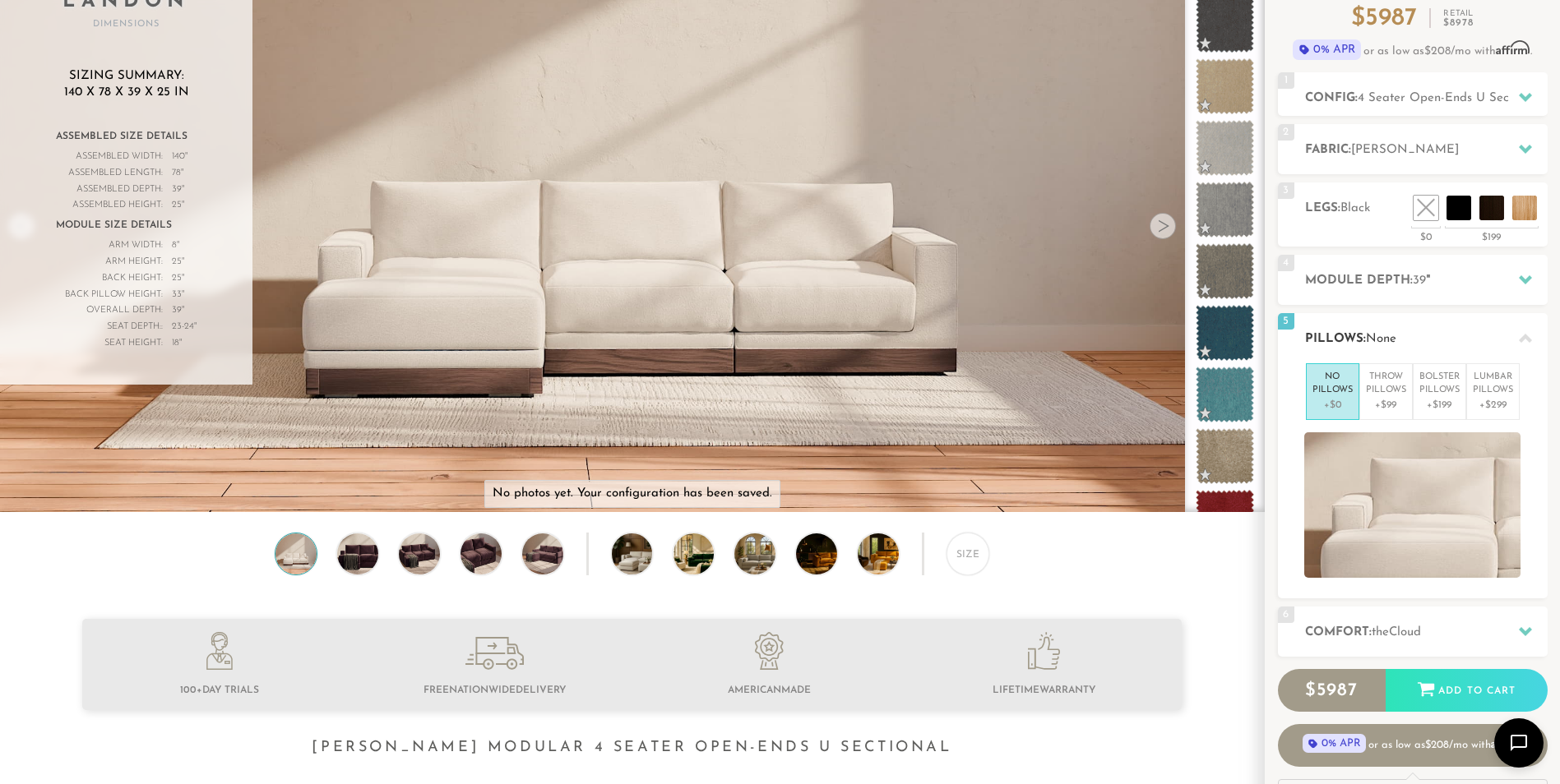
scroll to position [165, 0]
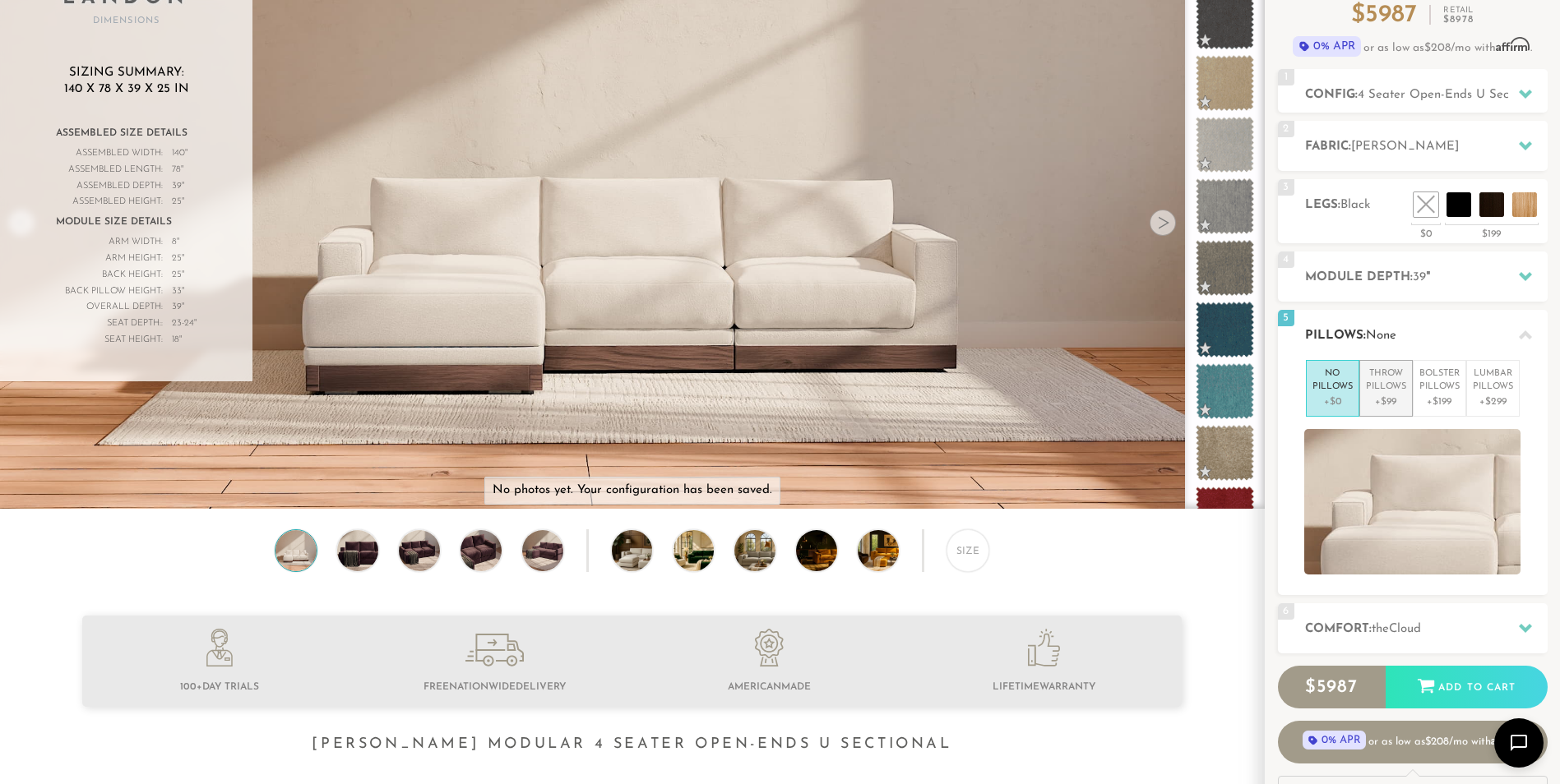
click at [1393, 396] on p "+$99" at bounding box center [1385, 401] width 41 height 15
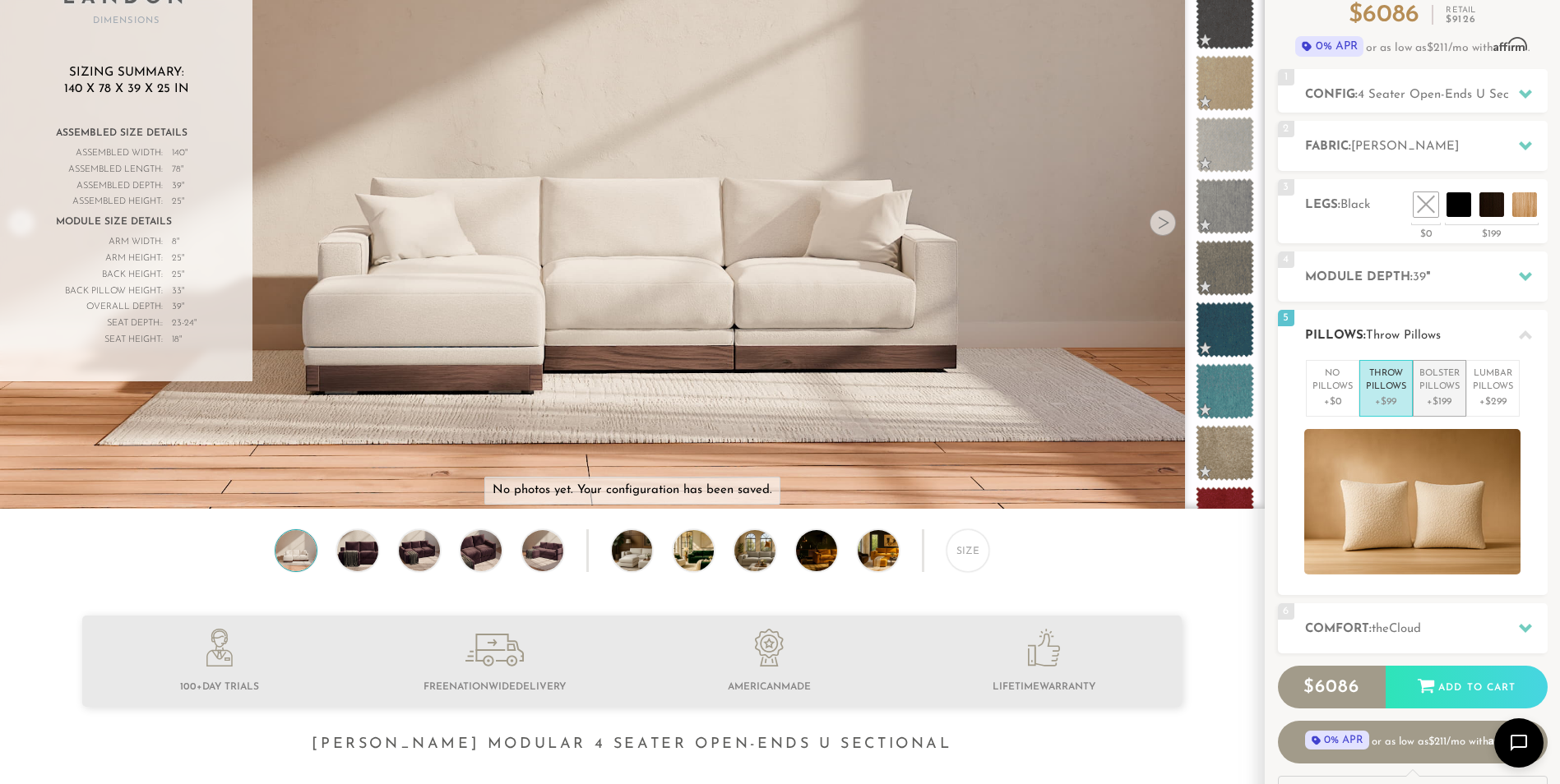
click at [1455, 393] on p "Bolster Pillows" at bounding box center [1439, 381] width 41 height 27
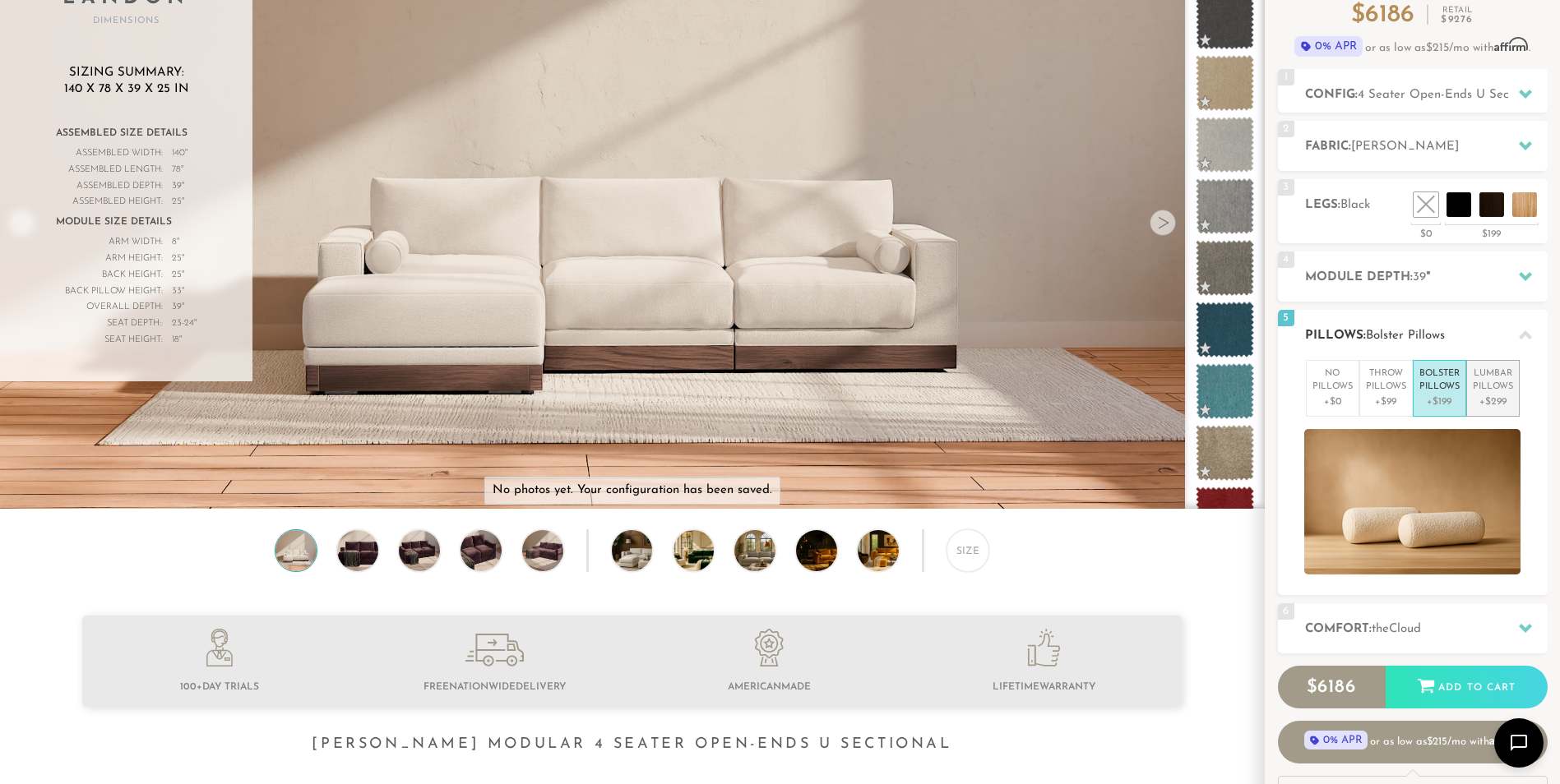
click at [1506, 407] on p "+$299" at bounding box center [1493, 401] width 41 height 15
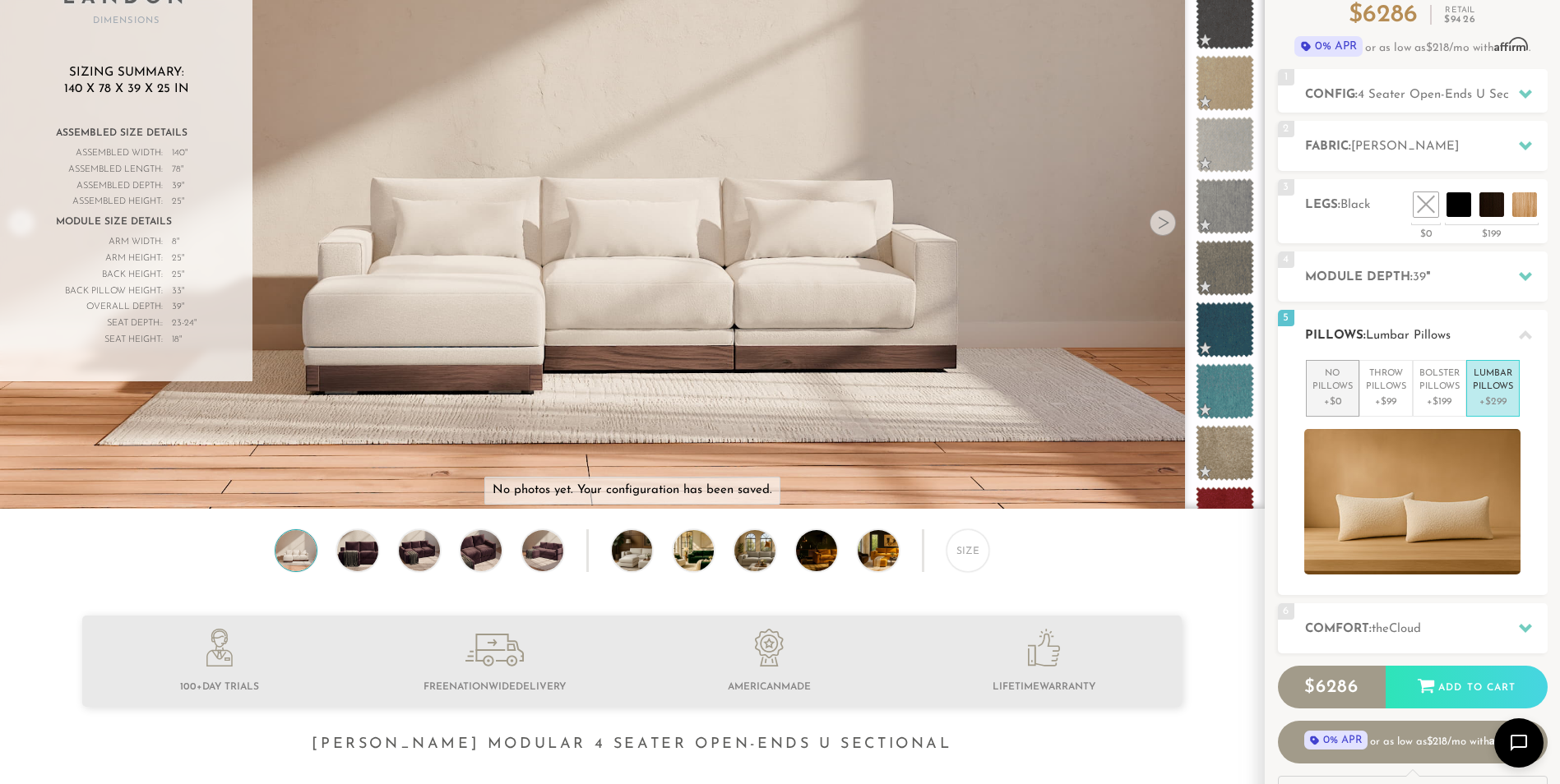
click at [1335, 399] on p "+$0" at bounding box center [1332, 401] width 41 height 15
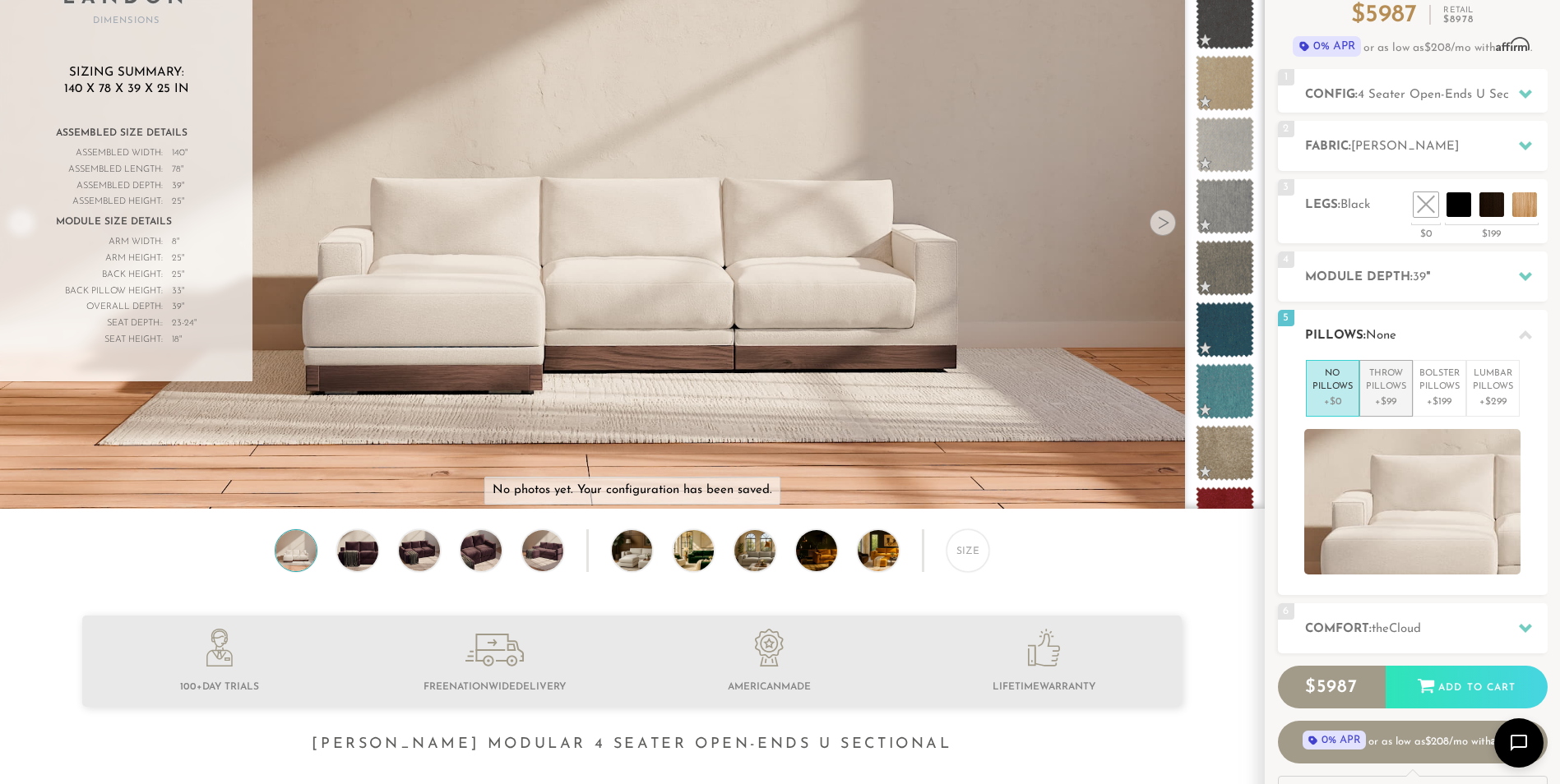
click at [1388, 398] on p "+$99" at bounding box center [1385, 401] width 41 height 15
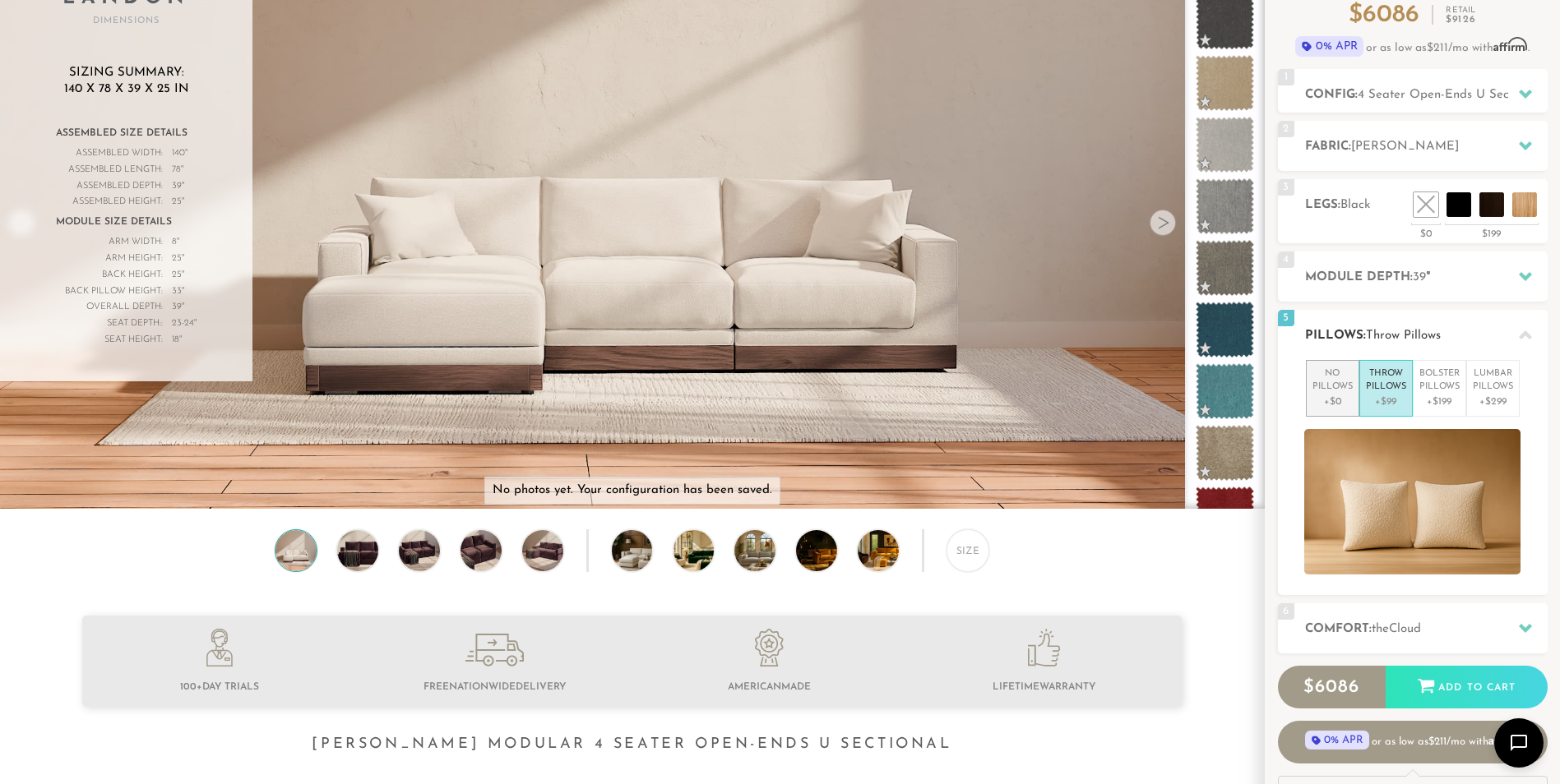
click at [1327, 386] on p "No Pillows" at bounding box center [1332, 381] width 41 height 27
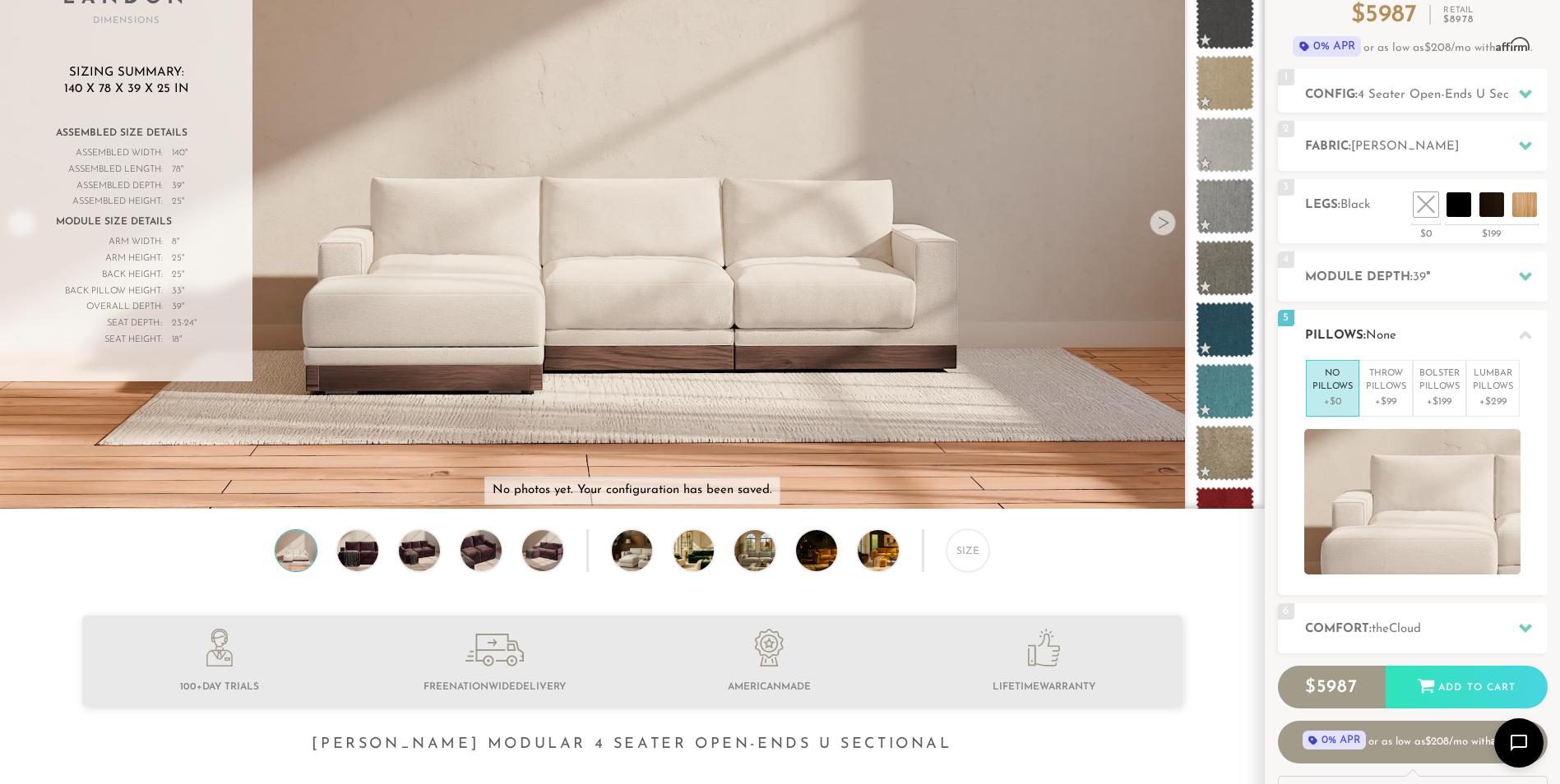
click at [1517, 334] on div at bounding box center [1524, 335] width 35 height 34
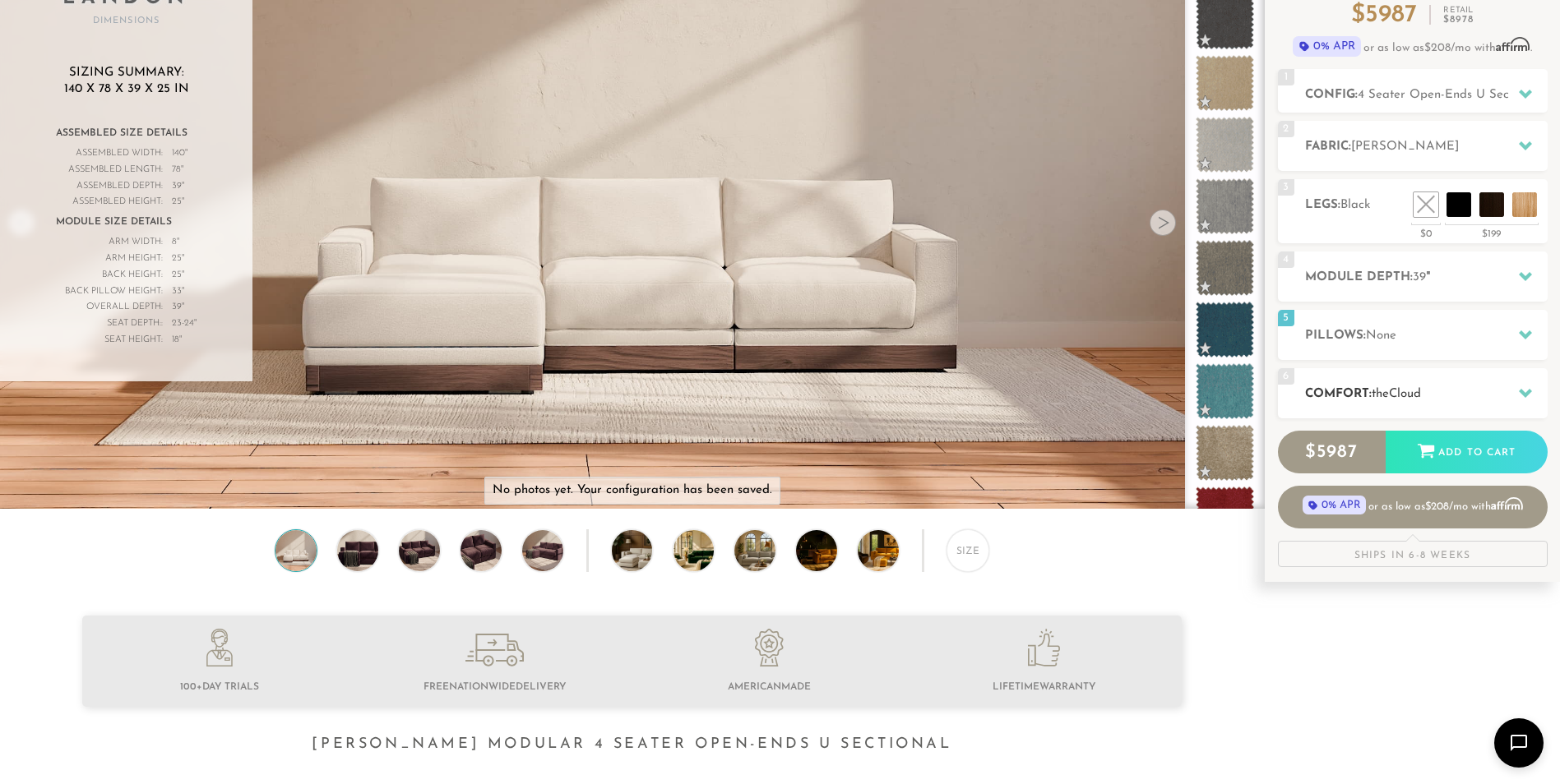
click at [1476, 387] on h2 "Comfort: the Cloud" at bounding box center [1426, 393] width 243 height 19
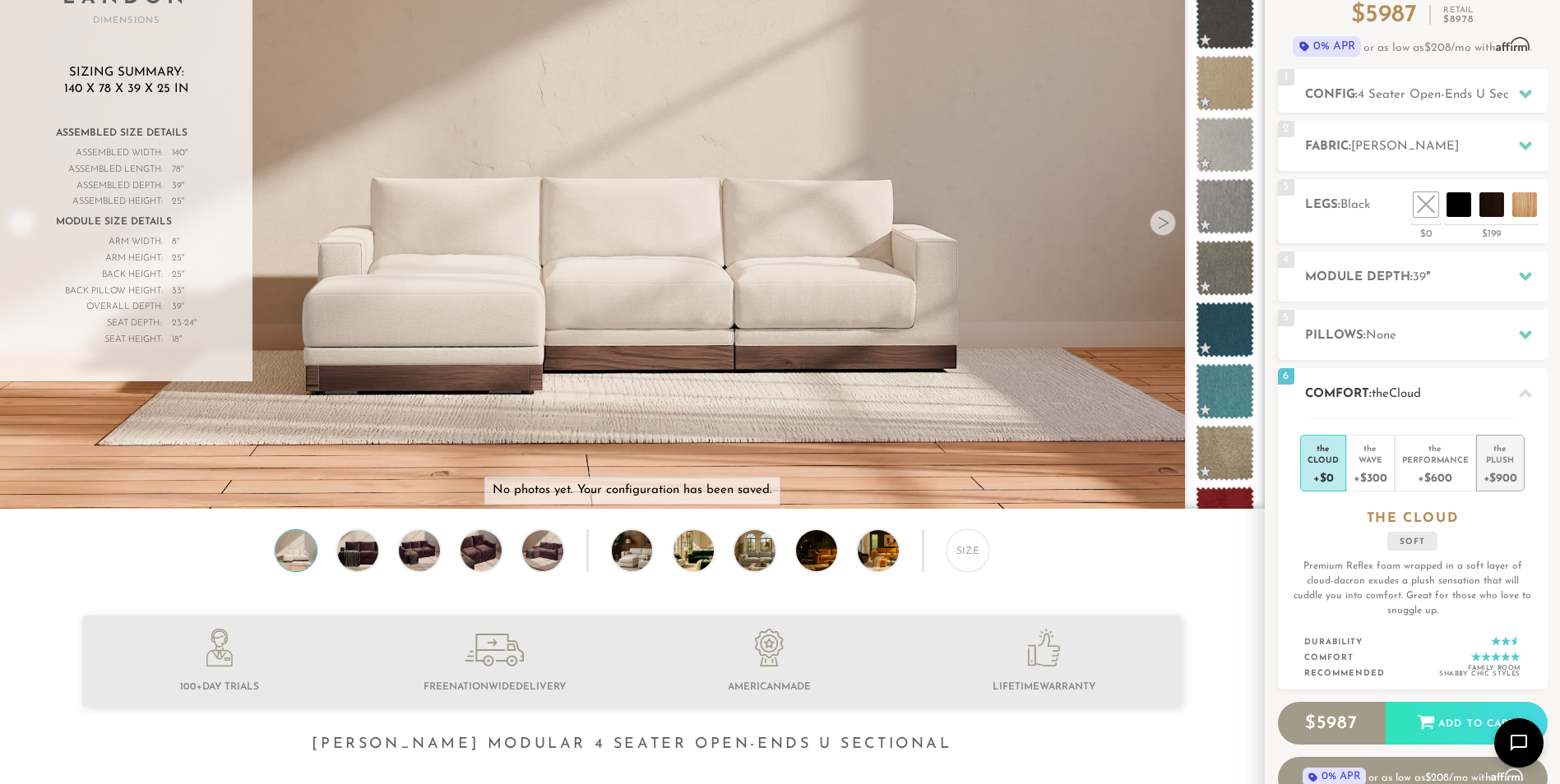
click at [1507, 445] on div "the" at bounding box center [1500, 445] width 34 height 17
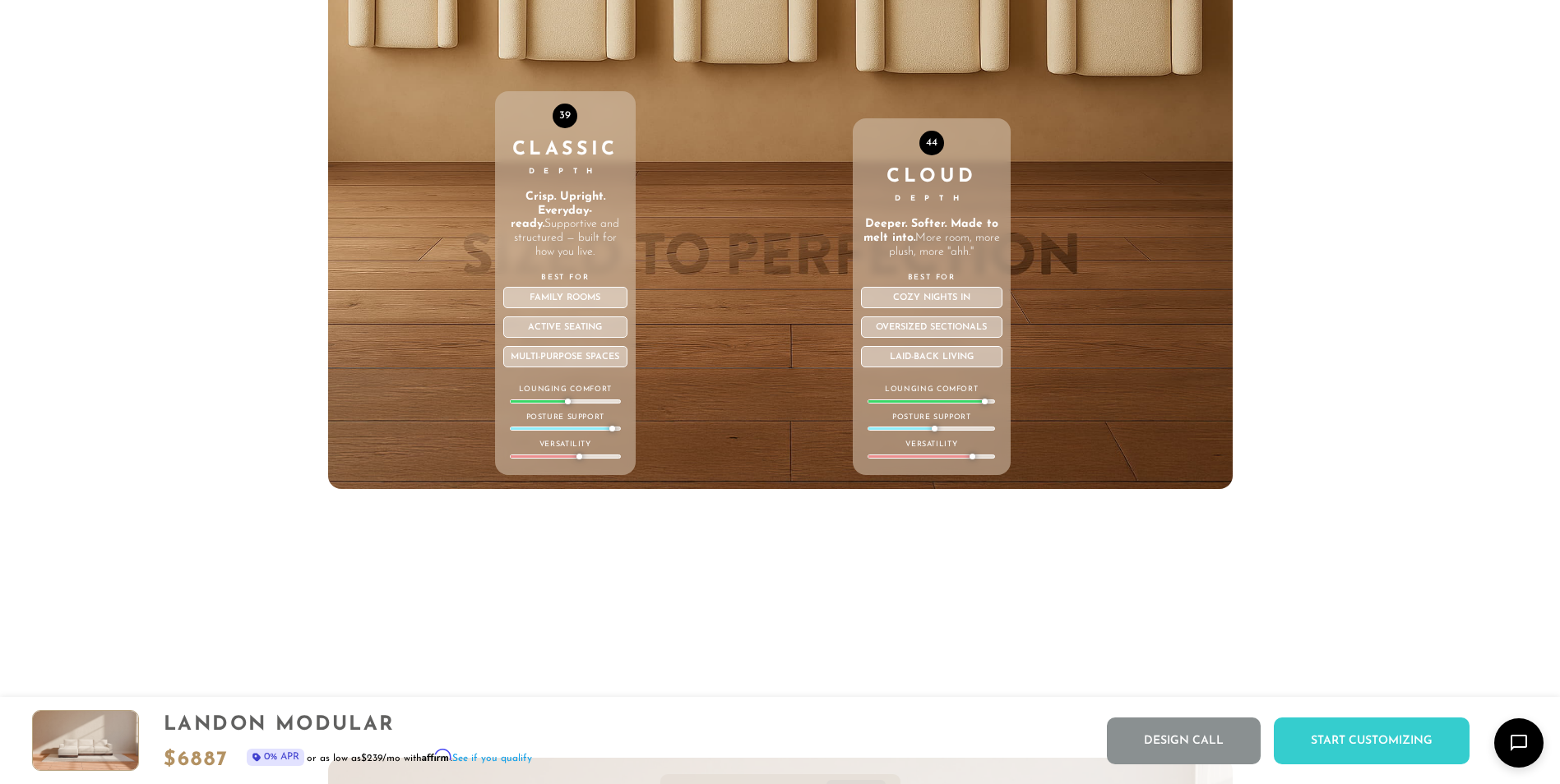
scroll to position [6287, 0]
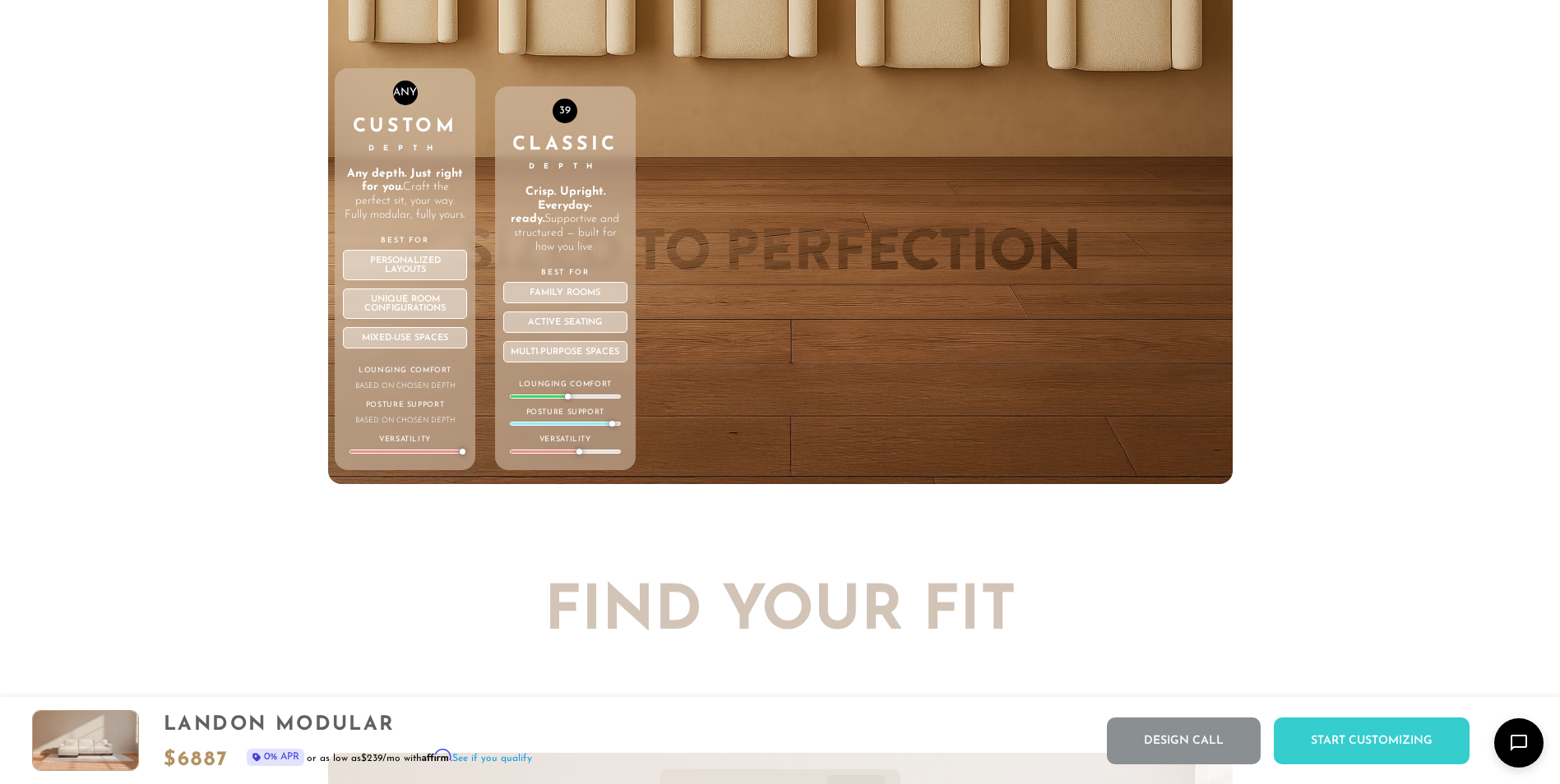
drag, startPoint x: 364, startPoint y: 408, endPoint x: 375, endPoint y: 409, distance: 11.0
drag, startPoint x: 375, startPoint y: 409, endPoint x: 385, endPoint y: 382, distance: 28.8
click at [385, 377] on p "Lounging Comfort" at bounding box center [405, 371] width 111 height 12
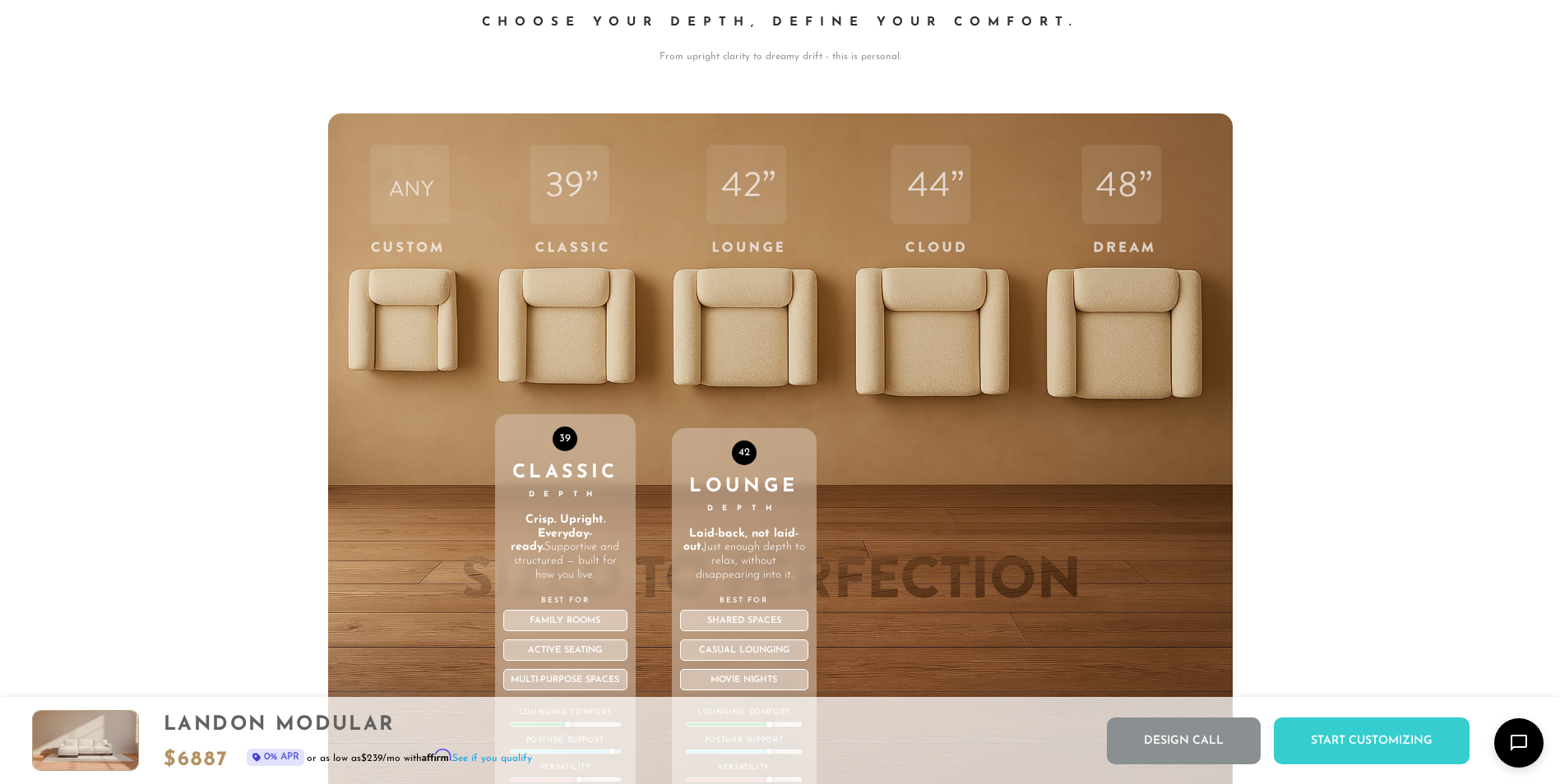
scroll to position [5958, 0]
